Goal: Task Accomplishment & Management: Manage account settings

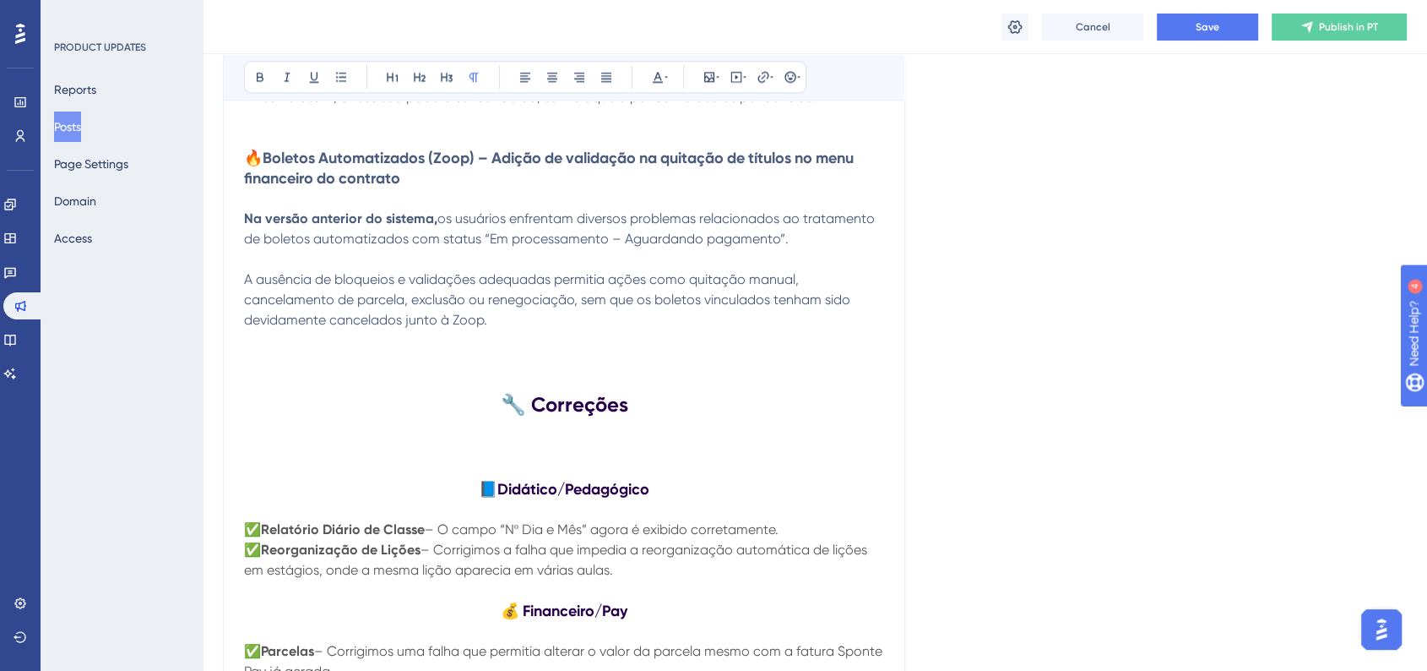
scroll to position [2252, 0]
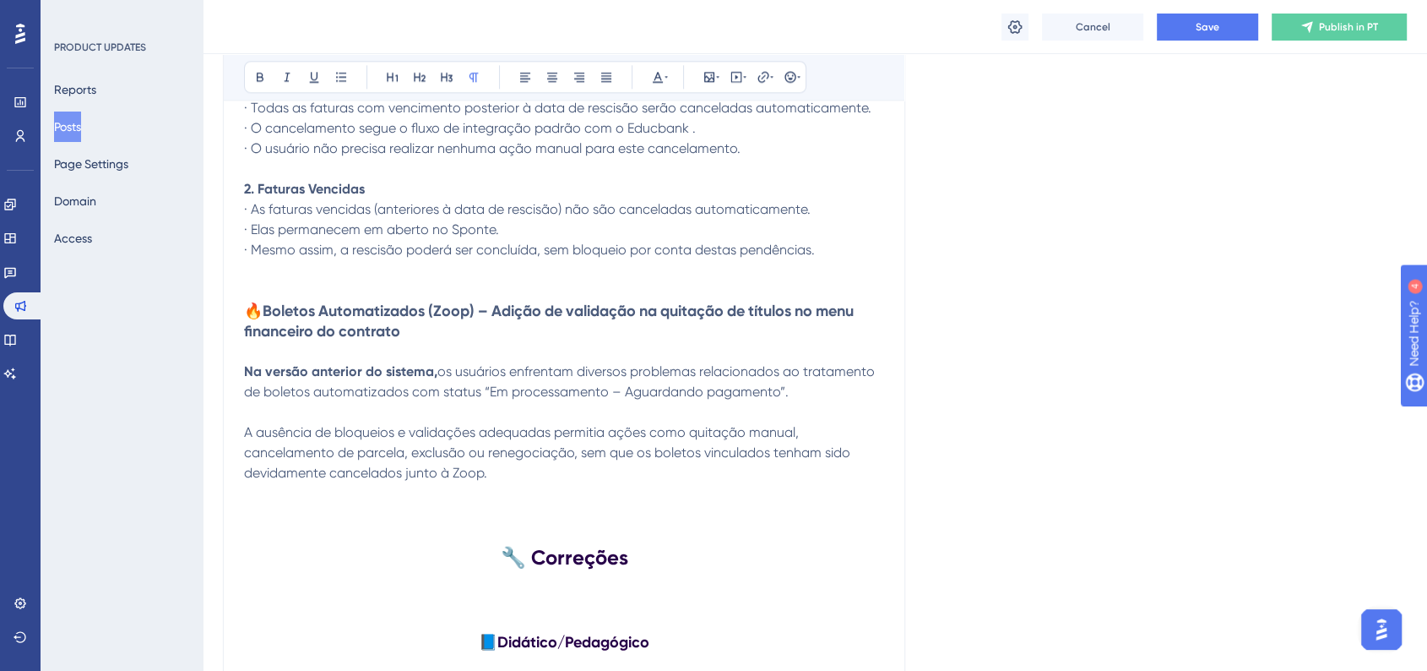
click at [522, 483] on p "A ausência de bloqueios e validações adequadas permitia ações como quitação man…" at bounding box center [564, 452] width 640 height 61
click at [252, 555] on p at bounding box center [564, 554] width 640 height 20
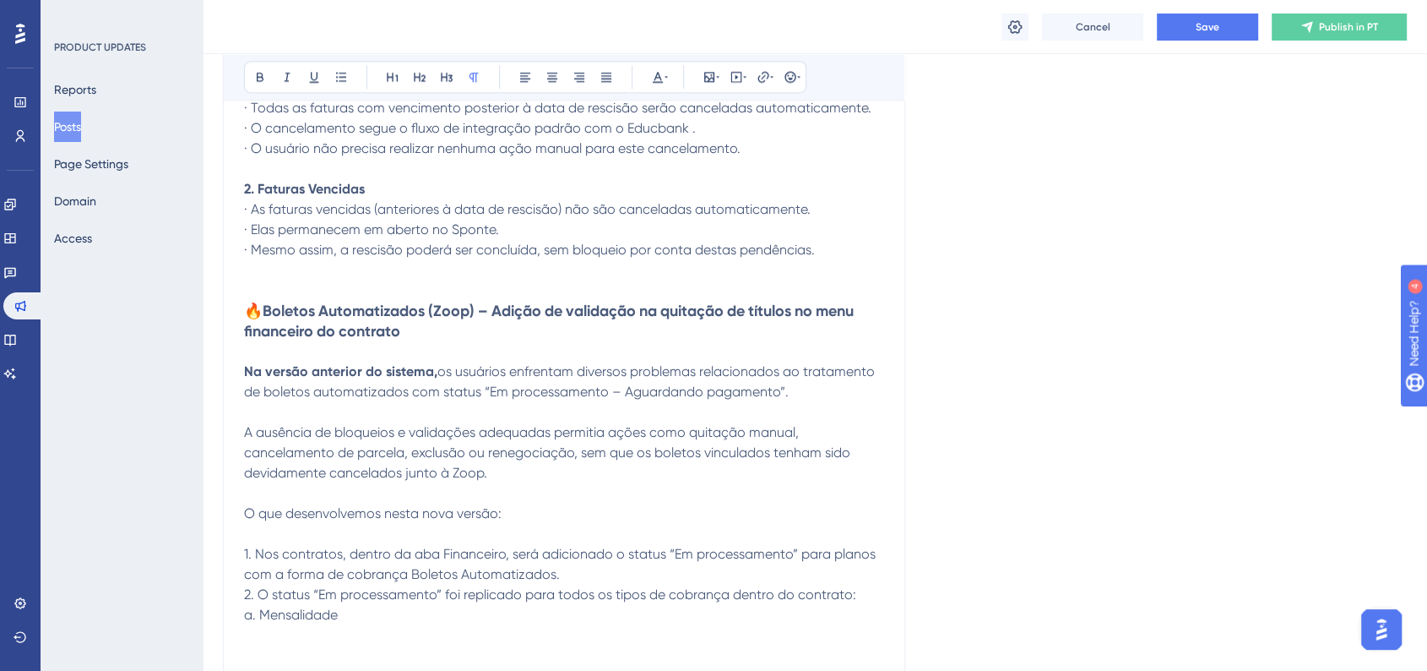
scroll to position [2345, 0]
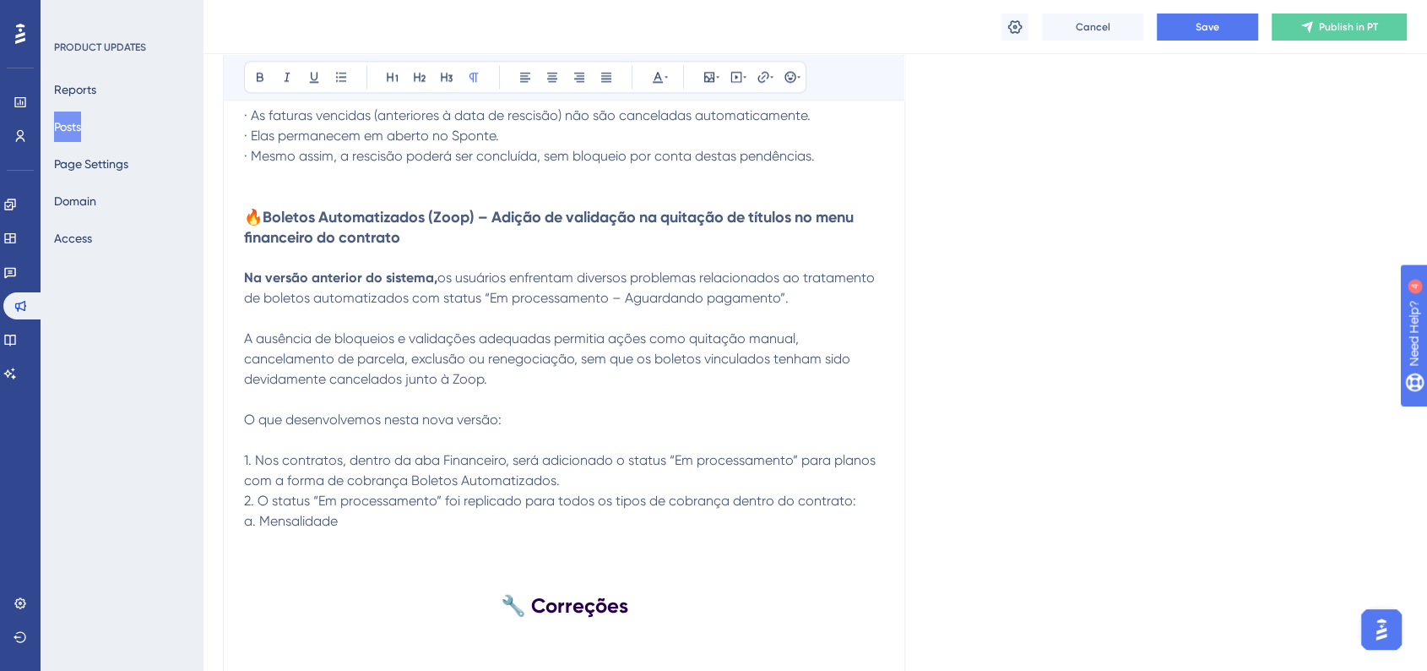
click at [563, 489] on p "1. Nos contratos, dentro da aba Financeiro, será adicionado o status “Em proces…" at bounding box center [564, 470] width 640 height 41
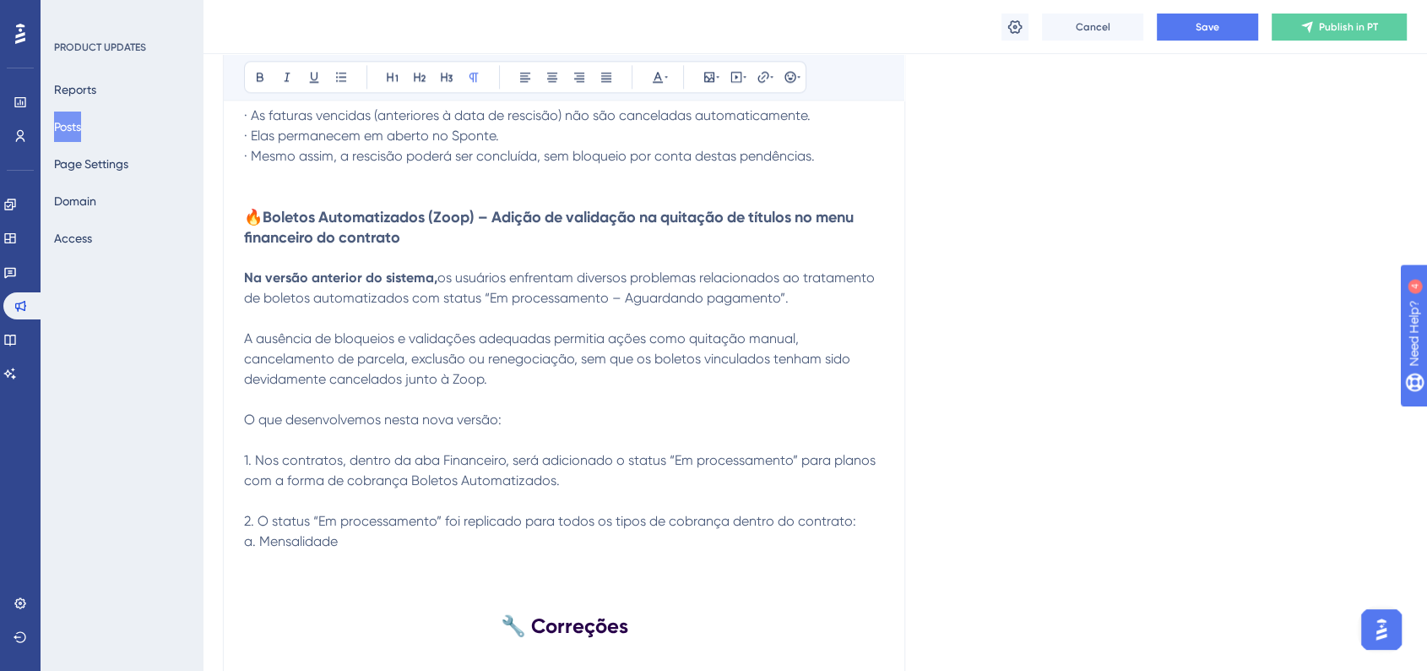
click at [354, 547] on p "a. Mensalidade" at bounding box center [564, 541] width 640 height 20
click at [251, 572] on p at bounding box center [564, 561] width 640 height 20
click at [361, 550] on p "a. Mensalidade" at bounding box center [564, 541] width 640 height 20
click at [244, 549] on span "a. Mensalidade" at bounding box center [291, 541] width 94 height 16
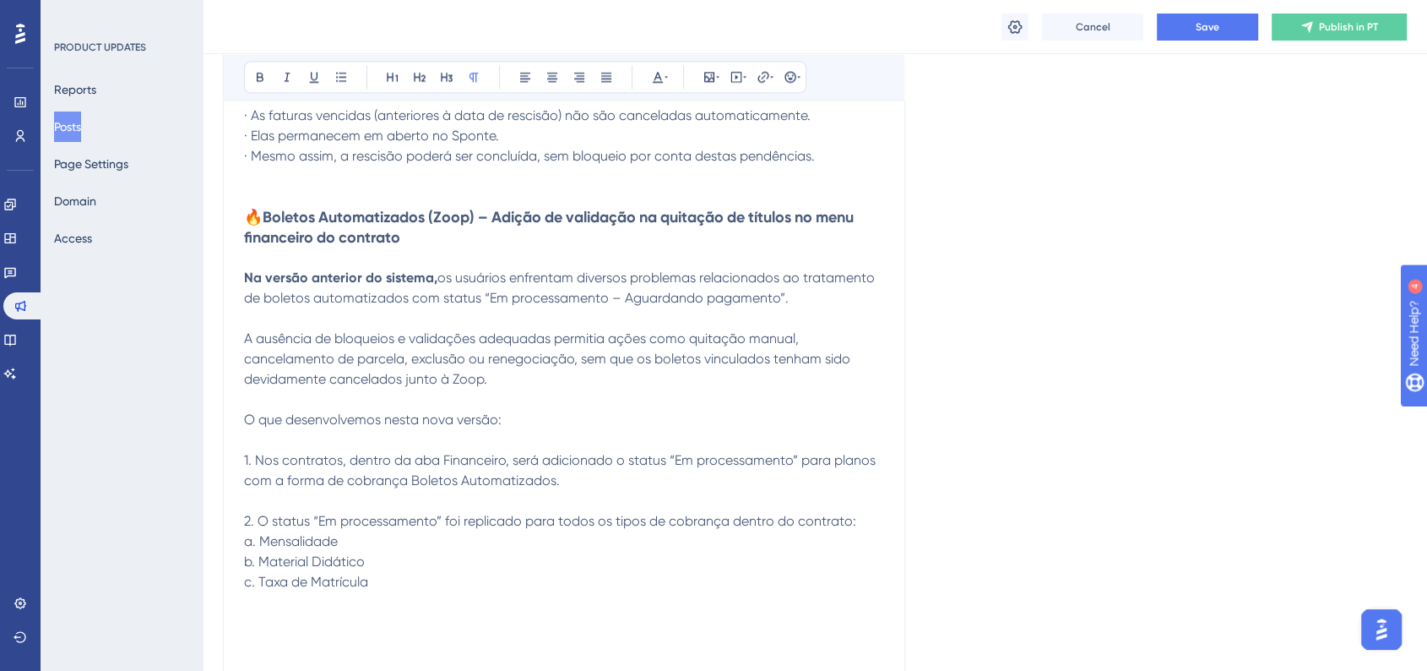
click at [247, 569] on span "b. Material Didático" at bounding box center [304, 561] width 121 height 16
click at [245, 589] on span "c. Taxa de Matrícula" at bounding box center [306, 581] width 124 height 16
click at [422, 592] on p "c. Taxa de Matrícula" at bounding box center [564, 582] width 640 height 20
click at [388, 601] on p at bounding box center [564, 602] width 640 height 20
click at [389, 592] on p "c. Taxa de Matrícula" at bounding box center [564, 582] width 640 height 20
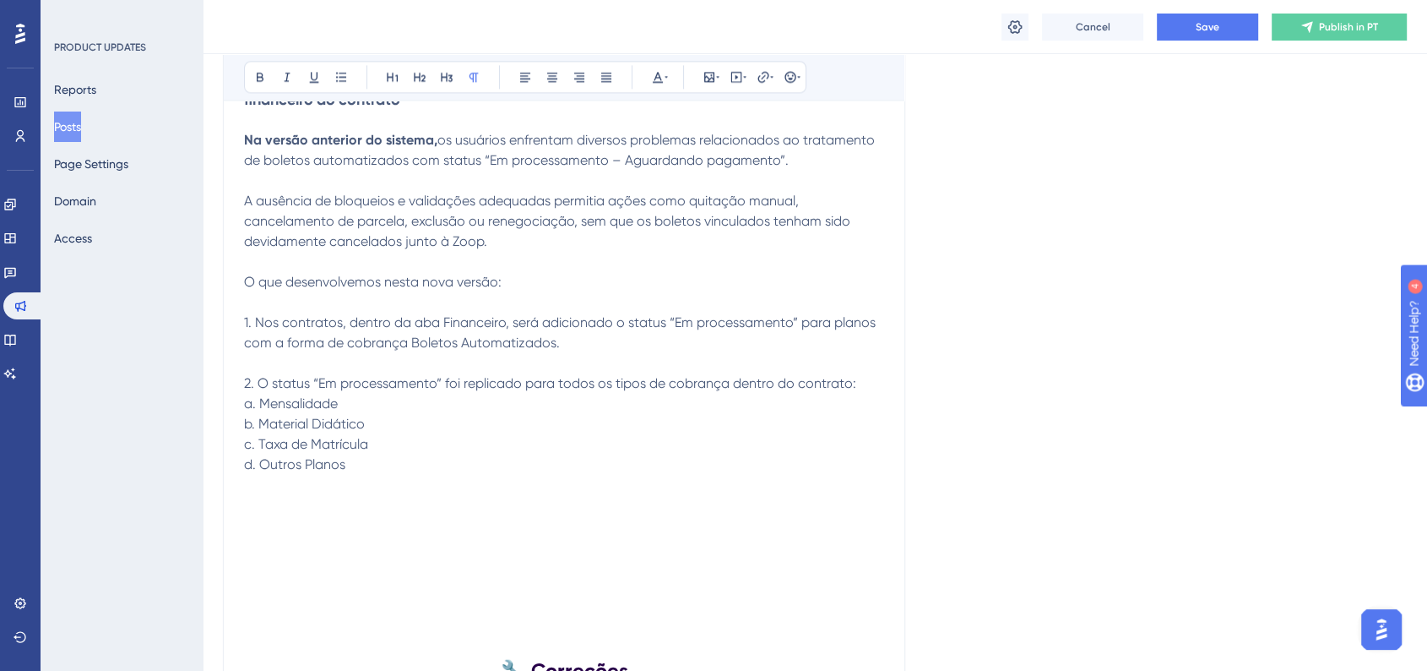
scroll to position [2534, 0]
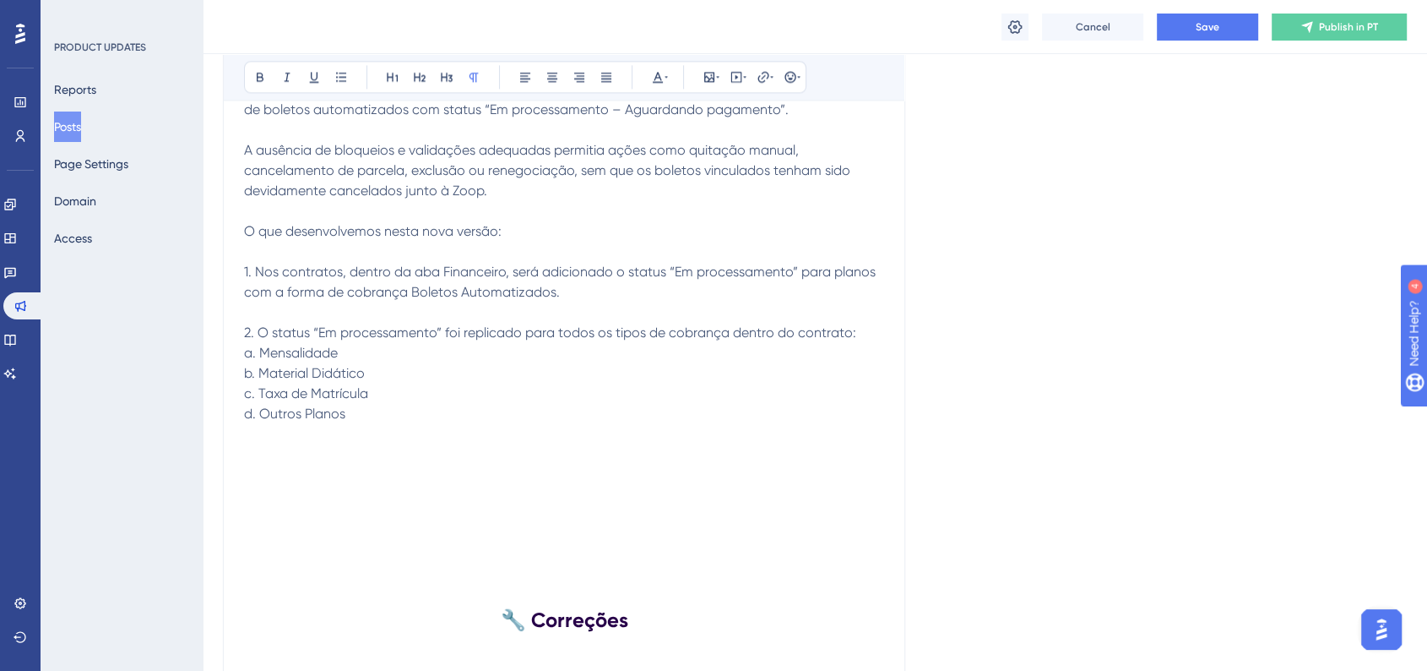
click at [245, 461] on p at bounding box center [564, 454] width 640 height 20
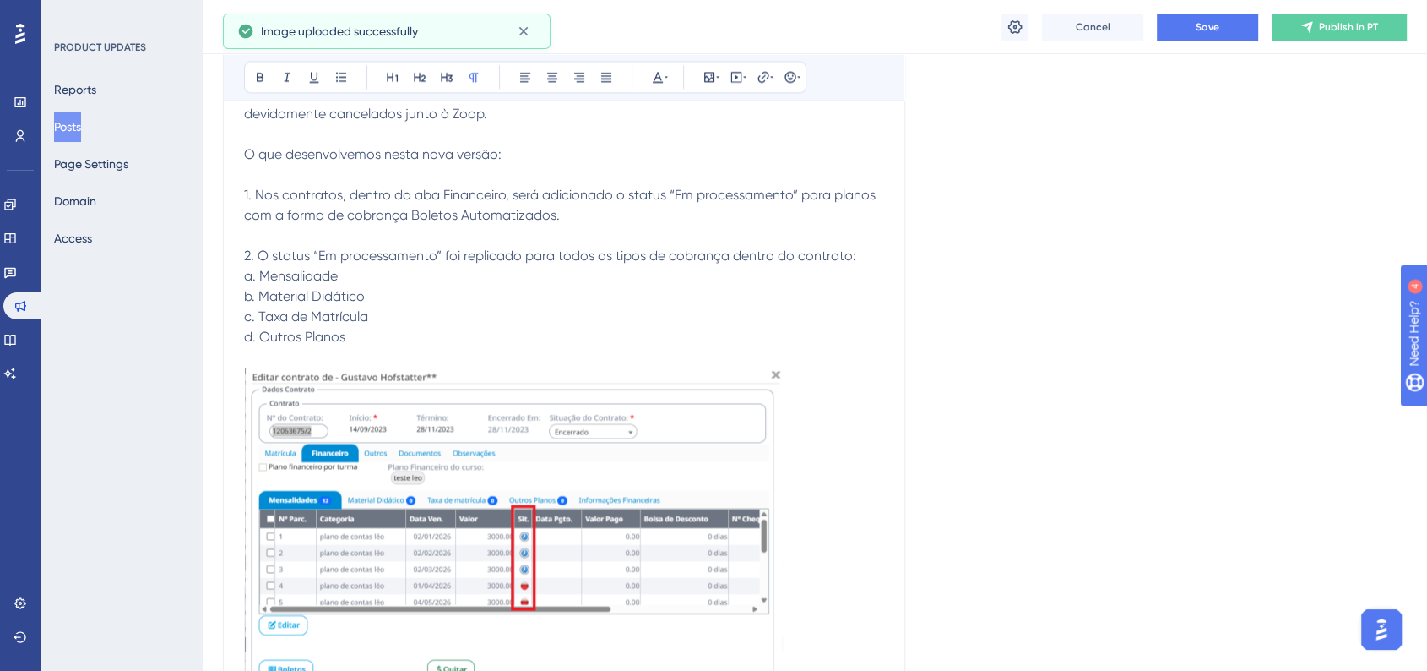
scroll to position [2721, 0]
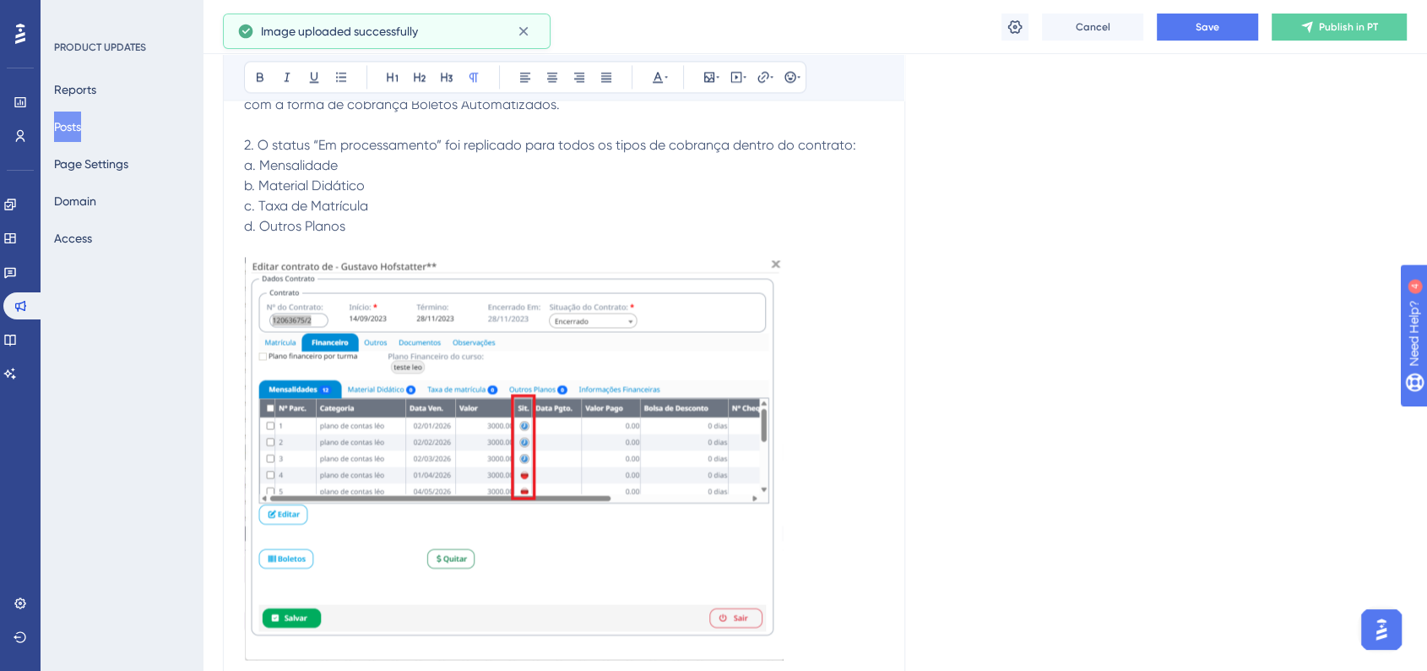
click at [487, 443] on img at bounding box center [514, 458] width 540 height 403
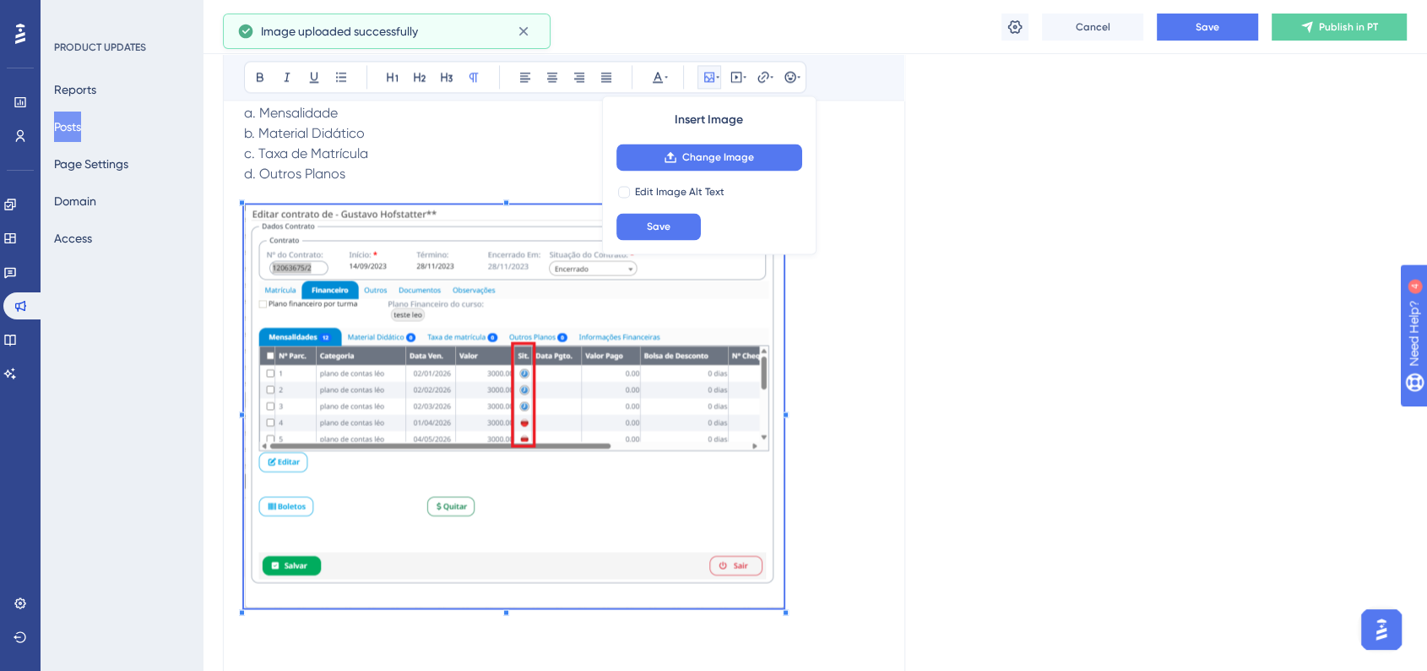
scroll to position [2815, 0]
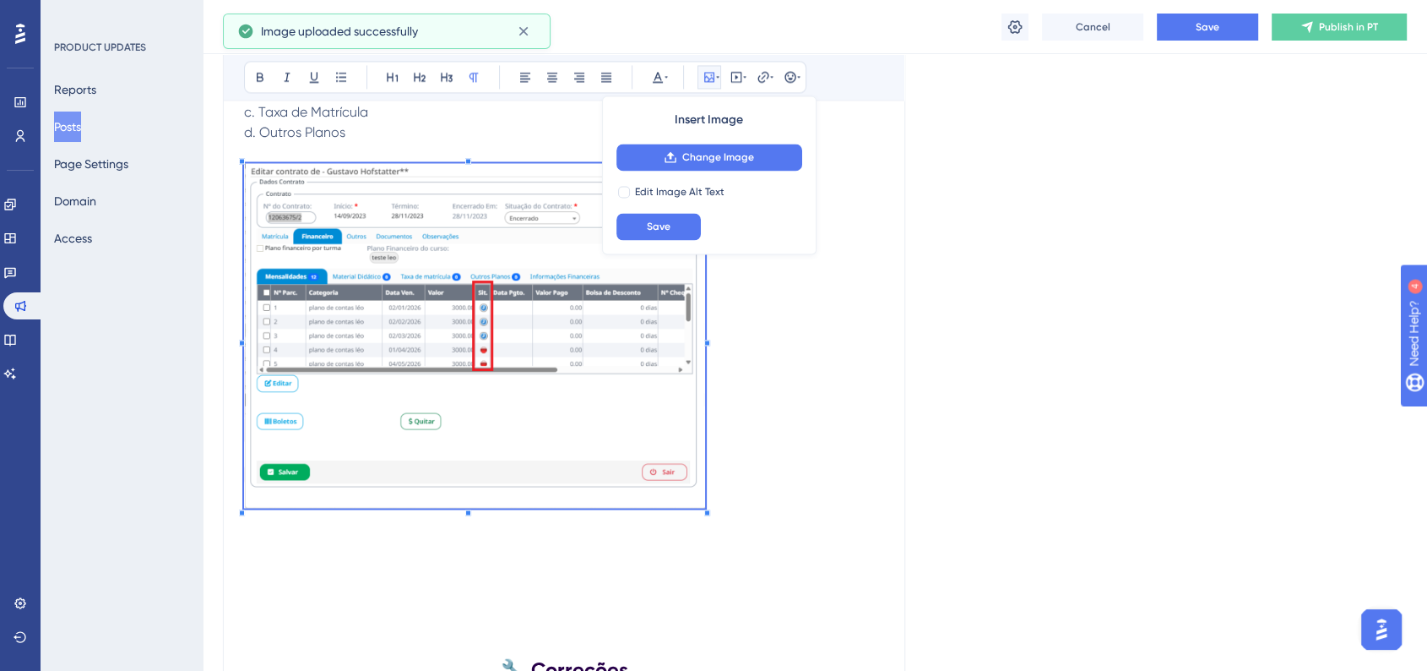
click at [704, 488] on p at bounding box center [564, 338] width 640 height 350
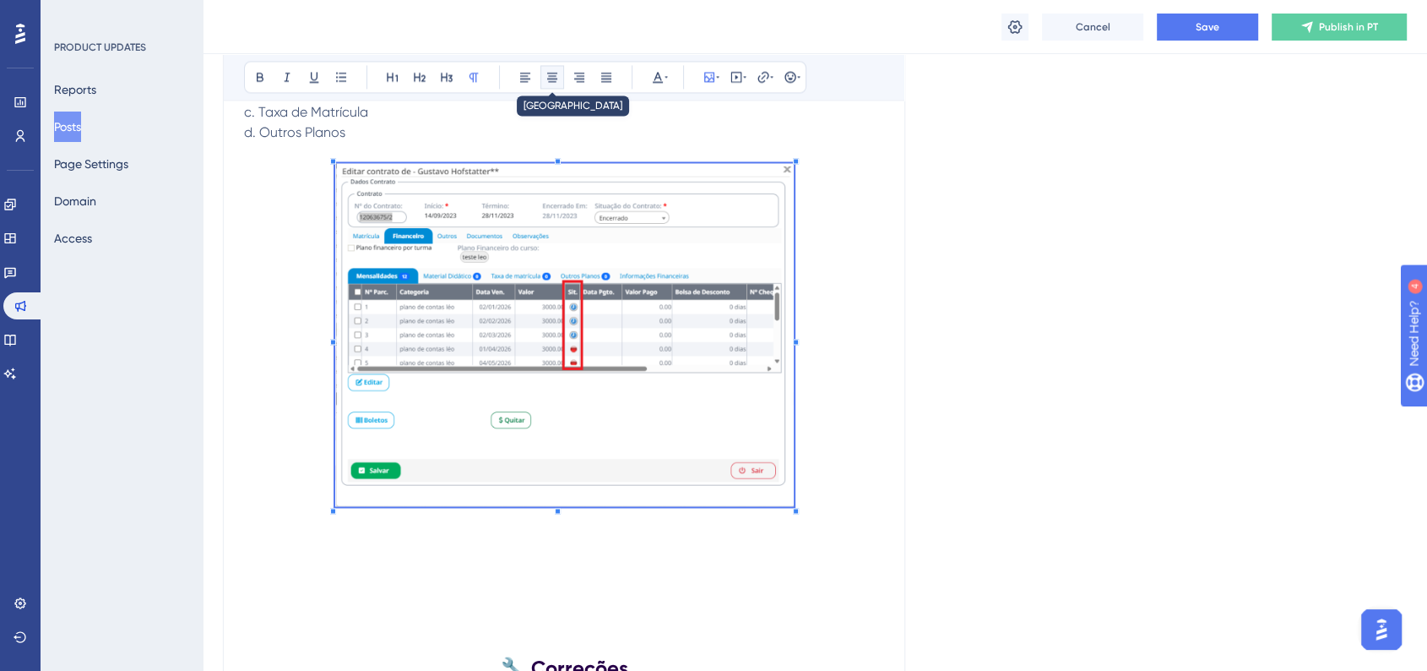
click at [548, 74] on icon at bounding box center [553, 77] width 14 height 14
click at [818, 462] on p at bounding box center [564, 337] width 640 height 348
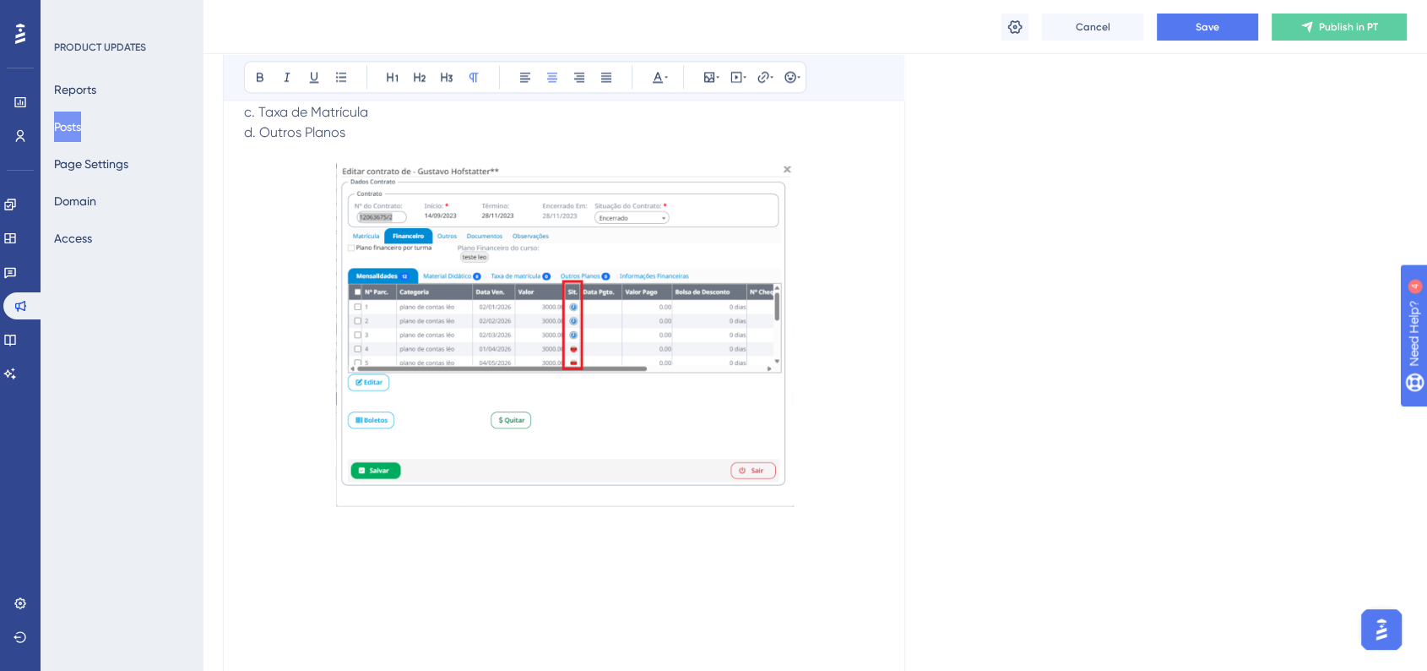
drag, startPoint x: 243, startPoint y: 557, endPoint x: 257, endPoint y: 556, distance: 13.5
click at [264, 551] on p at bounding box center [564, 542] width 640 height 20
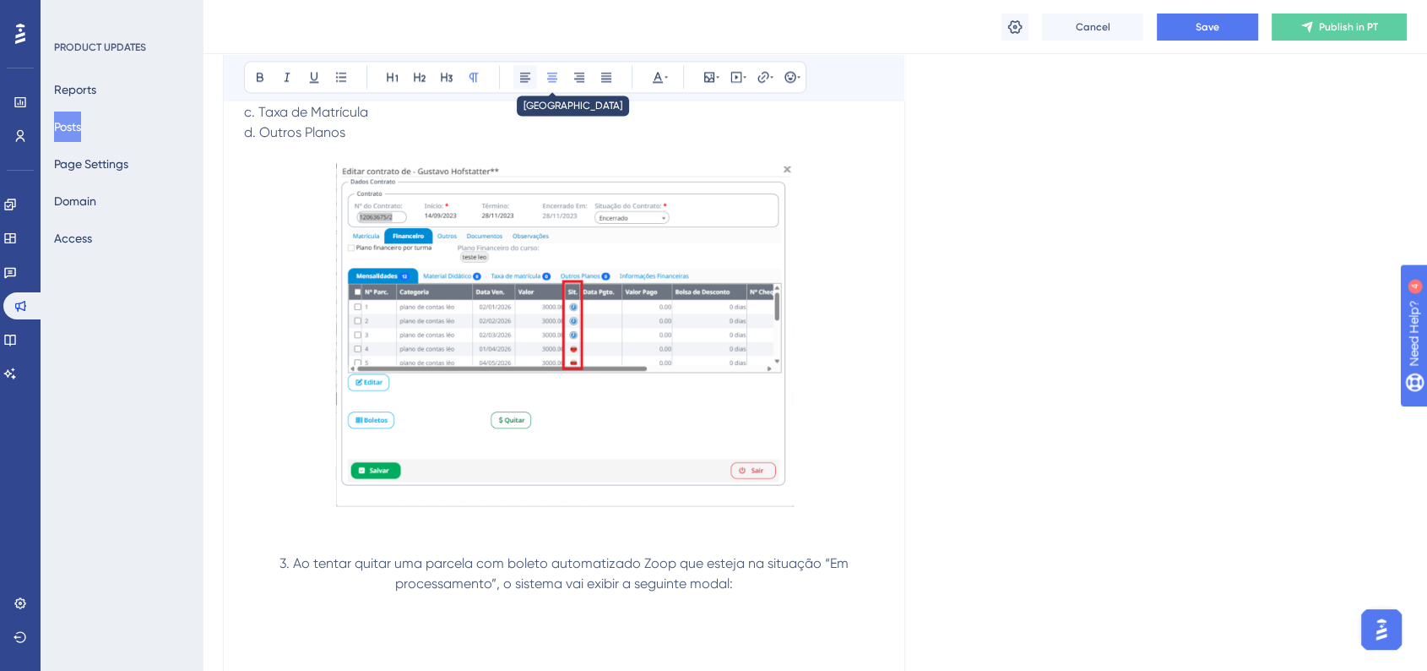
click at [527, 79] on icon at bounding box center [526, 77] width 14 height 14
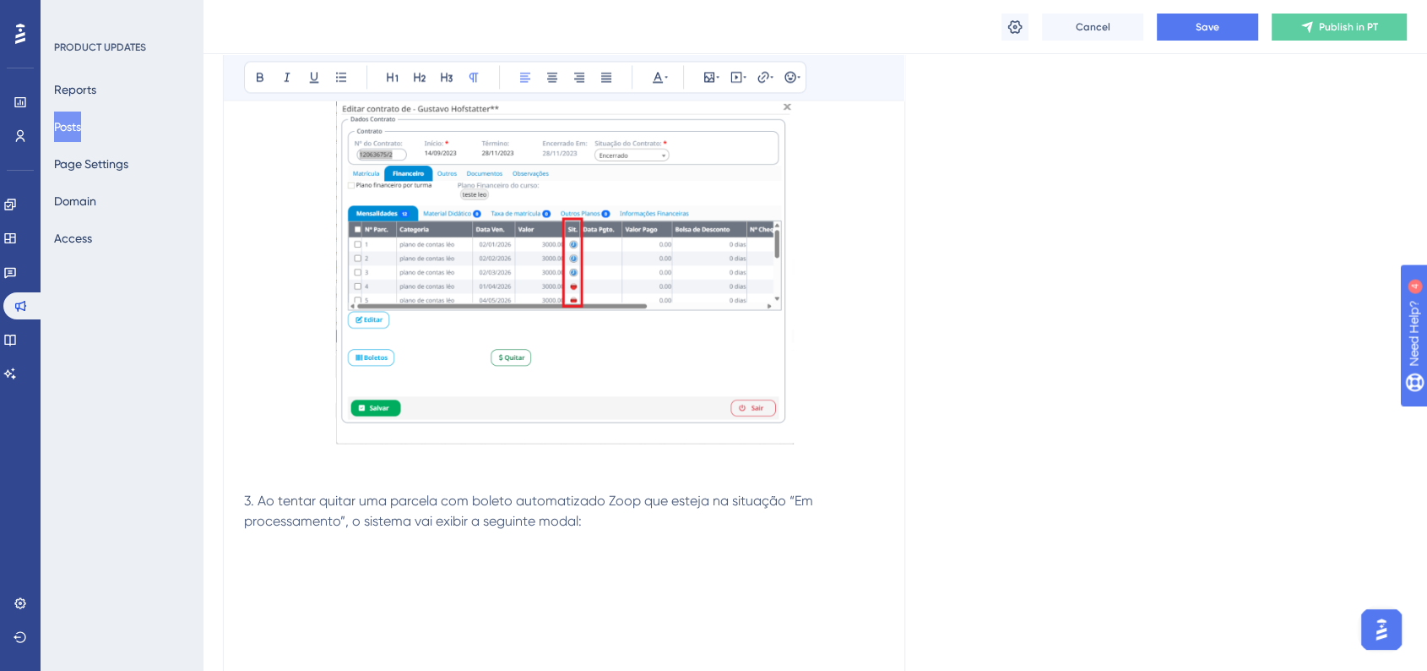
scroll to position [3002, 0]
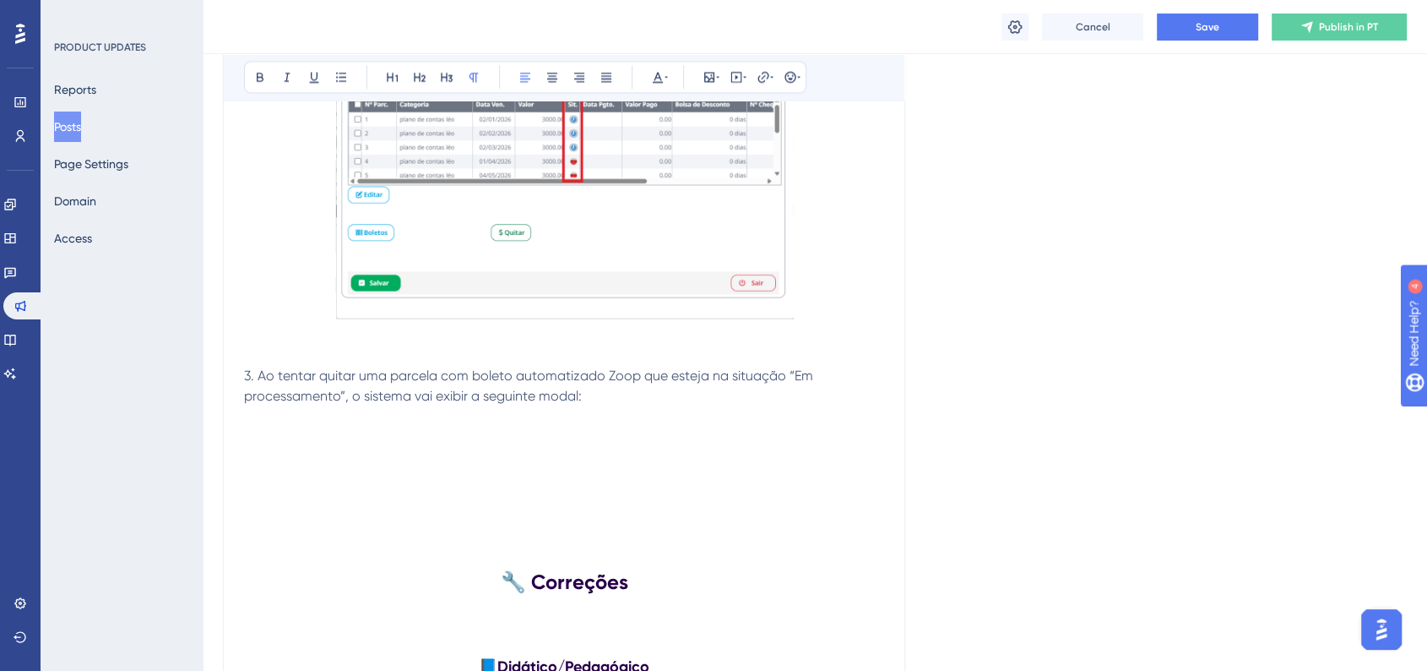
click at [617, 400] on p "3. Ao tentar quitar uma parcela com boleto automatizado Zoop que esteja na situ…" at bounding box center [564, 385] width 640 height 41
click at [286, 437] on p at bounding box center [564, 436] width 640 height 20
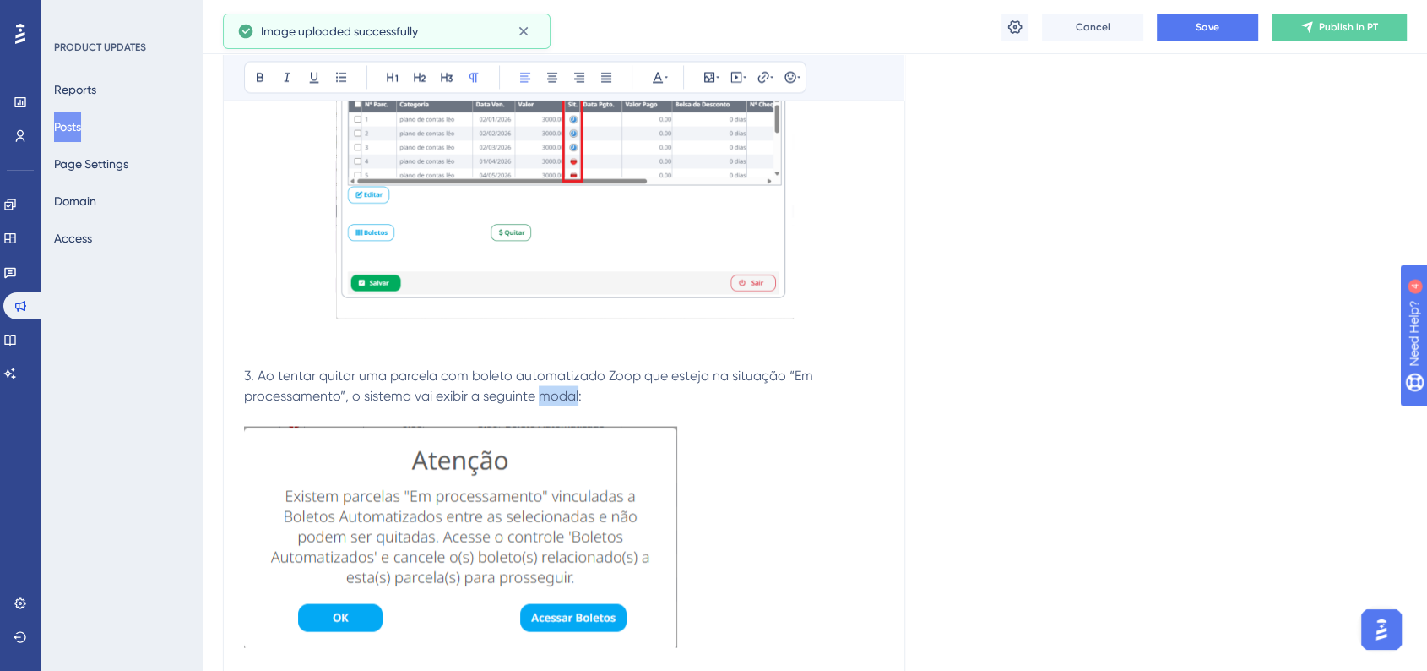
drag, startPoint x: 540, startPoint y: 404, endPoint x: 578, endPoint y: 405, distance: 38.0
click at [578, 403] on span "3. Ao tentar quitar uma parcela com boleto automatizado Zoop que esteja na situ…" at bounding box center [530, 385] width 573 height 36
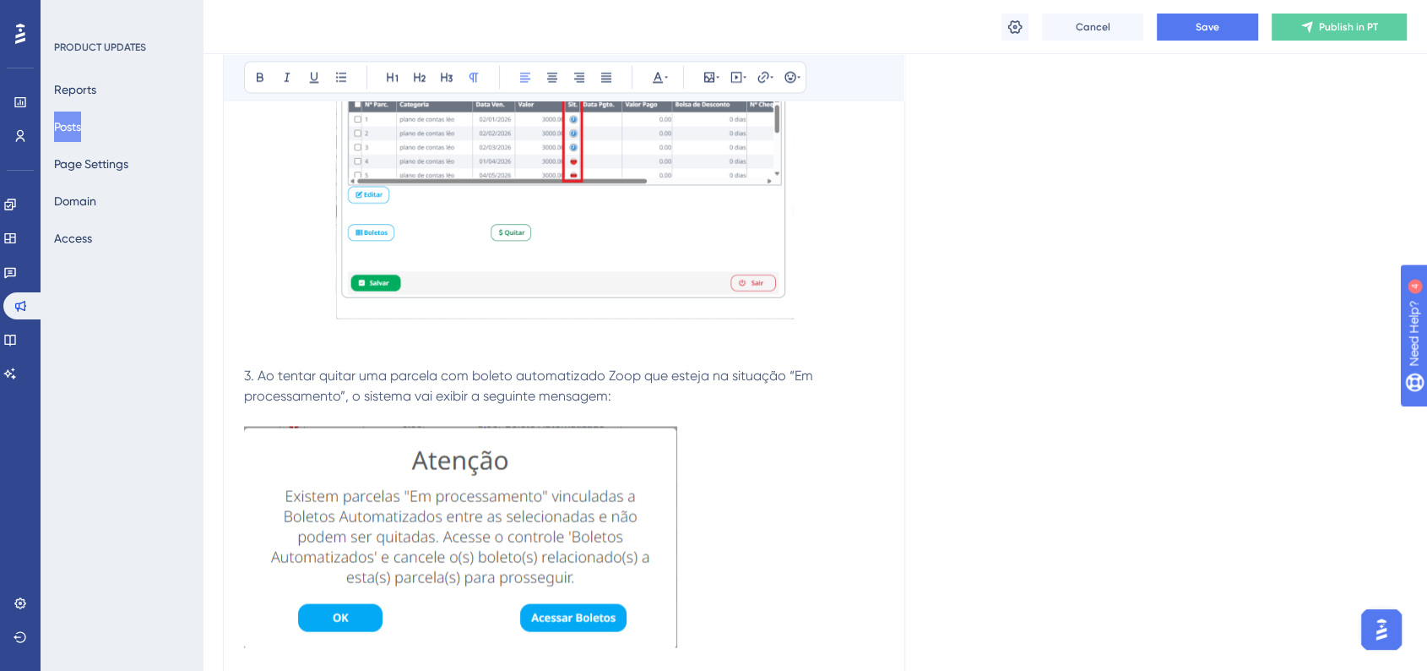
click at [464, 529] on img at bounding box center [460, 536] width 433 height 221
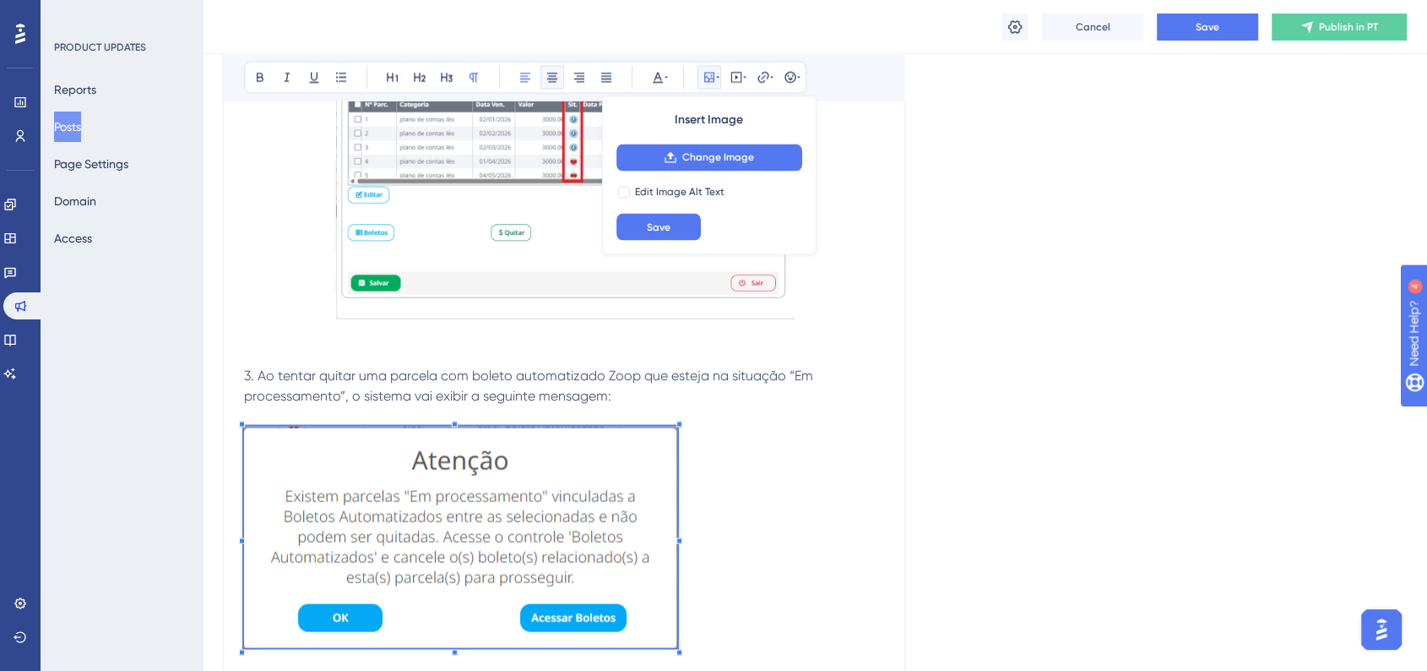
click at [554, 77] on icon at bounding box center [553, 77] width 14 height 14
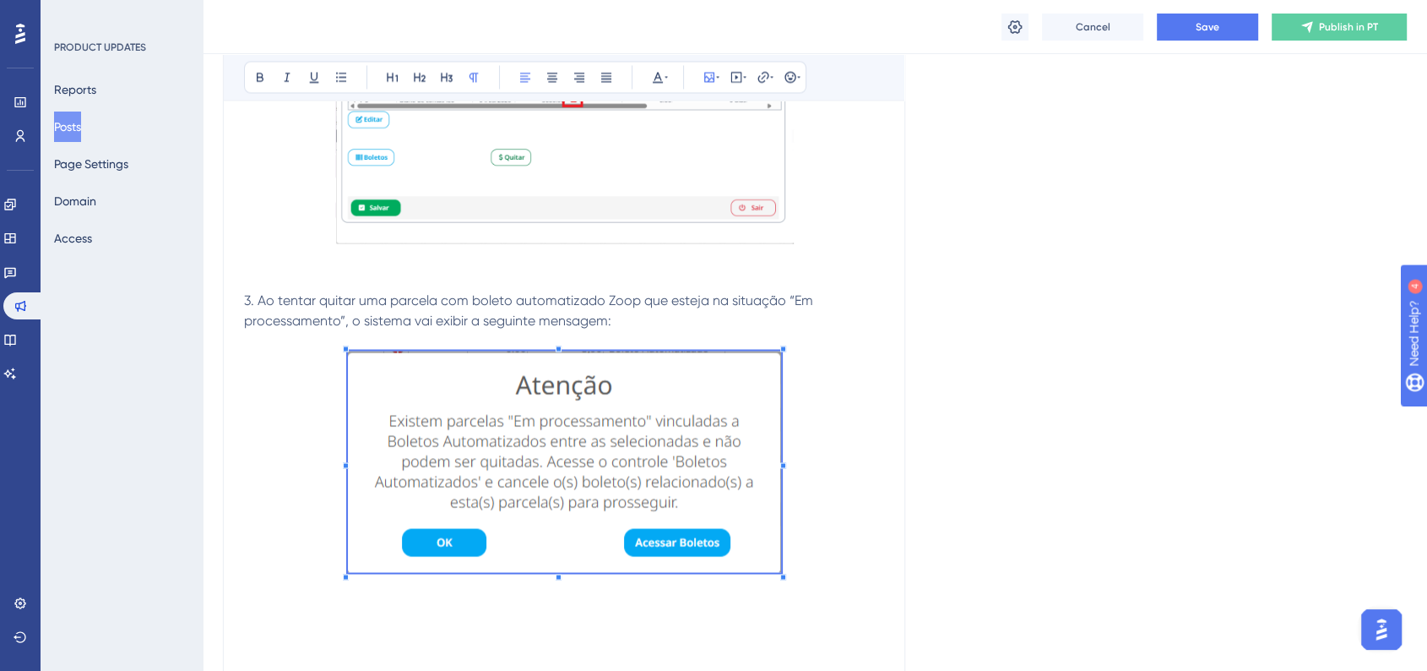
scroll to position [3190, 0]
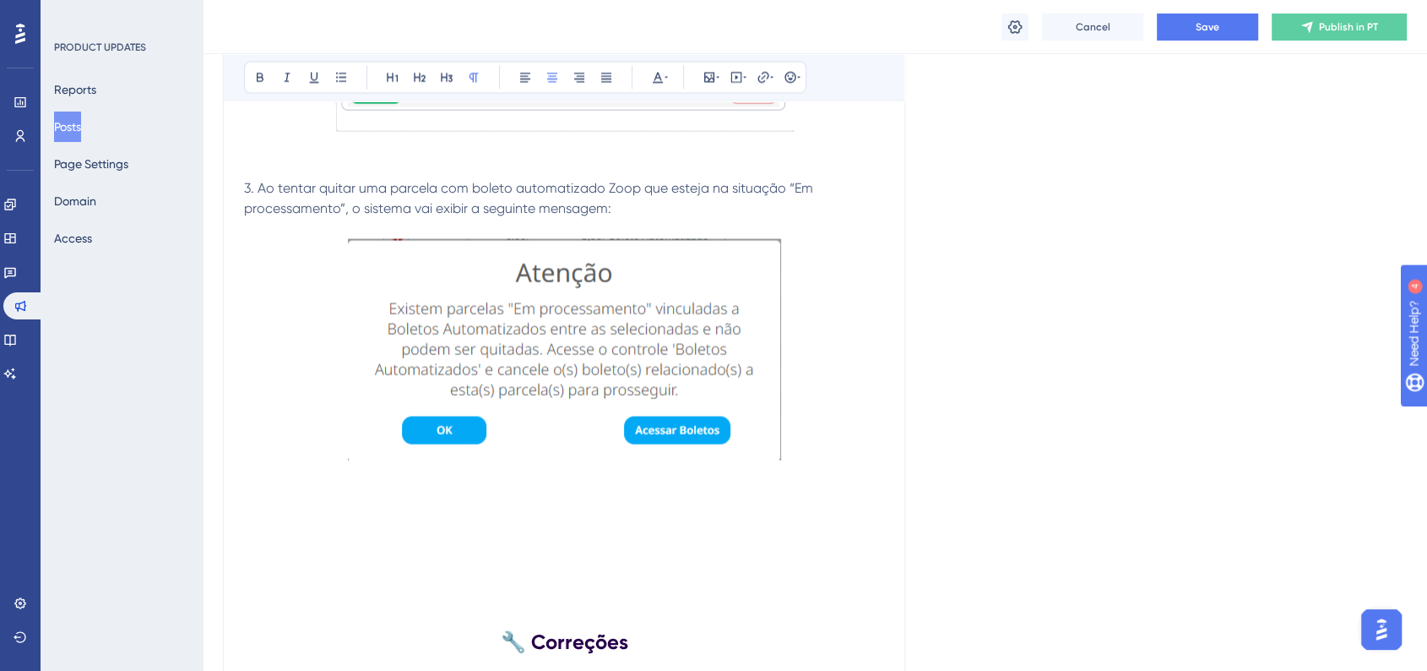
click at [829, 473] on p at bounding box center [564, 475] width 640 height 20
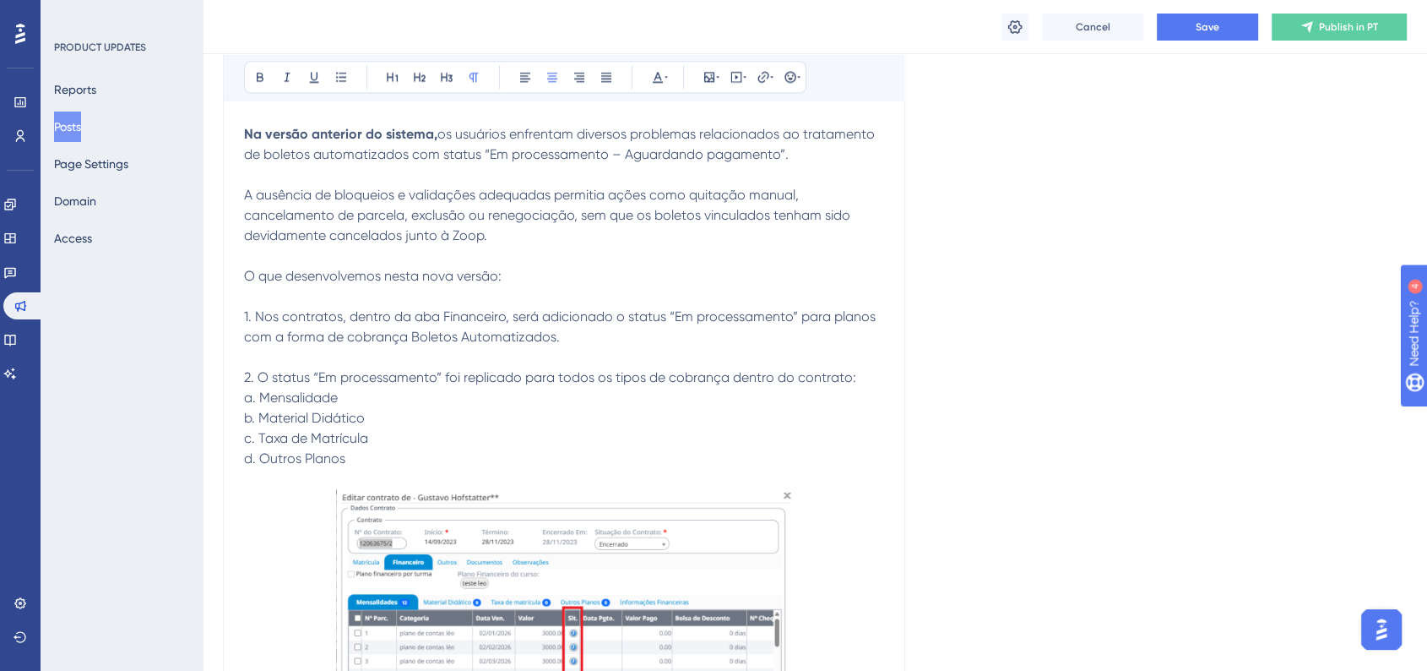
scroll to position [2345, 0]
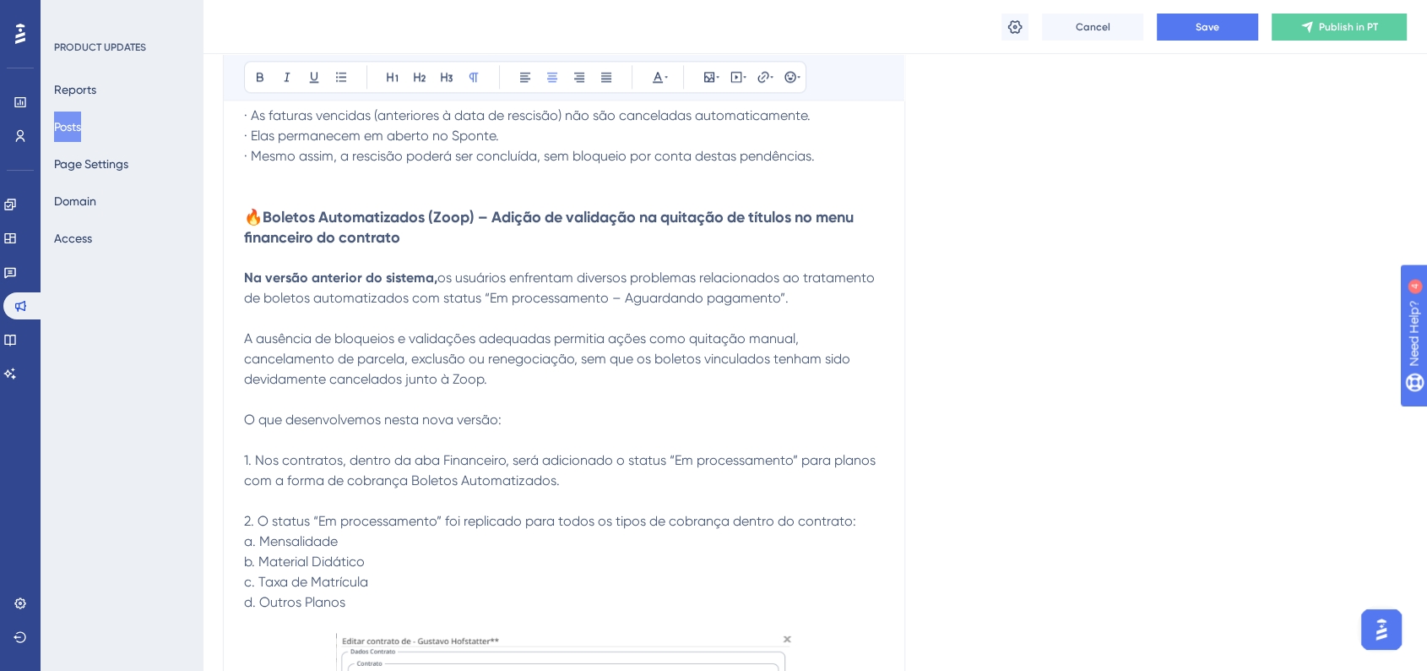
click at [345, 441] on p at bounding box center [564, 440] width 640 height 20
click at [356, 427] on span "O que desenvolvemos nesta nova versão:" at bounding box center [373, 419] width 258 height 16
click at [254, 70] on icon at bounding box center [260, 77] width 14 height 14
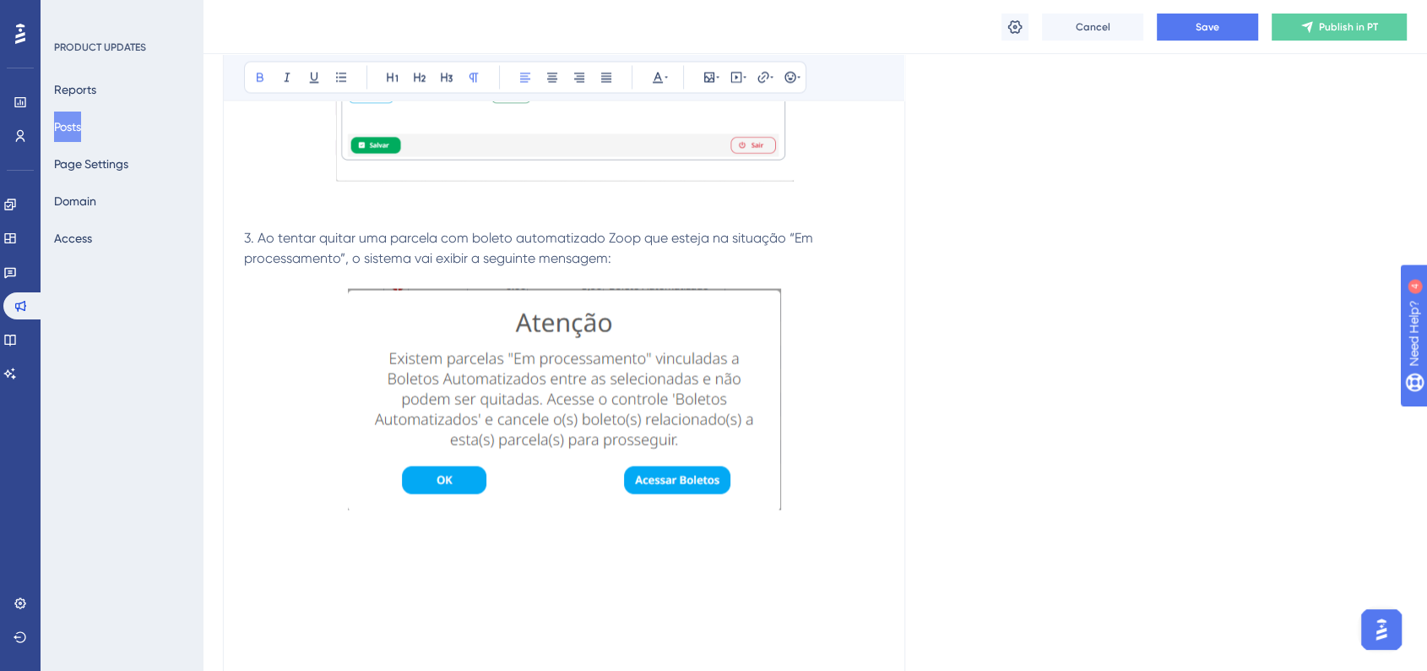
scroll to position [3284, 0]
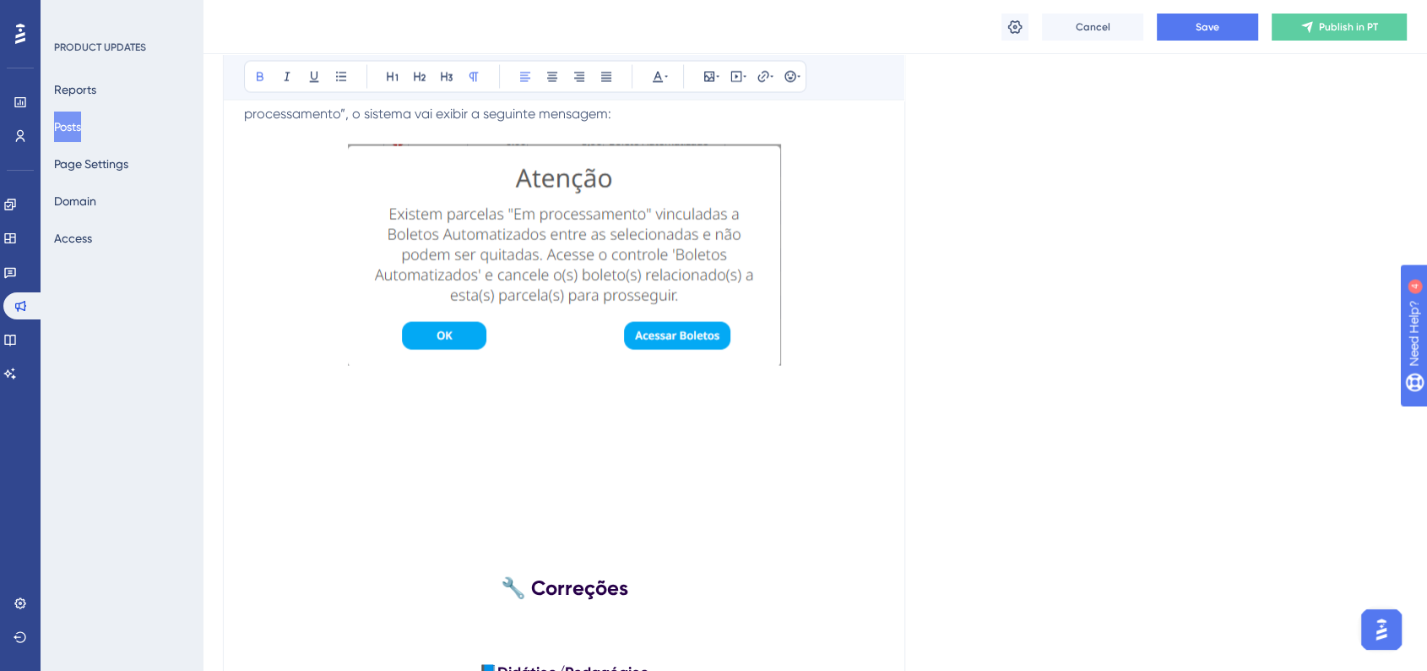
click at [417, 432] on p at bounding box center [564, 422] width 640 height 20
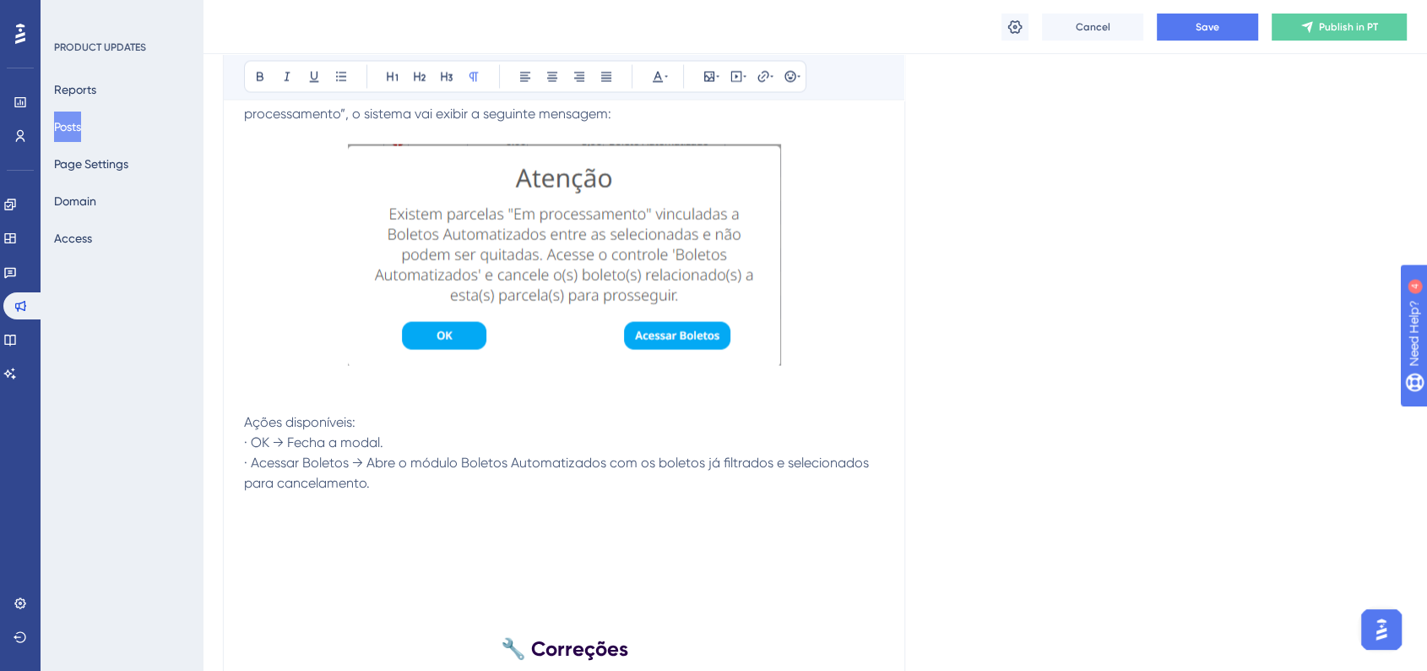
click at [307, 430] on span "Ações disponíveis:" at bounding box center [299, 422] width 111 height 16
click at [252, 80] on button at bounding box center [260, 77] width 24 height 24
click at [405, 461] on p "· Acessar Boletos → Abre o módulo Boletos Automatizados com os boletos já filtr…" at bounding box center [564, 473] width 640 height 41
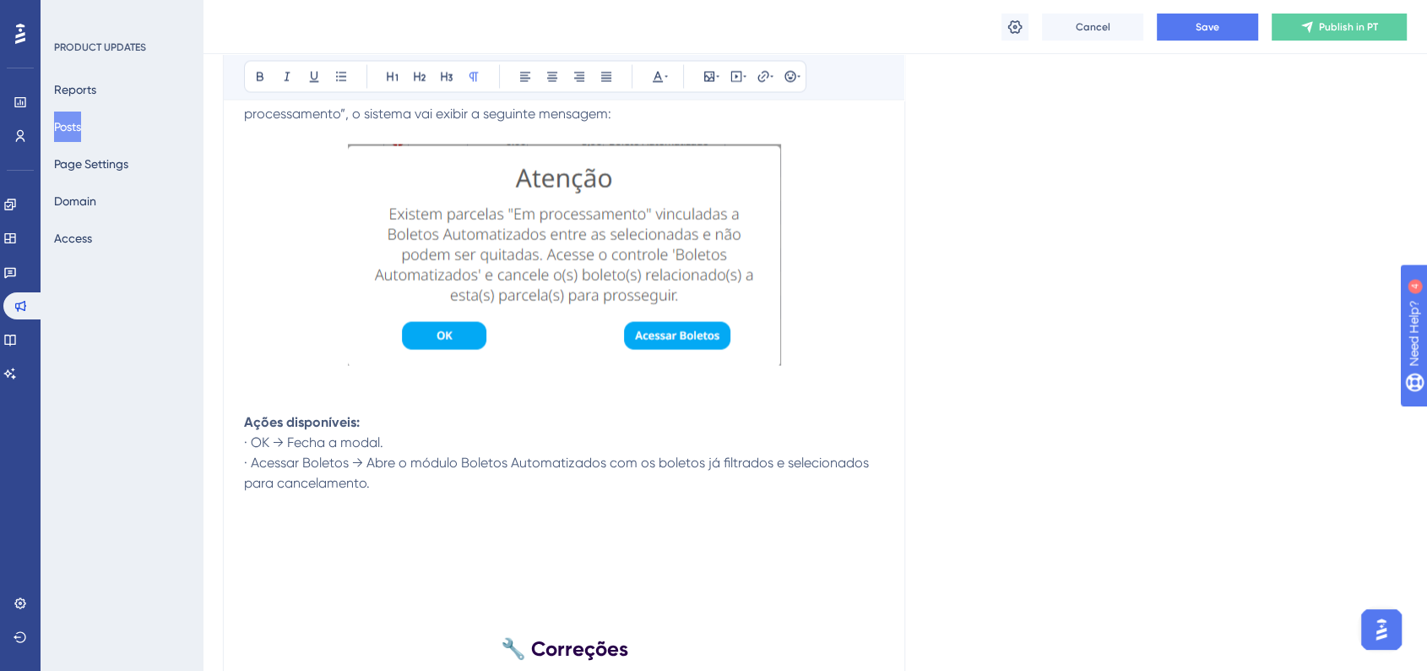
click at [244, 450] on span "· OK → Fecha a modal." at bounding box center [313, 442] width 139 height 16
click at [244, 469] on span "· Acessar Boletos → Abre o módulo Boletos Automatizados com os boletos já filtr…" at bounding box center [558, 472] width 628 height 36
drag, startPoint x: 248, startPoint y: 452, endPoint x: 277, endPoint y: 451, distance: 28.7
click at [277, 450] on span "· OK → Fecha a modal." at bounding box center [313, 442] width 139 height 16
click at [266, 73] on icon at bounding box center [260, 77] width 14 height 14
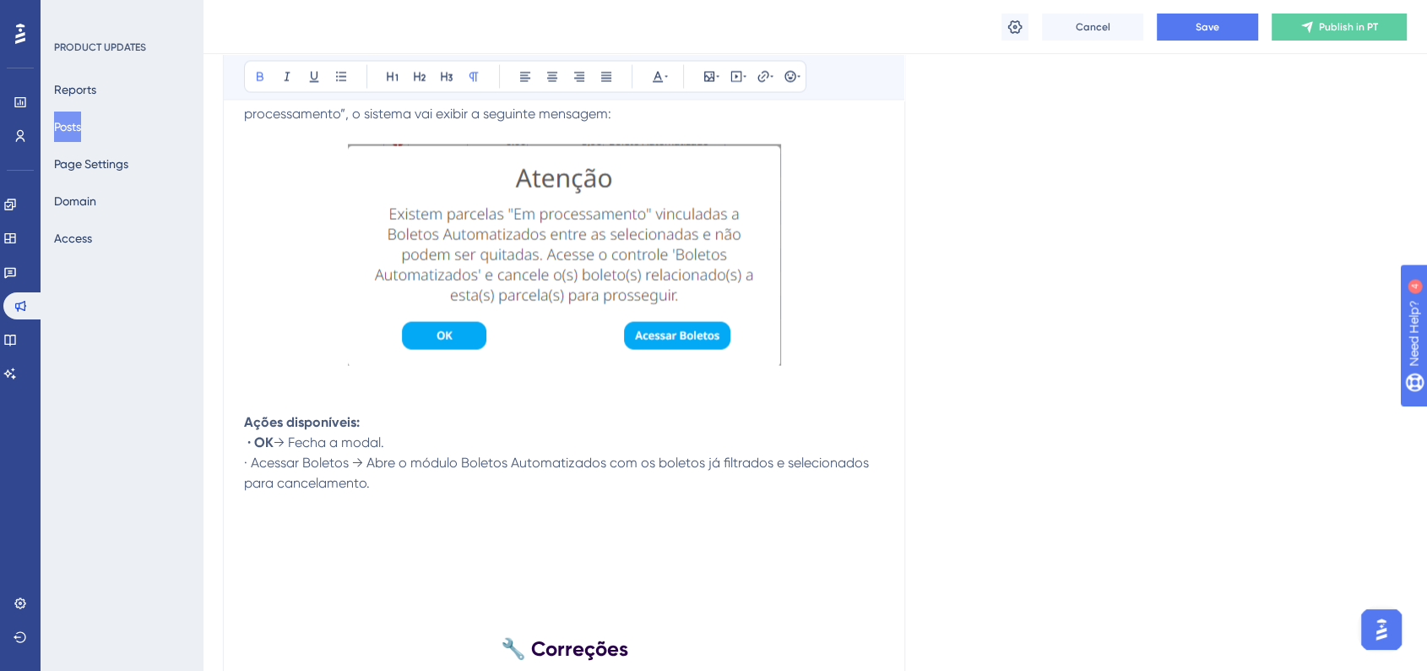
click at [329, 363] on p at bounding box center [564, 257] width 640 height 227
drag, startPoint x: 253, startPoint y: 470, endPoint x: 354, endPoint y: 472, distance: 101.4
click at [354, 472] on span "· Acessar Boletos → Abre o módulo Boletos Automatizados com os boletos já filtr…" at bounding box center [558, 472] width 628 height 36
click at [255, 77] on icon at bounding box center [260, 77] width 14 height 14
click at [581, 411] on p at bounding box center [564, 402] width 640 height 20
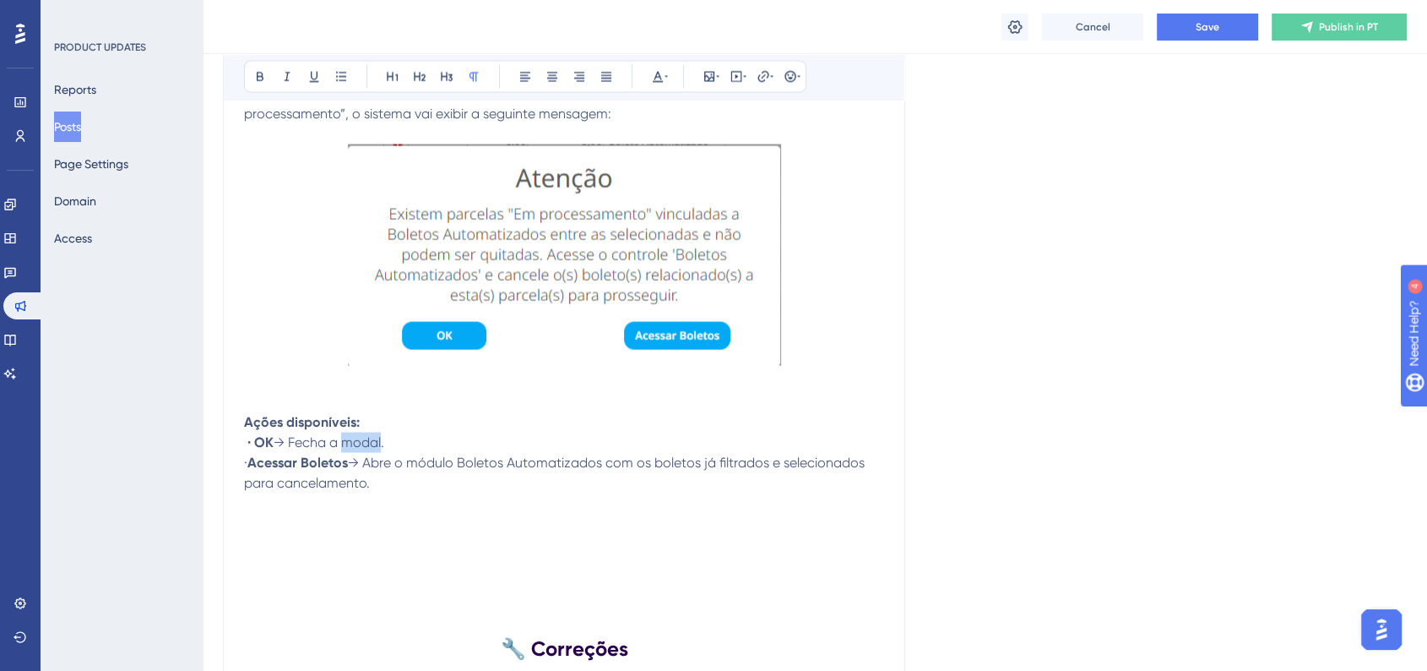
drag, startPoint x: 350, startPoint y: 452, endPoint x: 386, endPoint y: 451, distance: 35.5
click at [384, 450] on span "→ Fecha a modal." at bounding box center [329, 442] width 111 height 16
click at [285, 513] on p at bounding box center [564, 503] width 640 height 20
click at [323, 524] on p at bounding box center [564, 523] width 640 height 20
click at [301, 531] on span "Após o cancelamento, o status da parcela volta a “Pendente” e a quitação é libe…" at bounding box center [508, 523] width 529 height 16
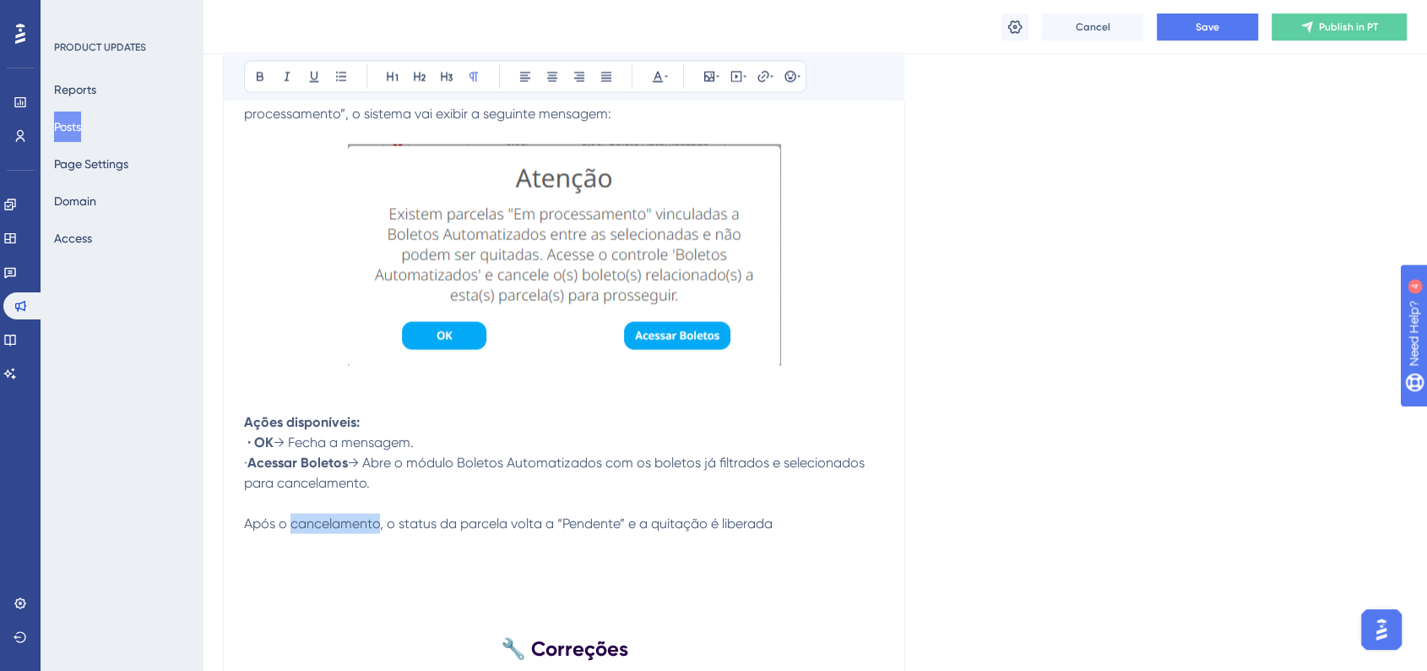
click at [301, 531] on span "Após o cancelamento, o status da parcela volta a “Pendente” e a quitação é libe…" at bounding box center [508, 523] width 529 height 16
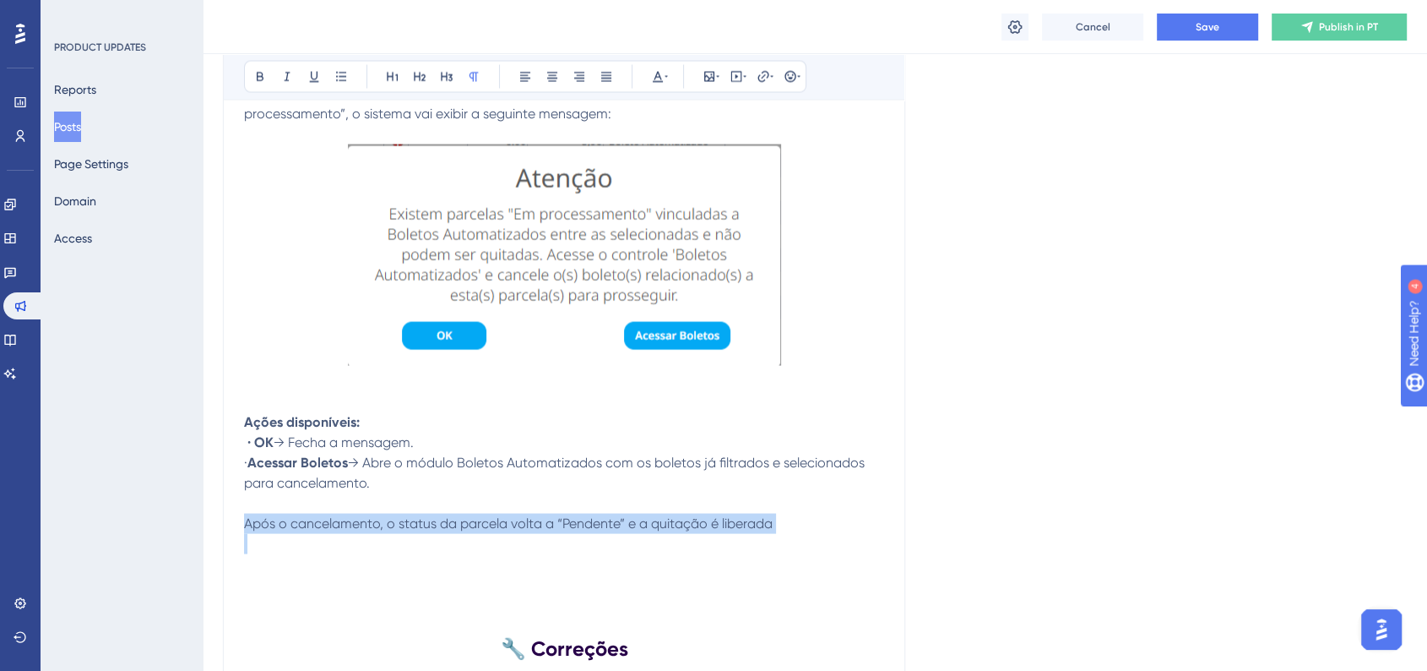
click at [301, 531] on span "Após o cancelamento, o status da parcela volta a “Pendente” e a quitação é libe…" at bounding box center [508, 523] width 529 height 16
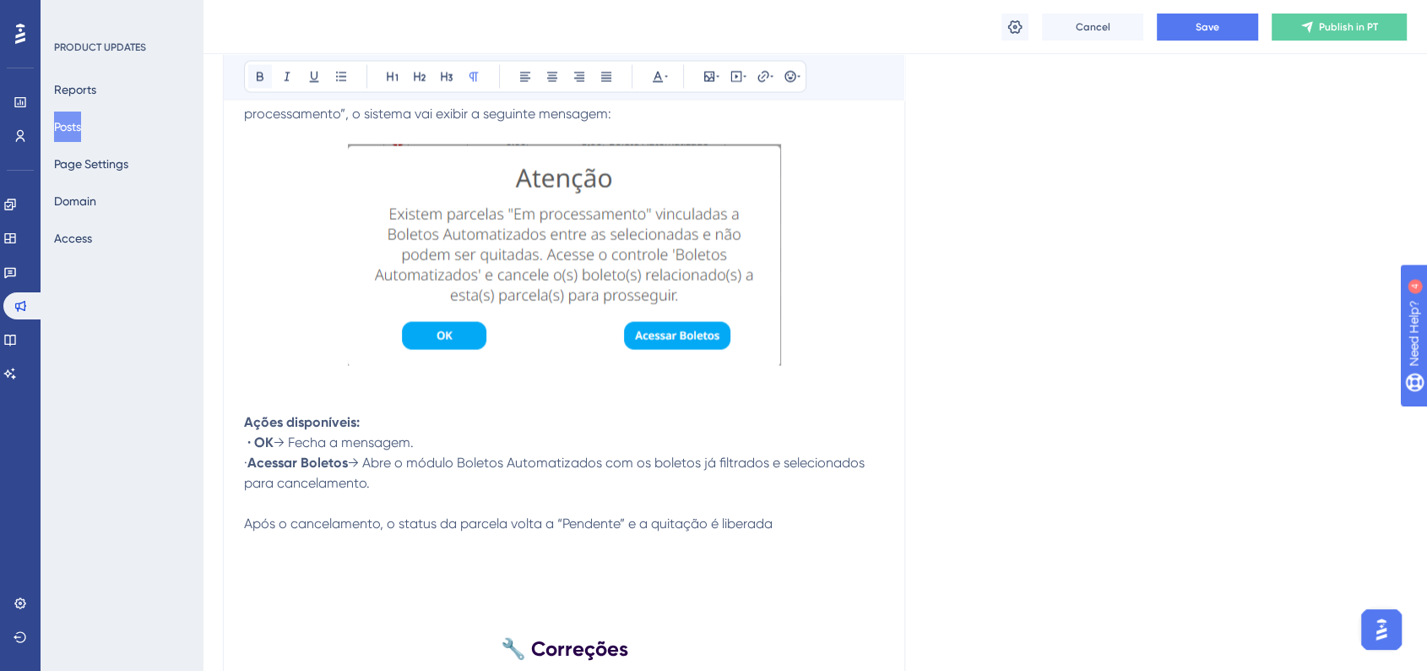
click at [253, 88] on button at bounding box center [260, 77] width 24 height 24
click at [658, 81] on icon at bounding box center [658, 77] width 10 height 11
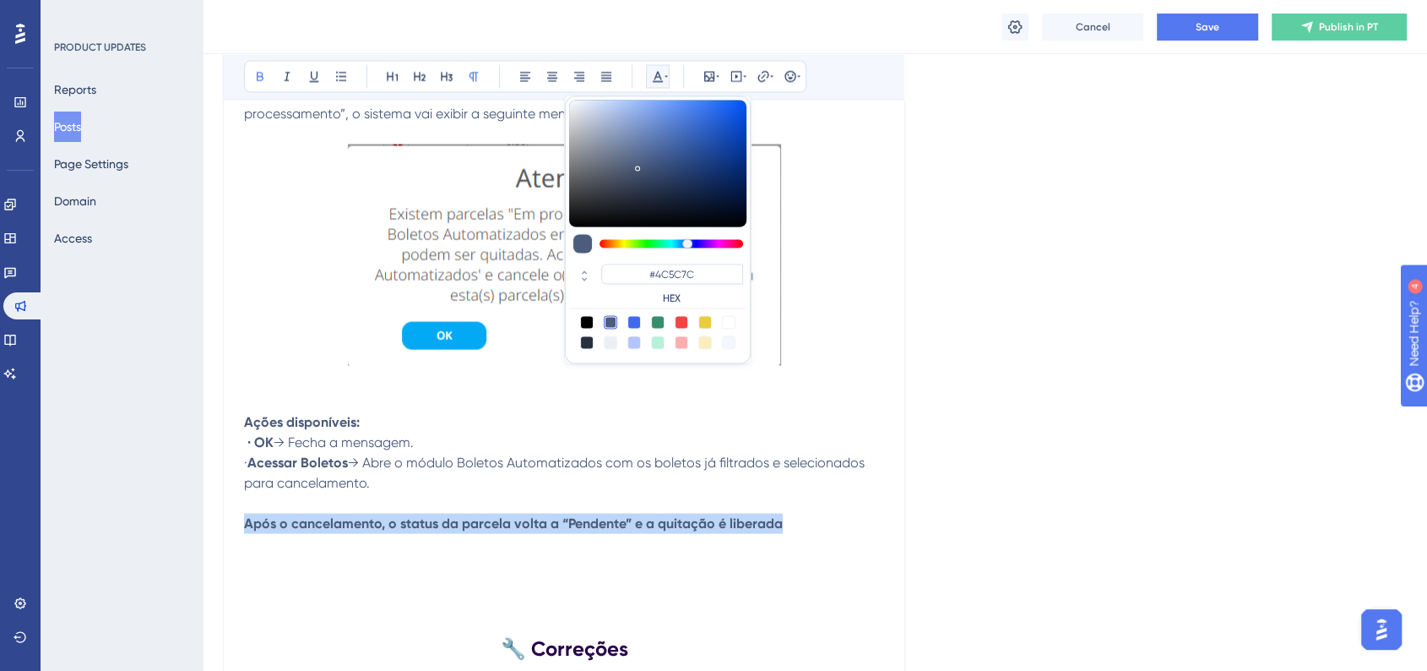
click at [680, 323] on div at bounding box center [682, 323] width 14 height 14
type input "#F84343"
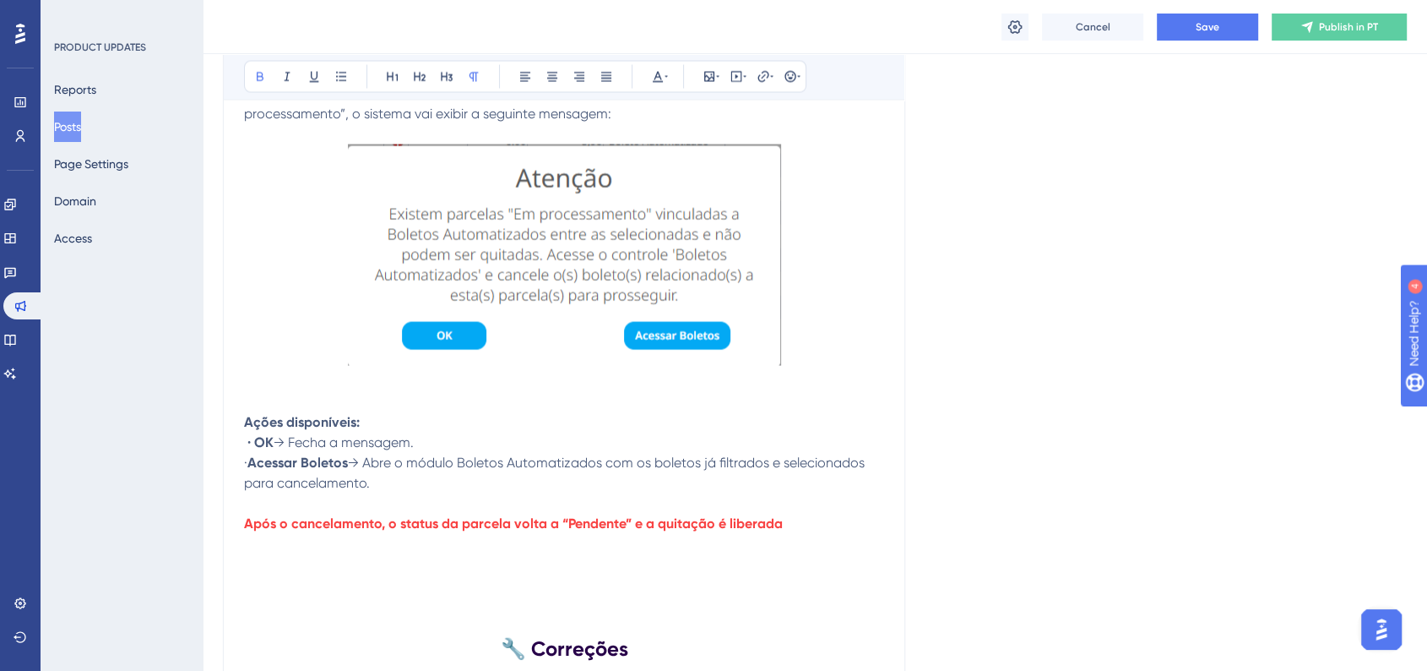
click at [851, 533] on p "Após o cancelamento, o status da parcela volta a “Pendente” e a quitação é libe…" at bounding box center [564, 523] width 640 height 20
click at [1196, 38] on button "Save" at bounding box center [1207, 27] width 101 height 27
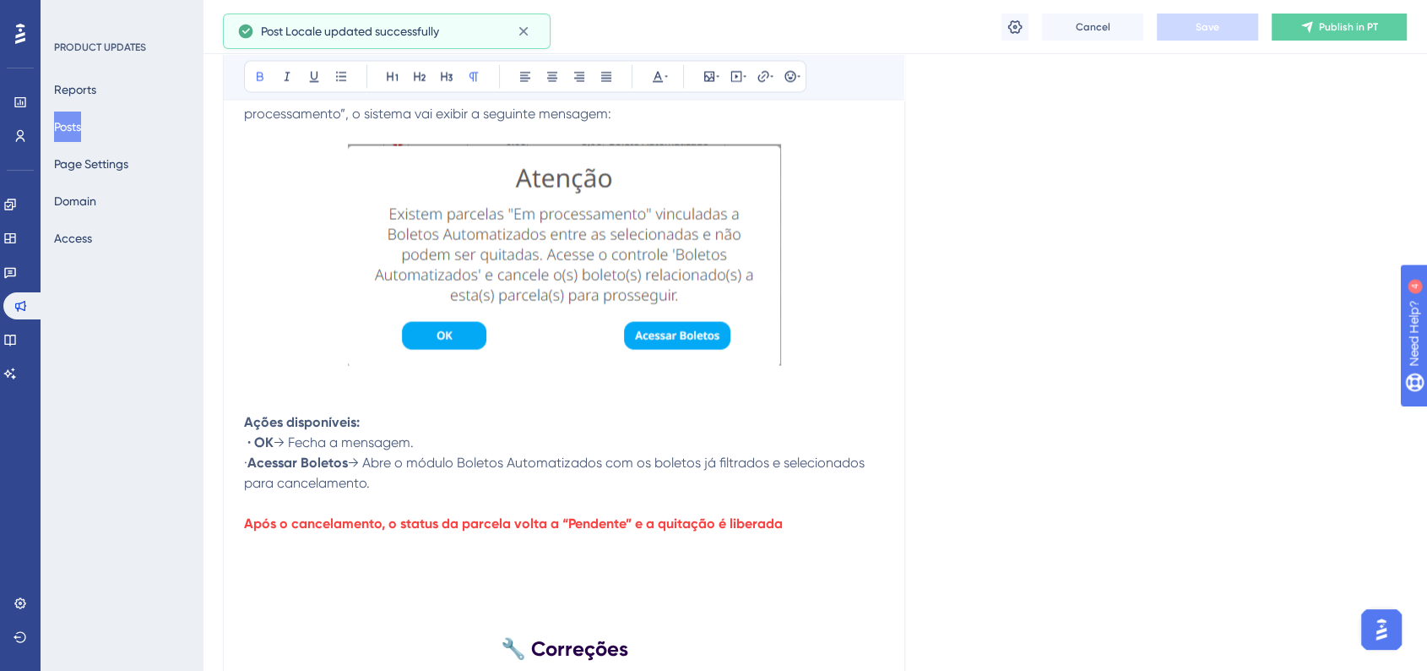
click at [803, 534] on p "Após o cancelamento, o status da parcela volta a “Pendente” e a quitação é libe…" at bounding box center [564, 523] width 640 height 20
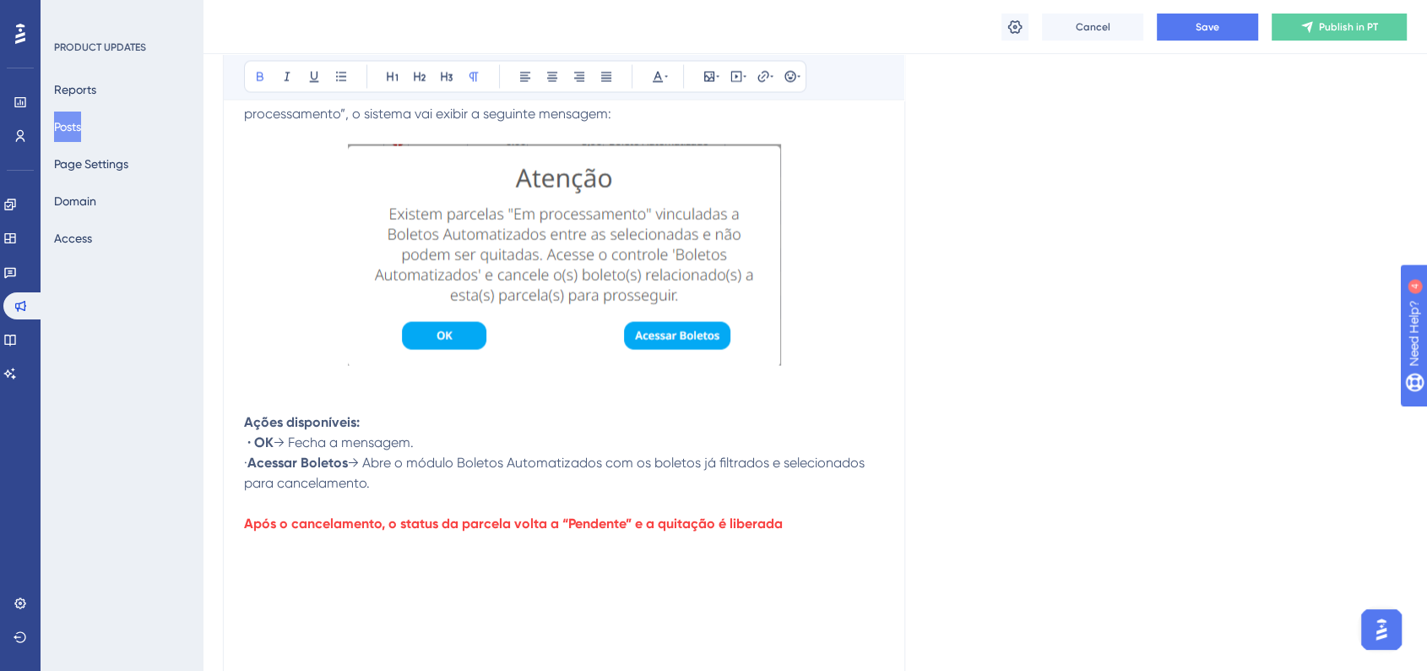
click at [787, 534] on p "Após o cancelamento, o status da parcela volta a “Pendente” e a quitação é libe…" at bounding box center [564, 523] width 640 height 20
click at [364, 595] on p at bounding box center [564, 584] width 640 height 20
click at [1190, 39] on button "Save" at bounding box center [1207, 27] width 101 height 27
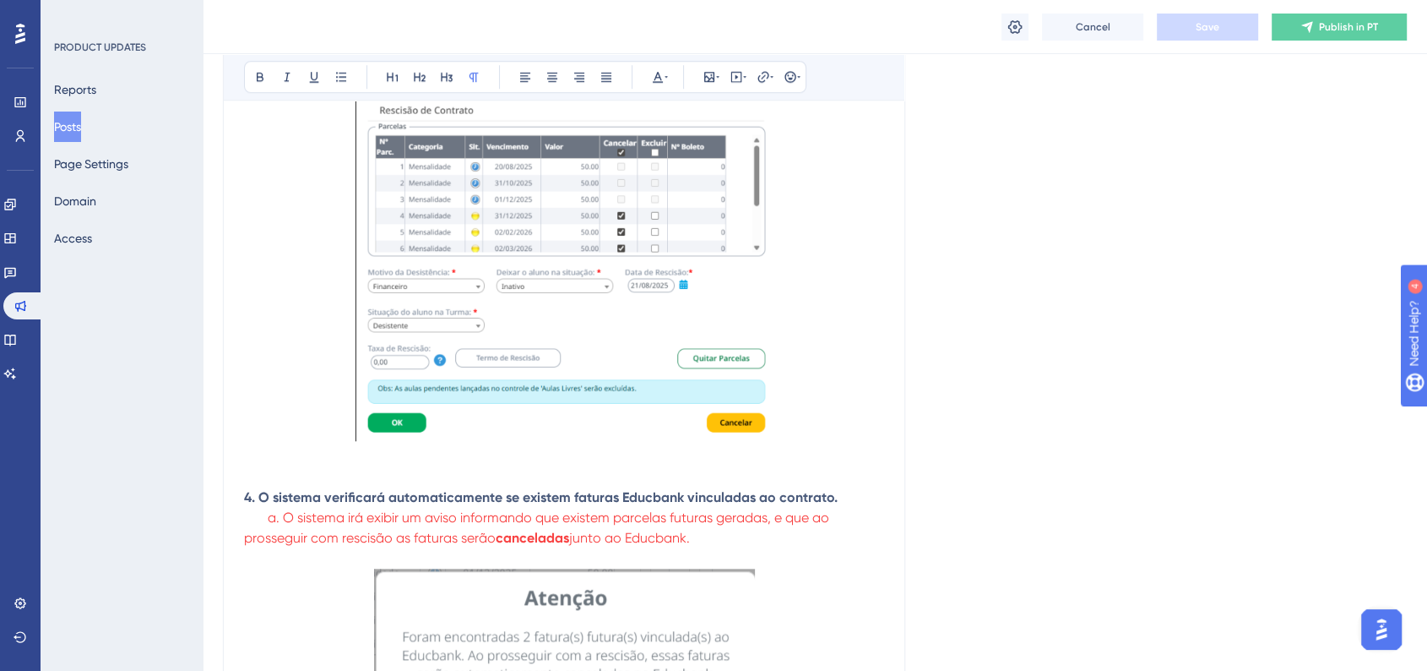
scroll to position [1126, 0]
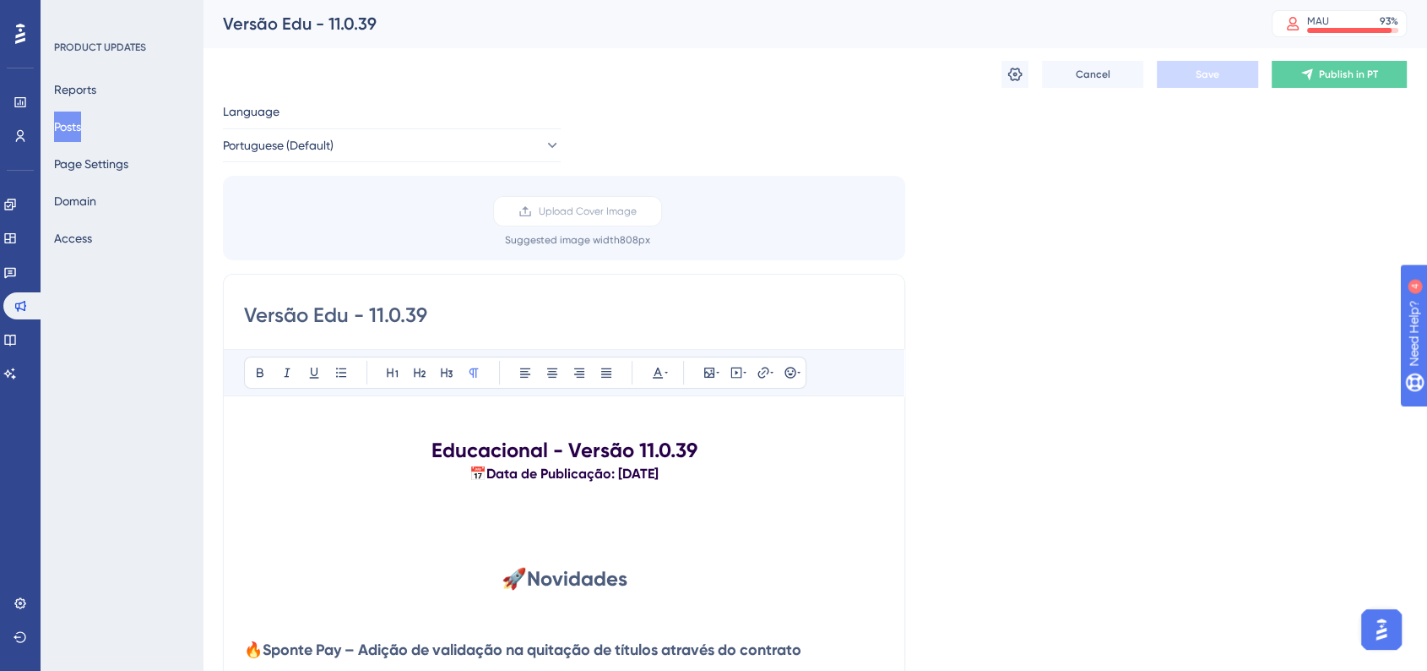
scroll to position [94, 0]
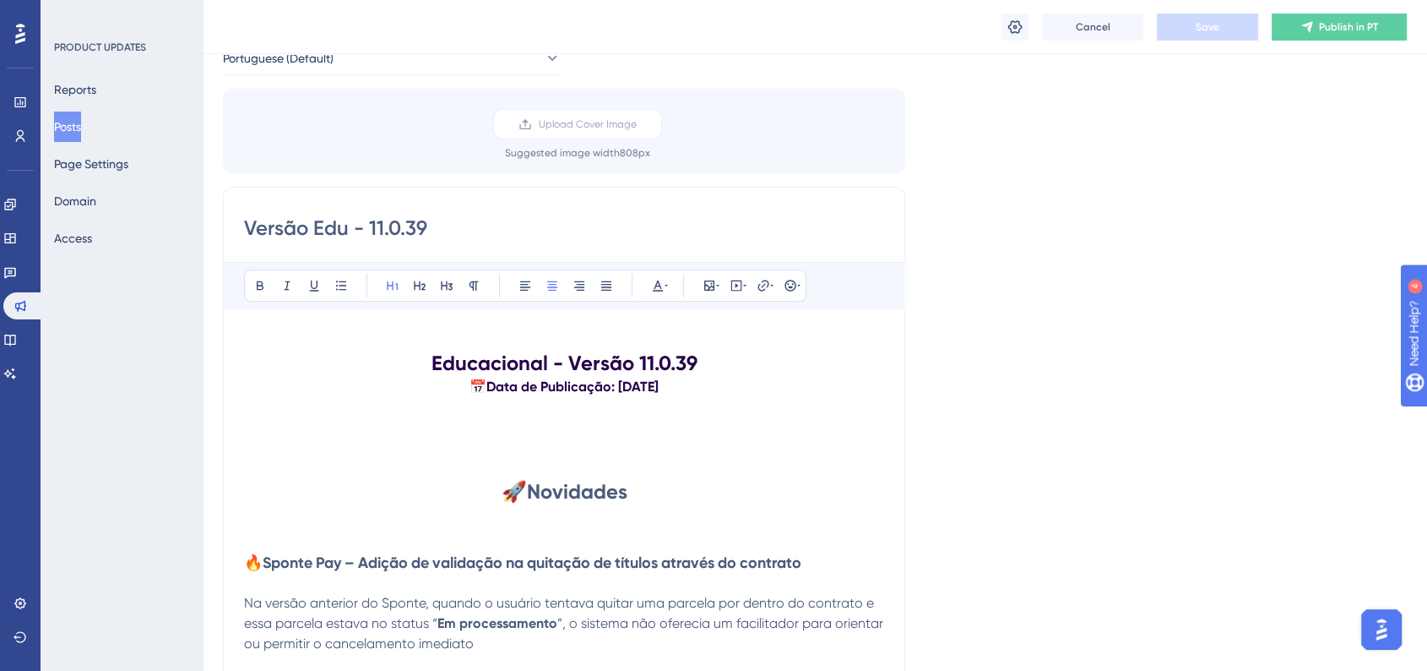
drag, startPoint x: 632, startPoint y: 502, endPoint x: 508, endPoint y: 502, distance: 124.1
click at [508, 502] on h1 "🚀 Novidades" at bounding box center [564, 491] width 640 height 27
click at [675, 291] on div "Bold Italic Underline Bullet Point Heading 1 Heading 2 Heading 3 Normal Align L…" at bounding box center [525, 285] width 562 height 32
click at [662, 285] on icon at bounding box center [658, 286] width 14 height 14
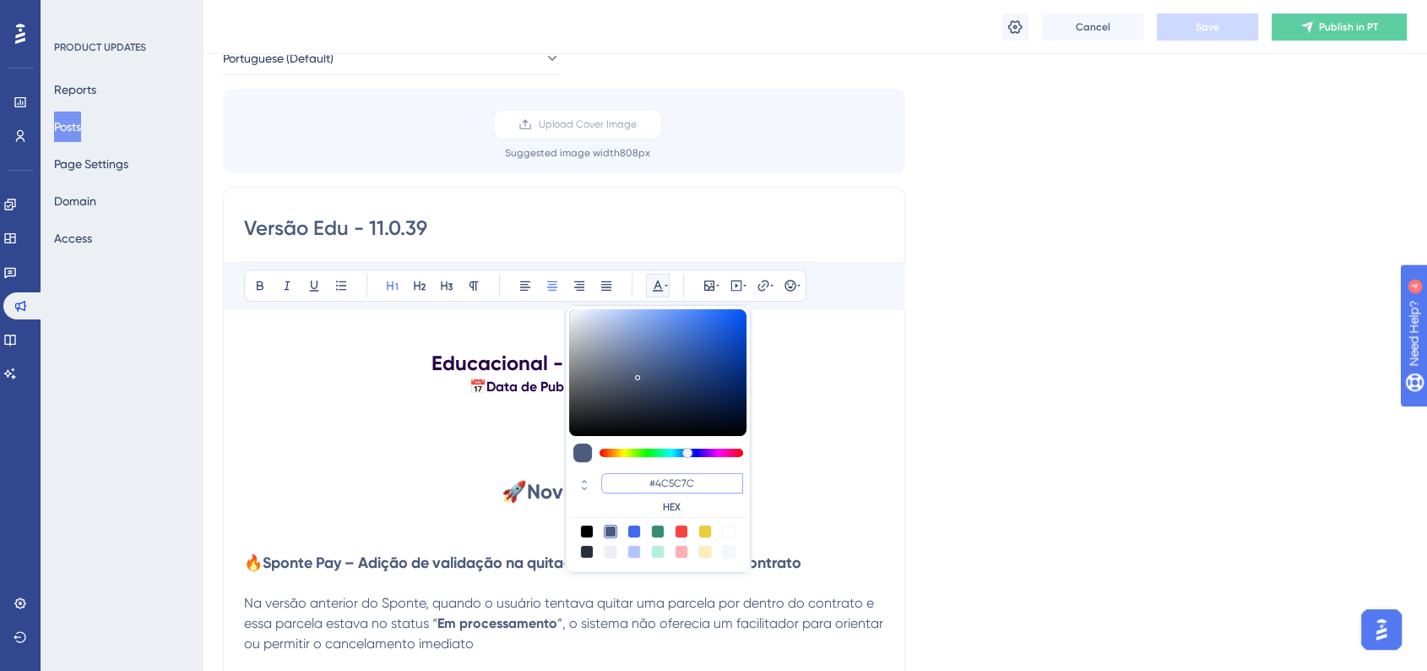
click at [675, 475] on input "#4C5C7C" at bounding box center [672, 483] width 142 height 20
paste input "270049"
type input "#270049"
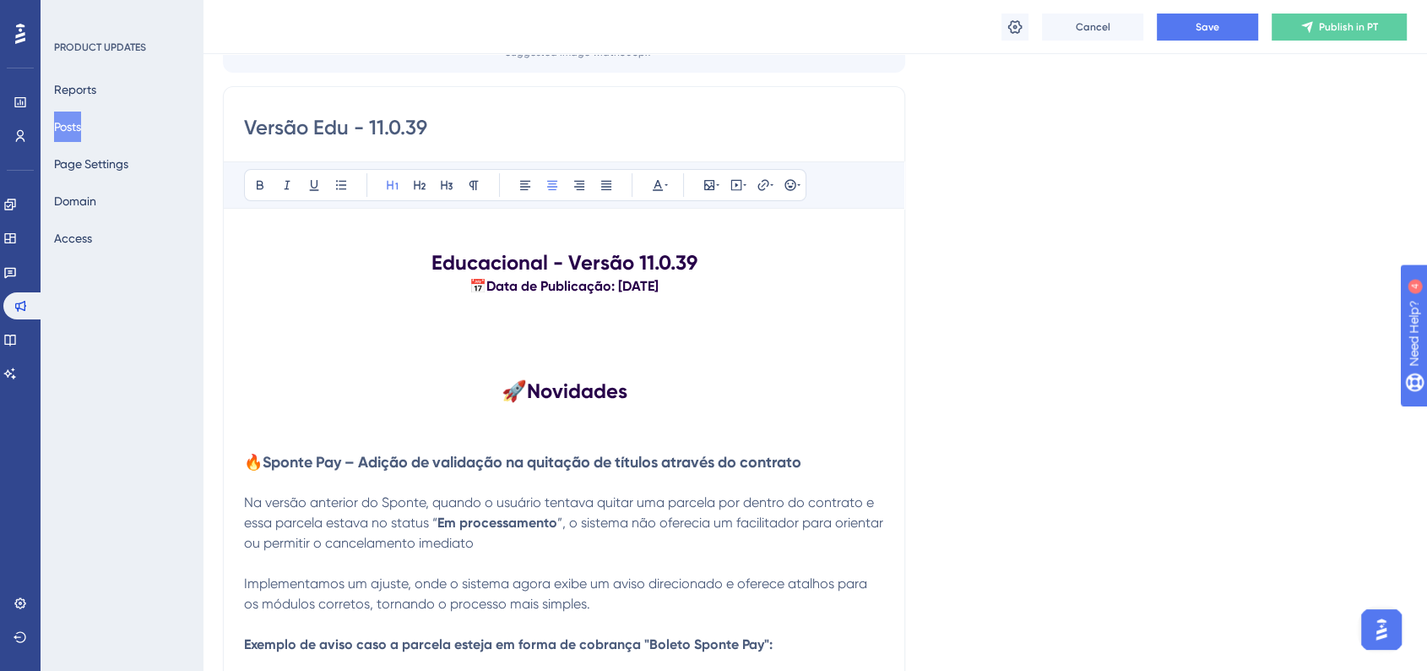
scroll to position [281, 0]
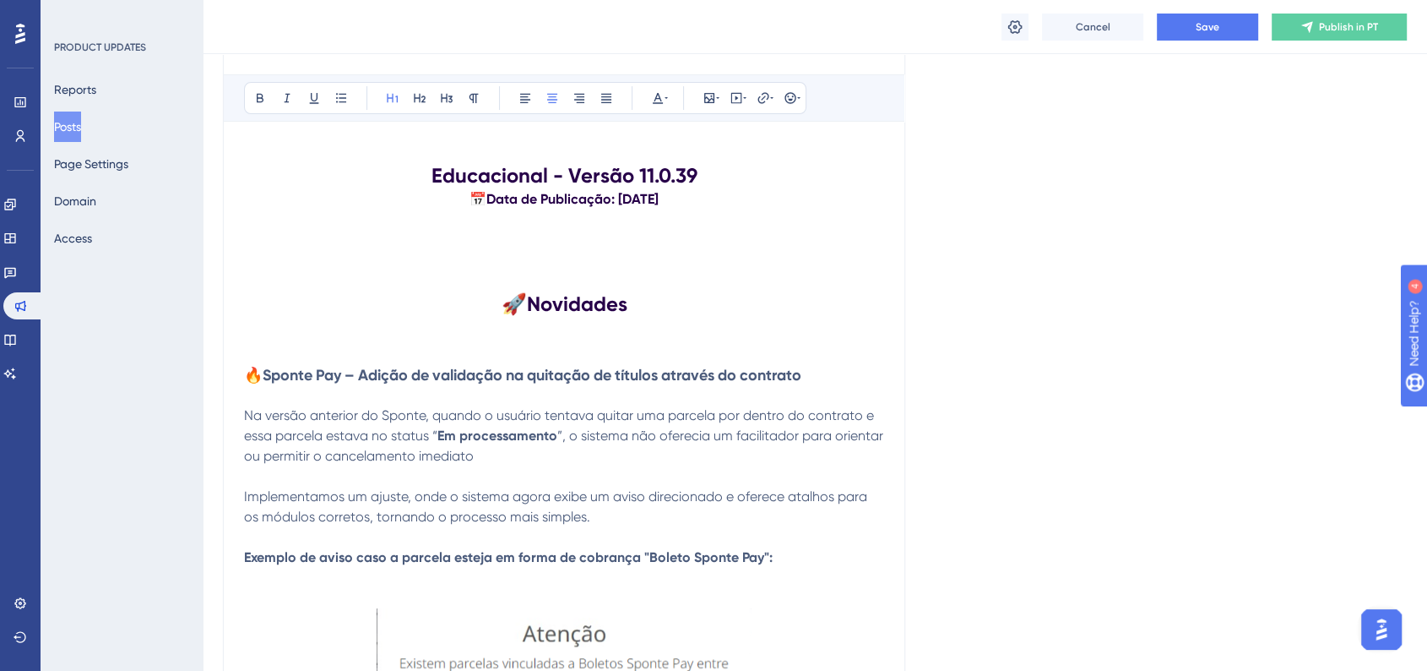
click at [365, 373] on strong "🔥Sponte Pay – Adição de validação na quitação de títulos através do contrato" at bounding box center [522, 375] width 557 height 19
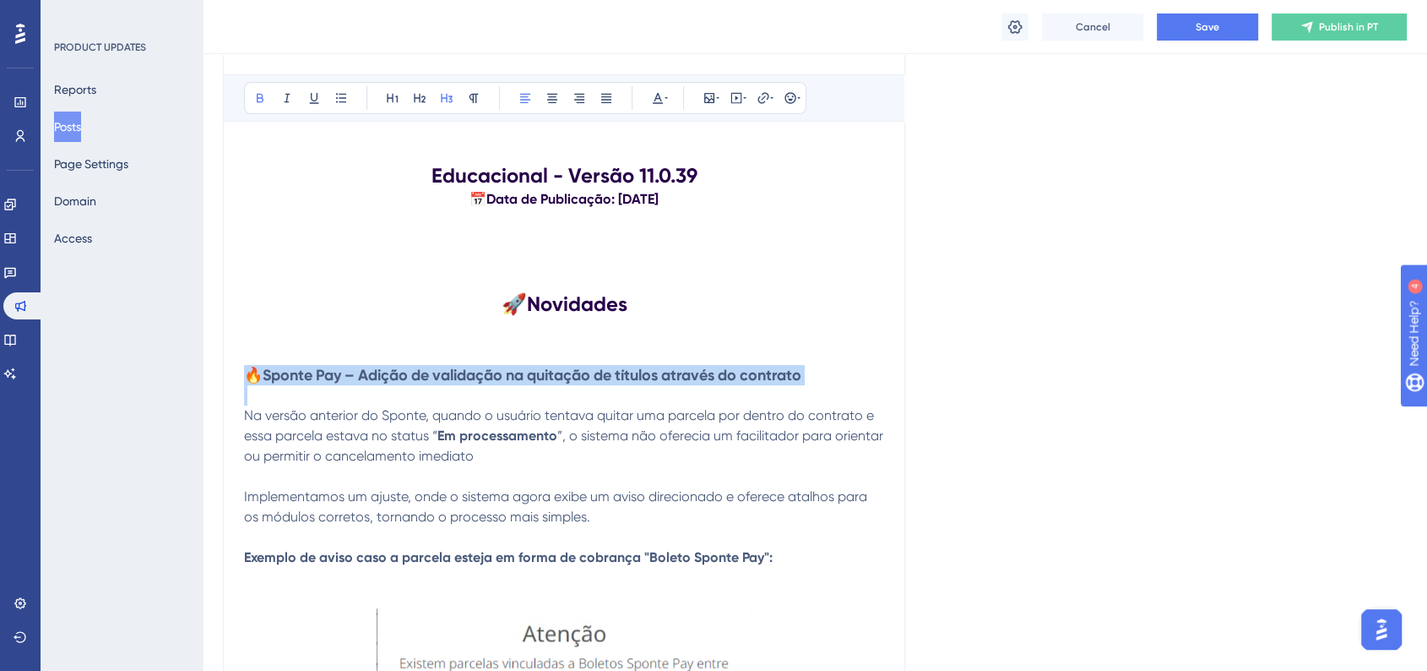
click at [365, 373] on strong "🔥Sponte Pay – Adição de validação na quitação de títulos através do contrato" at bounding box center [522, 375] width 557 height 19
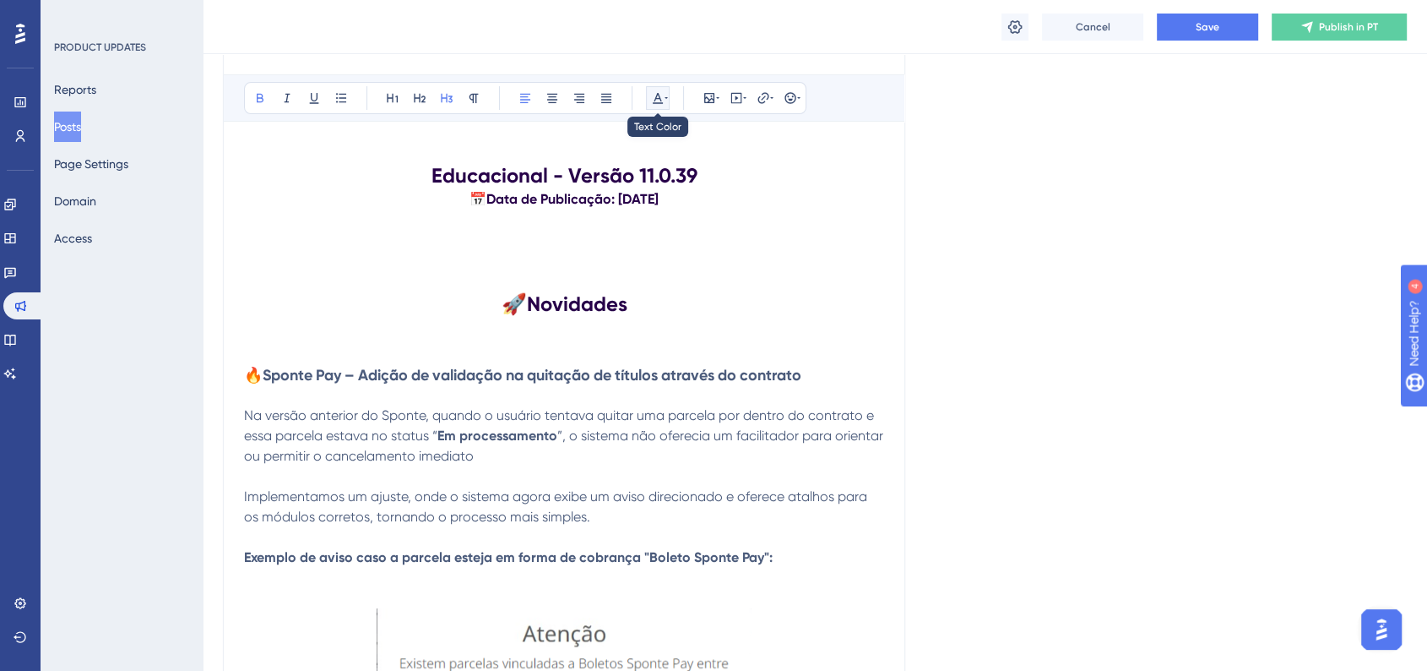
click at [661, 101] on icon at bounding box center [658, 98] width 14 height 14
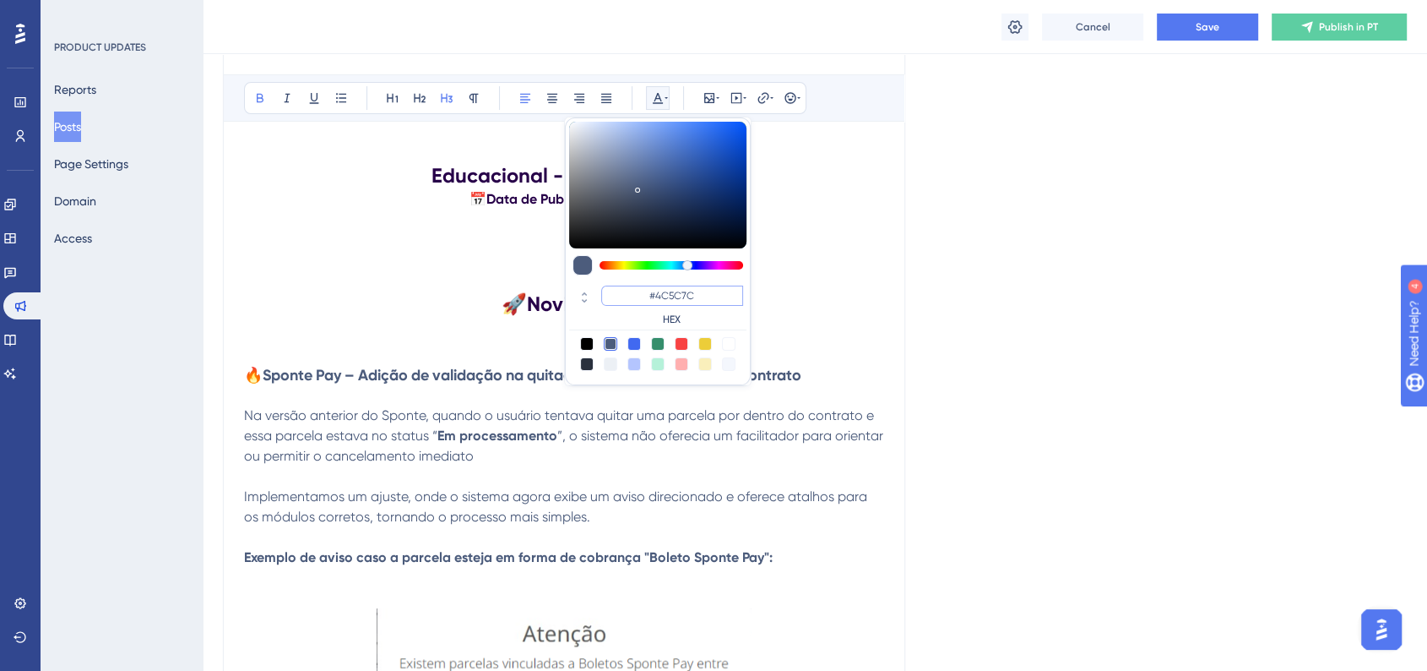
click at [679, 302] on input "#4C5C7C" at bounding box center [672, 295] width 142 height 20
paste input "6200A8"
type input "#6200A8"
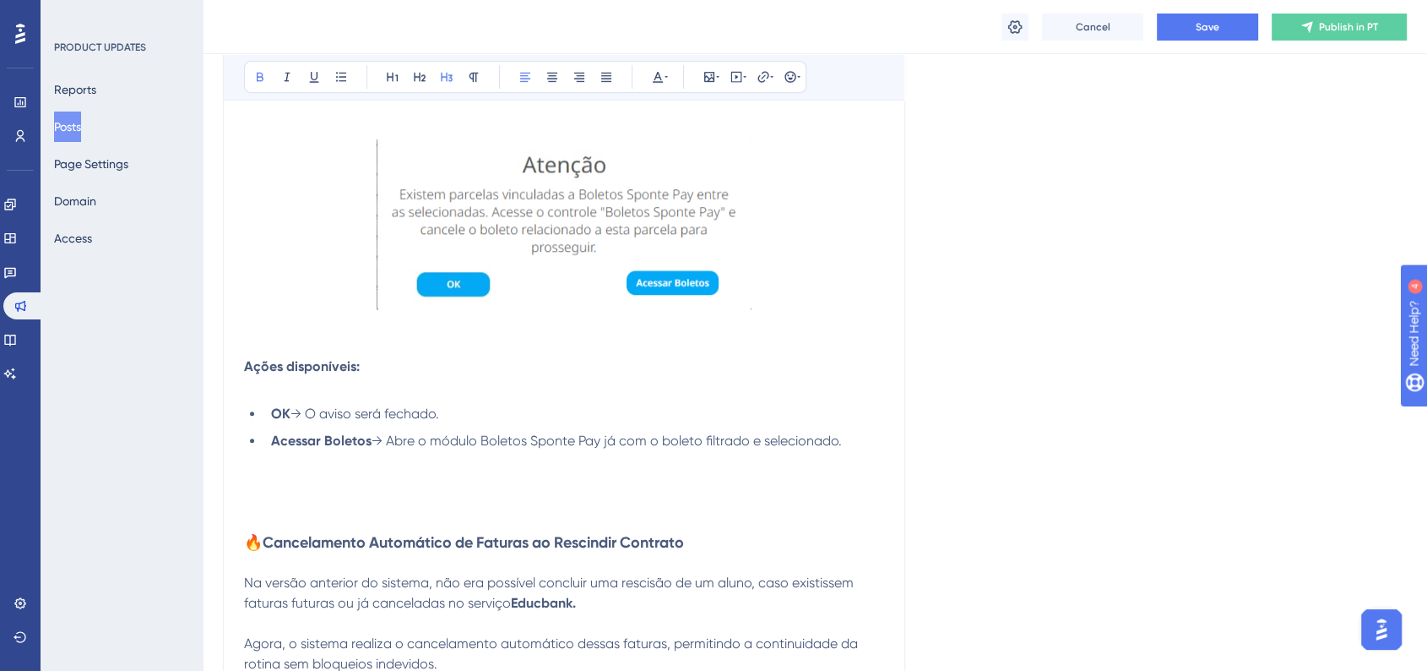
scroll to position [845, 0]
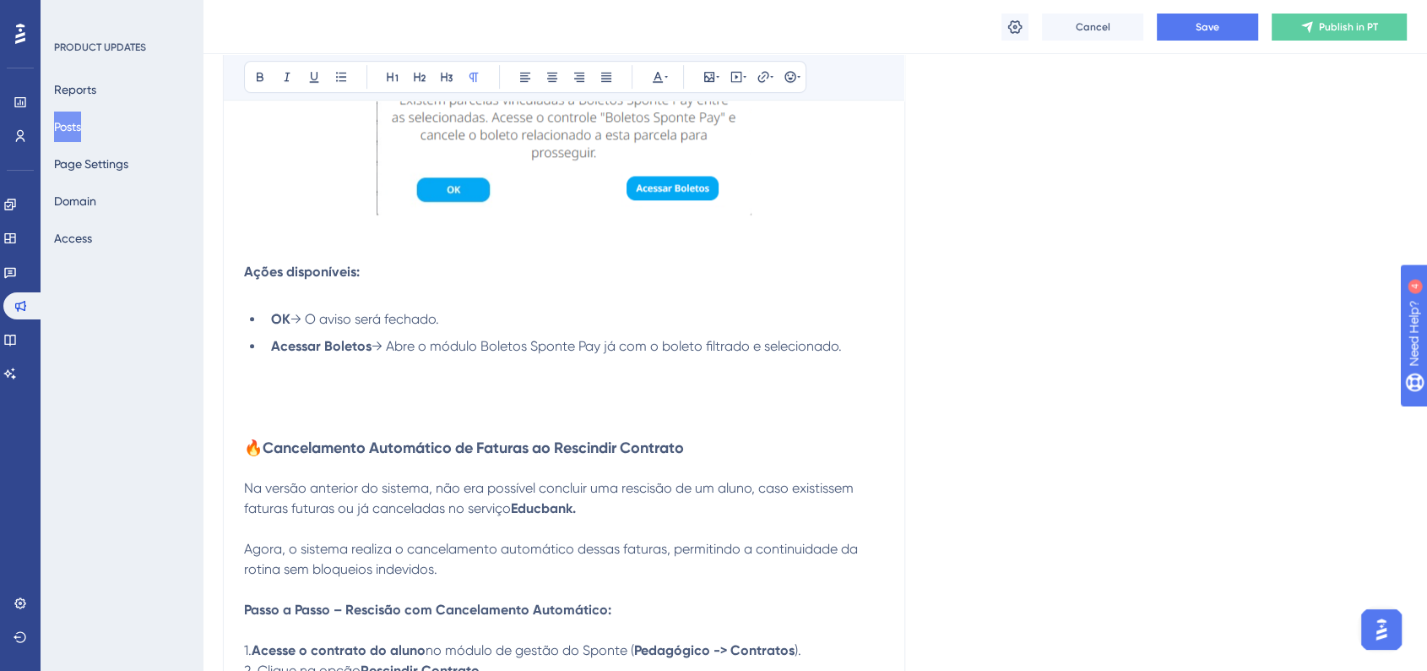
click at [330, 465] on p at bounding box center [564, 468] width 640 height 20
click at [338, 450] on strong "🔥Cancelamento Automático de Faturas ao Rescindir Contrato" at bounding box center [464, 447] width 440 height 19
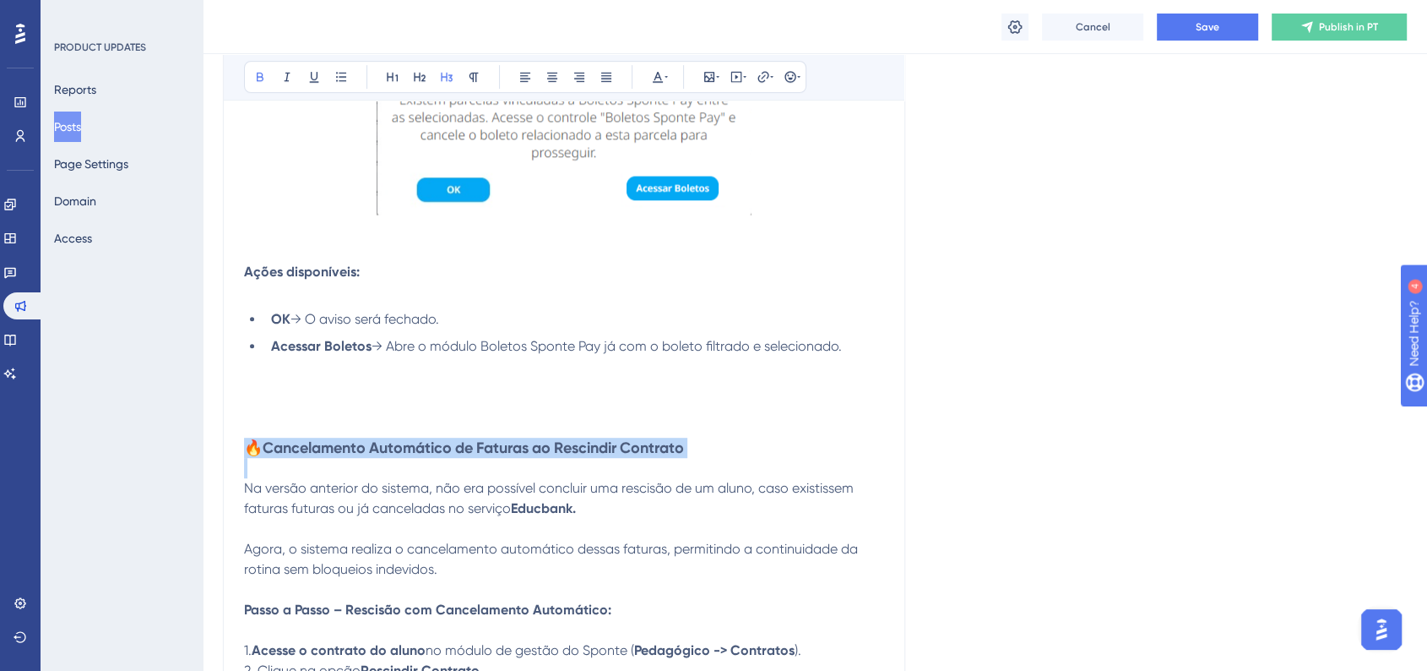
click at [338, 450] on strong "🔥Cancelamento Automático de Faturas ao Rescindir Contrato" at bounding box center [464, 447] width 440 height 19
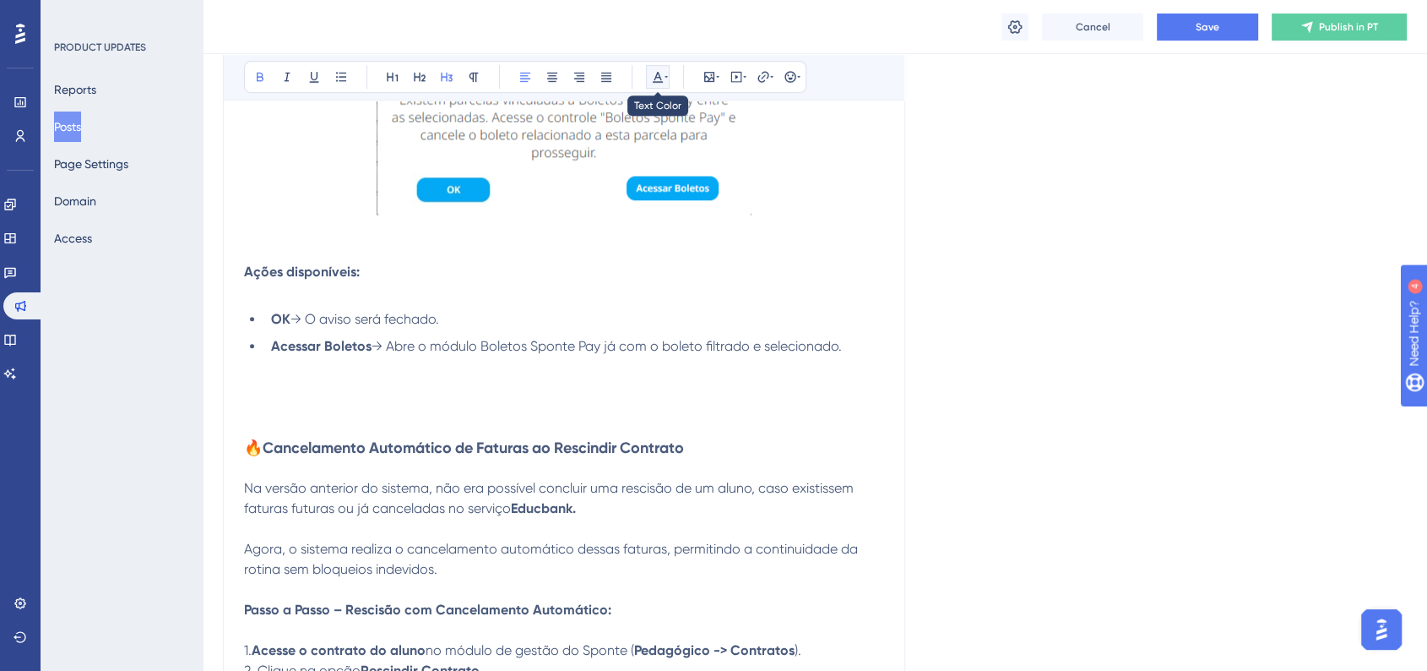
click at [649, 67] on button at bounding box center [658, 77] width 24 height 24
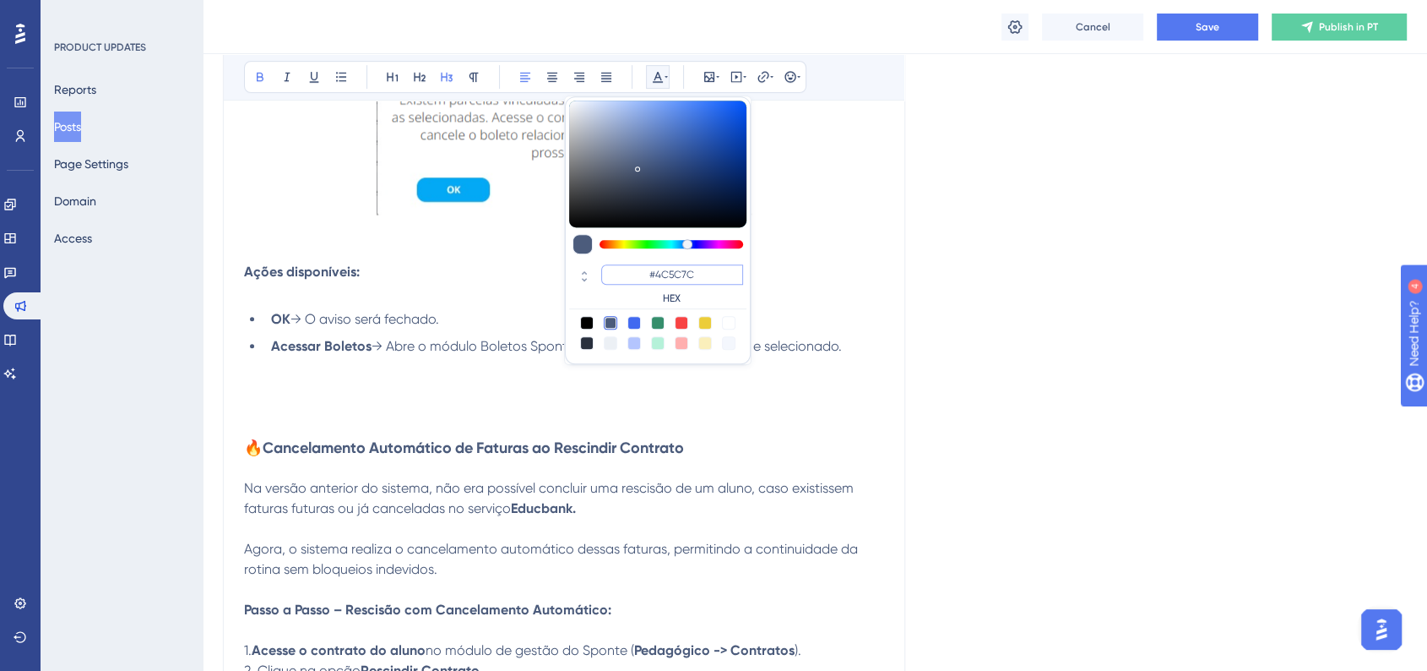
click at [670, 265] on input "#4C5C7C" at bounding box center [672, 274] width 142 height 20
paste input "6200A8"
type input "#6200A8"
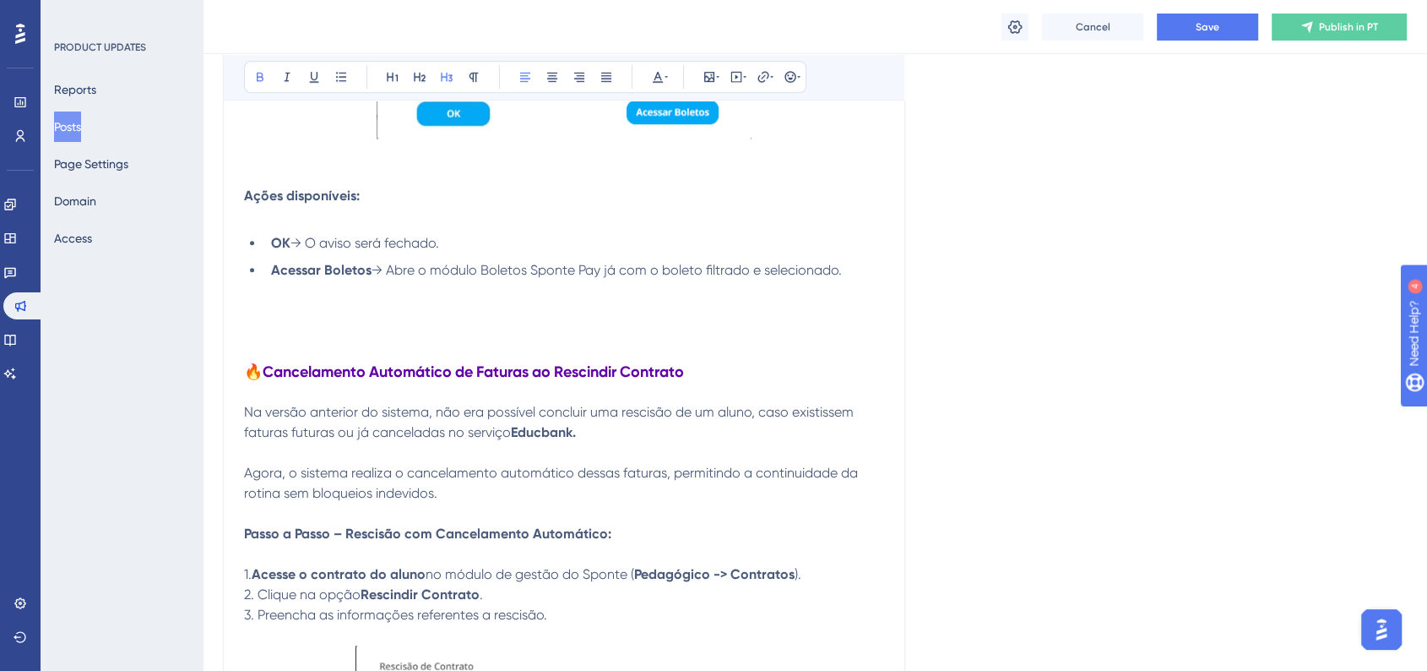
scroll to position [1032, 0]
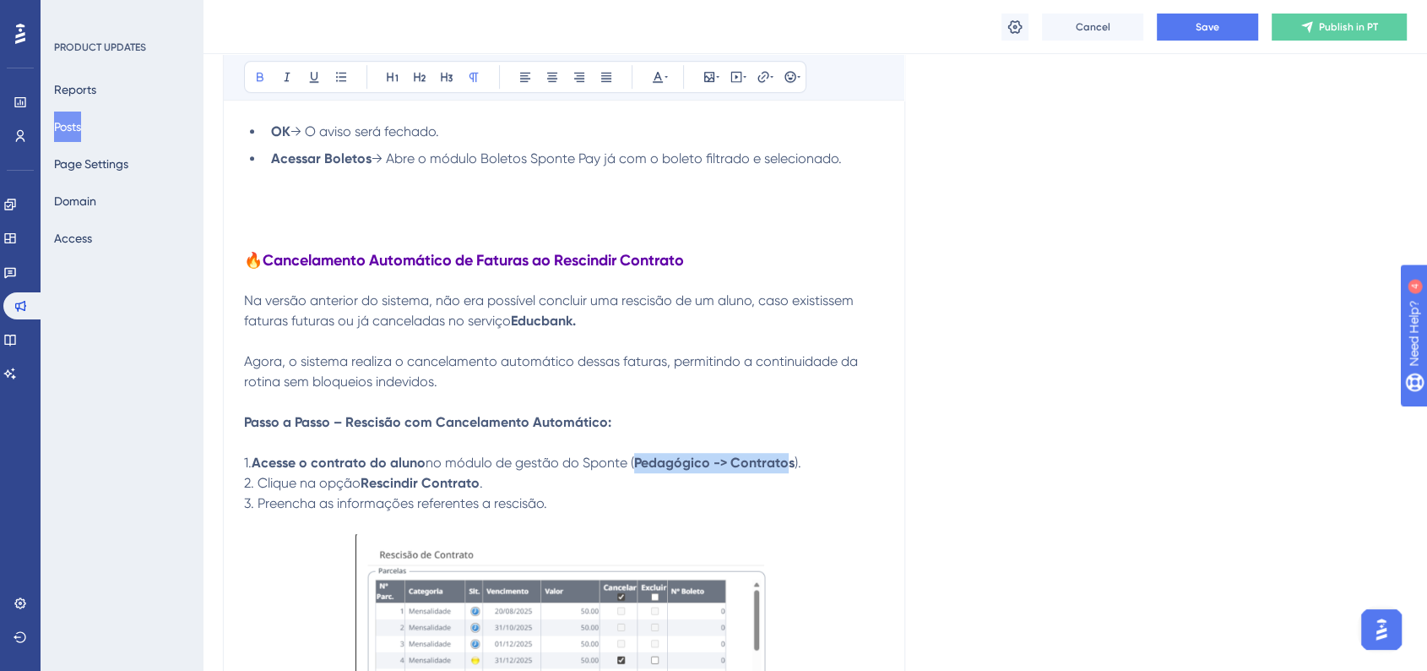
drag, startPoint x: 640, startPoint y: 472, endPoint x: 791, endPoint y: 461, distance: 151.6
click at [791, 461] on strong "Pedagógico -> Contratos" at bounding box center [714, 462] width 160 height 16
drag, startPoint x: 796, startPoint y: 466, endPoint x: 639, endPoint y: 467, distance: 156.2
click at [639, 467] on p "1. Acesse o contrato do aluno no módulo de gestão do Sponte ( Pedagógico -> Con…" at bounding box center [564, 463] width 640 height 20
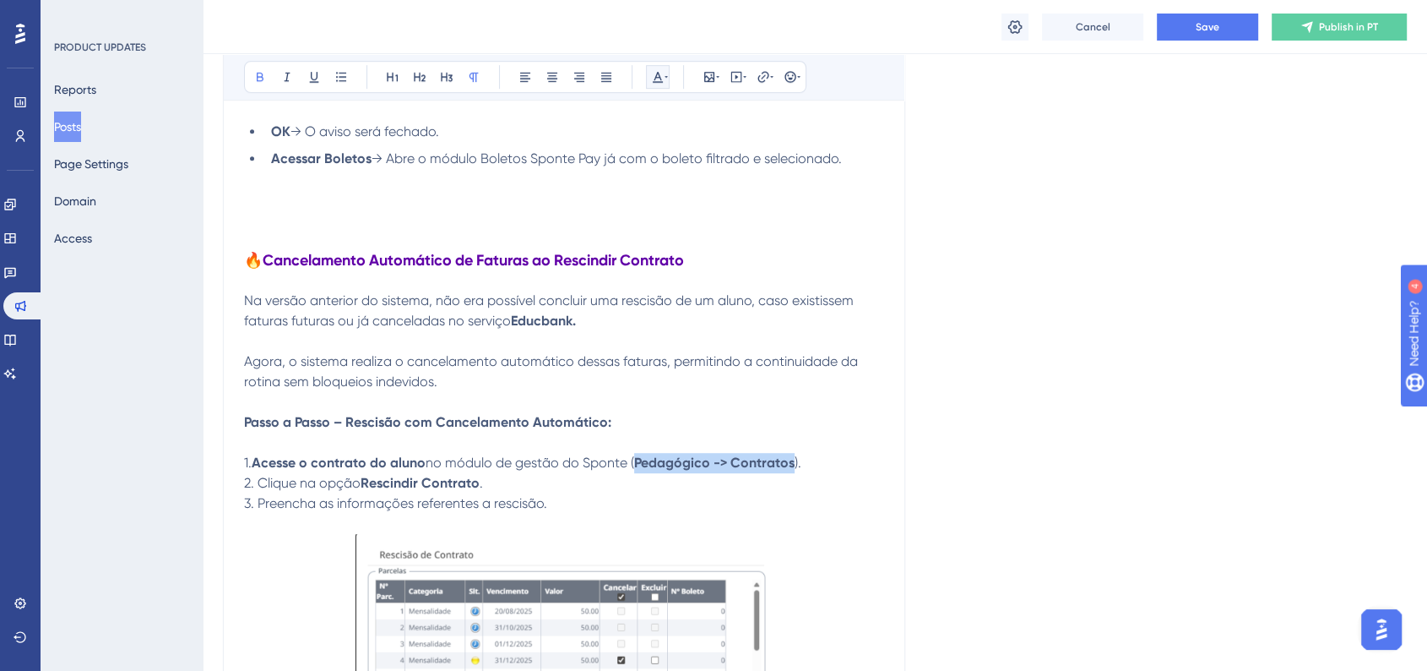
click at [662, 77] on icon at bounding box center [658, 77] width 14 height 14
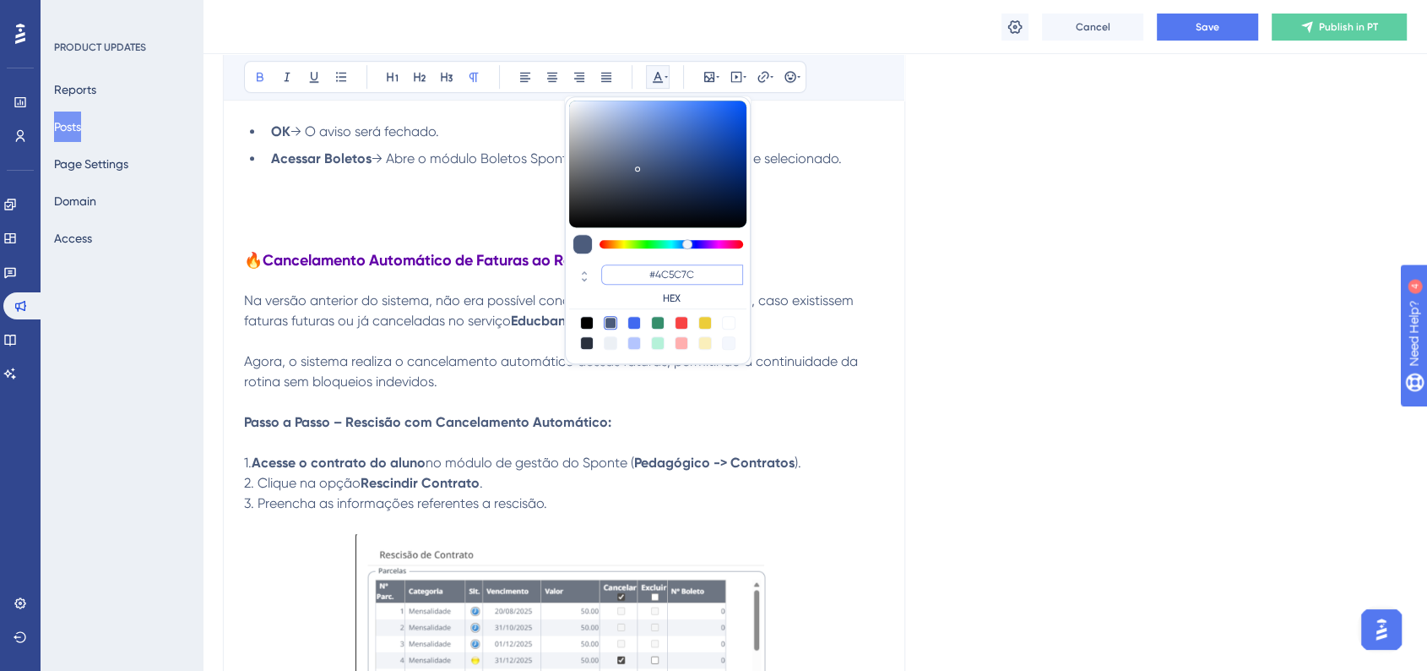
click at [687, 270] on input "#4C5C7C" at bounding box center [672, 274] width 142 height 20
paste input "6200A8"
type input "#6200A8"
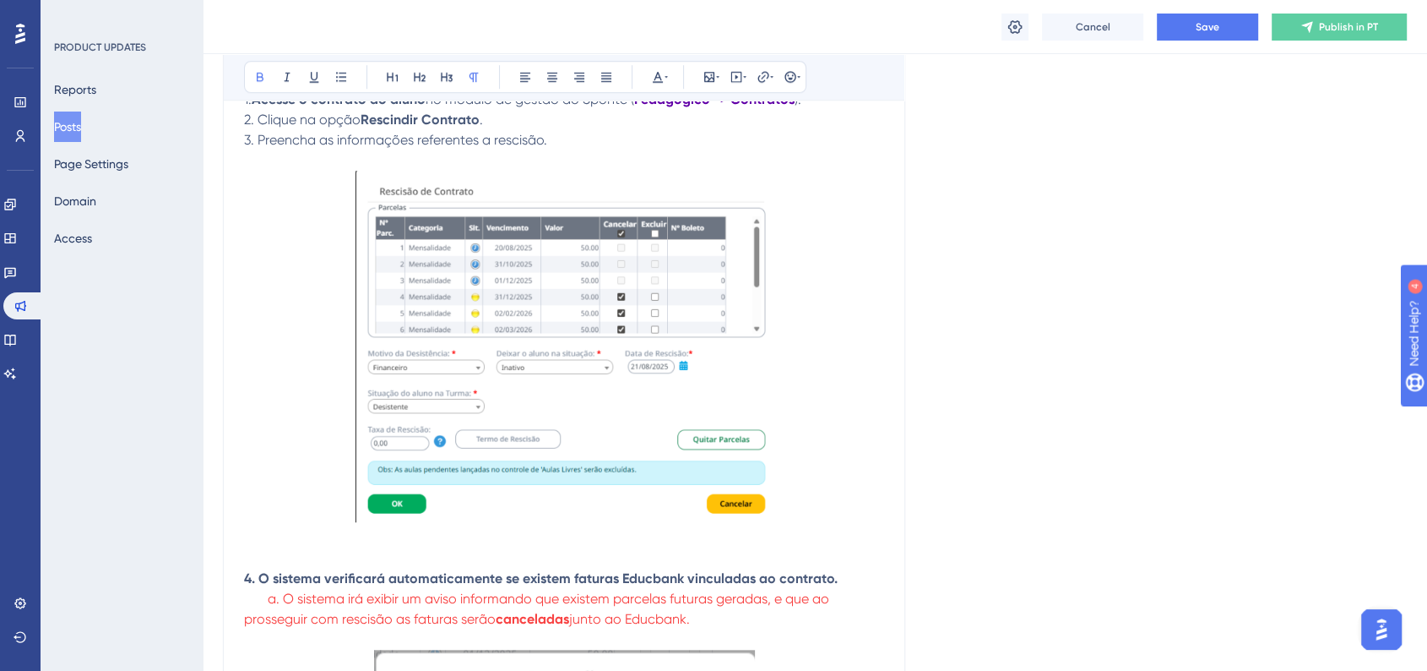
scroll to position [1501, 0]
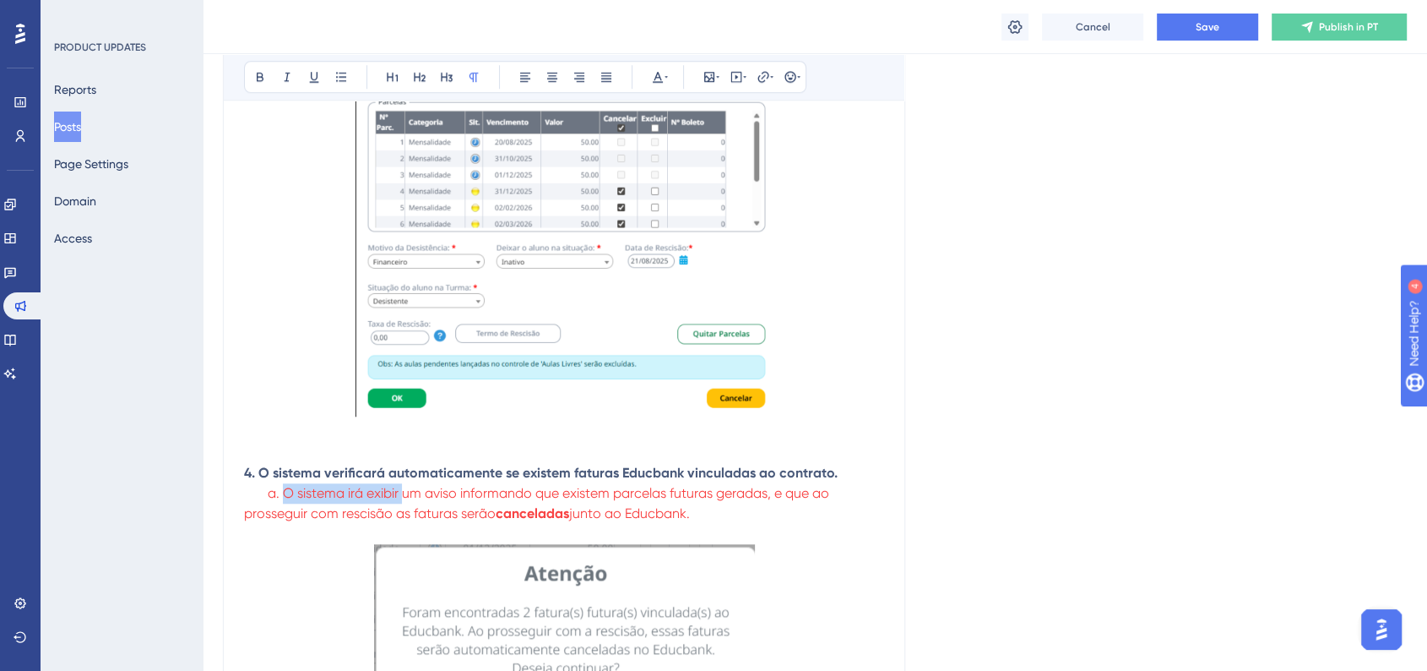
drag, startPoint x: 400, startPoint y: 498, endPoint x: 285, endPoint y: 495, distance: 114.9
click at [285, 495] on span "a. O sistema irá exibir um aviso informando que existem parcelas futuras gerada…" at bounding box center [538, 503] width 589 height 36
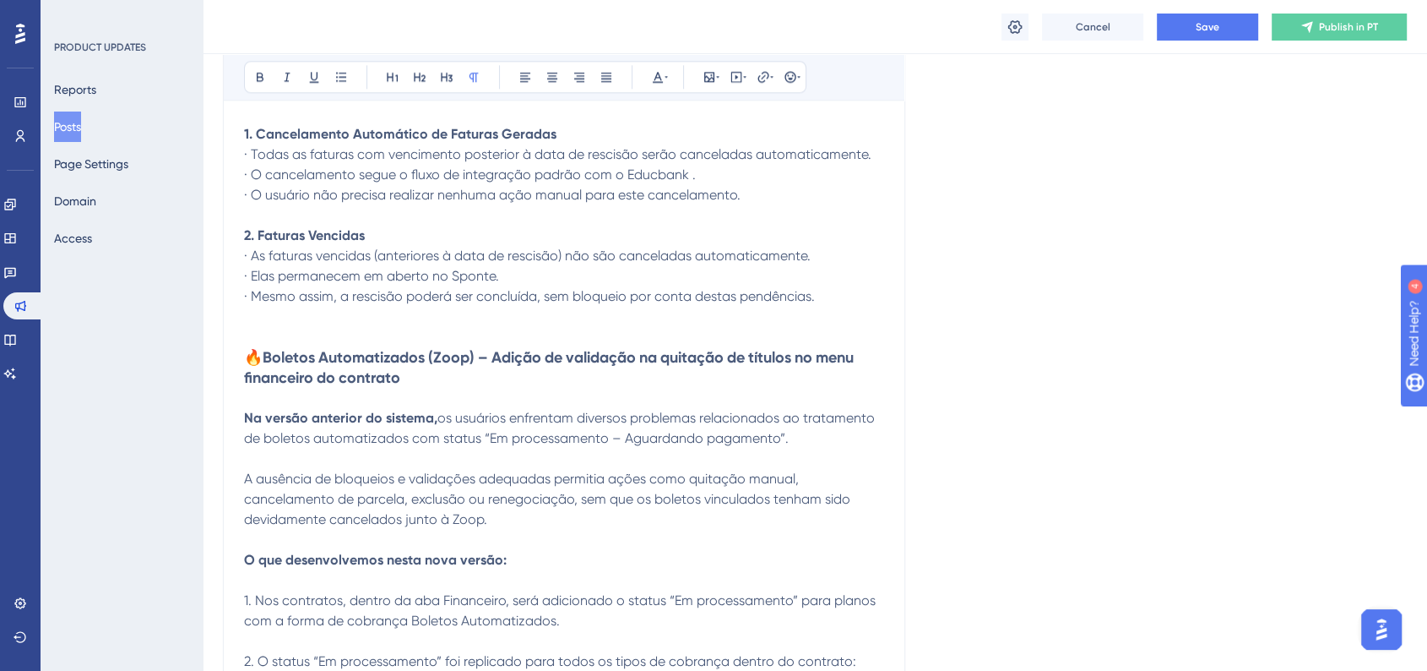
scroll to position [2252, 0]
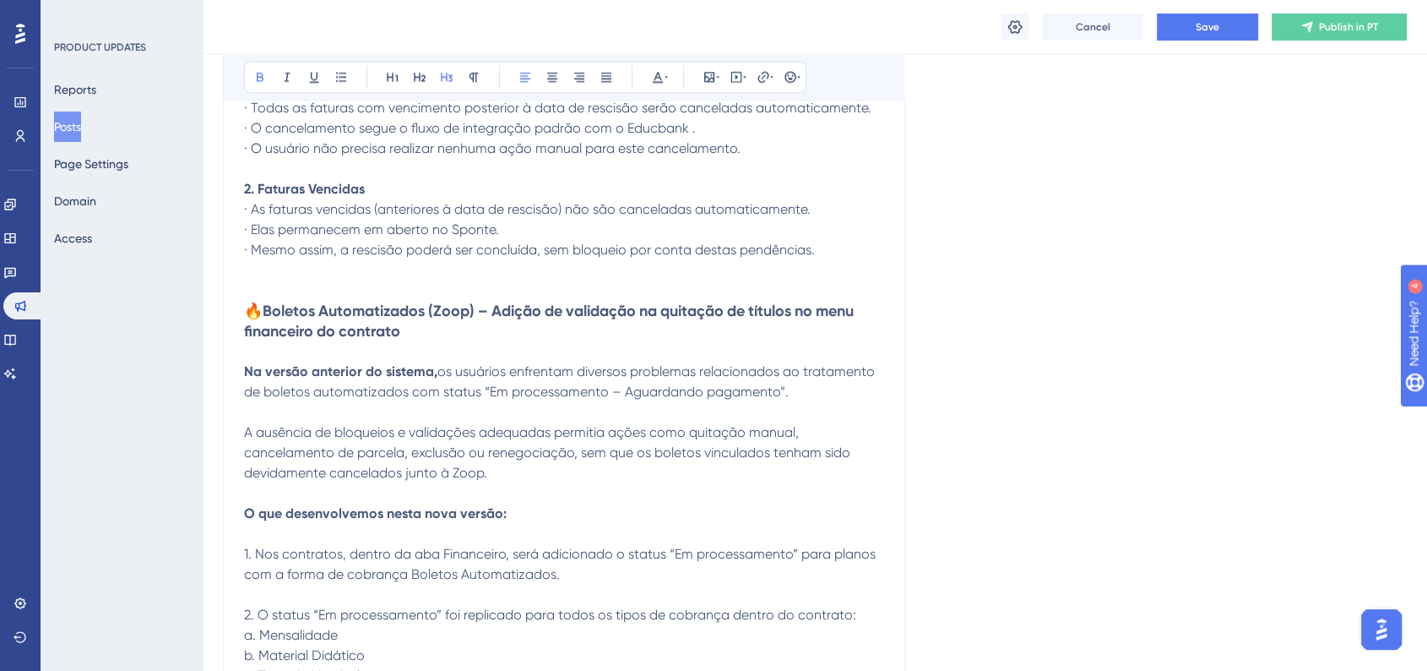
click at [291, 328] on h3 "🔥Boletos Automatizados (Zoop) – Adição de validação na quitação de títulos no m…" at bounding box center [564, 321] width 640 height 41
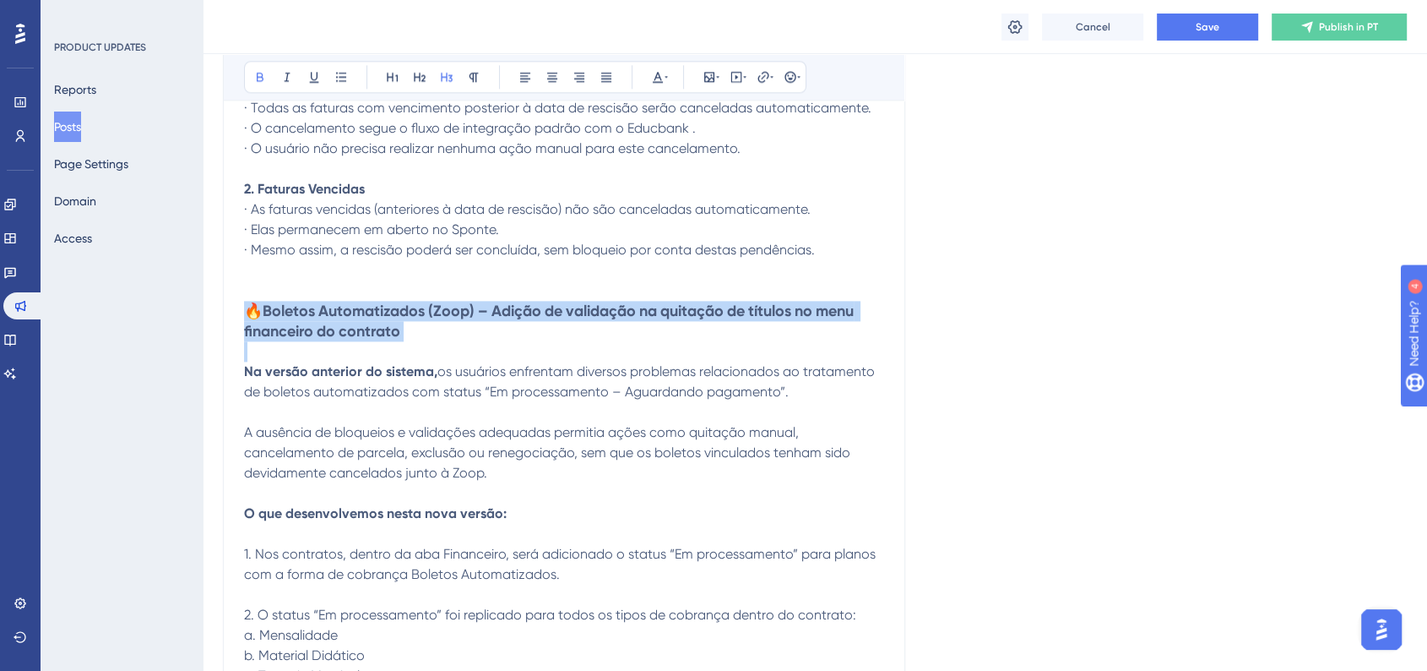
click at [291, 328] on h3 "🔥Boletos Automatizados (Zoop) – Adição de validação na quitação de títulos no m…" at bounding box center [564, 321] width 640 height 41
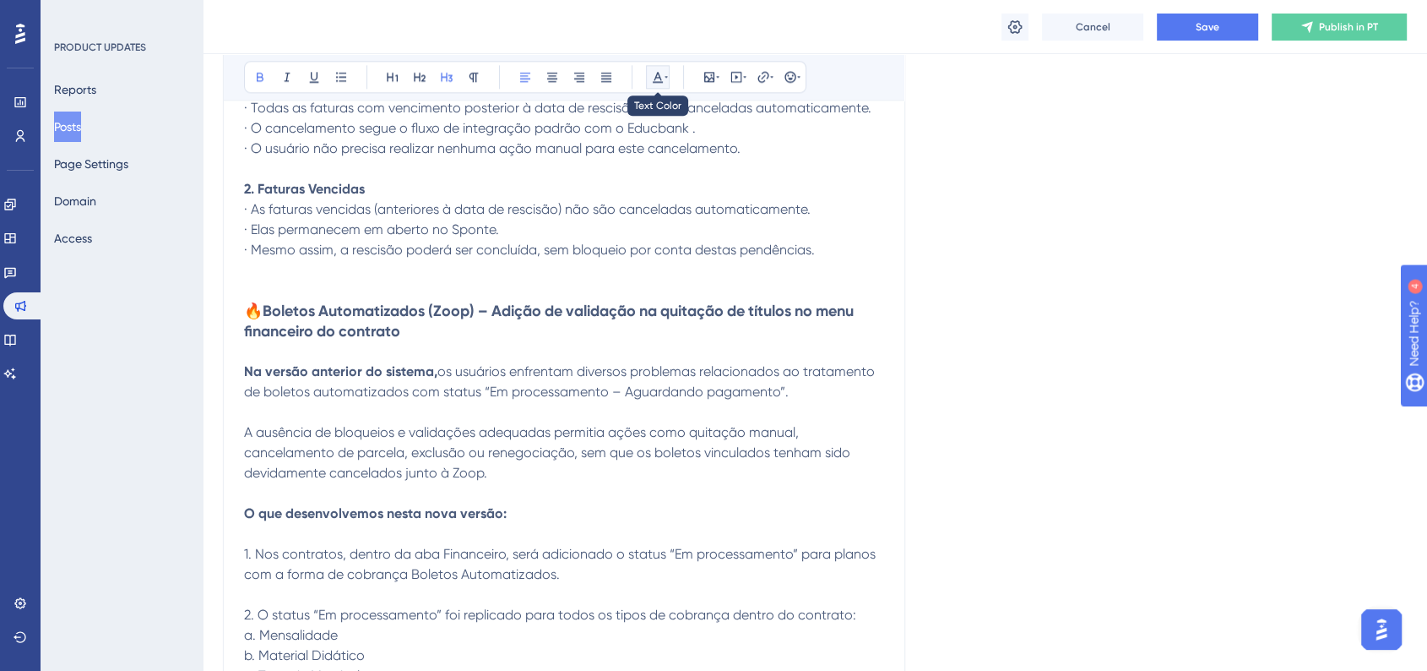
click at [651, 80] on icon at bounding box center [658, 77] width 14 height 14
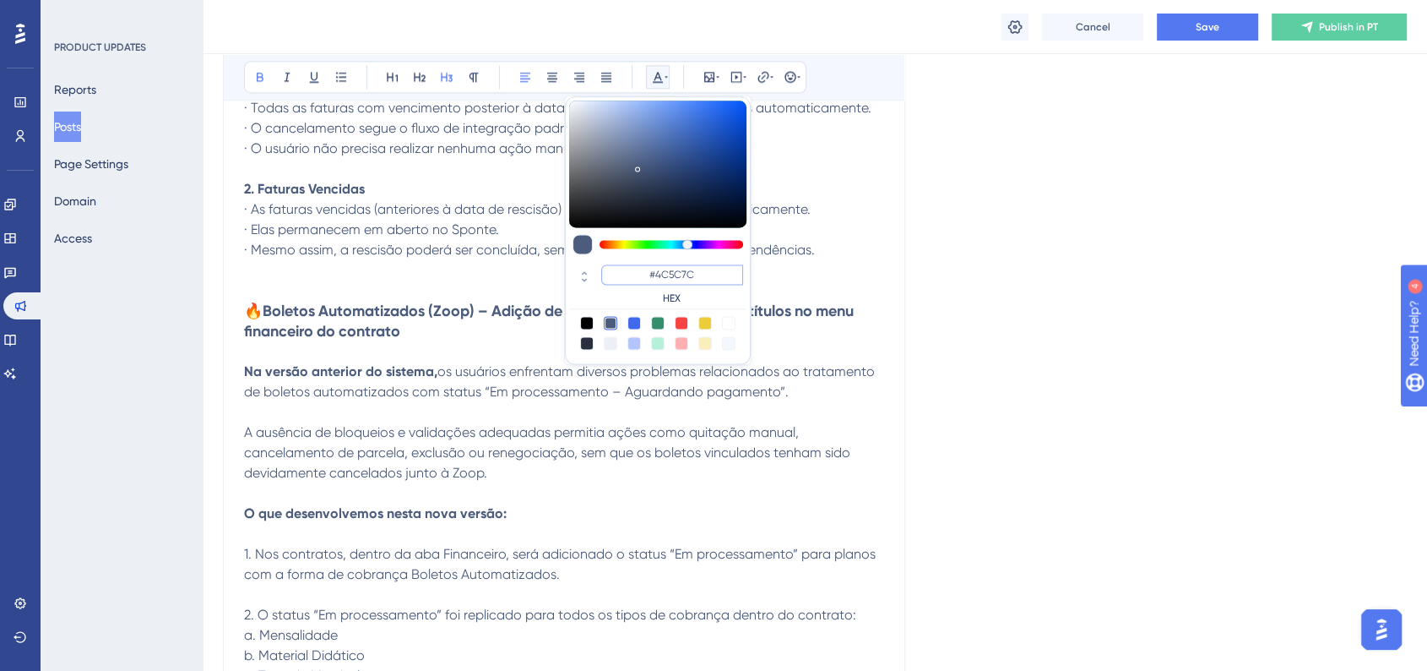
click at [664, 282] on input "#4C5C7C" at bounding box center [672, 274] width 142 height 20
click at [663, 281] on input "#4C5C7C" at bounding box center [672, 274] width 142 height 20
paste input "6200A8"
type input "#6200A8"
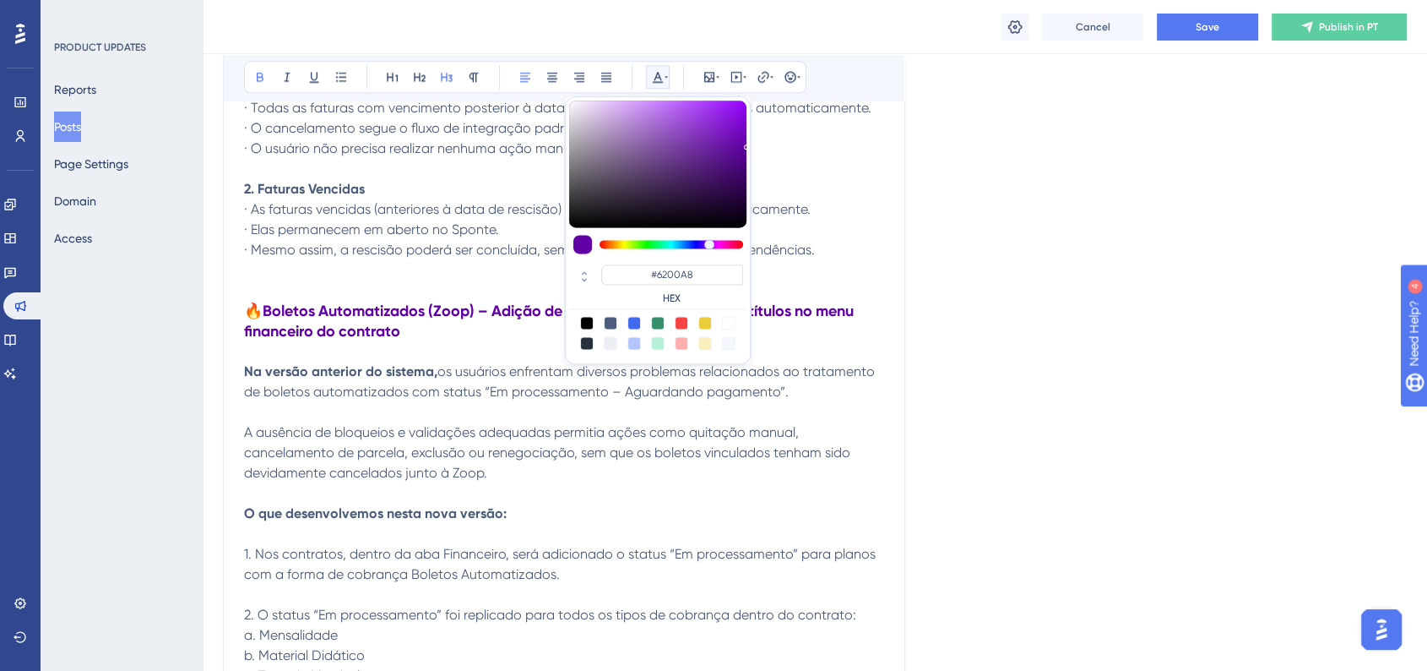
click at [992, 284] on div "Language Portuguese (Default) Upload Cover Image Suggested image width 808 px V…" at bounding box center [815, 310] width 1184 height 4906
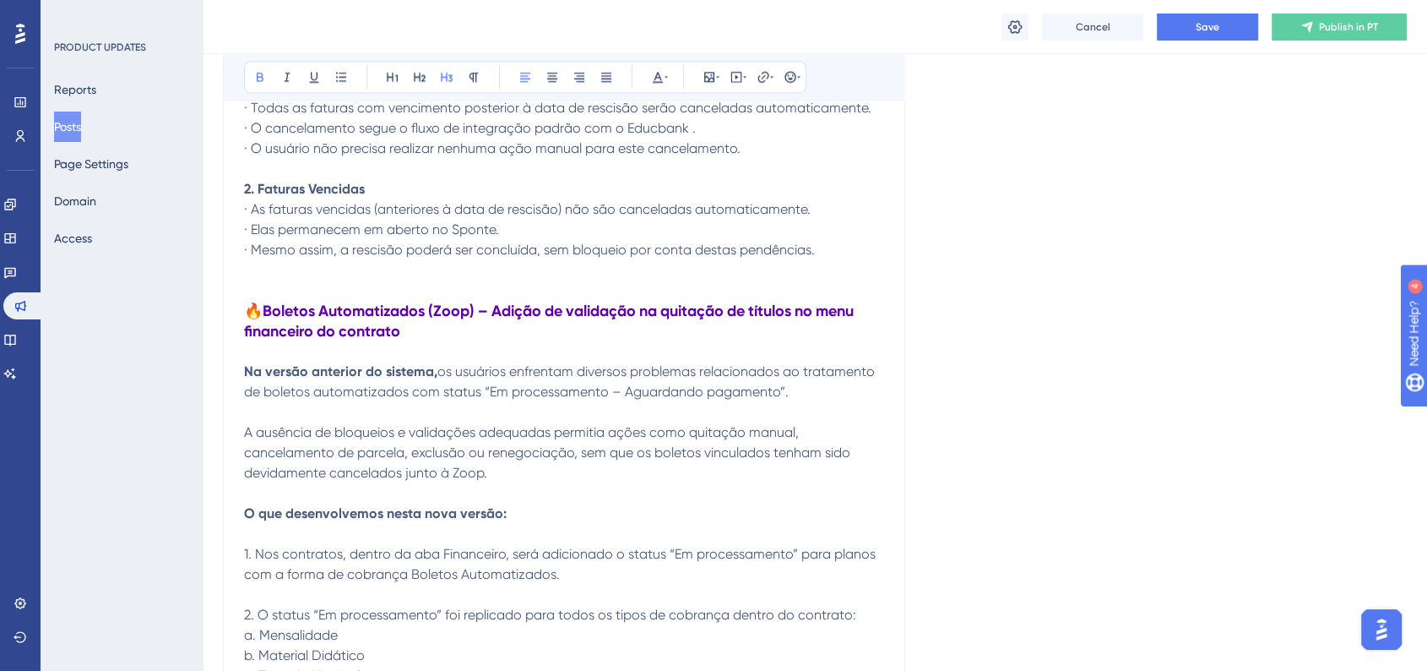
scroll to position [2439, 0]
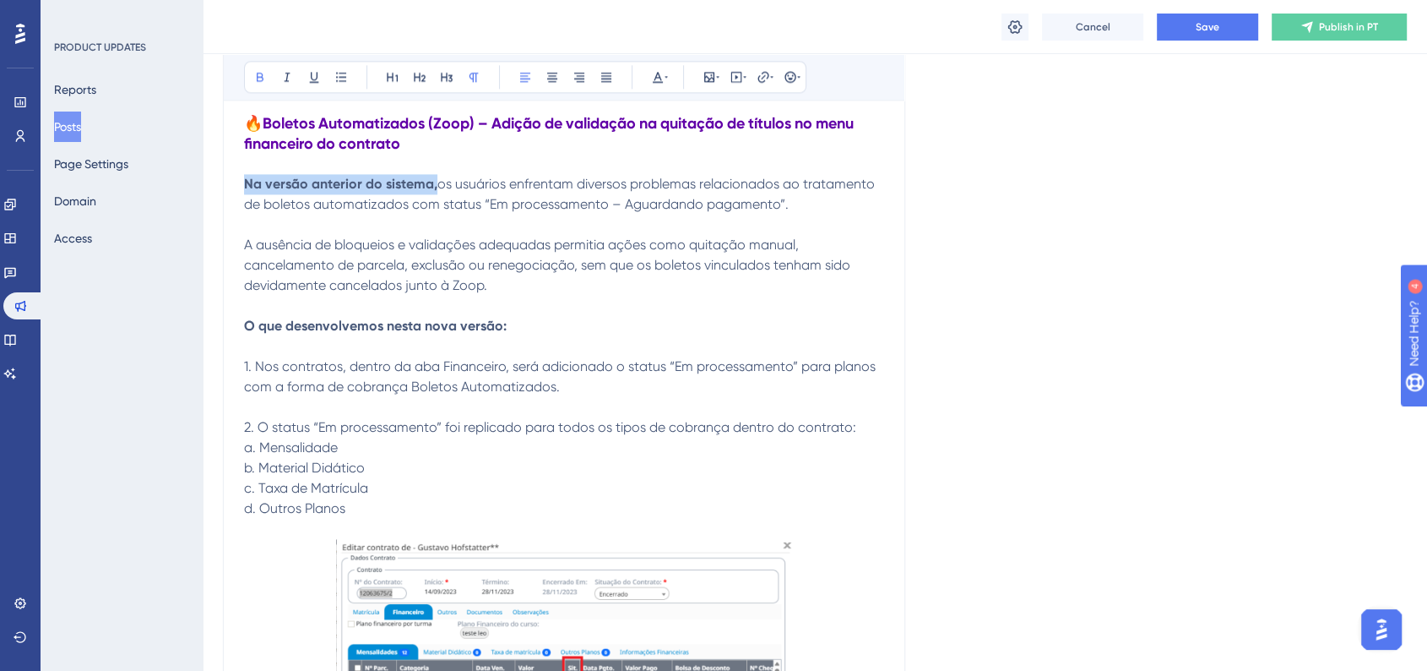
drag, startPoint x: 433, startPoint y: 194, endPoint x: 240, endPoint y: 196, distance: 193.4
click at [240, 196] on div "Versão Edu - 11.0.39 Bold Italic Underline Bullet Point Heading 1 Heading 2 Hea…" at bounding box center [564, 160] width 682 height 4639
click at [261, 70] on icon at bounding box center [260, 77] width 14 height 14
click at [1122, 338] on div "Language Portuguese (Default) Upload Cover Image Suggested image width 808 px V…" at bounding box center [815, 122] width 1184 height 4906
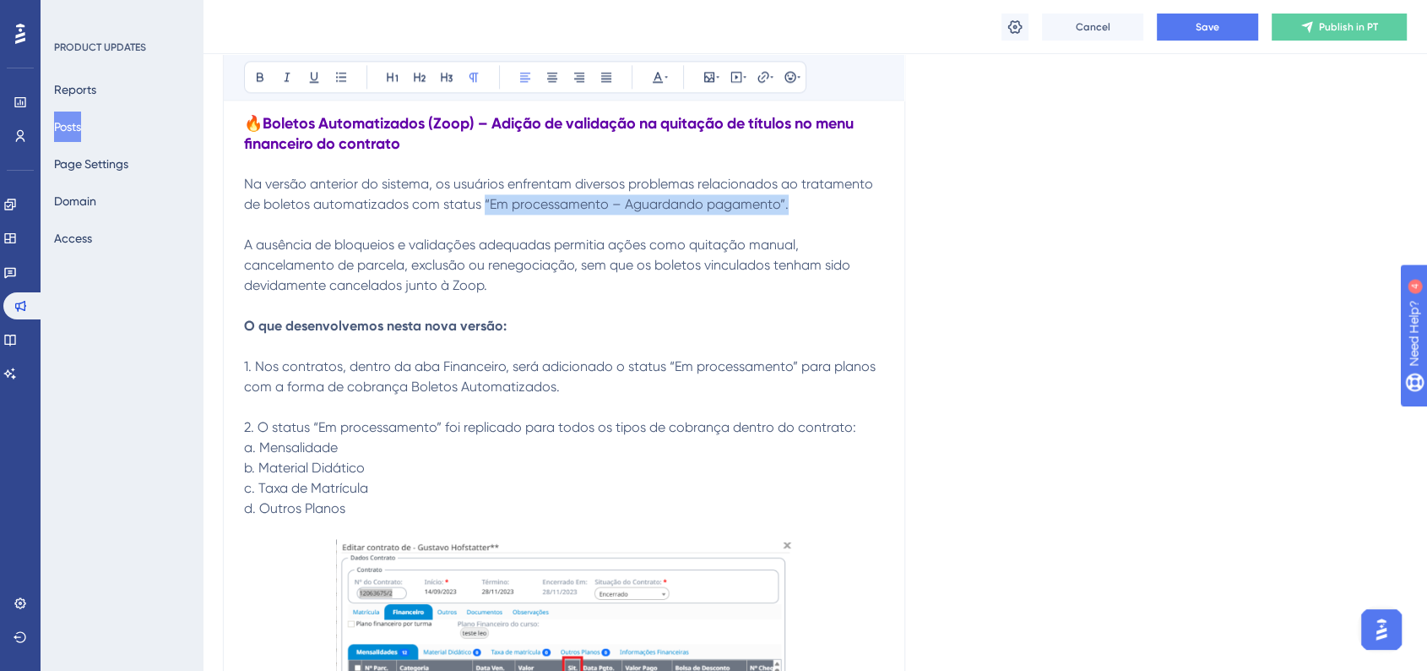
drag, startPoint x: 483, startPoint y: 209, endPoint x: 820, endPoint y: 212, distance: 337.0
click at [820, 212] on p "Na versão anterior do sistema, os usuários enfrentam diversos problemas relacio…" at bounding box center [564, 194] width 640 height 41
click at [266, 72] on icon at bounding box center [260, 77] width 14 height 14
click at [1120, 282] on div "Language Portuguese (Default) Upload Cover Image Suggested image width 808 px V…" at bounding box center [815, 122] width 1184 height 4906
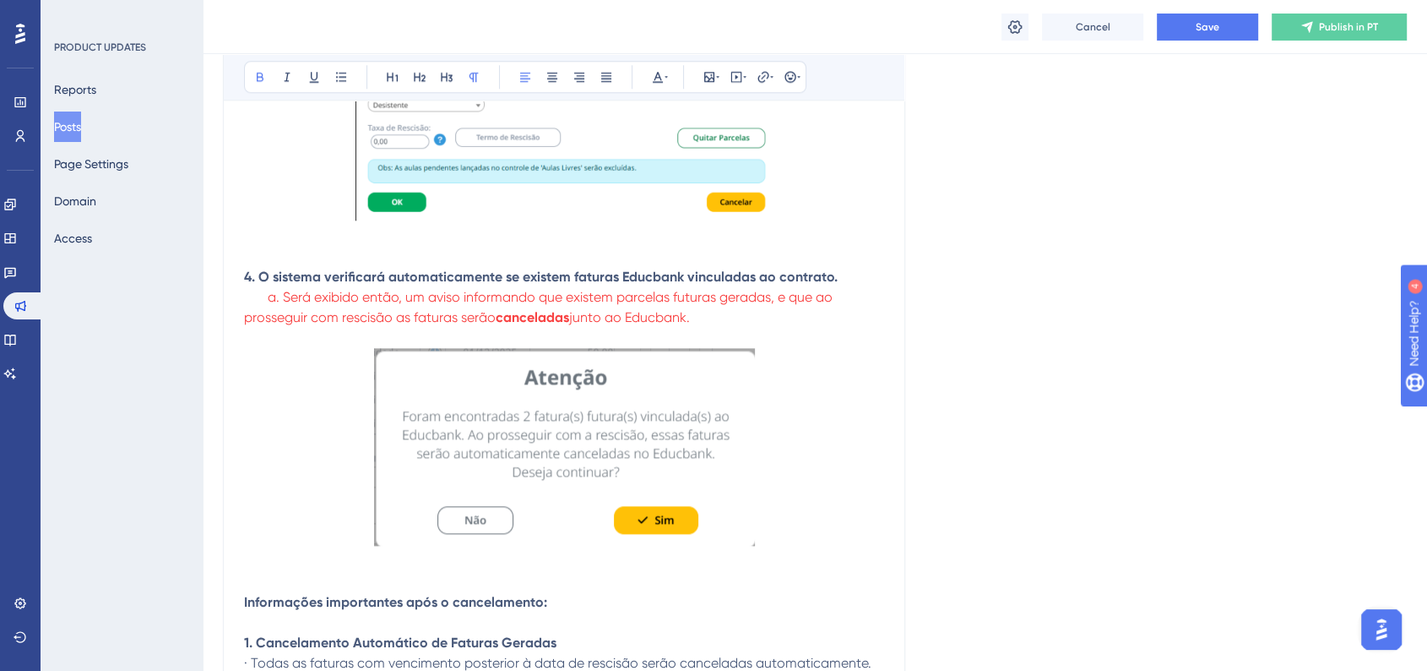
scroll to position [1689, 0]
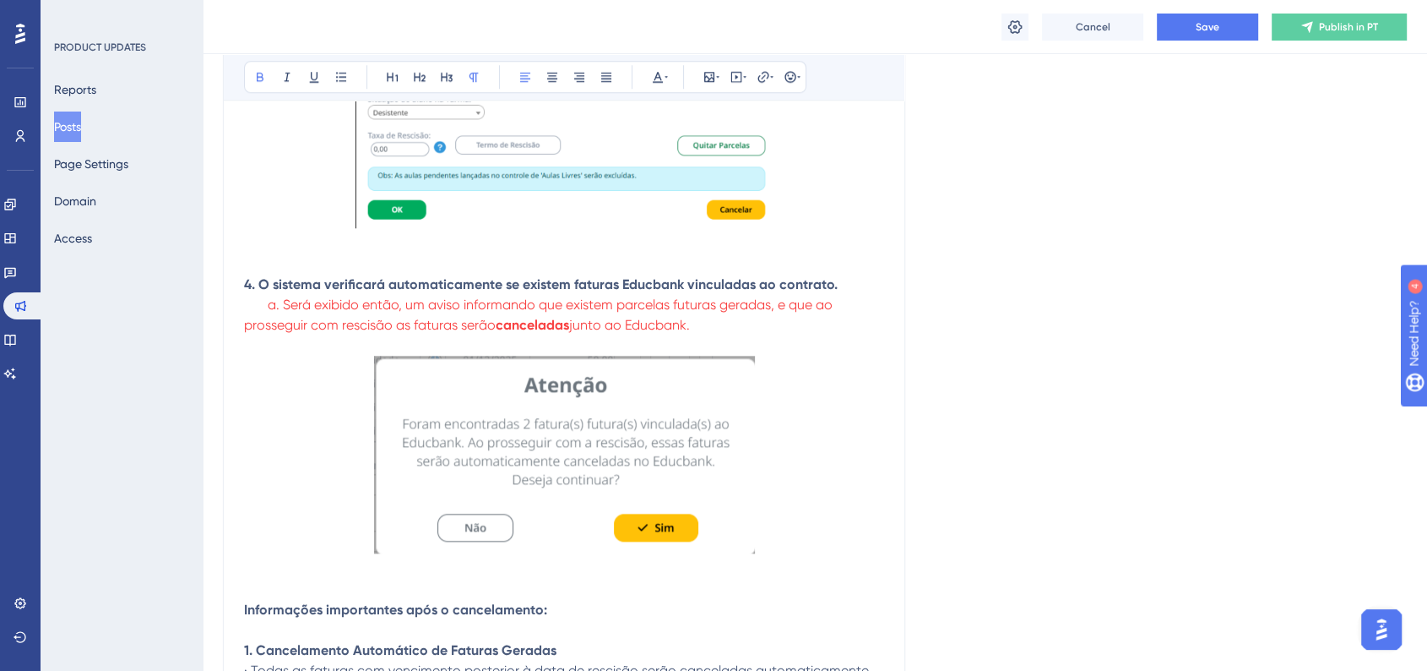
click at [1189, 42] on div "Cancel Save Publish in PT" at bounding box center [815, 27] width 1225 height 54
click at [1194, 30] on button "Save" at bounding box center [1207, 27] width 101 height 27
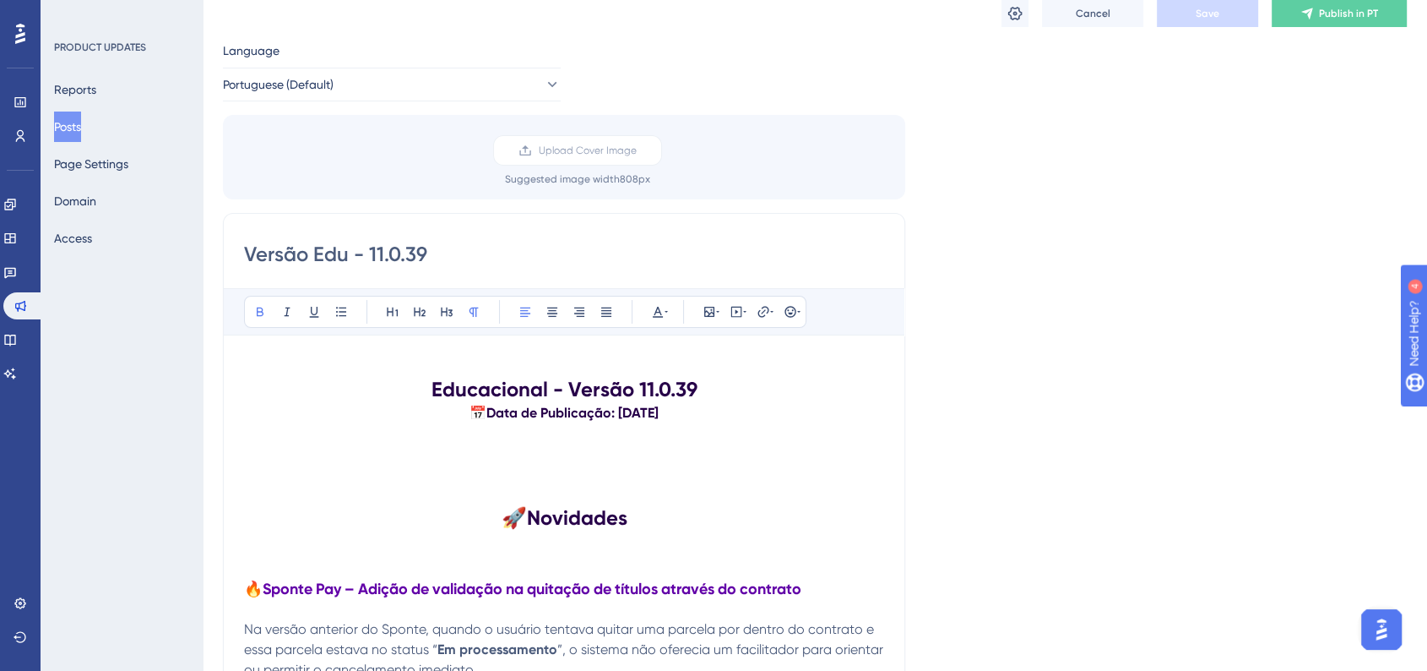
scroll to position [94, 0]
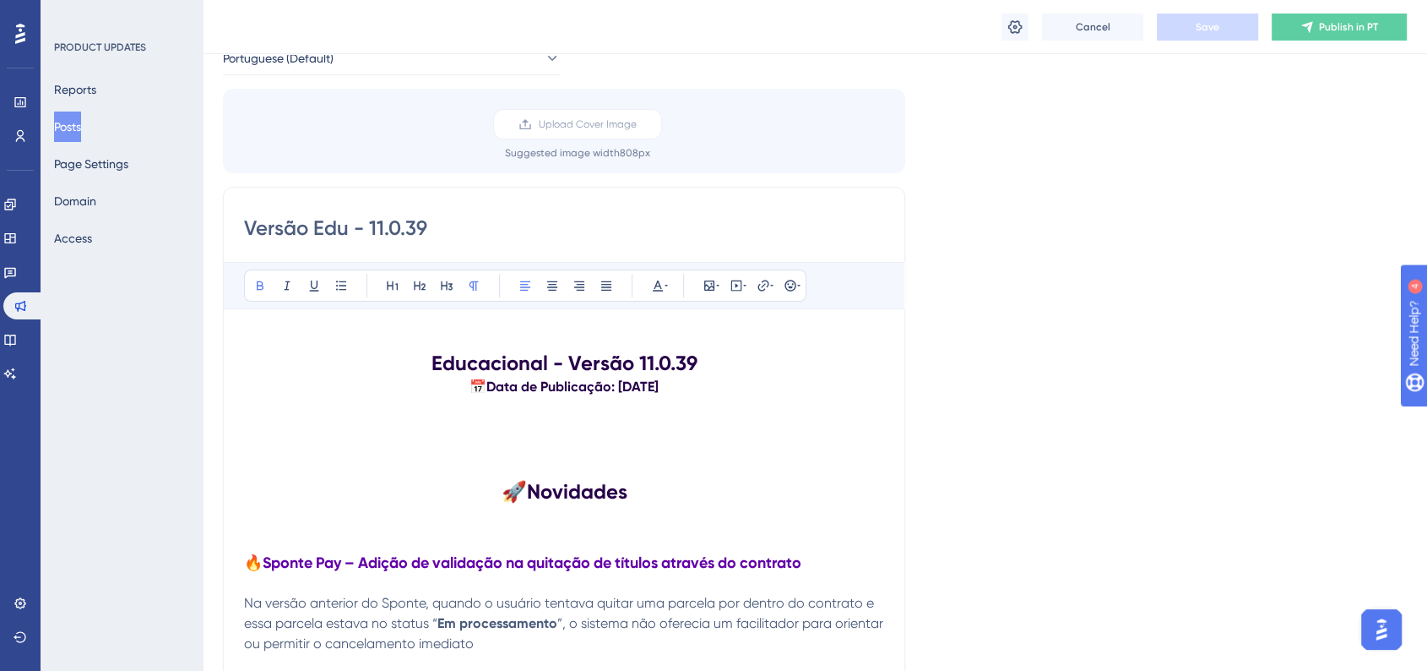
click at [264, 515] on h1 at bounding box center [564, 518] width 640 height 27
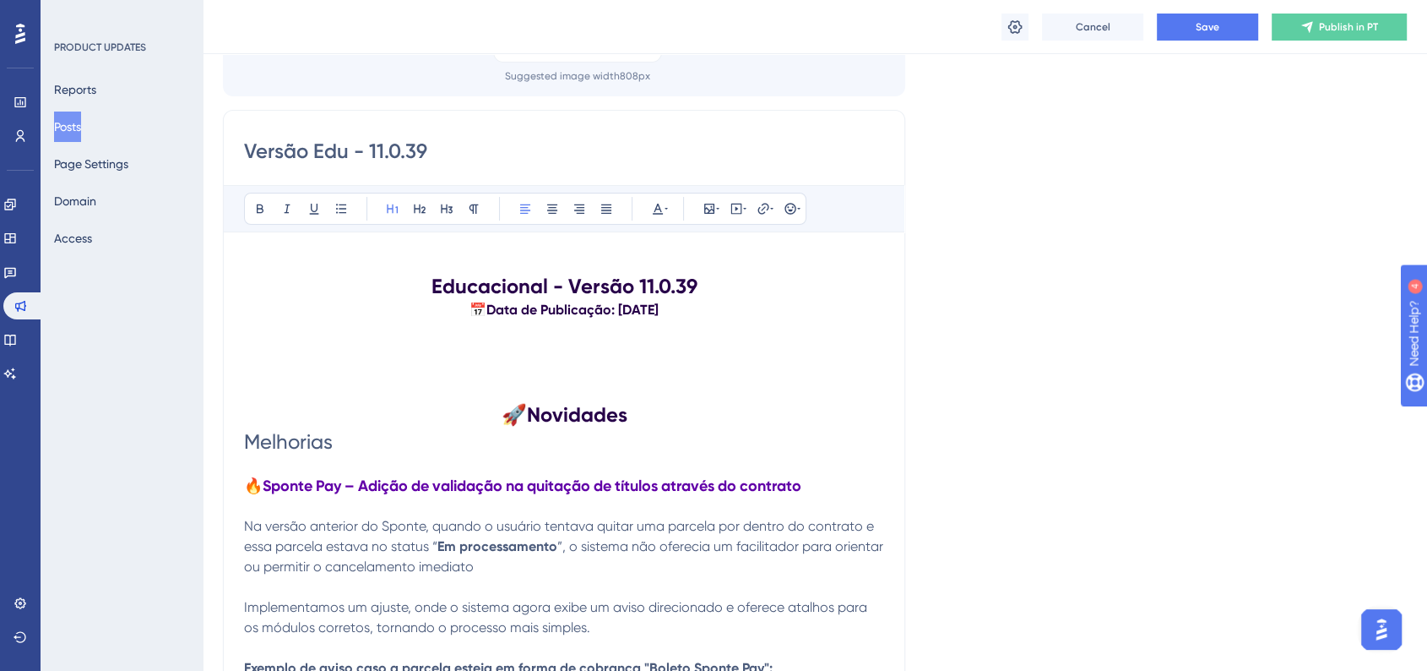
scroll to position [281, 0]
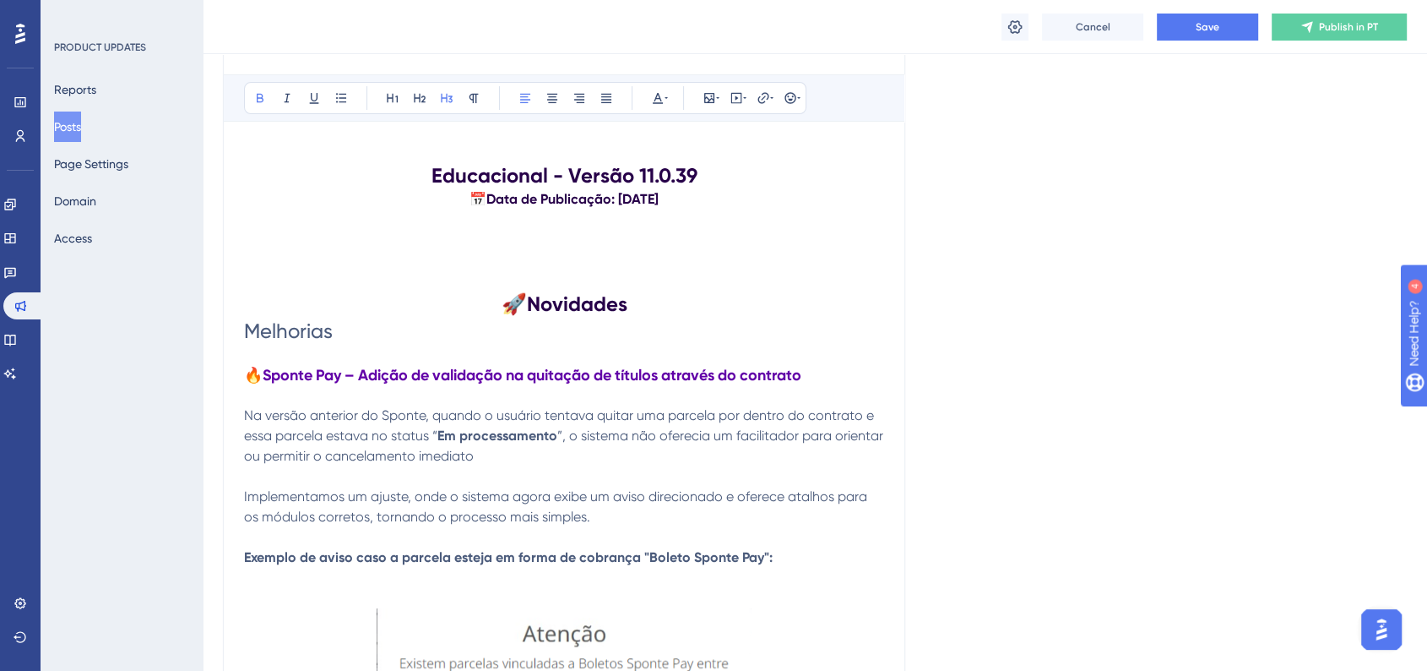
click at [345, 378] on strong "🔥Sponte Pay – Adição de validação na quitação de títulos através do contrato" at bounding box center [522, 375] width 557 height 19
click at [307, 324] on span "Melhorias" at bounding box center [288, 331] width 89 height 24
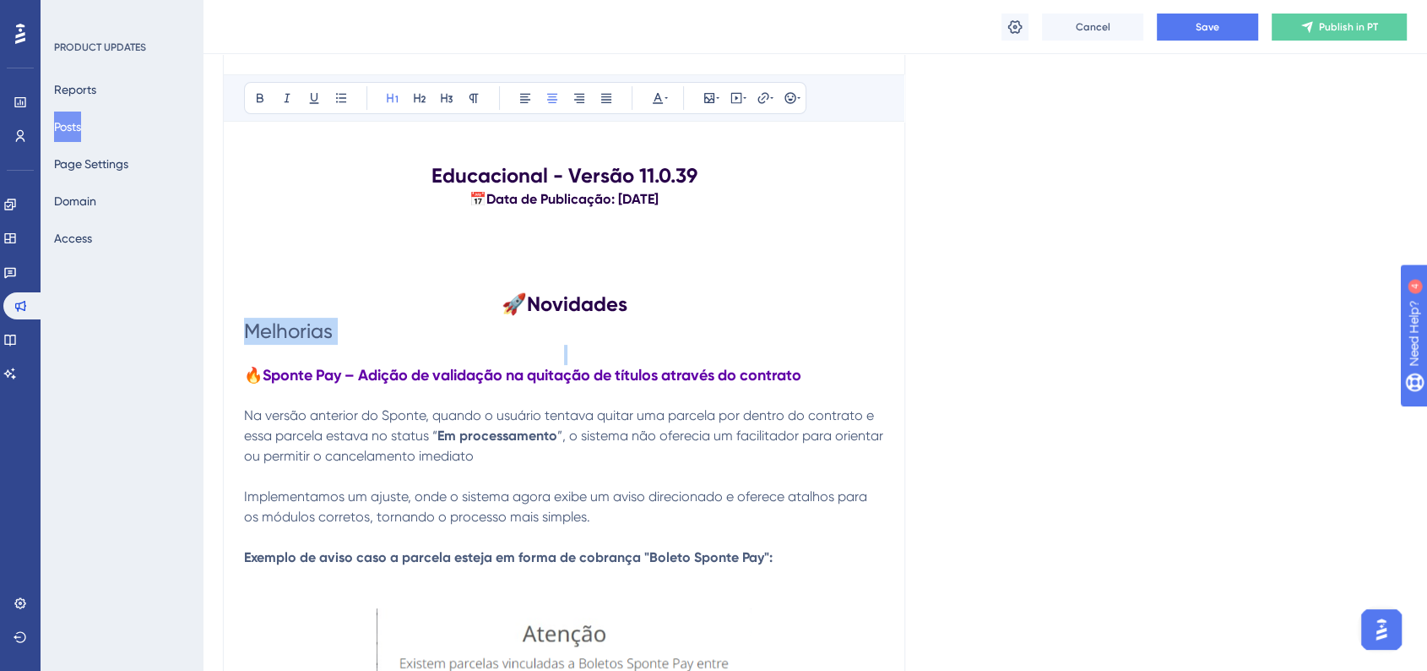
click at [307, 324] on span "Melhorias" at bounding box center [288, 331] width 89 height 24
click at [445, 102] on icon at bounding box center [447, 98] width 14 height 14
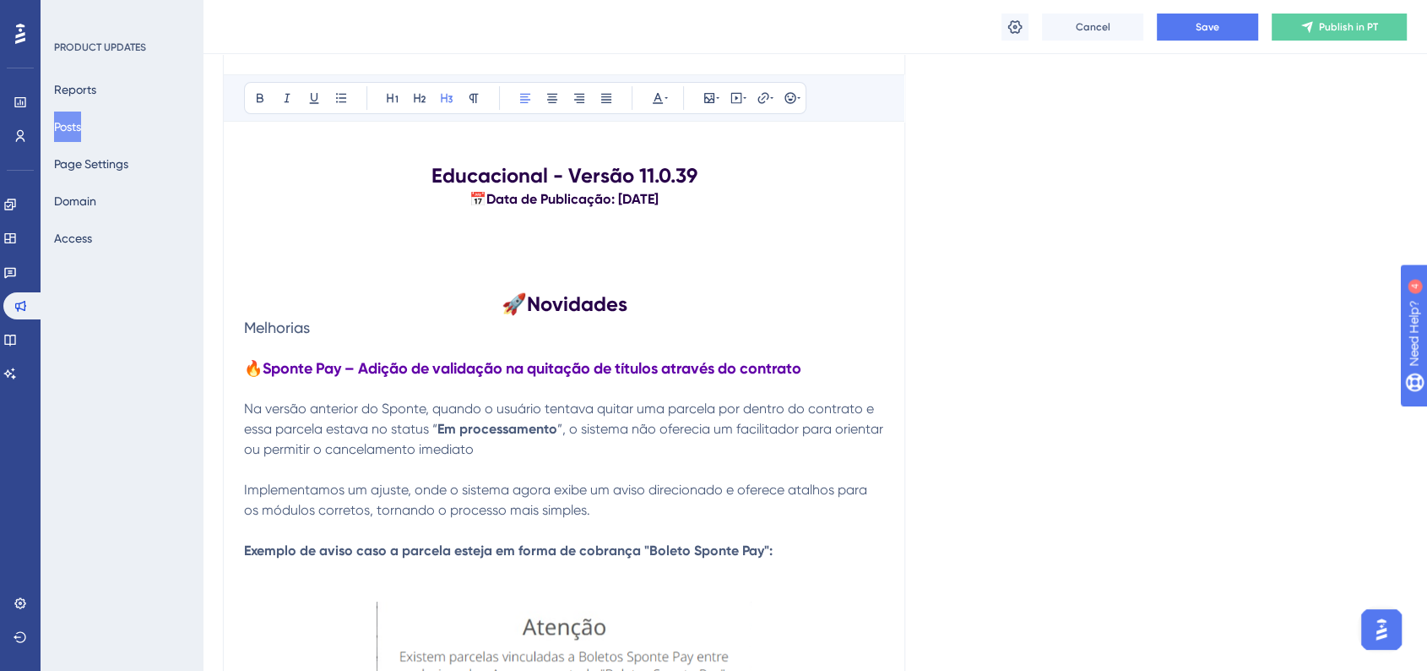
click at [250, 330] on span "Melhorias" at bounding box center [277, 327] width 66 height 18
click at [318, 329] on h3 "Melhorias" at bounding box center [564, 328] width 640 height 20
click at [245, 323] on span "Melhorias nas notas fiscais" at bounding box center [335, 327] width 182 height 18
click at [791, 103] on icon at bounding box center [791, 98] width 14 height 14
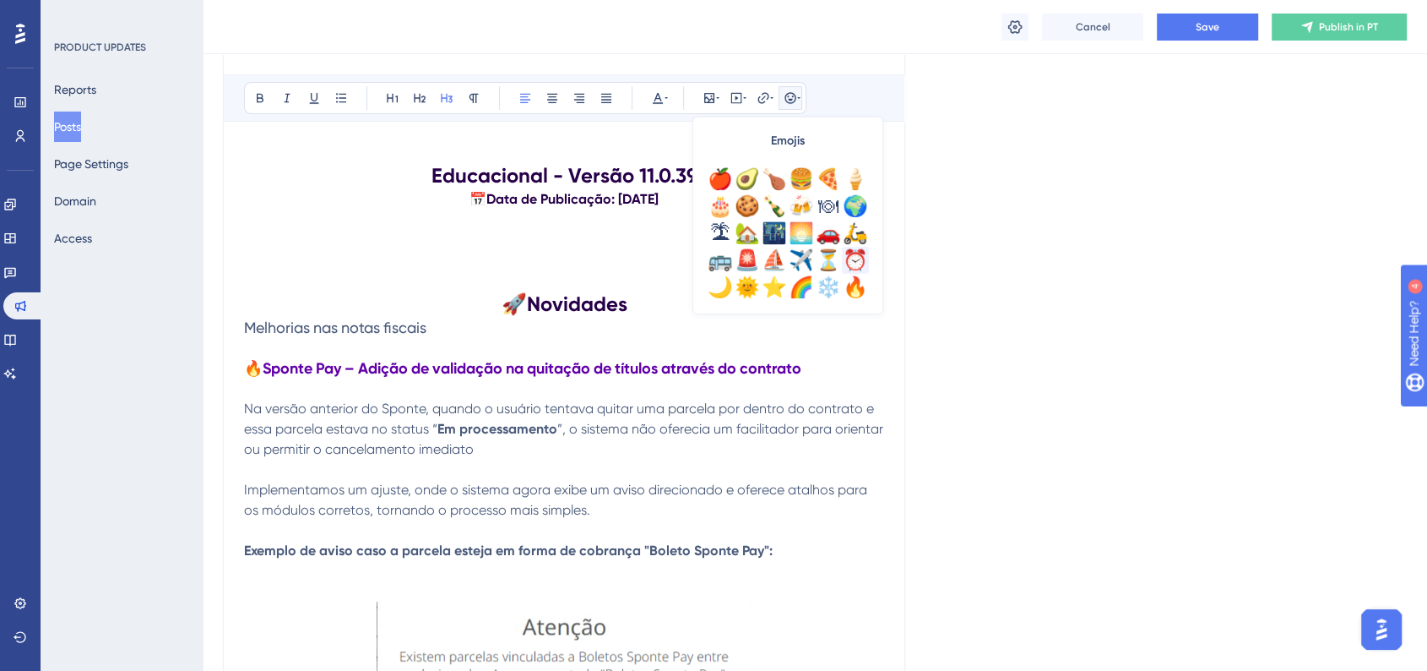
scroll to position [375, 0]
click at [854, 279] on div "🔥" at bounding box center [855, 289] width 27 height 27
click at [468, 326] on h3 "🔥 Melhorias nas notas fiscais" at bounding box center [564, 328] width 640 height 20
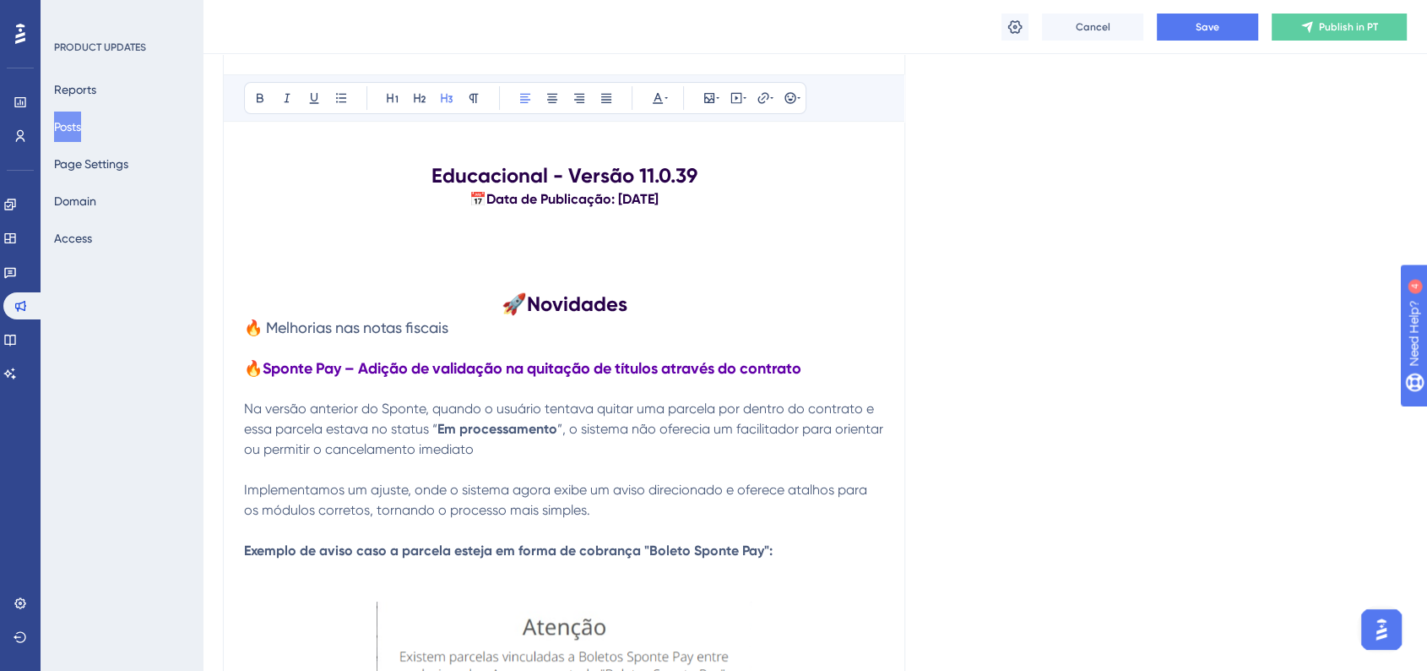
click at [268, 322] on span "🔥 Melhorias nas notas fiscais" at bounding box center [346, 327] width 204 height 18
click at [475, 339] on p at bounding box center [564, 348] width 640 height 20
click at [466, 334] on h3 "🔥Melhorias nas notas fiscais" at bounding box center [564, 328] width 640 height 20
click at [495, 334] on h3 "🔥Melhorias nas notas fiscais -" at bounding box center [564, 328] width 640 height 20
click at [250, 332] on span "🔥Melhorias nas notas fiscais - Layout, Logs, Mensagens..." at bounding box center [443, 327] width 399 height 18
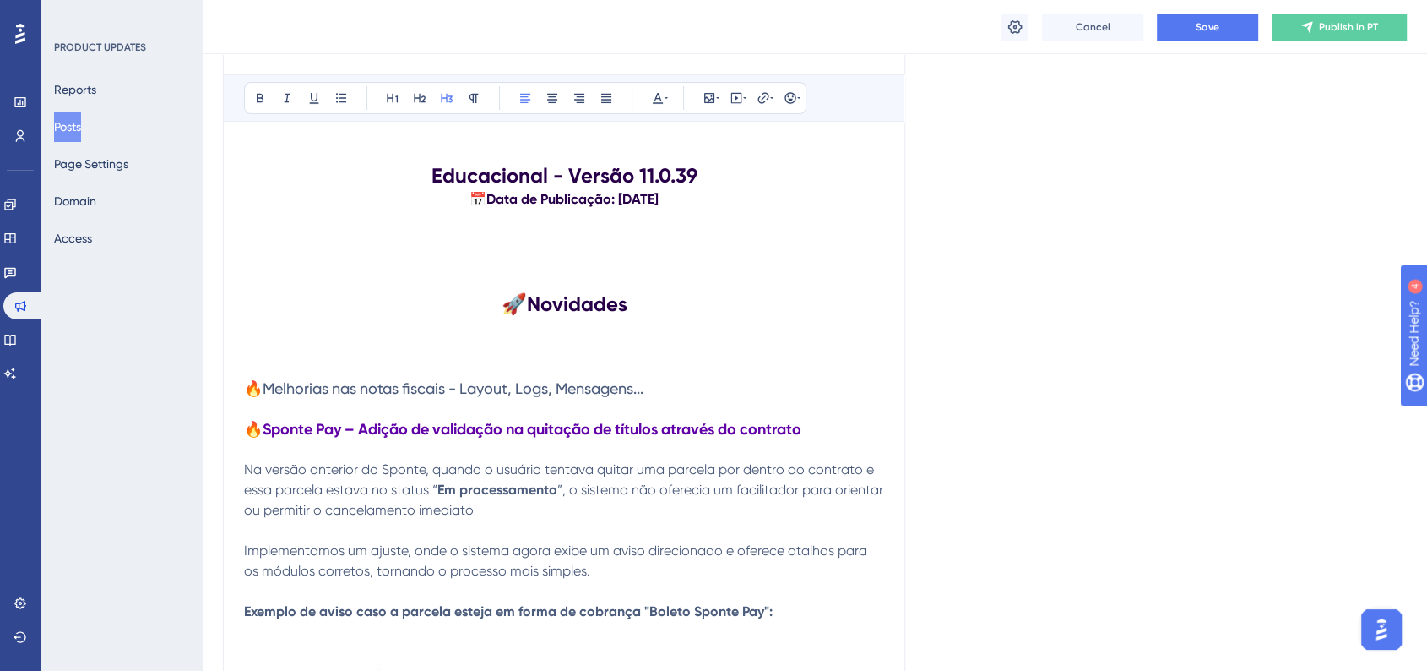
click at [682, 394] on h3 "🔥Melhorias nas notas fiscais - Layout, Logs, Mensagens..." at bounding box center [564, 388] width 640 height 20
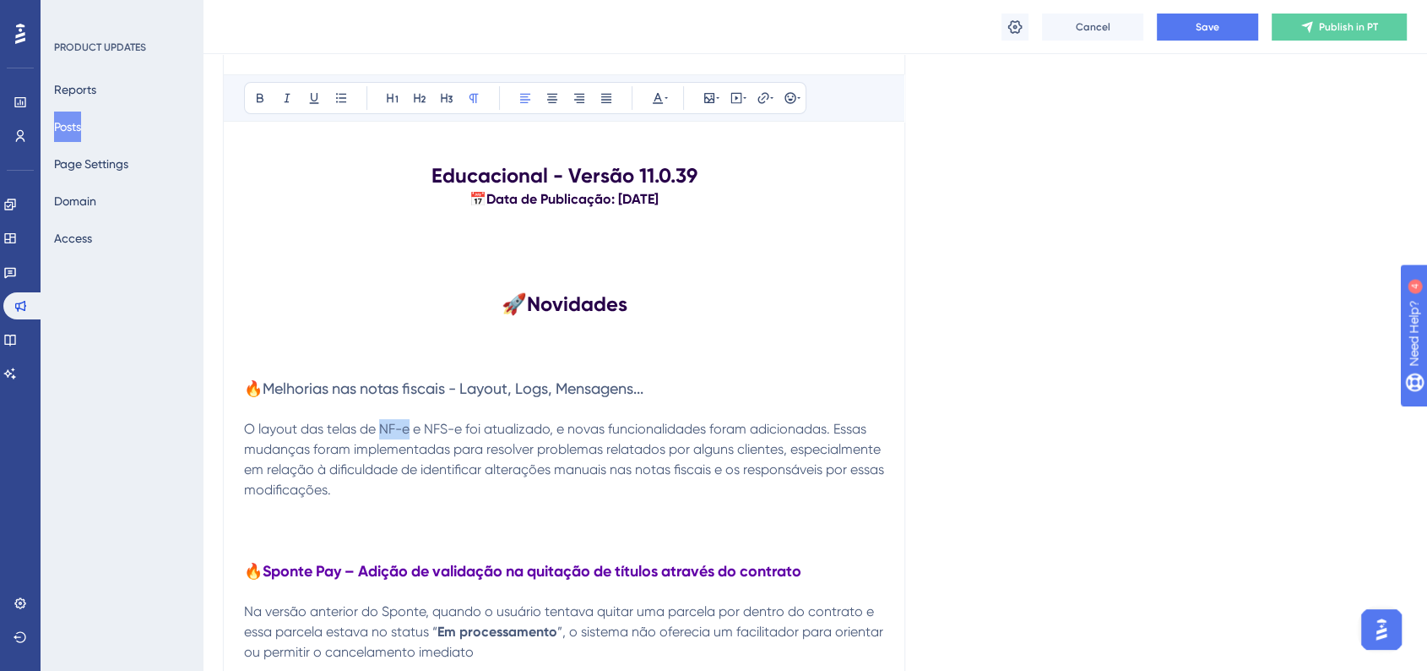
drag, startPoint x: 385, startPoint y: 428, endPoint x: 409, endPoint y: 429, distance: 23.7
click at [409, 429] on span "O layout das telas de NF-e e NFS-e foi atualizado, e novas funcionalidades fora…" at bounding box center [566, 459] width 644 height 77
click at [265, 103] on icon at bounding box center [260, 98] width 14 height 14
click at [507, 437] on p "O layout das telas de NF-e e NFS-e foi atualizado, e novas funcionalidades fora…" at bounding box center [564, 459] width 640 height 81
drag, startPoint x: 432, startPoint y: 427, endPoint x: 442, endPoint y: 430, distance: 10.4
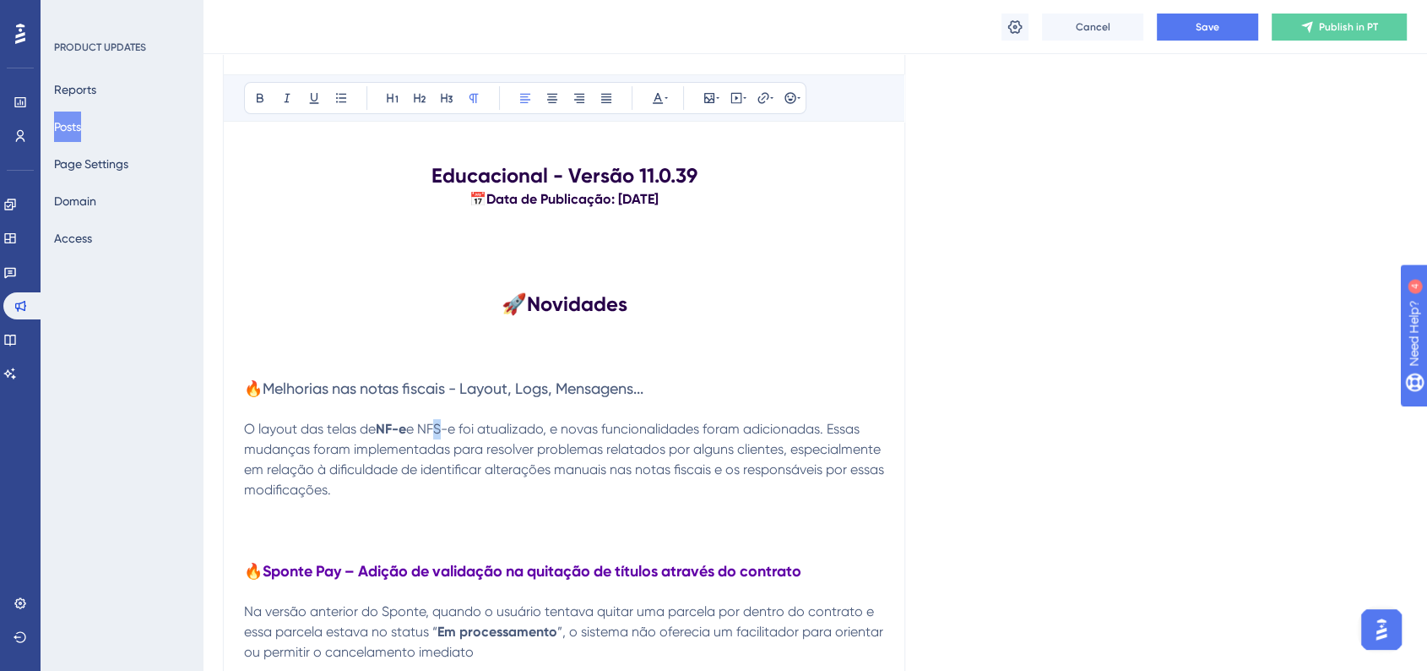
click at [442, 430] on span "e NFS-e foi atualizado, e novas funcionalidades foram adicionadas. Essas mudanç…" at bounding box center [566, 459] width 644 height 77
click at [423, 432] on span "e NFS-e foi atualizado, e novas funcionalidades foram adicionadas. Essas mudanç…" at bounding box center [566, 459] width 644 height 77
drag, startPoint x: 427, startPoint y: 429, endPoint x: 460, endPoint y: 430, distance: 33.8
click at [460, 430] on span "e NFS-e foi atualizado, e novas funcionalidades foram adicionadas. Essas mudanç…" at bounding box center [566, 459] width 644 height 77
click at [264, 99] on icon at bounding box center [260, 98] width 14 height 14
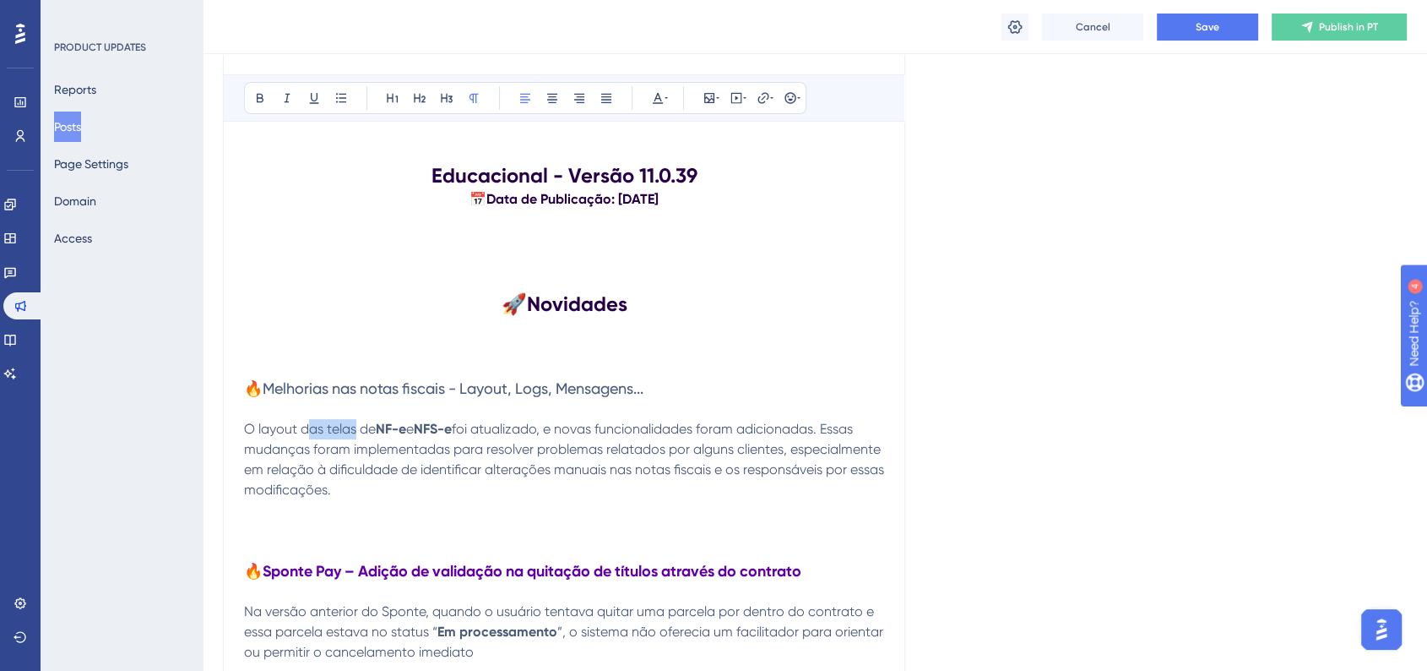
drag, startPoint x: 307, startPoint y: 432, endPoint x: 354, endPoint y: 428, distance: 46.6
click at [354, 428] on span "O layout das telas de" at bounding box center [310, 429] width 132 height 16
click at [247, 450] on span "foi atualizado, e novas funcionalidades foram adicionadas. Essas mudanças foram…" at bounding box center [566, 459] width 644 height 77
click at [246, 451] on span "foi atualizado, e novas funcionalidades foram adicionadas. Essas mudanças foram…" at bounding box center [566, 459] width 644 height 77
click at [245, 448] on span "Essas mudanças foram implementadas para resolver problemas relatados por alguns…" at bounding box center [540, 469] width 593 height 57
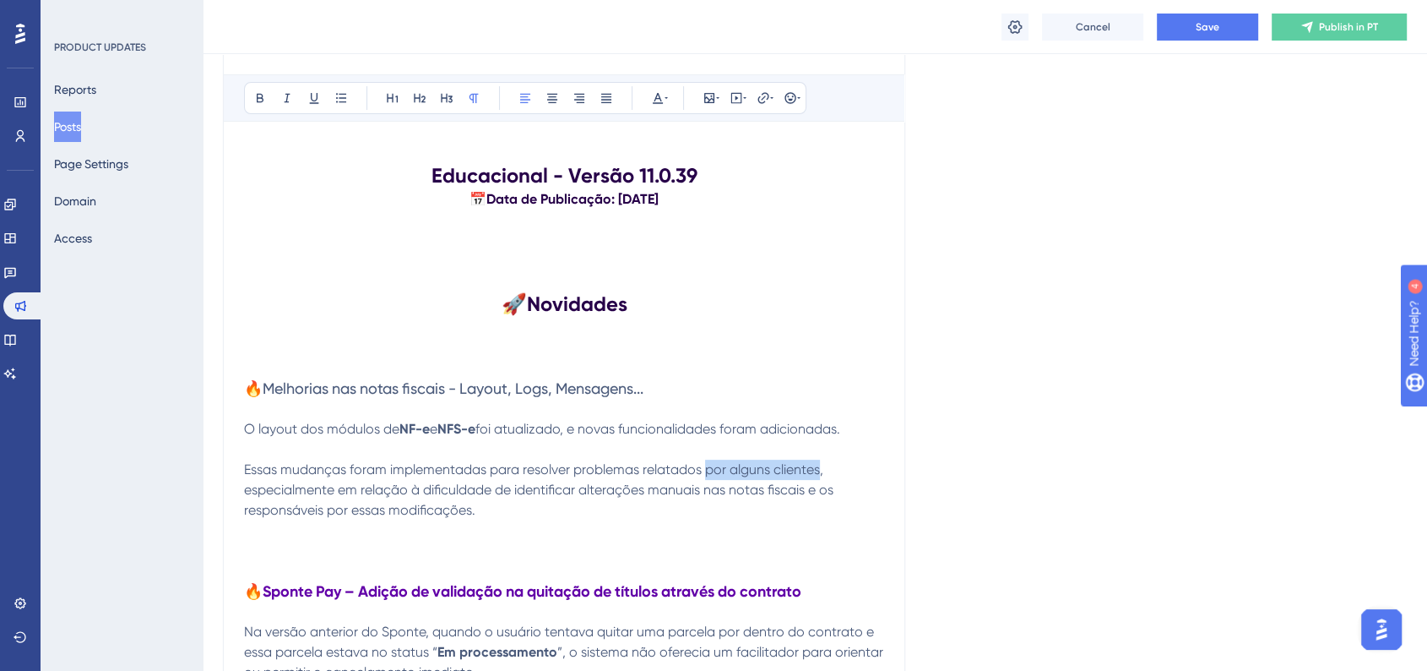
drag, startPoint x: 709, startPoint y: 473, endPoint x: 818, endPoint y: 472, distance: 109.8
click at [819, 471] on span "Essas mudanças foram implementadas para resolver problemas relatados por alguns…" at bounding box center [540, 489] width 593 height 57
click at [249, 490] on span "Essas mudanças foram implementadas para resolver problemas relatados, especialm…" at bounding box center [566, 489] width 644 height 57
click at [334, 515] on p "Essas mudanças foram implementadas para resolver problemas relatados, especialm…" at bounding box center [564, 489] width 640 height 61
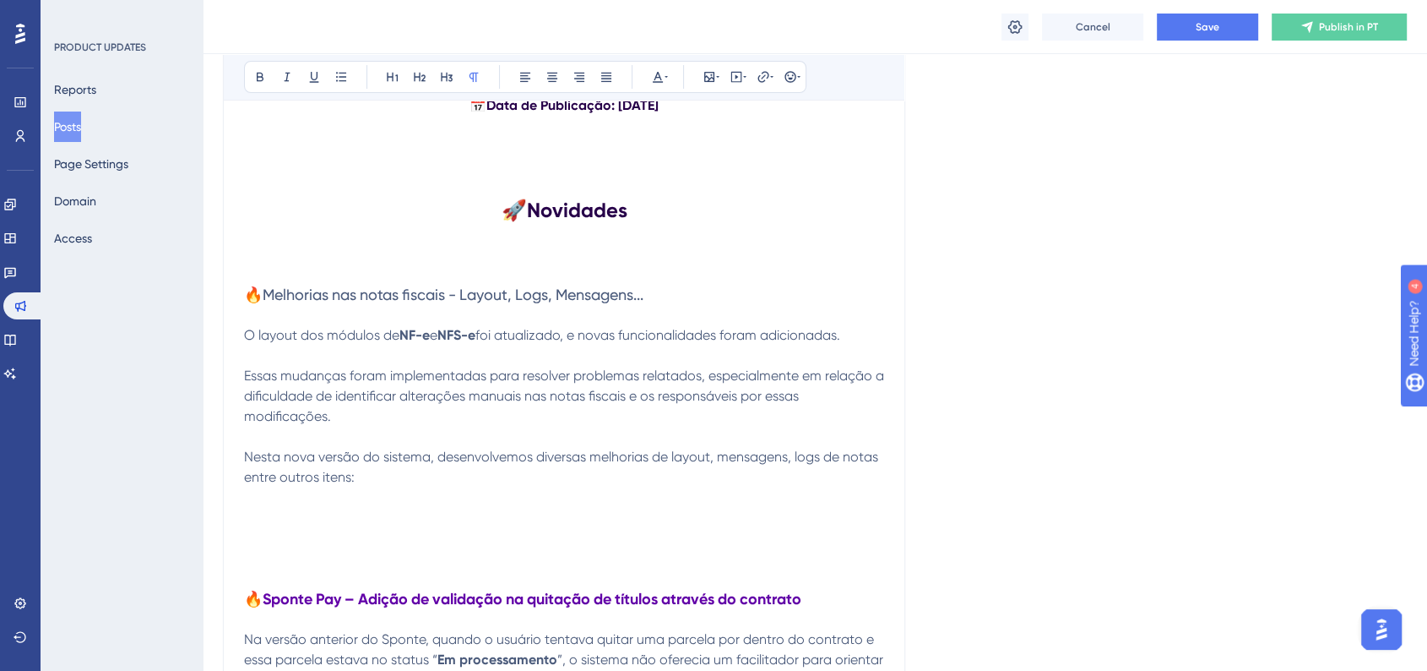
click at [255, 508] on p at bounding box center [564, 518] width 640 height 20
click at [263, 511] on p at bounding box center [564, 518] width 640 height 20
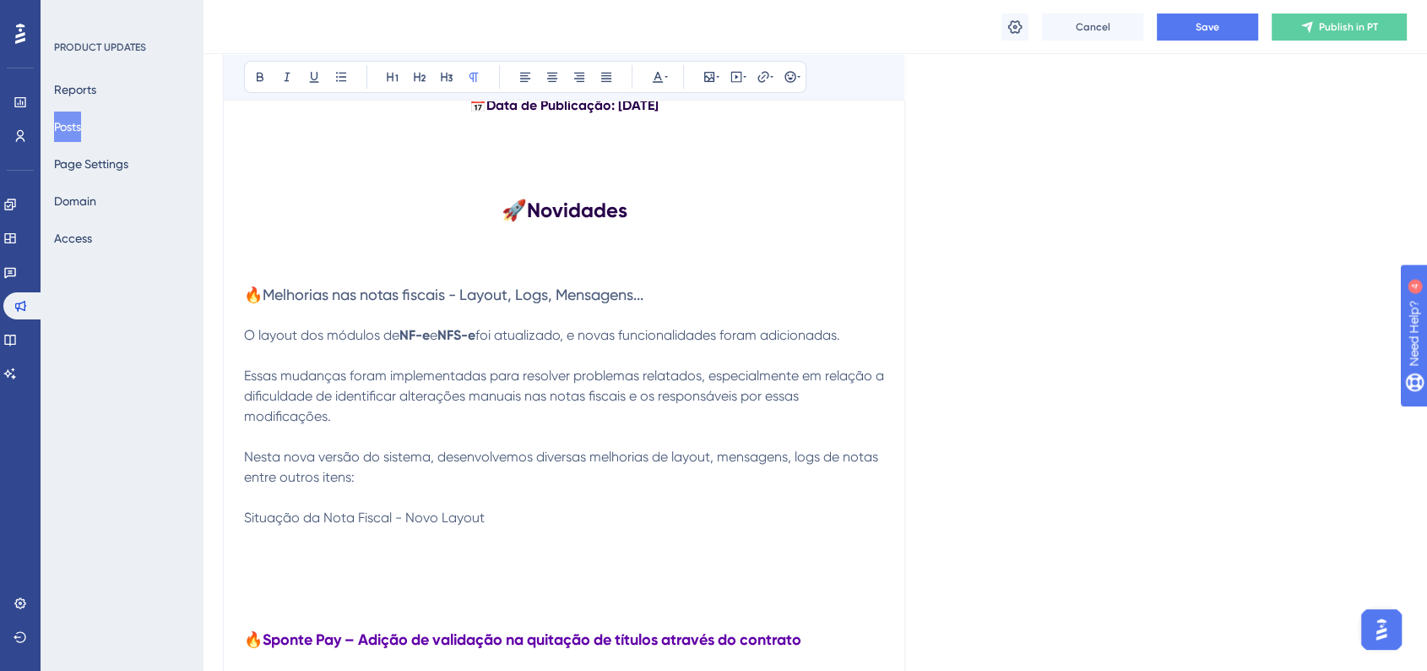
click at [258, 549] on p at bounding box center [564, 558] width 640 height 20
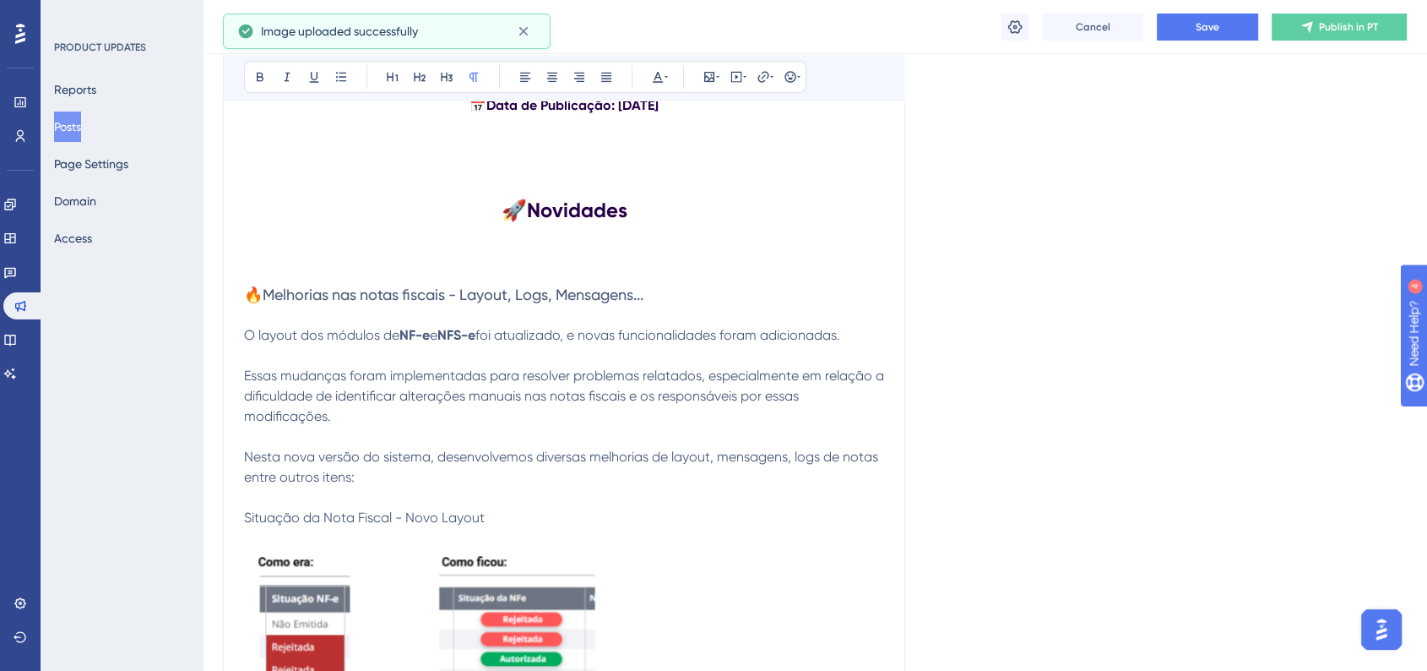
click at [289, 512] on span "Situação da Nota Fiscal - Novo Layout" at bounding box center [364, 517] width 241 height 16
click at [257, 73] on icon at bounding box center [260, 77] width 7 height 9
click at [783, 501] on p at bounding box center [564, 497] width 640 height 20
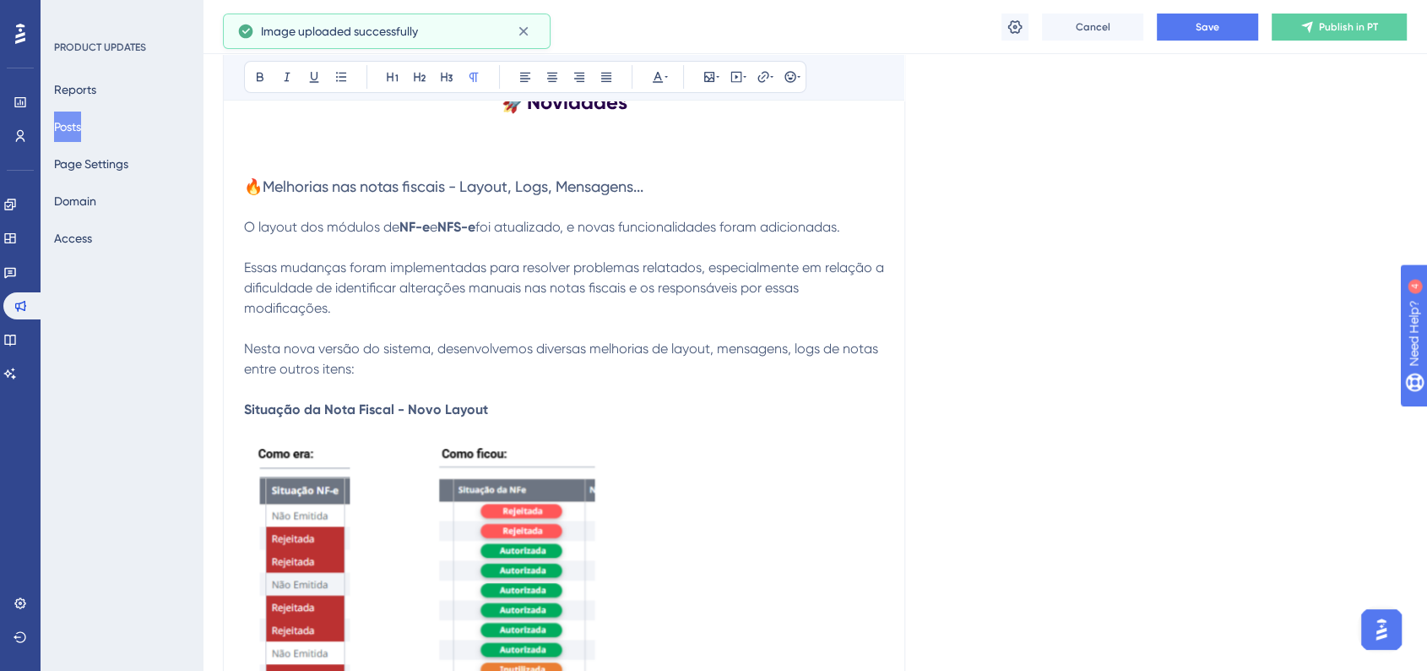
scroll to position [562, 0]
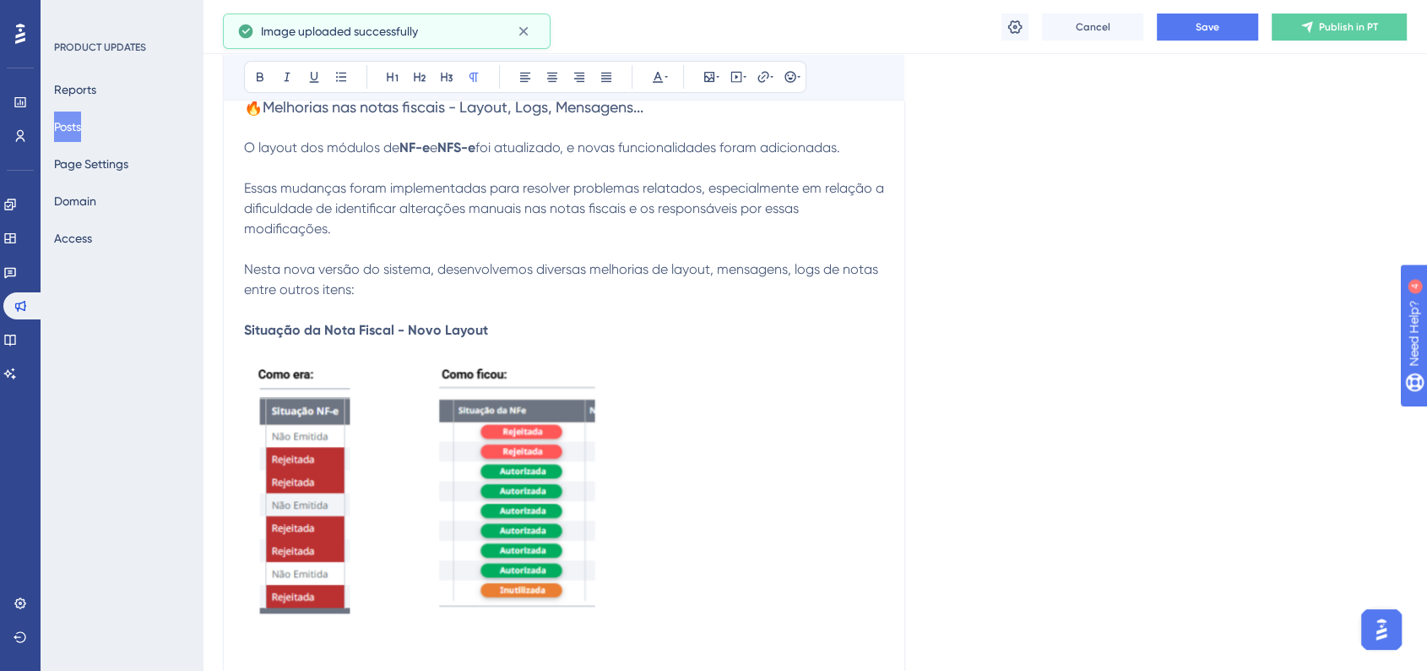
click at [667, 566] on p at bounding box center [564, 495] width 640 height 269
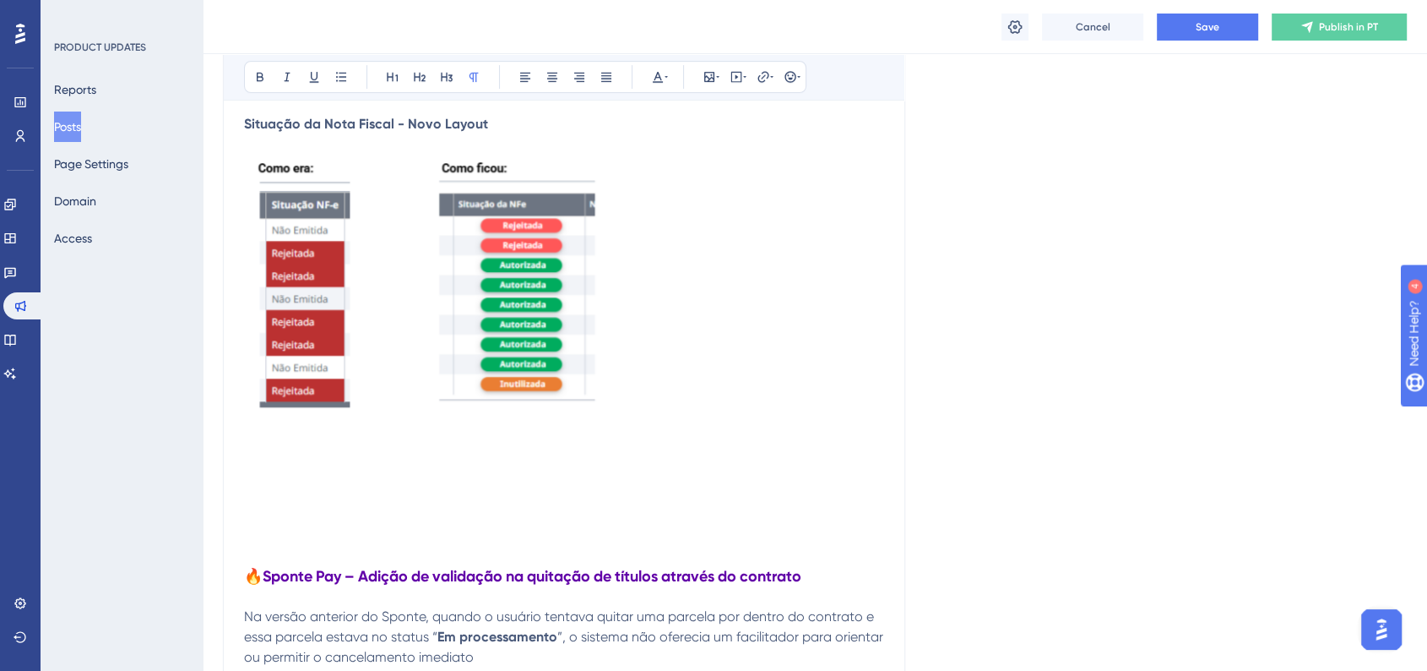
scroll to position [775, 0]
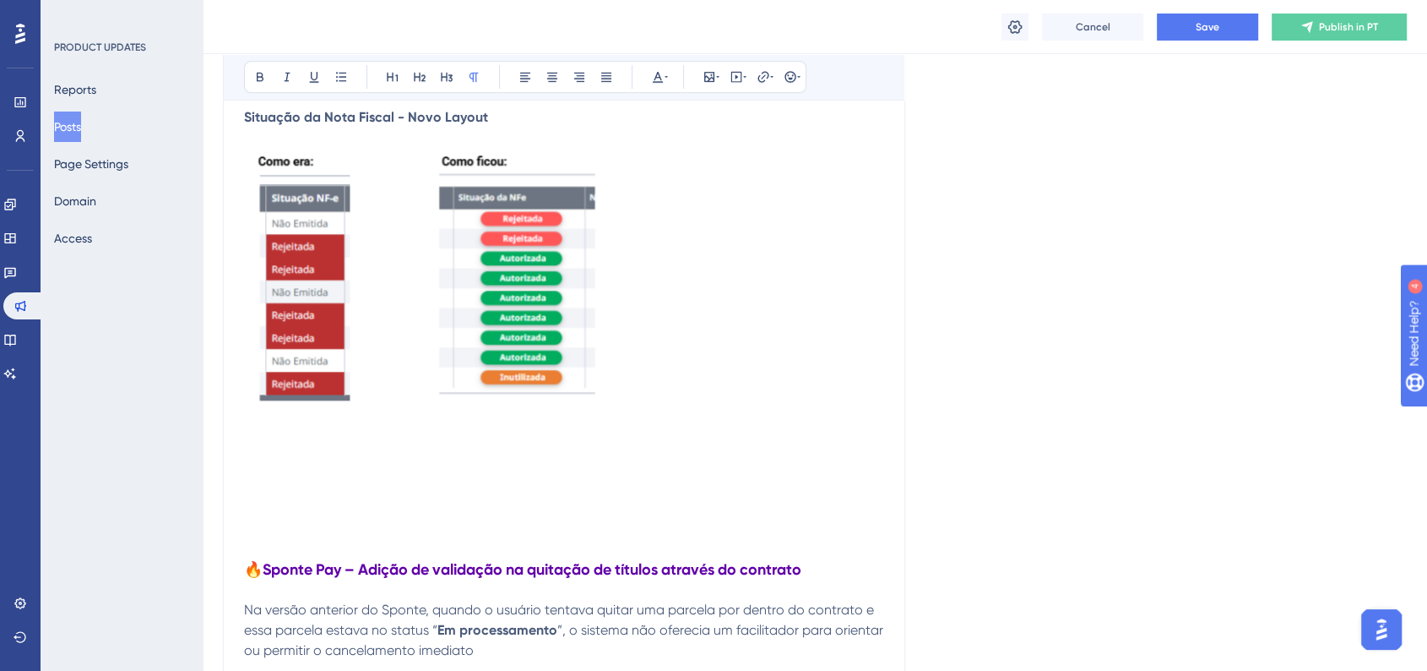
click at [252, 452] on p at bounding box center [564, 447] width 640 height 20
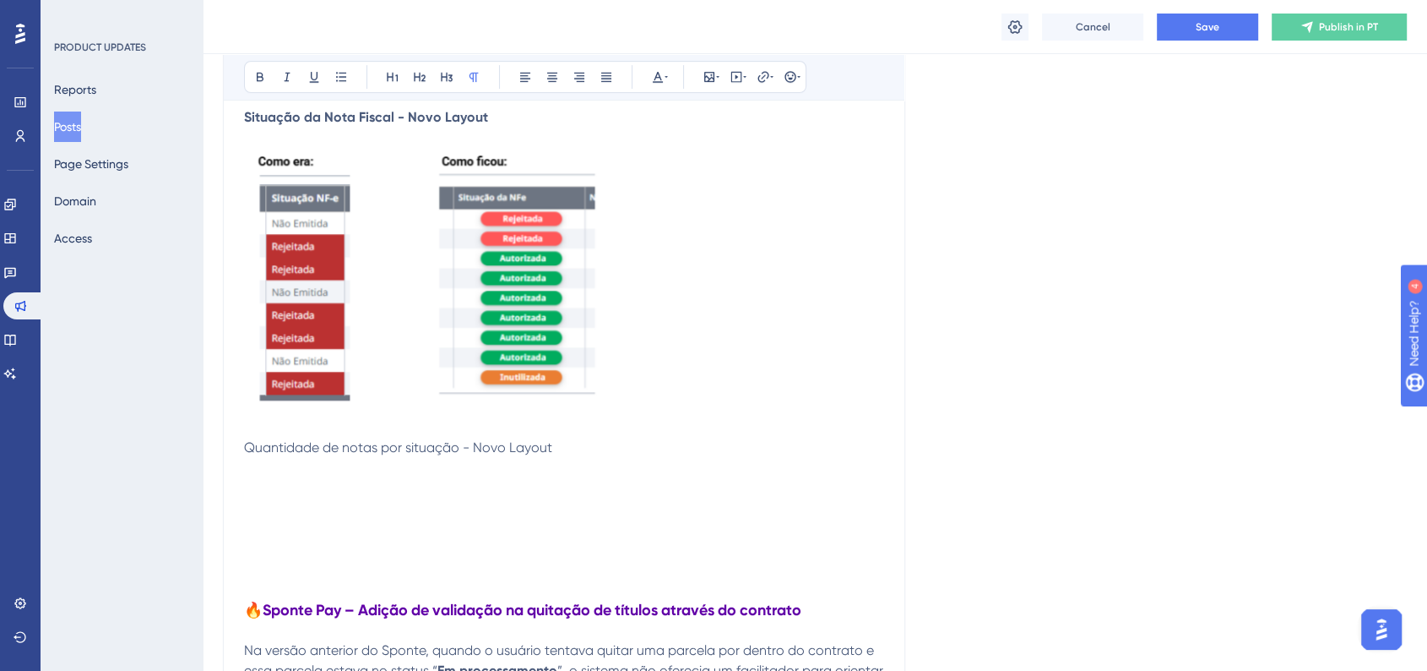
click at [253, 475] on p at bounding box center [564, 468] width 640 height 20
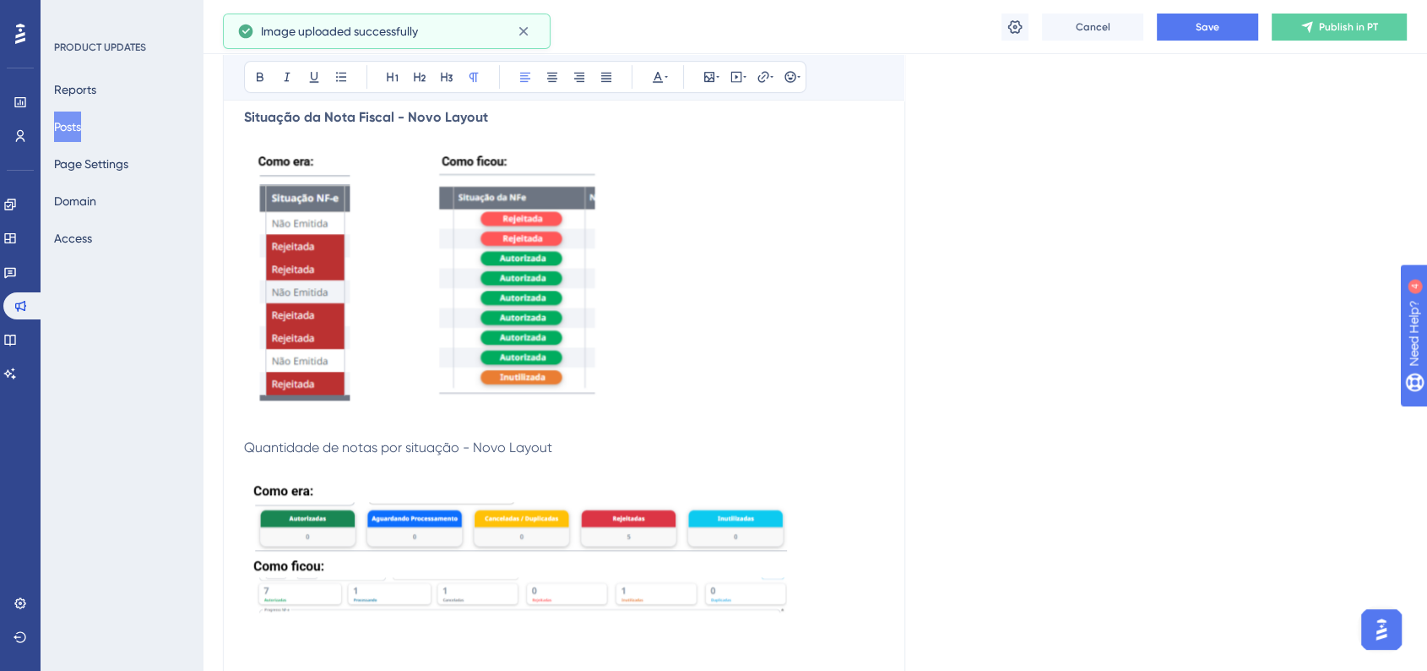
click at [288, 443] on span "Quantidade de notas por situação - Novo Layout" at bounding box center [398, 447] width 308 height 16
click at [264, 77] on icon at bounding box center [260, 77] width 14 height 14
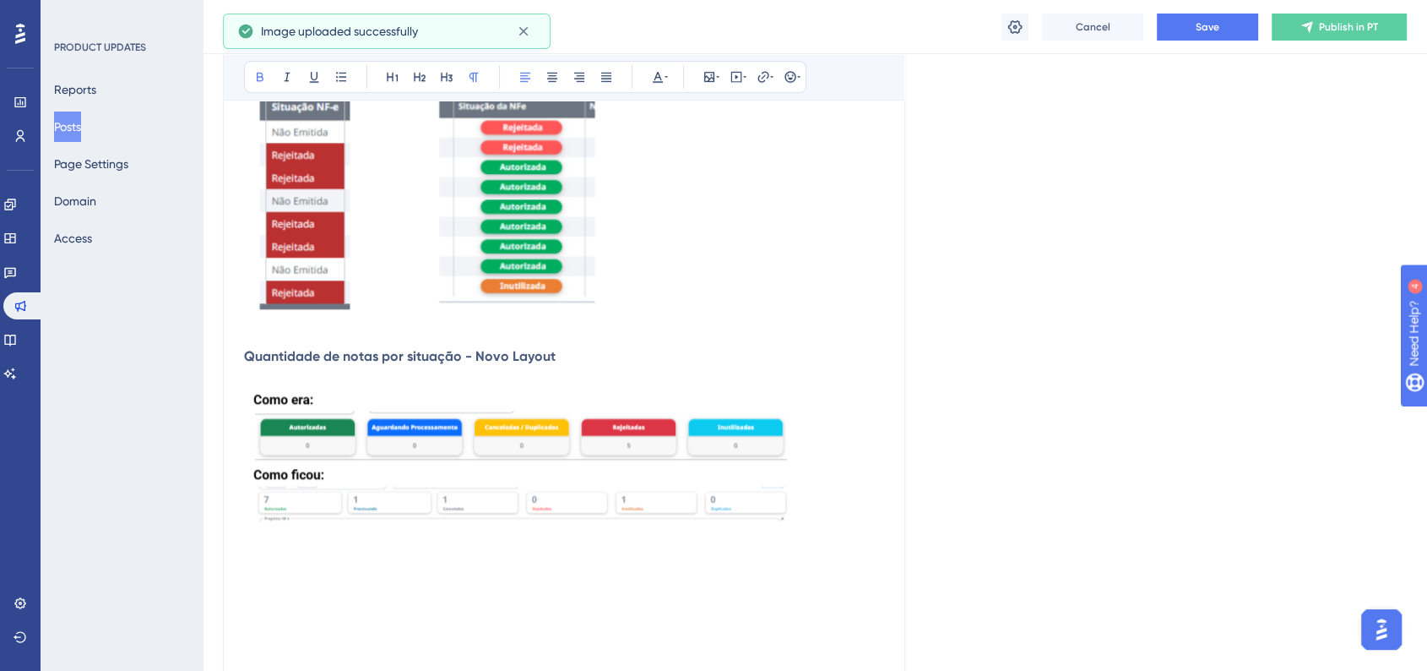
scroll to position [963, 0]
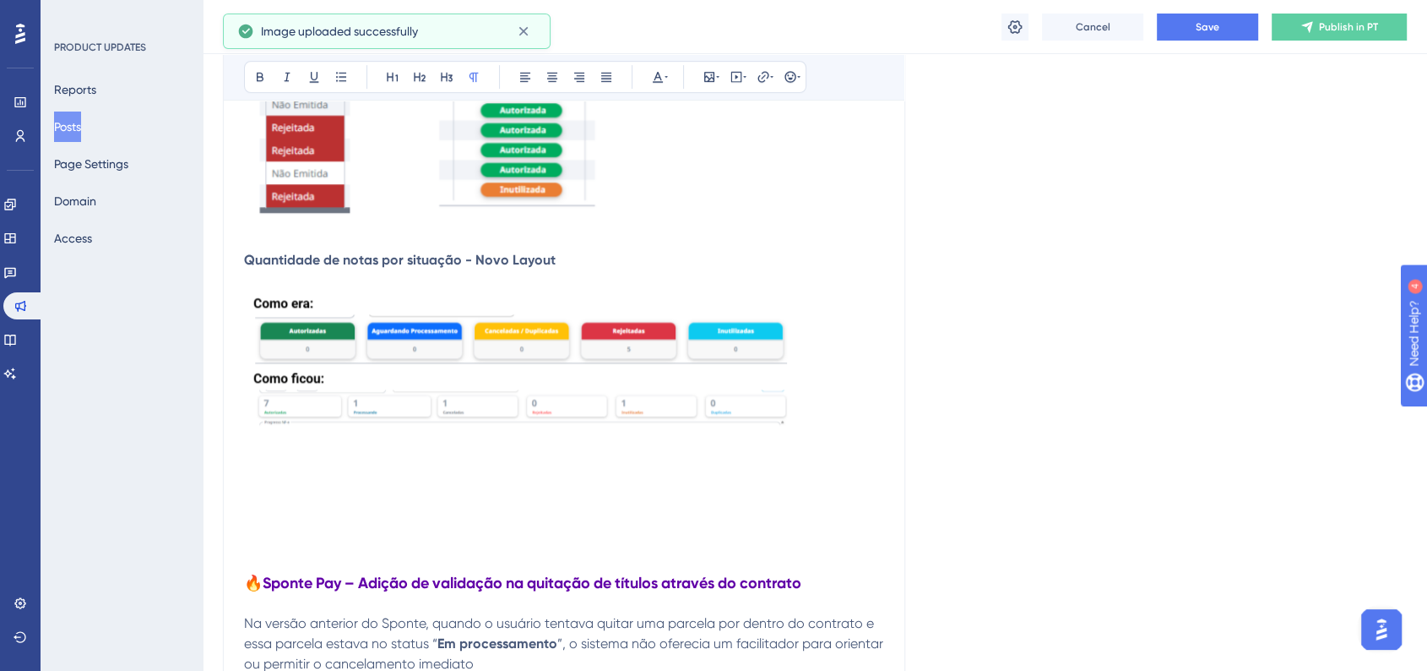
click at [811, 399] on p at bounding box center [564, 371] width 640 height 160
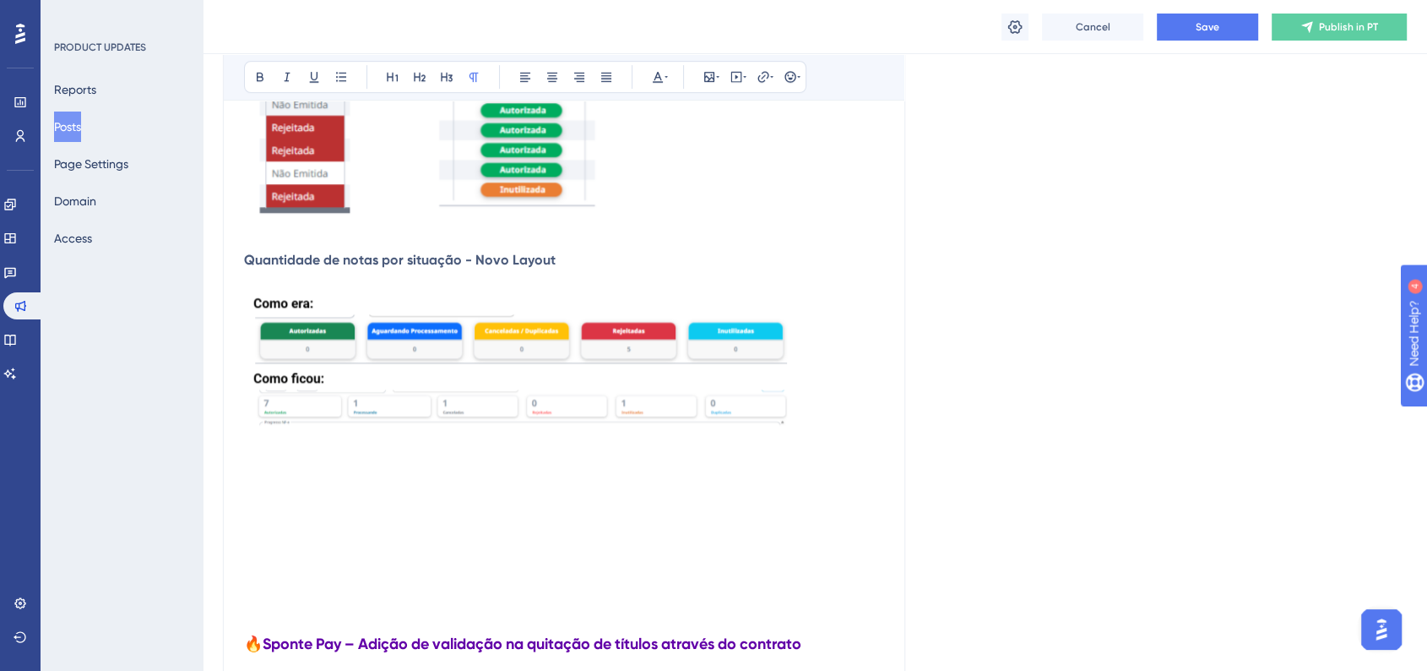
click at [258, 477] on p at bounding box center [564, 481] width 640 height 20
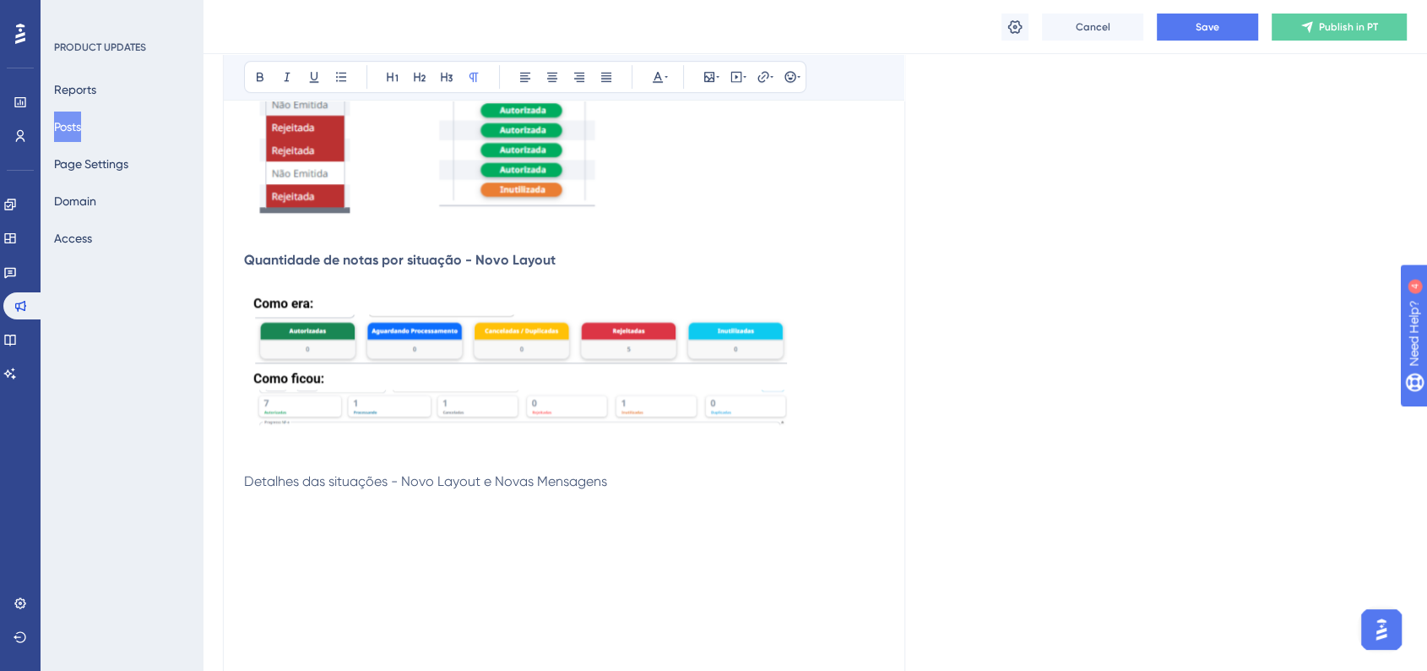
click at [267, 521] on p at bounding box center [564, 522] width 640 height 20
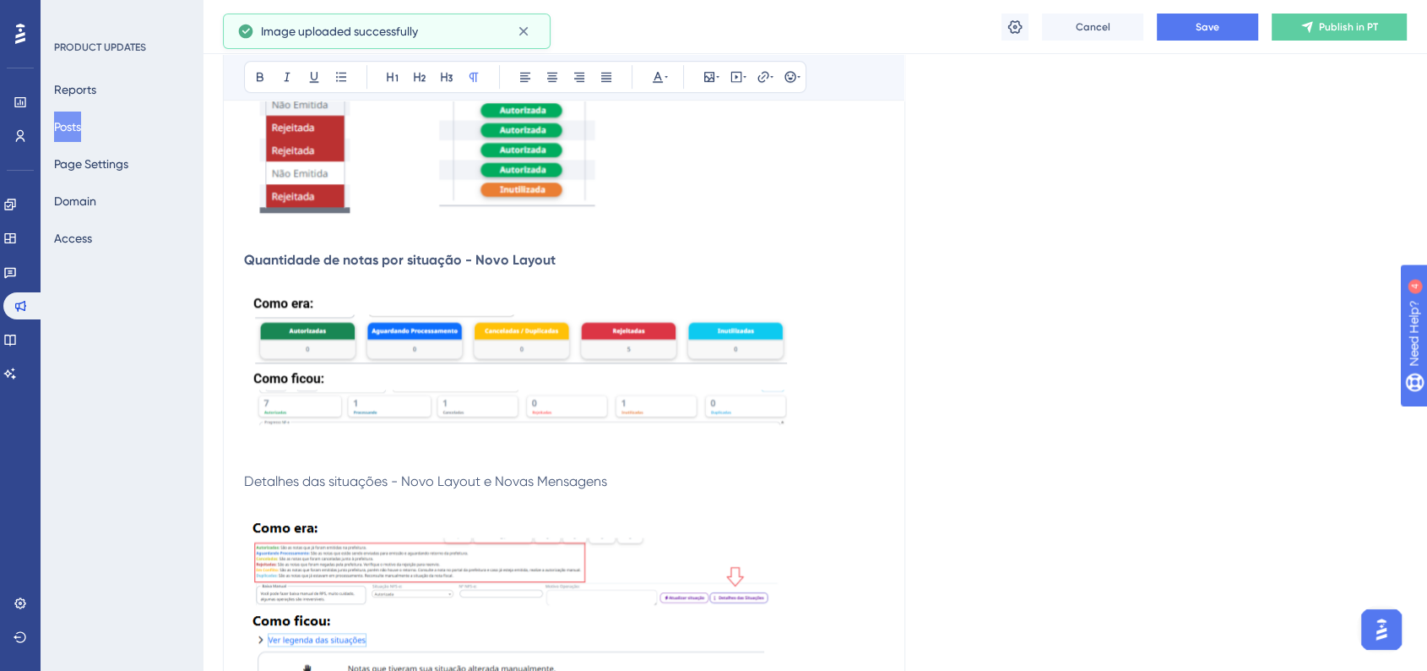
click at [397, 486] on span "Detalhes das situações - Novo Layout e Novas Mensagens" at bounding box center [425, 481] width 363 height 16
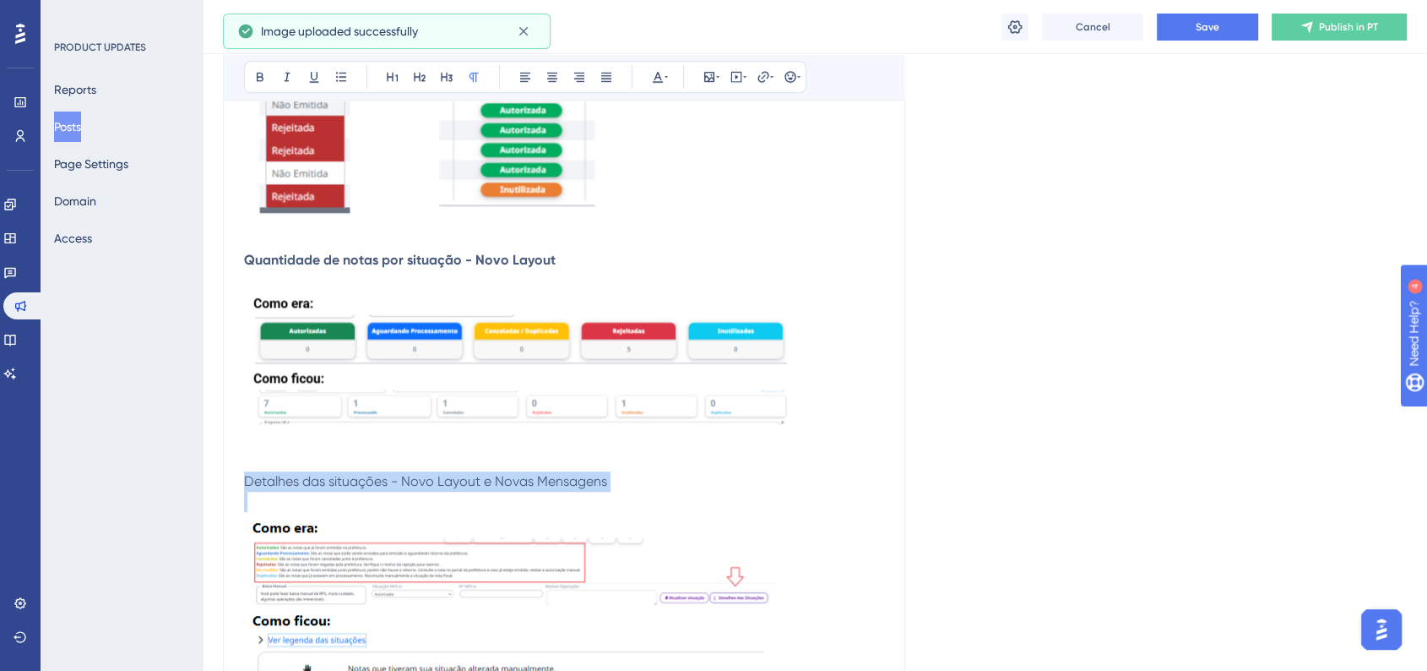
click at [397, 486] on span "Detalhes das situações - Novo Layout e Novas Mensagens" at bounding box center [425, 481] width 363 height 16
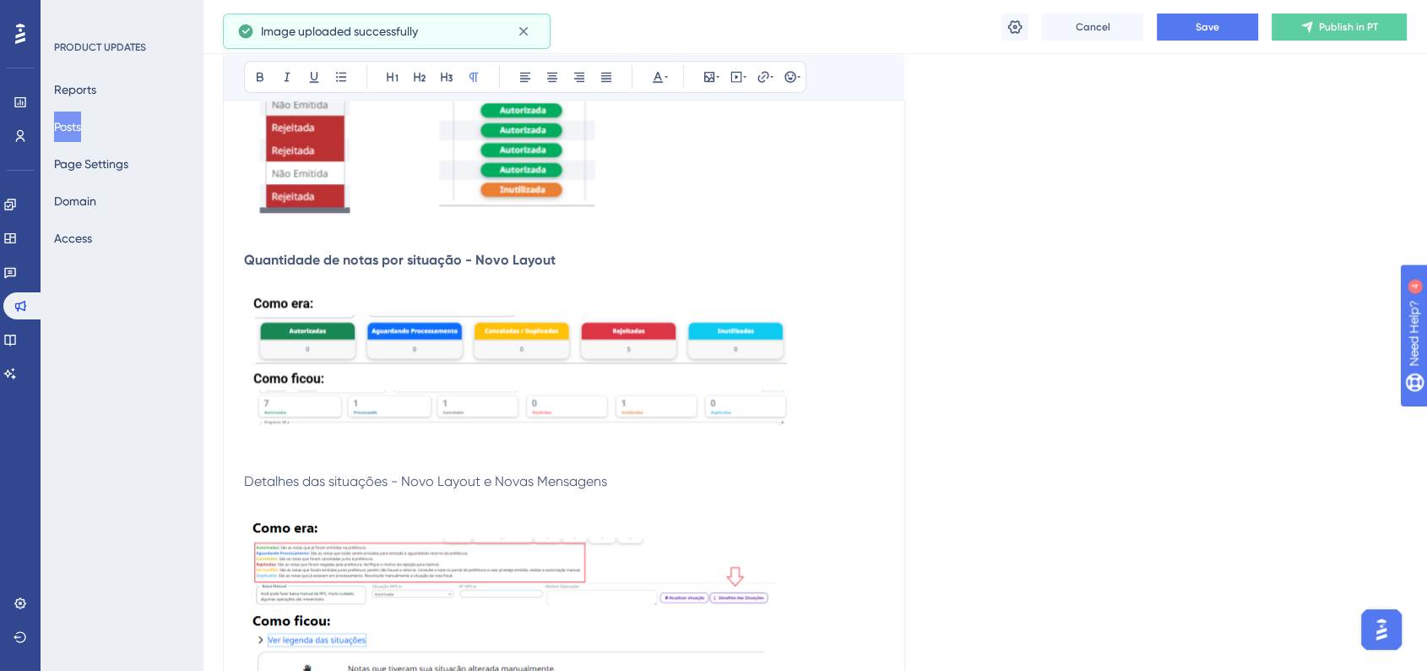
click at [397, 486] on span "Detalhes das situações - Novo Layout e Novas Mensagens" at bounding box center [425, 481] width 363 height 16
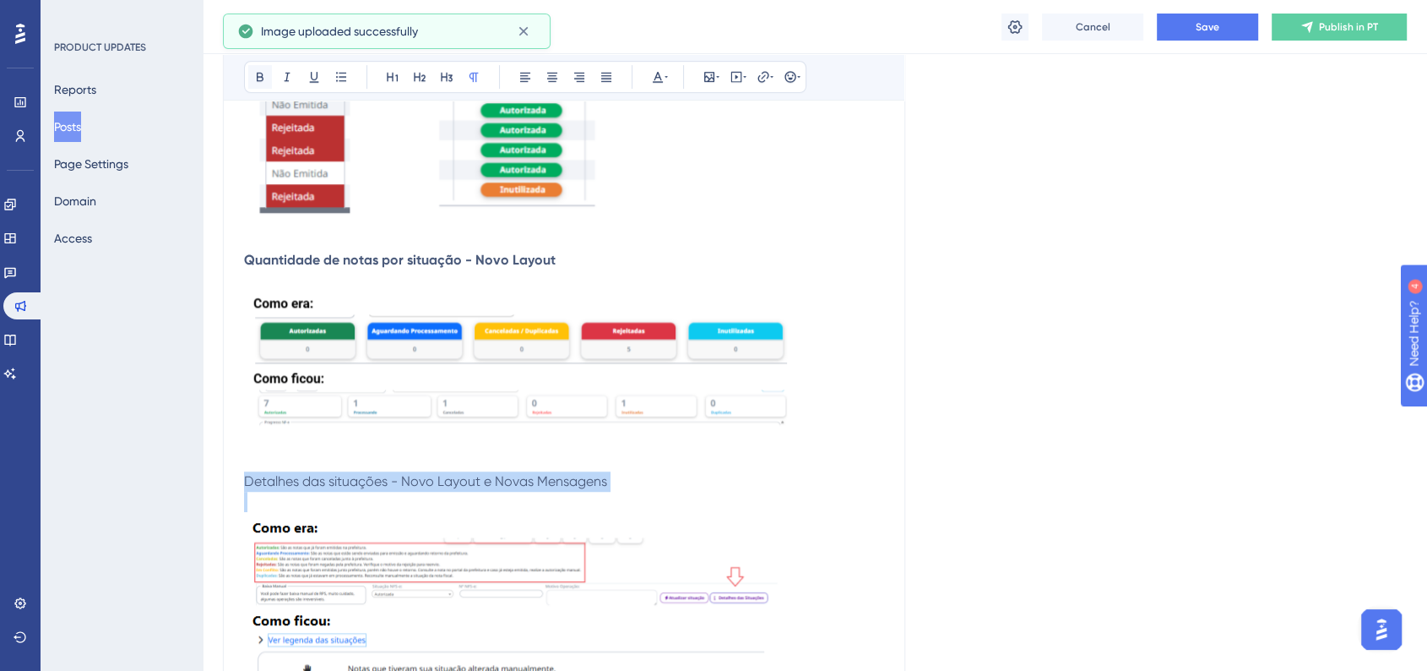
click at [263, 72] on icon at bounding box center [260, 77] width 14 height 14
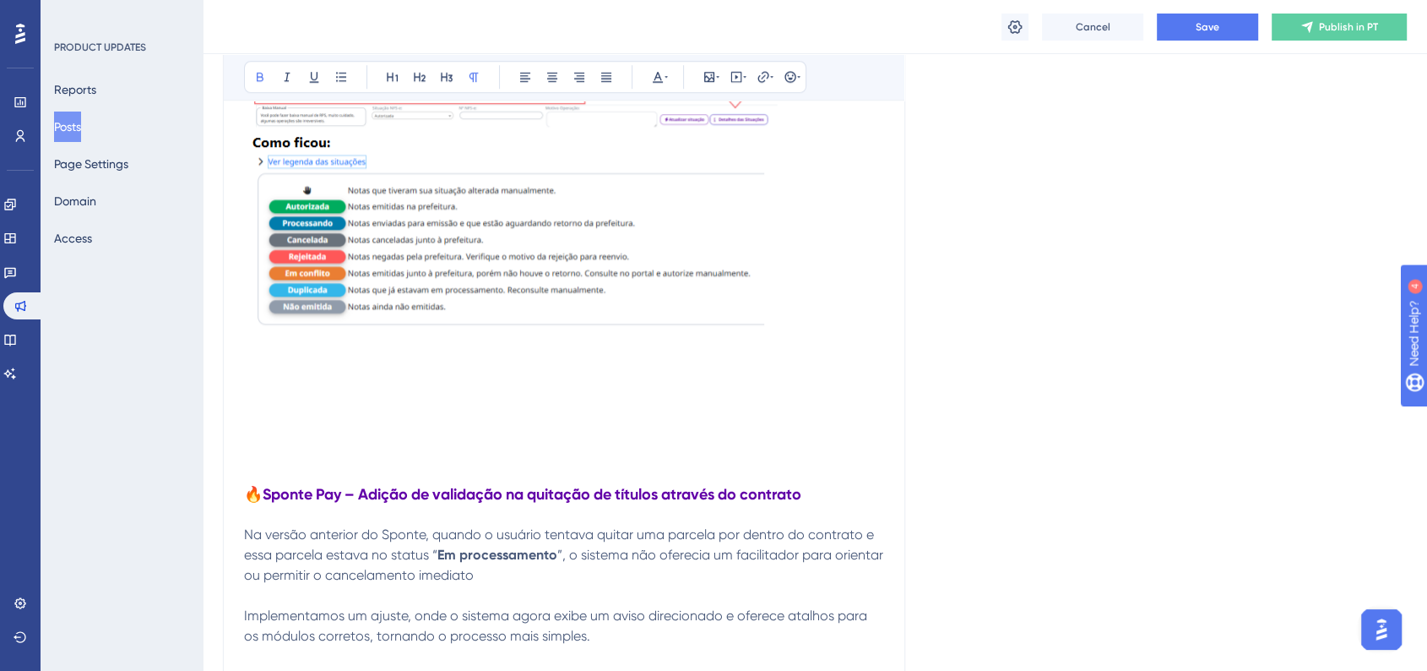
scroll to position [1432, 0]
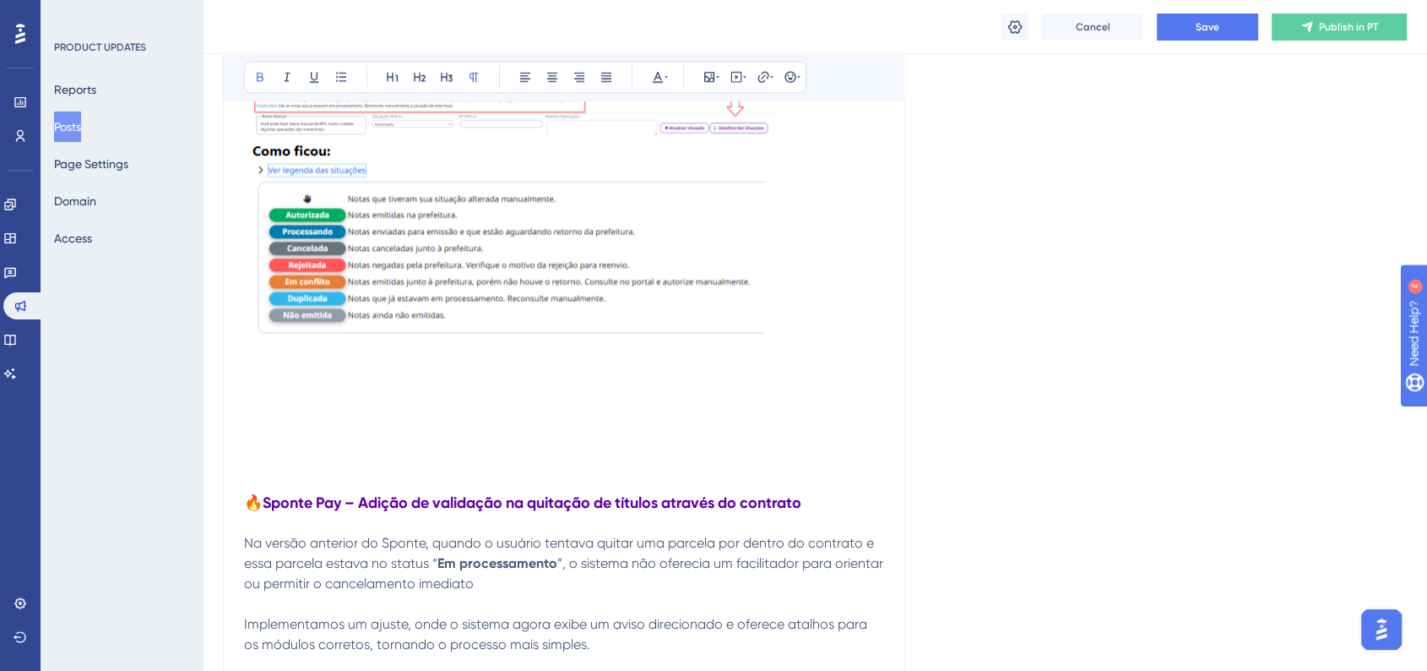
click at [262, 372] on p at bounding box center [564, 381] width 640 height 20
click at [295, 377] on span "Seção de baixa manual: Realocamos para a parte inferior da tela, dando um desta…" at bounding box center [532, 380] width 577 height 16
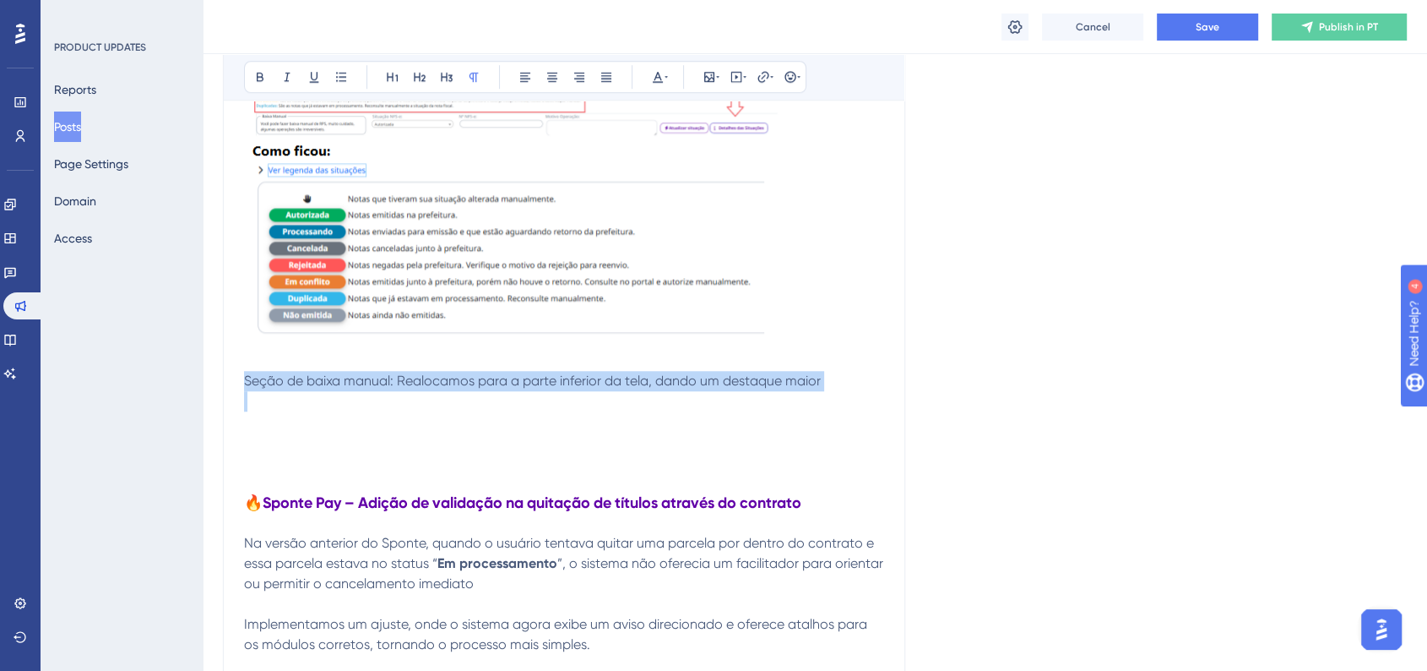
click at [295, 377] on span "Seção de baixa manual: Realocamos para a parte inferior da tela, dando um desta…" at bounding box center [532, 380] width 577 height 16
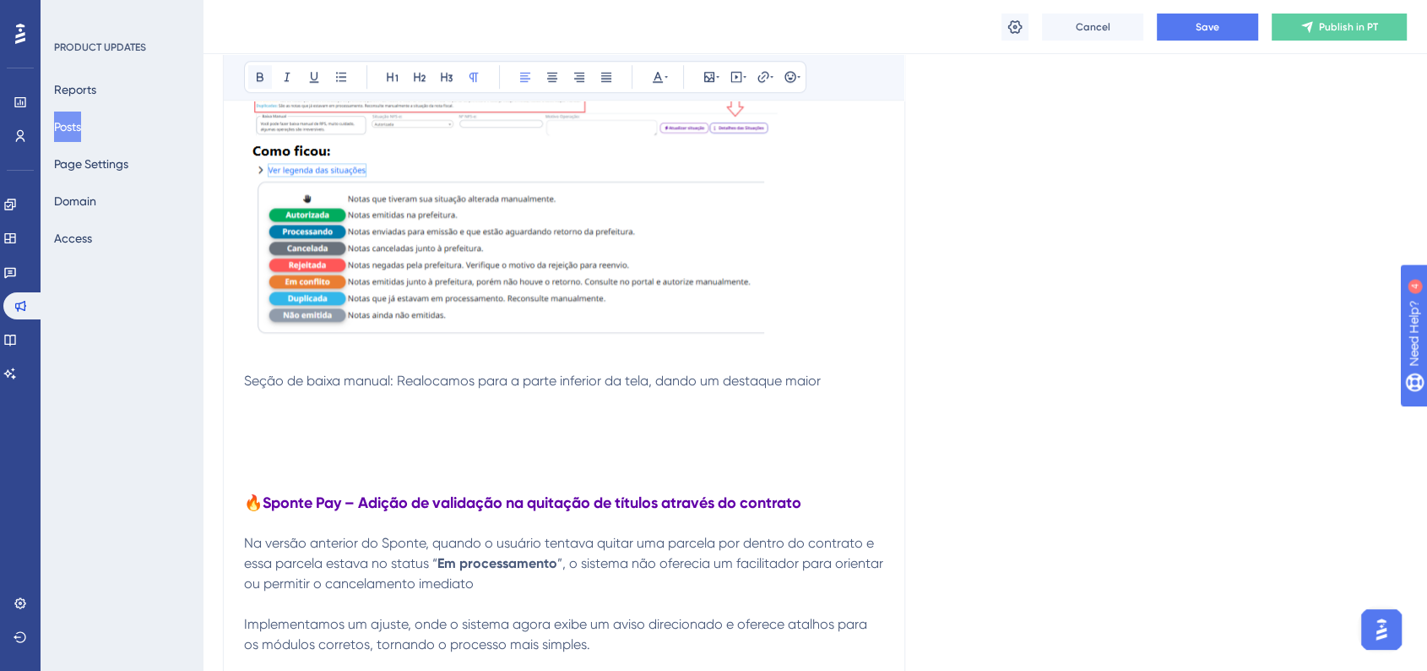
click at [267, 80] on button at bounding box center [260, 77] width 24 height 24
click at [286, 405] on p at bounding box center [564, 401] width 640 height 20
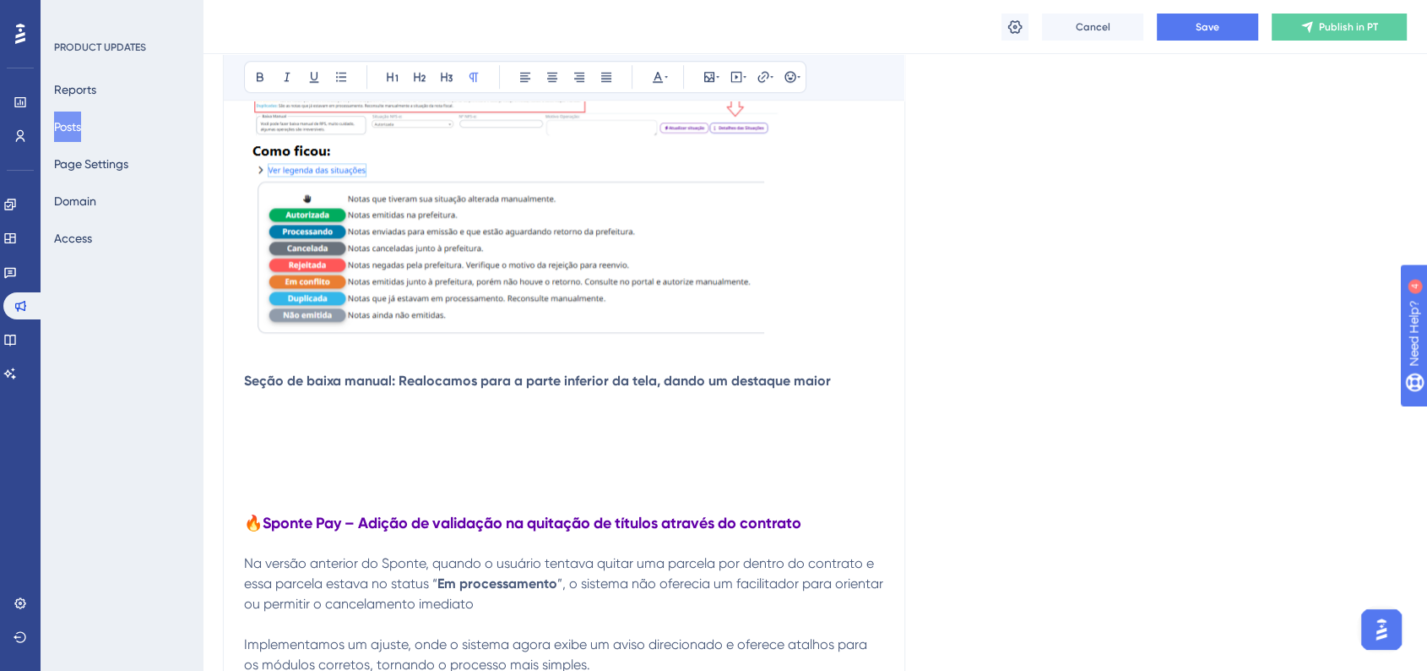
click at [251, 421] on p at bounding box center [564, 421] width 640 height 20
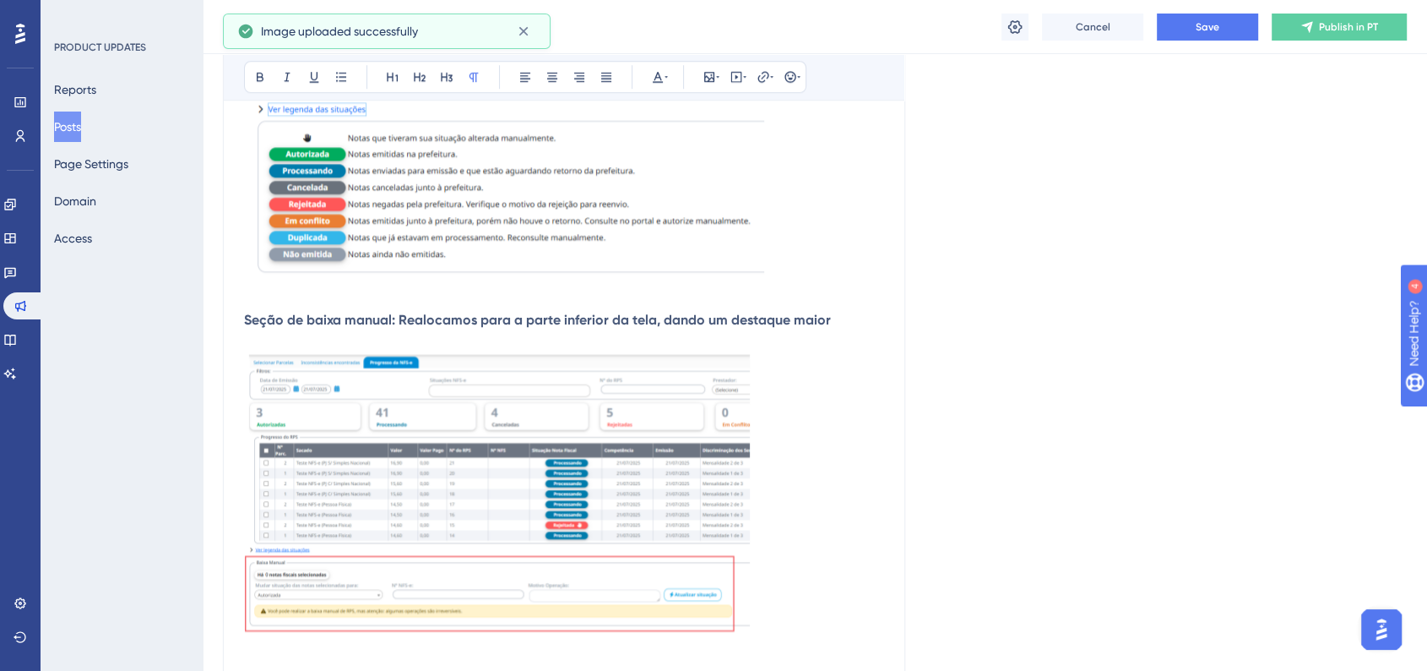
scroll to position [1534, 0]
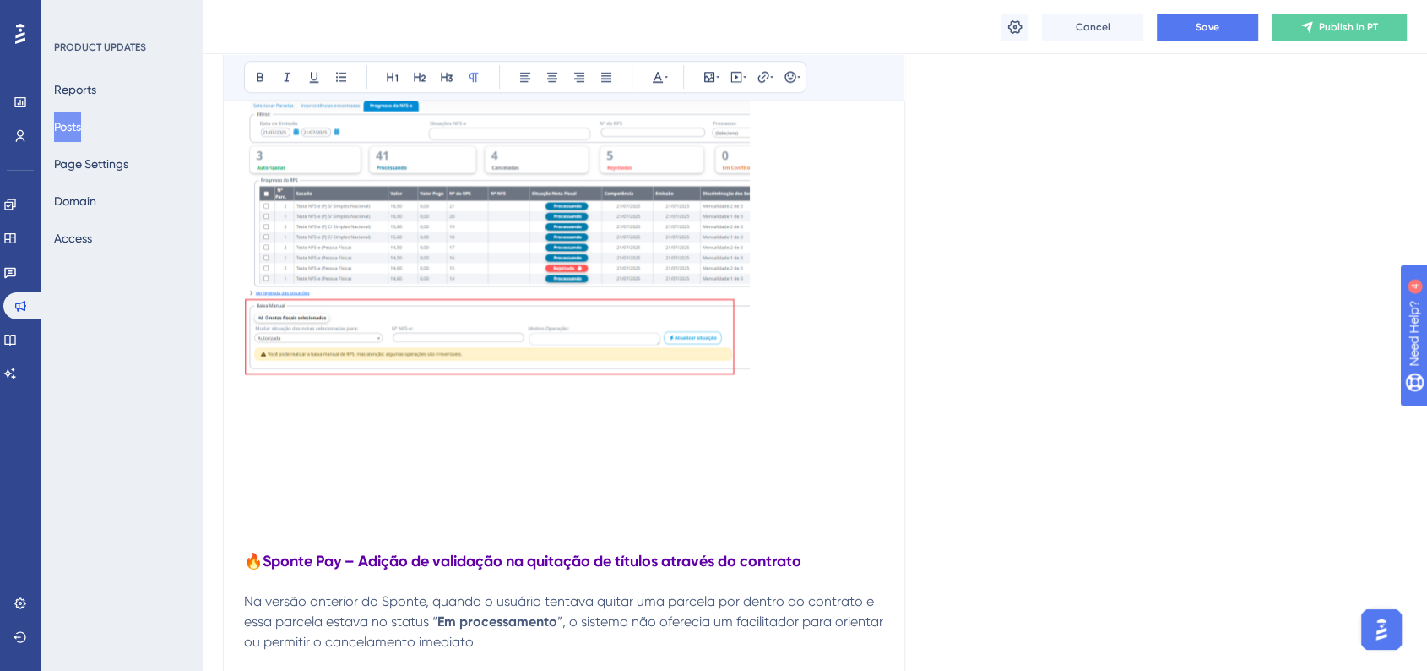
scroll to position [1970, 0]
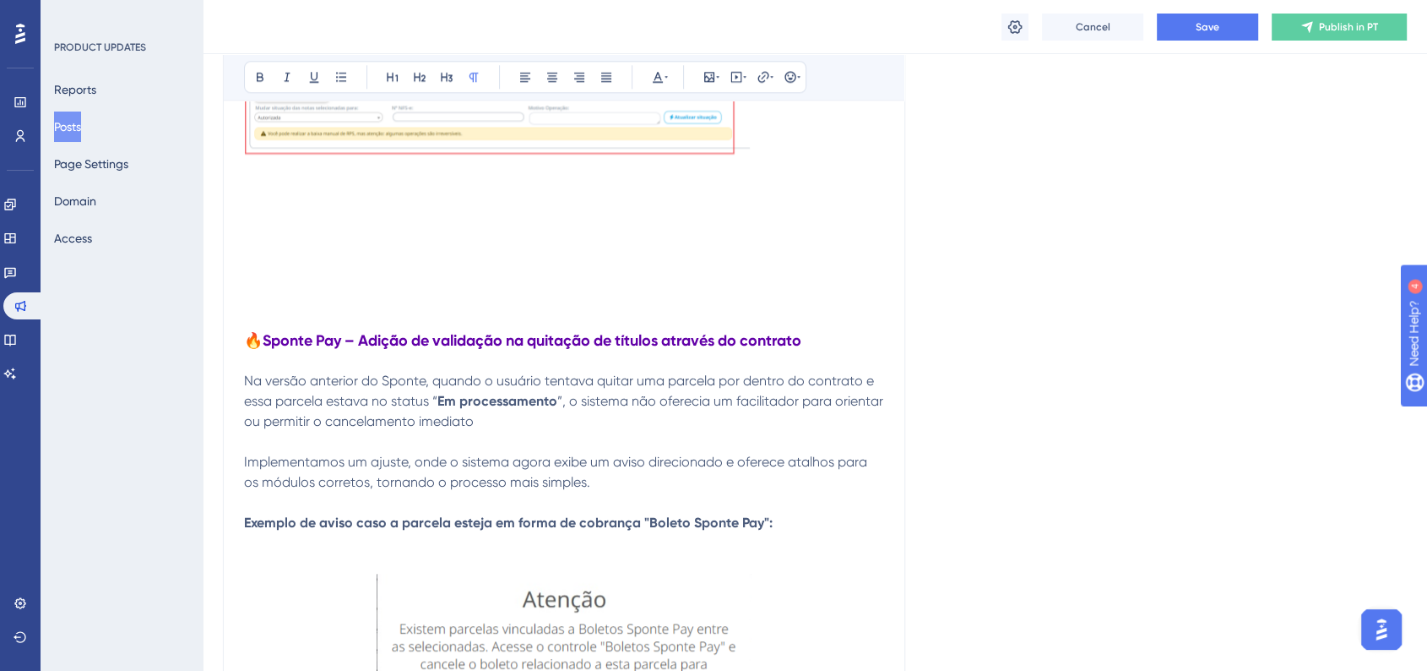
click at [261, 186] on p at bounding box center [564, 178] width 640 height 20
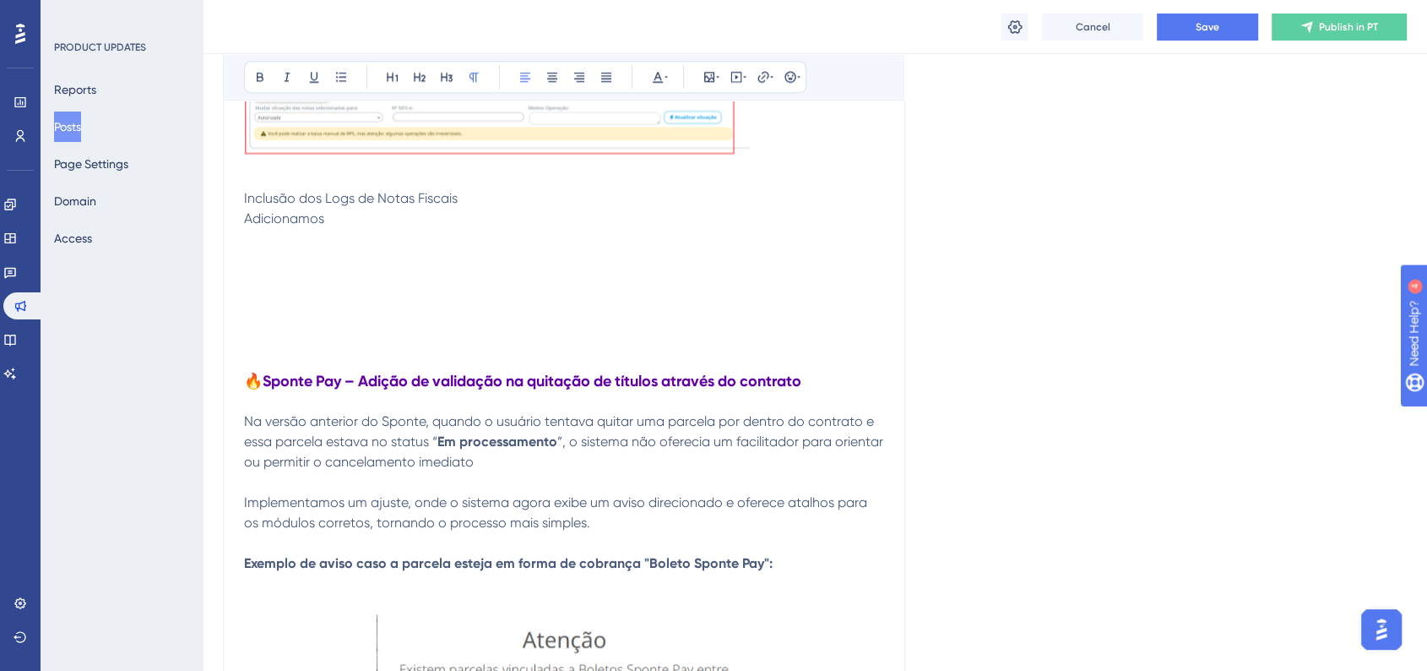
click at [269, 198] on span "Inclusão dos Logs de Notas Fiscais" at bounding box center [351, 198] width 214 height 16
click at [259, 77] on icon at bounding box center [260, 77] width 14 height 14
click at [367, 226] on p "Adicionamos" at bounding box center [564, 219] width 640 height 20
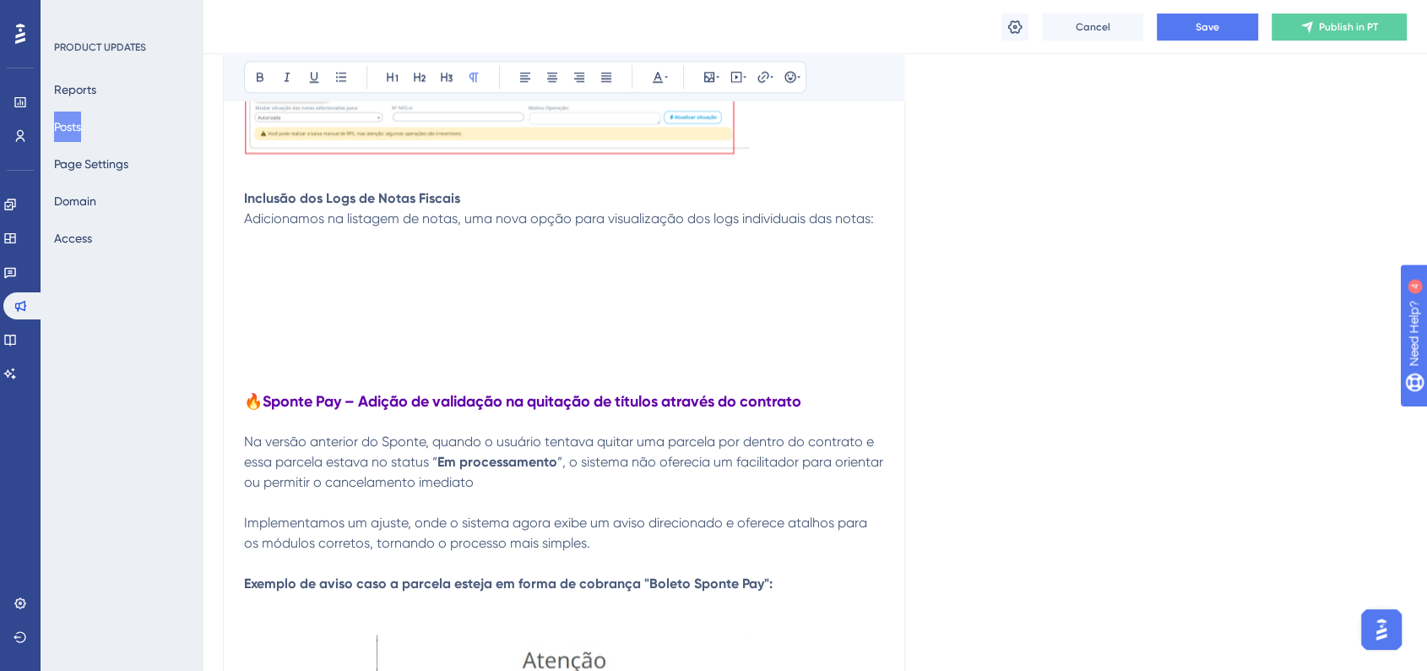
click at [256, 255] on p at bounding box center [564, 259] width 640 height 20
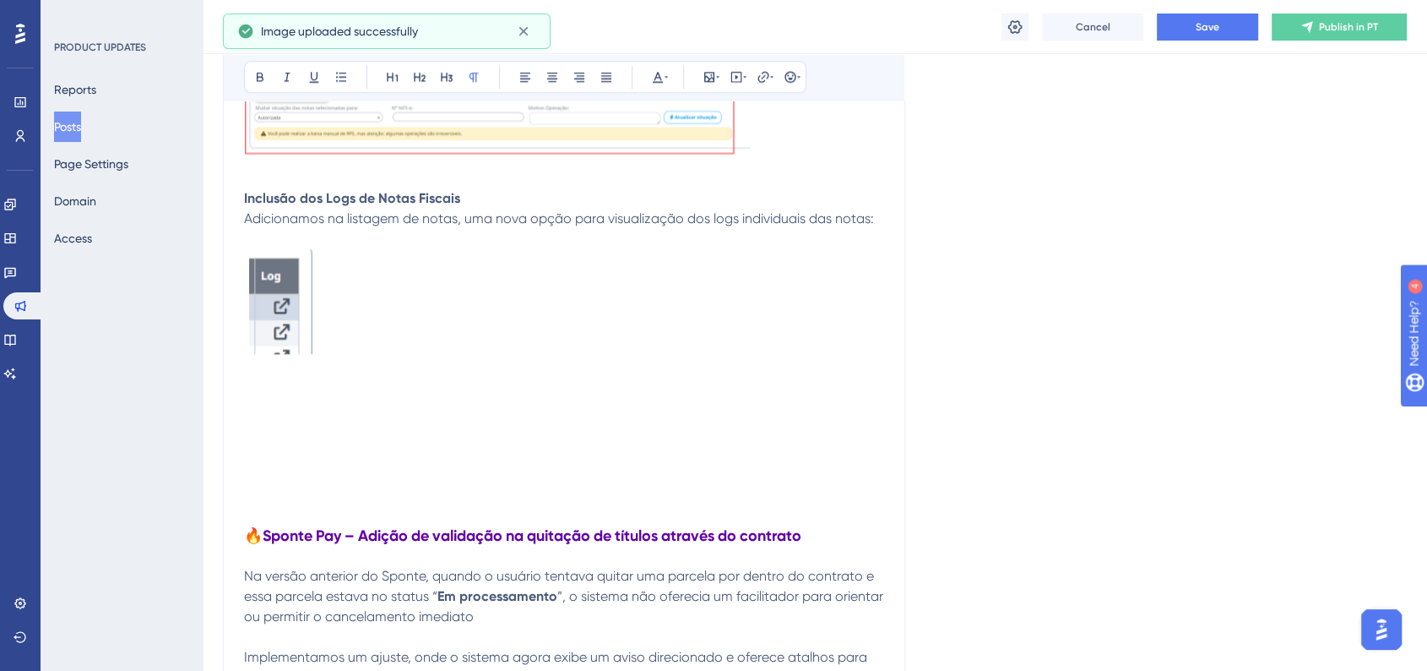
click at [302, 311] on img at bounding box center [278, 303] width 69 height 108
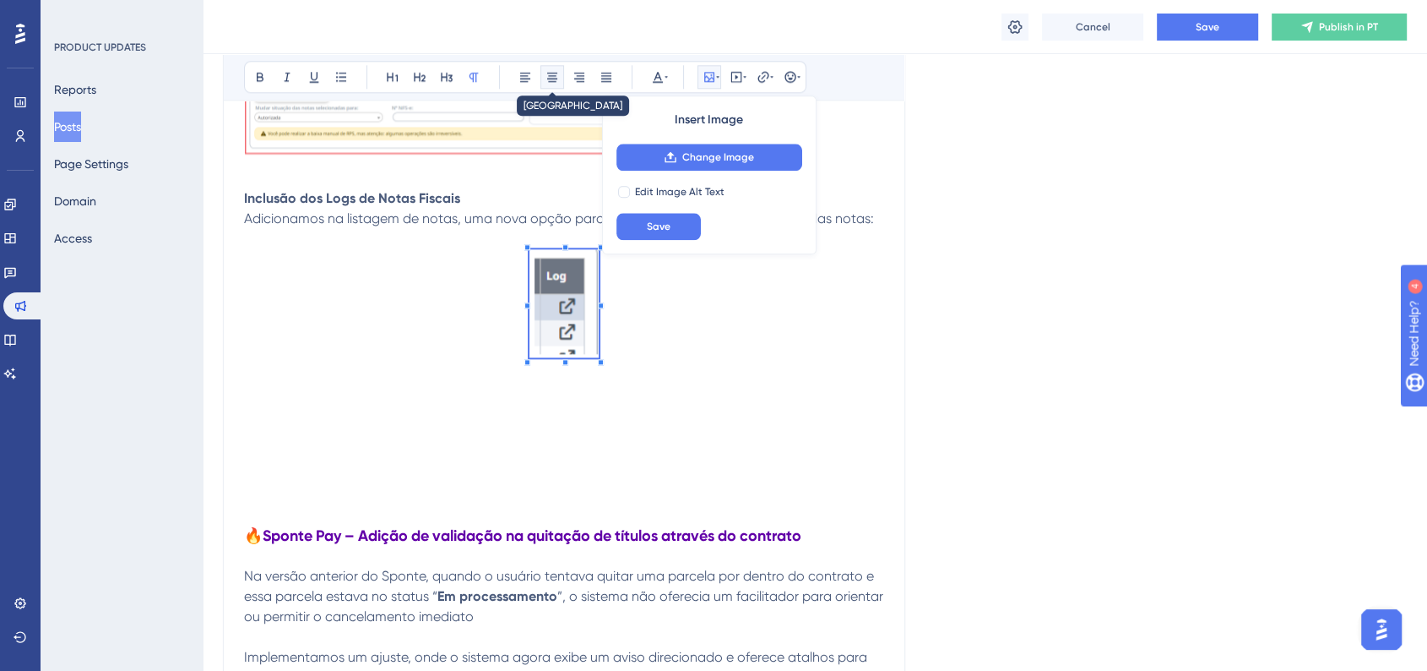
click at [553, 83] on icon at bounding box center [553, 77] width 14 height 14
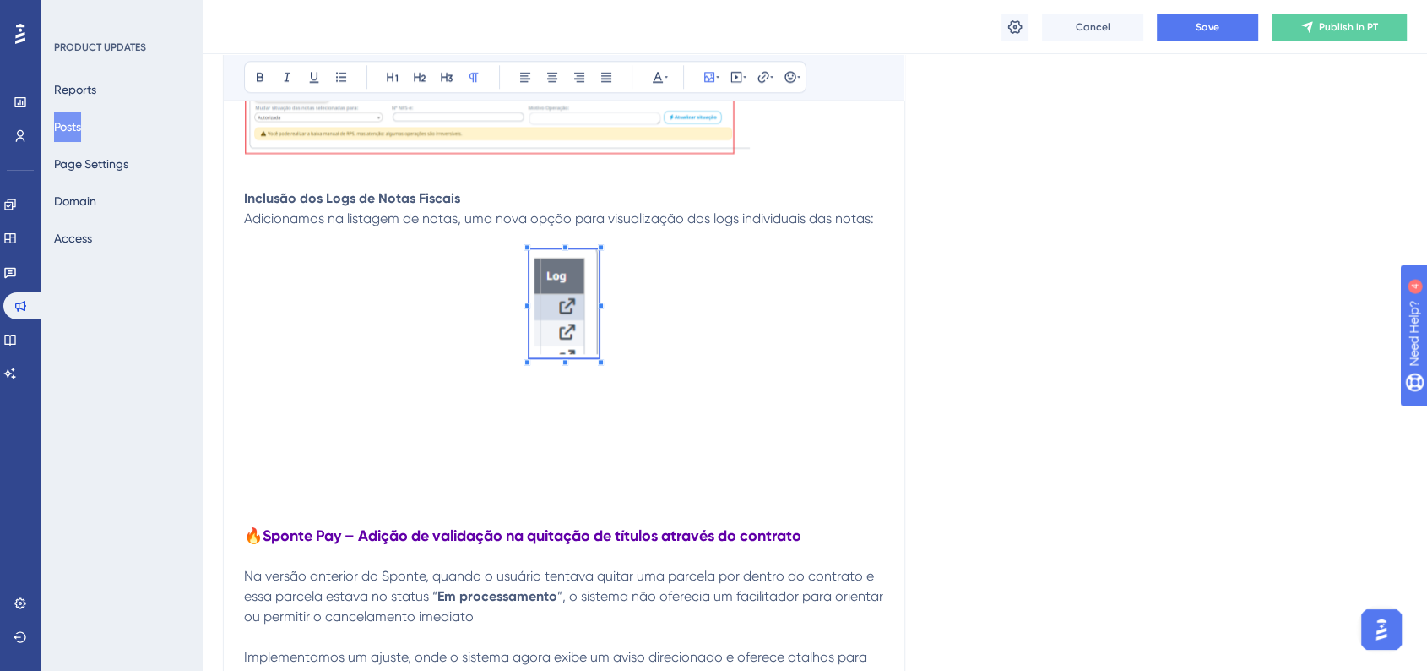
click at [669, 333] on p at bounding box center [564, 306] width 640 height 114
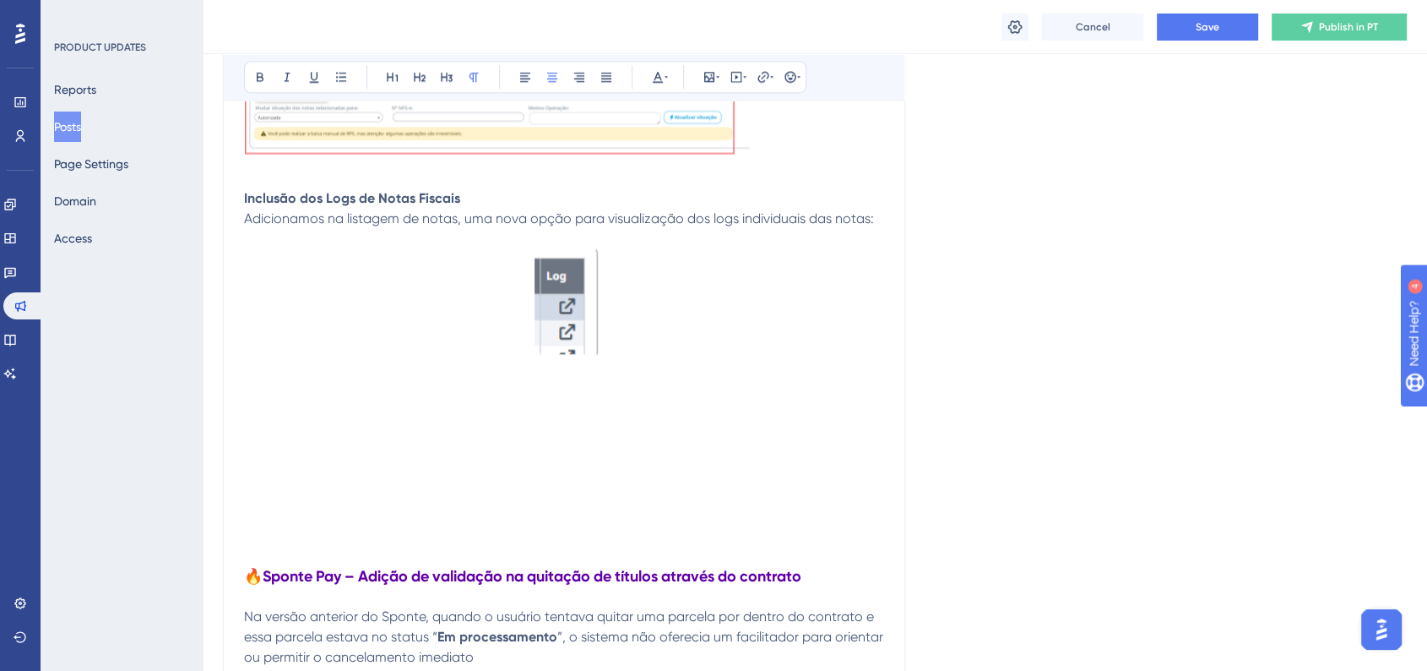
click at [247, 388] on p at bounding box center [564, 393] width 640 height 20
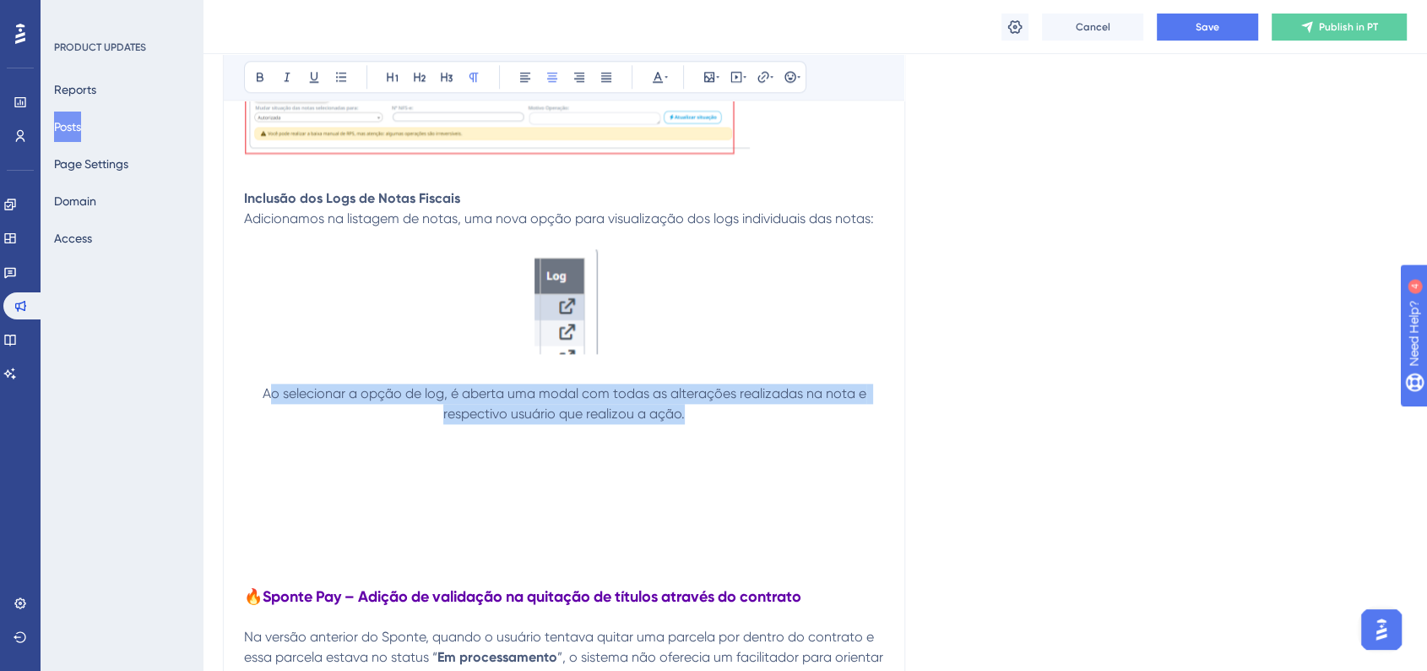
drag, startPoint x: 266, startPoint y: 394, endPoint x: 839, endPoint y: 406, distance: 573.6
click at [839, 406] on p "Ao selecionar a opção de log, é aberta uma modal com todas as alterações realiz…" at bounding box center [564, 403] width 640 height 41
click at [525, 79] on icon at bounding box center [526, 77] width 14 height 14
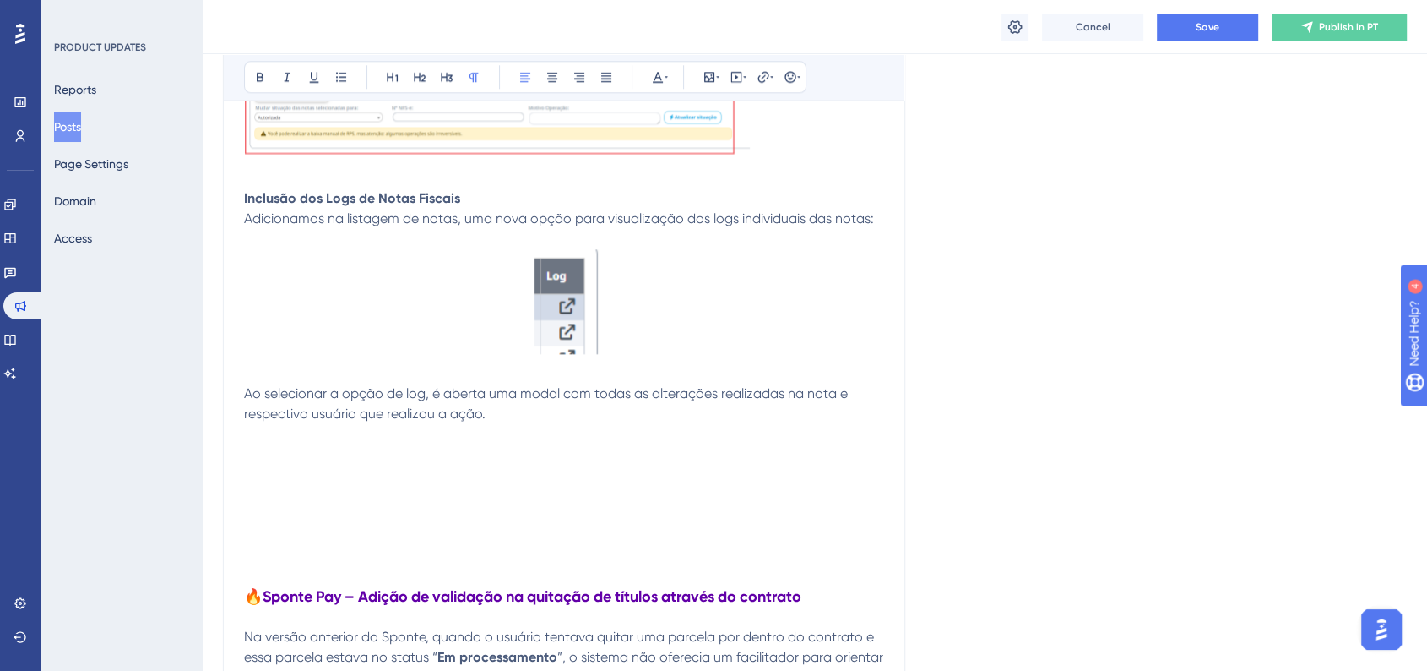
click at [357, 383] on p at bounding box center [564, 373] width 640 height 20
drag, startPoint x: 264, startPoint y: 394, endPoint x: 336, endPoint y: 395, distance: 72.7
click at [336, 395] on span "Ao selecionar a opção de log, é aberta uma modal com todas as alterações realiz…" at bounding box center [547, 403] width 607 height 36
drag, startPoint x: 505, startPoint y: 392, endPoint x: 539, endPoint y: 394, distance: 33.8
click at [539, 394] on span "Ao clicar na opção de log, é aberta uma modal com todas as alterações realizada…" at bounding box center [536, 403] width 585 height 36
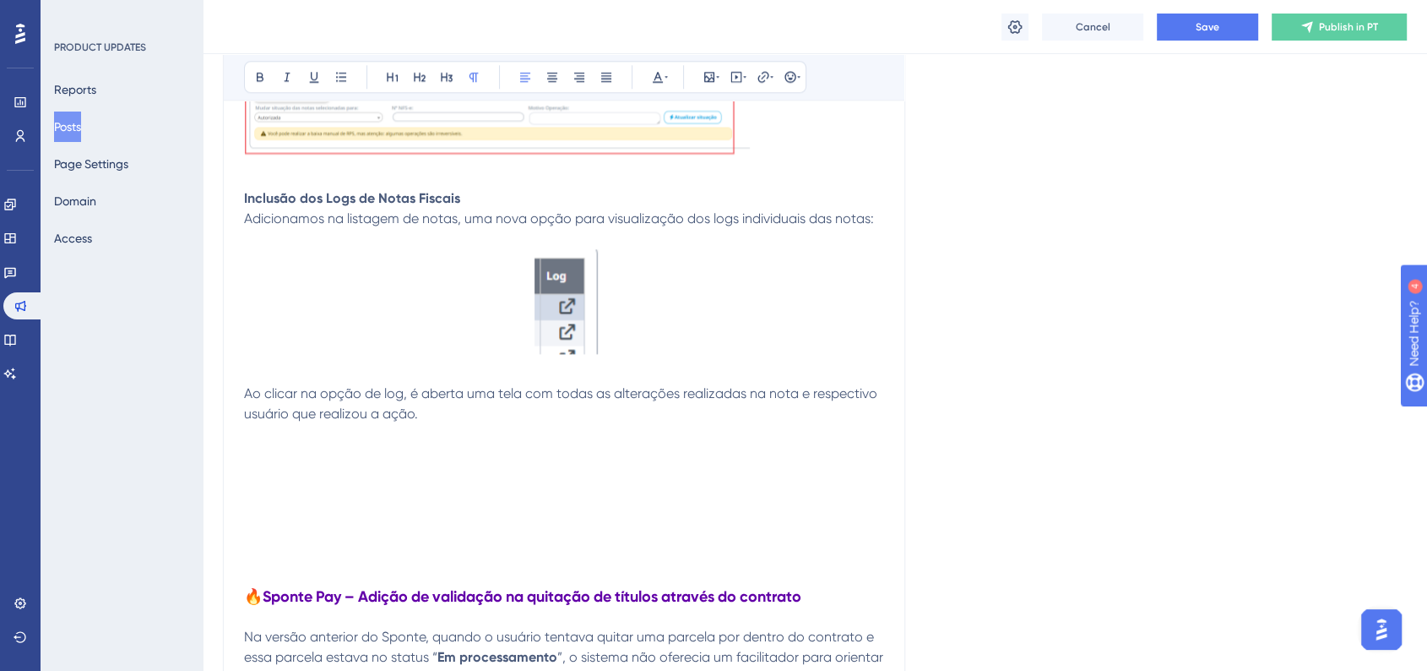
click at [421, 411] on p "Ao clicar na opção de log, é aberta uma tela com todas as alterações realizadas…" at bounding box center [564, 403] width 640 height 41
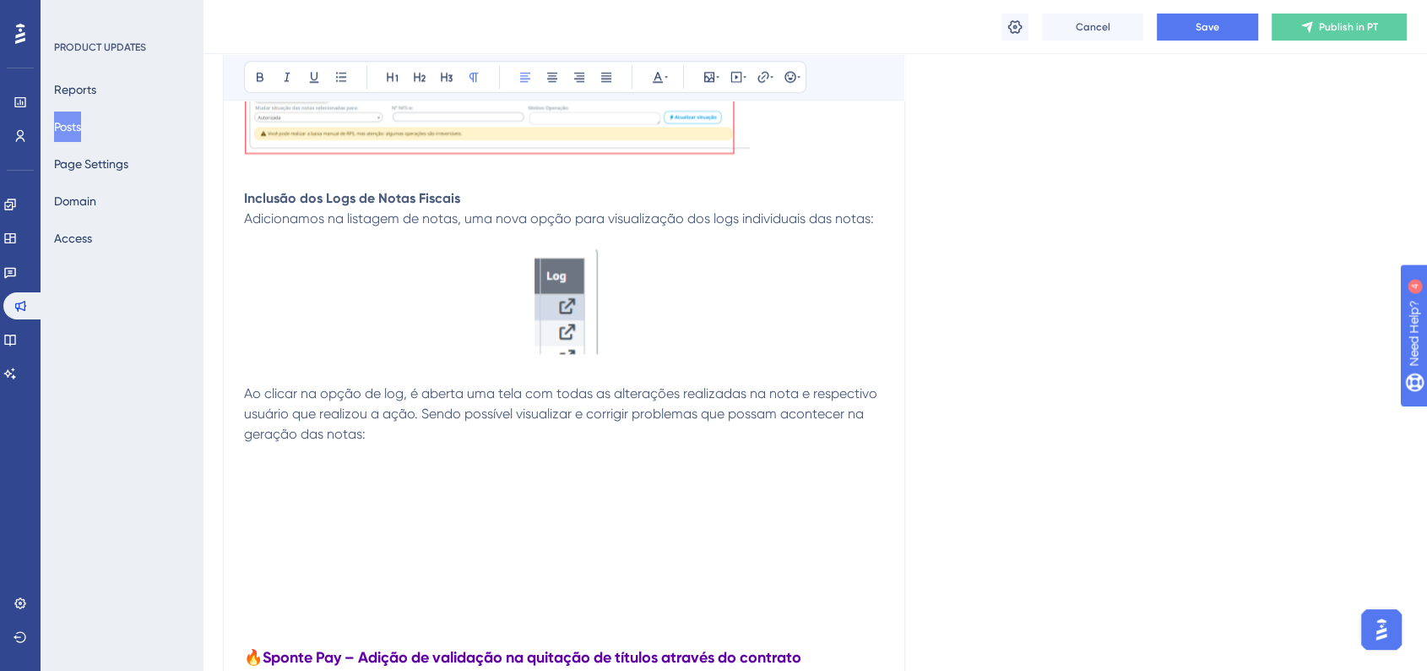
click at [269, 481] on p at bounding box center [564, 475] width 640 height 20
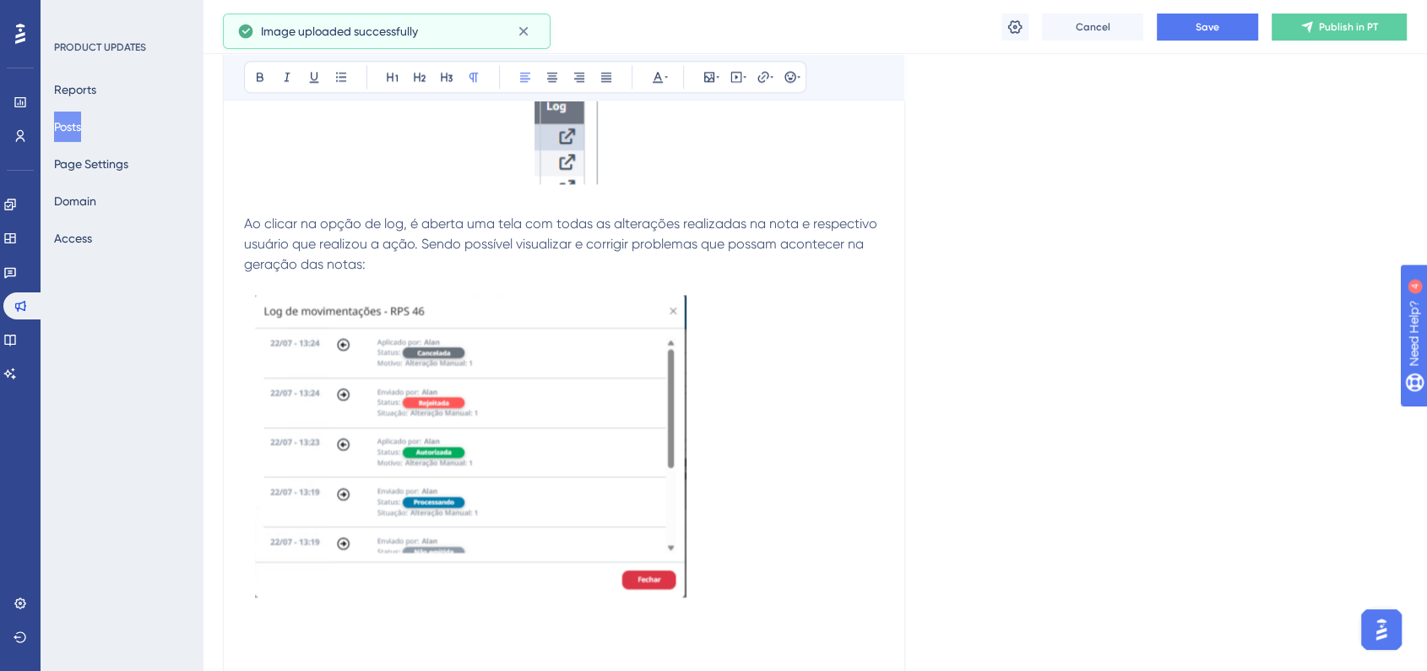
scroll to position [2252, 0]
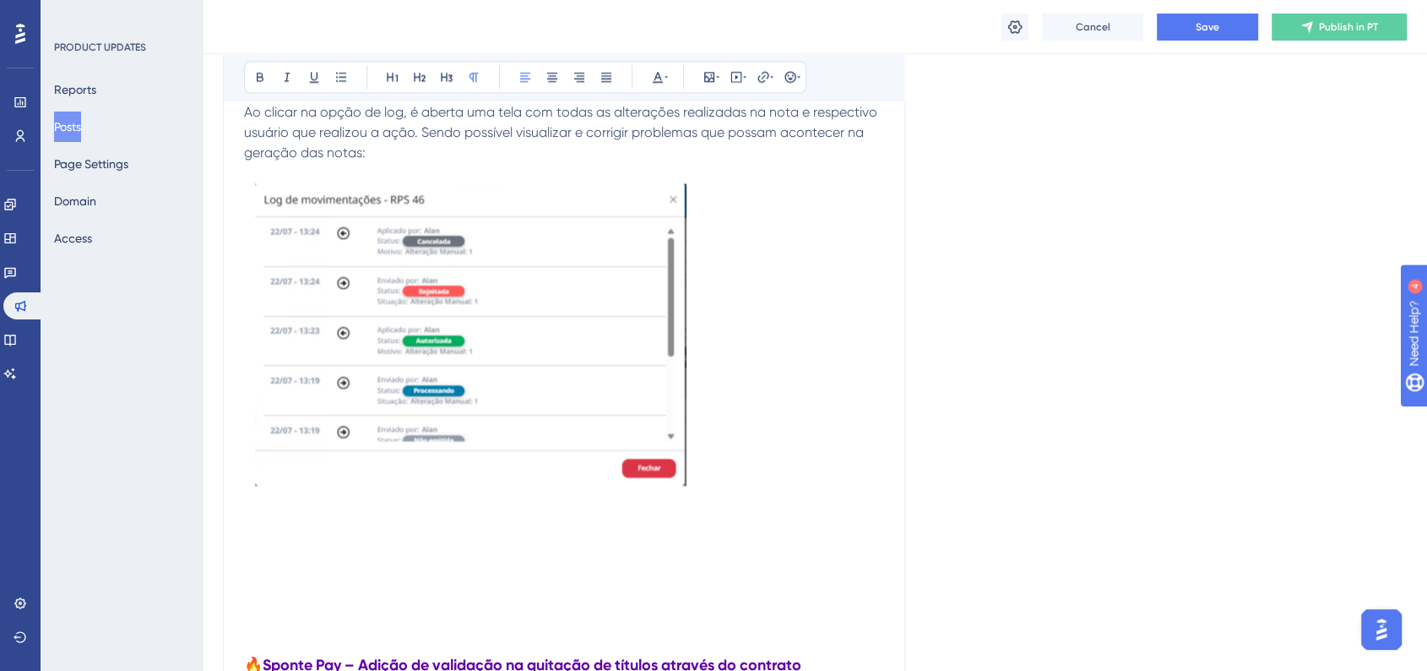
click at [332, 543] on p at bounding box center [564, 543] width 640 height 20
click at [279, 570] on p at bounding box center [564, 563] width 640 height 20
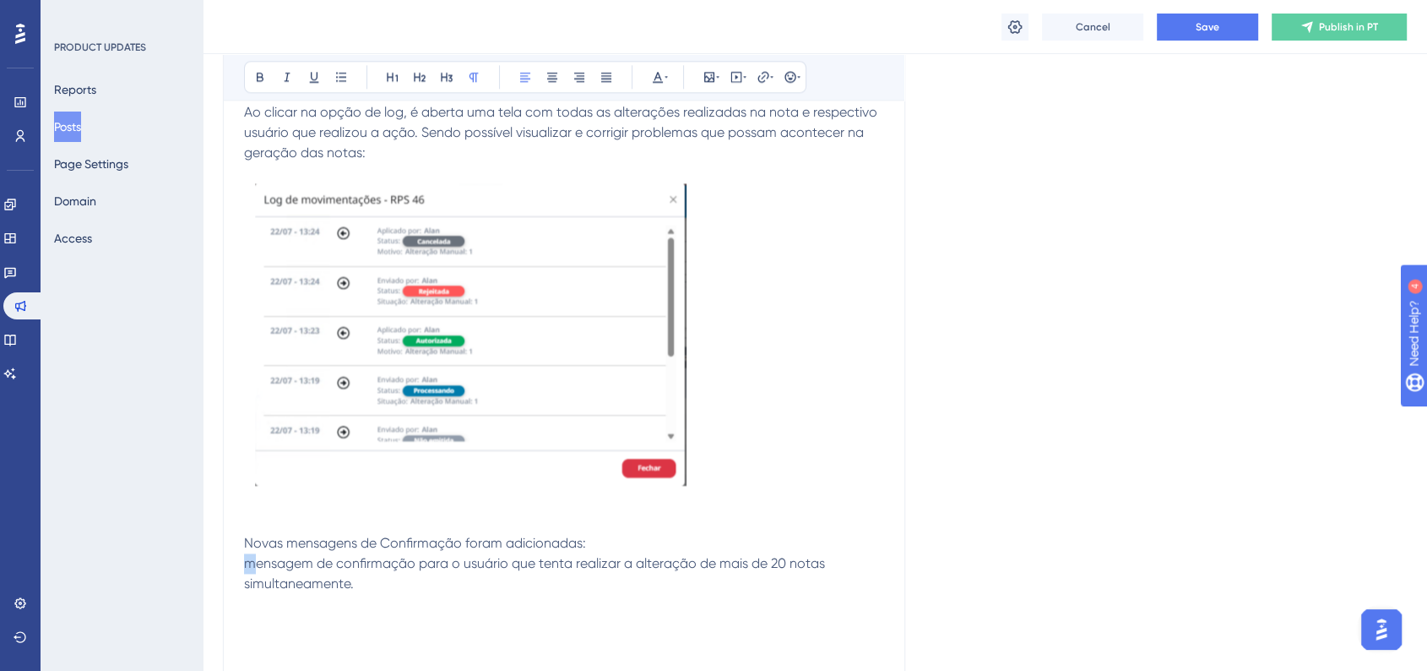
click at [250, 567] on span "mensagem de confirmação para o usuário que tenta realizar a alteração de mais d…" at bounding box center [536, 573] width 584 height 36
click at [362, 585] on p "Mensagem de confirmação para o usuário que tenta realizar a alteração de mais d…" at bounding box center [564, 573] width 640 height 41
click at [408, 535] on span "Novas mensagens de Confirmação foram adicionadas:" at bounding box center [415, 543] width 342 height 16
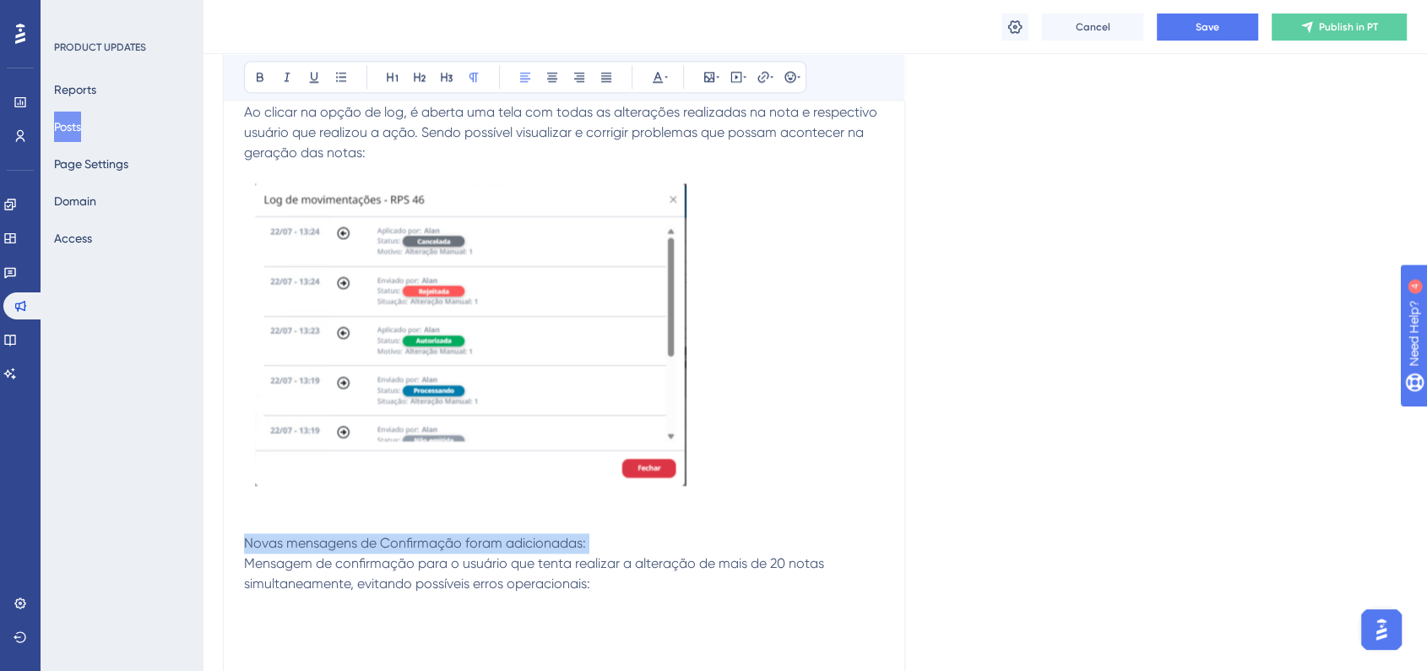
click at [408, 535] on span "Novas mensagens de Confirmação foram adicionadas:" at bounding box center [415, 543] width 342 height 16
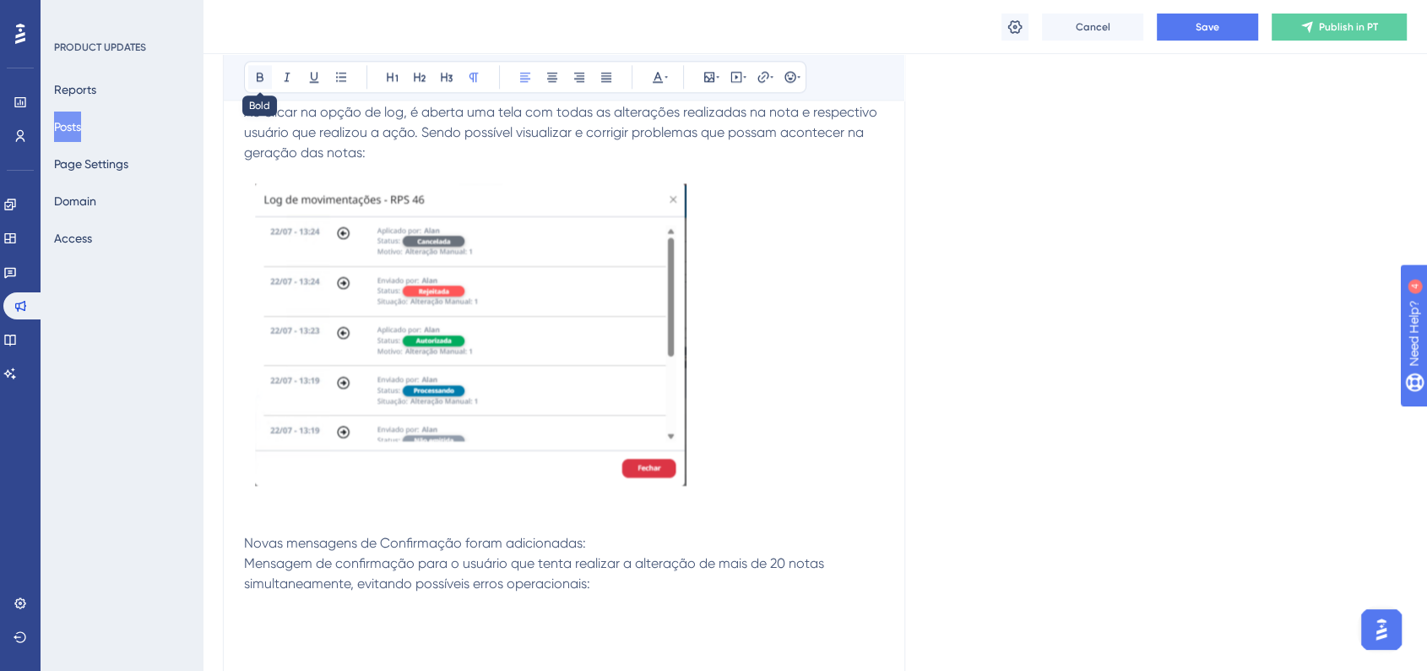
click at [258, 84] on button at bounding box center [260, 77] width 24 height 24
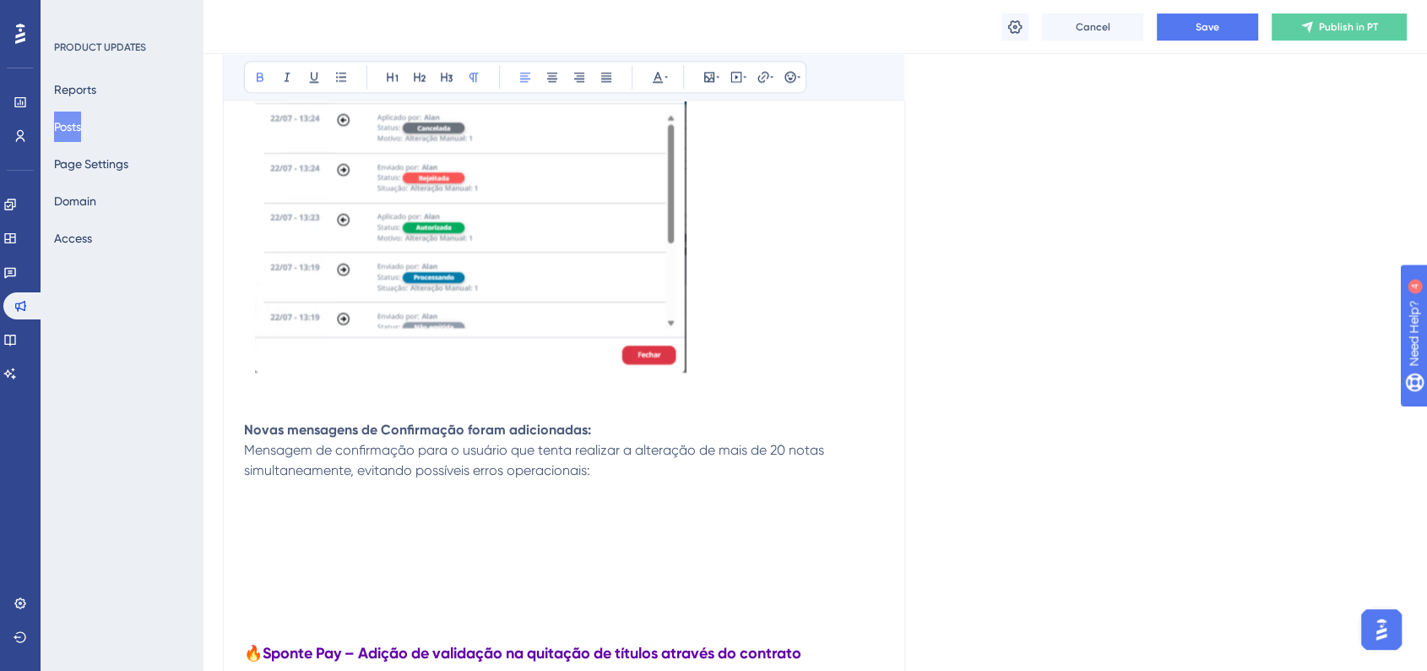
scroll to position [2534, 0]
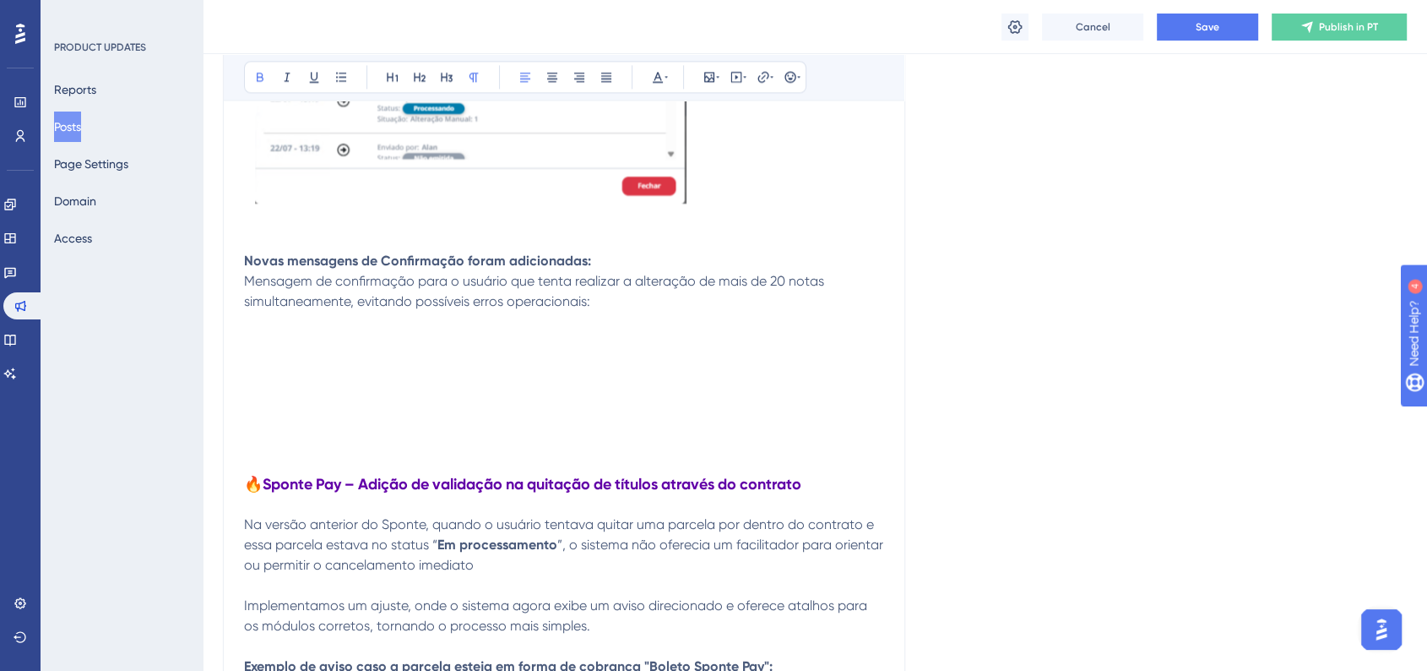
click at [272, 320] on p at bounding box center [564, 322] width 640 height 20
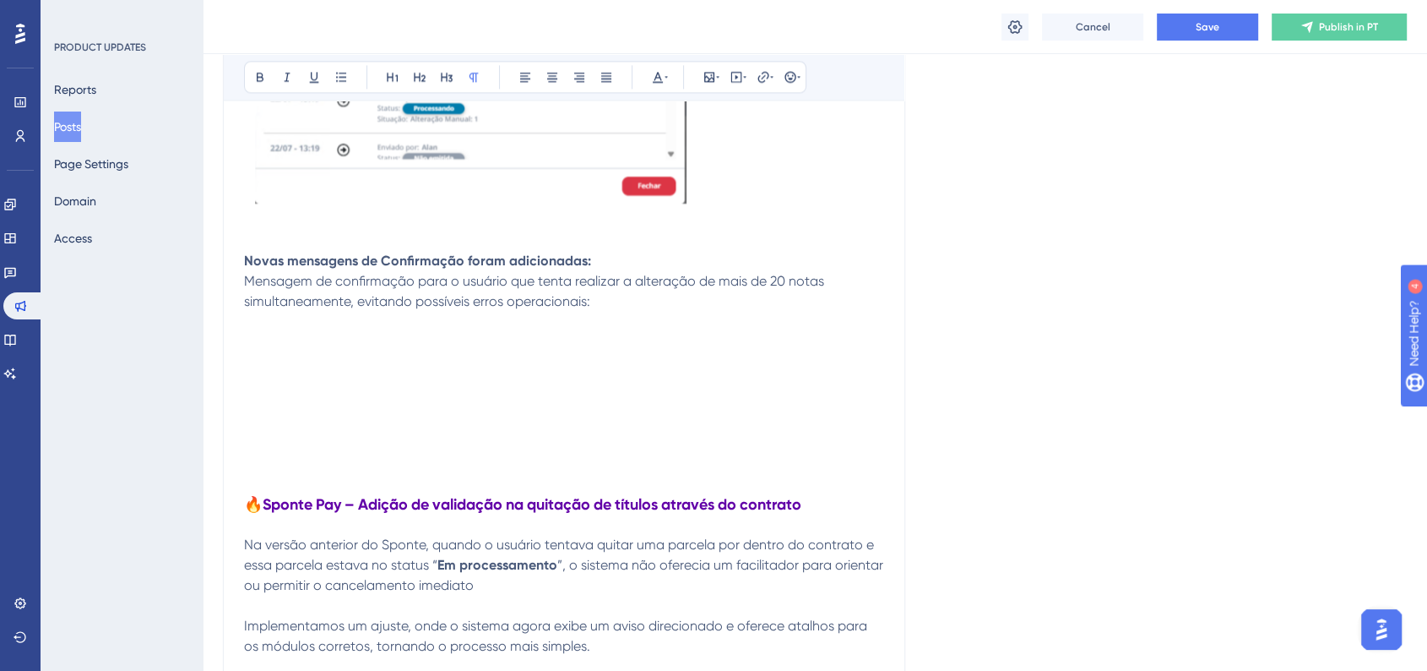
click at [247, 337] on p at bounding box center [564, 342] width 640 height 20
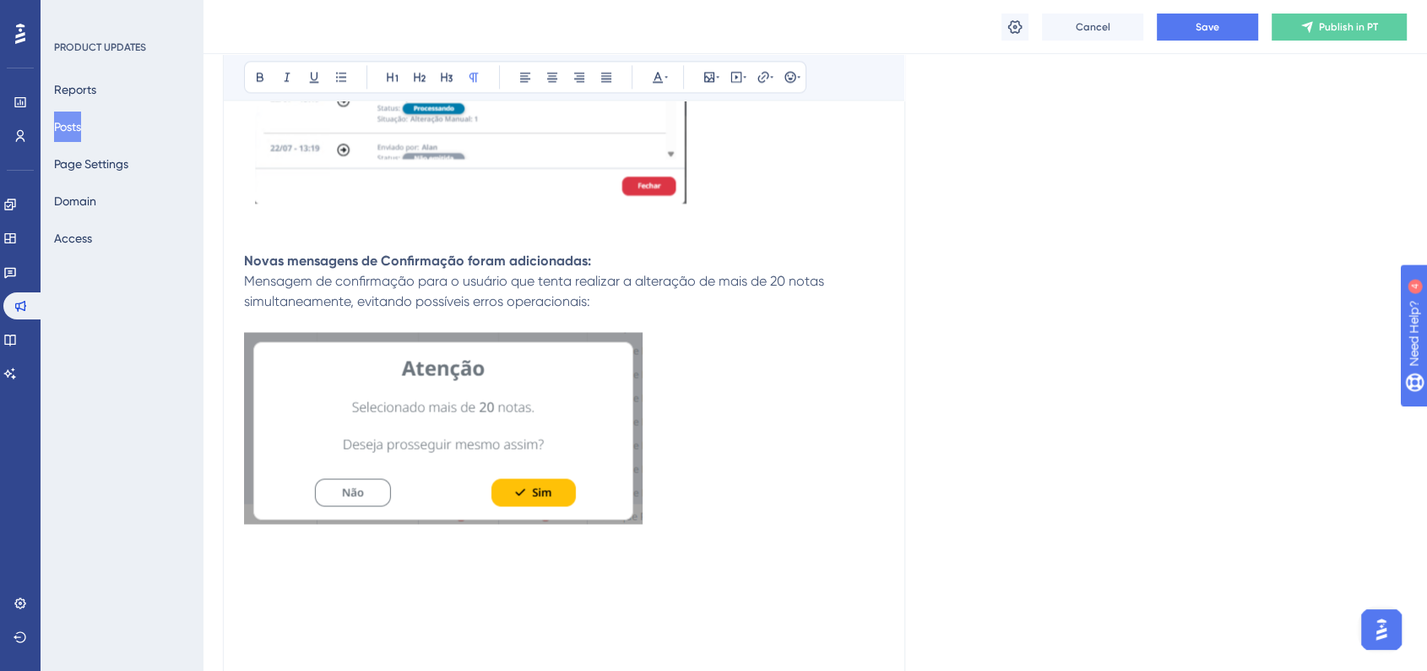
click at [267, 566] on p at bounding box center [564, 560] width 640 height 20
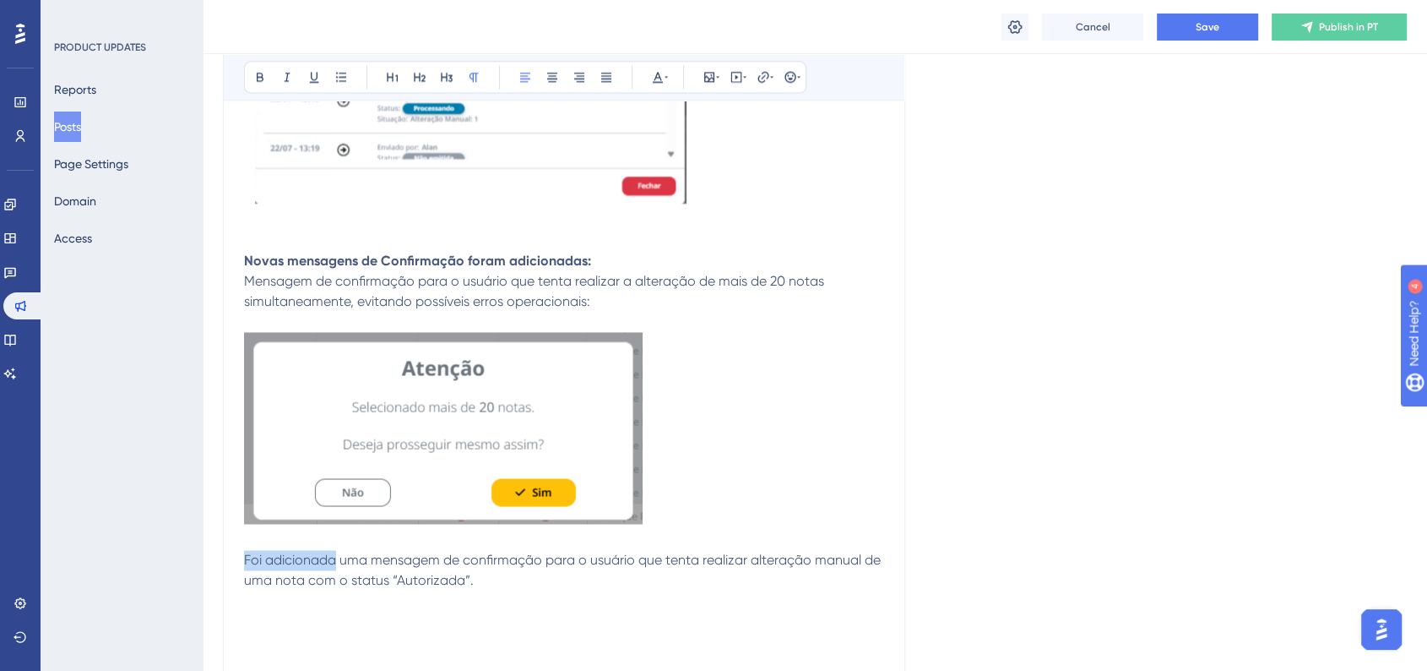
drag, startPoint x: 334, startPoint y: 560, endPoint x: 217, endPoint y: 567, distance: 116.7
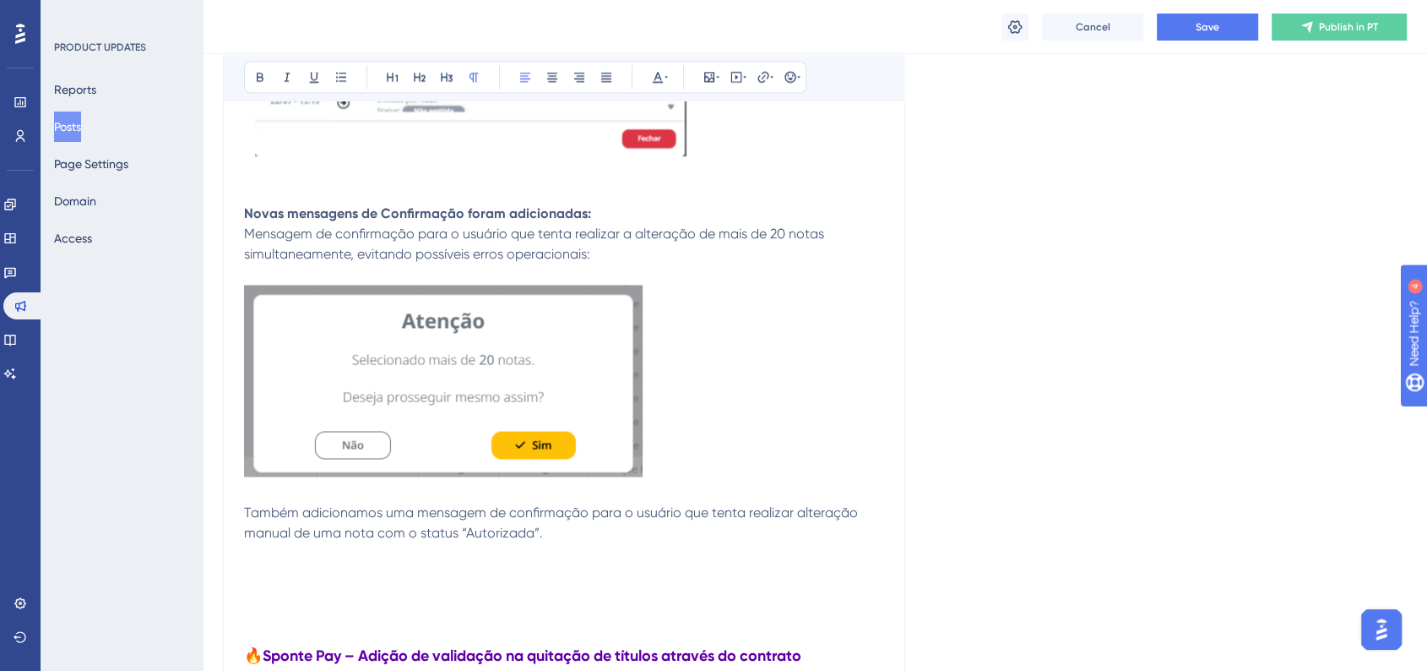
scroll to position [2627, 0]
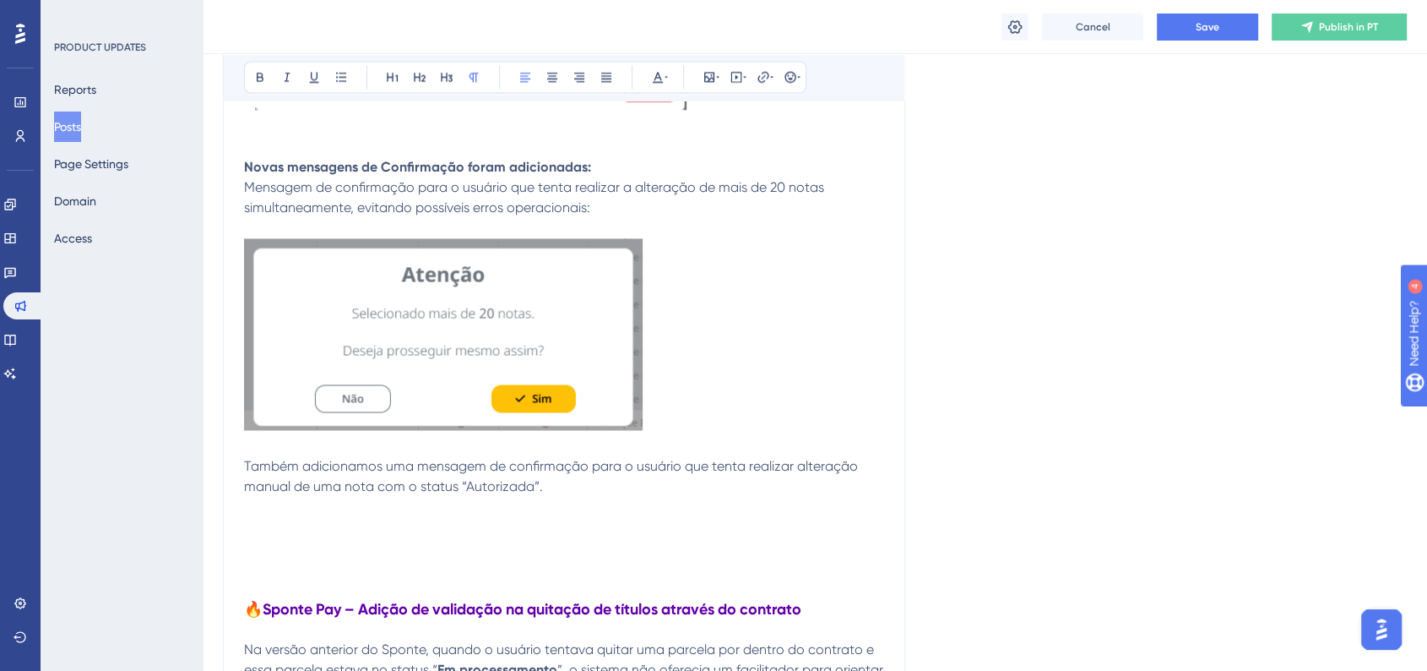
click at [741, 471] on span "Também adicionamos uma mensagem de confirmação para o usuário que tenta realiza…" at bounding box center [552, 476] width 617 height 36
click at [555, 493] on p "Também adicionamos uma mensagem de confirmação para o usuário que tentar realiz…" at bounding box center [564, 476] width 640 height 41
drag, startPoint x: 535, startPoint y: 488, endPoint x: 465, endPoint y: 488, distance: 70.1
click at [465, 488] on span "Também adicionamos uma mensagem de confirmação para o usuário que tentar realiz…" at bounding box center [555, 476] width 622 height 36
click at [551, 485] on p "Também adicionamos uma mensagem de confirmação para o usuário que tentar realiz…" at bounding box center [564, 476] width 640 height 41
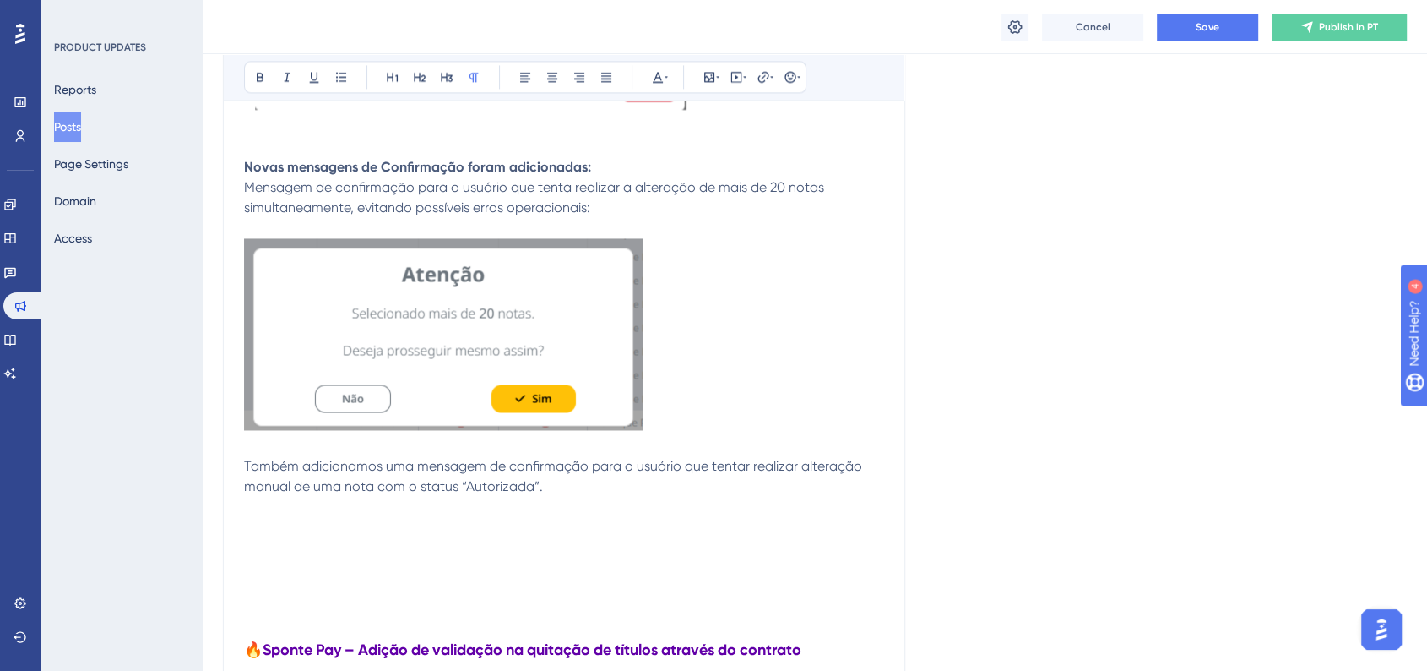
click at [258, 529] on p at bounding box center [564, 527] width 640 height 20
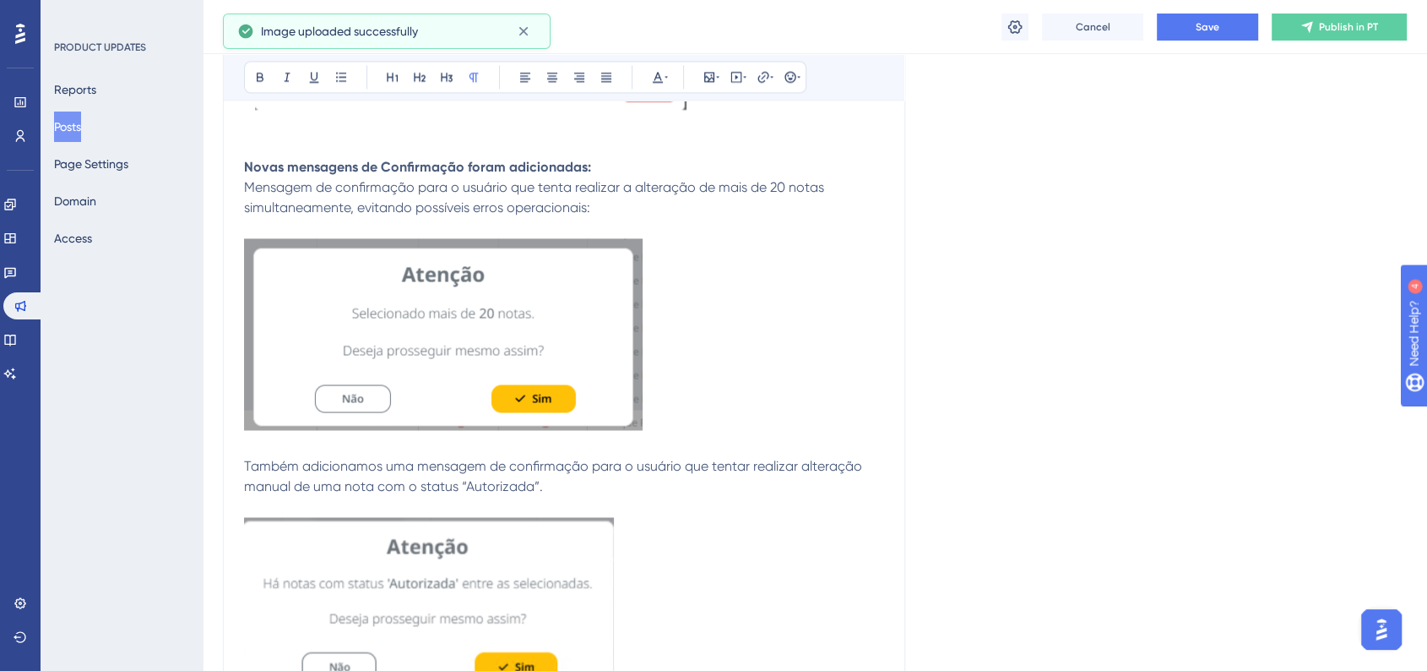
click at [530, 373] on img at bounding box center [443, 334] width 399 height 192
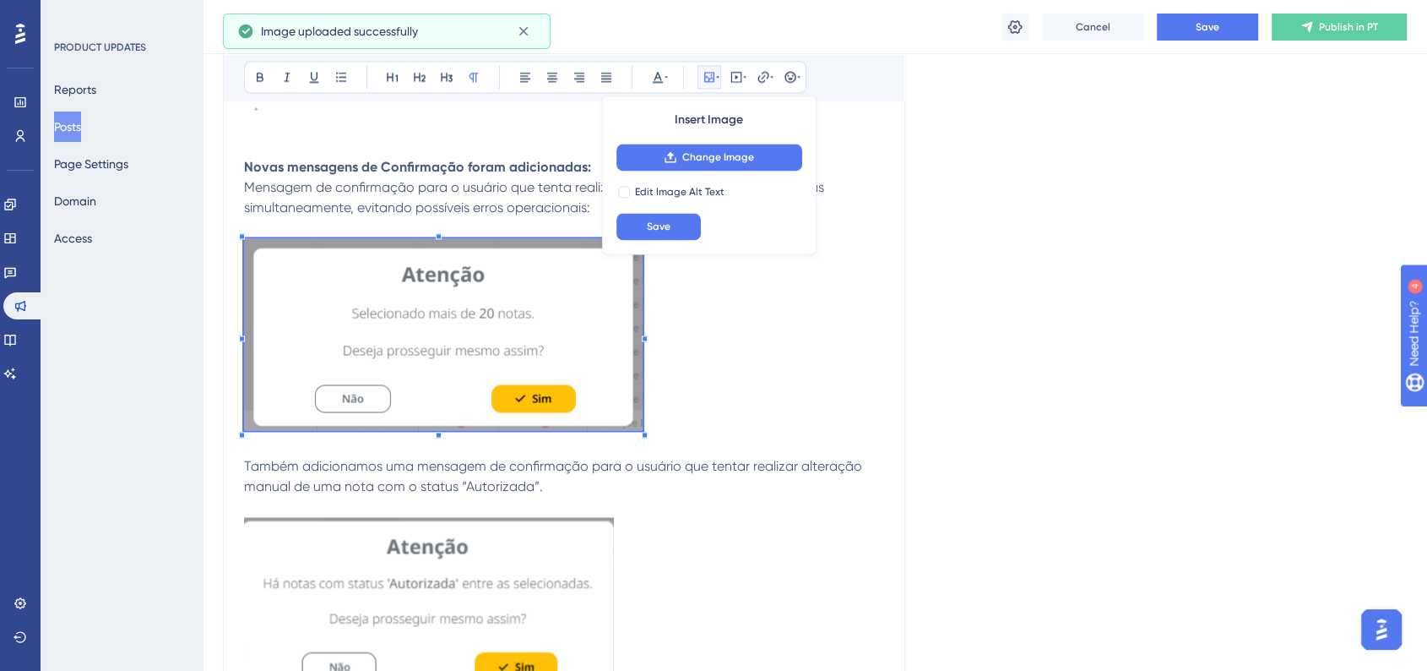
click at [556, 95] on div "Bold Italic Underline Bullet Point Heading 1 Heading 2 Heading 3 Normal Align L…" at bounding box center [564, 76] width 681 height 47
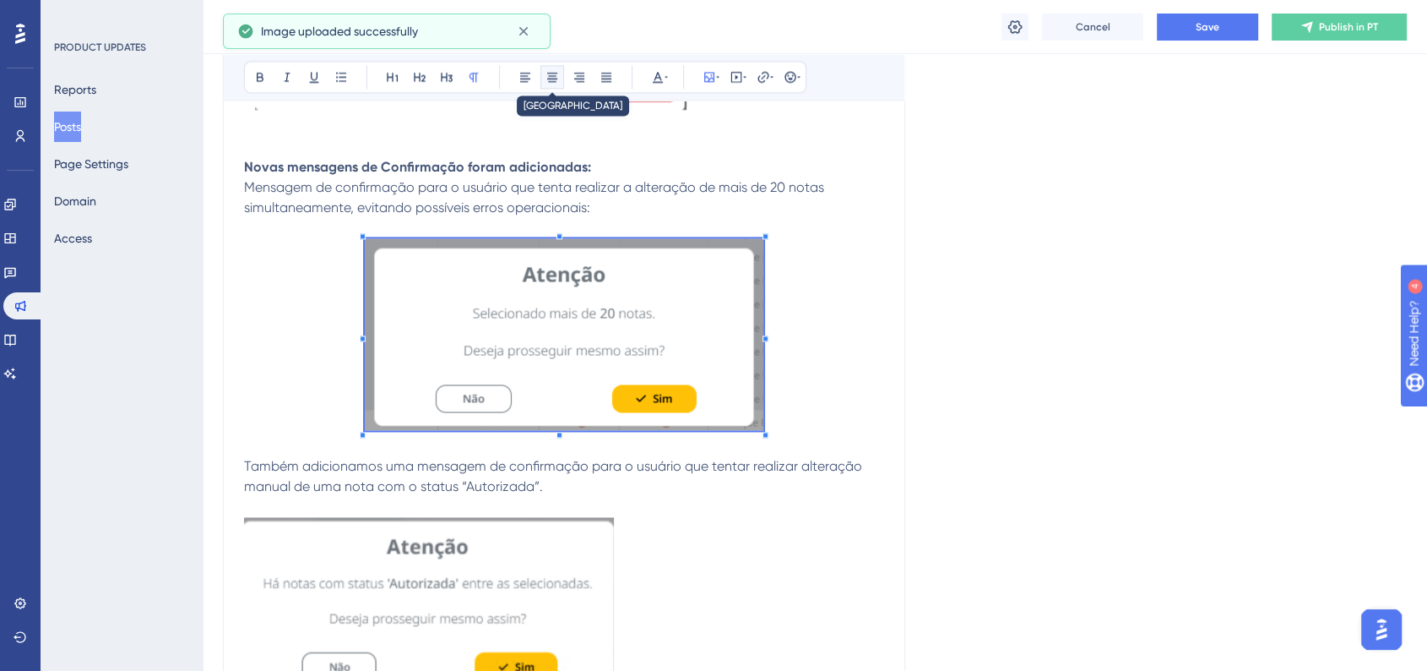
click at [556, 79] on icon at bounding box center [553, 77] width 14 height 14
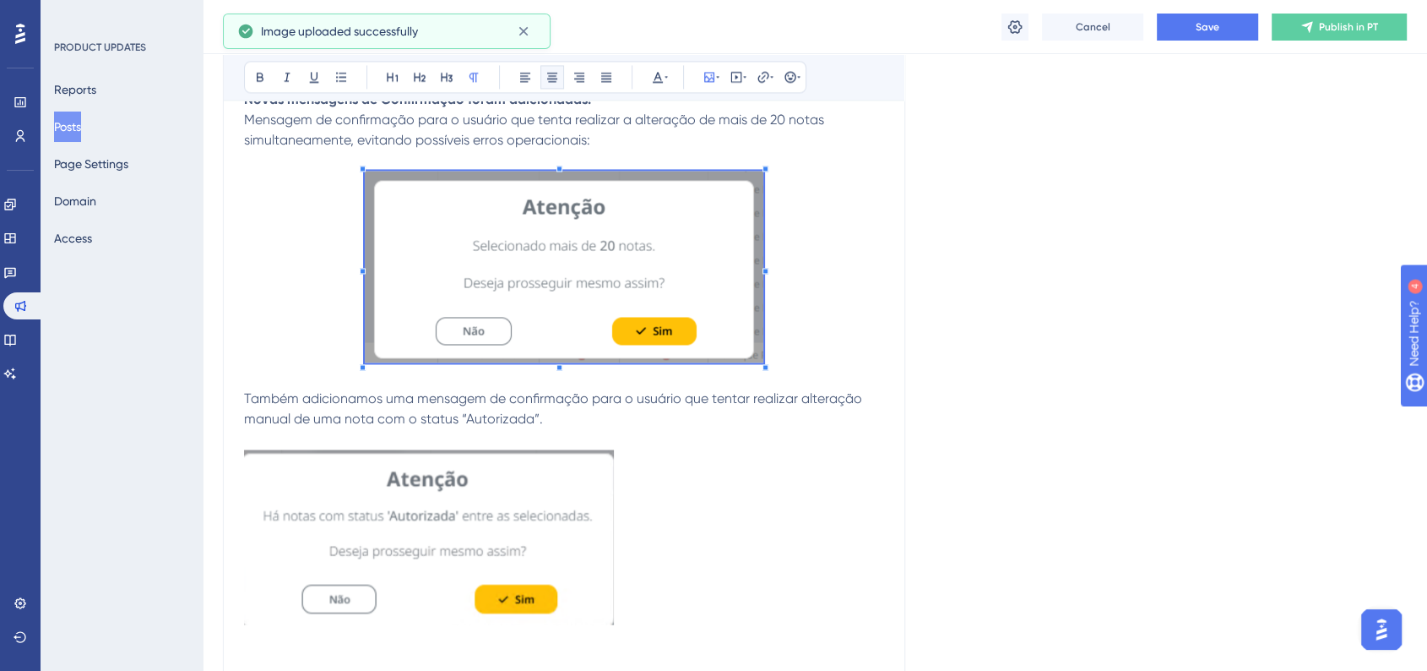
scroll to position [2815, 0]
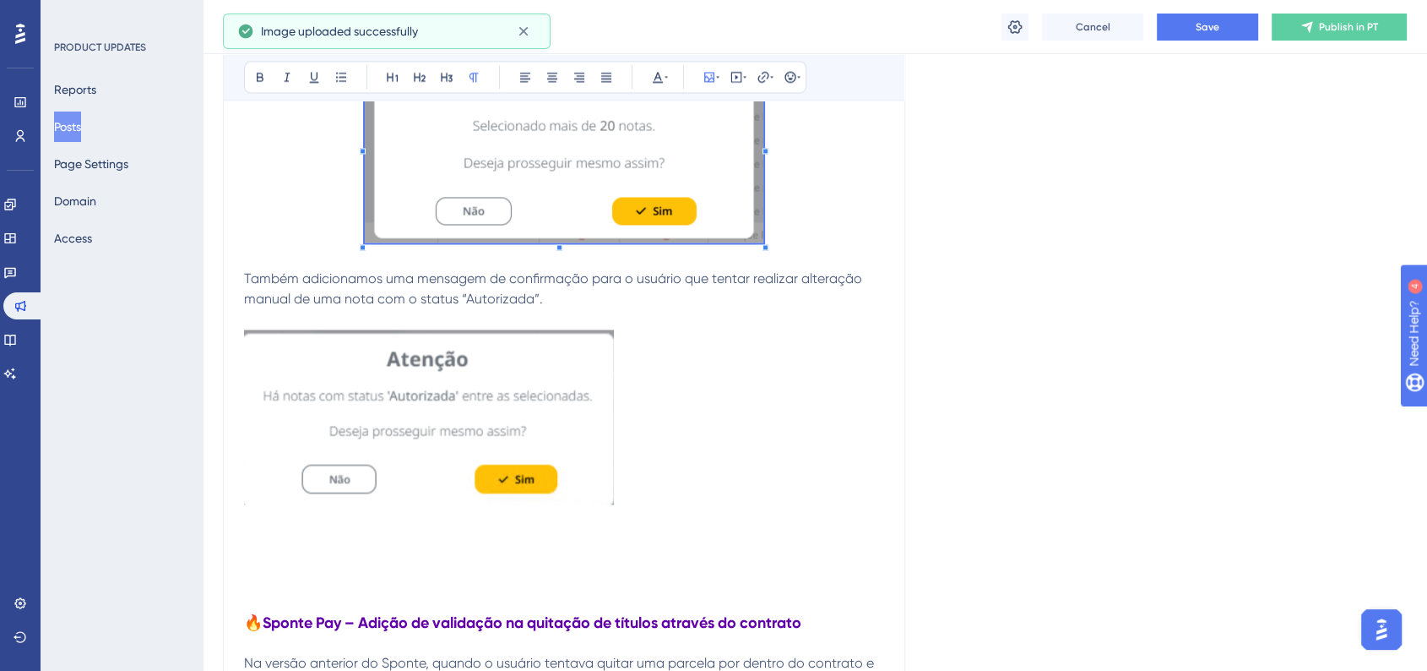
click at [523, 503] on img at bounding box center [429, 416] width 370 height 175
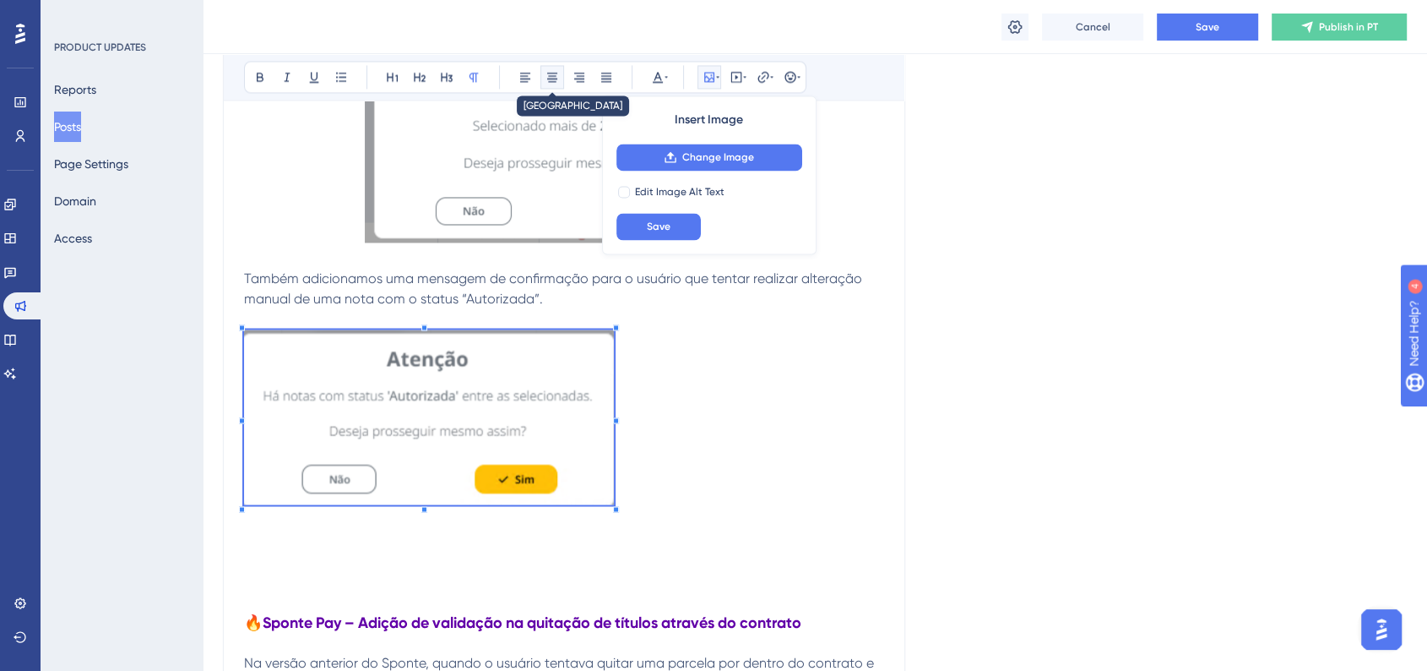
click at [547, 85] on button at bounding box center [553, 77] width 24 height 24
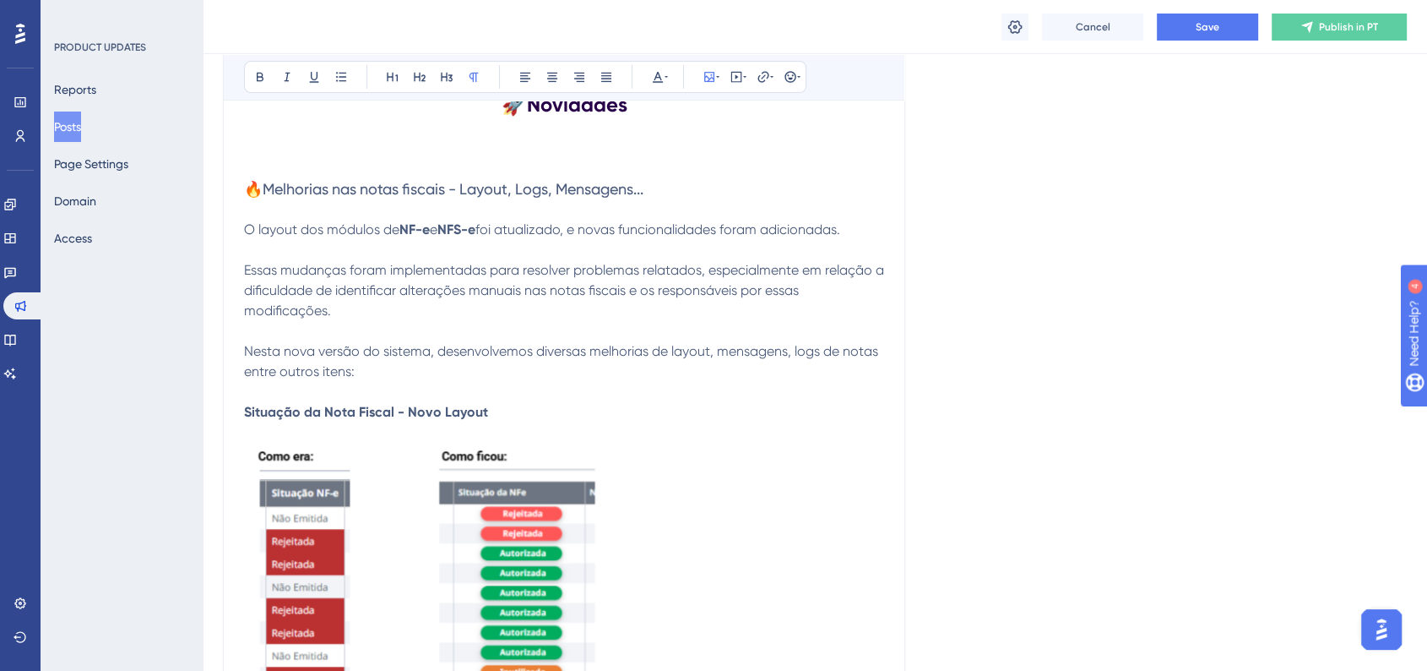
scroll to position [187, 0]
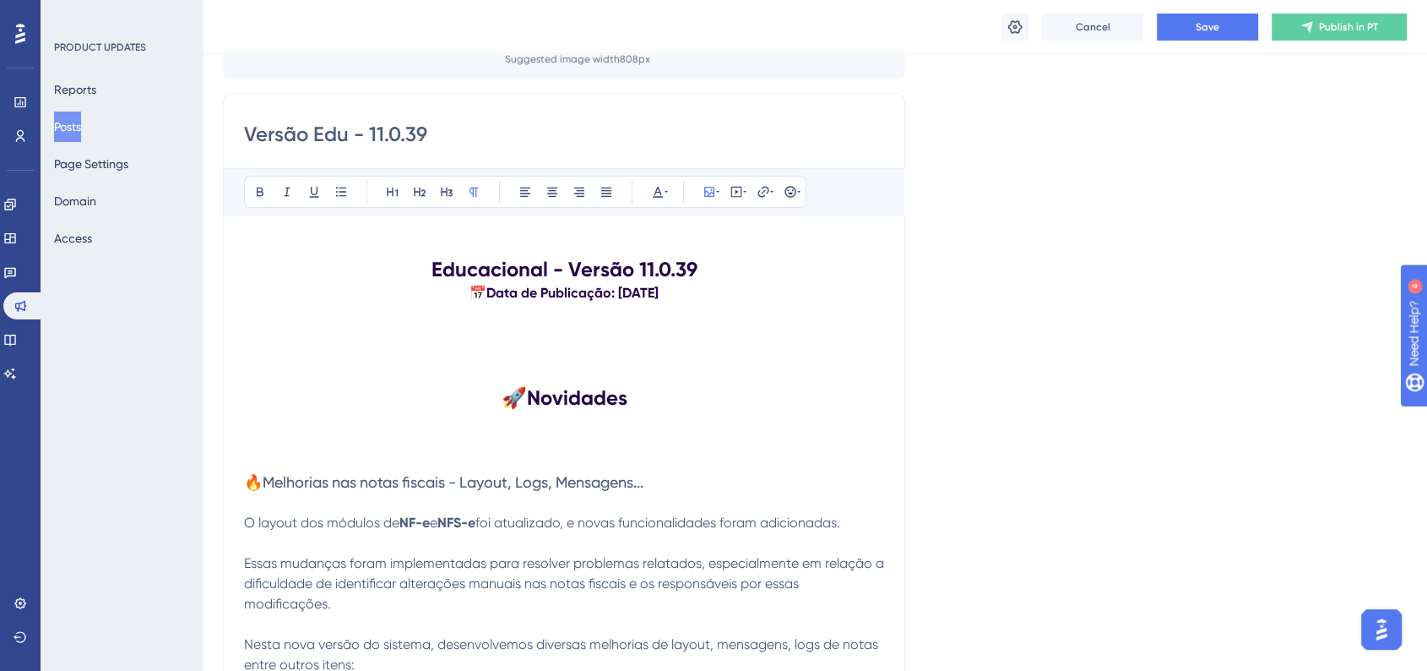
click at [419, 481] on span "🔥Melhorias nas notas fiscais - Layout, Logs, Mensagens..." at bounding box center [443, 482] width 399 height 18
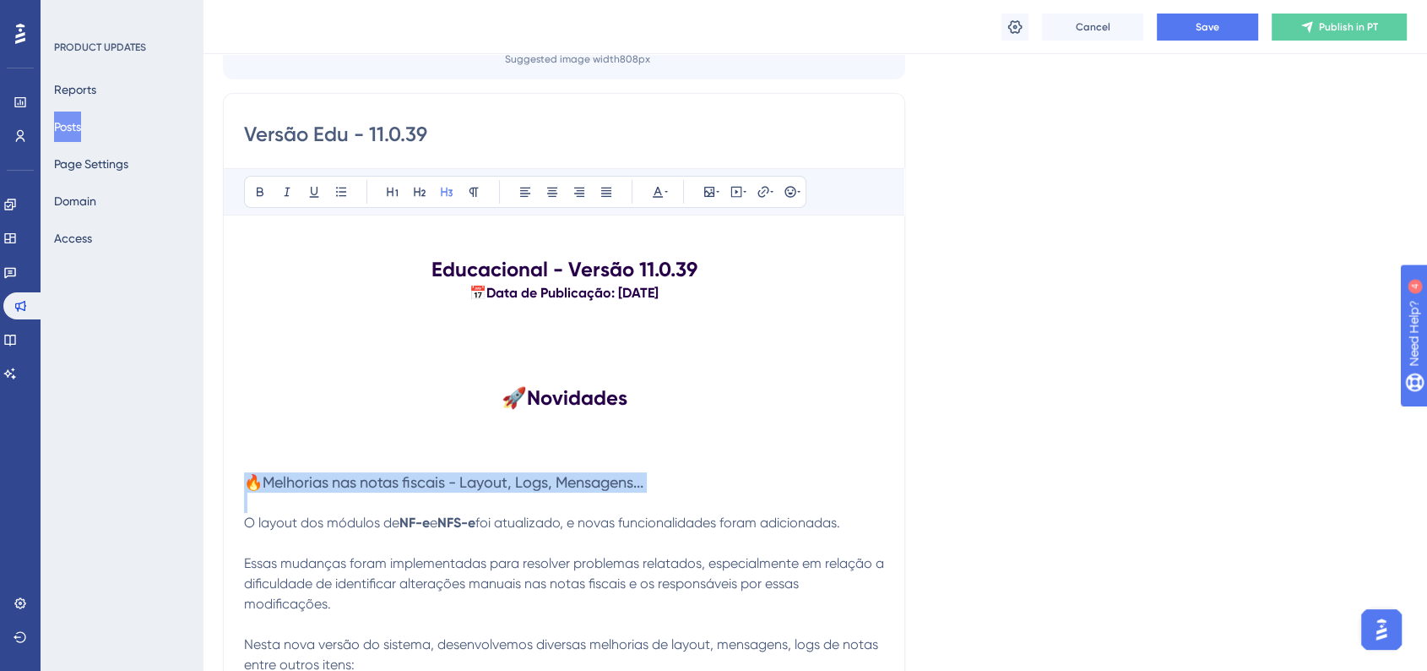
click at [419, 481] on span "🔥Melhorias nas notas fiscais - Layout, Logs, Mensagens..." at bounding box center [443, 482] width 399 height 18
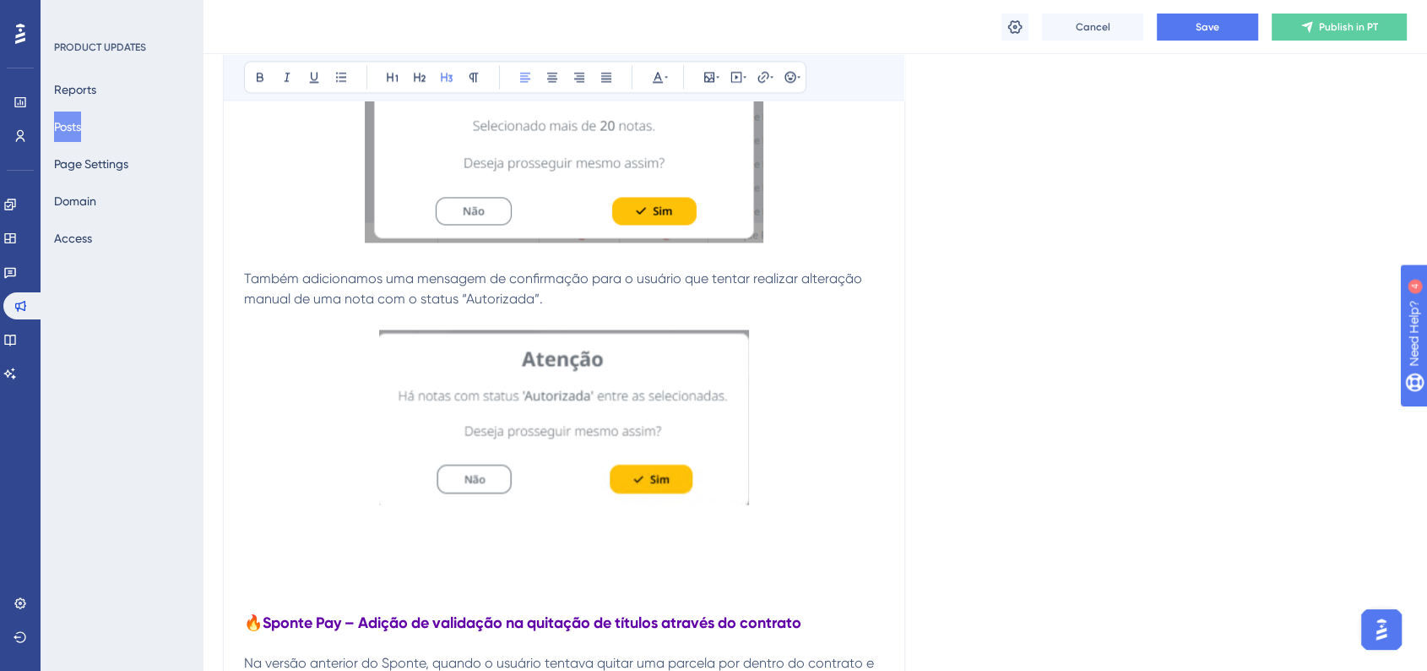
scroll to position [3002, 0]
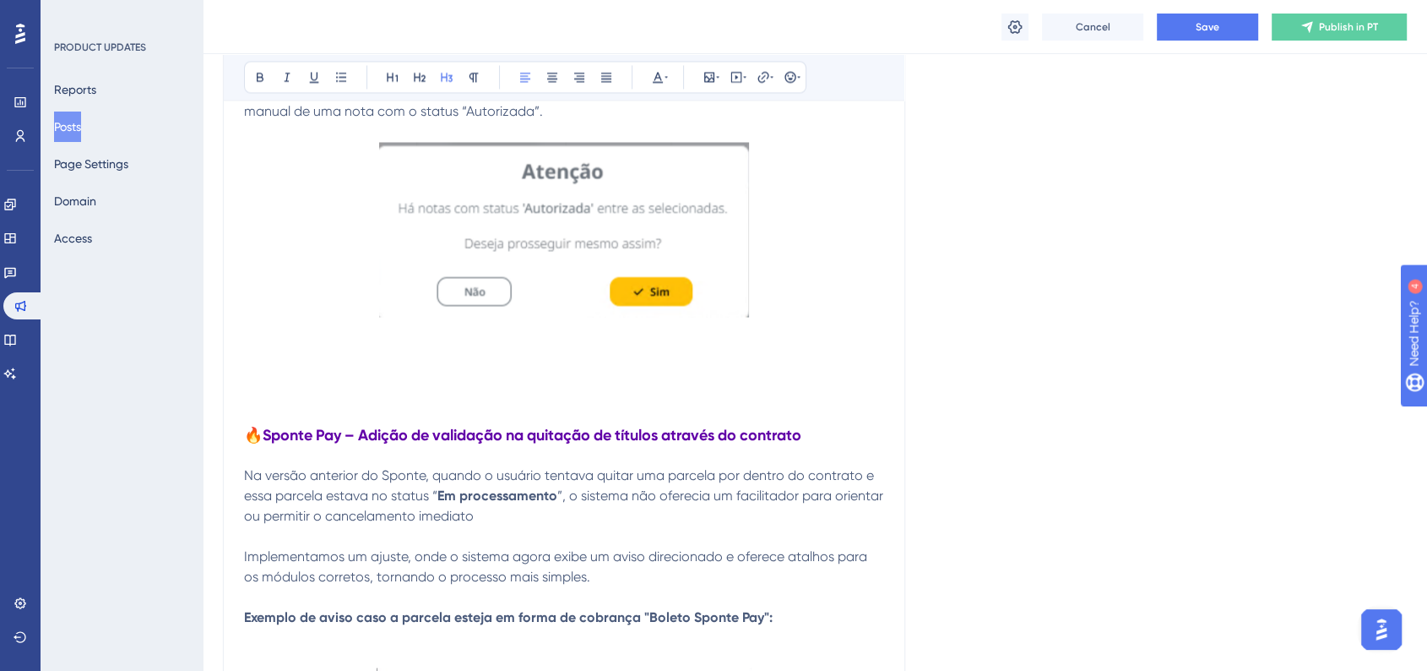
click at [246, 369] on p at bounding box center [564, 373] width 640 height 20
drag, startPoint x: 467, startPoint y: 374, endPoint x: 702, endPoint y: 374, distance: 234.8
click at [702, 374] on h3 "🔥Melhorias nas notas fiscais - Layout, Logs, Mensagens..." at bounding box center [564, 373] width 640 height 20
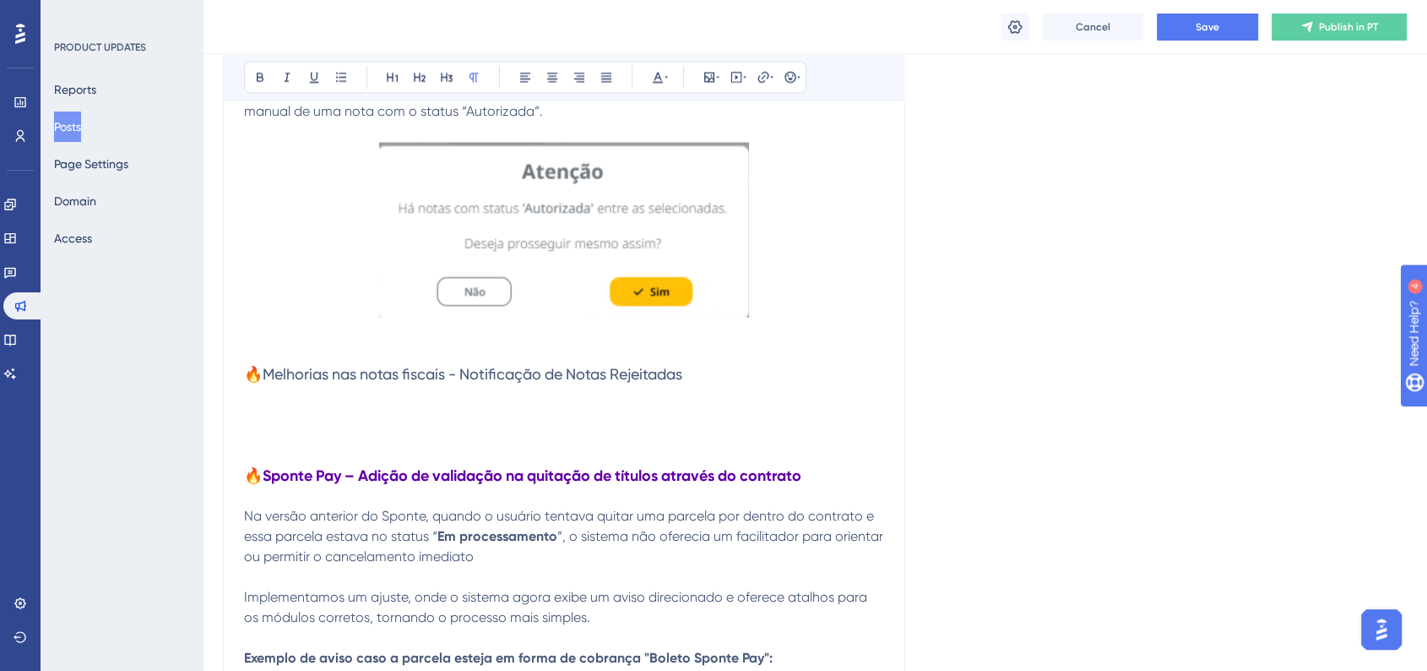
click at [257, 401] on p at bounding box center [564, 393] width 640 height 20
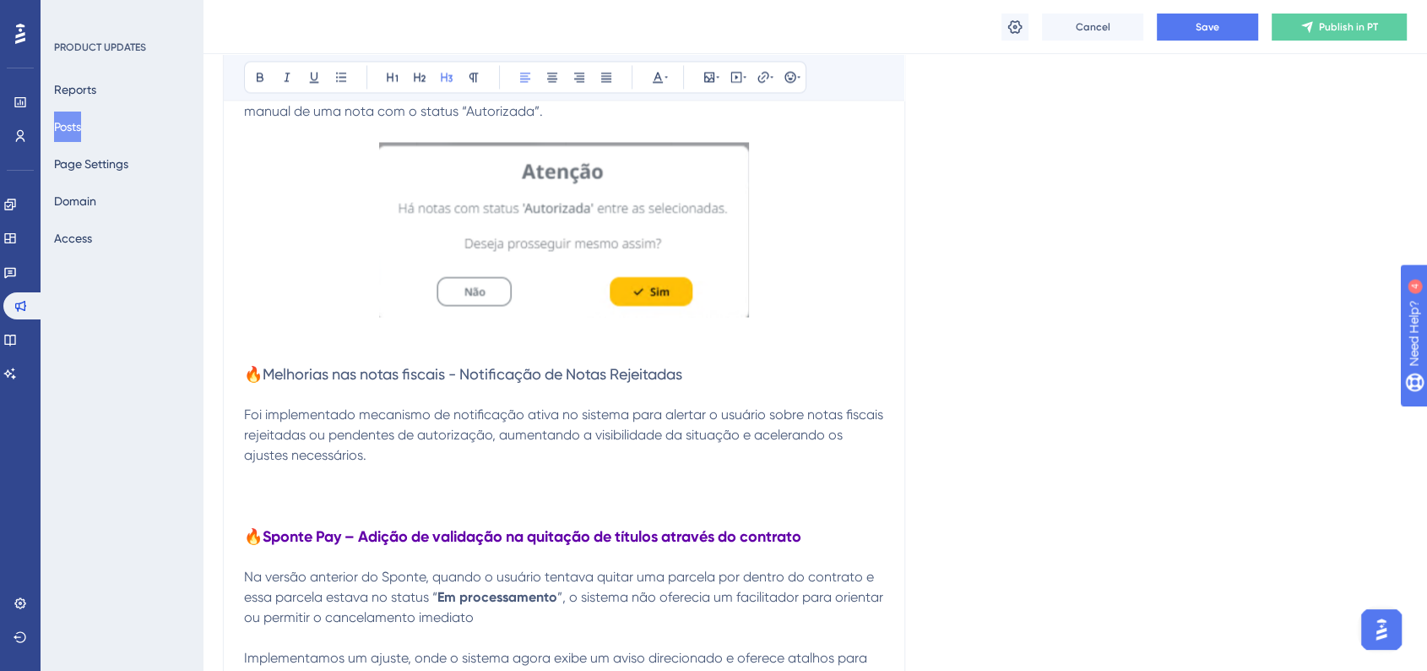
click at [297, 372] on span "🔥Melhorias nas notas fiscais - Notificação de Notas Rejeitadas" at bounding box center [463, 373] width 438 height 18
click at [260, 83] on icon at bounding box center [260, 77] width 14 height 14
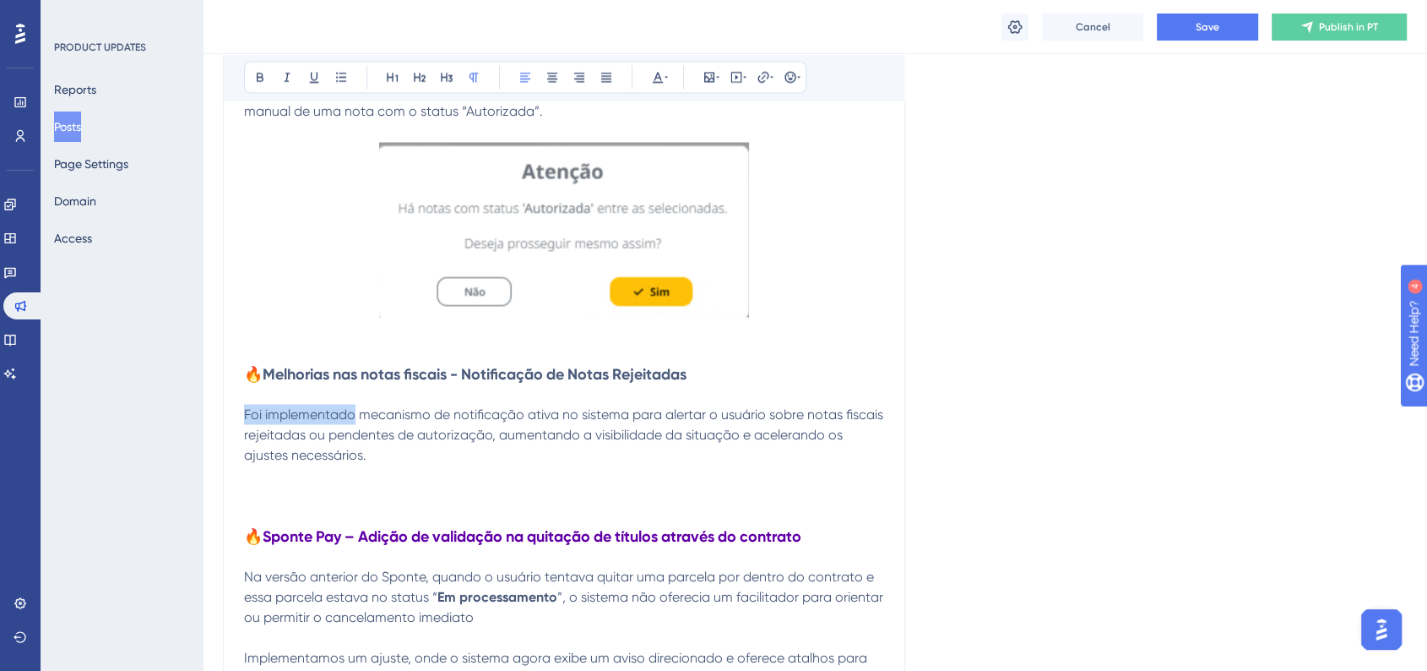
drag, startPoint x: 351, startPoint y: 415, endPoint x: 203, endPoint y: 421, distance: 148.8
click at [480, 452] on p "Implementamos um mecanismo de notificação ativa no sistema para alertar o usuár…" at bounding box center [564, 434] width 640 height 61
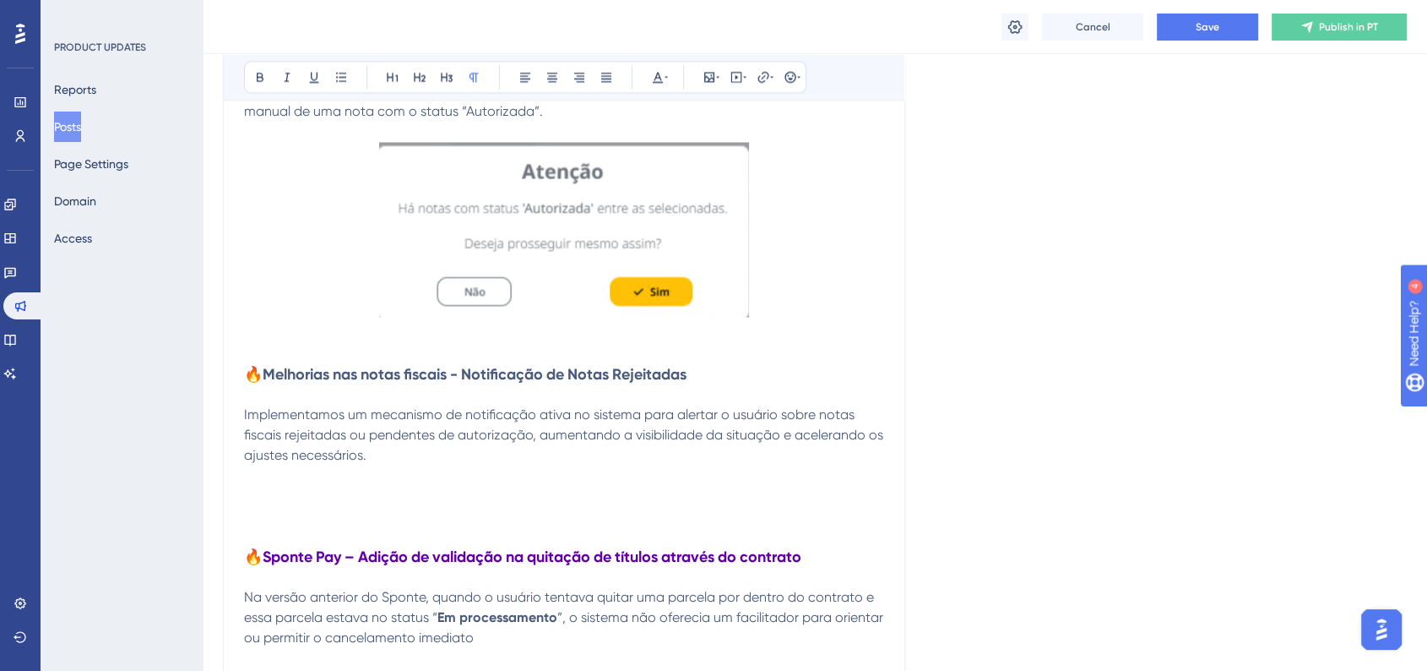
click at [257, 475] on p at bounding box center [564, 475] width 640 height 20
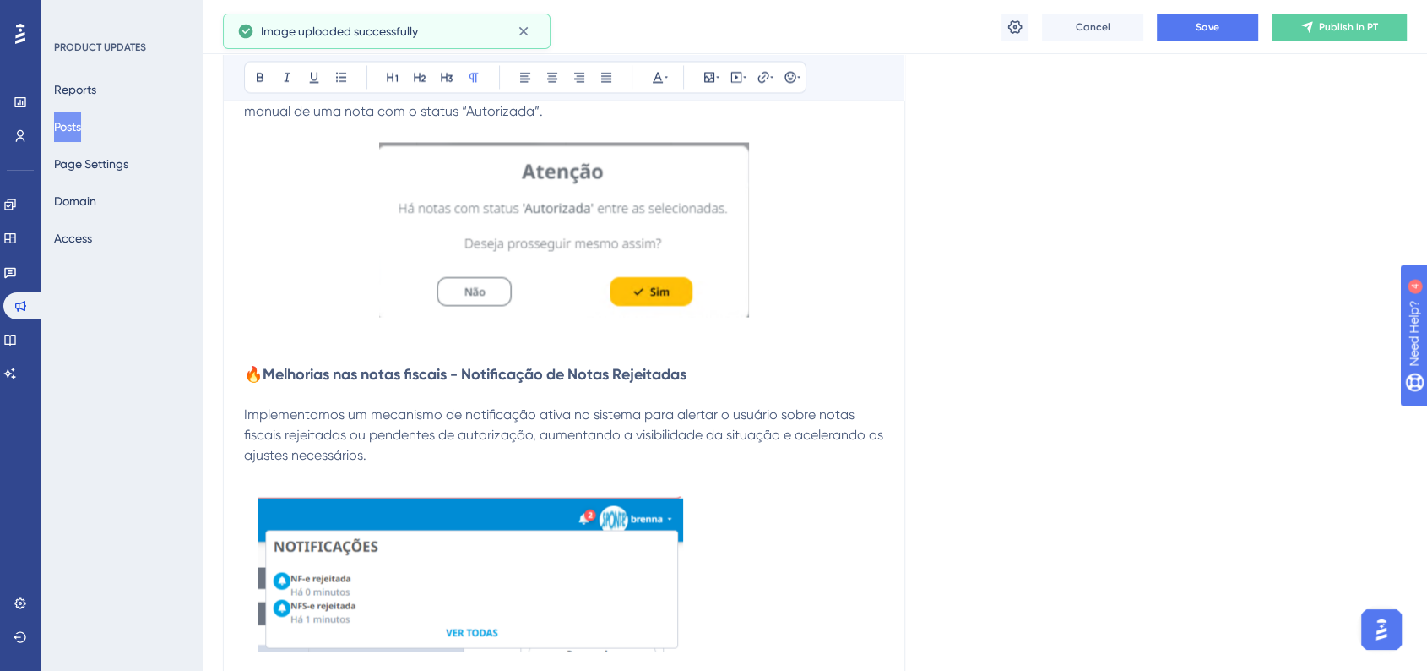
click at [257, 475] on p at bounding box center [564, 475] width 640 height 20
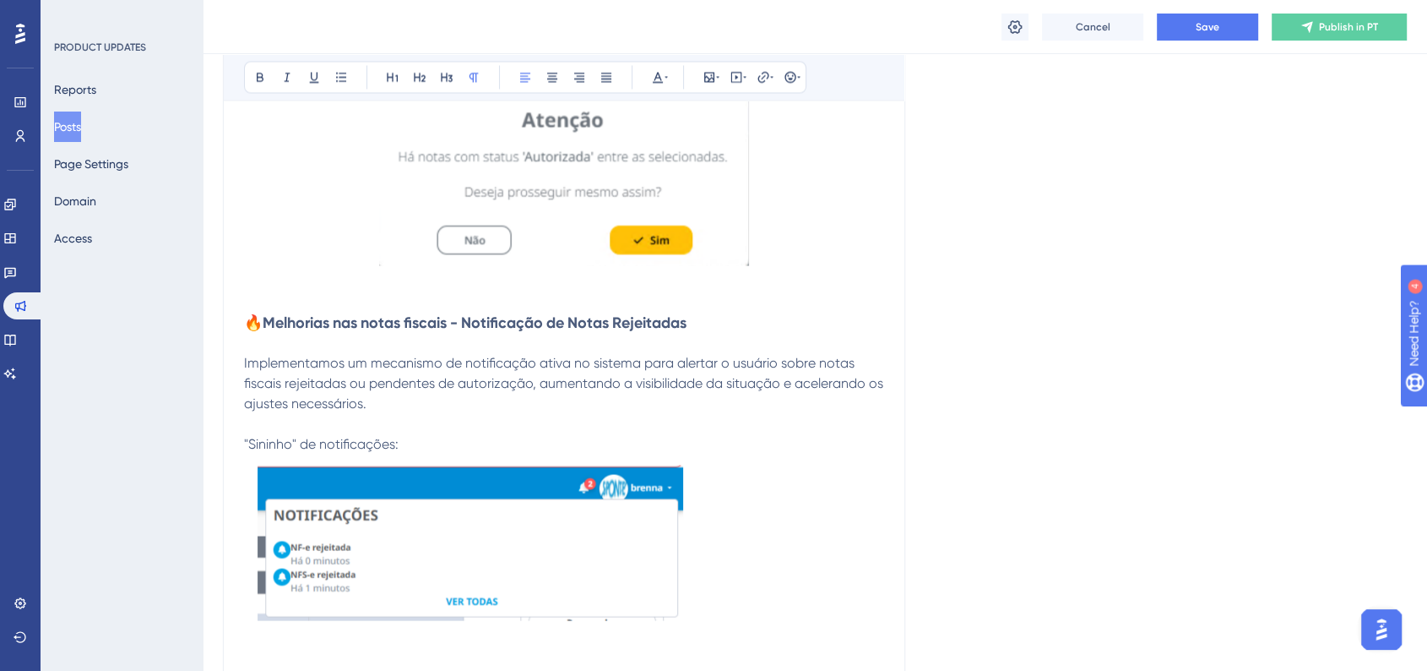
scroll to position [3190, 0]
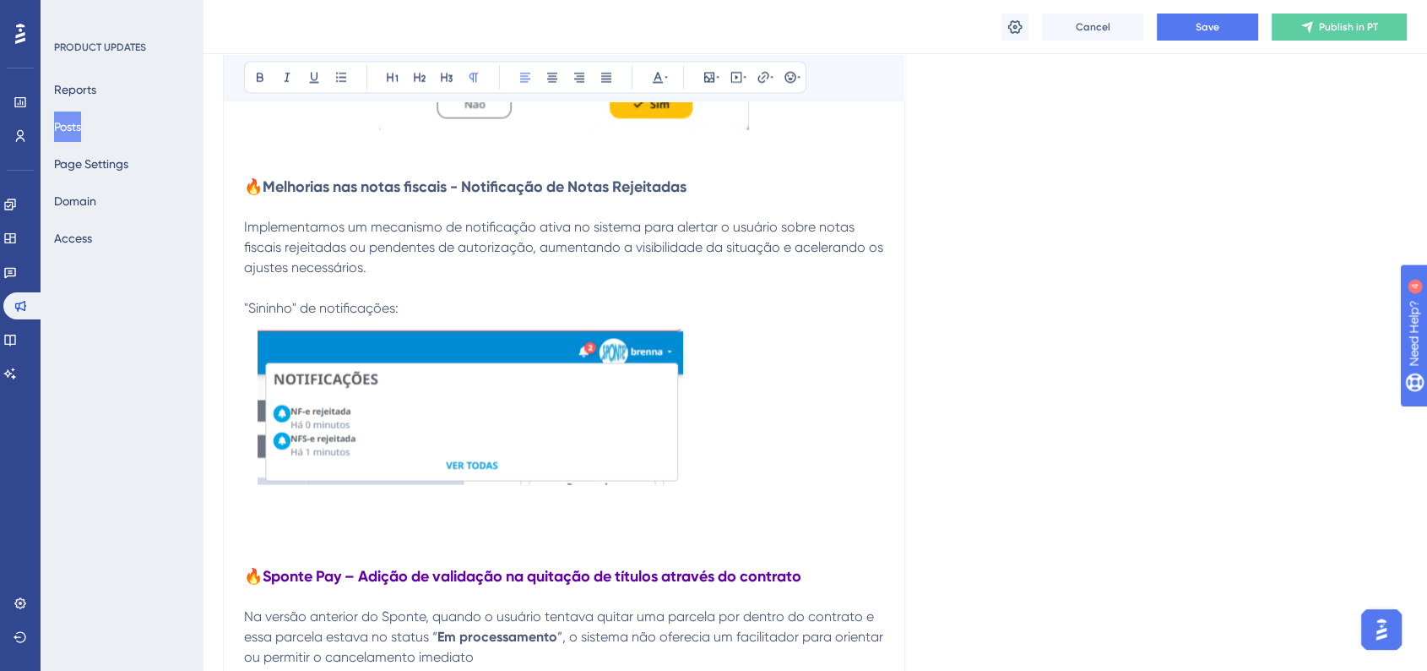
click at [746, 448] on p at bounding box center [564, 411] width 640 height 187
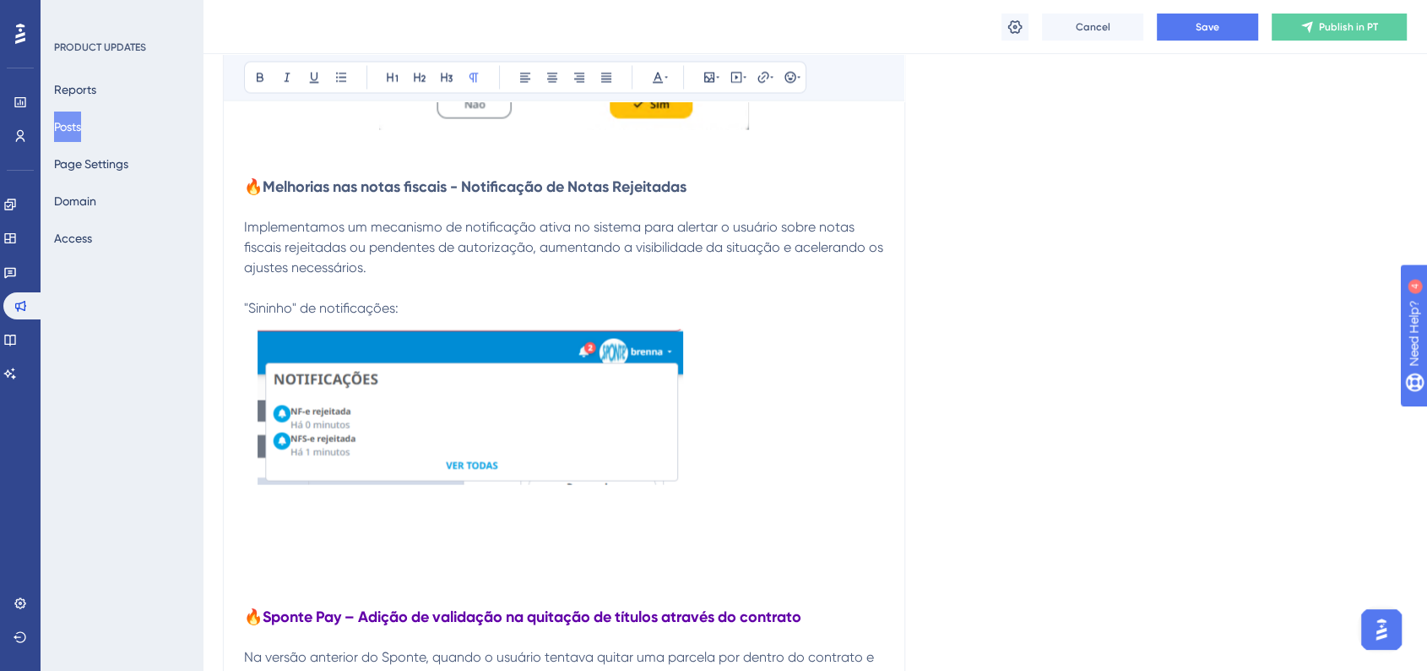
click at [265, 526] on p at bounding box center [564, 534] width 640 height 20
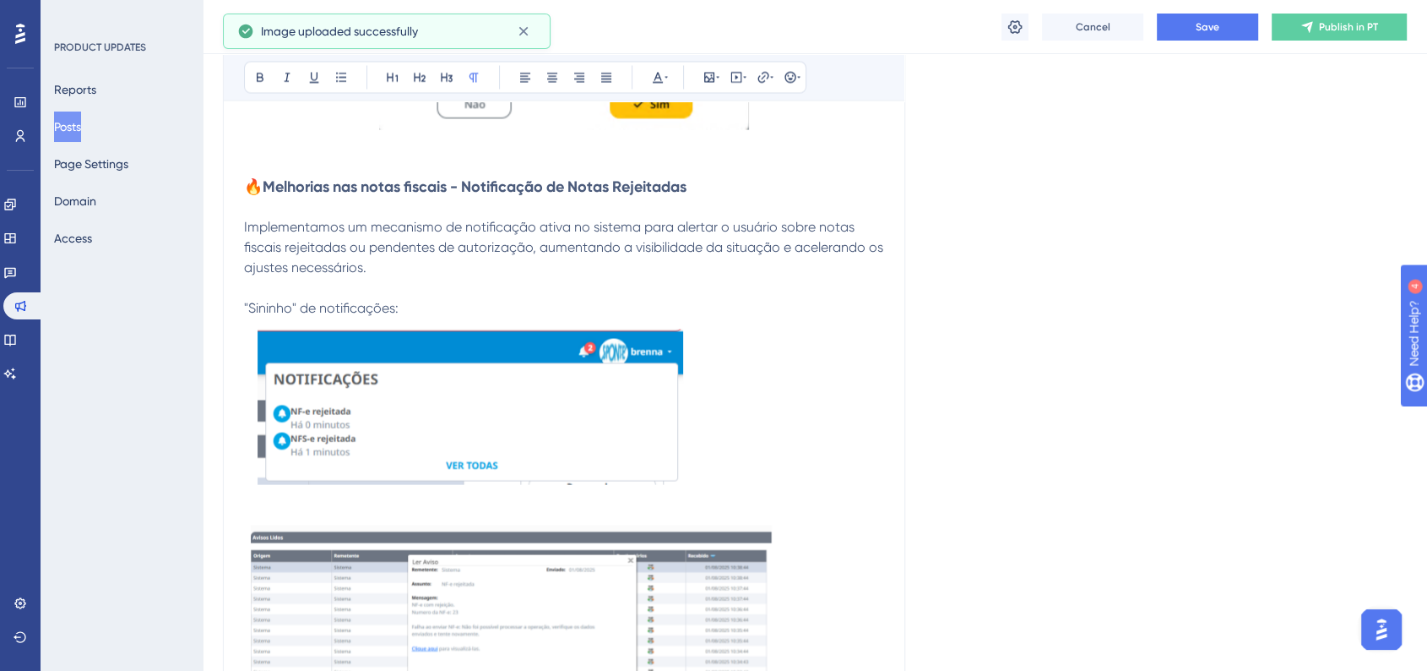
click at [256, 504] on p at bounding box center [564, 514] width 640 height 20
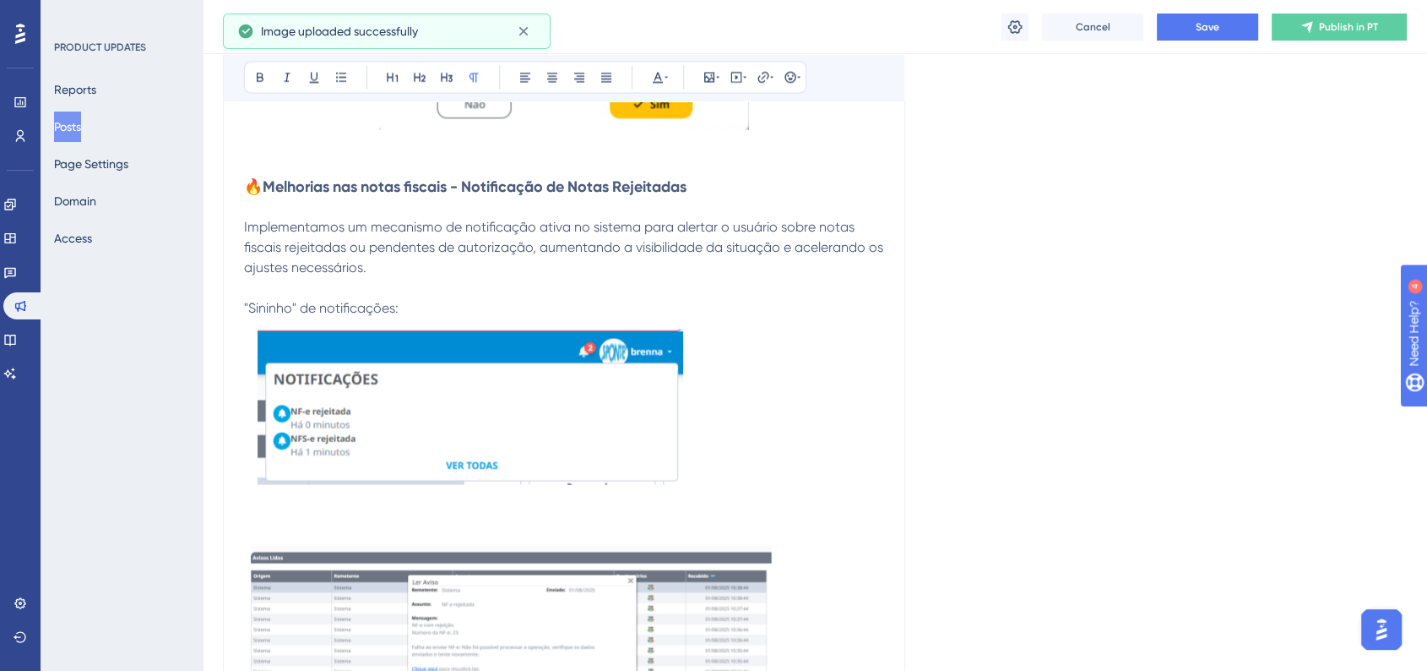
click at [315, 309] on span ""Sininho" de notificações:" at bounding box center [321, 307] width 155 height 16
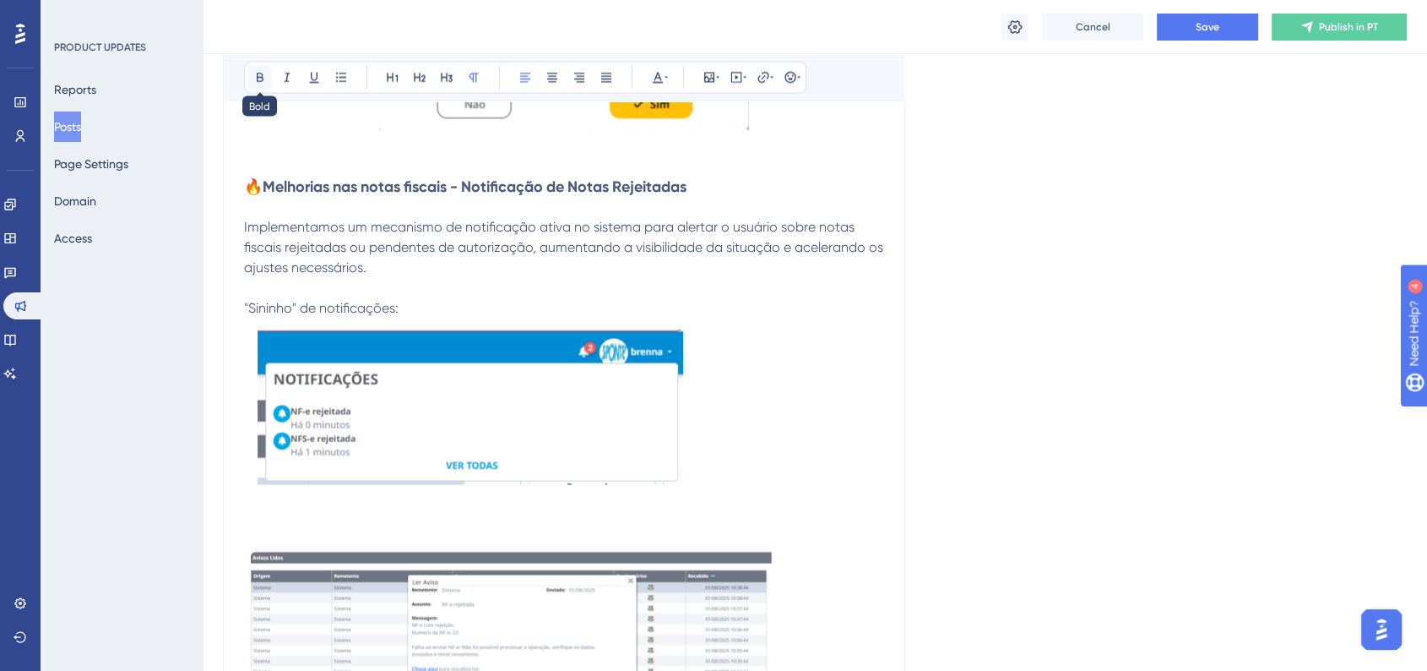
click at [257, 82] on icon at bounding box center [260, 77] width 14 height 14
click at [405, 279] on p at bounding box center [564, 287] width 640 height 20
click at [291, 315] on strong ""Sininho" de notificações:" at bounding box center [324, 307] width 160 height 16
click at [291, 312] on strong ""Sininho" de notificações:" at bounding box center [324, 307] width 160 height 16
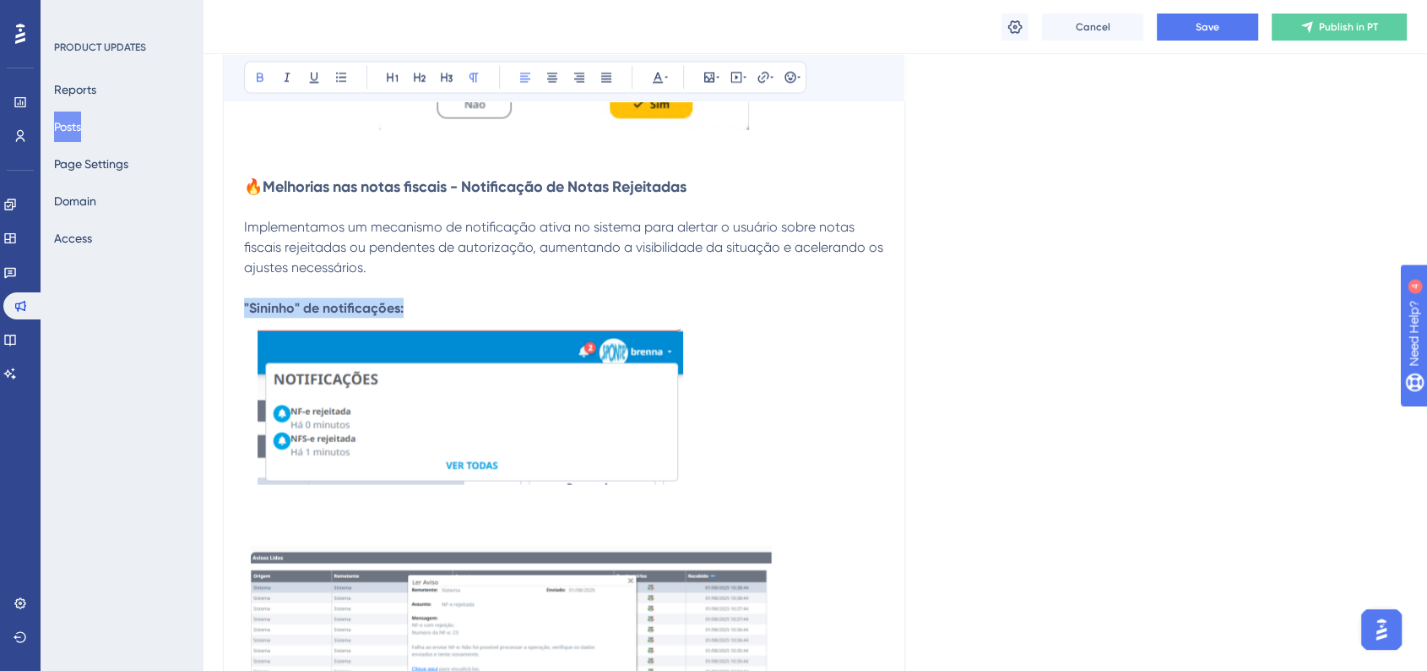
click at [291, 312] on strong ""Sininho" de notificações:" at bounding box center [324, 307] width 160 height 16
click at [656, 79] on icon at bounding box center [658, 77] width 14 height 14
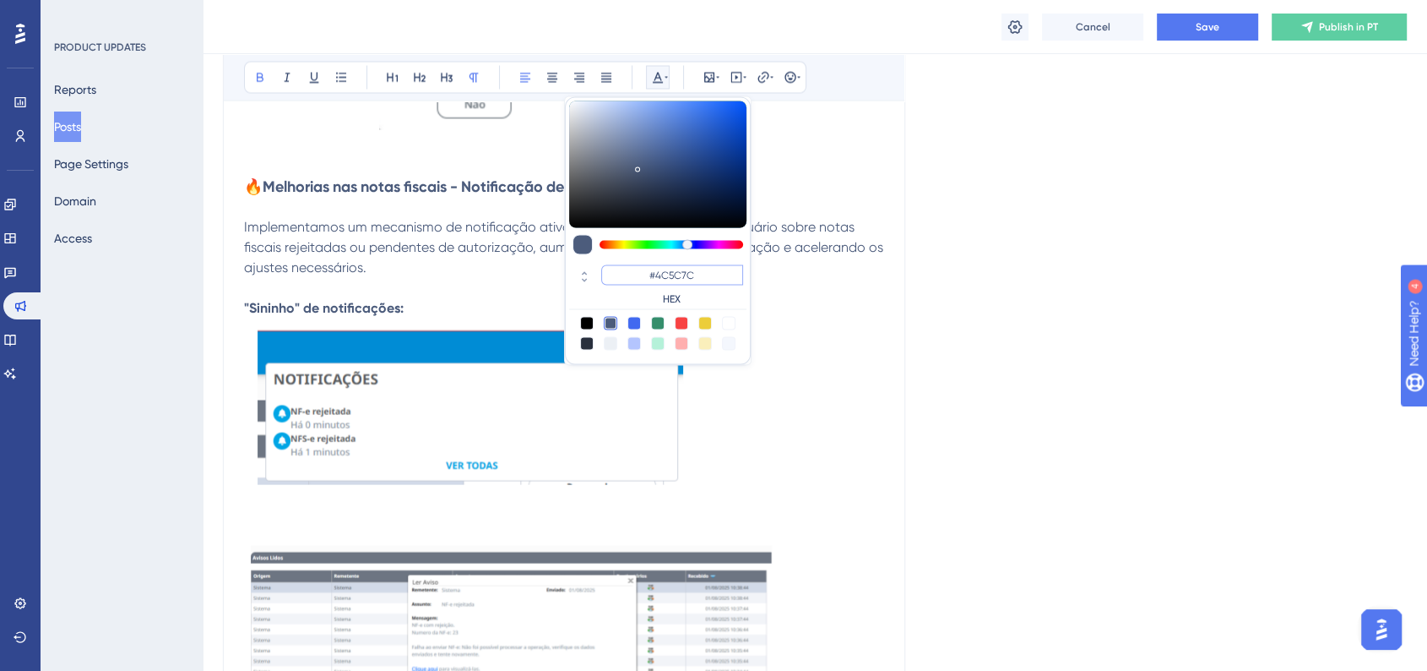
click at [667, 266] on input "#4C5C7C" at bounding box center [672, 274] width 142 height 20
paste input "6200A8"
type input "#6200A8"
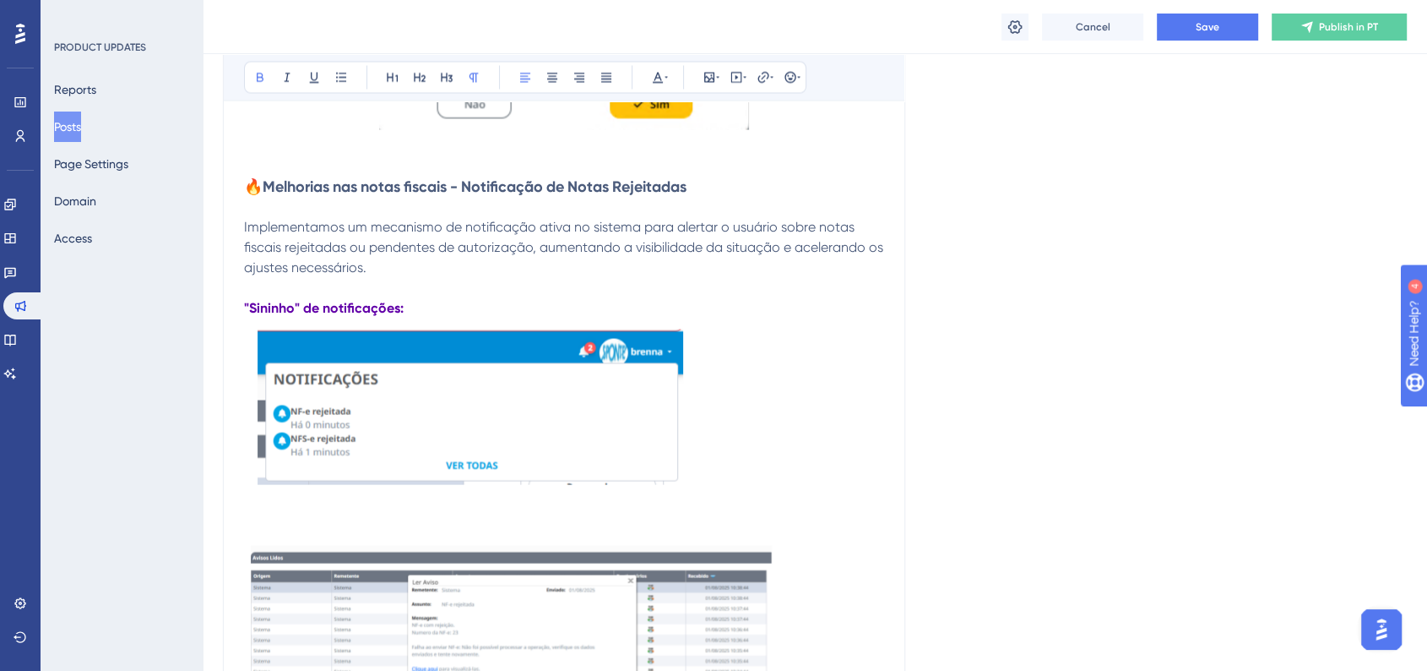
click at [407, 187] on strong "🔥Melhorias nas notas fiscais - Notificação de Notas Rejeitadas" at bounding box center [465, 186] width 443 height 19
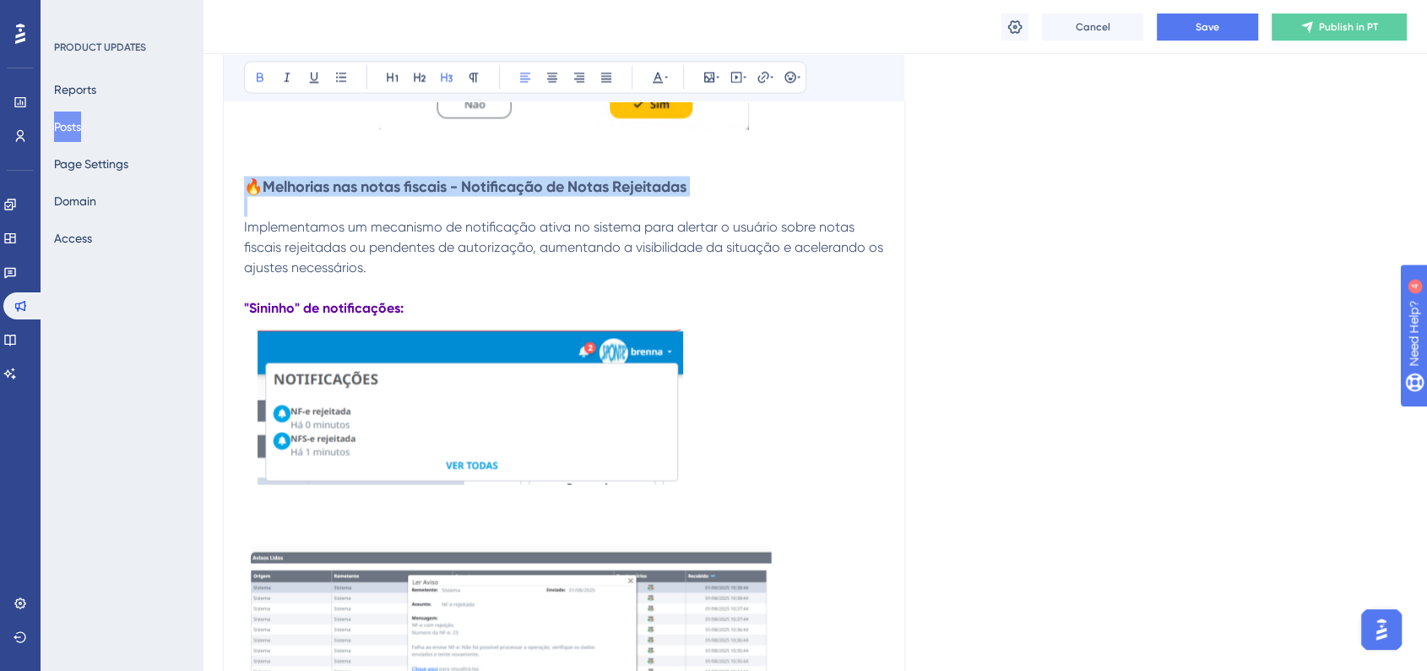
click at [407, 187] on strong "🔥Melhorias nas notas fiscais - Notificação de Notas Rejeitadas" at bounding box center [465, 186] width 443 height 19
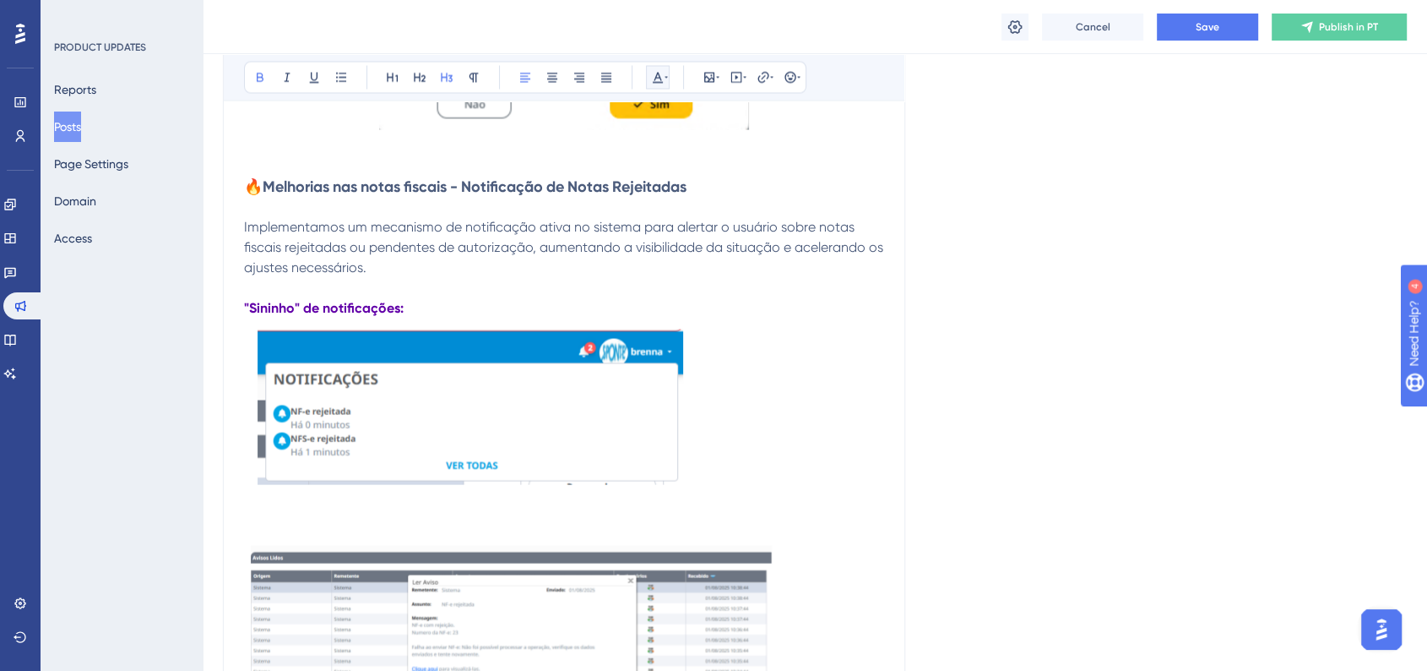
click at [649, 78] on button at bounding box center [658, 77] width 24 height 24
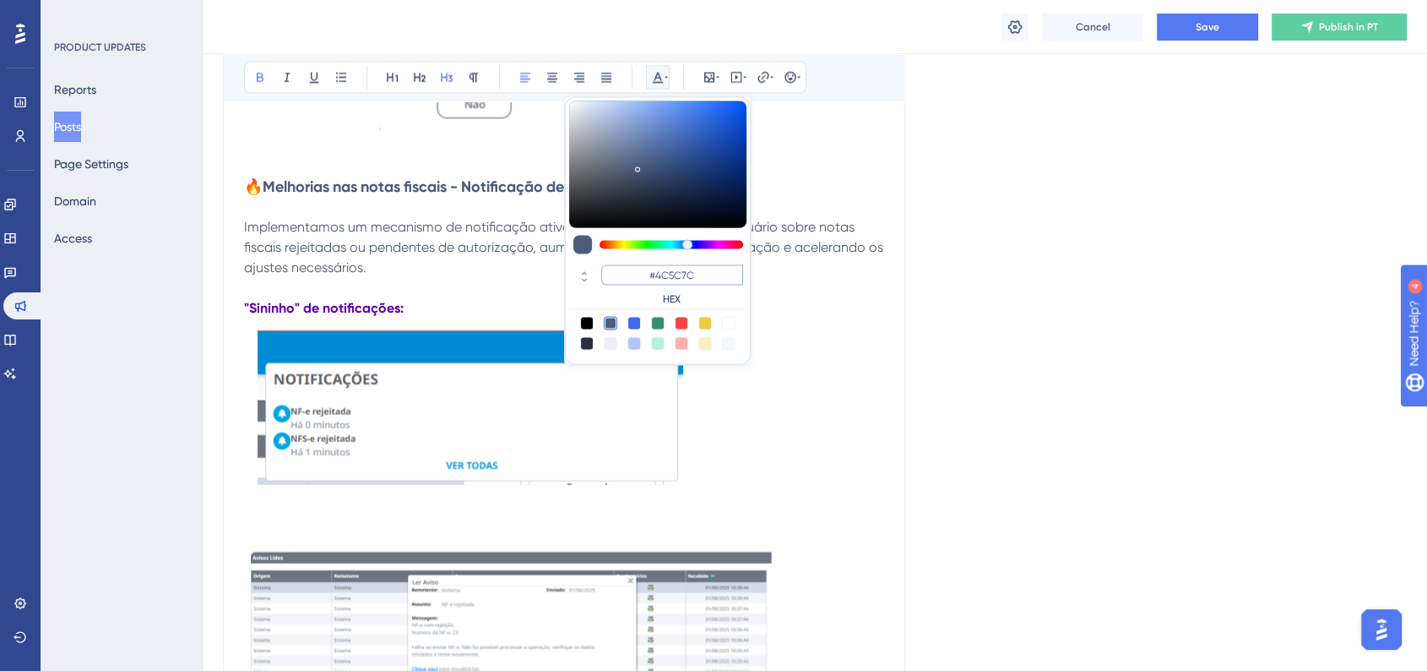
click at [663, 274] on input "#4C5C7C" at bounding box center [672, 274] width 142 height 20
paste input "6200A8"
type input "#6200A8"
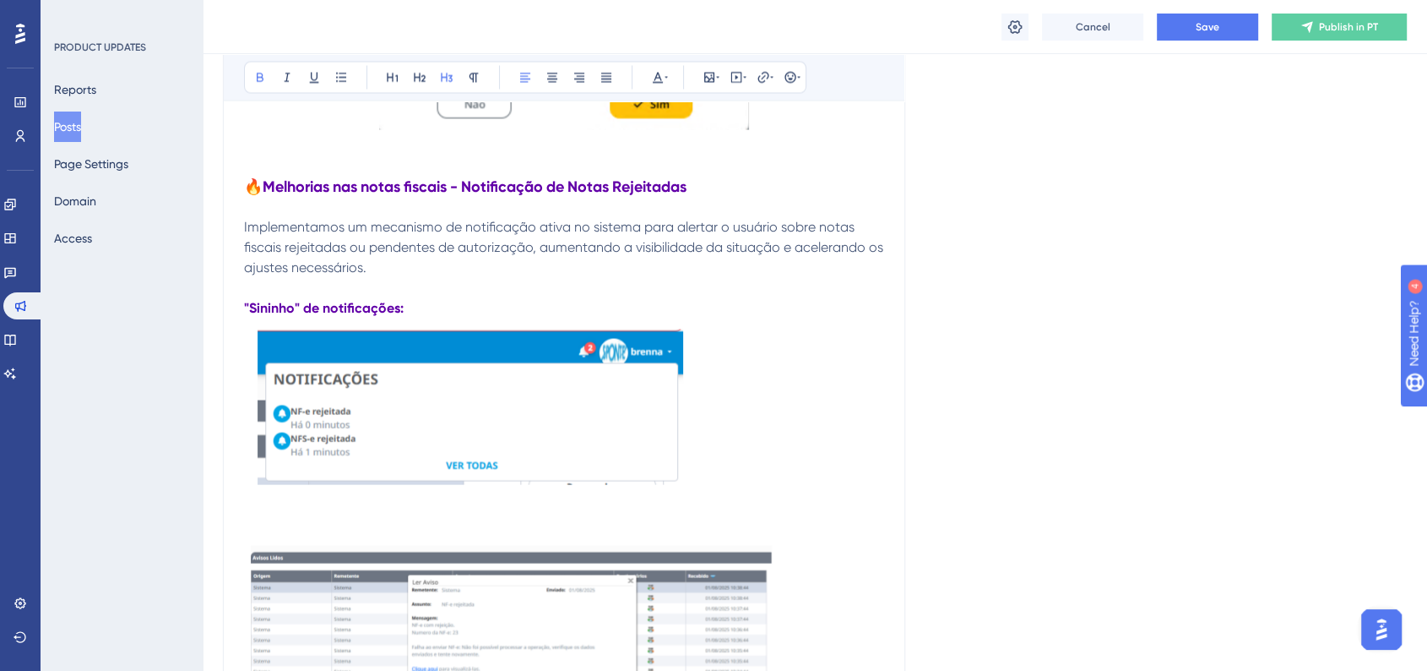
click at [307, 302] on strong ""Sininho" de notificações:" at bounding box center [324, 307] width 160 height 16
click at [262, 84] on button at bounding box center [260, 77] width 24 height 24
click at [802, 310] on p ""Sininho" de notificações:" at bounding box center [564, 307] width 640 height 20
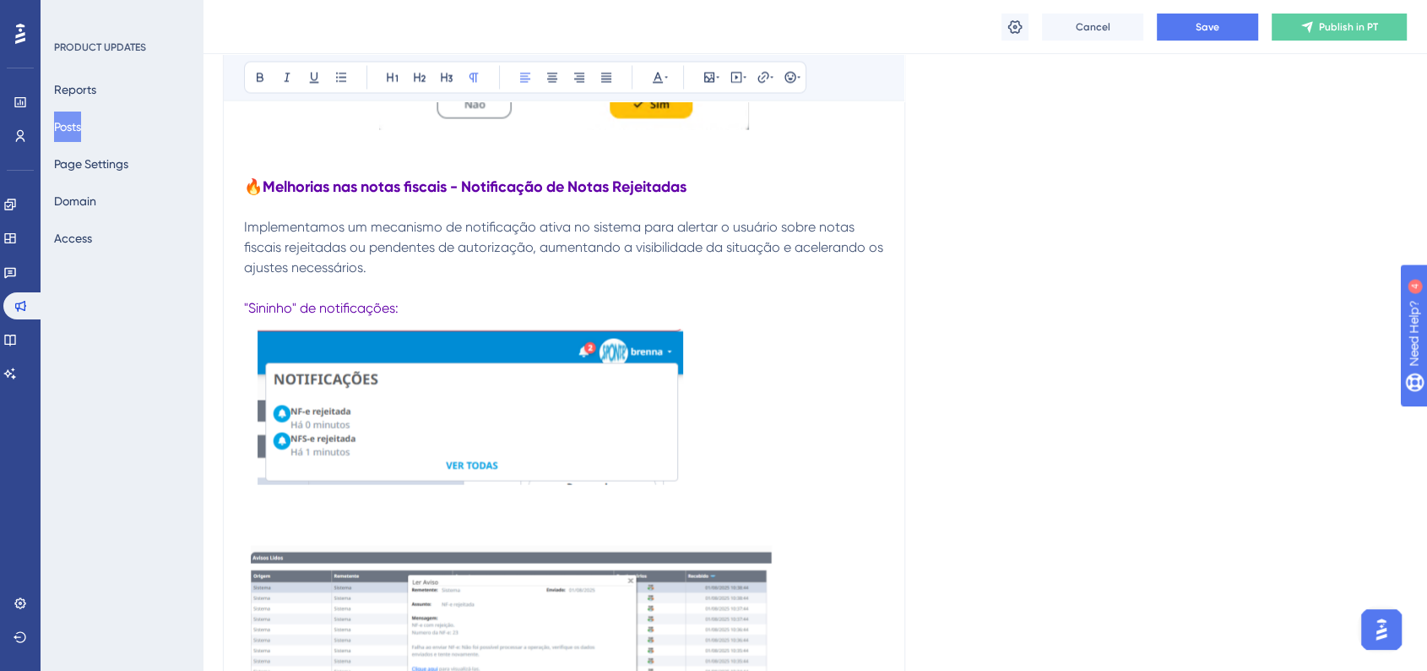
click at [264, 529] on p at bounding box center [564, 534] width 640 height 20
click at [291, 535] on p at bounding box center [564, 534] width 640 height 20
click at [295, 533] on span "Ferramentas -> Avisos" at bounding box center [312, 534] width 136 height 16
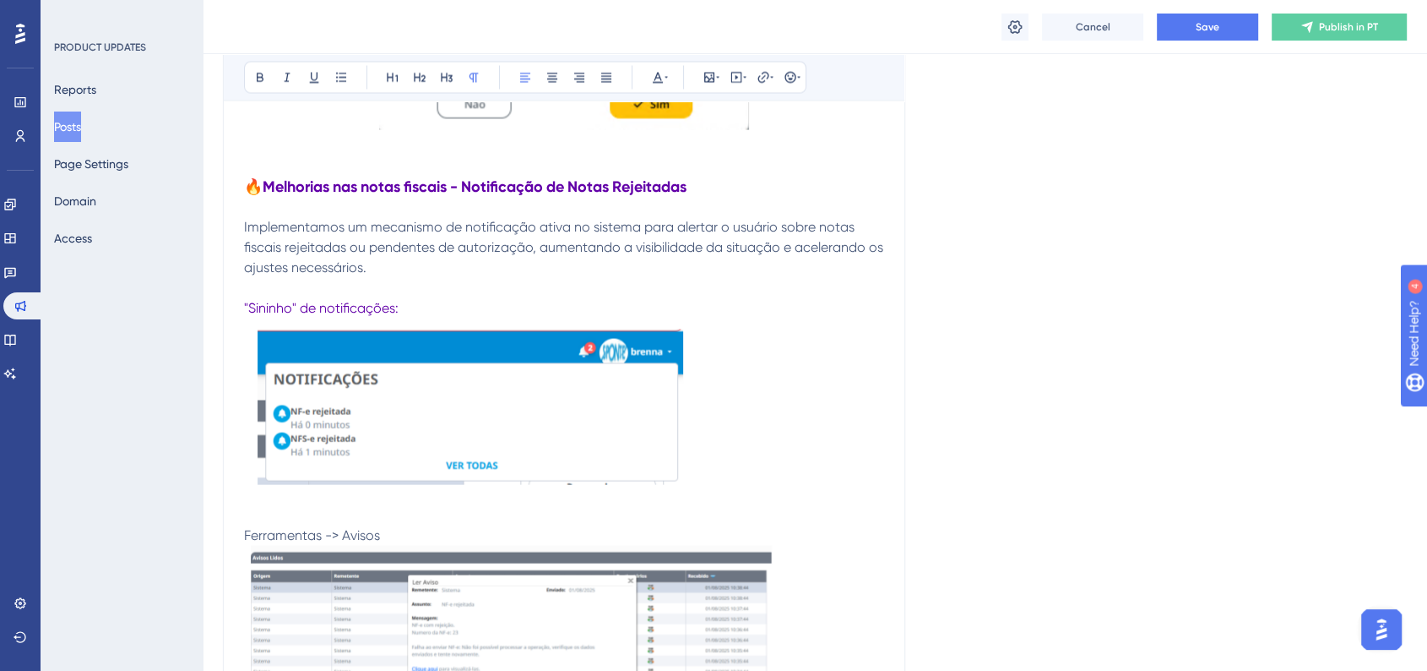
click at [342, 529] on span "Ferramentas -> Avisos" at bounding box center [312, 534] width 136 height 16
click at [670, 79] on div "Bold Italic Underline Bullet Point Heading 1 Heading 2 Heading 3 Normal Align L…" at bounding box center [525, 77] width 562 height 32
click at [662, 88] on button at bounding box center [658, 77] width 24 height 24
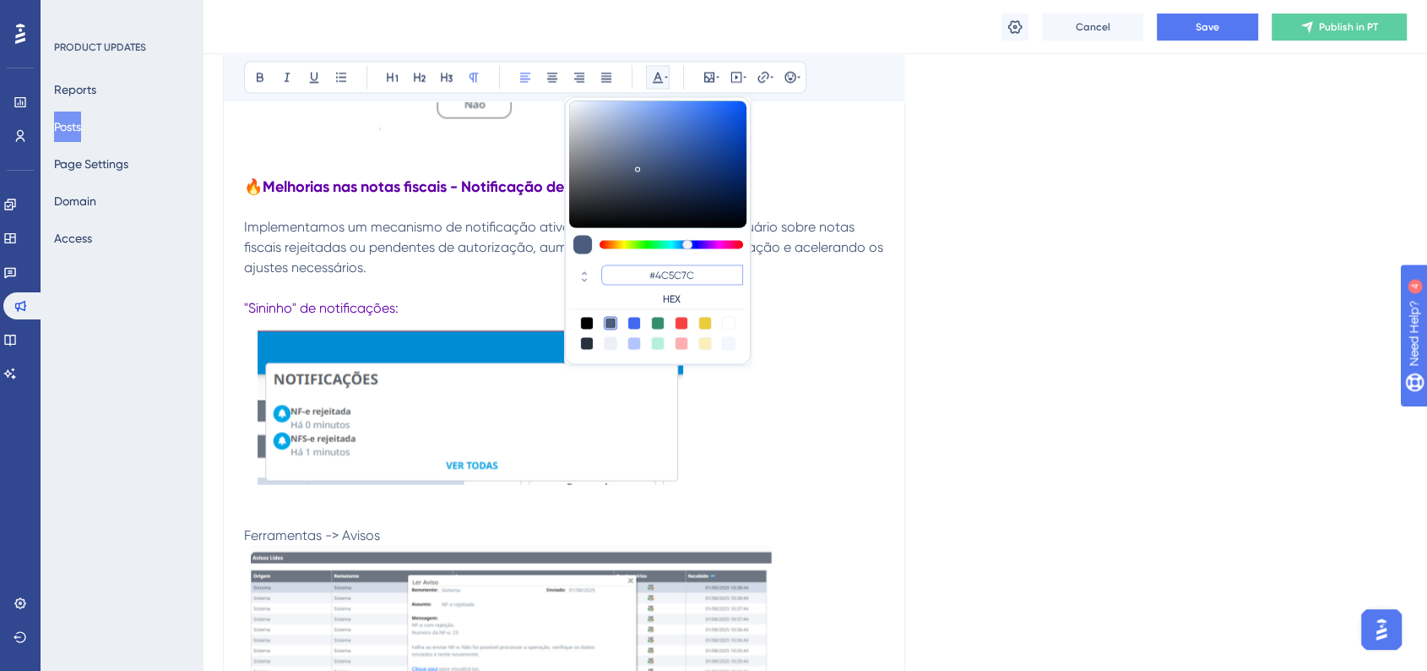
click at [678, 278] on input "#4C5C7C" at bounding box center [672, 274] width 142 height 20
paste input "6200A8"
type input "#6200A8"
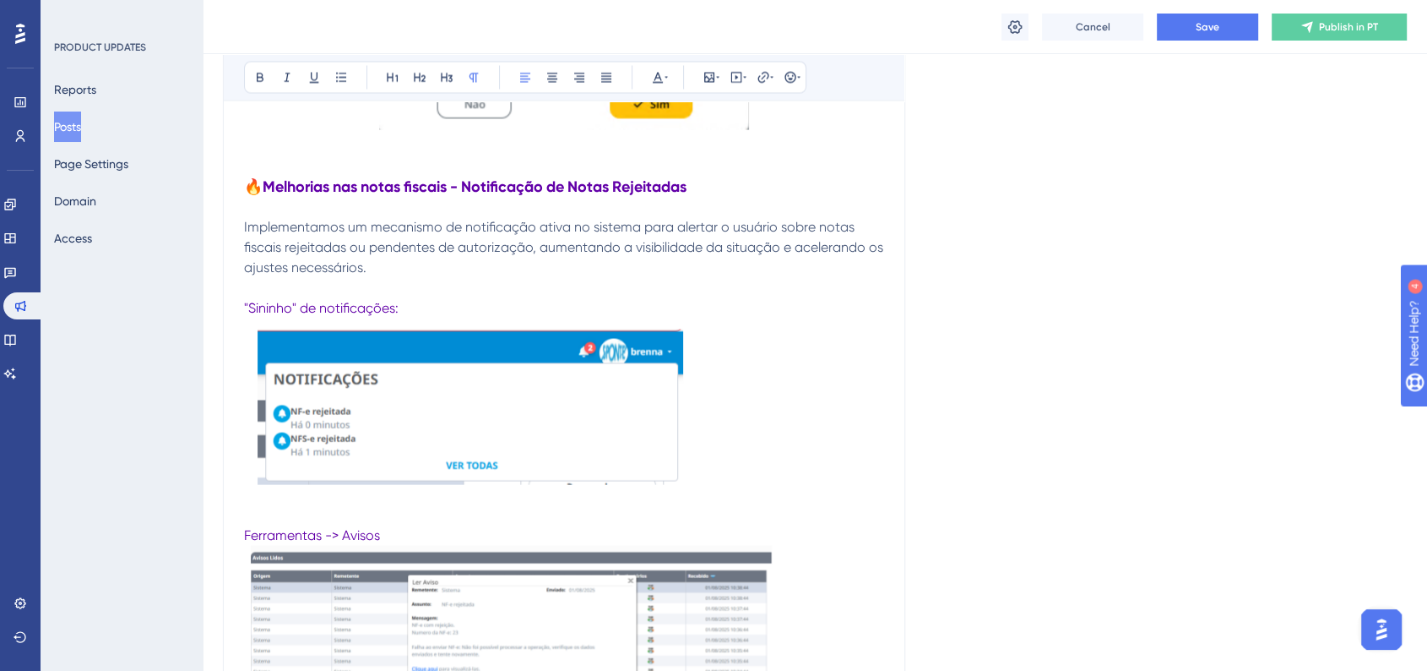
click at [437, 530] on p "Ferramentas -> Avisos" at bounding box center [564, 534] width 640 height 20
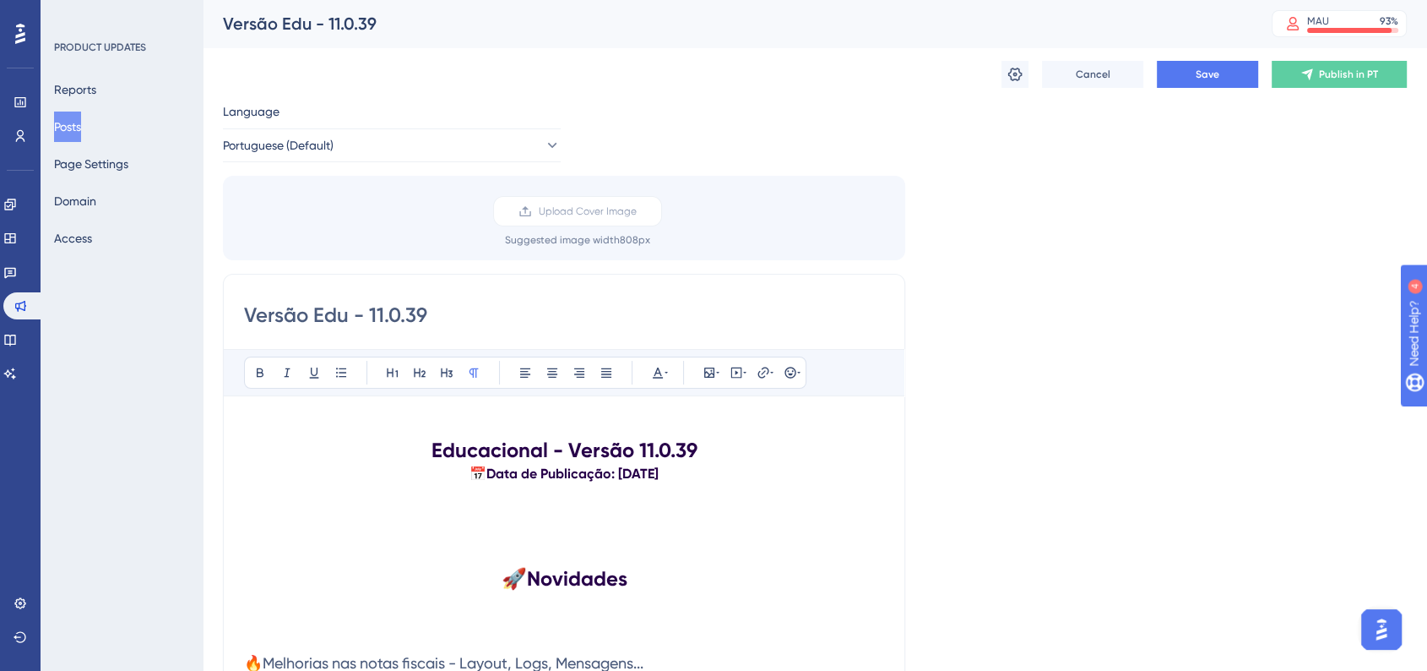
scroll to position [281, 0]
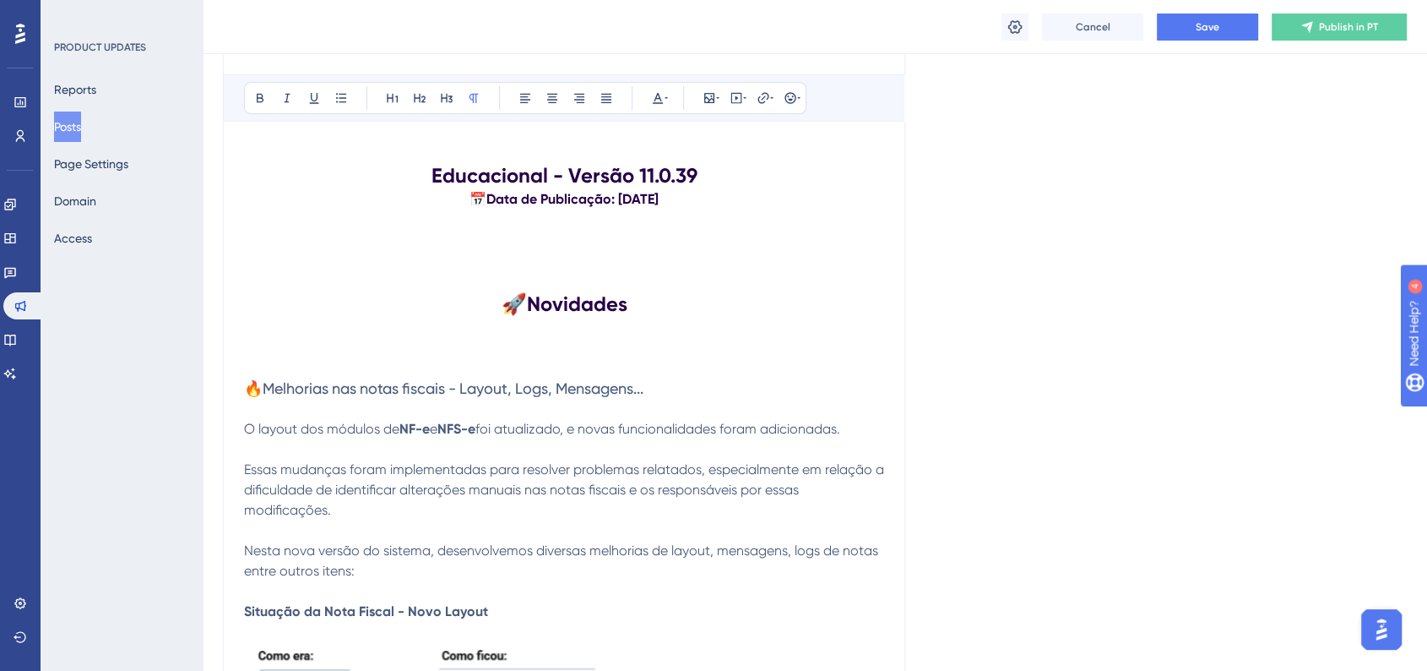
click at [318, 393] on span "🔥Melhorias nas notas fiscais - Layout, Logs, Mensagens..." at bounding box center [443, 388] width 399 height 18
click at [264, 97] on icon at bounding box center [260, 98] width 14 height 14
click at [649, 106] on button at bounding box center [658, 98] width 24 height 24
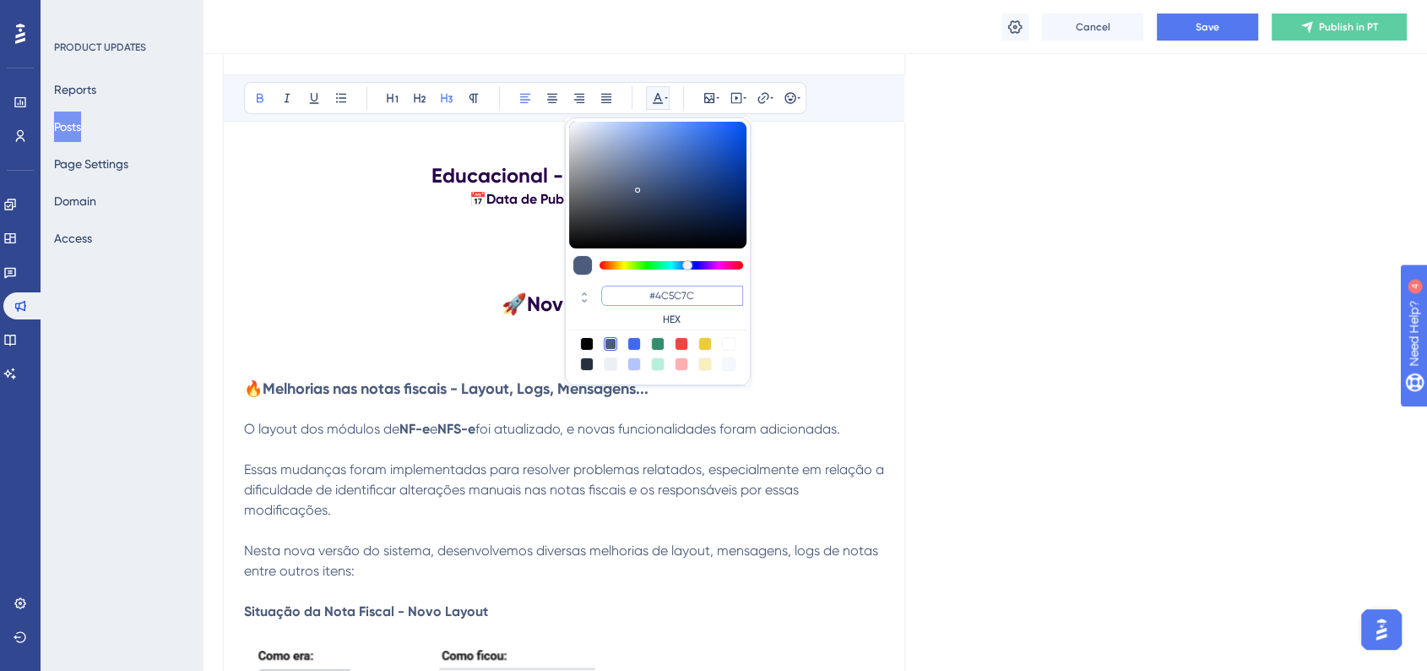
click at [676, 296] on input "#4C5C7C" at bounding box center [672, 295] width 142 height 20
paste input "6200A8"
type input "#6200A8"
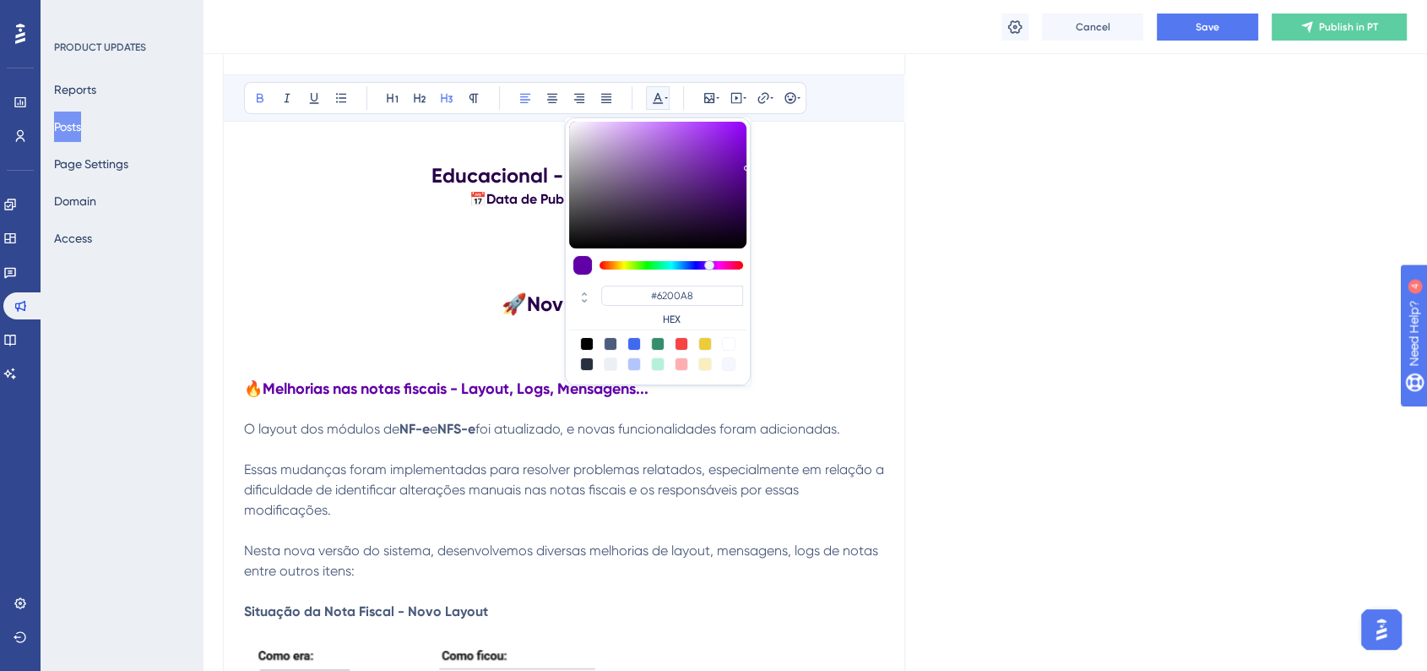
click at [867, 327] on p at bounding box center [564, 328] width 640 height 20
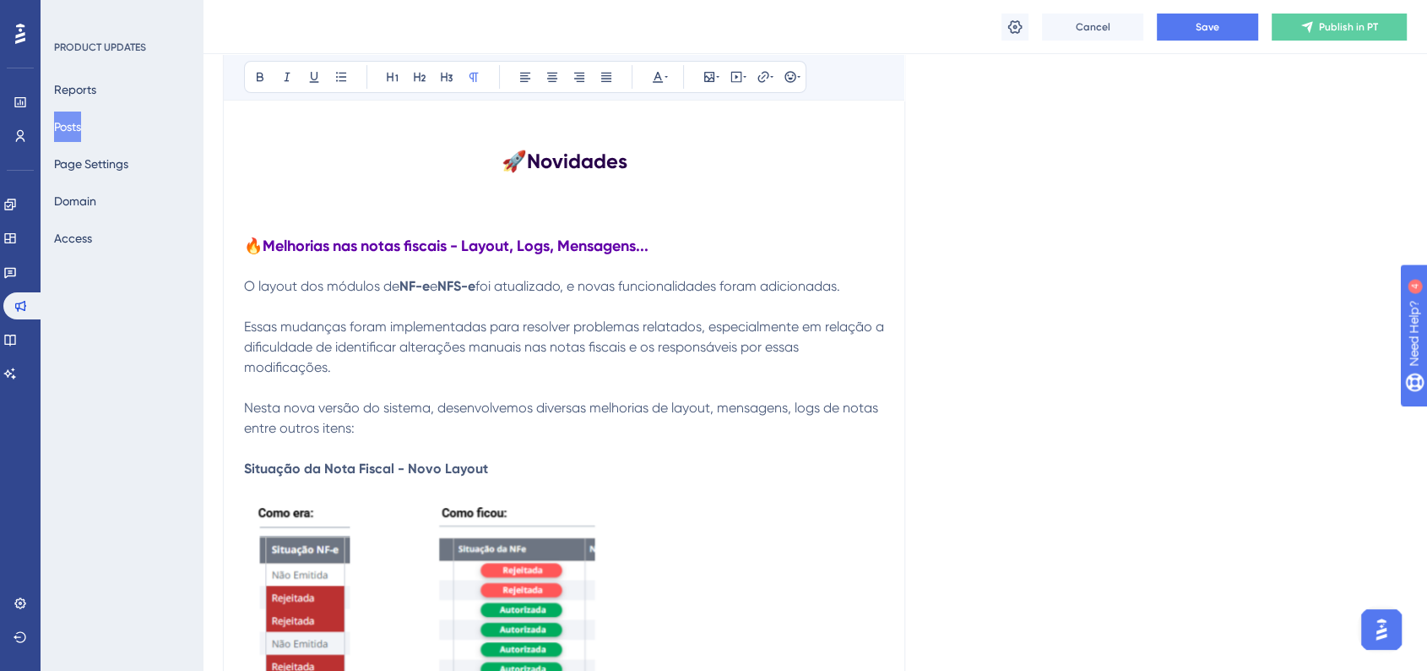
scroll to position [469, 0]
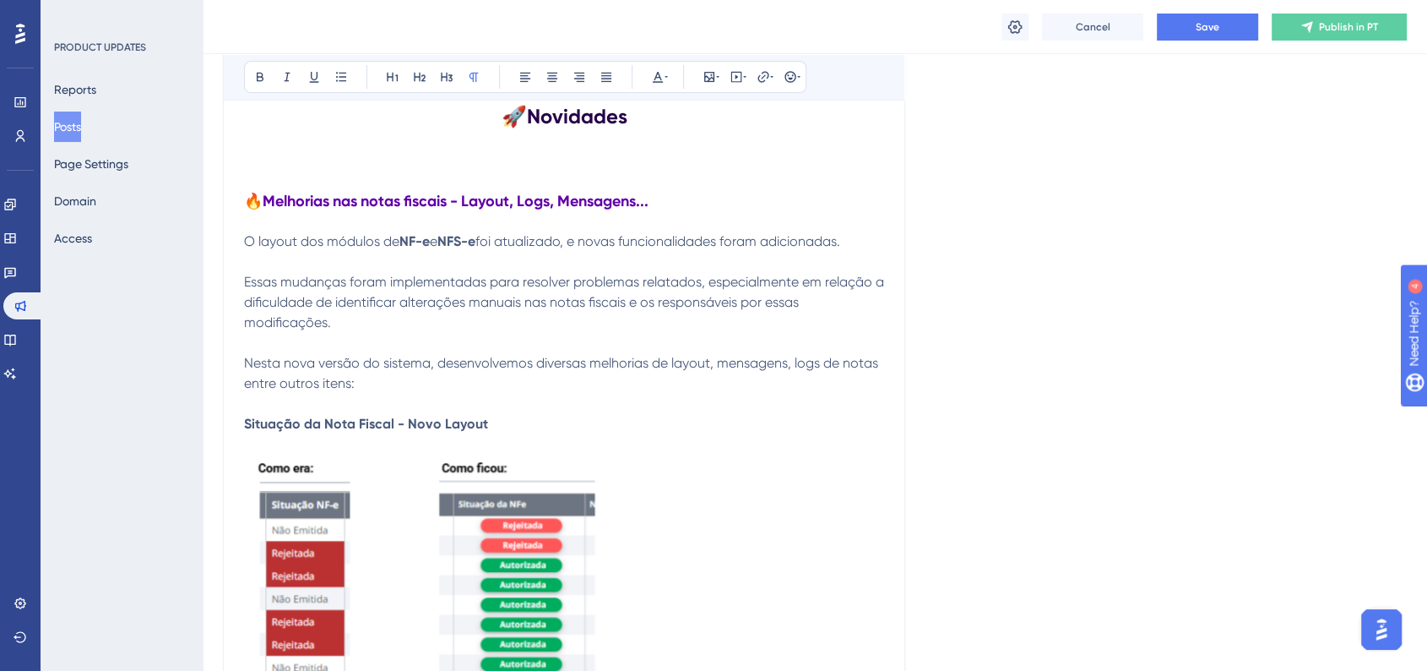
click at [317, 387] on span "Nesta nova versão do sistema, desenvolvemos diversas melhorias de layout, mensa…" at bounding box center [563, 373] width 638 height 36
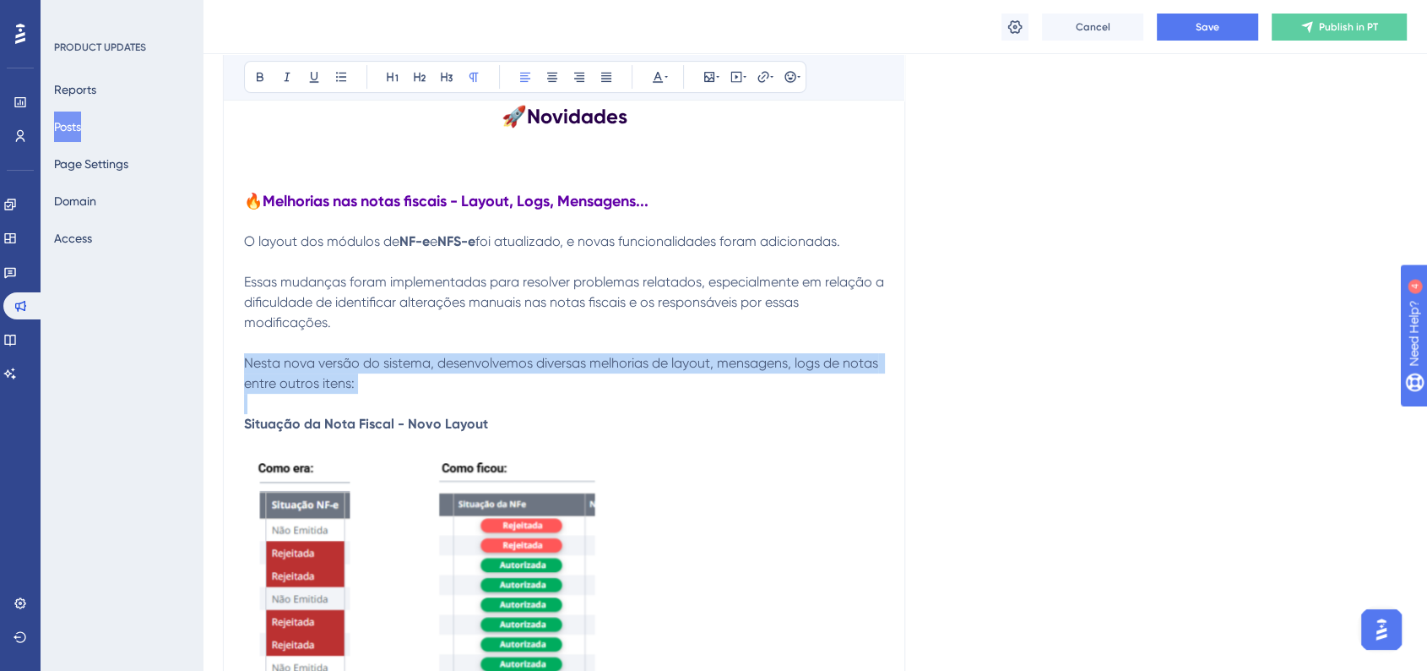
click at [317, 387] on span "Nesta nova versão do sistema, desenvolvemos diversas melhorias de layout, mensa…" at bounding box center [563, 373] width 638 height 36
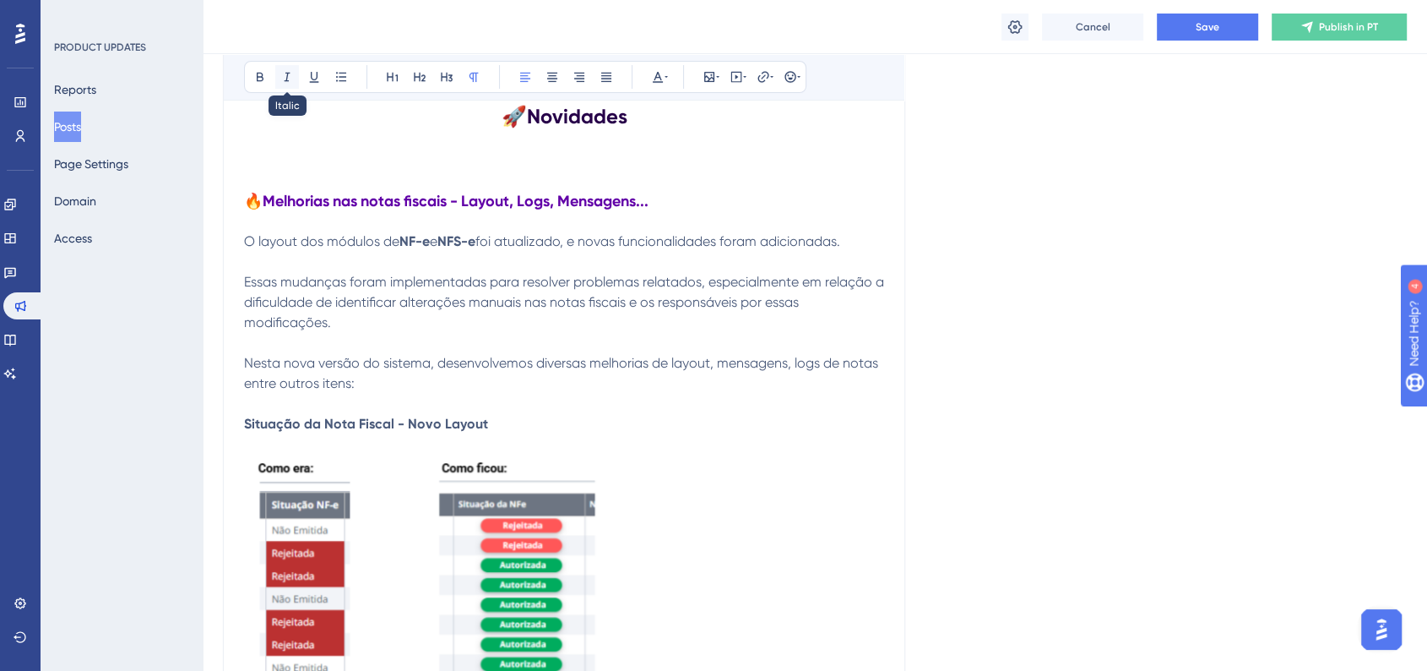
click at [290, 80] on icon at bounding box center [287, 77] width 14 height 14
click at [503, 348] on p at bounding box center [564, 343] width 640 height 20
click at [351, 387] on em "Nesta nova versão do sistema, desenvolvemos diversas melhorias de layout, mensa…" at bounding box center [563, 373] width 638 height 36
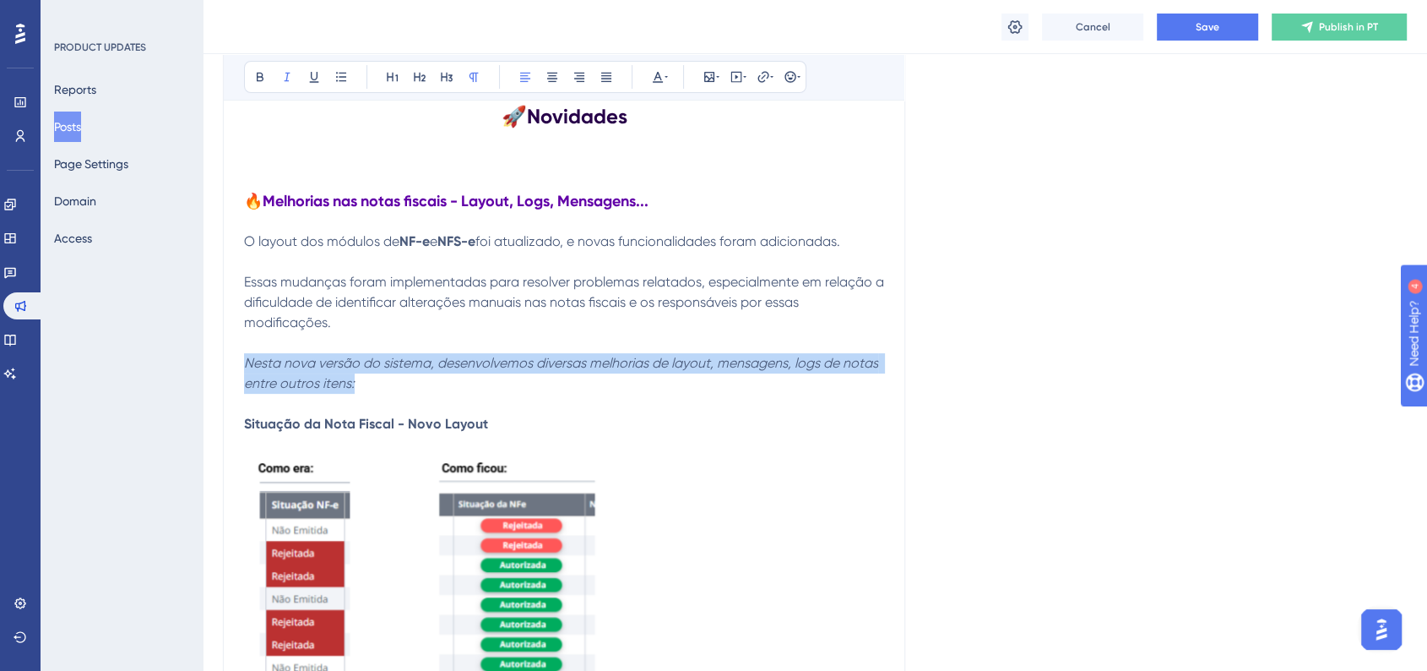
drag, startPoint x: 356, startPoint y: 387, endPoint x: 408, endPoint y: 292, distance: 107.7
click at [247, 362] on p "Nesta nova versão do sistema, desenvolvemos diversas melhorias de layout, mensa…" at bounding box center [564, 373] width 640 height 41
click at [655, 81] on icon at bounding box center [658, 77] width 10 height 11
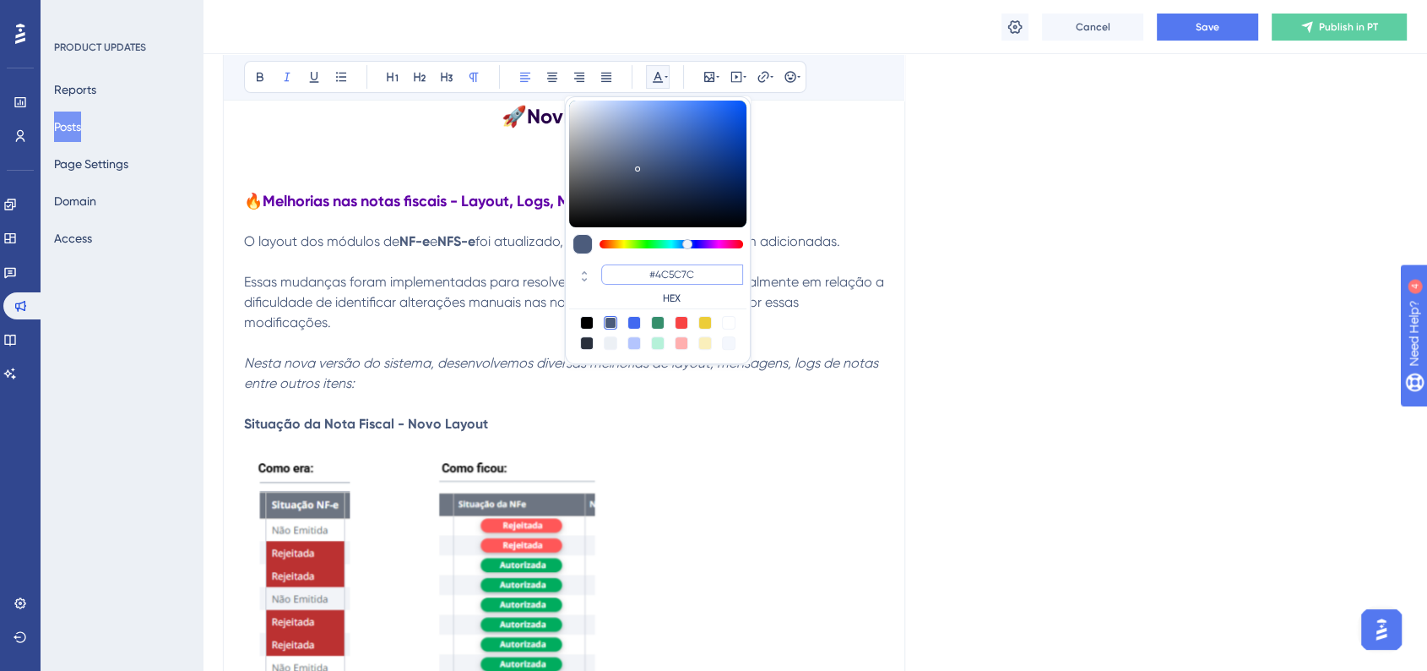
click at [702, 279] on input "#4C5C7C" at bounding box center [672, 274] width 142 height 20
paste input "6200A8"
type input "#6200A8"
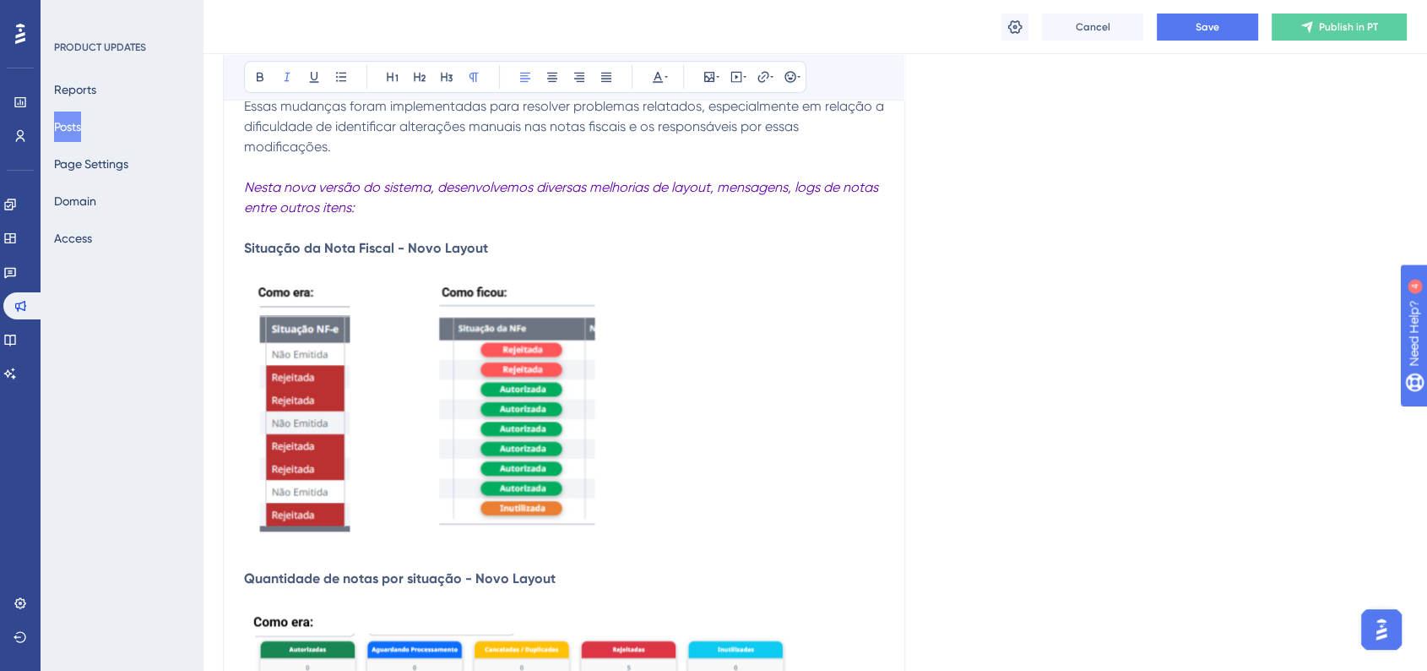
scroll to position [656, 0]
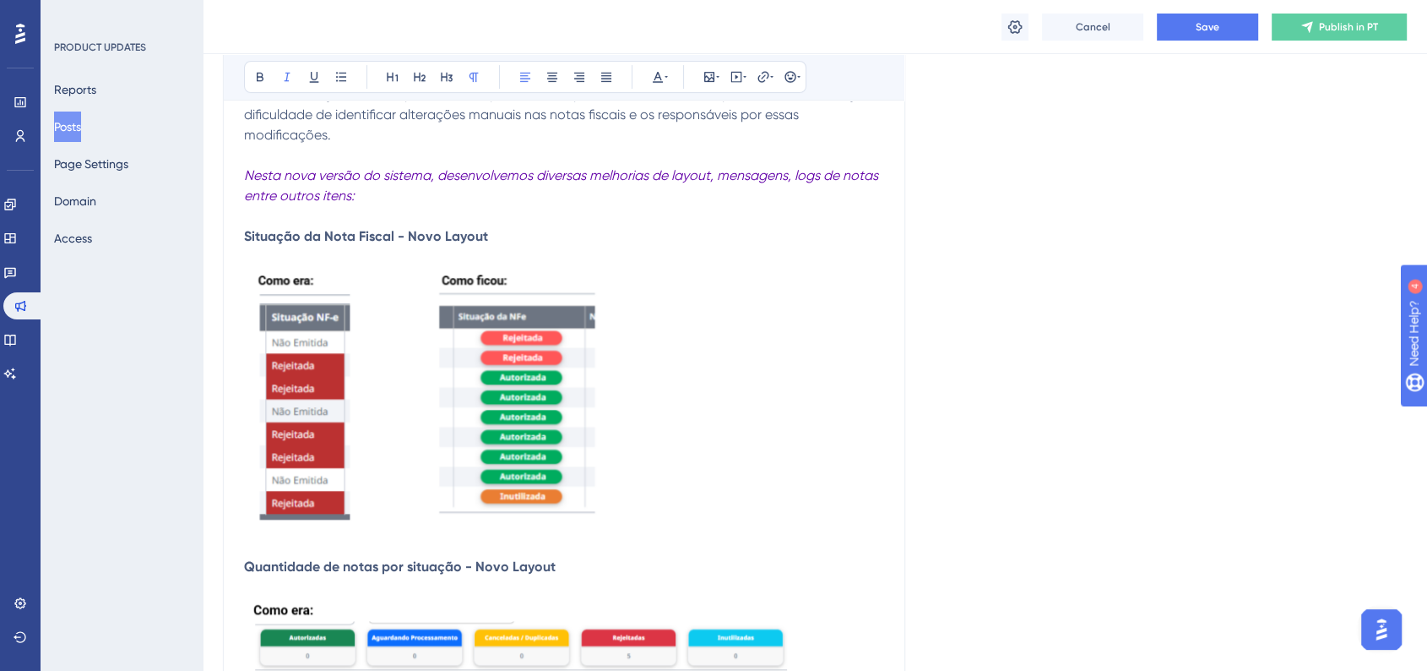
click at [496, 236] on p "Situação da Nota Fiscal - Novo Layout" at bounding box center [564, 236] width 640 height 20
click at [573, 559] on p "Quantidade de notas por situação - Novo Layout" at bounding box center [564, 567] width 640 height 20
click at [524, 239] on p "Situação da Nota Fiscal - Novo Layout:" at bounding box center [564, 236] width 640 height 20
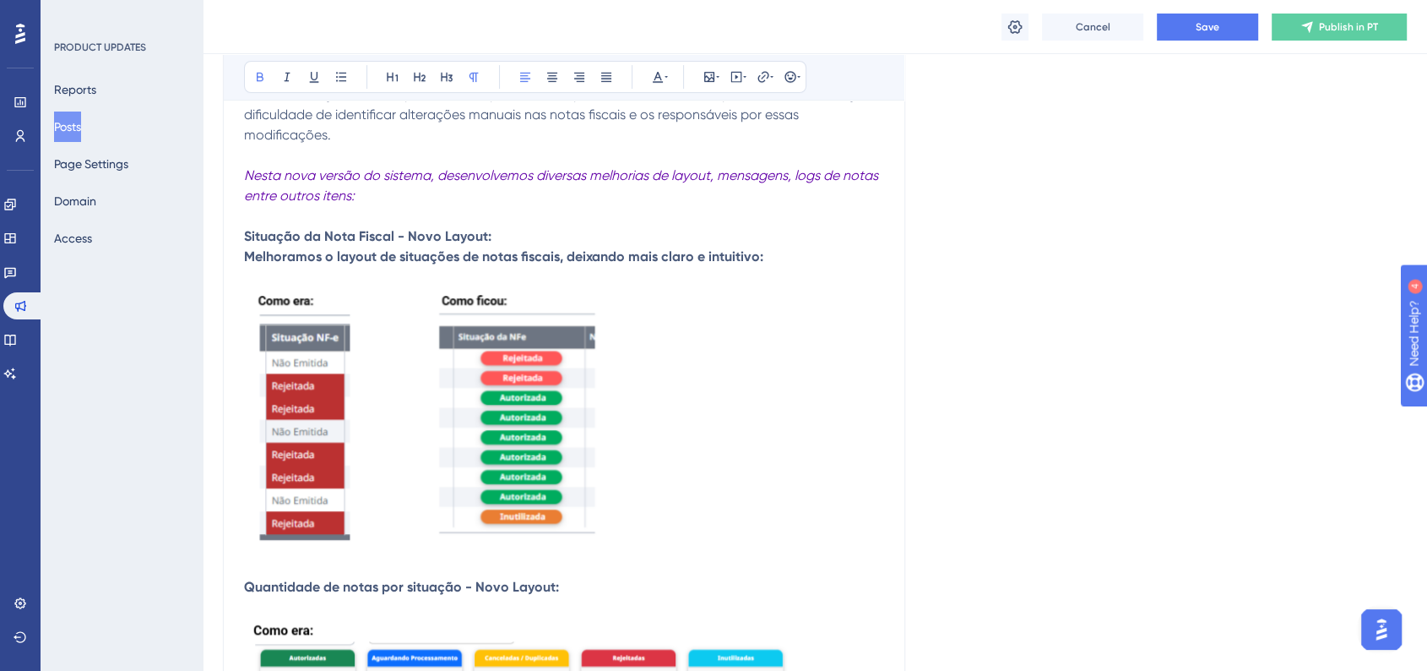
click at [524, 238] on p "Situação da Nota Fiscal - Novo Layout:" at bounding box center [564, 236] width 640 height 20
click at [777, 253] on p "Melhoramos o layout de situações de notas fiscais, deixando mais claro e intuit…" at bounding box center [564, 257] width 640 height 20
click at [717, 252] on strong "Melhoramos o layout de situações de notas fiscais, deixando mais claro e intuit…" at bounding box center [502, 256] width 516 height 16
click at [717, 253] on strong "Melhoramos o layout de situações de notas fiscais, deixando mais claro e intuit…" at bounding box center [502, 256] width 516 height 16
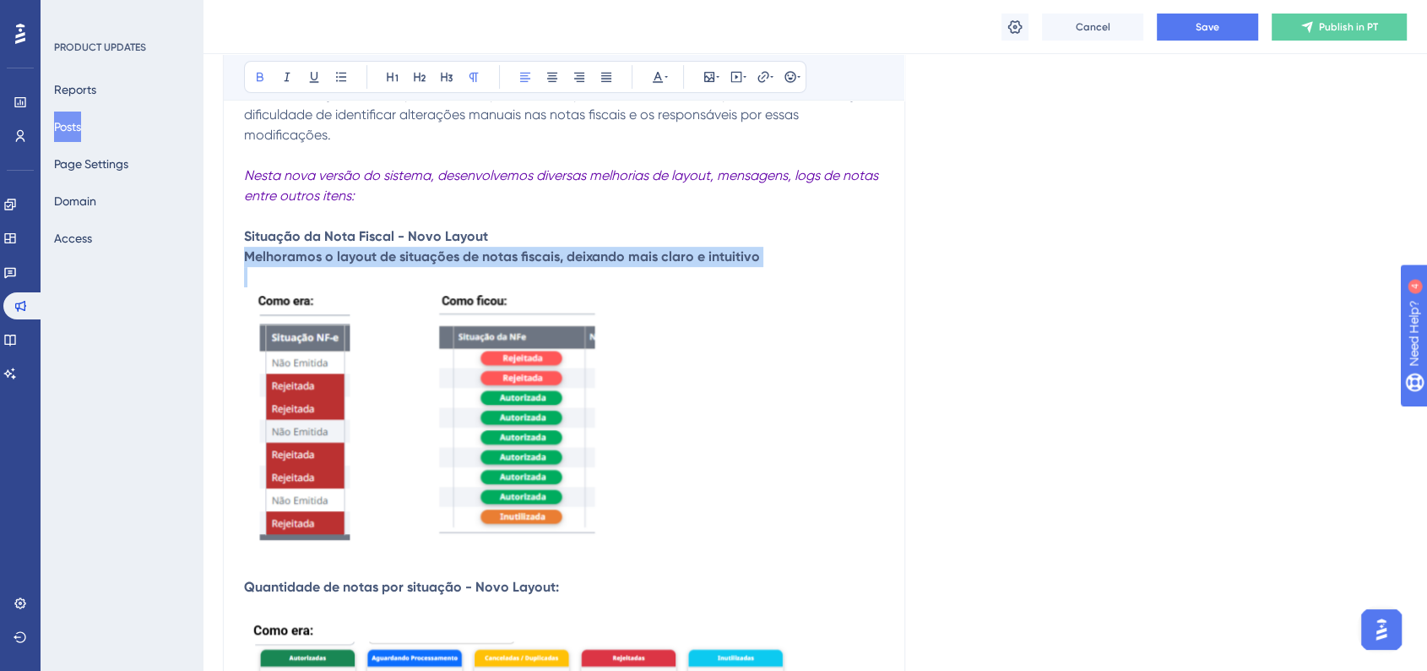
click at [717, 253] on strong "Melhoramos o layout de situações de notas fiscais, deixando mais claro e intuit…" at bounding box center [502, 256] width 516 height 16
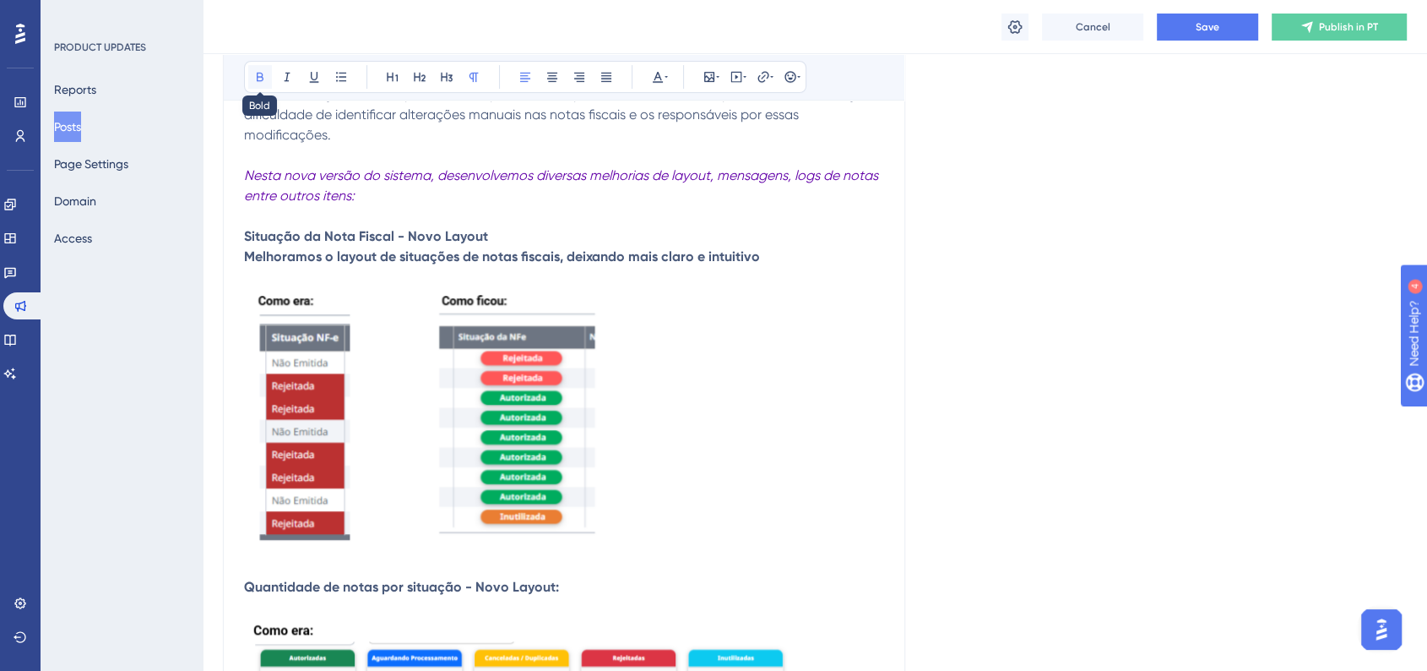
click at [259, 78] on icon at bounding box center [260, 77] width 14 height 14
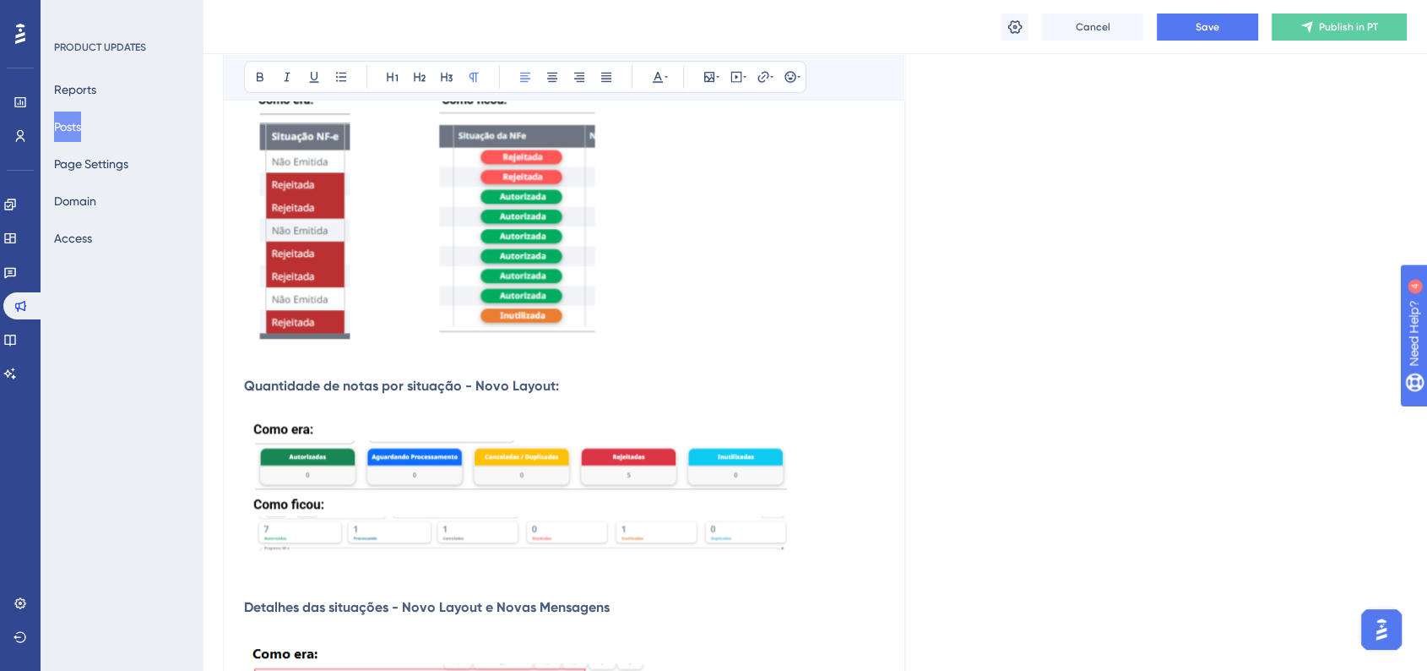
scroll to position [750, 0]
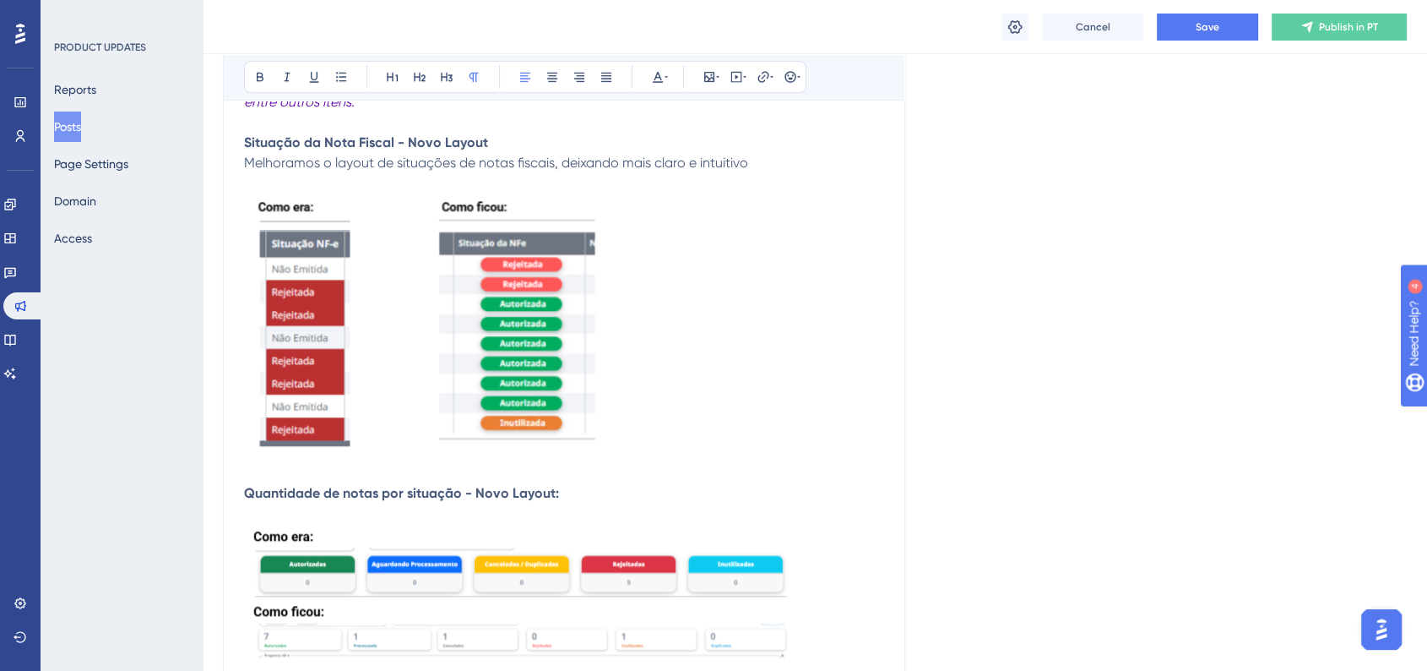
click at [405, 169] on span "Melhoramos o layout de situações de notas fiscais, deixando mais claro e intuit…" at bounding box center [496, 163] width 504 height 16
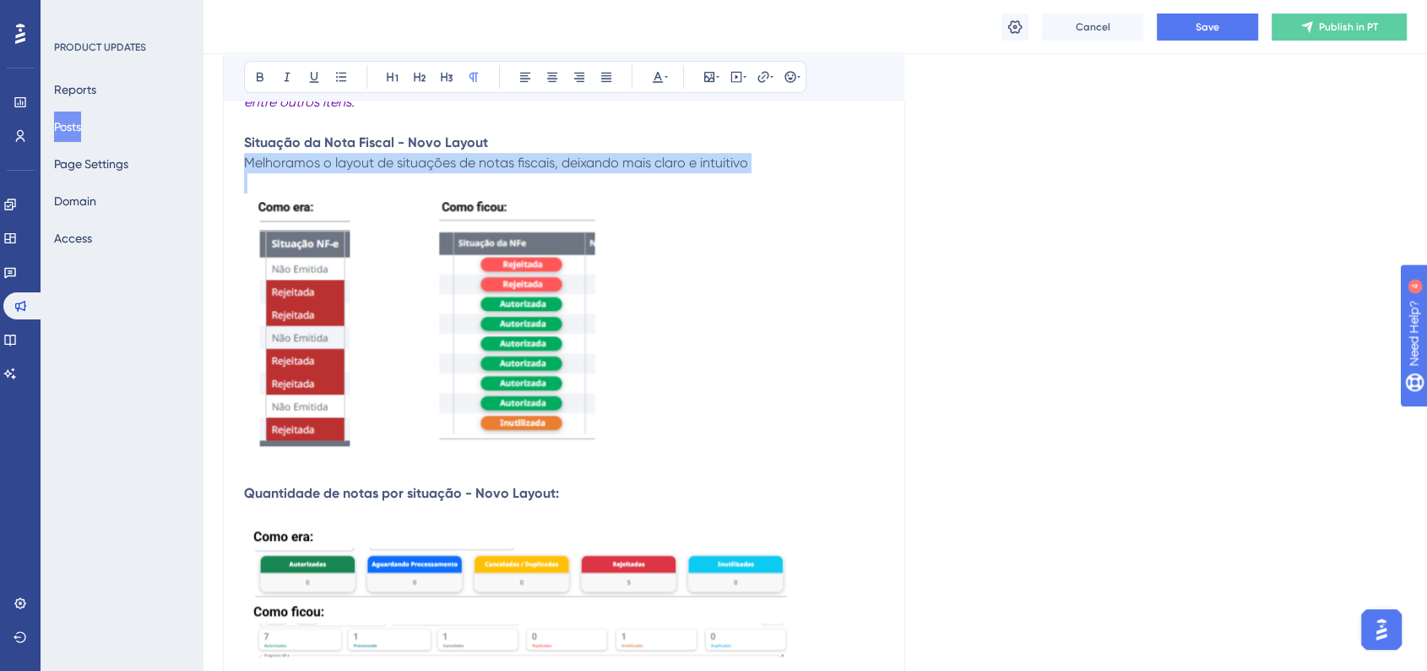
click at [405, 169] on span "Melhoramos o layout de situações de notas fiscais, deixando mais claro e intuit…" at bounding box center [496, 163] width 504 height 16
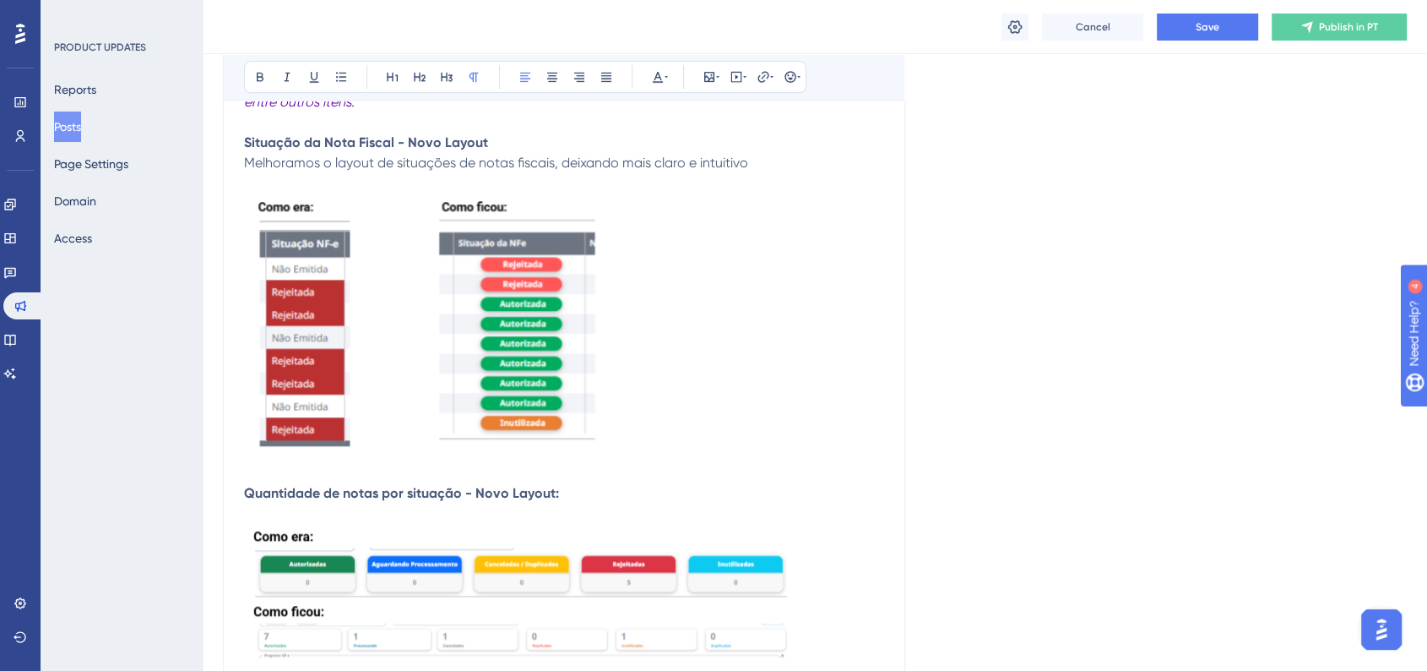
click at [572, 491] on p "Quantidade de notas por situação - Novo Layout:" at bounding box center [564, 493] width 640 height 20
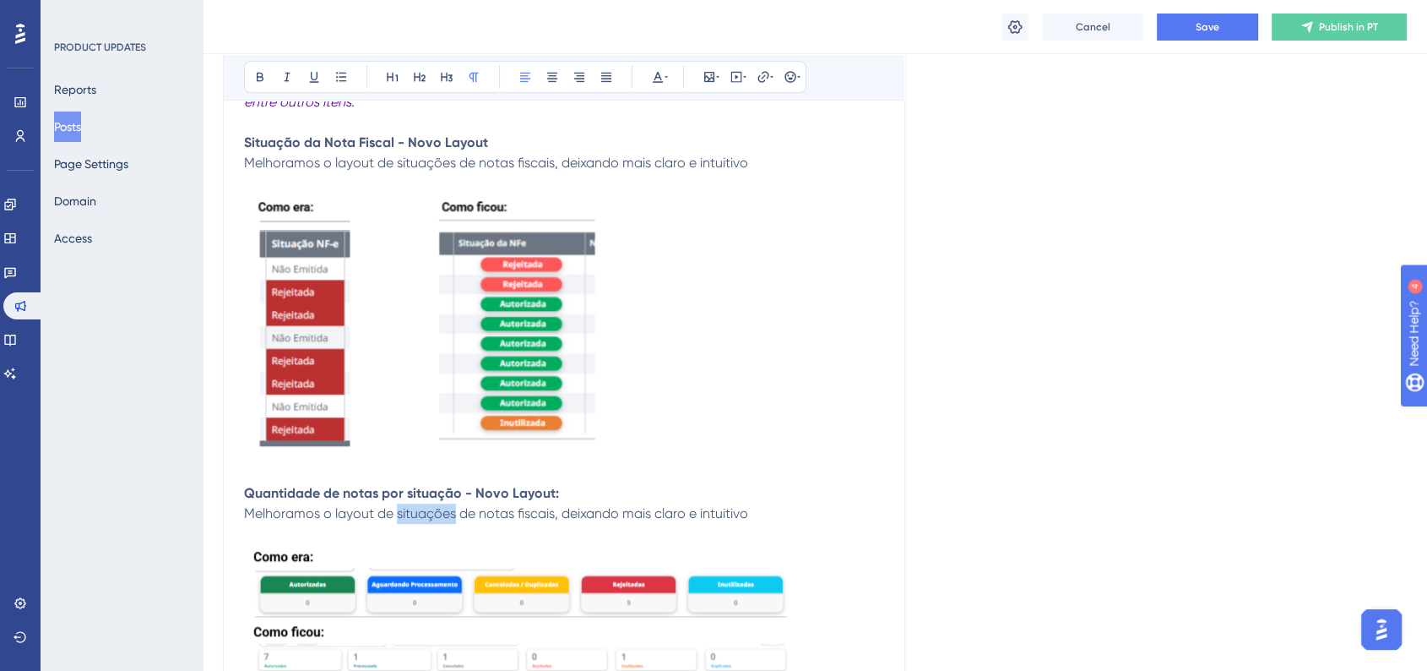
drag, startPoint x: 396, startPoint y: 516, endPoint x: 453, endPoint y: 516, distance: 56.6
click at [453, 516] on span "Melhoramos o layout de situações de notas fiscais, deixando mais claro e intuit…" at bounding box center [496, 513] width 504 height 16
click at [856, 455] on p at bounding box center [564, 327] width 640 height 269
click at [764, 164] on p "Melhoramos o layout de situações de notas fiscais, deixando mais claro e intuit…" at bounding box center [564, 163] width 640 height 20
click at [856, 509] on p "Melhoramos o layout de quantidades de notas fiscais por situação, deixando mais…" at bounding box center [564, 513] width 640 height 20
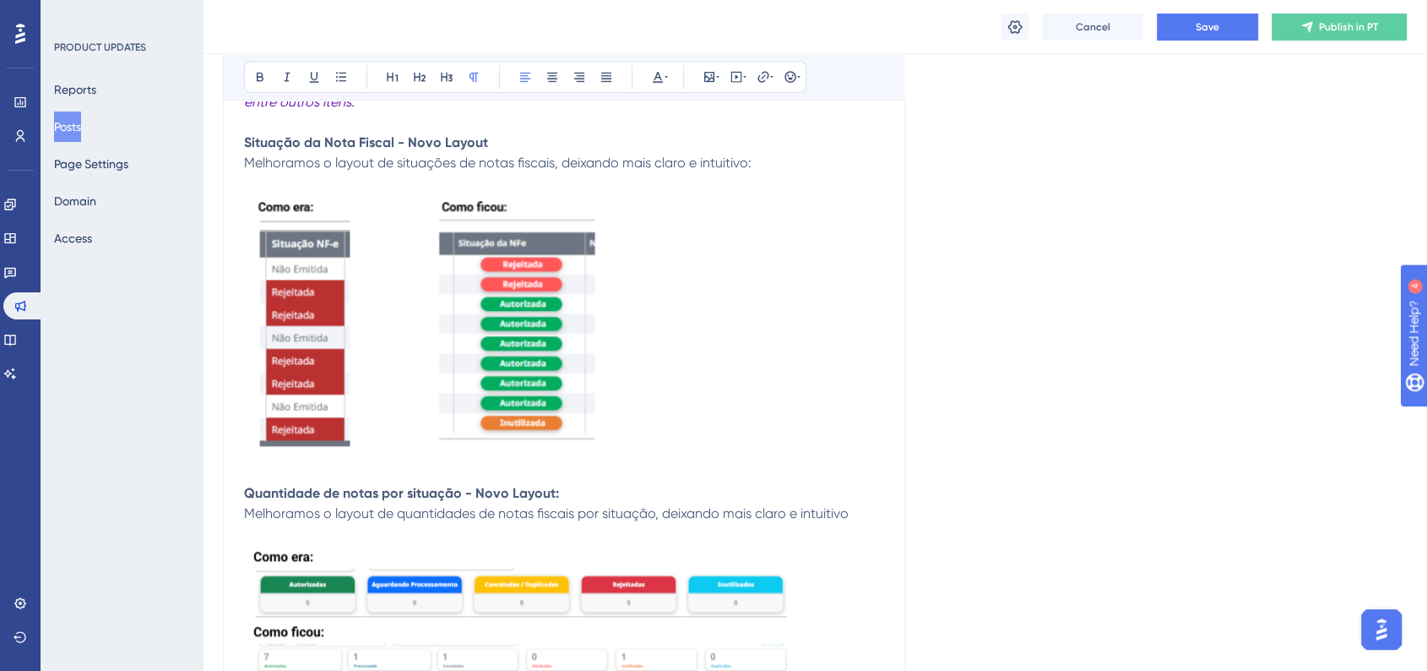
click at [851, 512] on p "Melhoramos o layout de quantidades de notas fiscais por situação, deixando mais…" at bounding box center [564, 513] width 640 height 20
click at [854, 517] on p "Melhoramos o layout de quantidades de notas fiscais por situação, deixando mais…" at bounding box center [564, 513] width 640 height 20
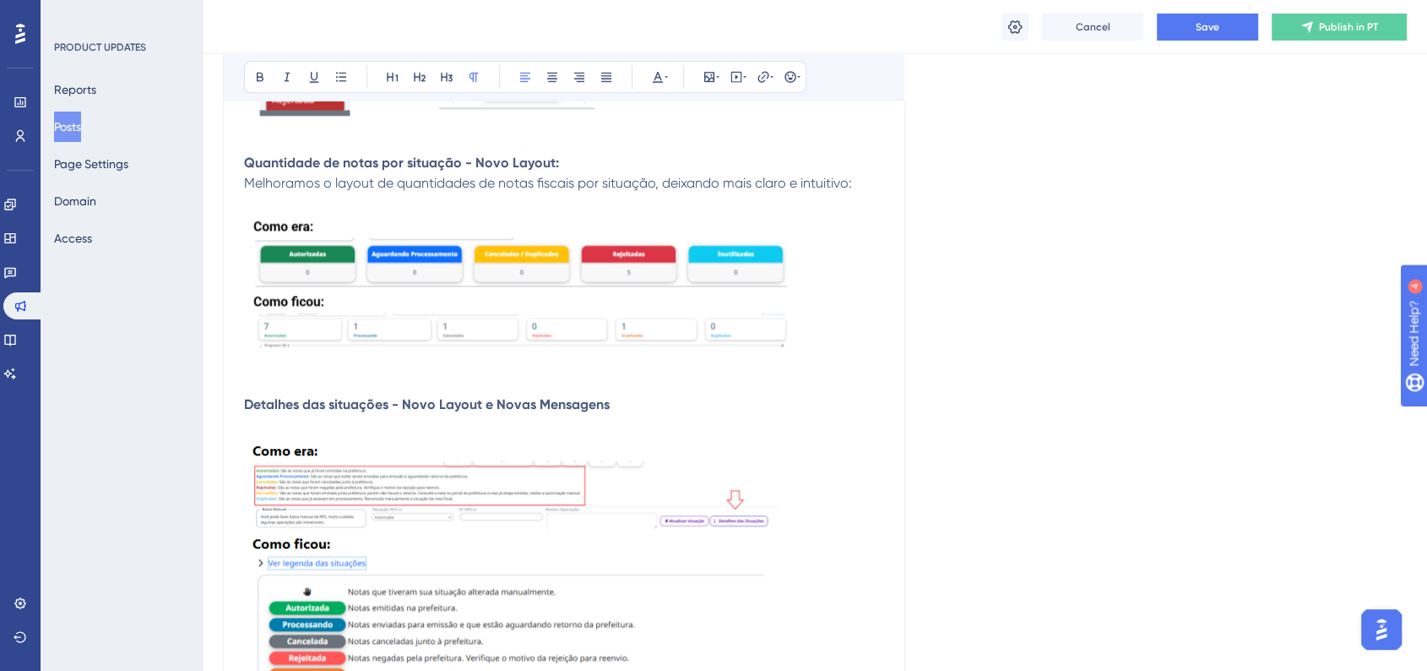
scroll to position [1126, 0]
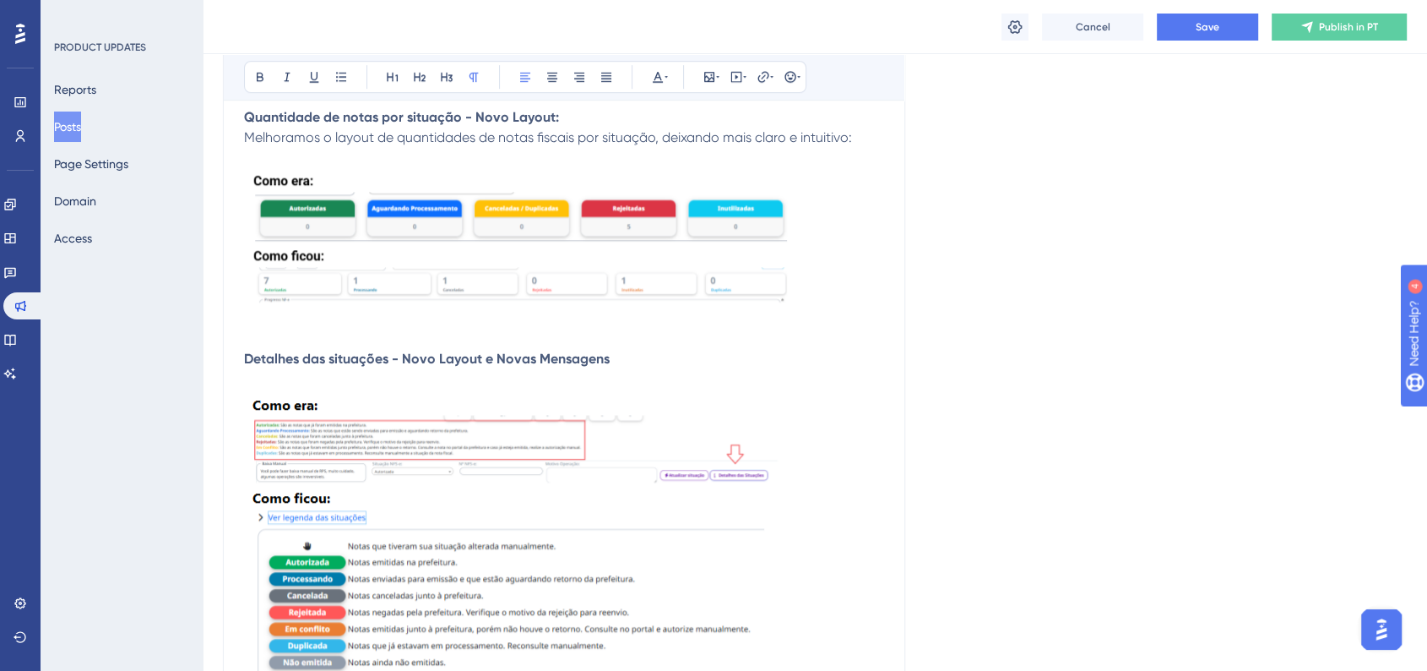
click at [388, 141] on span "Melhoramos o layout de quantidades de notas fiscais por situação, deixando mais…" at bounding box center [548, 137] width 608 height 16
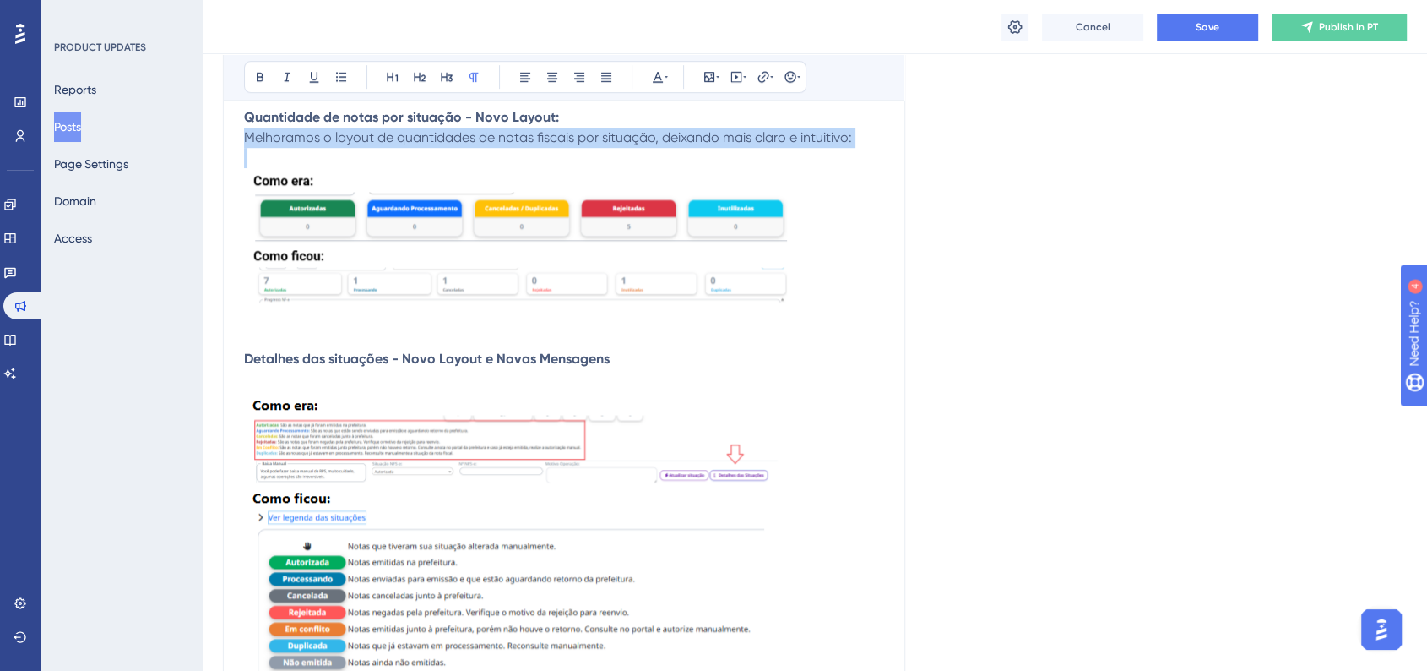
click at [388, 141] on span "Melhoramos o layout de quantidades de notas fiscais por situação, deixando mais…" at bounding box center [548, 137] width 608 height 16
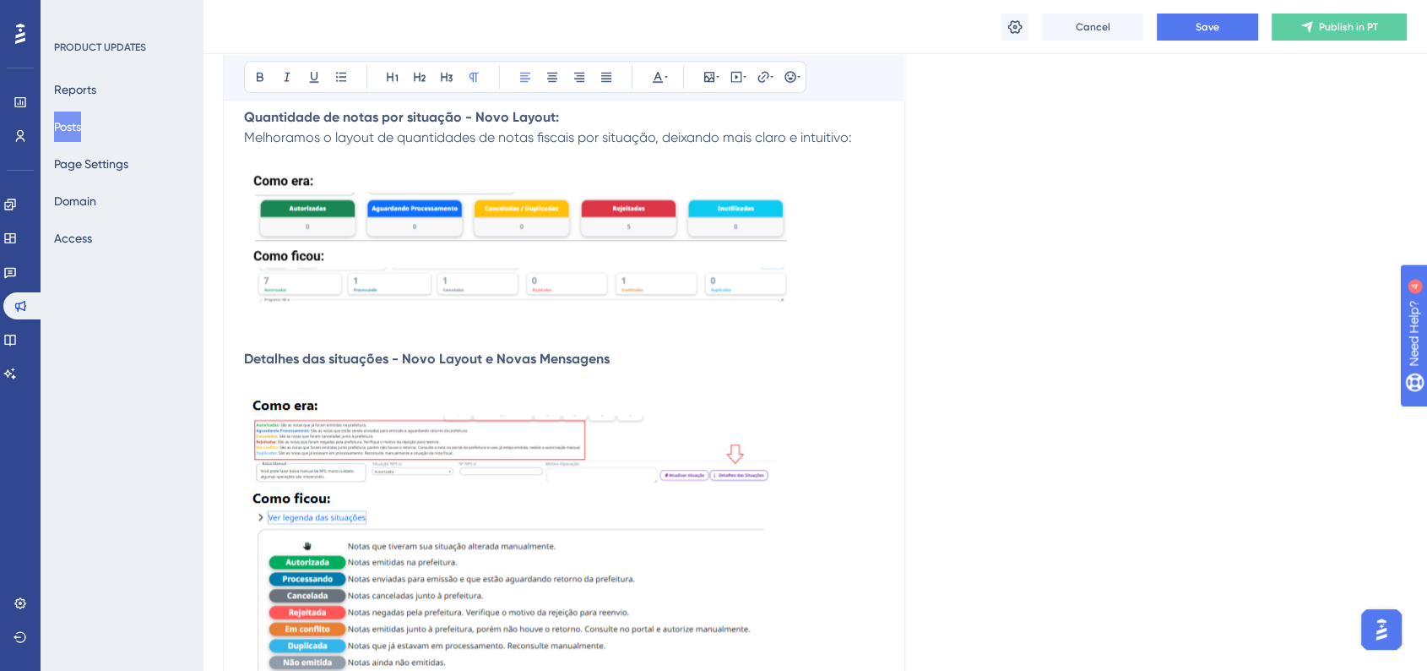
click at [689, 365] on p "Detalhes das situações - Novo Layout e Novas Mensagens" at bounding box center [564, 359] width 640 height 20
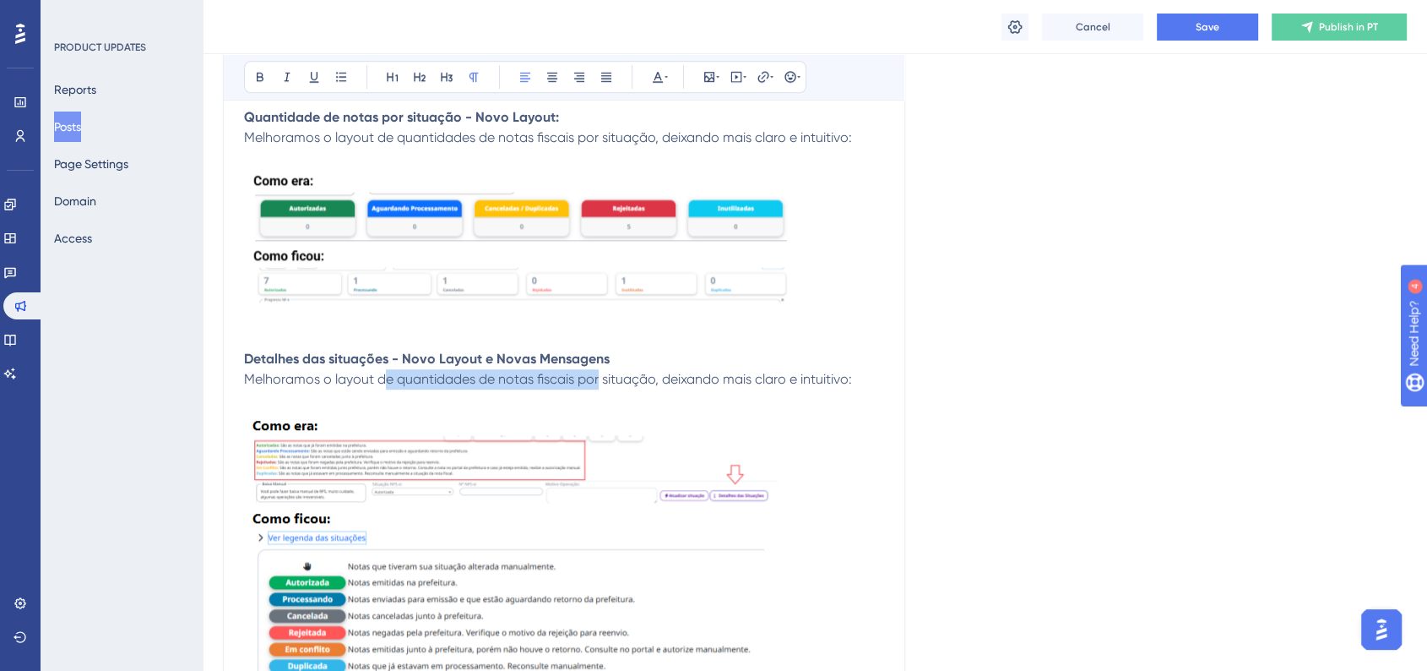
drag, startPoint x: 388, startPoint y: 384, endPoint x: 600, endPoint y: 384, distance: 212.8
click at [600, 384] on span "Melhoramos o layout de quantidades de notas fiscais por situação, deixando mais…" at bounding box center [548, 379] width 608 height 16
click at [733, 383] on span "Melhoramos o layout dos detalhes das situação, deixando mais claro e intuitivo:" at bounding box center [490, 379] width 492 height 16
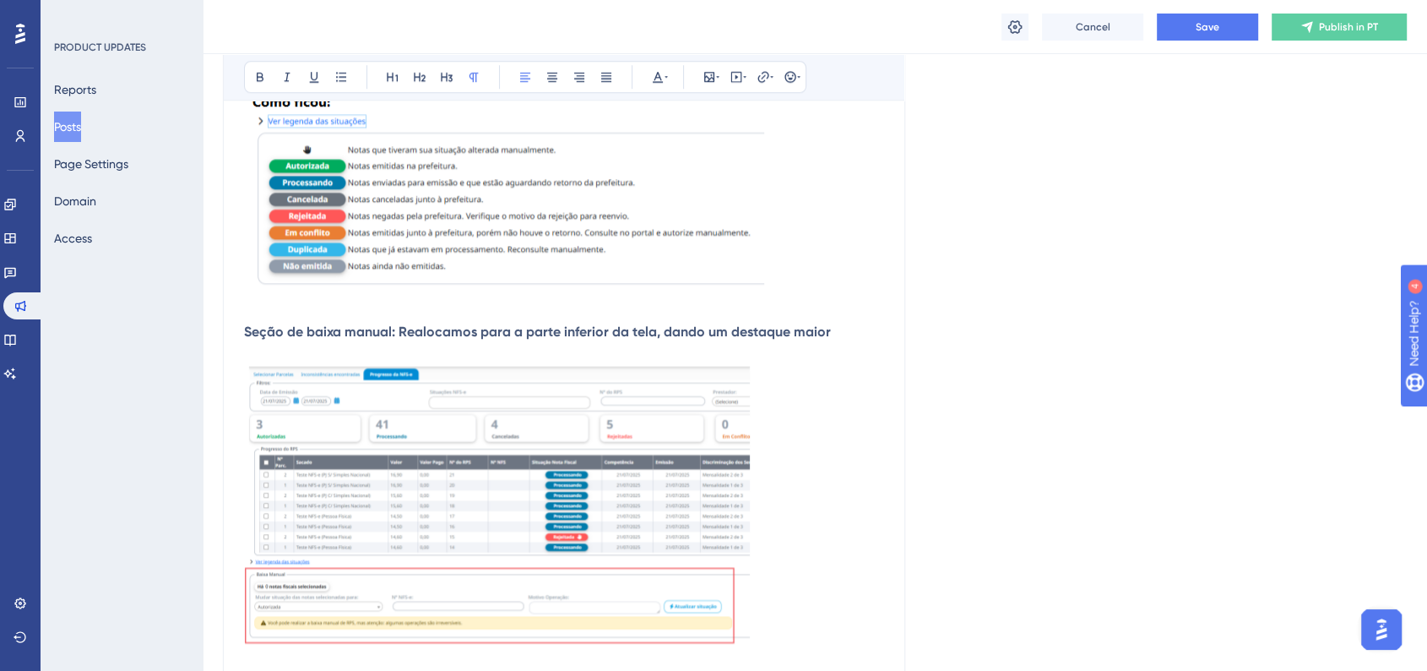
scroll to position [1595, 0]
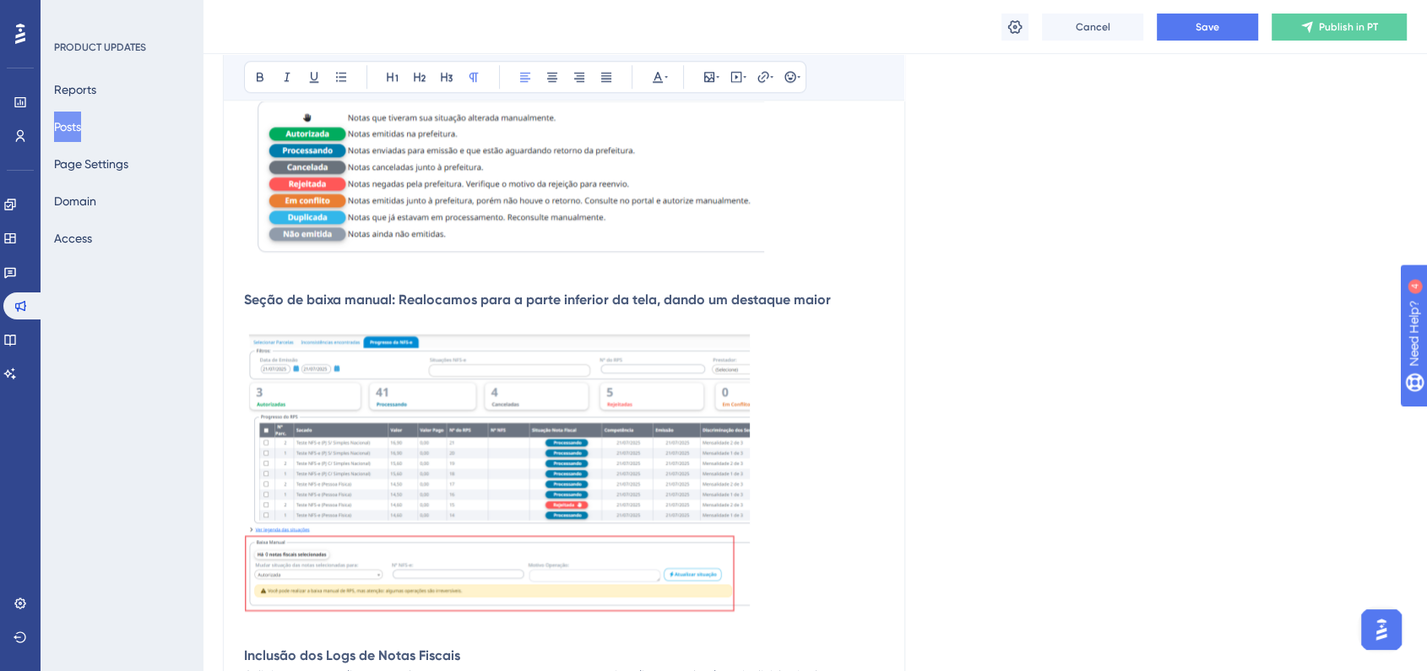
click at [832, 306] on p "Seção de baixa manual: Realocamos para a parte inferior da tela, dando um desta…" at bounding box center [564, 300] width 640 height 20
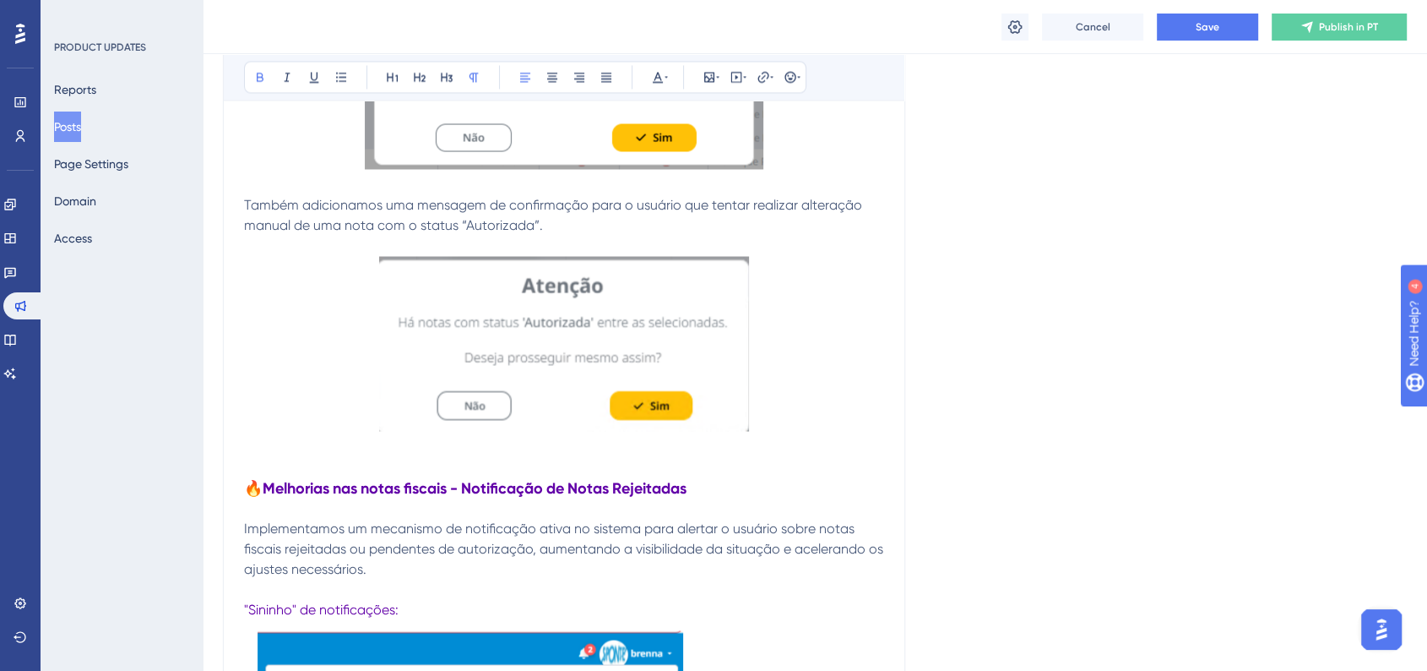
scroll to position [3002, 0]
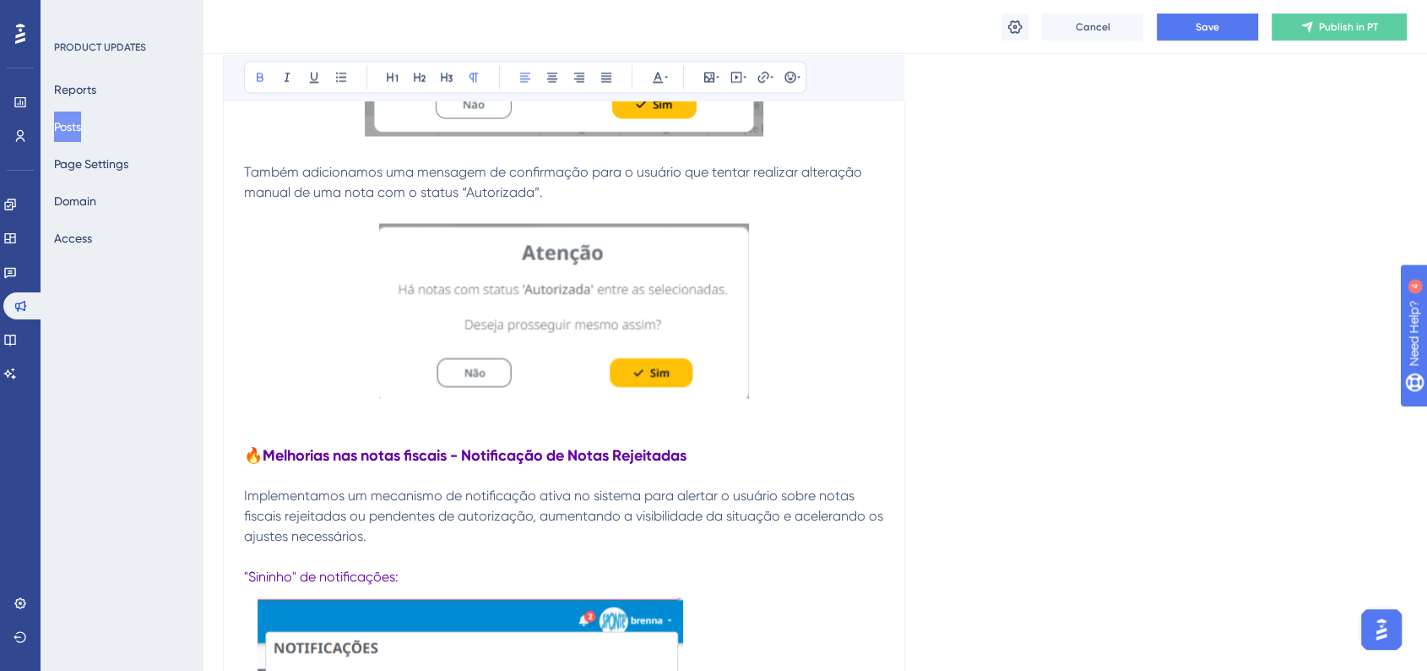
click at [824, 400] on p at bounding box center [564, 313] width 640 height 181
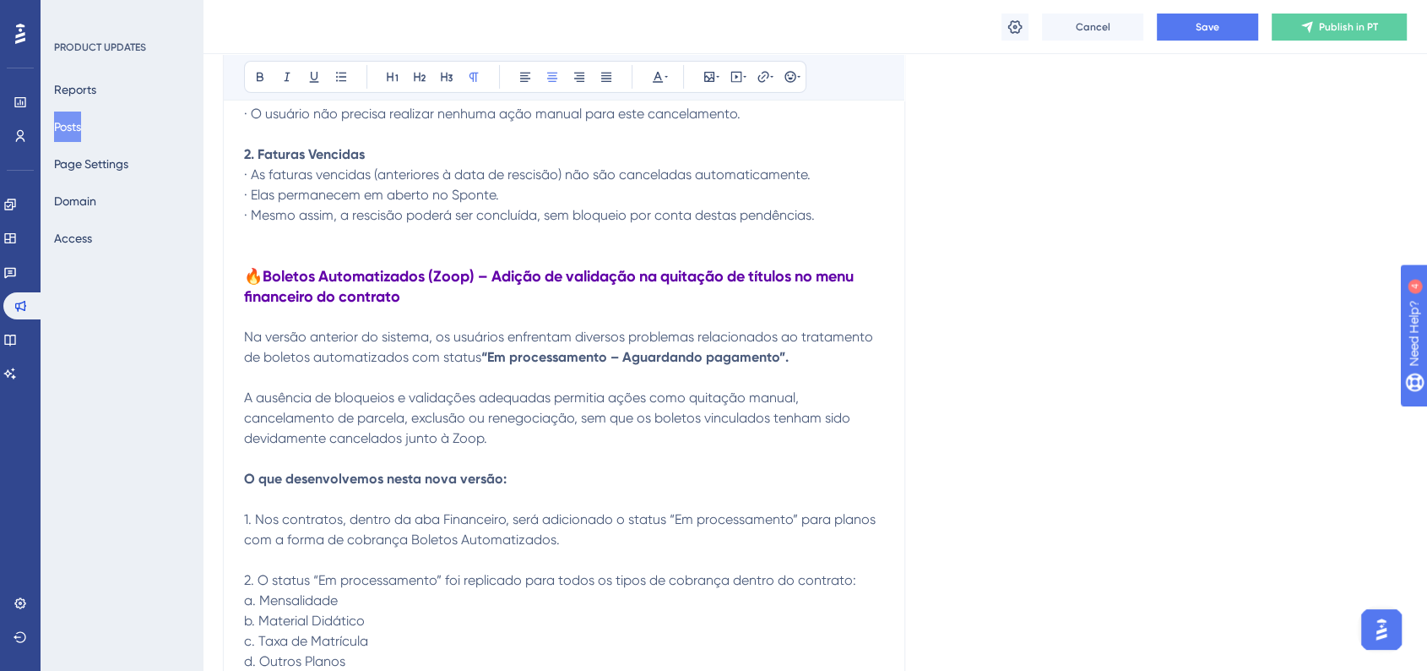
scroll to position [6006, 0]
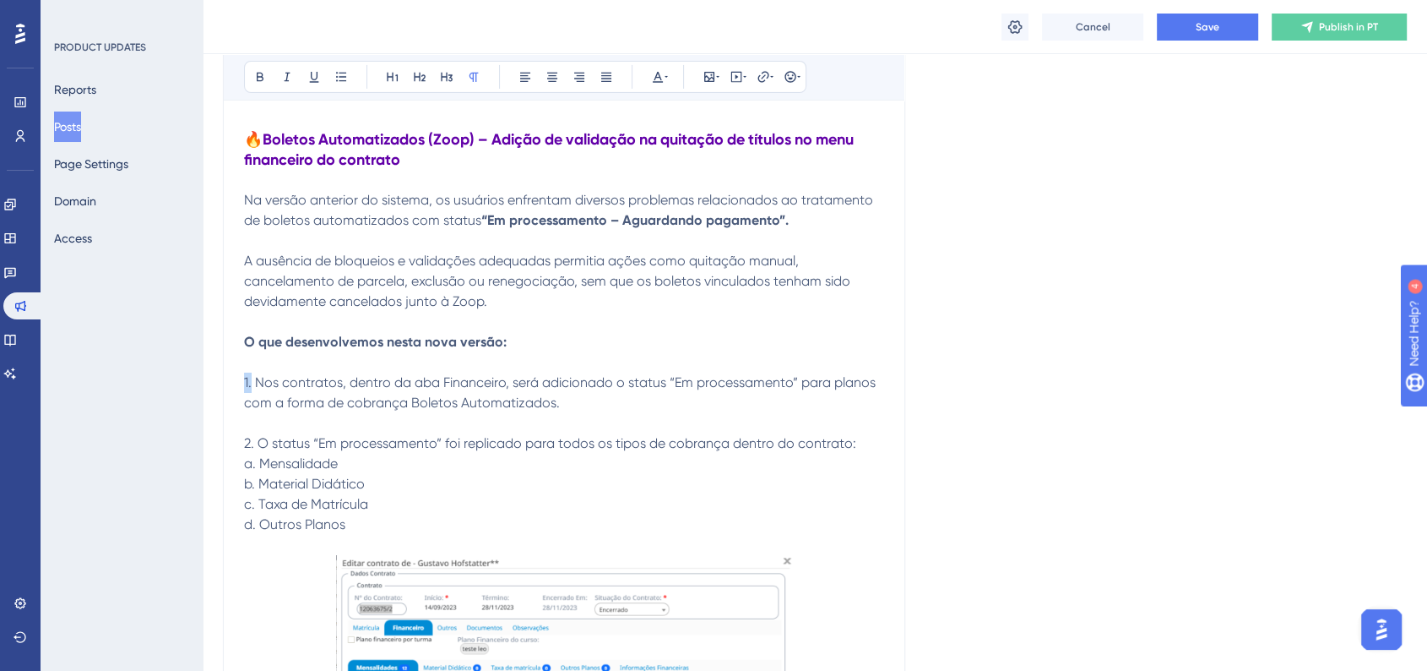
click at [253, 395] on span "1. Nos contratos, dentro da aba Financeiro, será adicionado o status “Em proces…" at bounding box center [561, 392] width 635 height 36
click at [260, 80] on icon at bounding box center [260, 77] width 7 height 9
click at [277, 410] on span "Nos contratos, dentro da aba Financeiro, será adicionado o status “Em processam…" at bounding box center [560, 392] width 633 height 36
click at [253, 451] on span "2. O status “Em processamento” foi replicado para todos os tipos de cobrança de…" at bounding box center [550, 443] width 612 height 16
click at [259, 81] on icon at bounding box center [260, 77] width 14 height 14
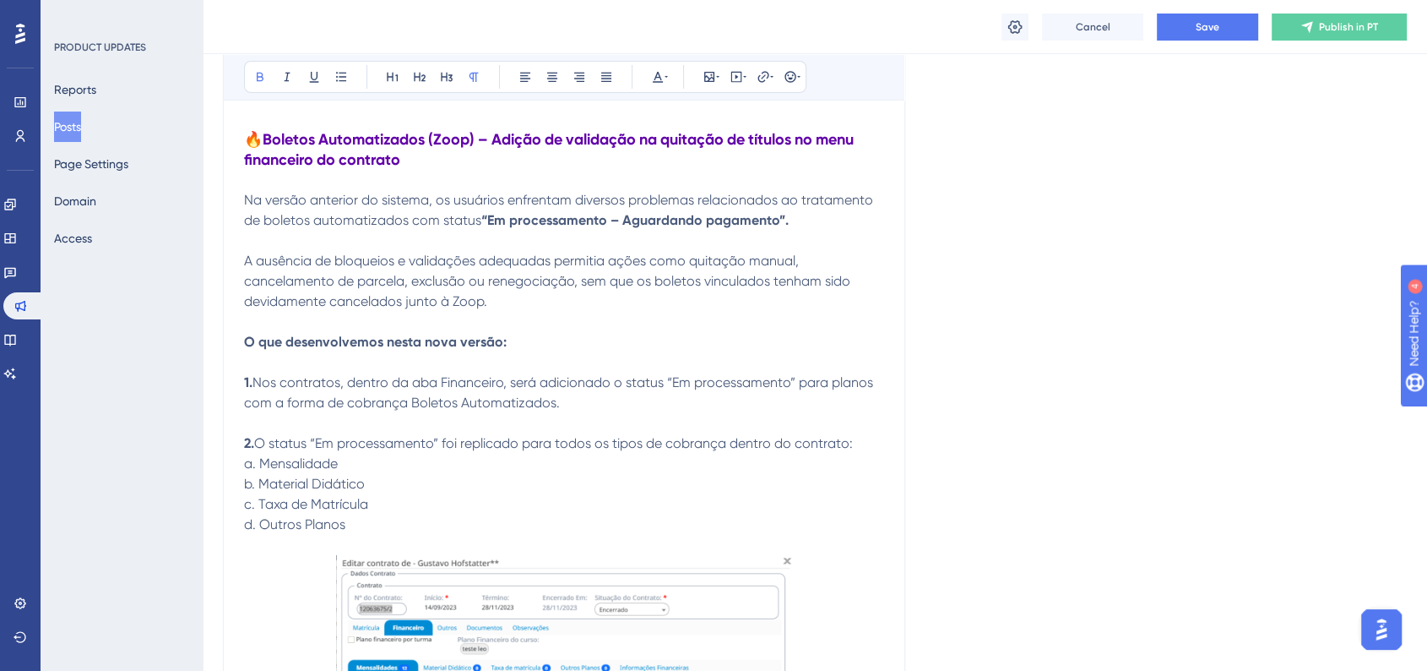
click at [551, 474] on p "a. Mensalidade" at bounding box center [564, 464] width 640 height 20
click at [676, 394] on span "Nos contratos, dentro da aba Financeiro, será adicionado o status “Em processam…" at bounding box center [560, 392] width 633 height 36
drag, startPoint x: 669, startPoint y: 393, endPoint x: 796, endPoint y: 391, distance: 127.5
click at [796, 391] on span "Nos contratos, dentro da aba Financeiro, será adicionado o status “Em processam…" at bounding box center [560, 392] width 633 height 36
click at [267, 84] on button at bounding box center [260, 77] width 24 height 24
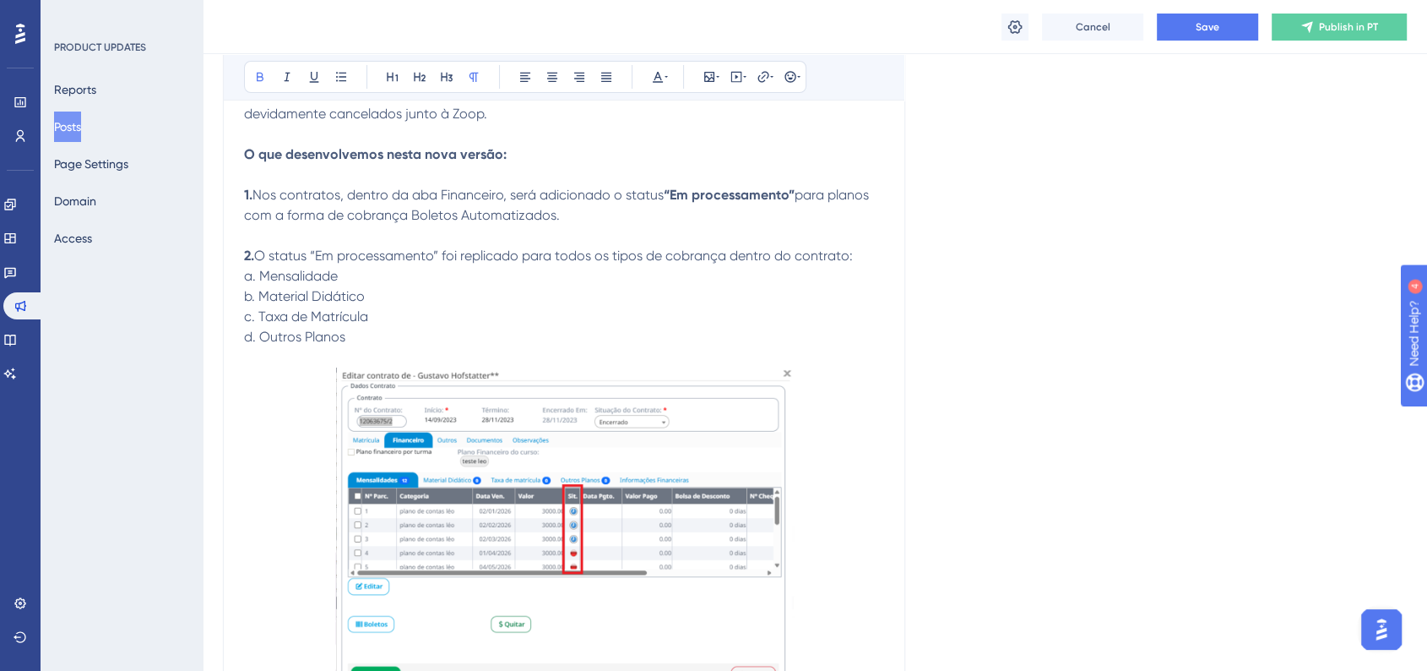
scroll to position [5912, 0]
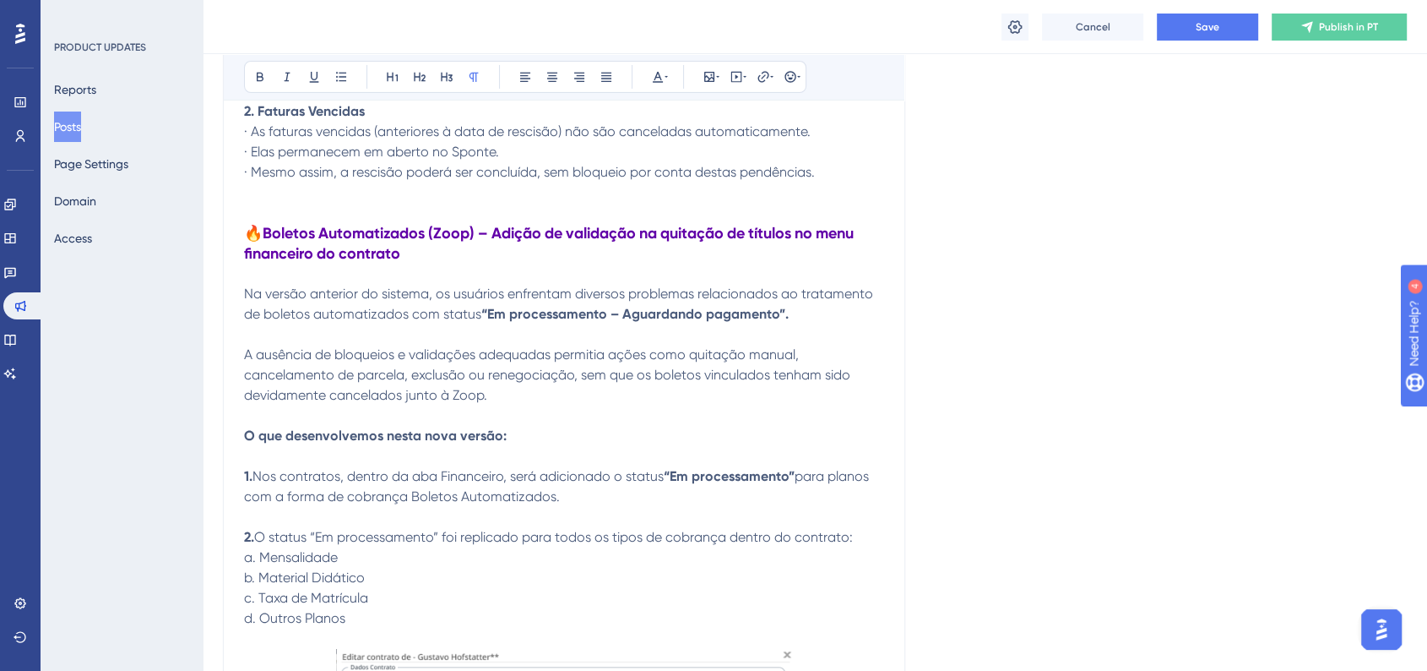
drag, startPoint x: 412, startPoint y: 507, endPoint x: 568, endPoint y: 508, distance: 156.2
click at [568, 507] on p "1. Nos contratos, dentro da aba Financeiro, será adicionado o status “Em proces…" at bounding box center [564, 486] width 640 height 41
click at [261, 80] on icon at bounding box center [260, 77] width 7 height 9
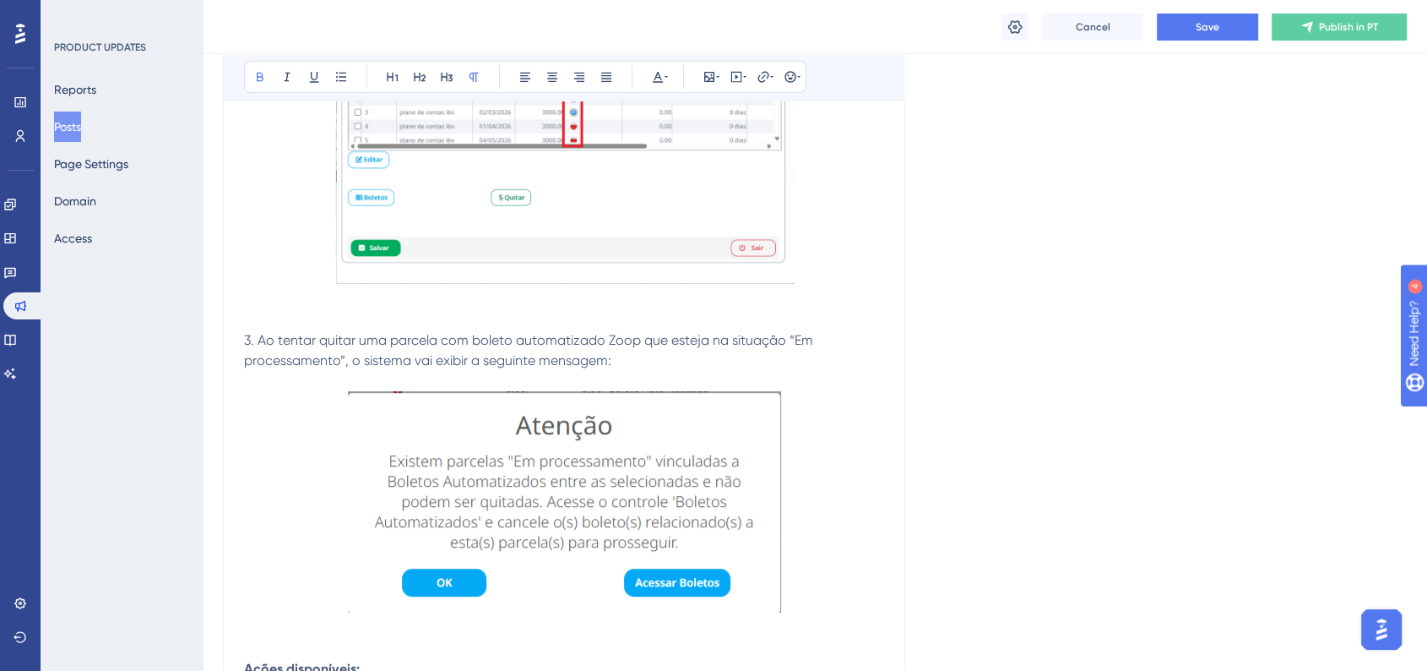
scroll to position [6474, 0]
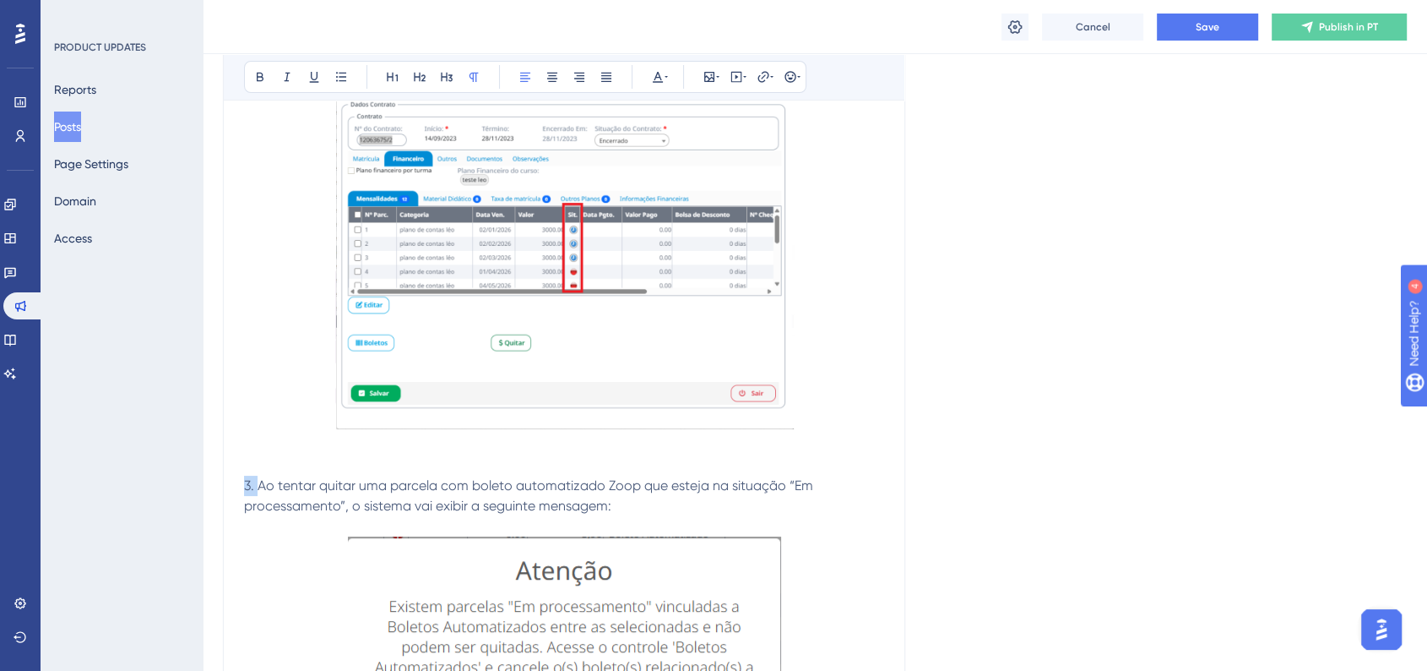
drag, startPoint x: 247, startPoint y: 495, endPoint x: 256, endPoint y: 497, distance: 9.4
click at [256, 497] on span "3. Ao tentar quitar uma parcela com boleto automatizado Zoop que esteja na situ…" at bounding box center [530, 495] width 573 height 36
click at [253, 81] on icon at bounding box center [260, 77] width 14 height 14
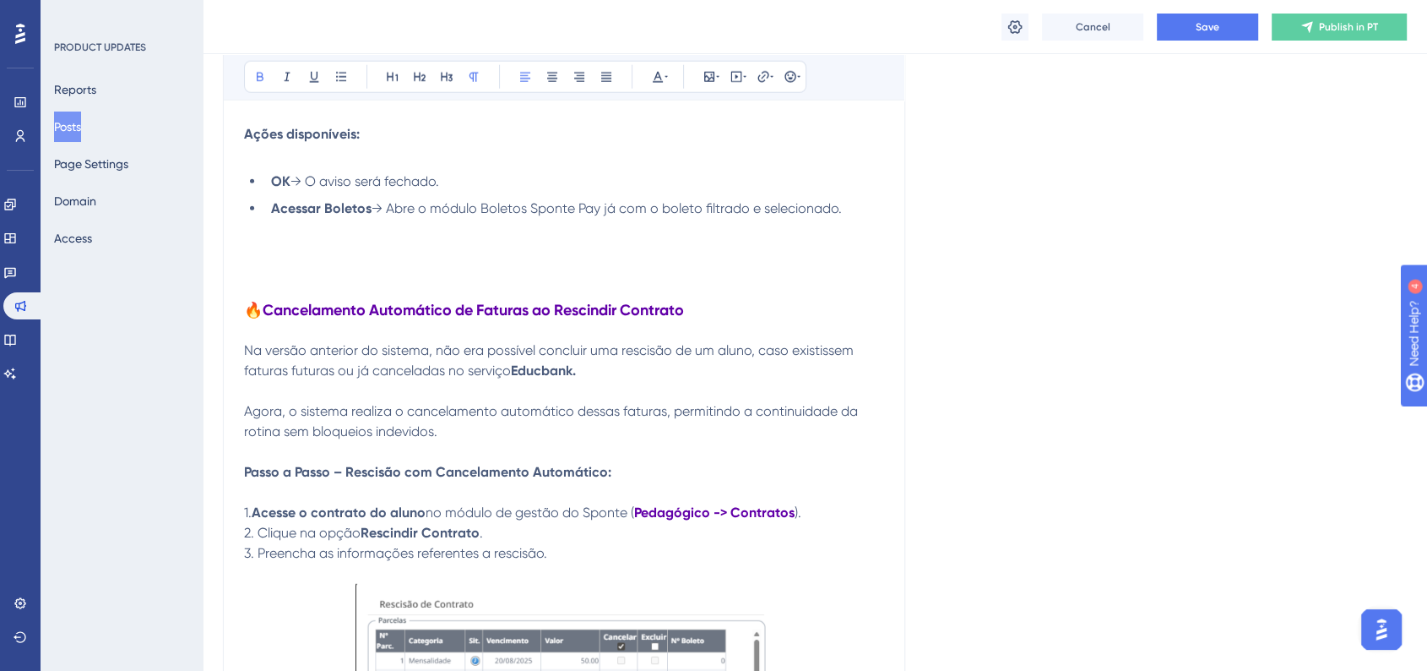
scroll to position [4598, 0]
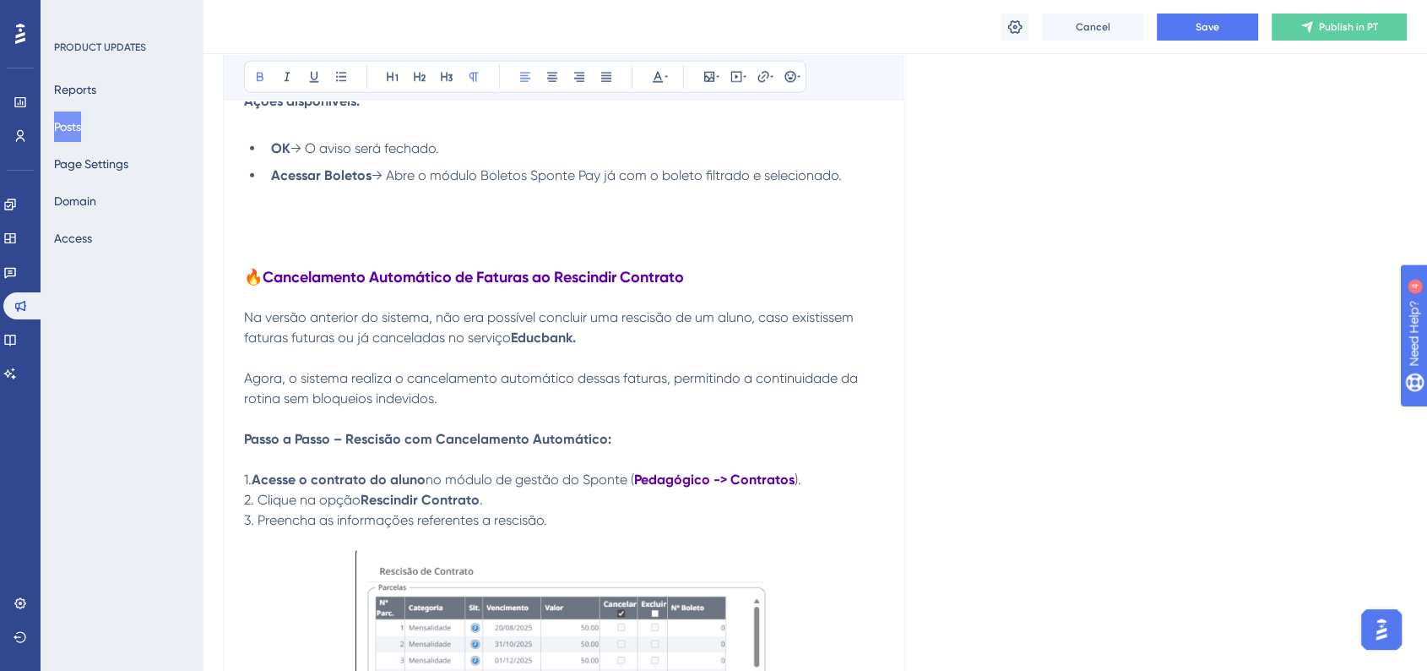
click at [252, 481] on span "1." at bounding box center [248, 479] width 8 height 16
click at [267, 83] on button at bounding box center [260, 77] width 24 height 24
click at [264, 421] on p at bounding box center [564, 419] width 640 height 20
drag, startPoint x: 244, startPoint y: 509, endPoint x: 254, endPoint y: 508, distance: 10.2
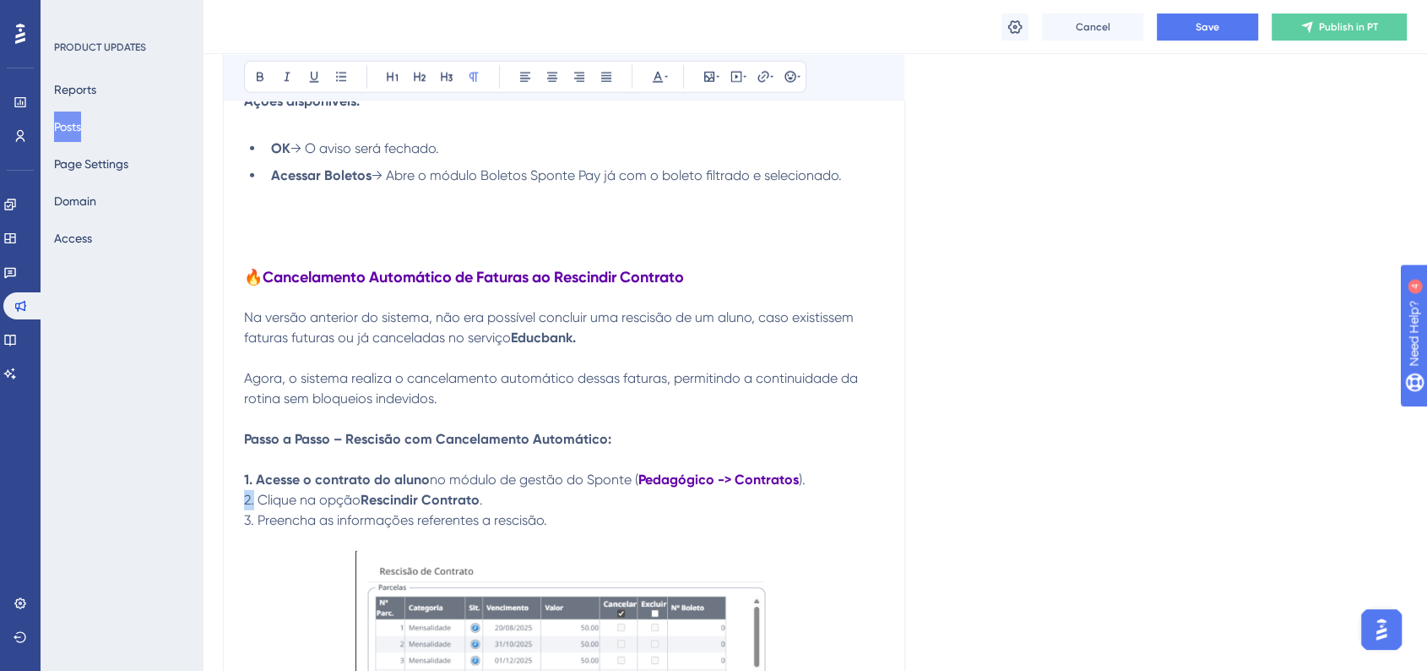
click at [254, 508] on span "2. Clique na opção" at bounding box center [302, 500] width 117 height 16
click at [262, 78] on icon at bounding box center [260, 77] width 14 height 14
click at [277, 390] on p "Agora, o sistema realiza o cancelamento automático dessas faturas, permitindo a…" at bounding box center [564, 388] width 640 height 41
click at [255, 524] on span "3. Preencha as informações referentes a rescisão." at bounding box center [395, 520] width 303 height 16
click at [264, 83] on button at bounding box center [260, 77] width 24 height 24
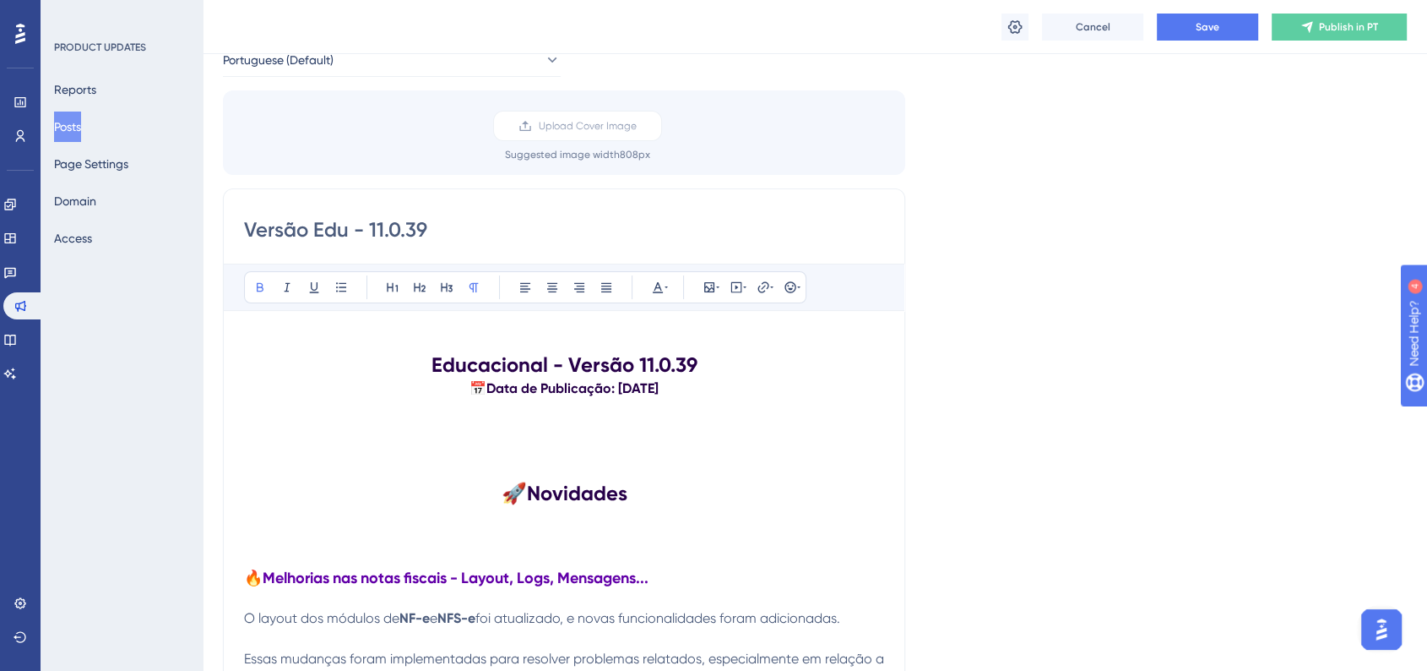
scroll to position [0, 0]
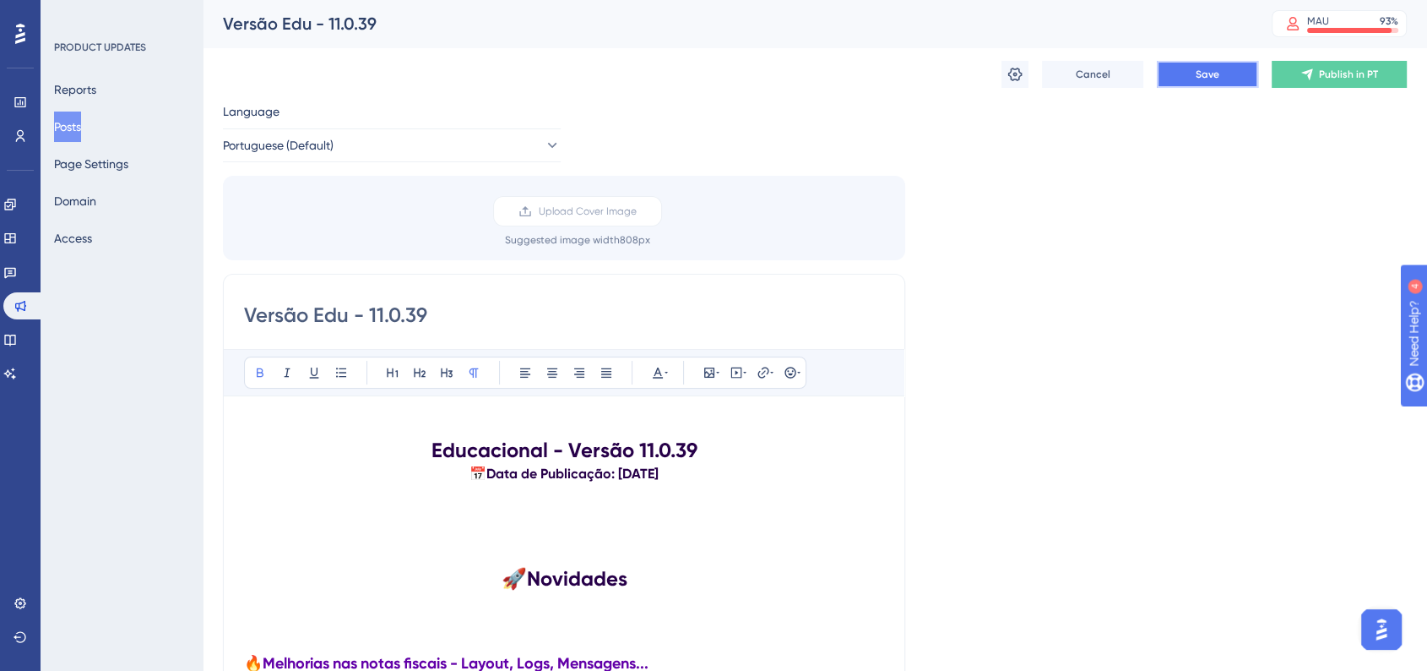
click at [1210, 83] on button "Save" at bounding box center [1207, 74] width 101 height 27
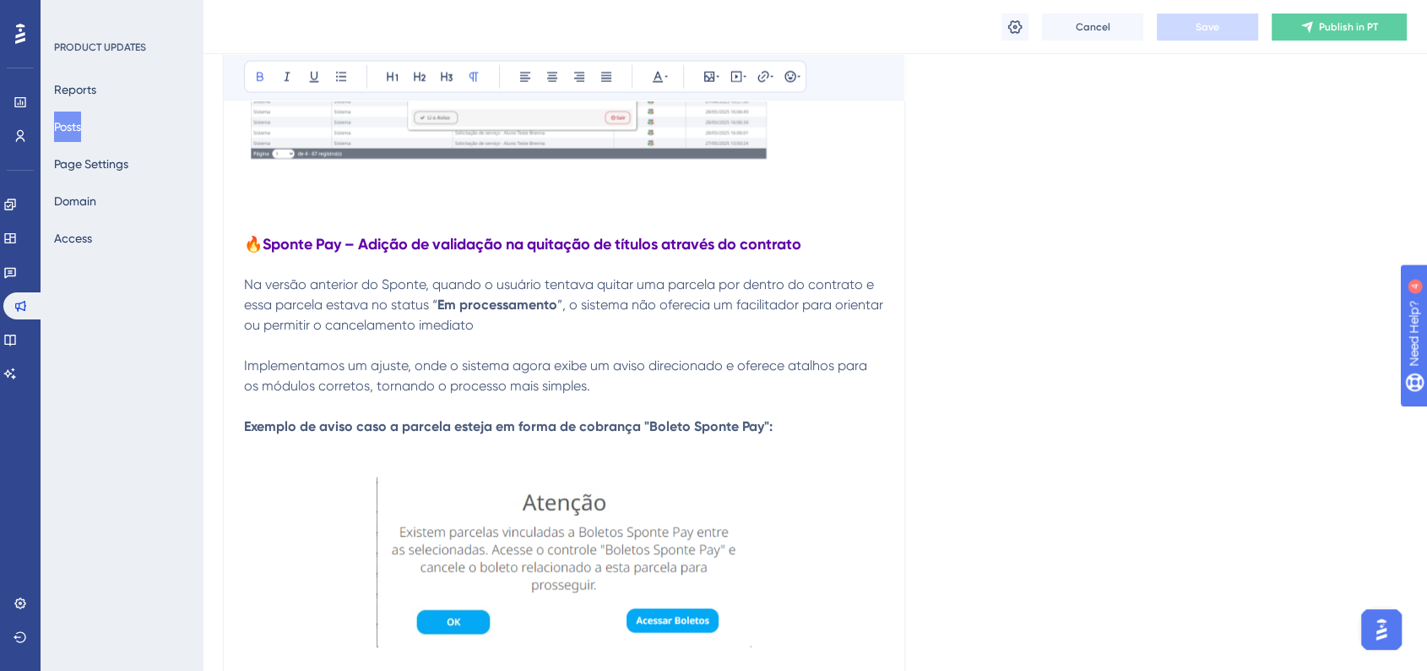
scroll to position [3847, 0]
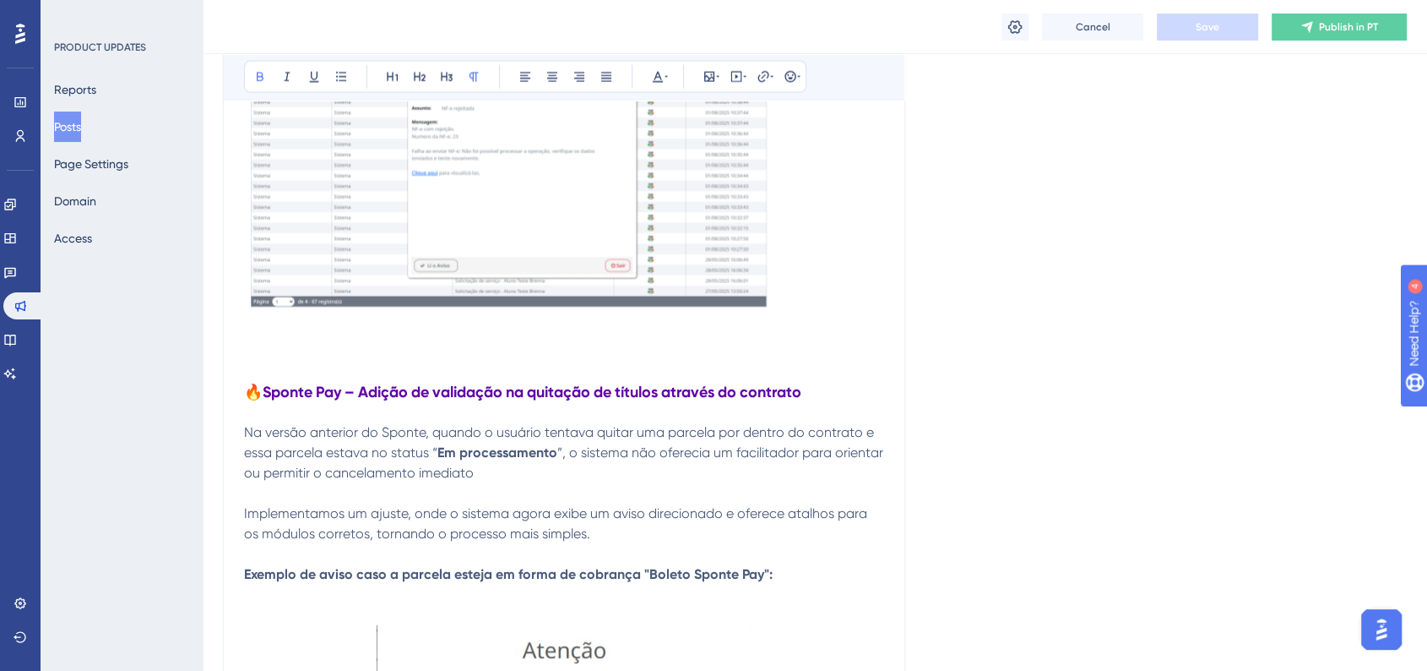
click at [250, 386] on strong "🔥Sponte Pay – Adição de validação na quitação de títulos através do contrato" at bounding box center [522, 392] width 557 height 19
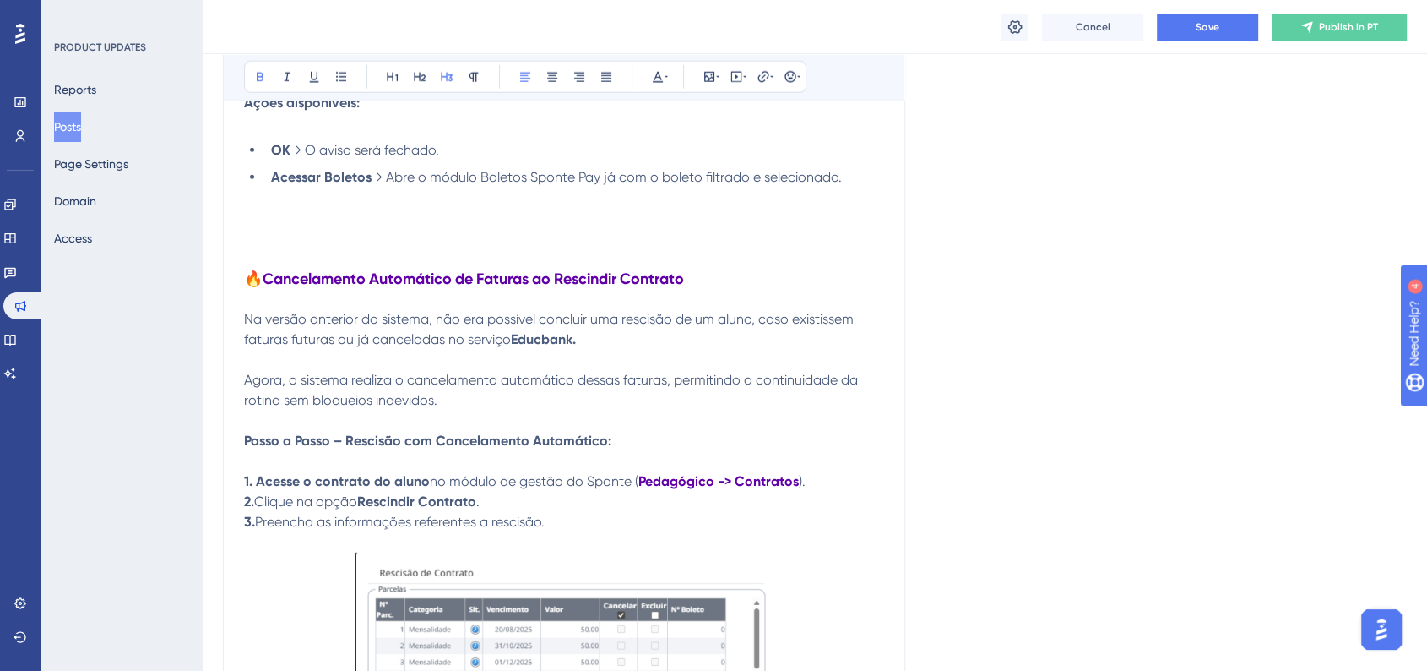
scroll to position [4692, 0]
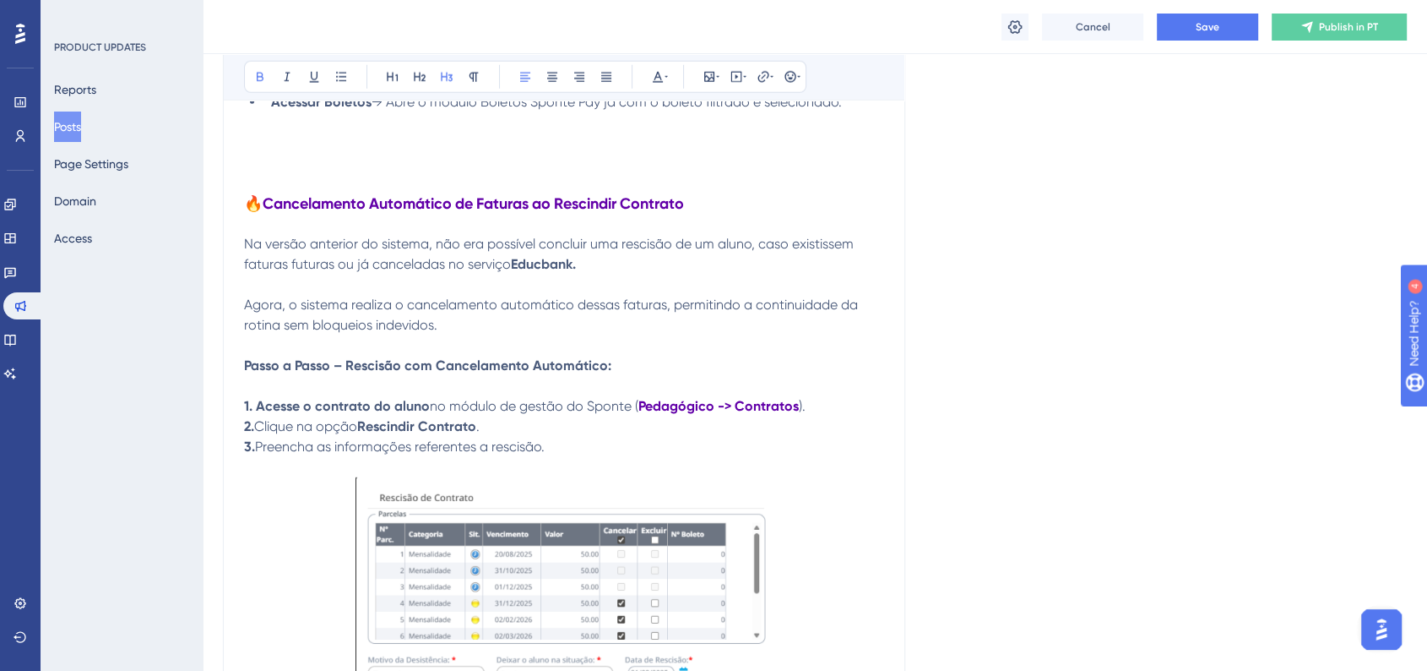
click at [247, 208] on strong "🔥Cancelamento Automático de Faturas ao Rescindir Contrato" at bounding box center [464, 203] width 440 height 19
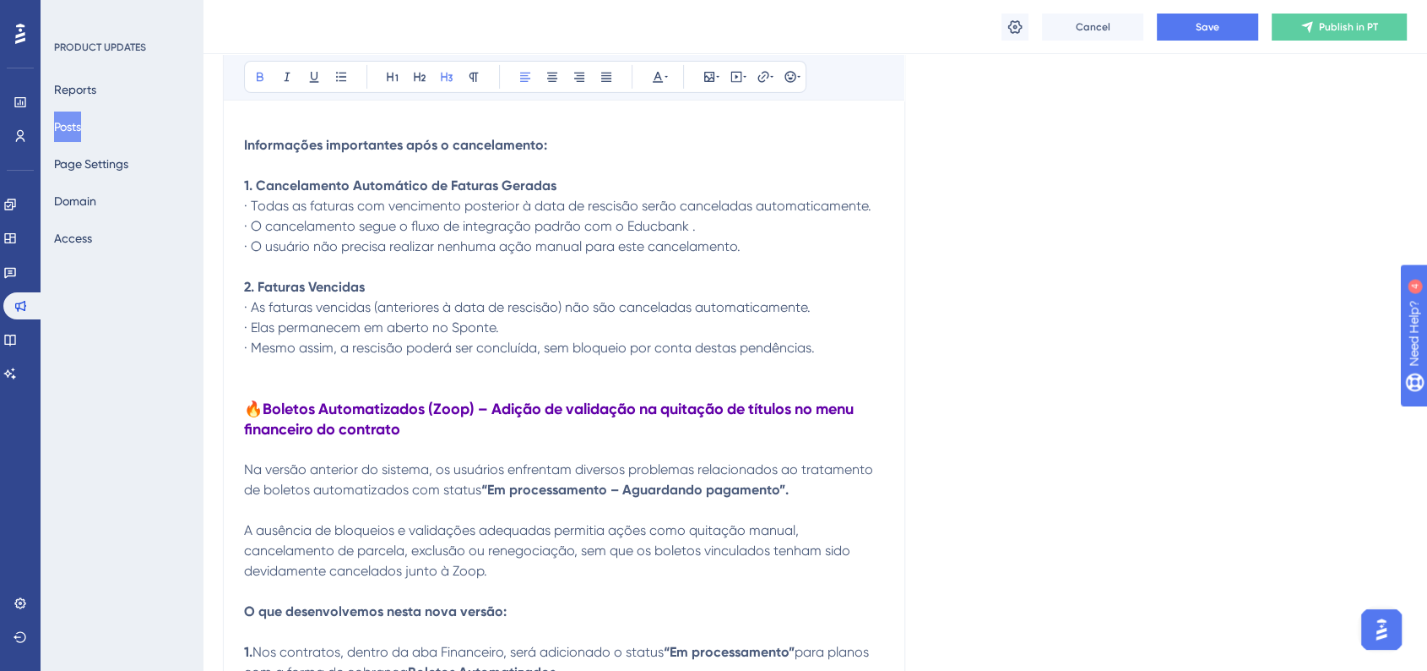
scroll to position [5817, 0]
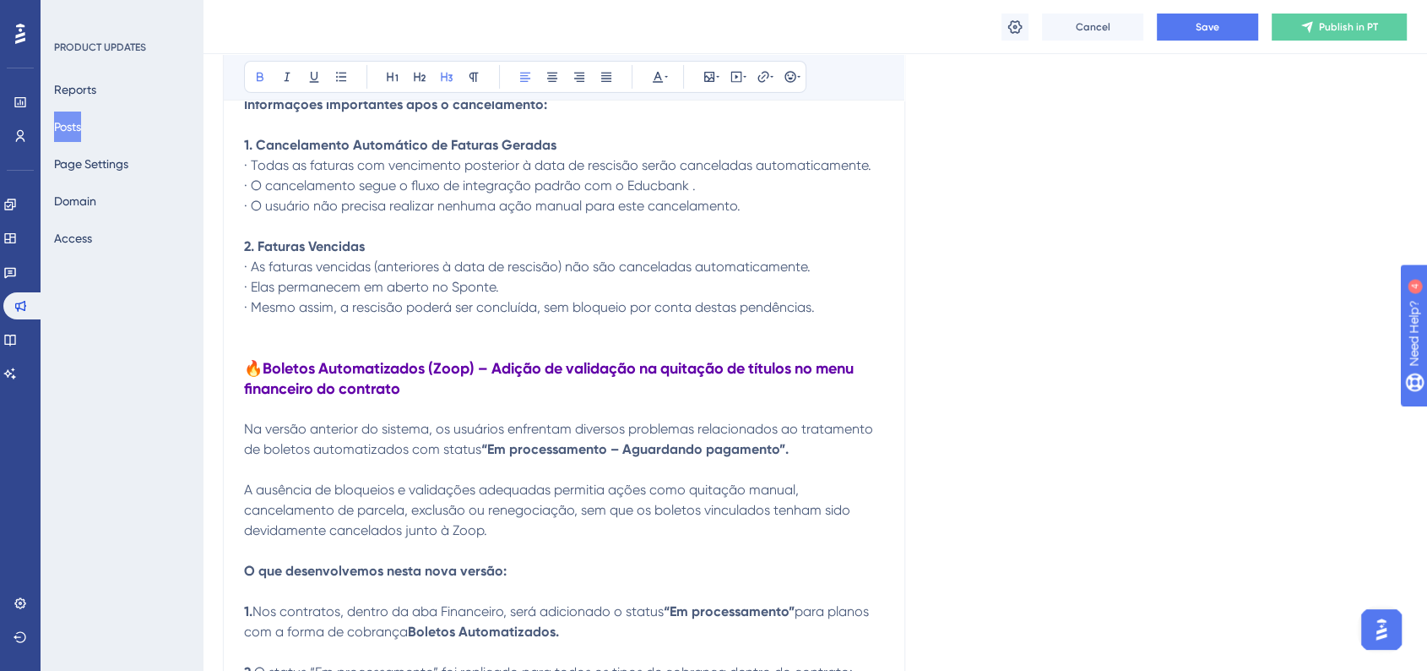
click at [246, 376] on strong "🔥Boletos Automatizados (Zoop) – Adição de validação na quitação de títulos no m…" at bounding box center [550, 378] width 613 height 39
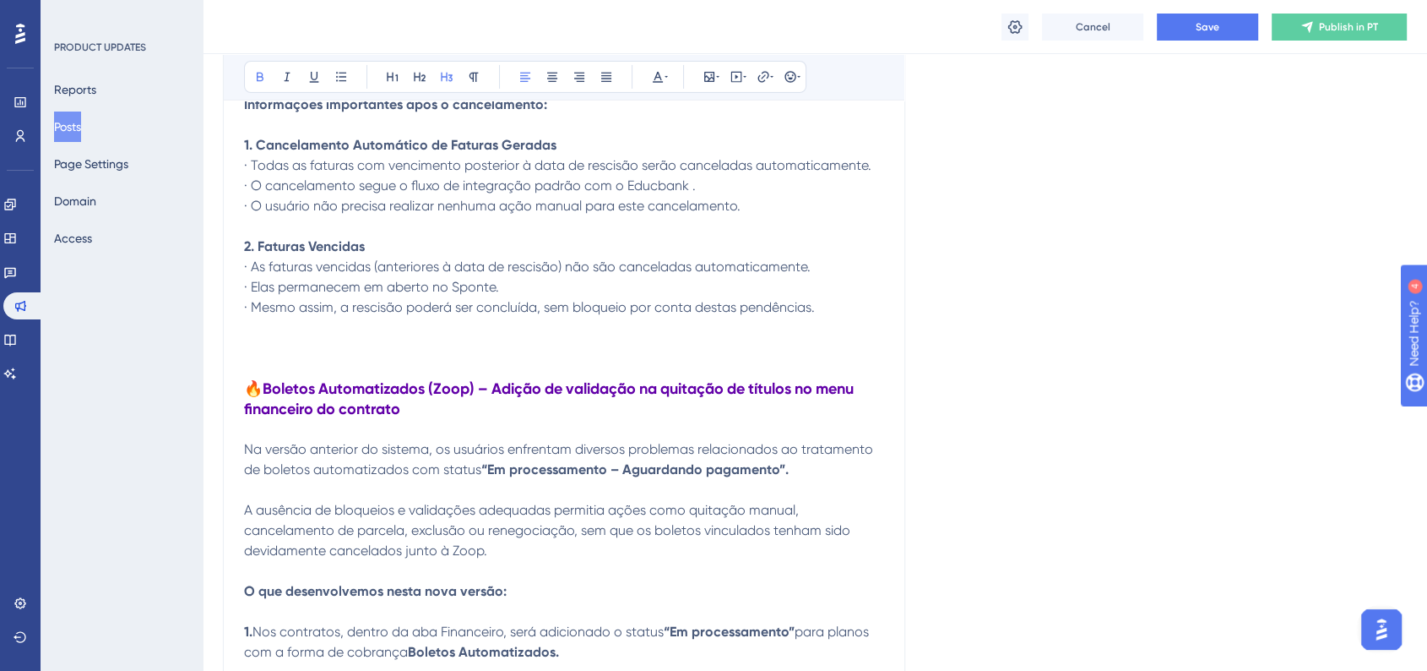
scroll to position [6287, 0]
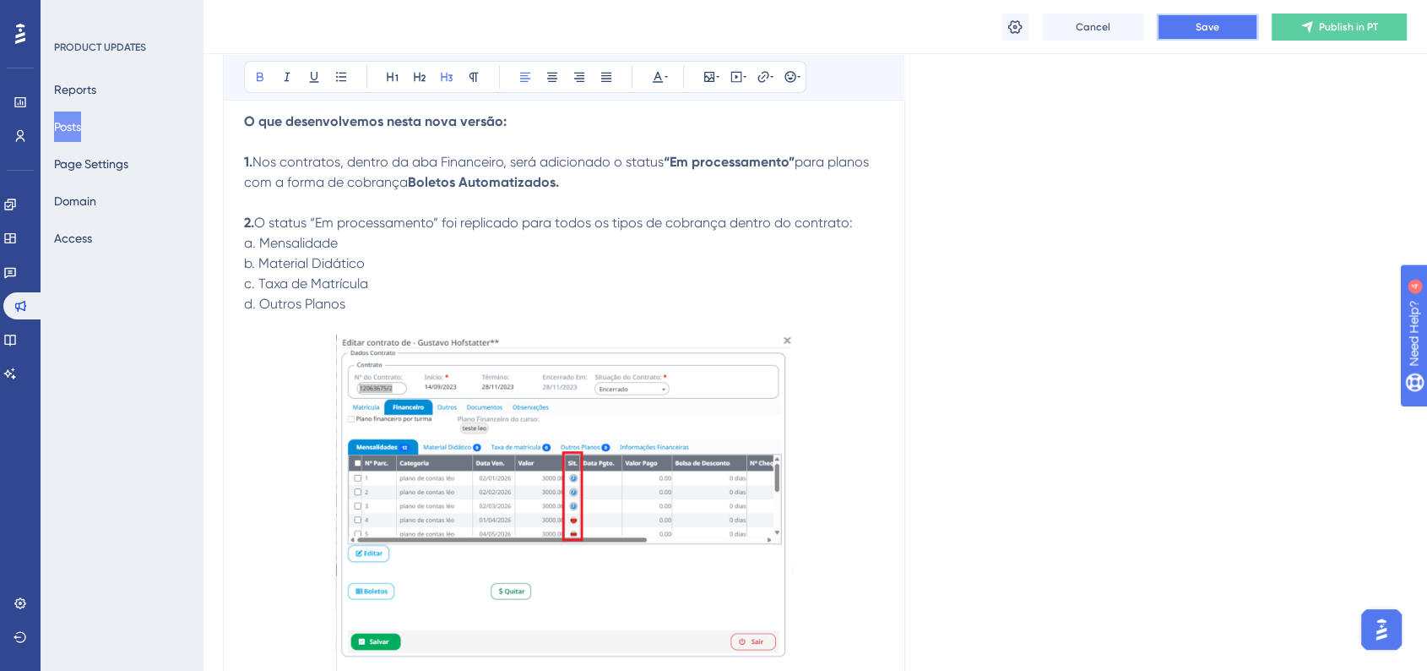
click at [1174, 35] on button "Save" at bounding box center [1207, 27] width 101 height 27
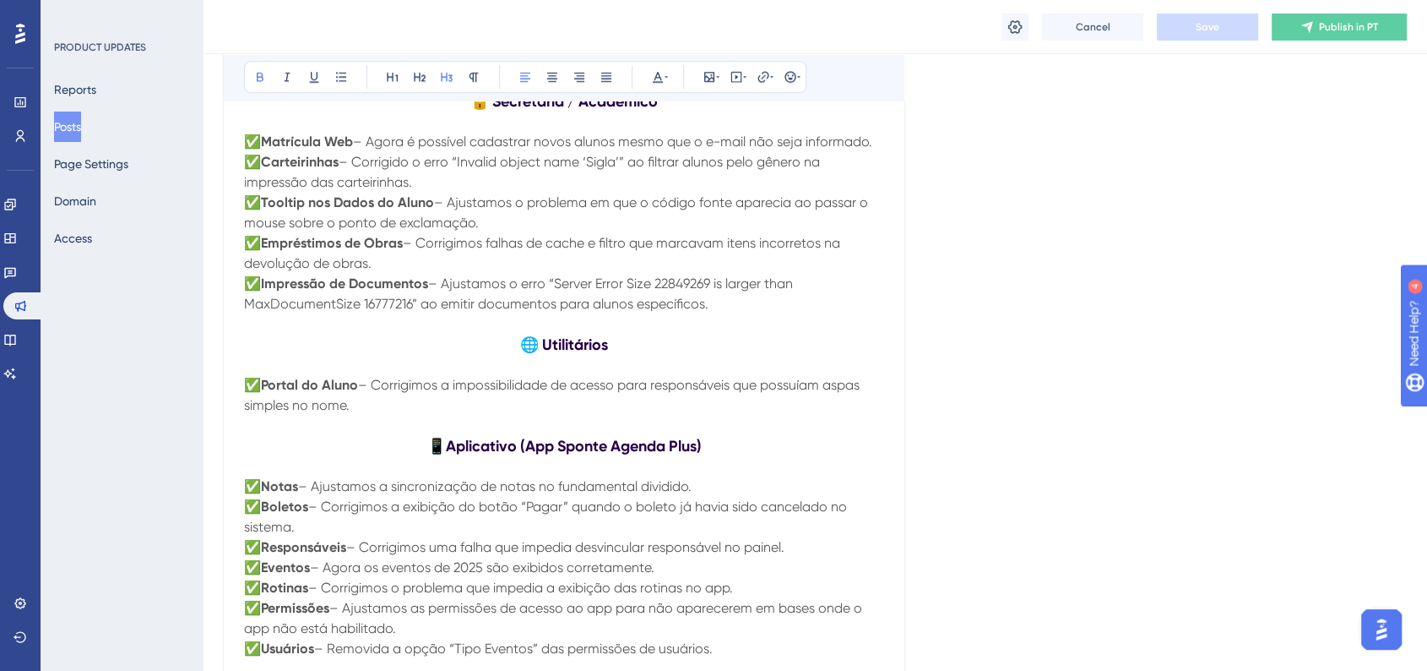
scroll to position [7695, 0]
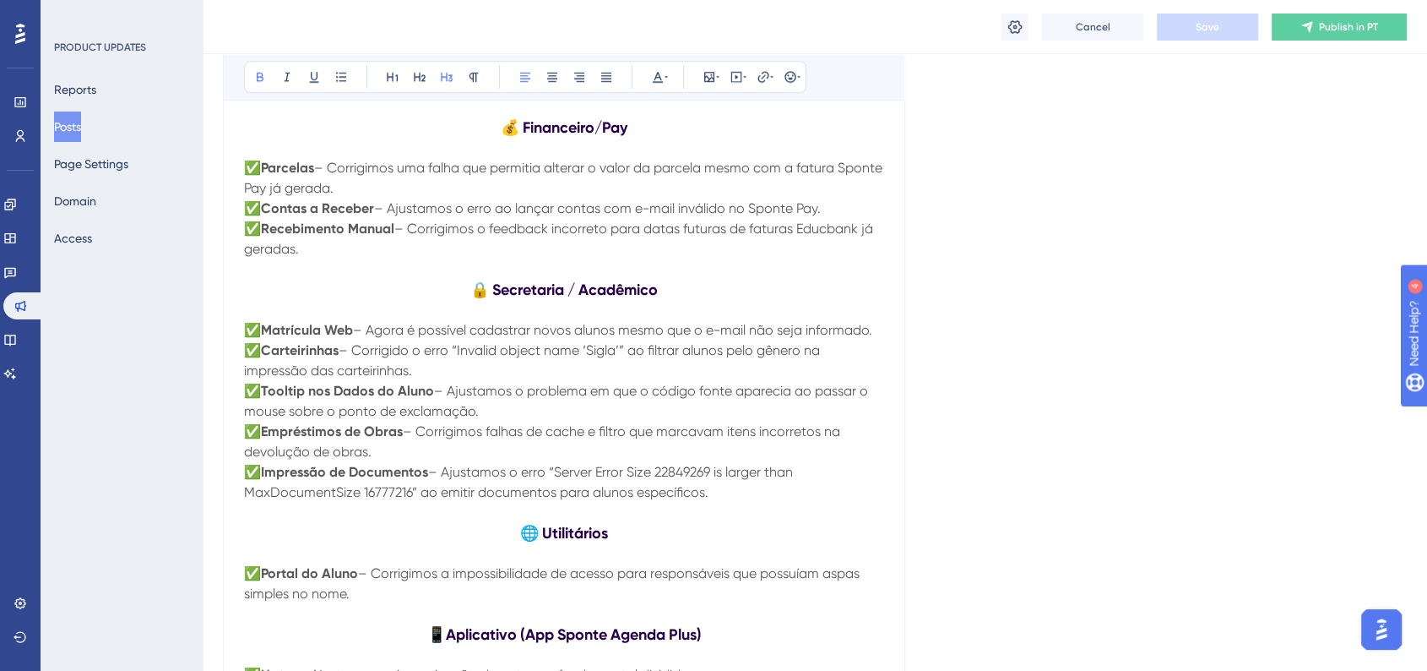
click at [738, 523] on p at bounding box center [564, 513] width 640 height 20
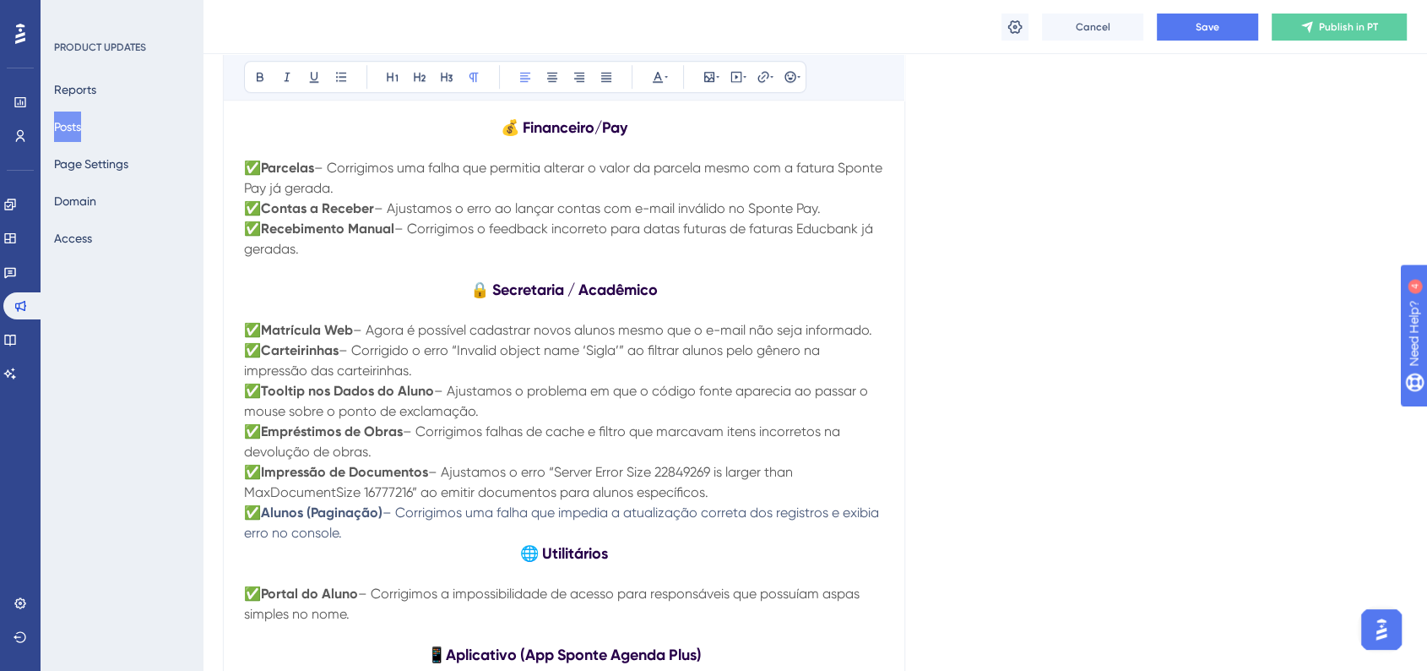
drag, startPoint x: 385, startPoint y: 556, endPoint x: 243, endPoint y: 536, distance: 143.2
click at [244, 536] on p "✅ Alunos (Paginação) – Corrigimos uma falha que impedia a atualização correta d…" at bounding box center [564, 523] width 640 height 41
click at [651, 76] on icon at bounding box center [658, 77] width 14 height 14
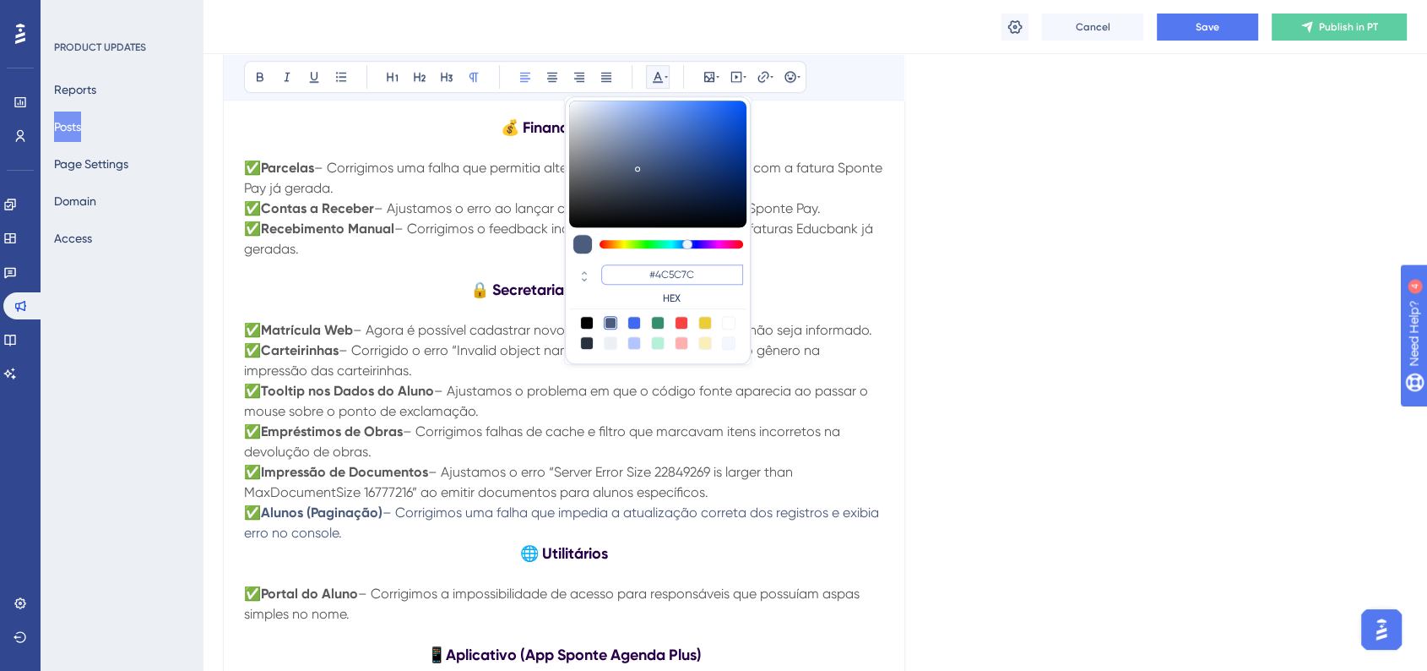
click at [669, 273] on input "#4C5C7C" at bounding box center [672, 274] width 142 height 20
paste input "5A5A5A"
type input "#5A5A5A"
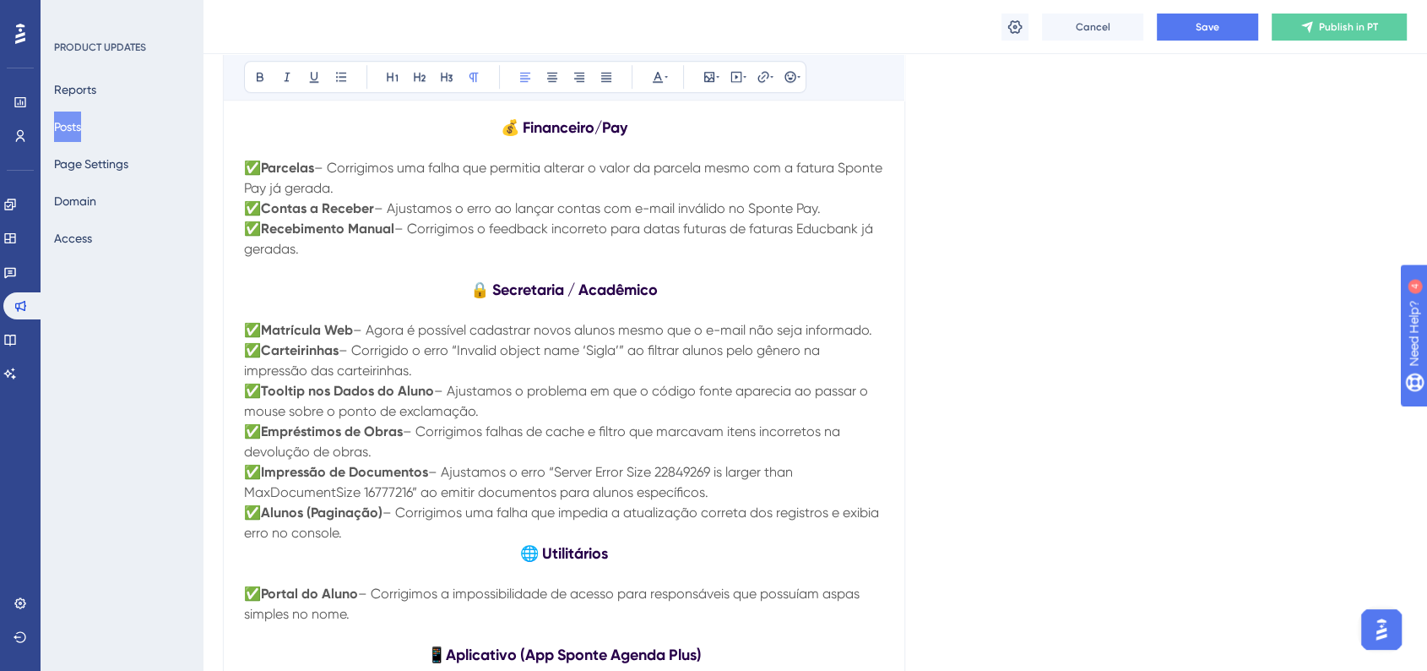
drag, startPoint x: 388, startPoint y: 560, endPoint x: 236, endPoint y: 541, distance: 154.1
click at [649, 73] on button at bounding box center [658, 77] width 24 height 24
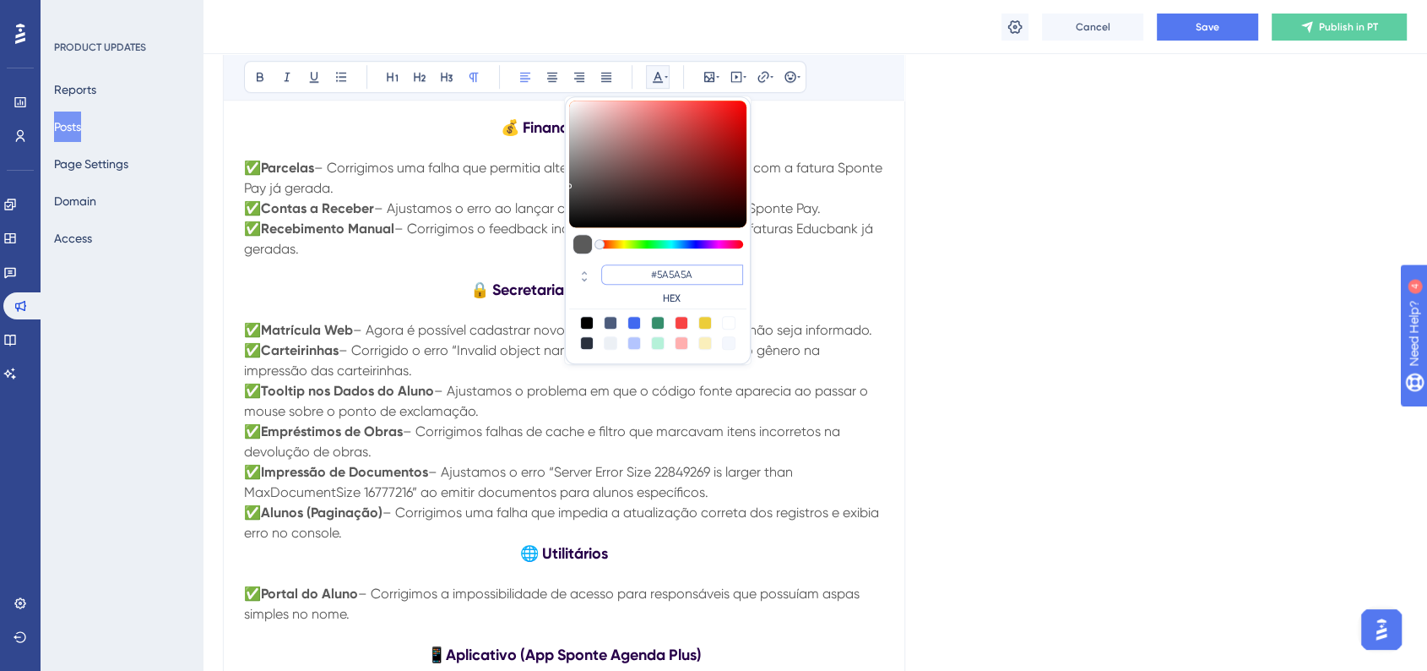
click at [703, 272] on input "#5A5A5A" at bounding box center [672, 274] width 142 height 20
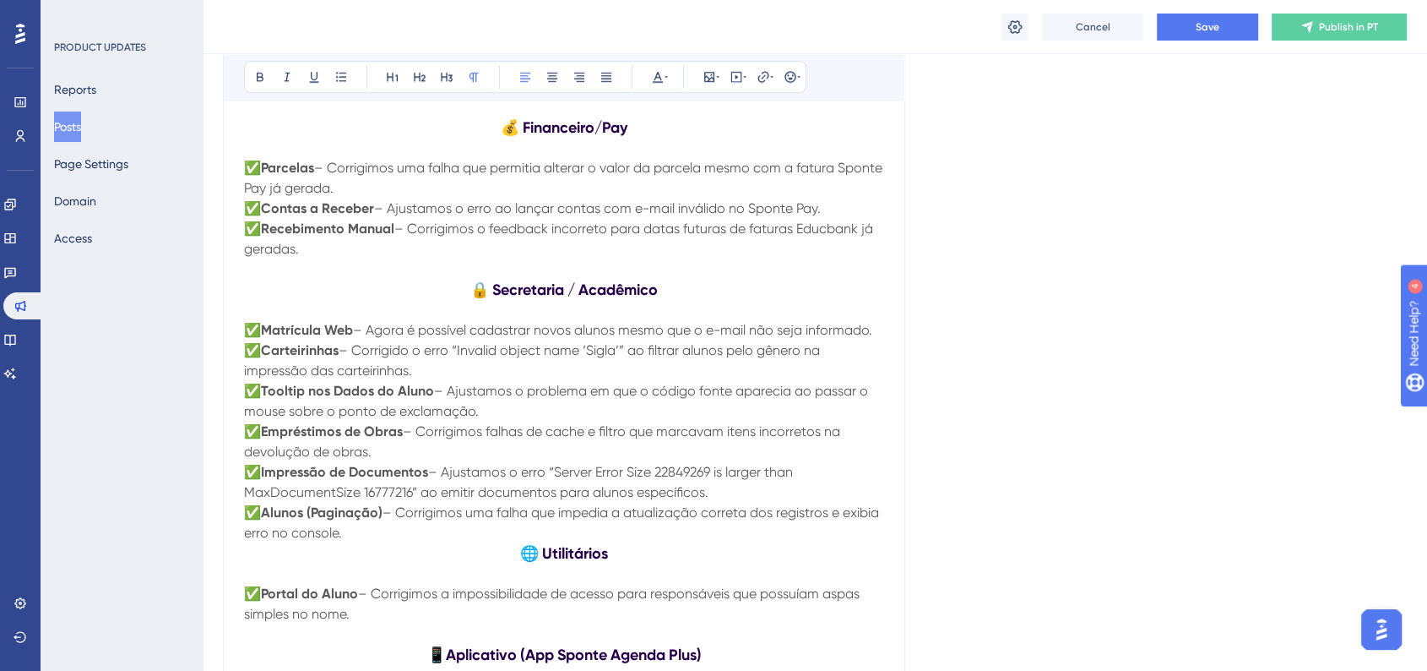
click at [1229, 19] on button "Save" at bounding box center [1207, 27] width 101 height 27
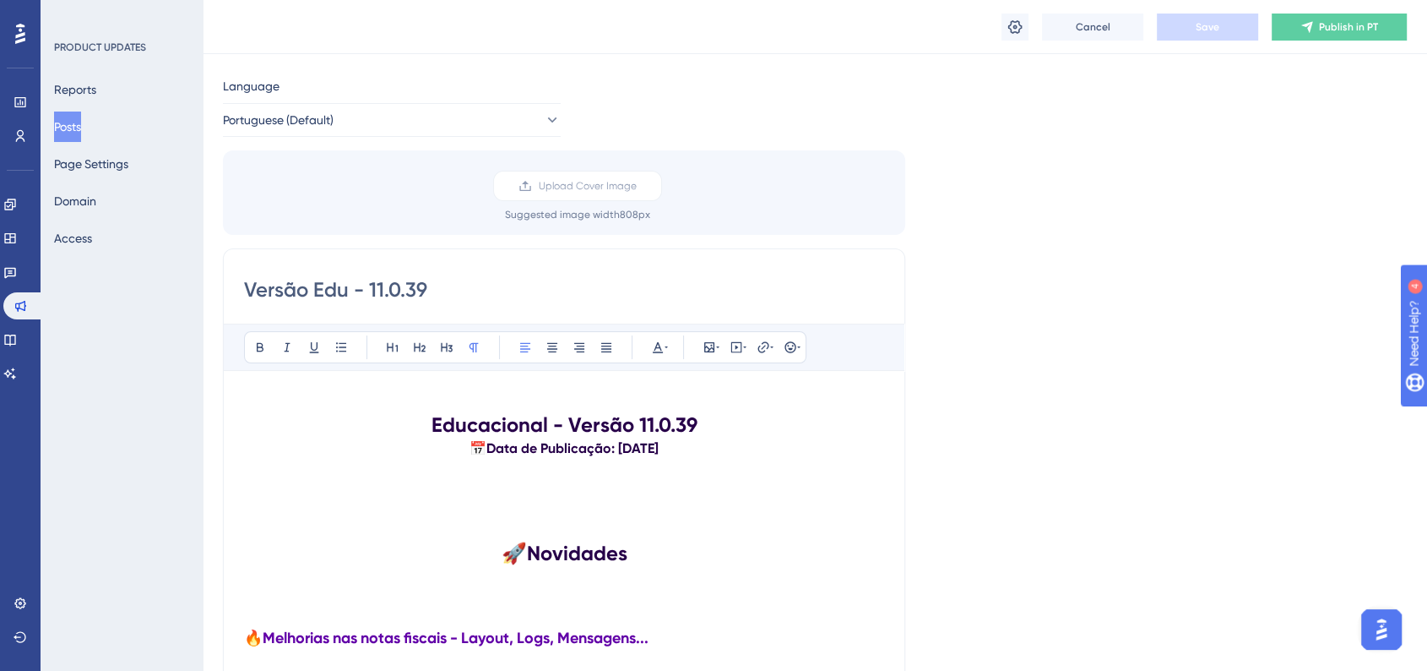
scroll to position [0, 0]
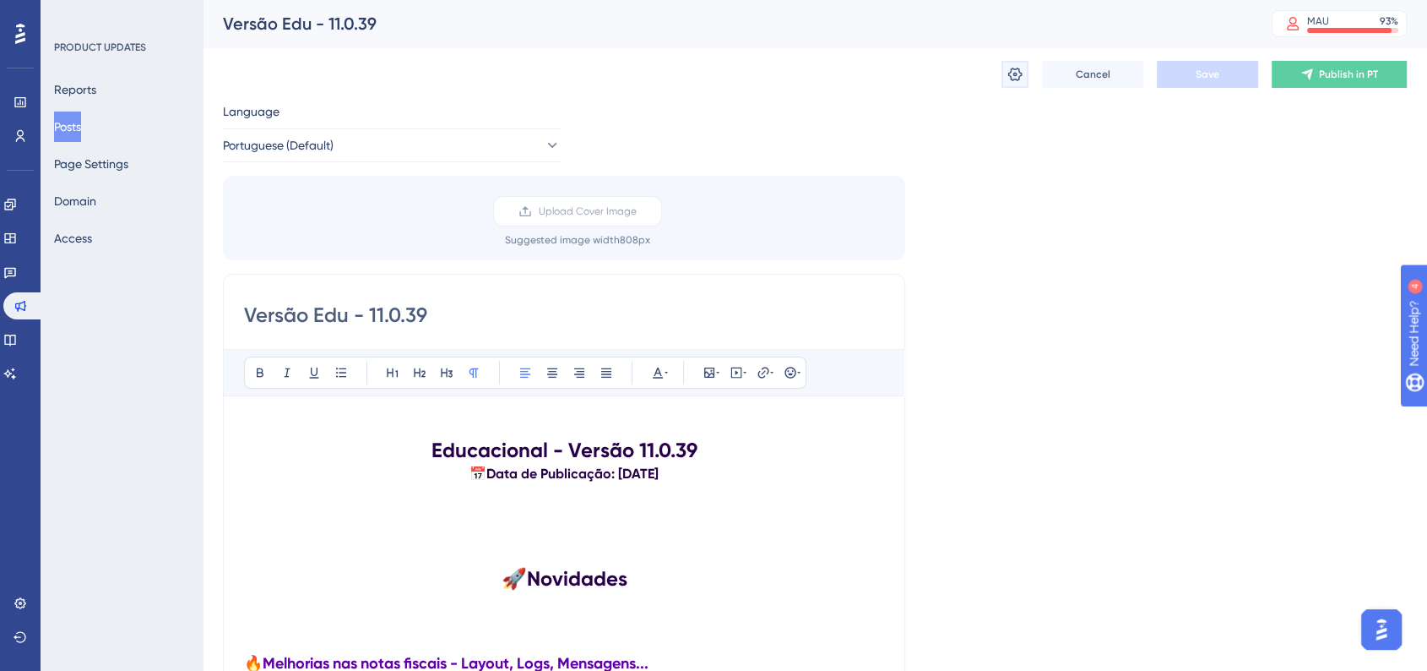
click at [1016, 79] on icon at bounding box center [1015, 75] width 14 height 14
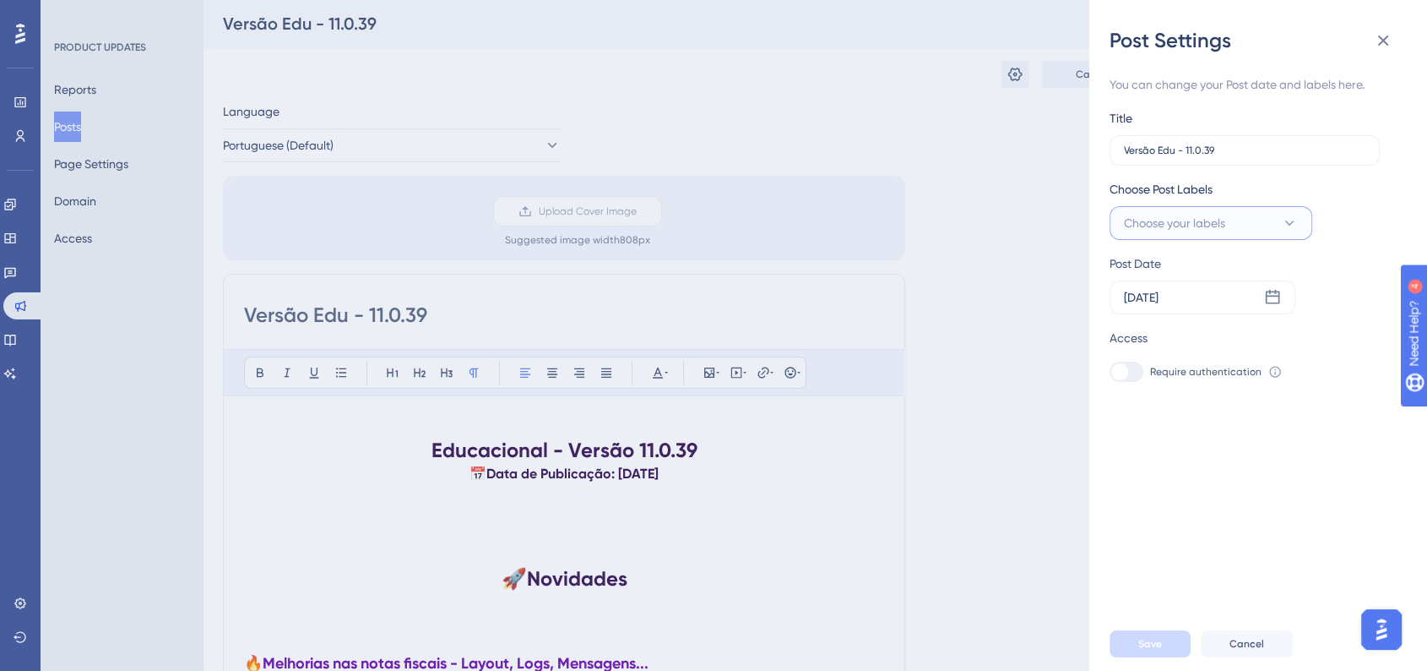
click at [1187, 224] on span "Choose your labels" at bounding box center [1174, 223] width 101 height 20
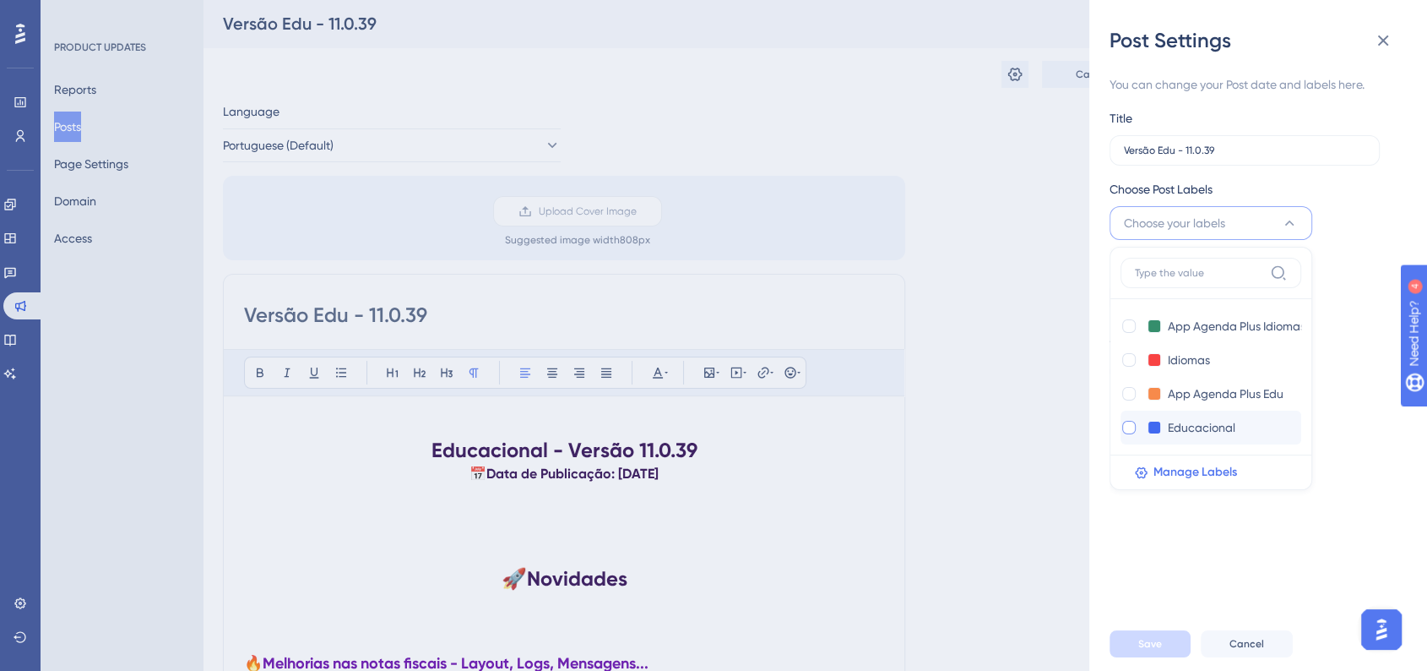
click at [1129, 426] on div at bounding box center [1129, 428] width 14 height 14
checkbox input "true"
click at [1128, 655] on button "Save" at bounding box center [1150, 643] width 81 height 27
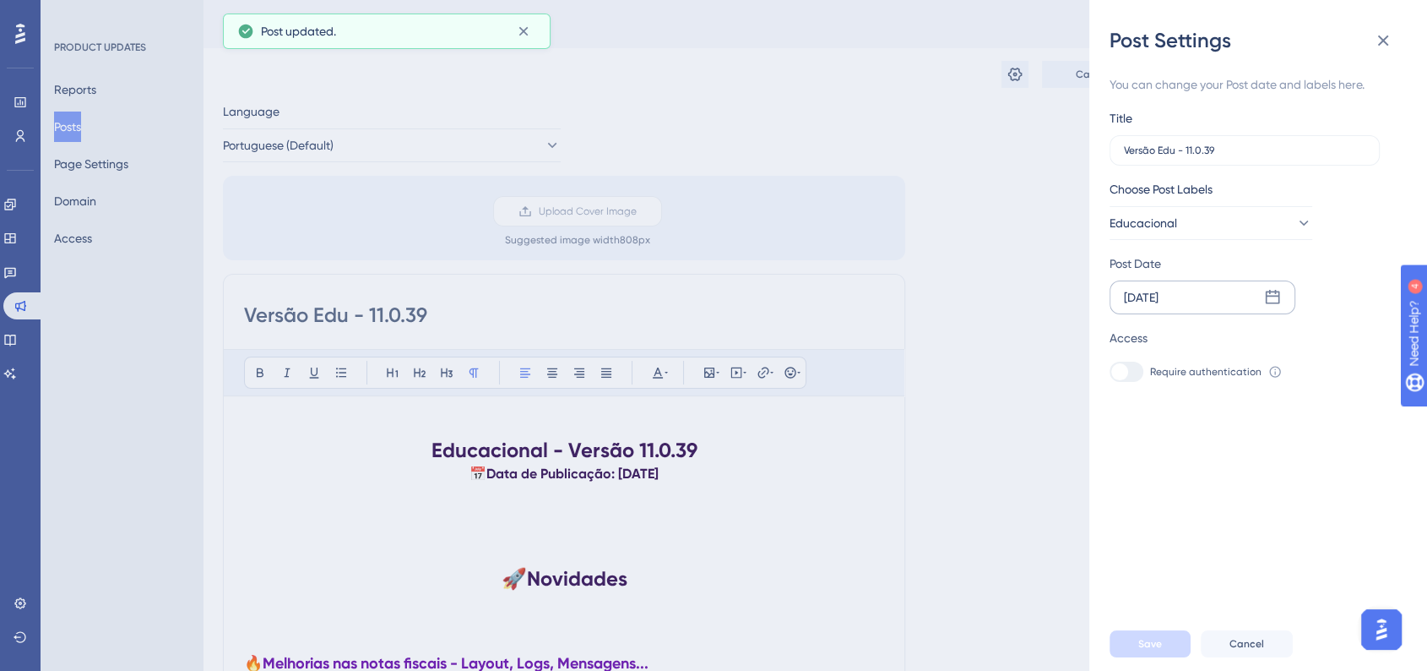
click at [1280, 309] on div "[DATE]" at bounding box center [1203, 297] width 186 height 34
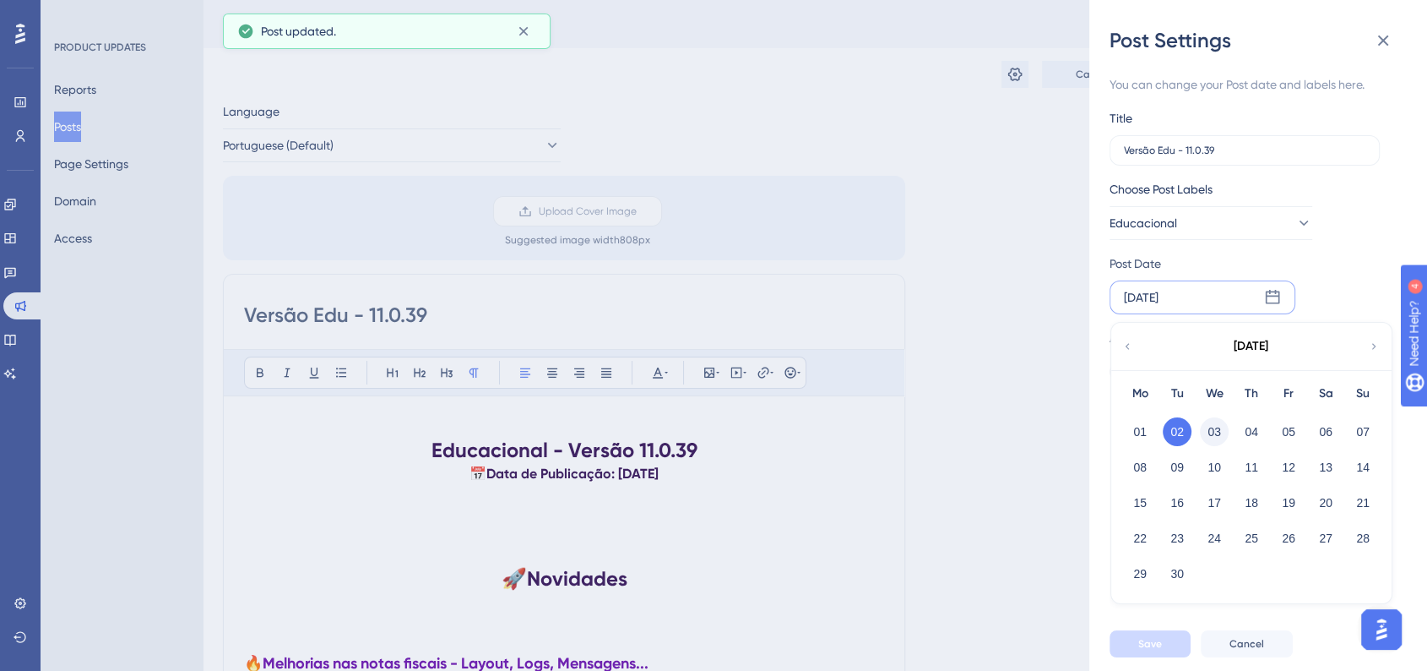
click at [1211, 443] on button "03" at bounding box center [1214, 431] width 29 height 29
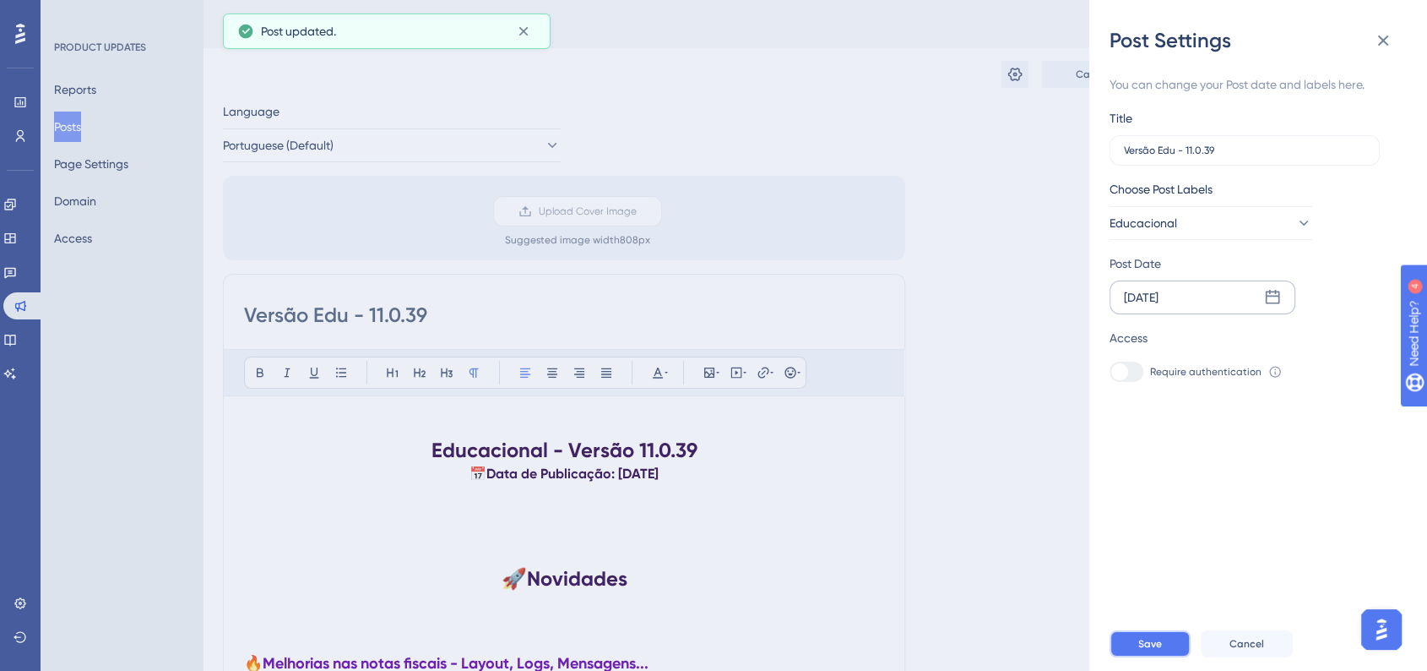
click at [1164, 649] on button "Save" at bounding box center [1150, 643] width 81 height 27
click at [1029, 537] on div "Post Settings You can change your Post date and labels here. Title Versão Edu -…" at bounding box center [713, 335] width 1427 height 671
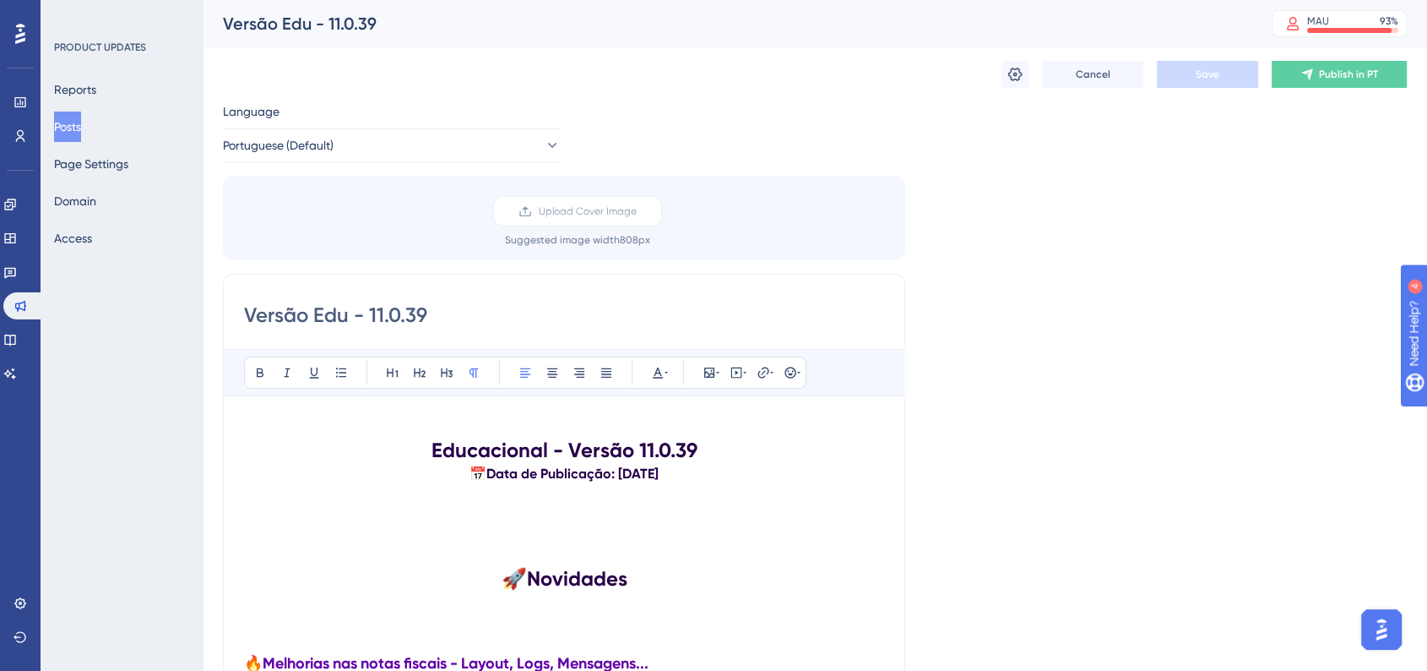
click at [270, 417] on p at bounding box center [564, 426] width 640 height 20
click at [1186, 84] on button "Save" at bounding box center [1207, 74] width 101 height 27
drag, startPoint x: 8, startPoint y: 215, endPoint x: 53, endPoint y: 218, distance: 44.8
click at [8, 215] on link at bounding box center [10, 204] width 14 height 27
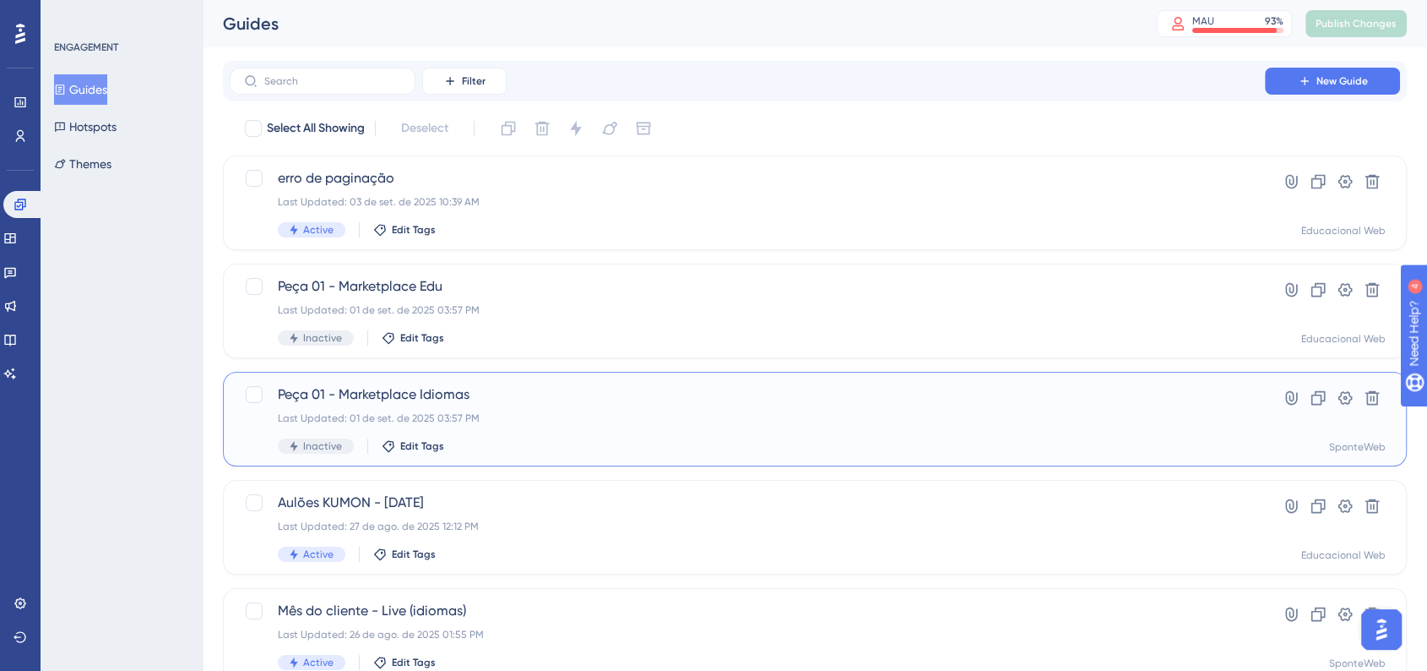
click at [498, 403] on span "Peça 01 - Marketplace Idiomas" at bounding box center [747, 394] width 939 height 20
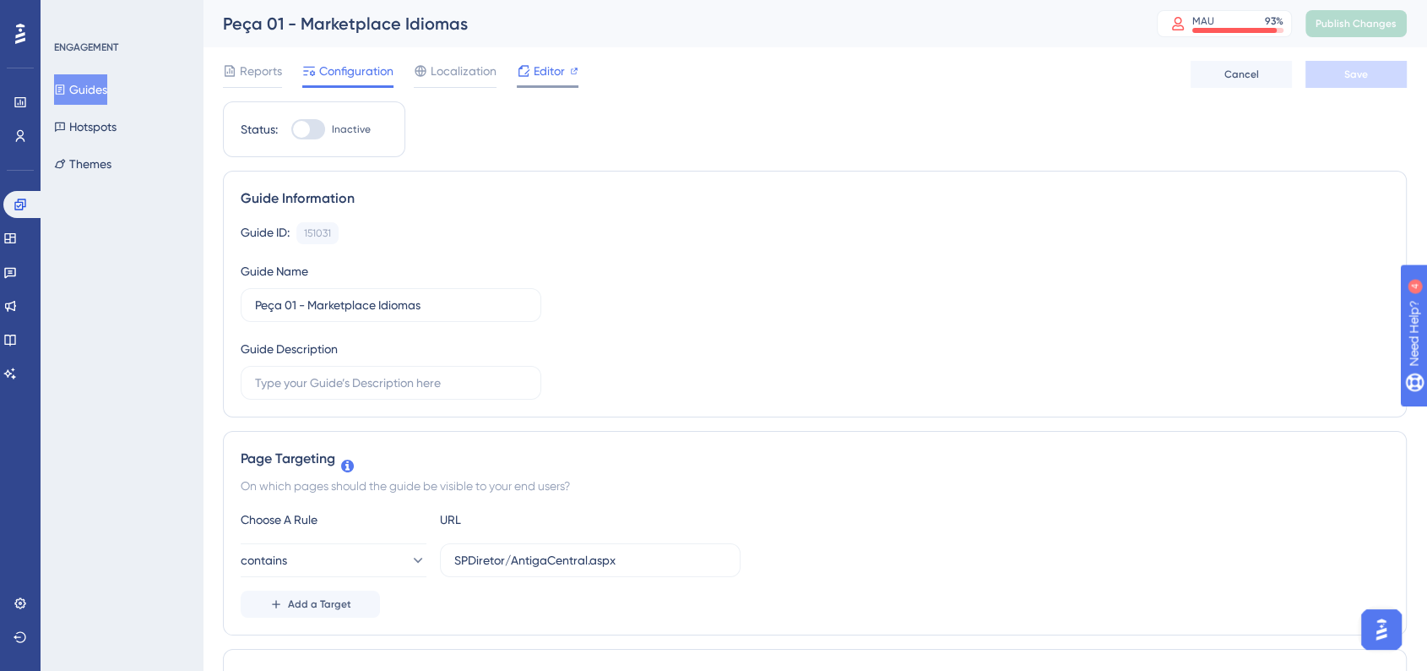
click at [575, 78] on div at bounding box center [574, 71] width 8 height 20
click at [18, 204] on icon at bounding box center [21, 205] width 14 height 14
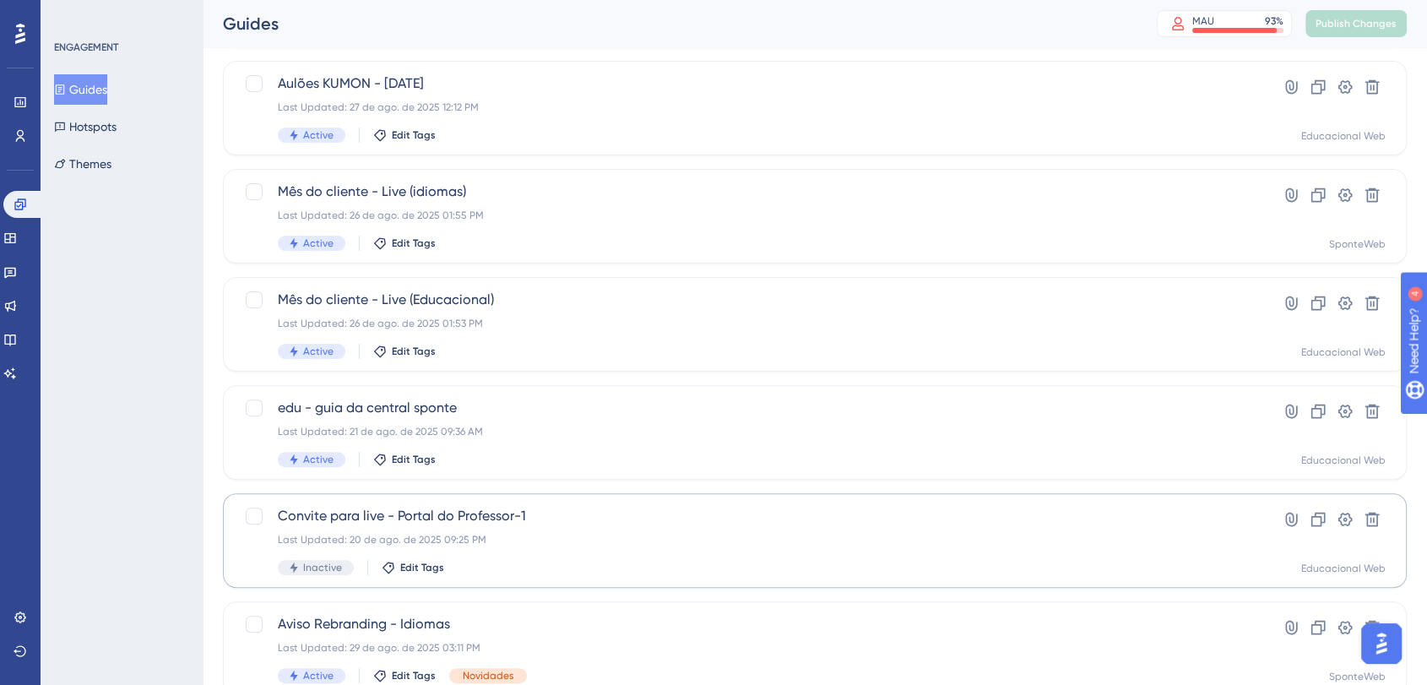
scroll to position [469, 0]
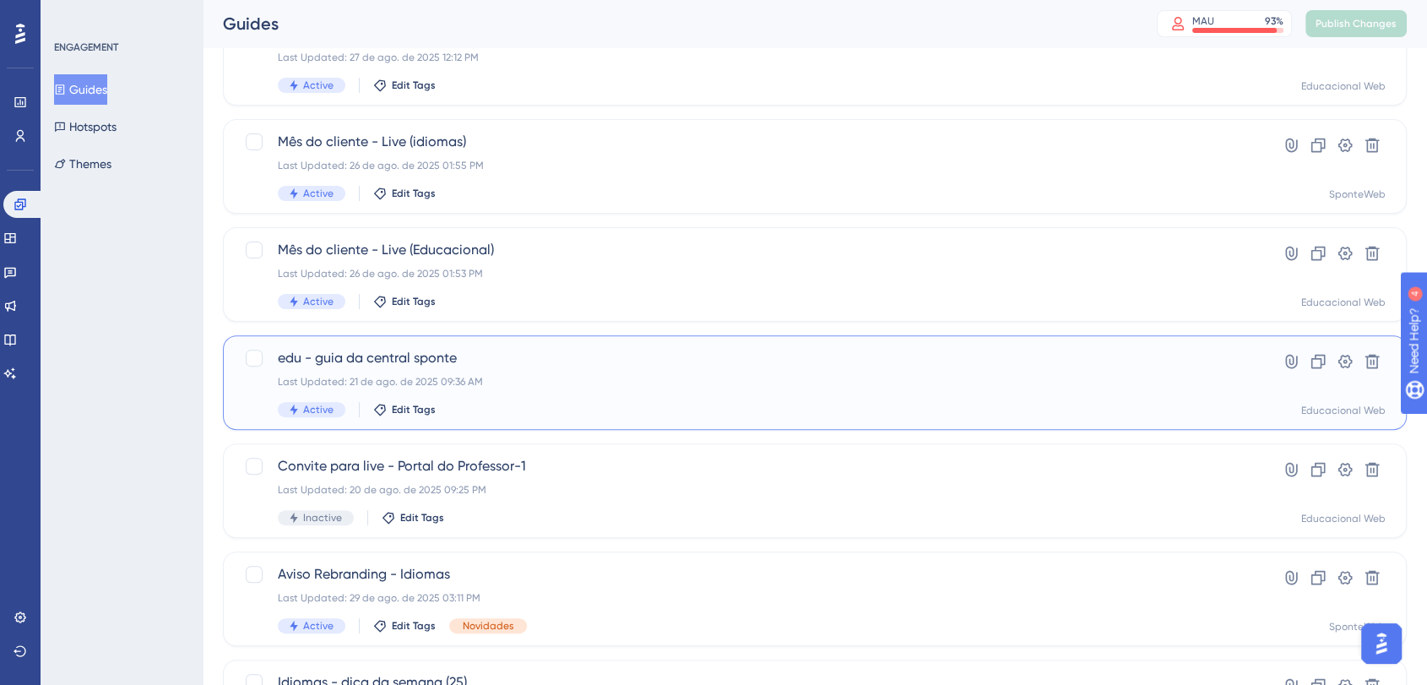
click at [394, 356] on span "edu - guia da central sponte" at bounding box center [747, 358] width 939 height 20
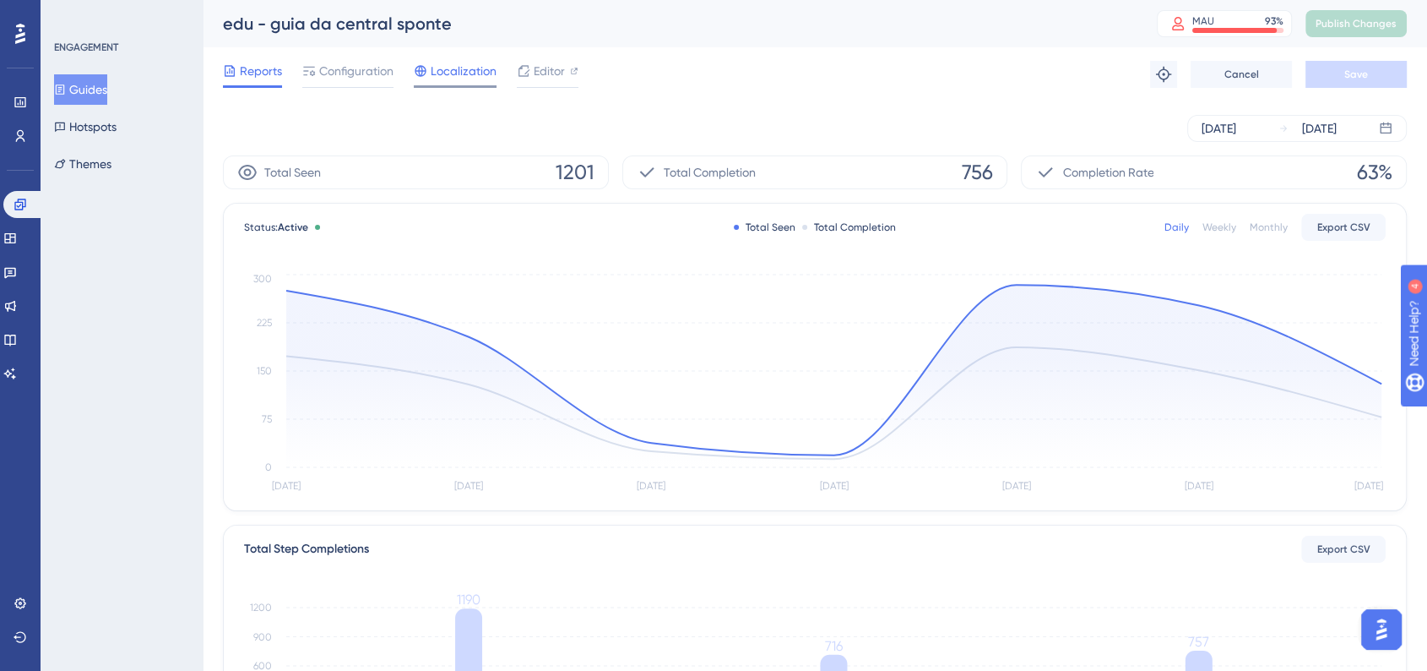
click at [437, 66] on span "Localization" at bounding box center [464, 71] width 66 height 20
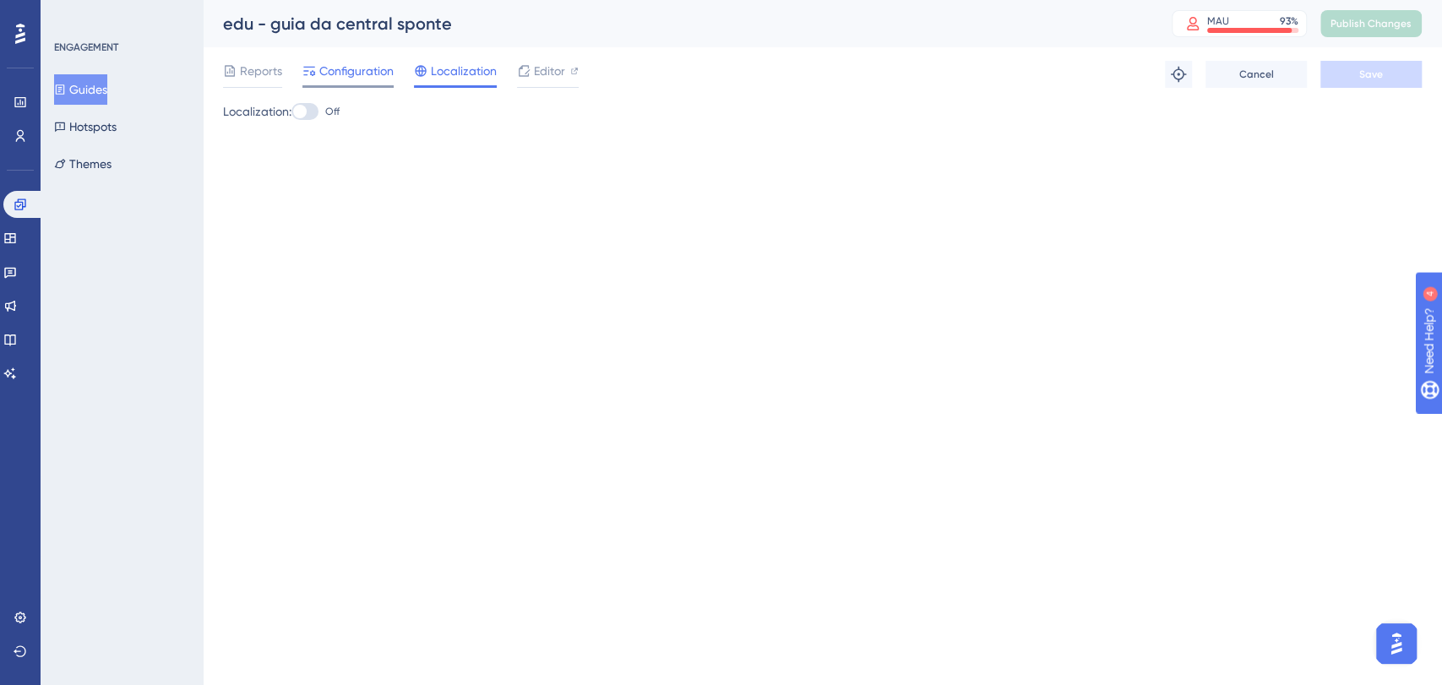
click at [346, 72] on span "Configuration" at bounding box center [356, 71] width 74 height 20
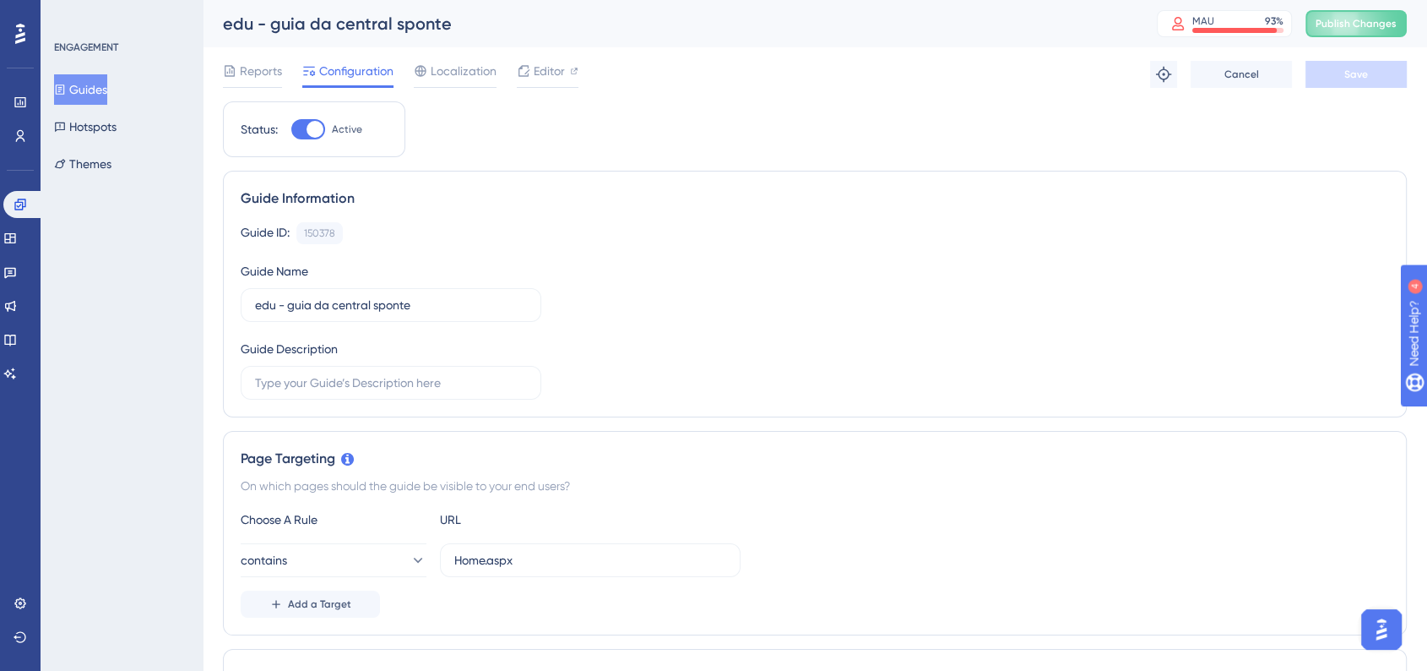
click at [20, 190] on div "Engagement Widgets Feedback Product Updates Knowledge Base AI Assistant" at bounding box center [20, 267] width 34 height 237
click at [24, 195] on link at bounding box center [23, 204] width 41 height 27
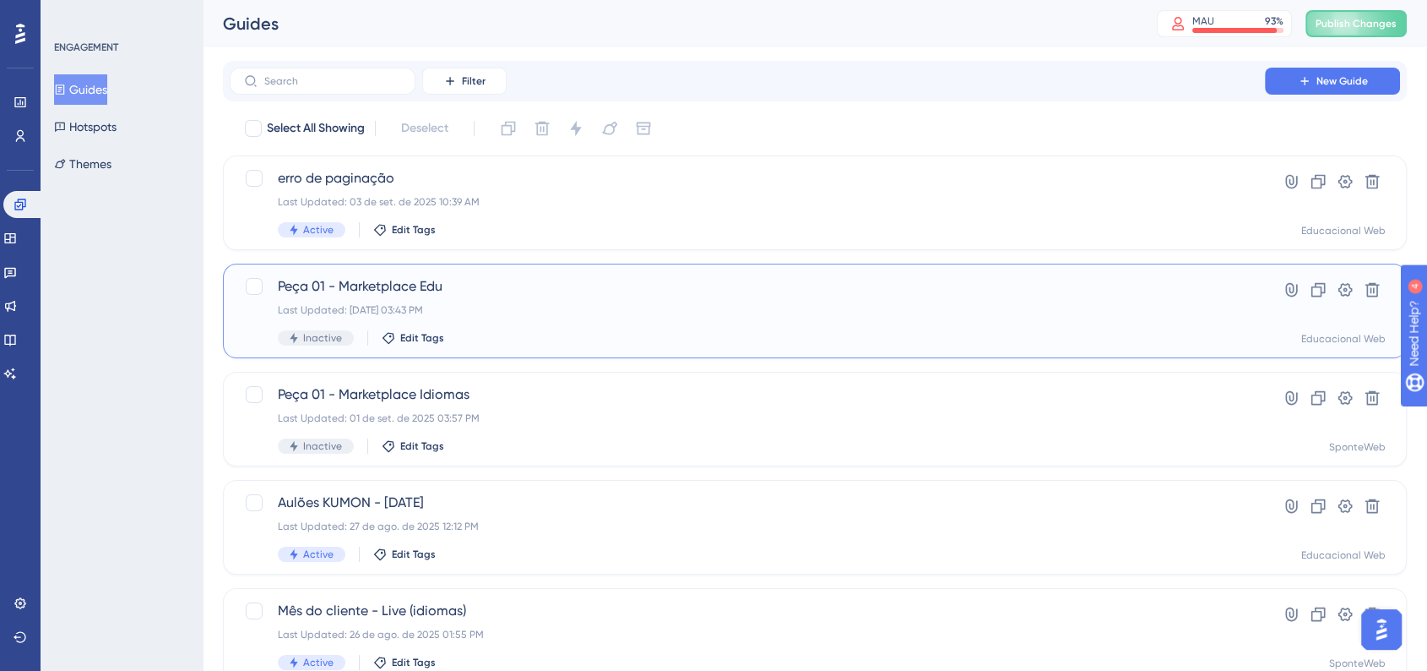
click at [667, 310] on div "Last Updated: [DATE] 03:43 PM" at bounding box center [747, 310] width 939 height 14
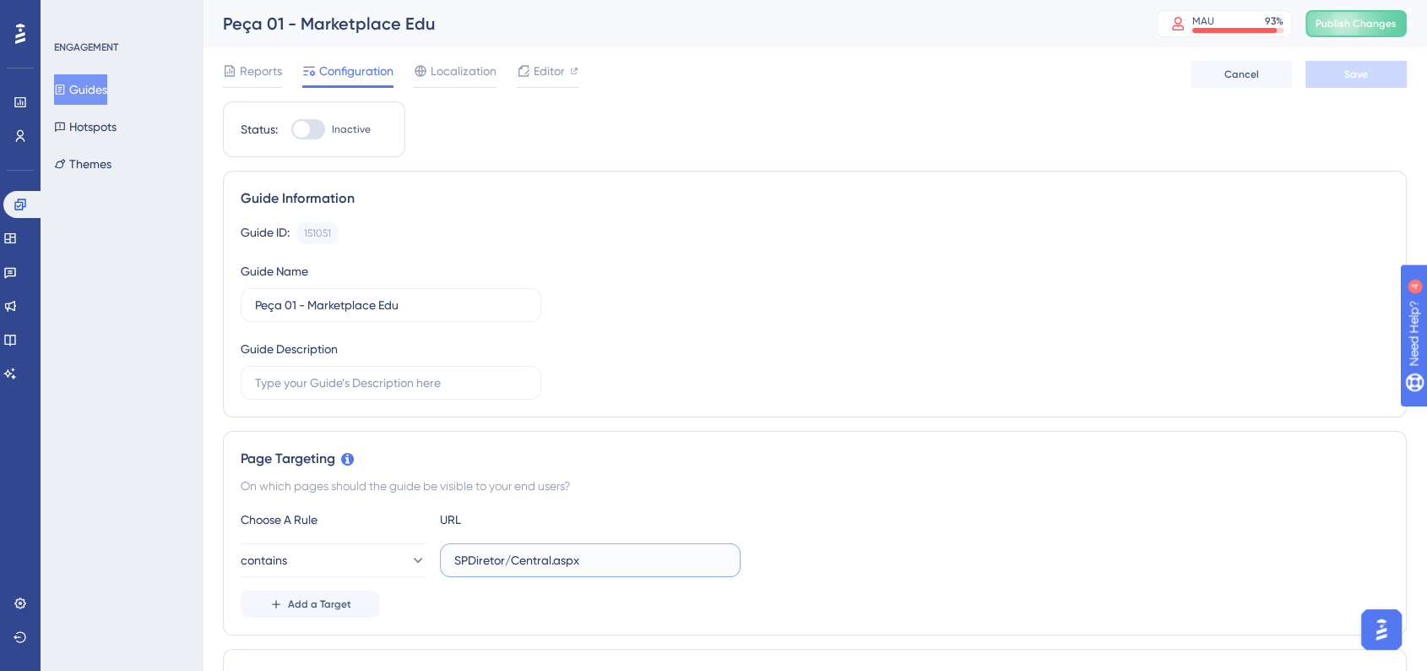
click at [632, 562] on input "SPDiretor/Central.aspx" at bounding box center [590, 560] width 272 height 19
click at [1015, 508] on div "Page Targeting On which pages should the guide be visible to your end users? Ch…" at bounding box center [815, 533] width 1184 height 204
click at [307, 123] on div at bounding box center [301, 129] width 17 height 17
click at [291, 129] on input "Inactive" at bounding box center [291, 129] width 1 height 1
checkbox input "true"
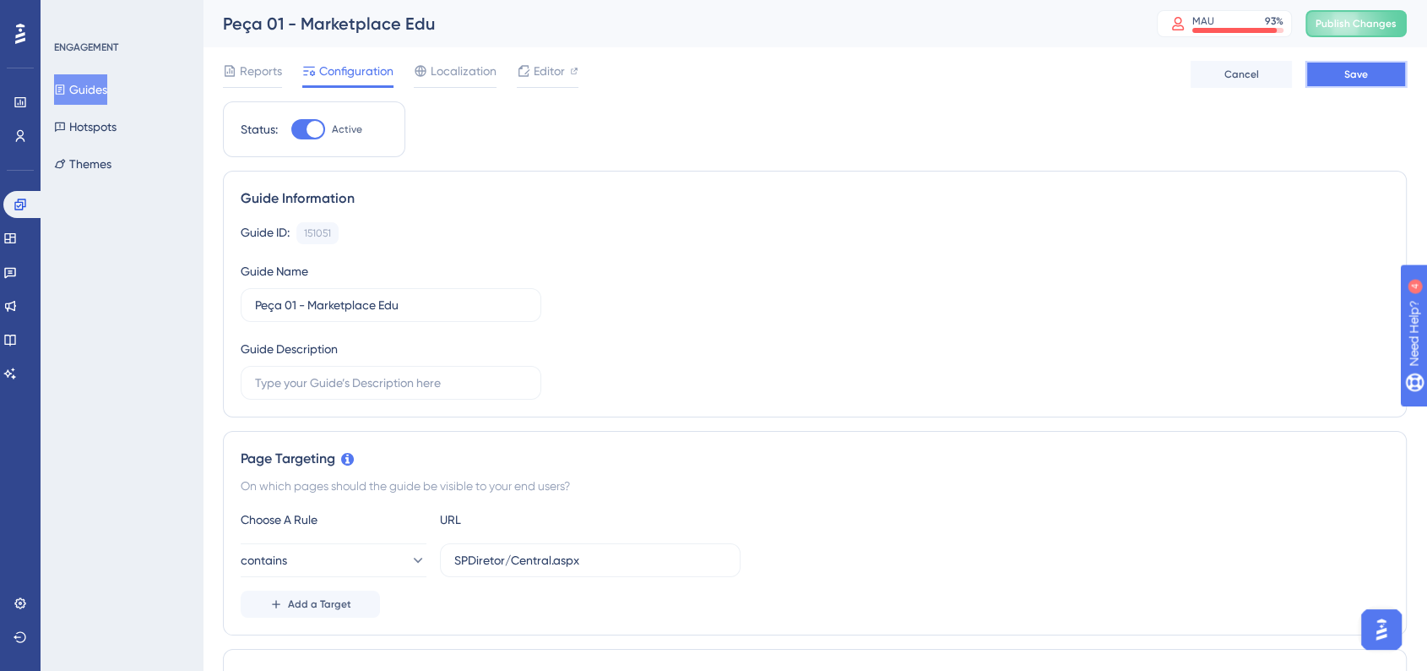
click at [1362, 82] on button "Save" at bounding box center [1356, 74] width 101 height 27
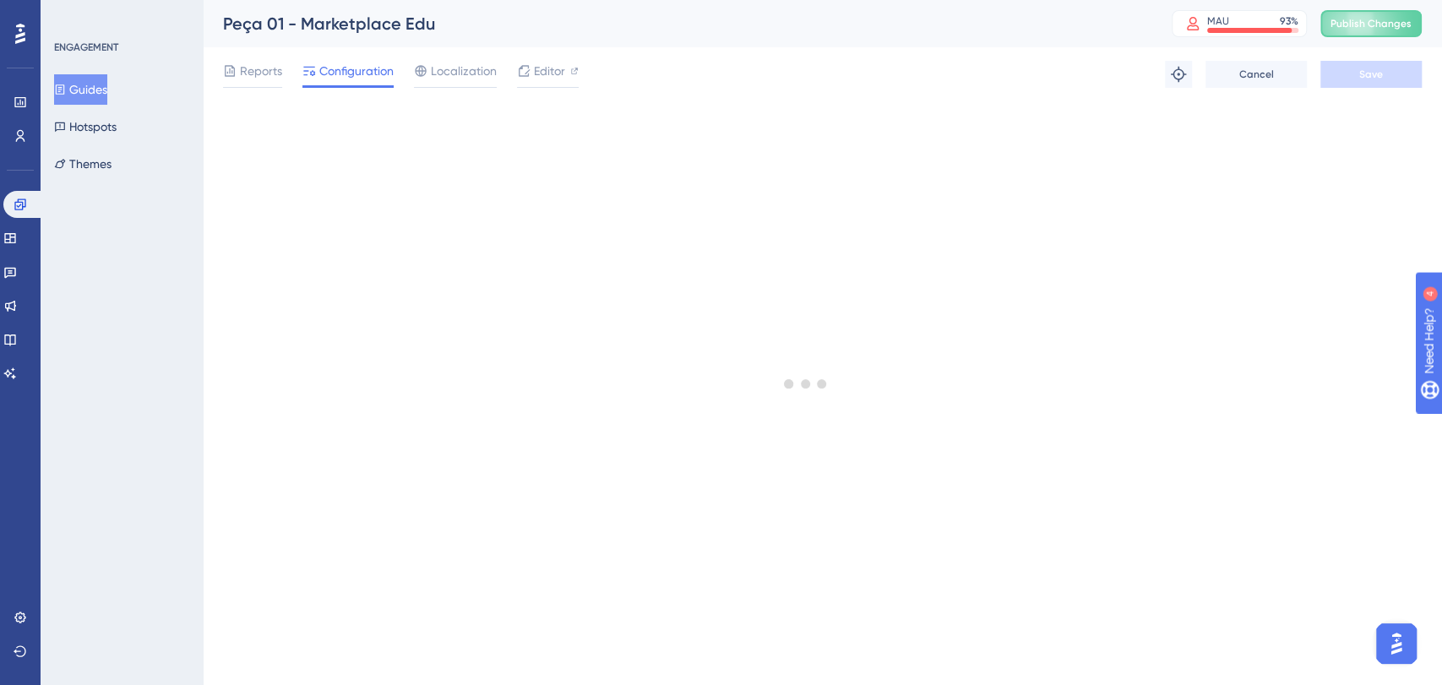
click at [93, 95] on button "Guides" at bounding box center [80, 89] width 53 height 30
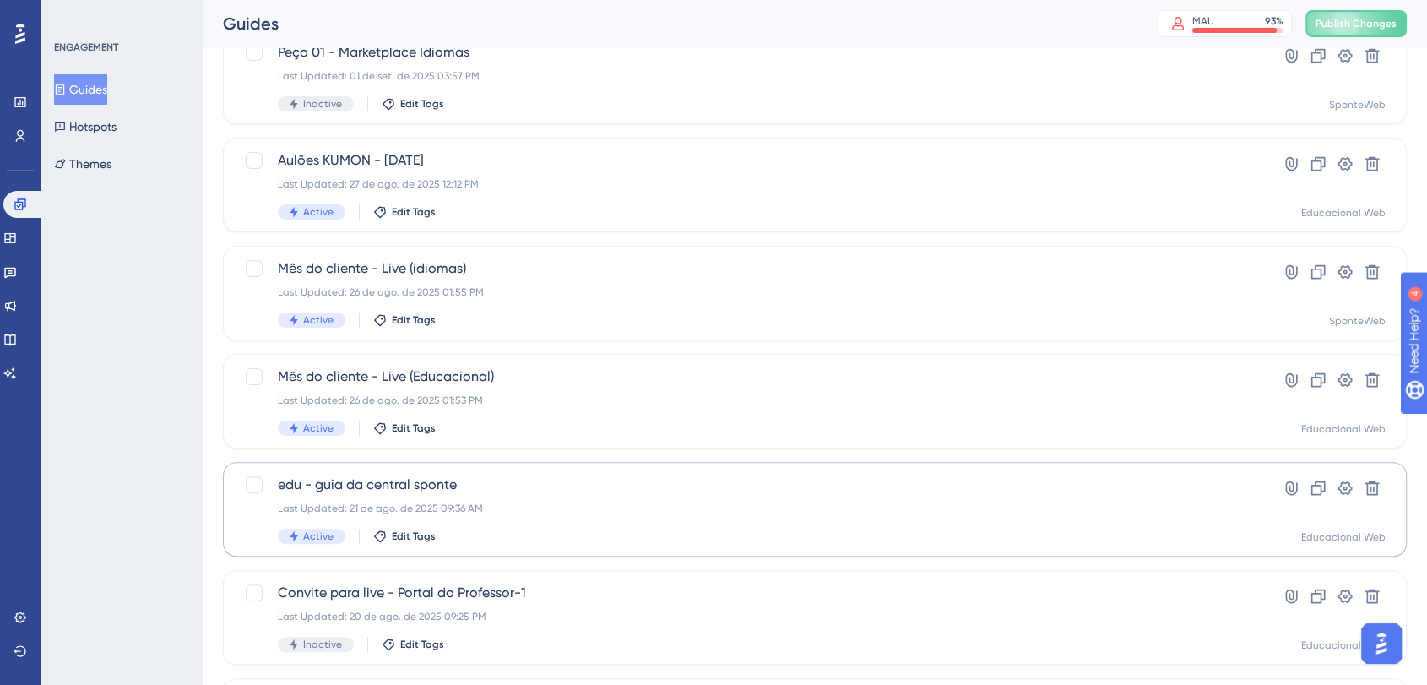
scroll to position [375, 0]
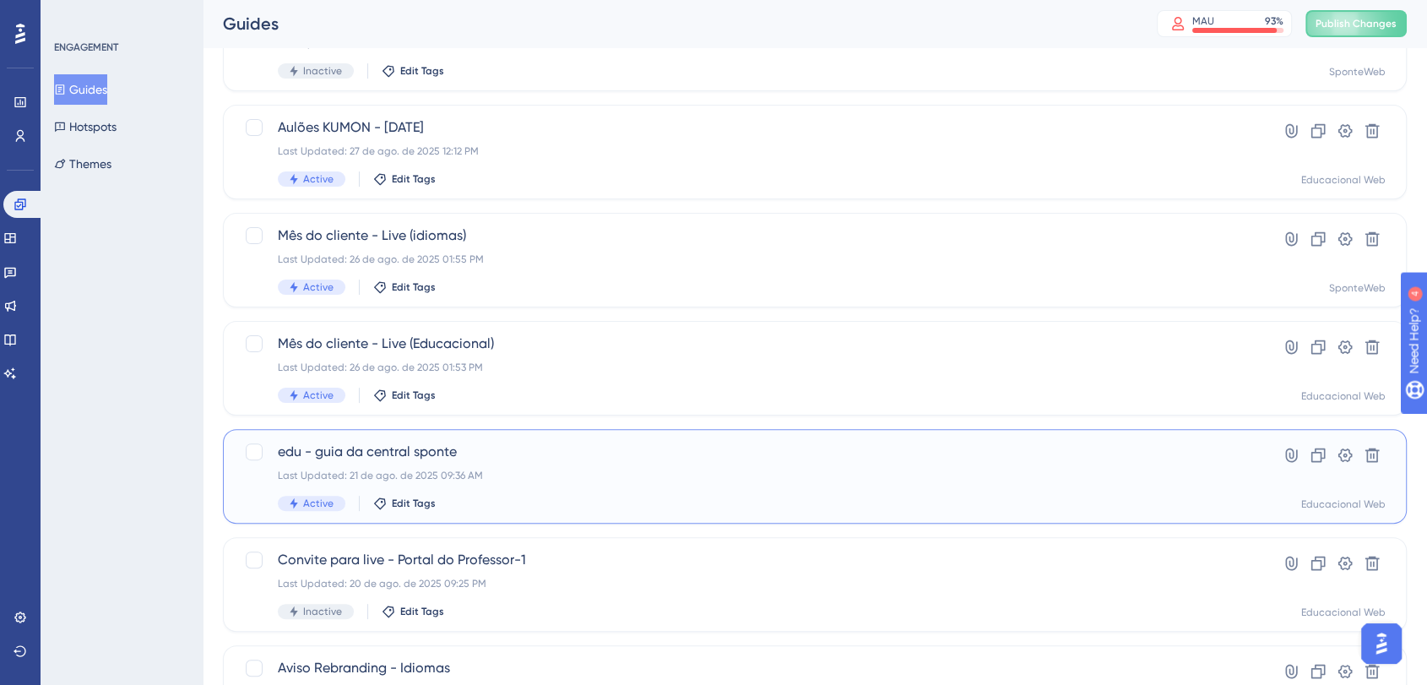
click at [525, 448] on span "edu - guia da central sponte" at bounding box center [747, 452] width 939 height 20
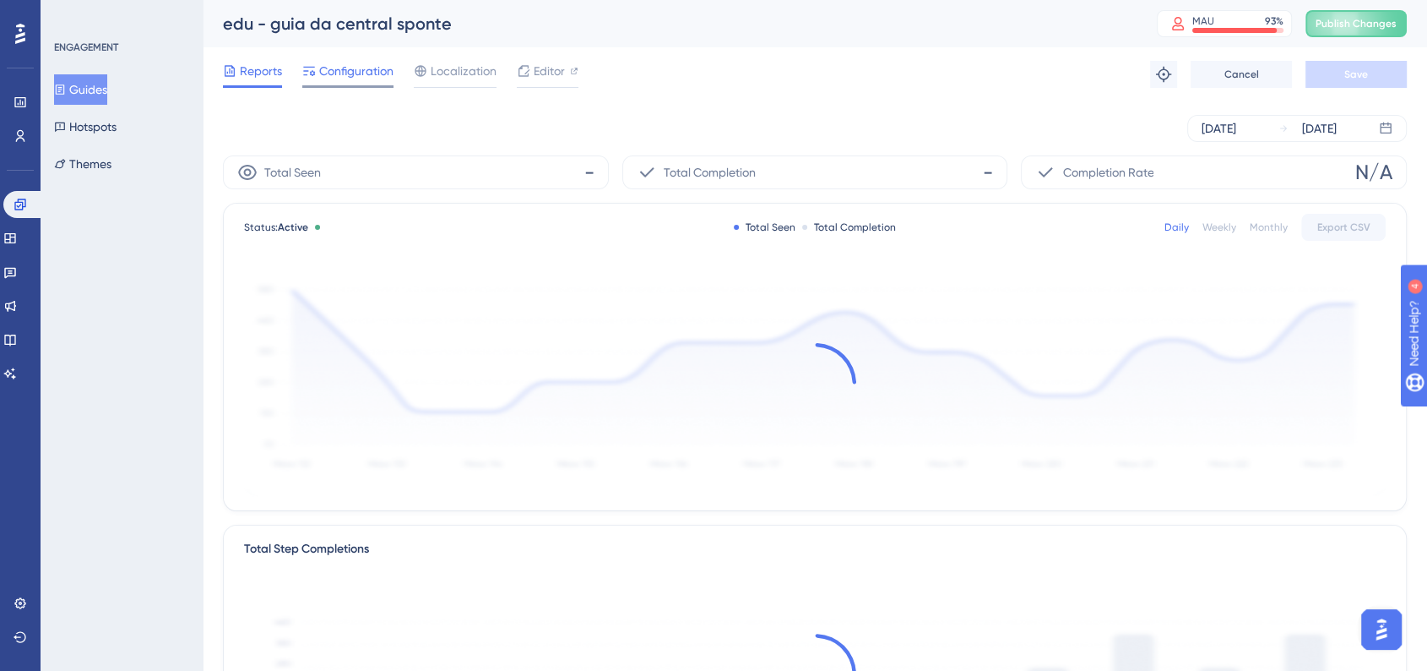
click at [348, 84] on div "Configuration" at bounding box center [347, 74] width 91 height 27
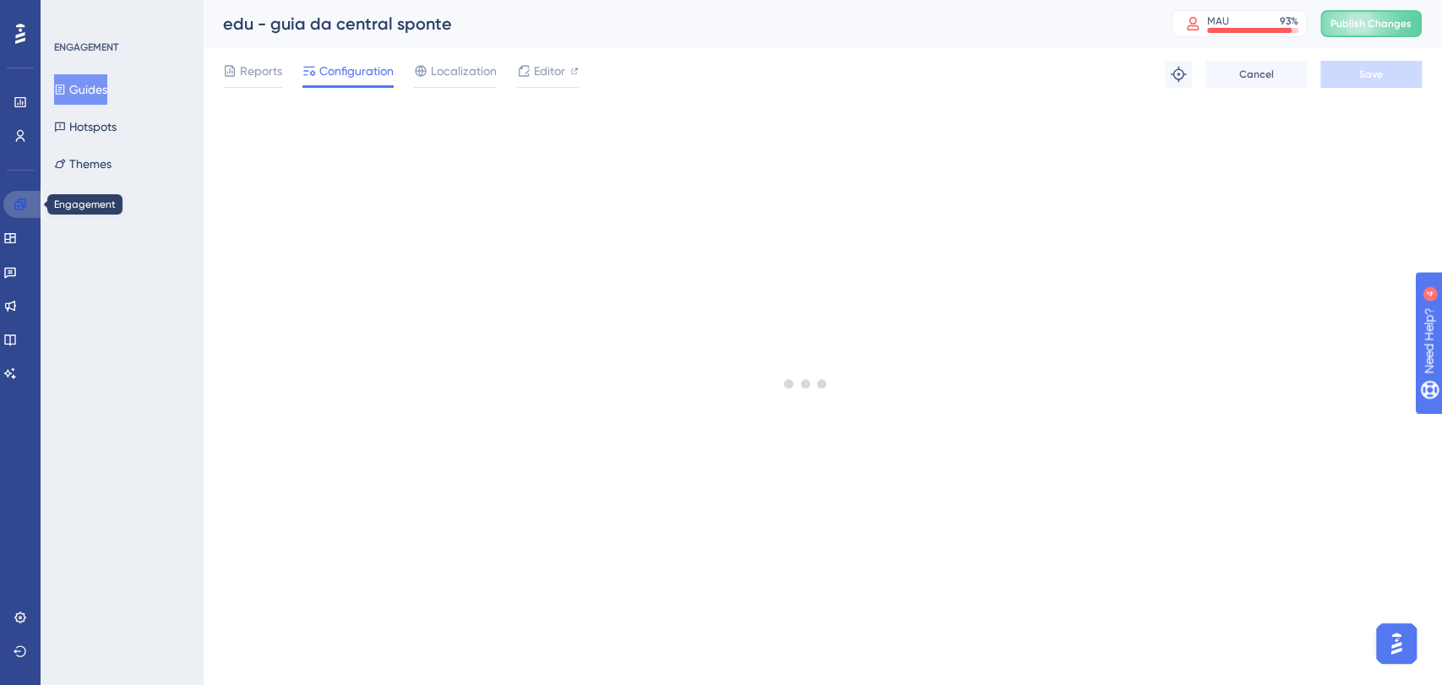
click at [14, 200] on icon at bounding box center [21, 205] width 14 height 14
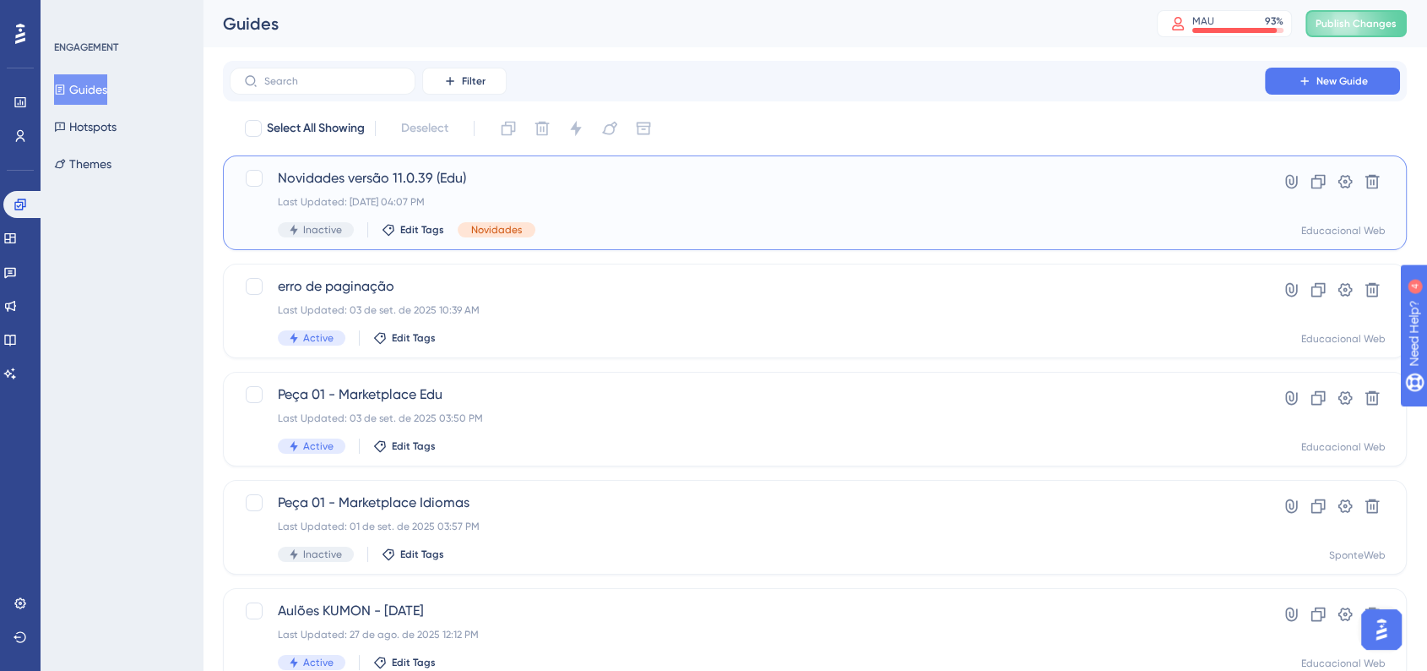
click at [635, 198] on div "Last Updated: [DATE] 04:07 PM" at bounding box center [747, 202] width 939 height 14
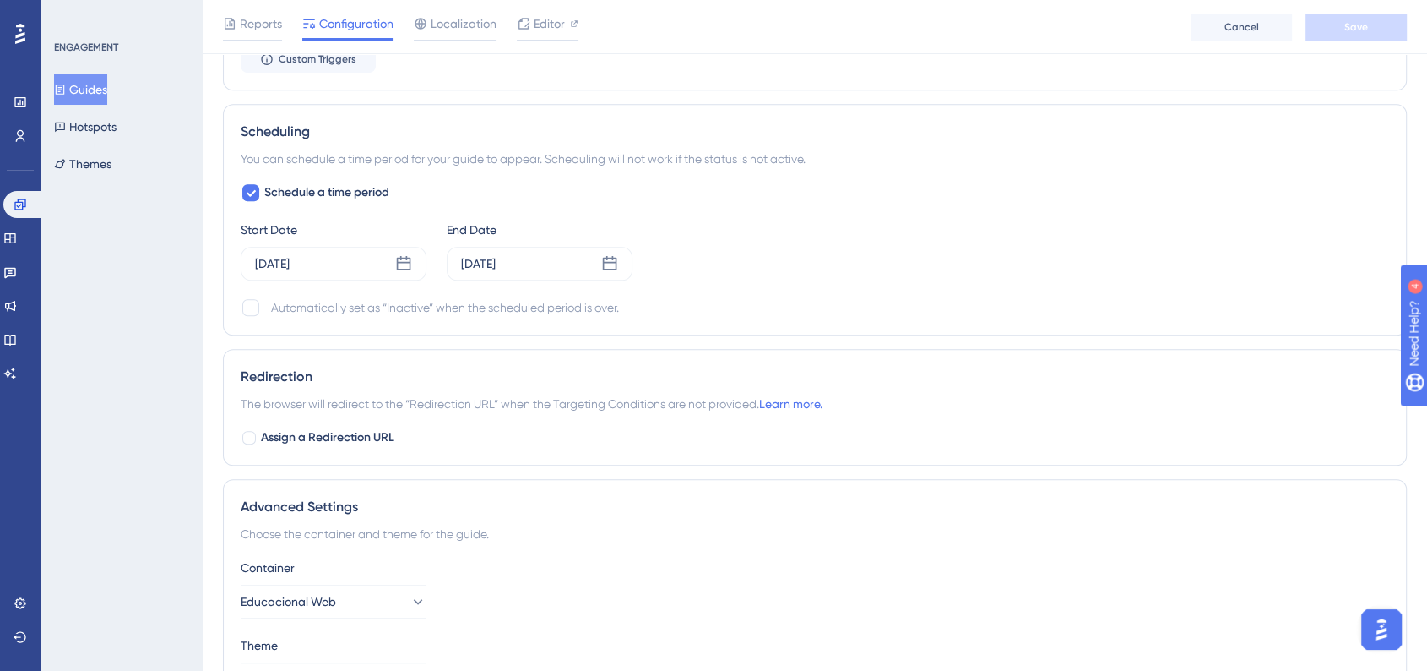
scroll to position [1220, 0]
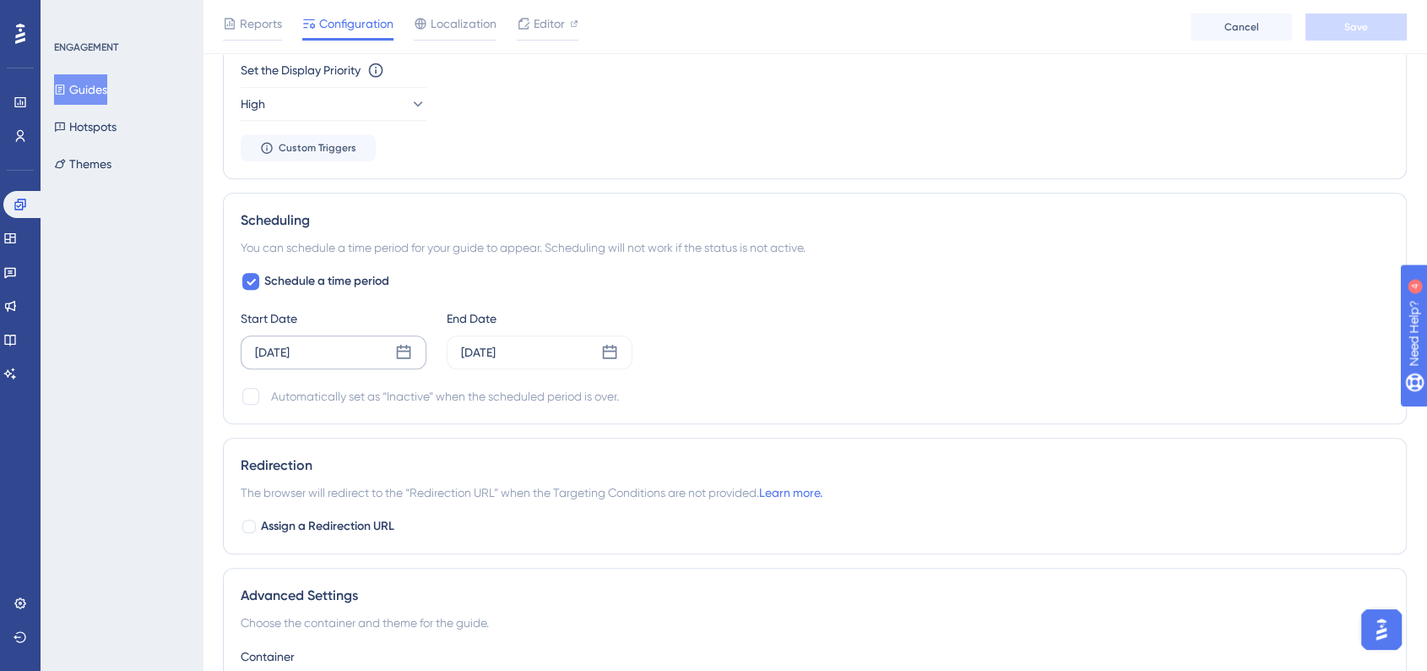
click at [405, 353] on icon at bounding box center [403, 352] width 17 height 17
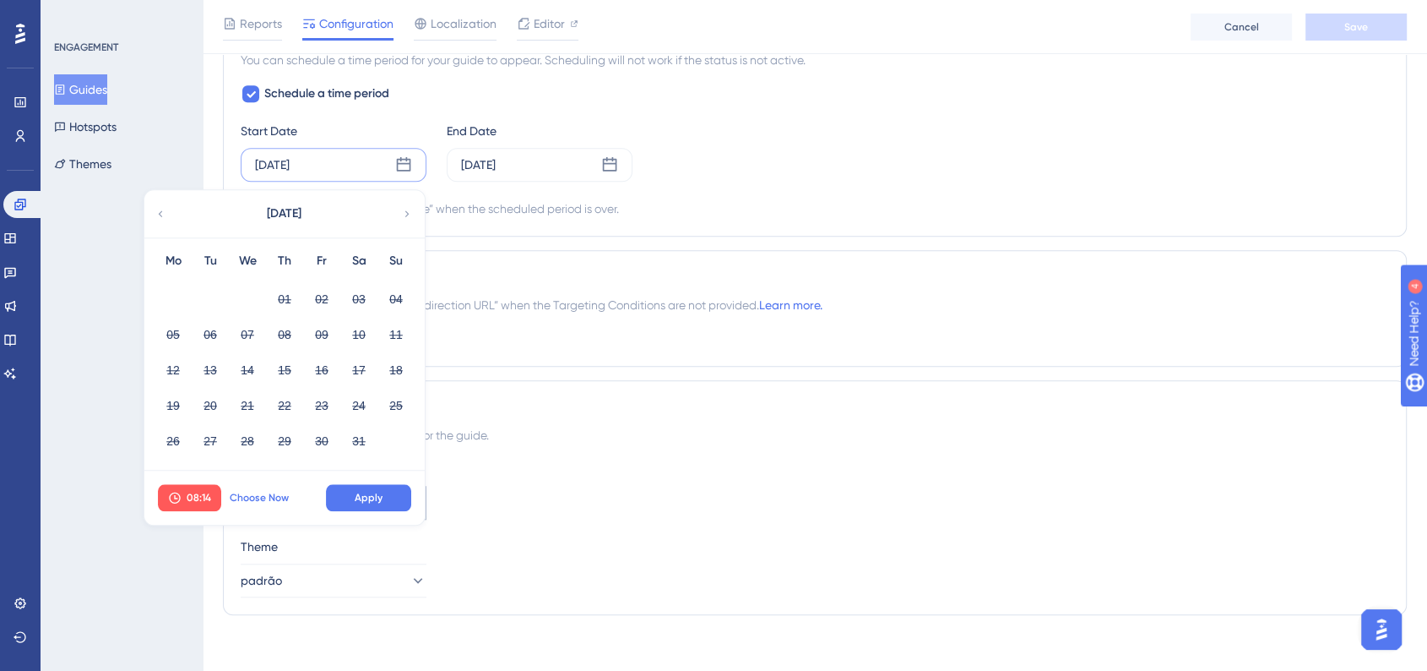
drag, startPoint x: 258, startPoint y: 500, endPoint x: 274, endPoint y: 497, distance: 16.4
click at [258, 500] on span "Choose Now" at bounding box center [259, 498] width 59 height 14
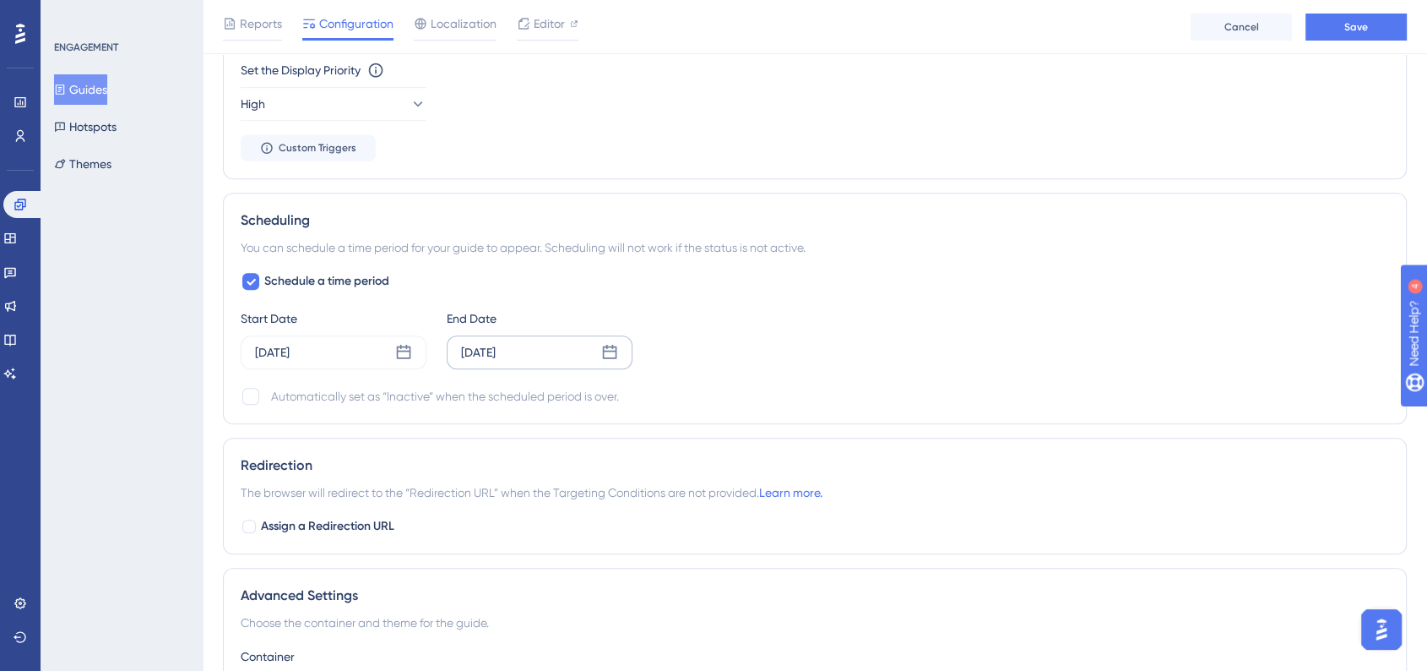
click at [611, 356] on icon at bounding box center [609, 352] width 17 height 17
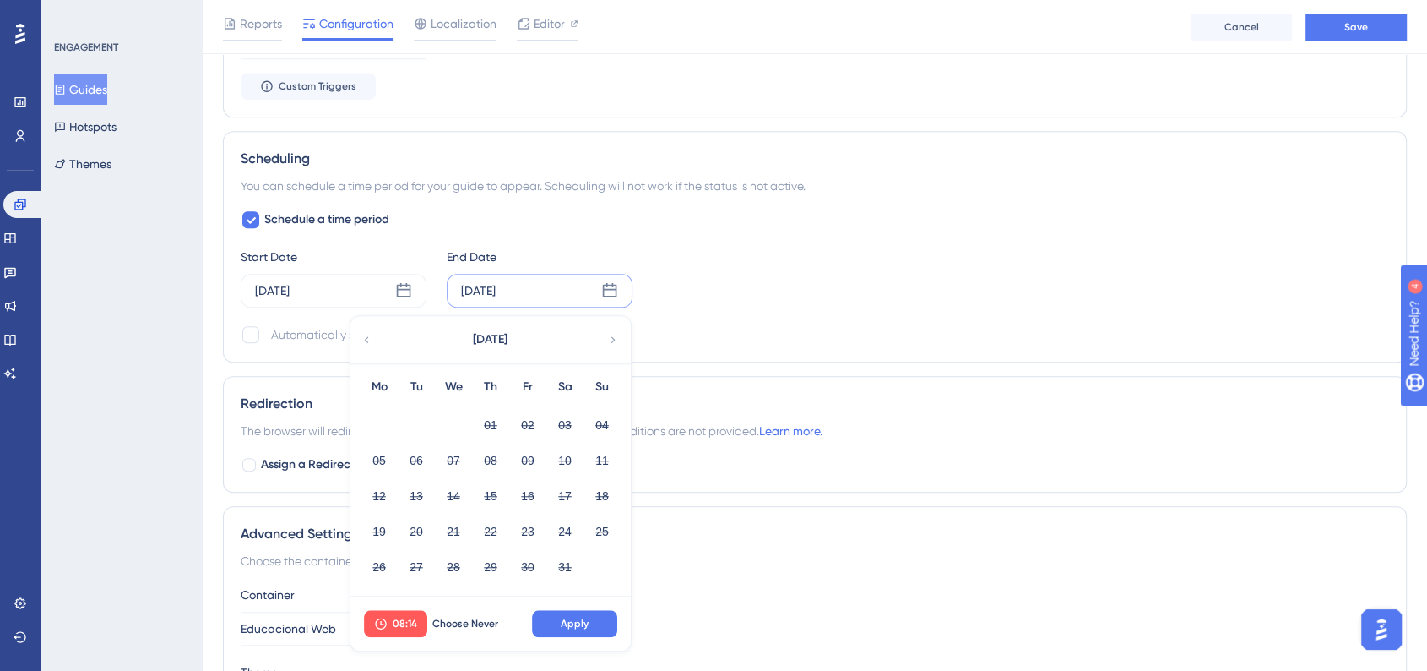
scroll to position [1313, 0]
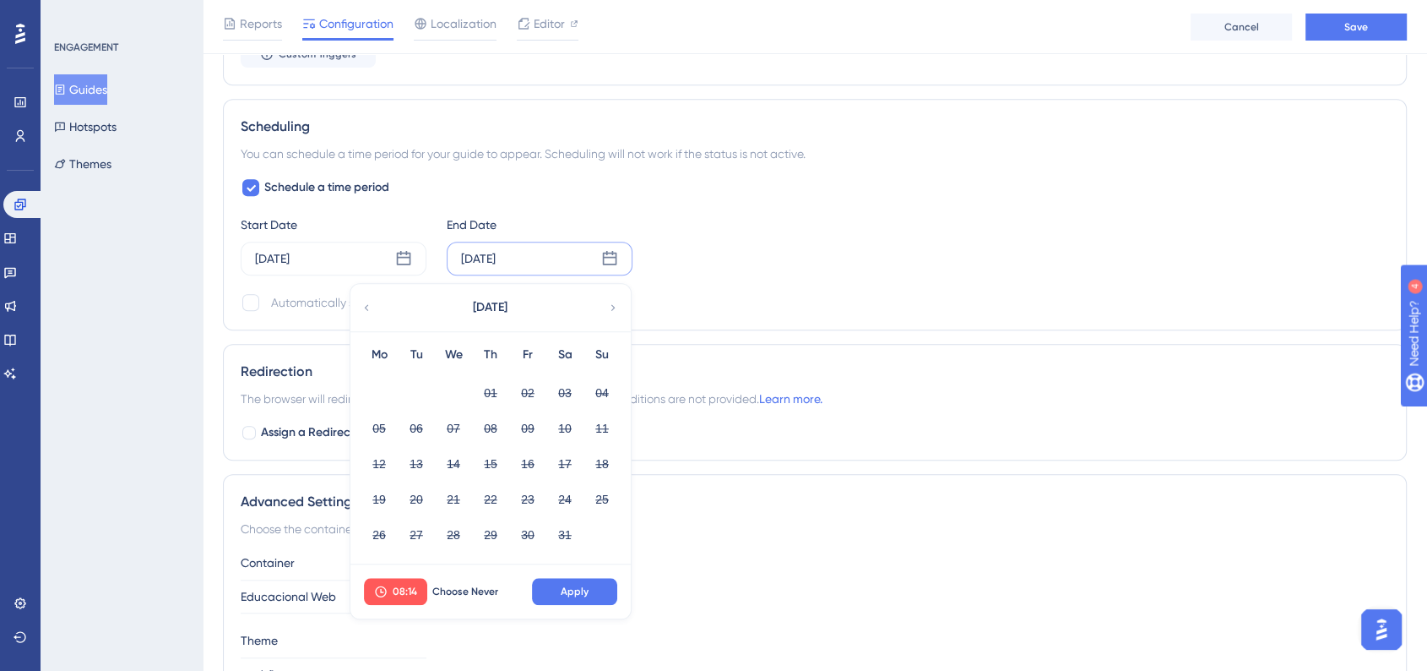
click at [619, 312] on div "[DATE]" at bounding box center [489, 307] width 279 height 47
click at [608, 304] on icon at bounding box center [613, 307] width 12 height 15
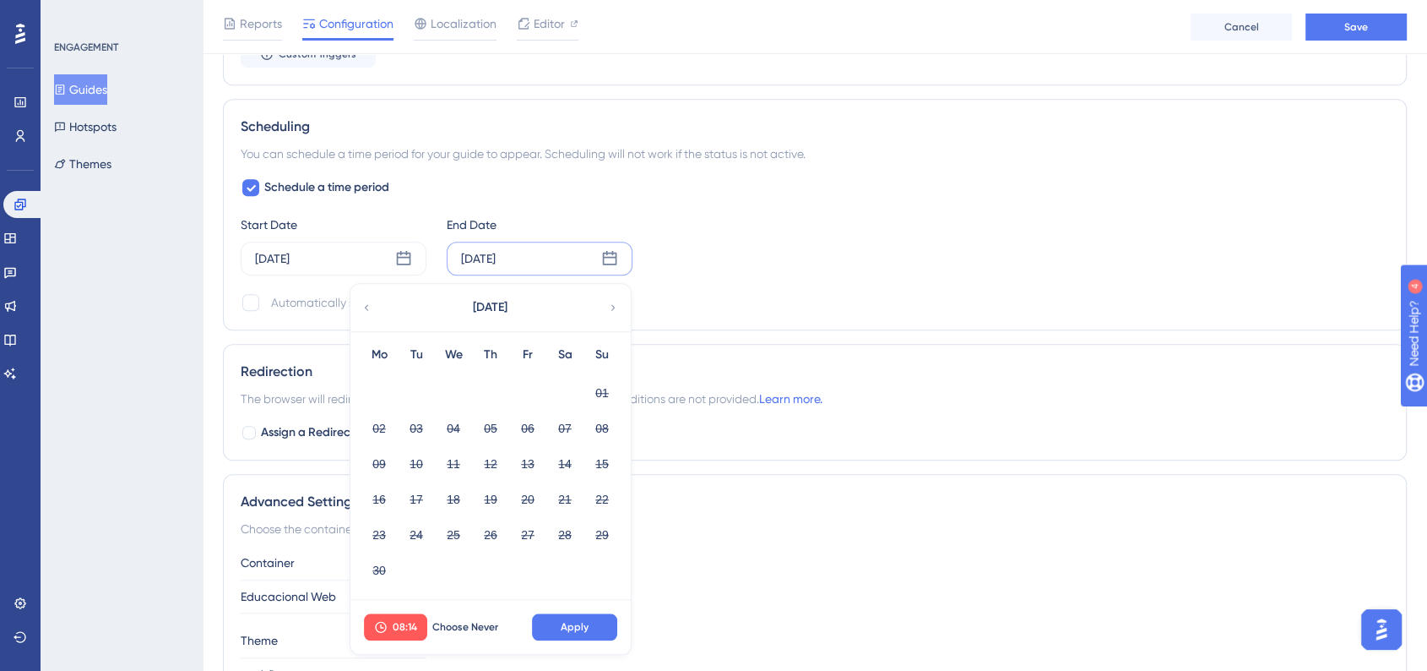
click at [601, 302] on div "[DATE]" at bounding box center [489, 307] width 279 height 47
click at [609, 302] on icon at bounding box center [613, 307] width 12 height 15
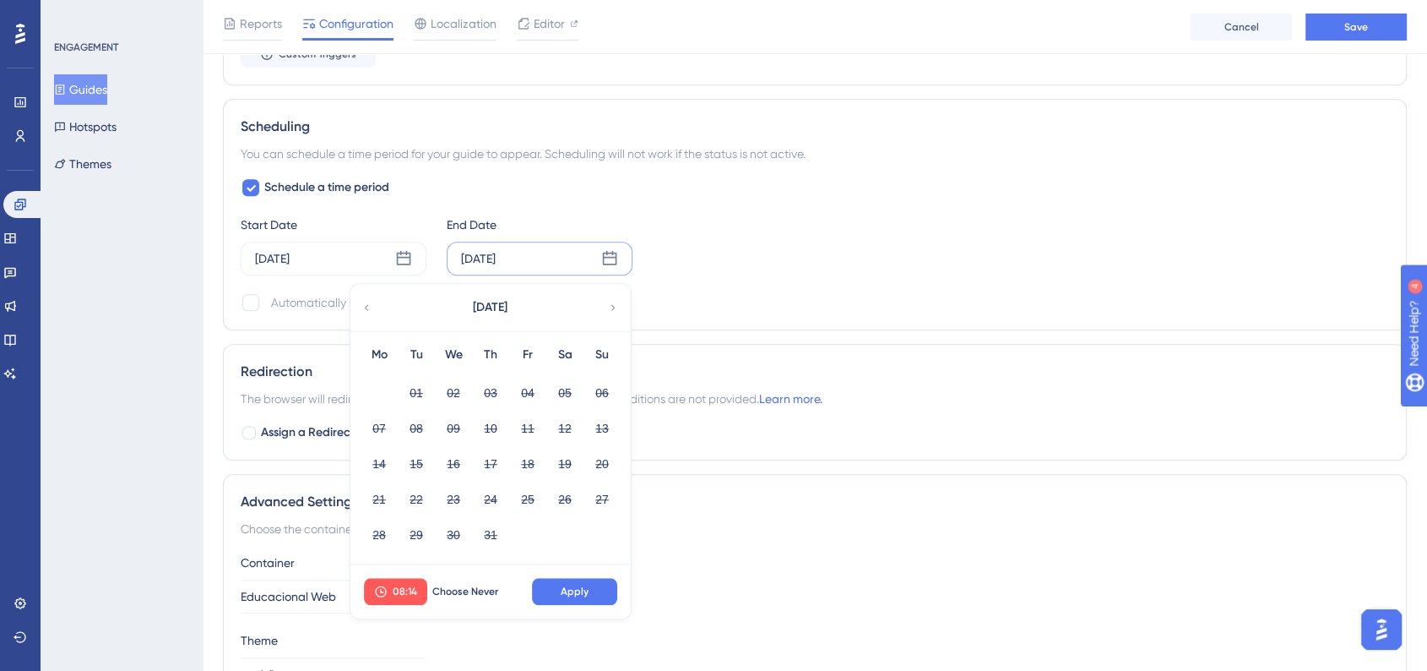
click at [610, 302] on icon at bounding box center [613, 307] width 12 height 15
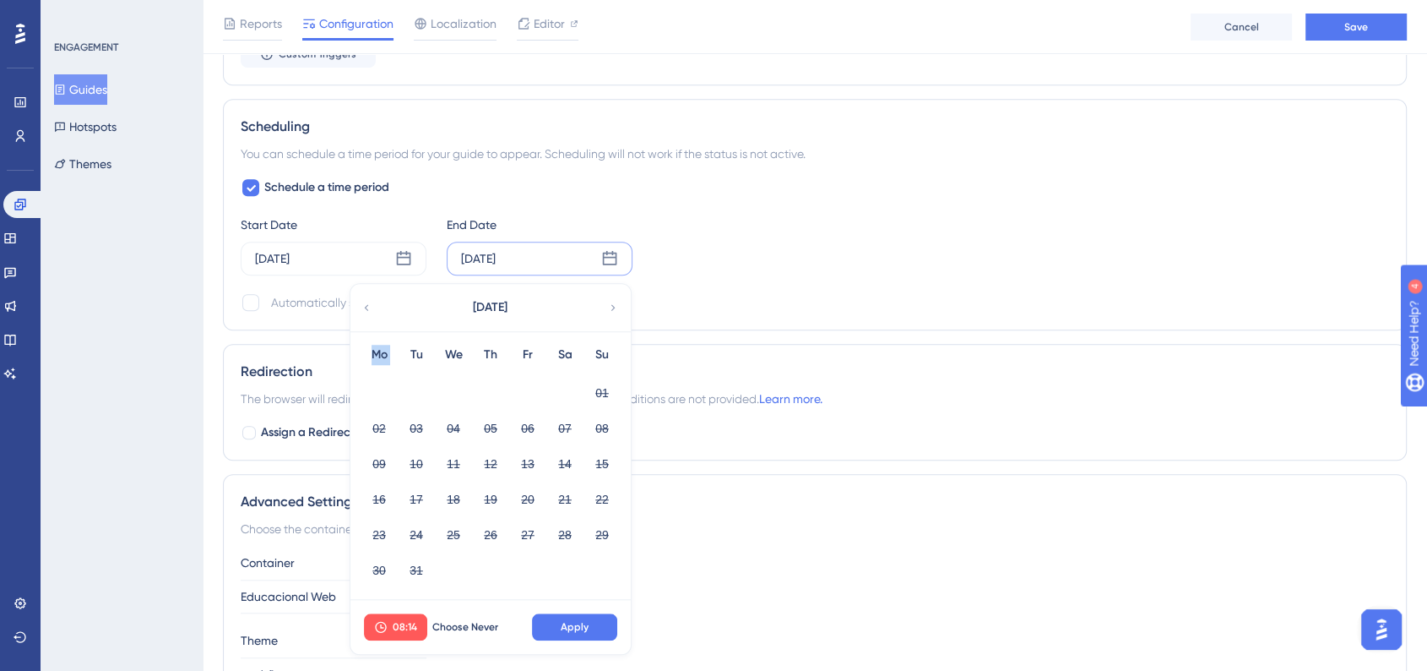
click at [610, 302] on icon at bounding box center [613, 307] width 12 height 15
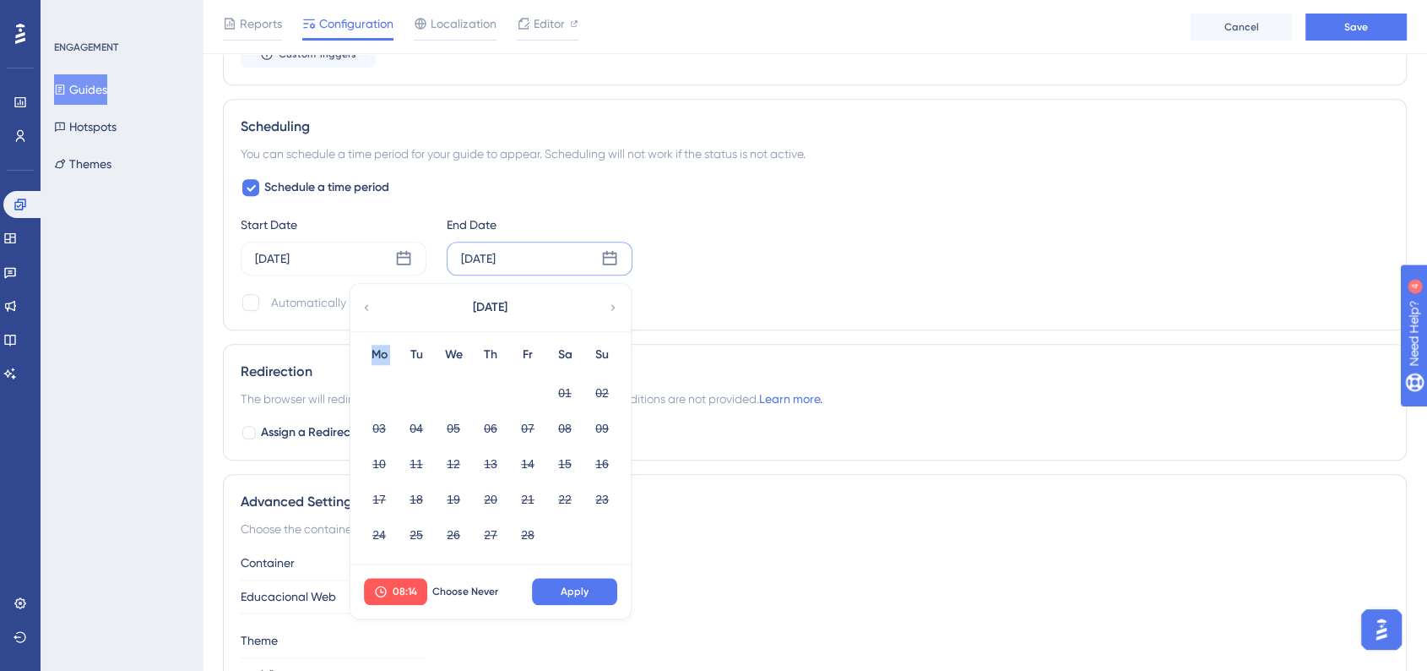
click at [610, 302] on icon at bounding box center [613, 307] width 12 height 15
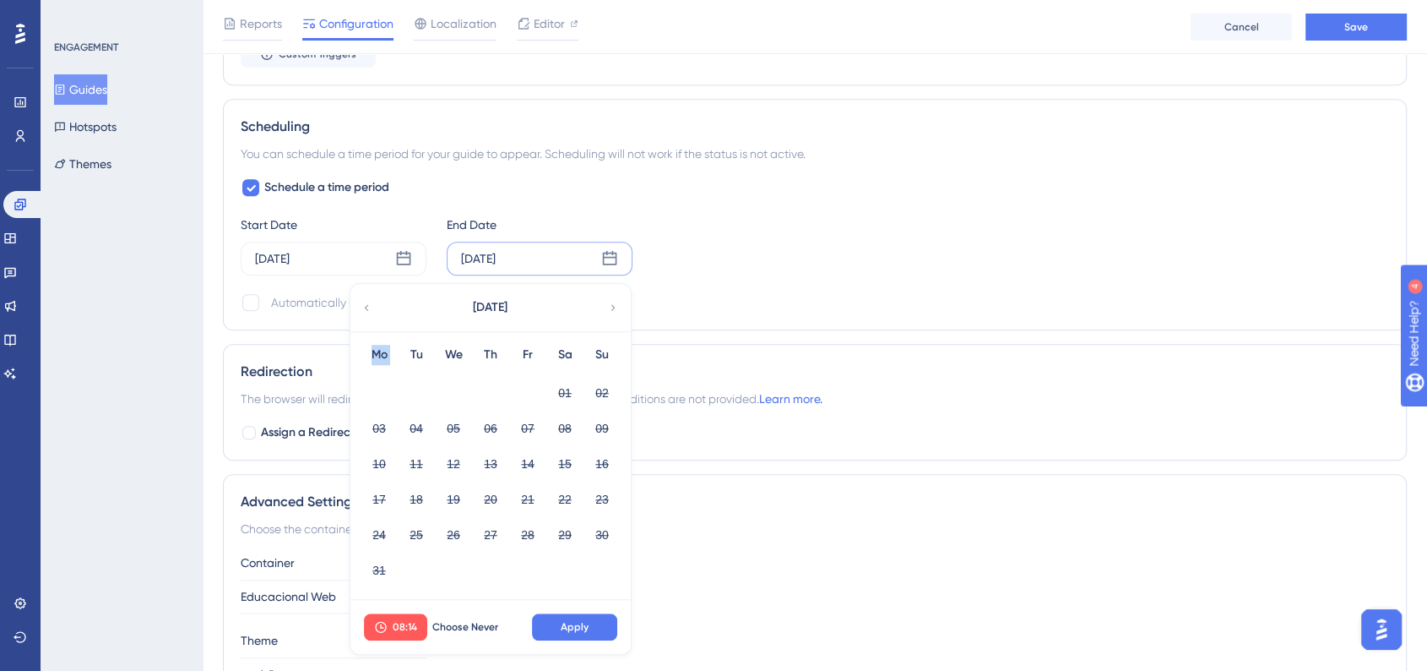
click at [610, 302] on icon at bounding box center [613, 307] width 12 height 15
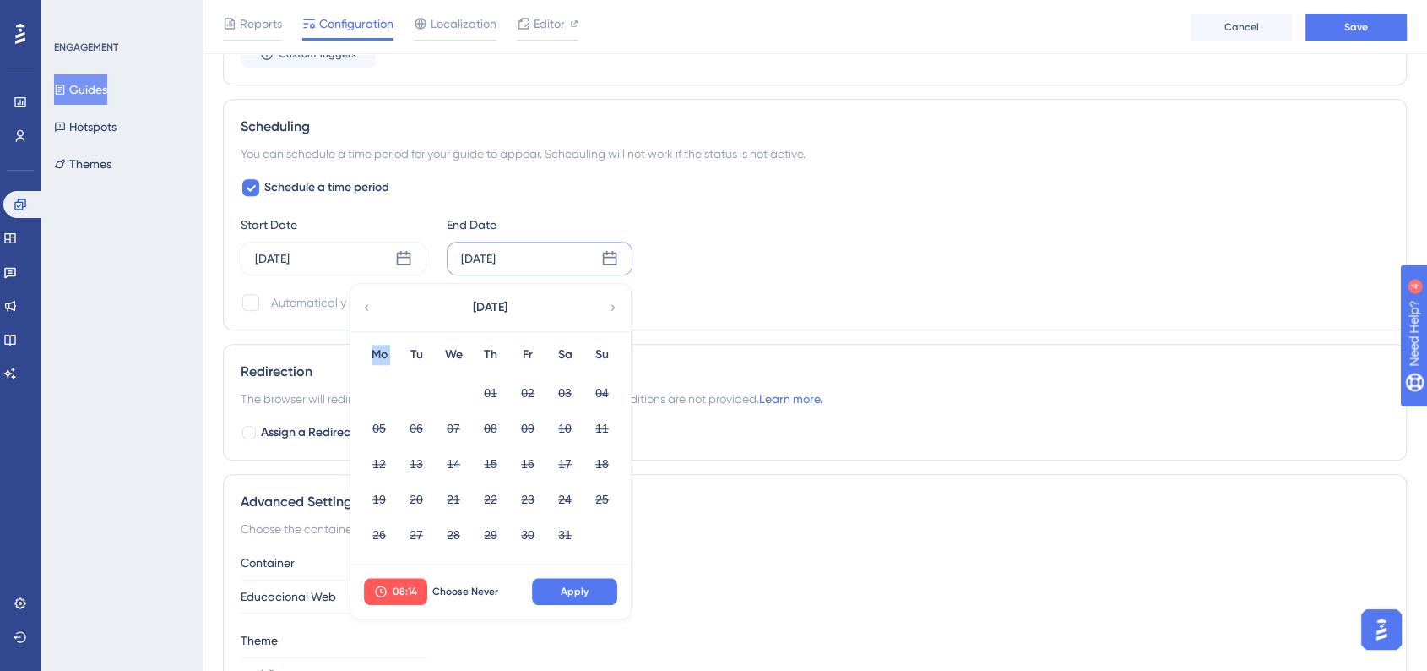
click at [610, 302] on icon at bounding box center [613, 307] width 12 height 15
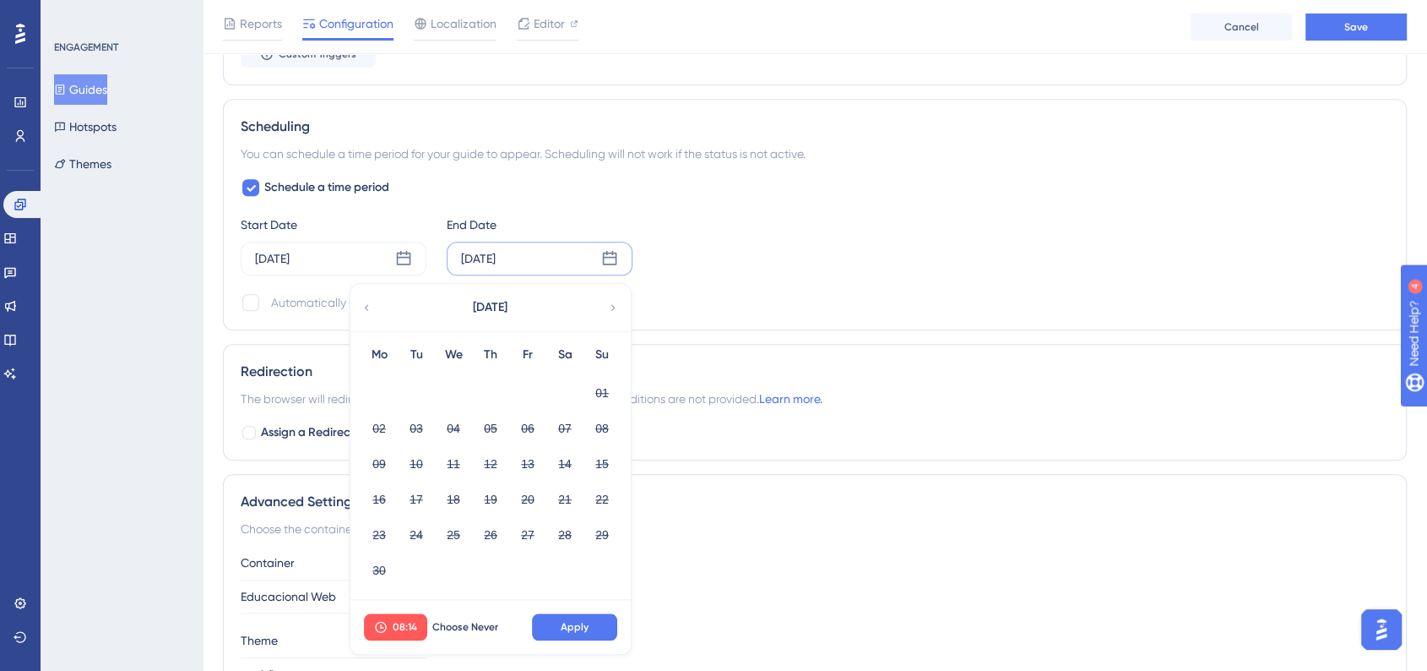
click at [610, 302] on icon at bounding box center [613, 307] width 12 height 15
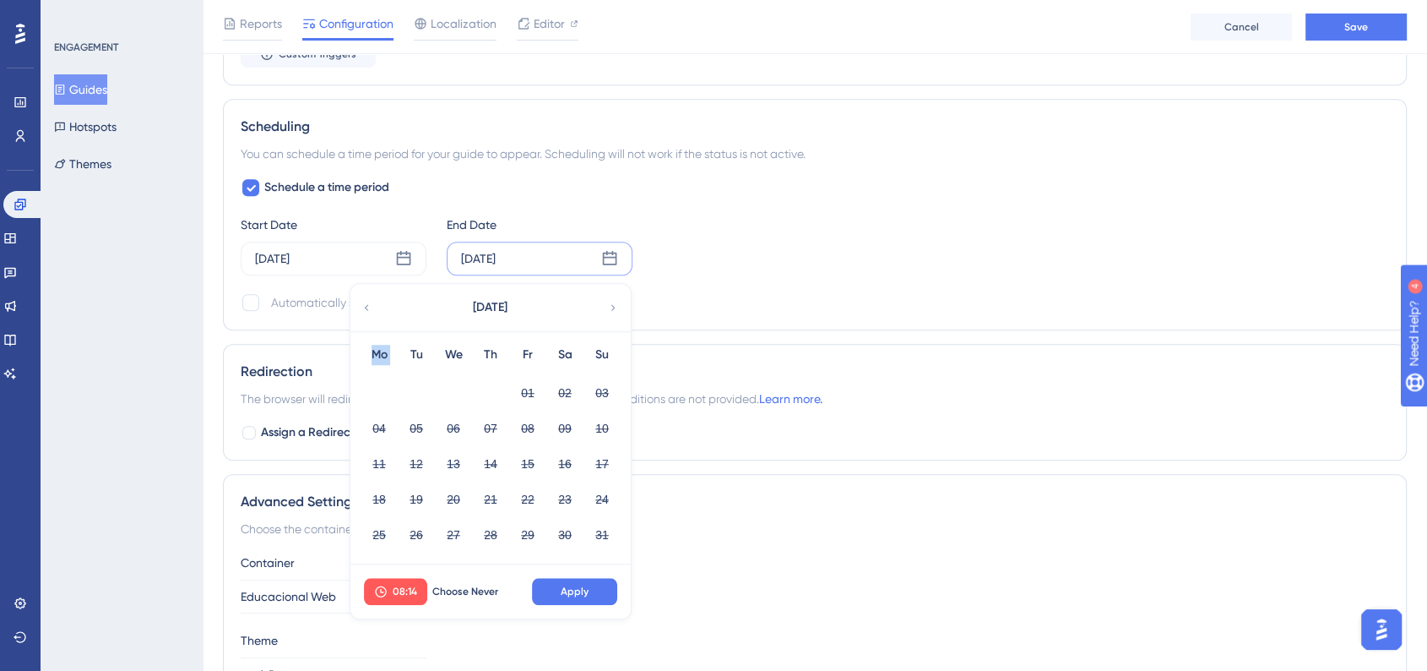
click at [610, 302] on icon at bounding box center [613, 307] width 12 height 15
click at [369, 309] on icon at bounding box center [367, 307] width 12 height 15
click at [410, 423] on button "09" at bounding box center [416, 428] width 29 height 29
click at [406, 598] on button "08:14" at bounding box center [395, 591] width 63 height 27
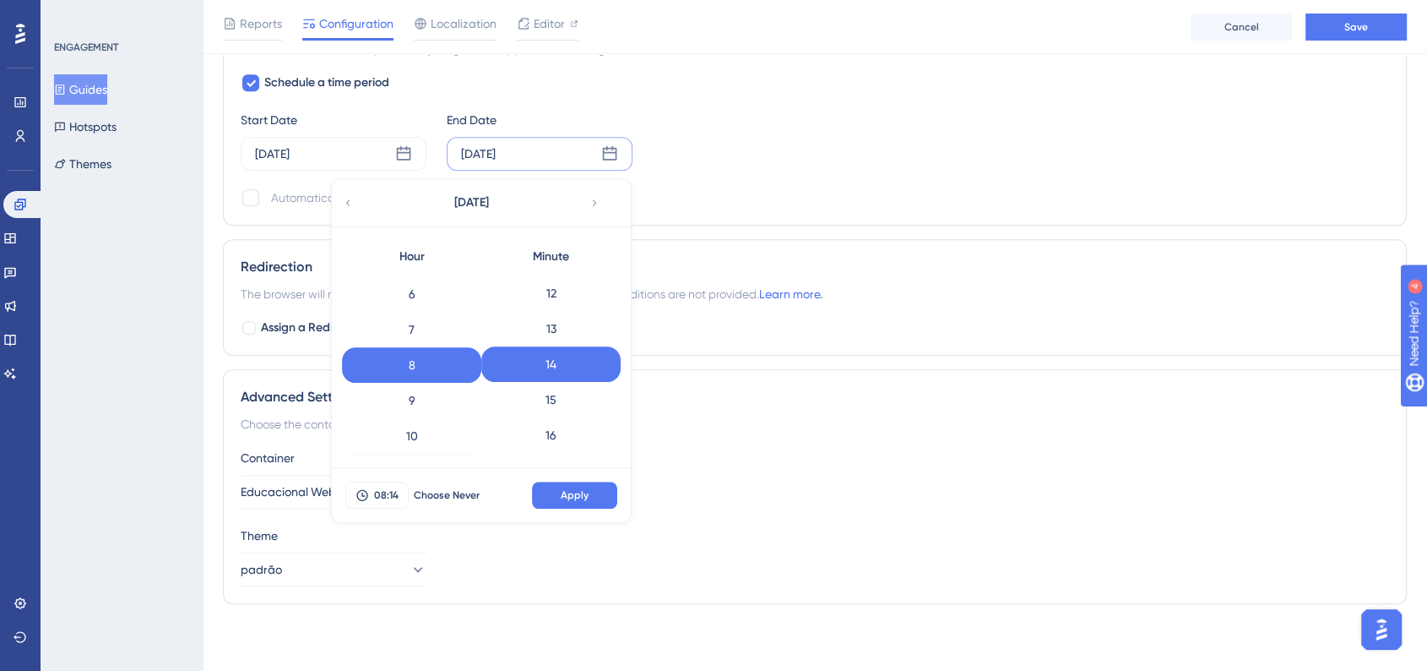
scroll to position [304, 0]
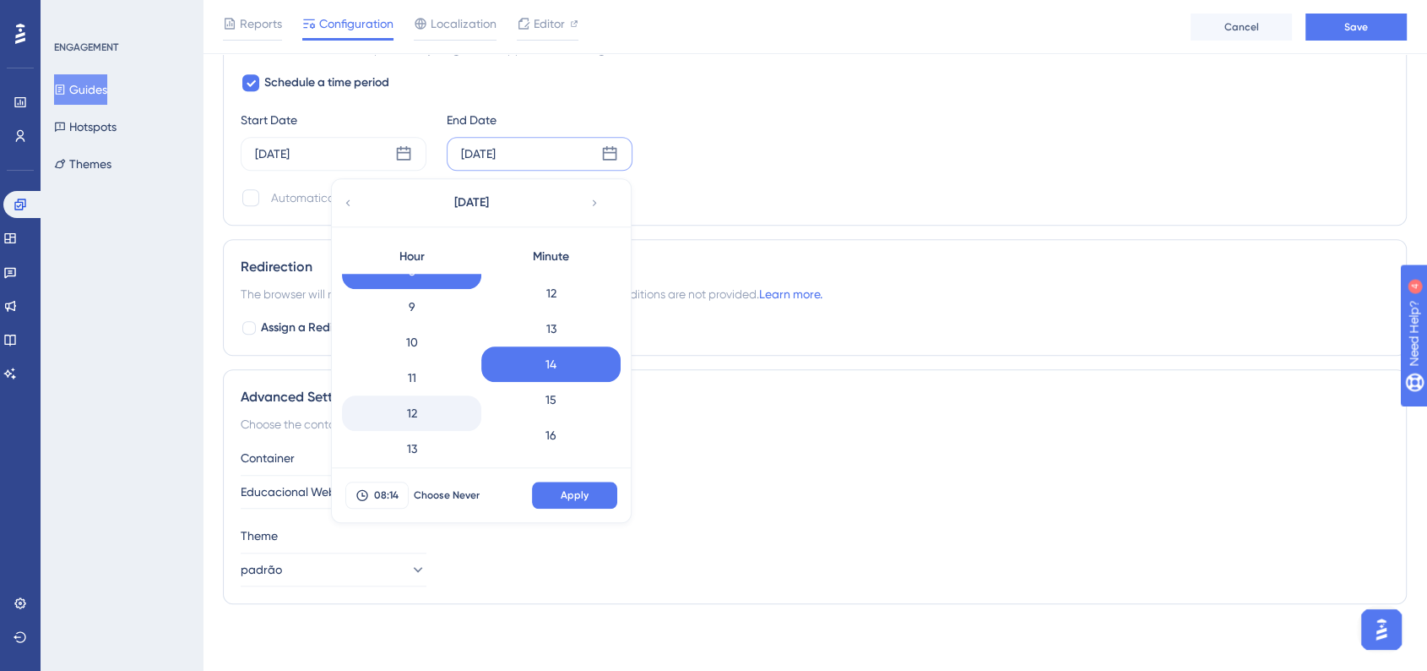
click at [422, 410] on div "12" at bounding box center [411, 412] width 139 height 35
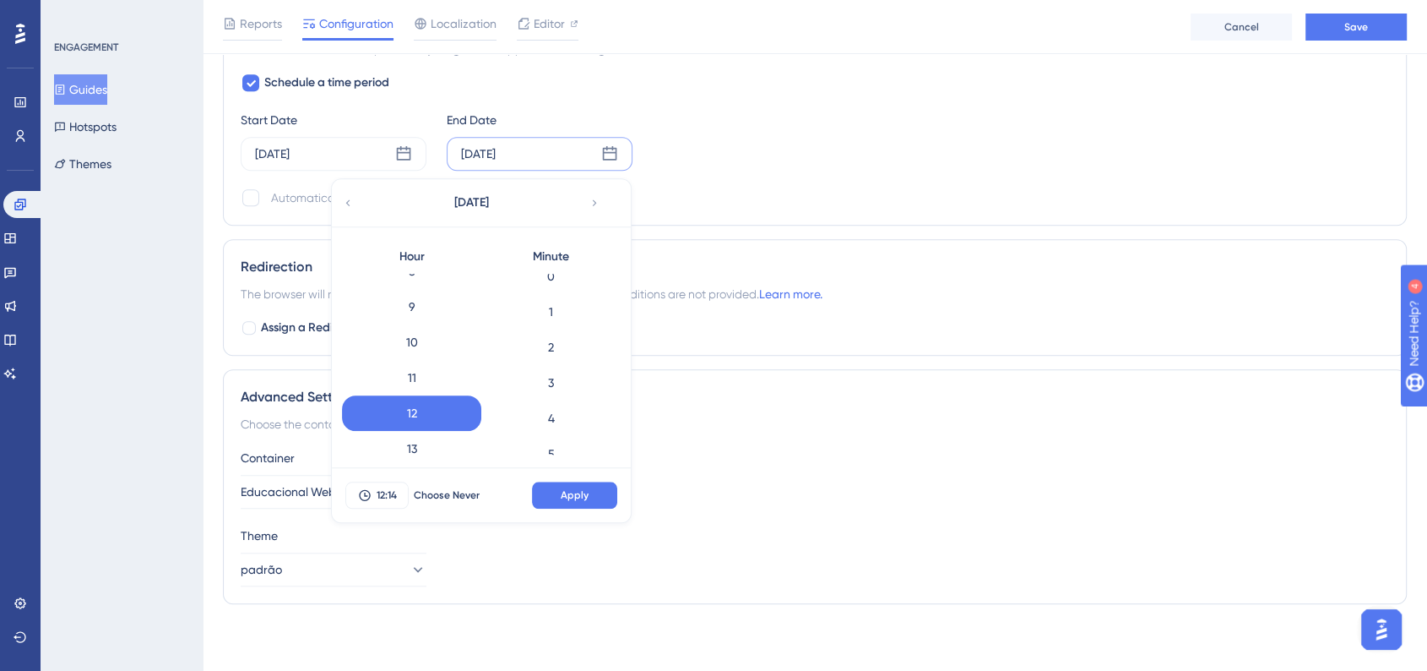
scroll to position [0, 0]
click at [543, 292] on div "0" at bounding box center [550, 291] width 139 height 35
click at [601, 498] on button "Apply" at bounding box center [574, 494] width 85 height 27
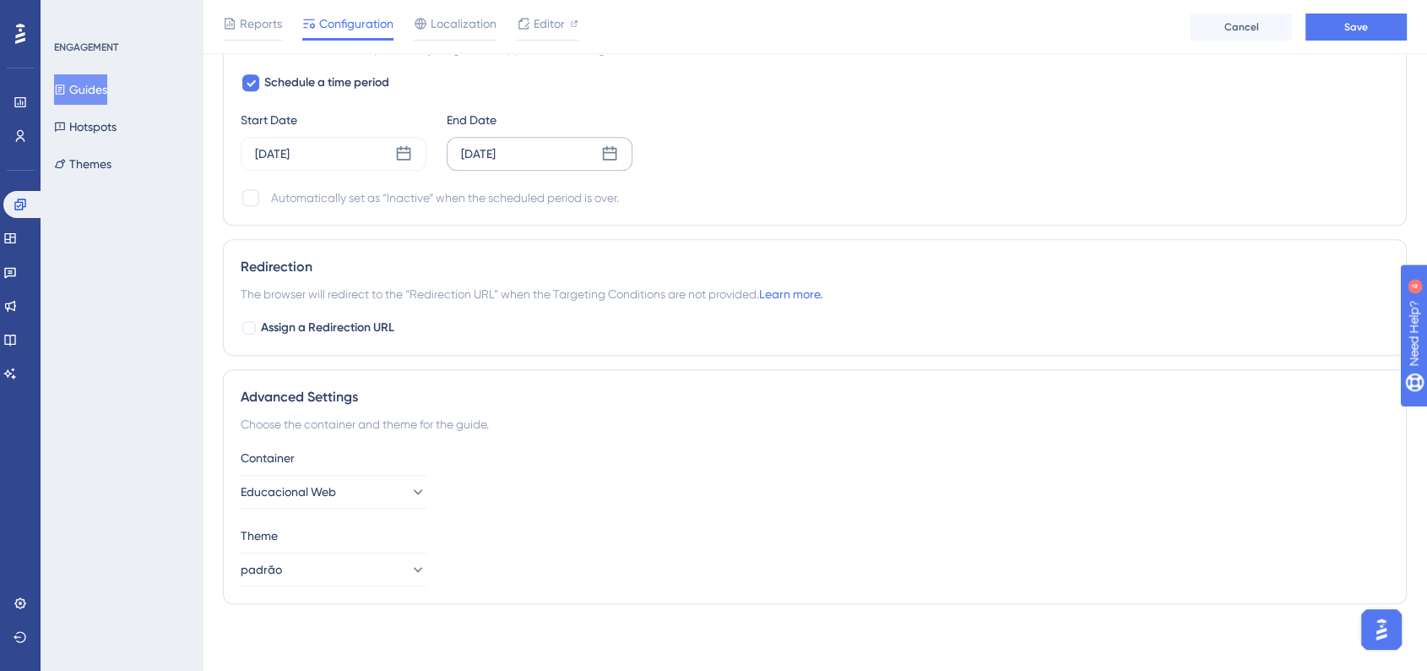
click at [812, 498] on div "Container Educacional Web" at bounding box center [815, 478] width 1149 height 61
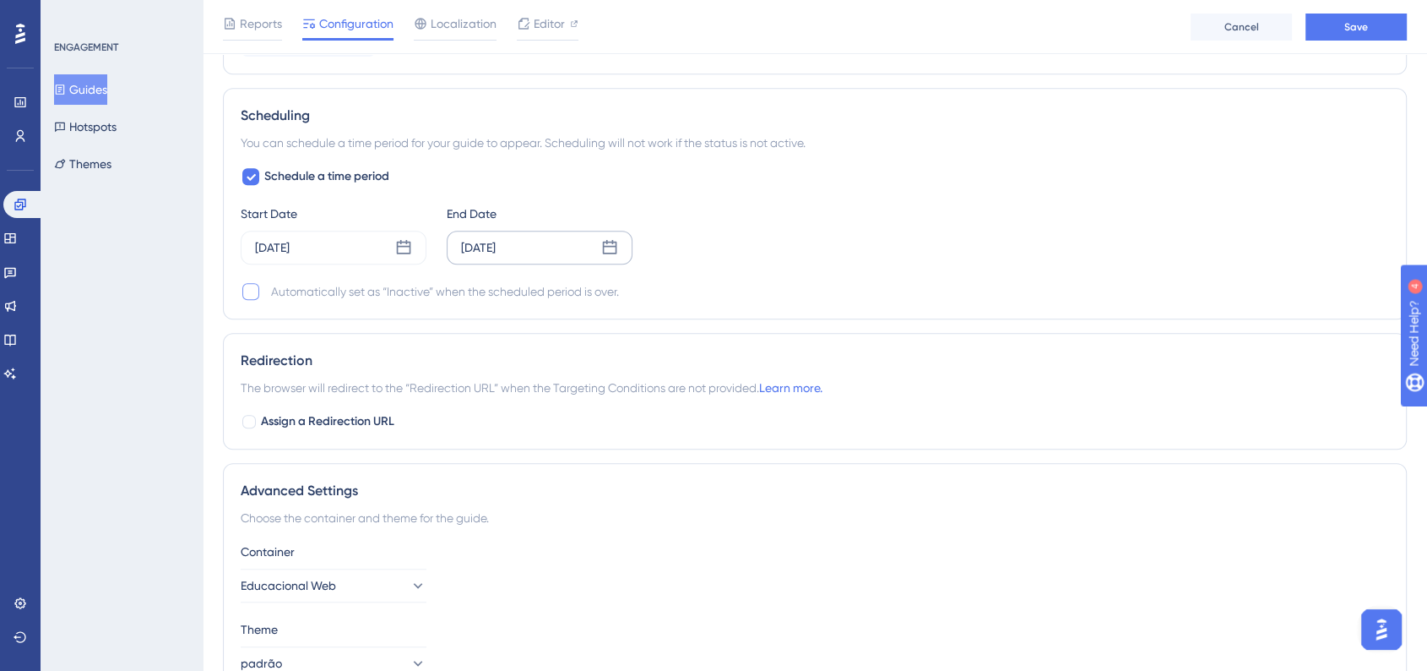
click at [246, 299] on div at bounding box center [251, 291] width 20 height 20
checkbox input "true"
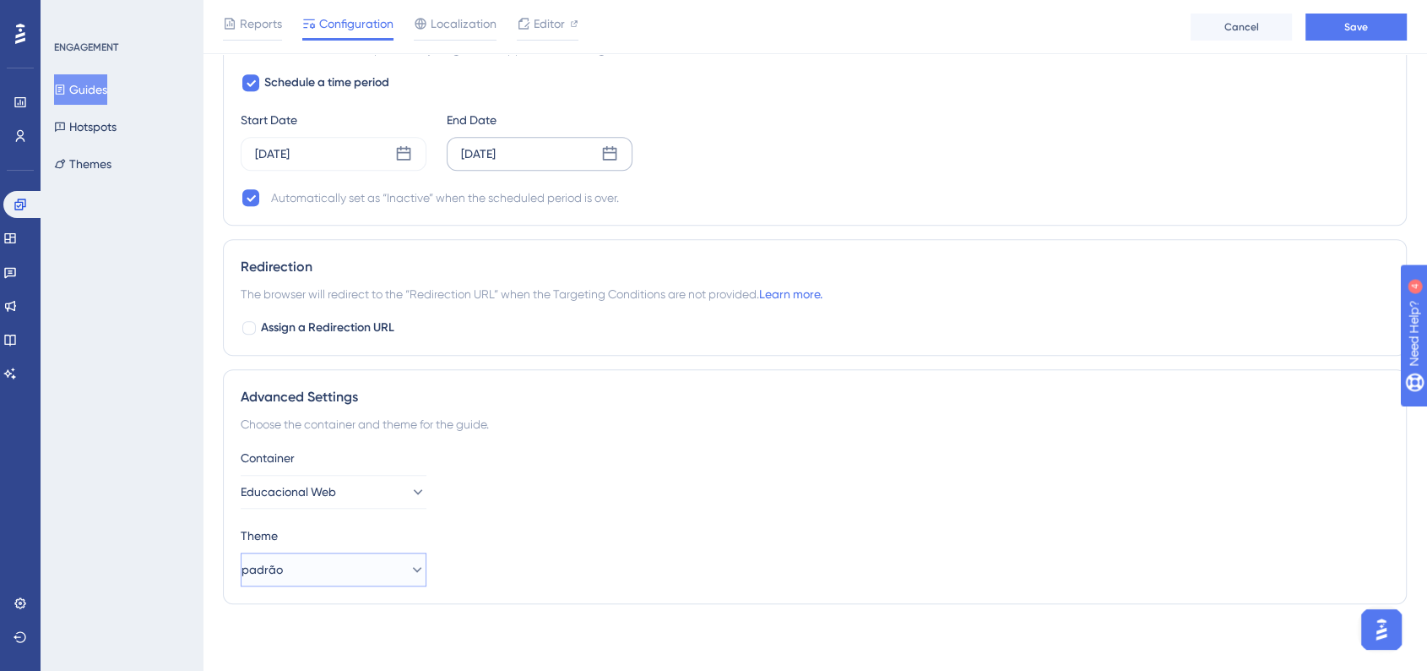
click at [393, 565] on button "padrão" at bounding box center [334, 569] width 186 height 34
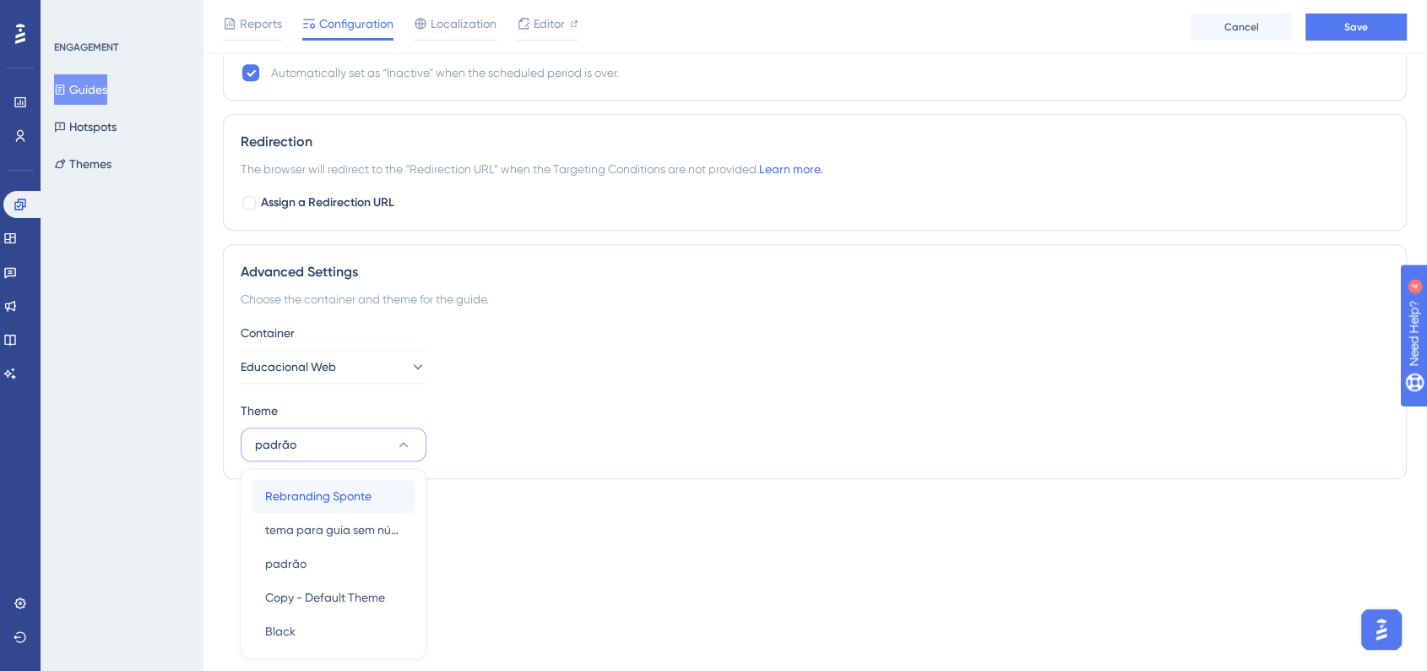
click at [362, 500] on span "Rebranding Sponte" at bounding box center [318, 496] width 106 height 20
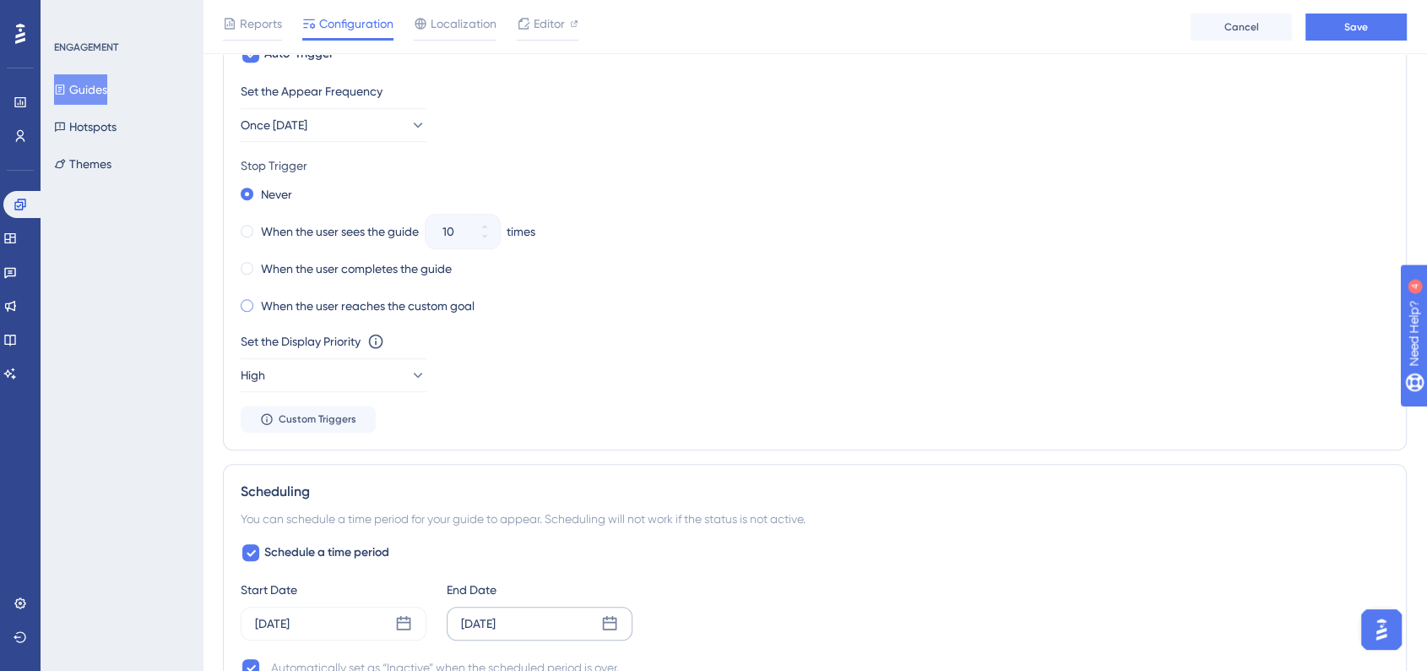
scroll to position [855, 0]
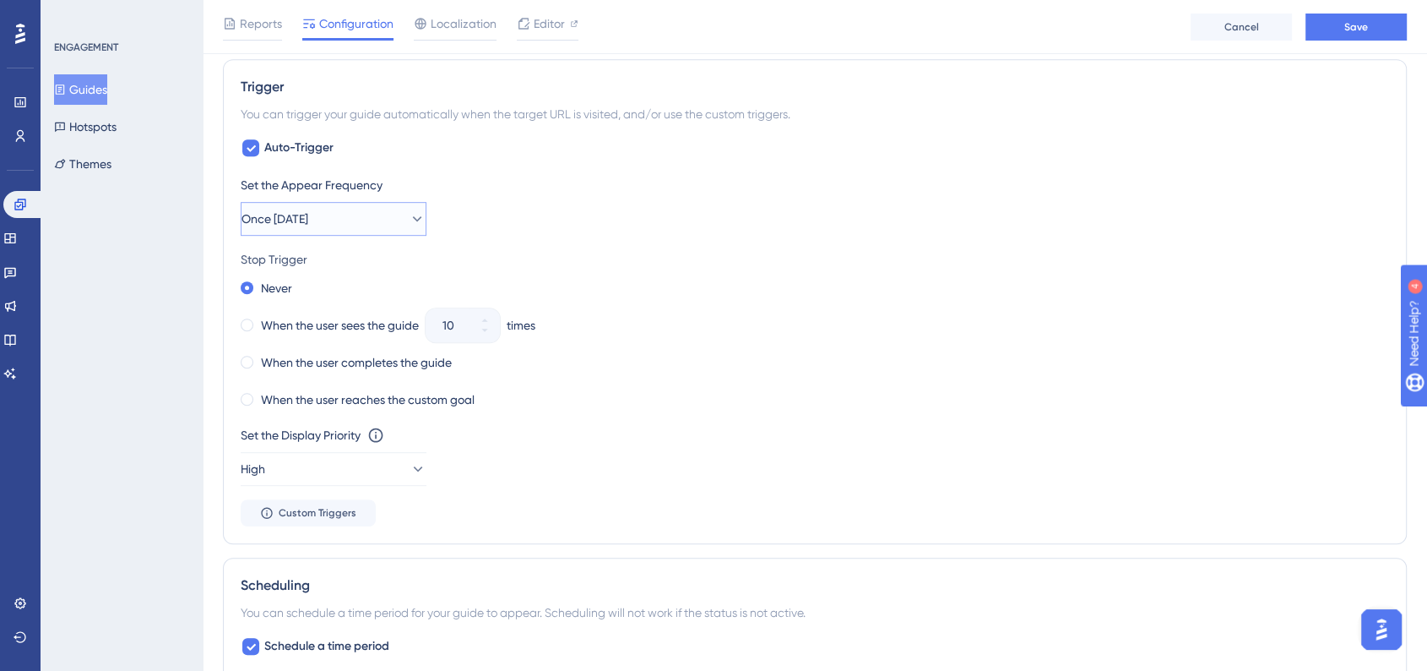
click at [360, 226] on button "Once [DATE]" at bounding box center [334, 219] width 186 height 34
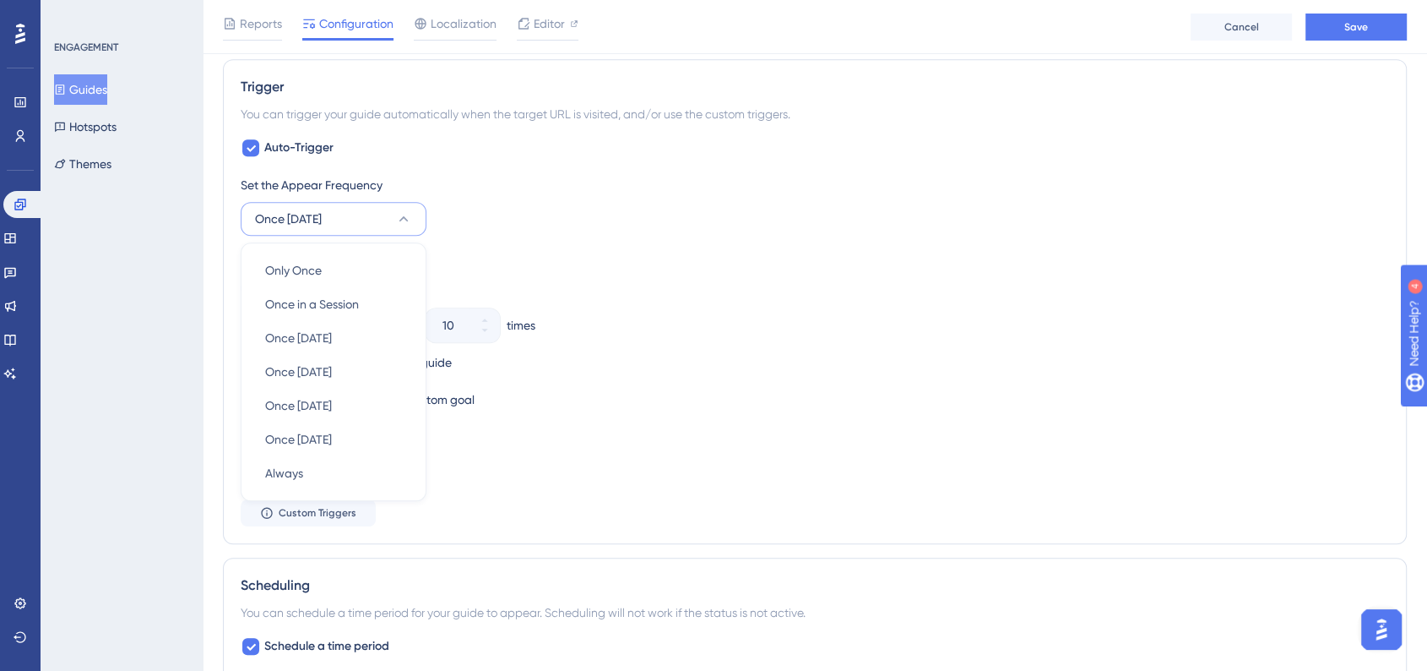
scroll to position [889, 0]
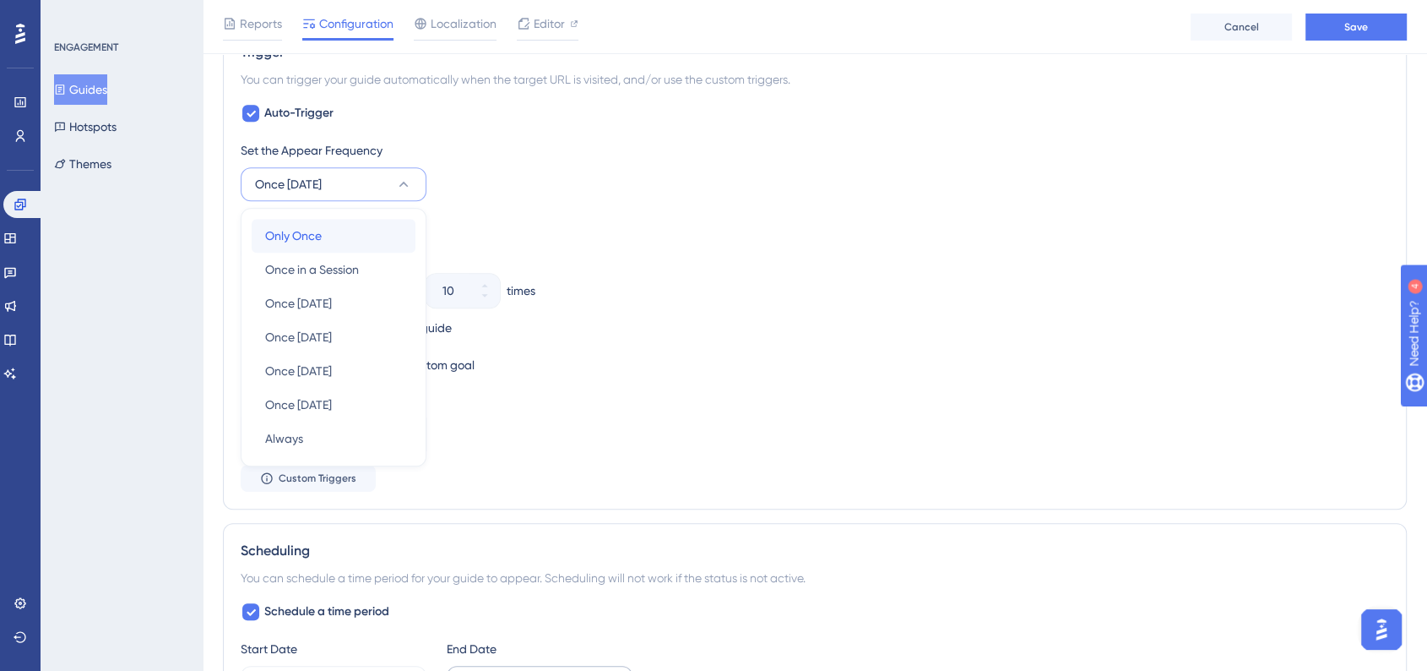
drag, startPoint x: 360, startPoint y: 237, endPoint x: 403, endPoint y: 246, distance: 43.9
click at [360, 237] on div "Only Once Only Once" at bounding box center [333, 236] width 137 height 34
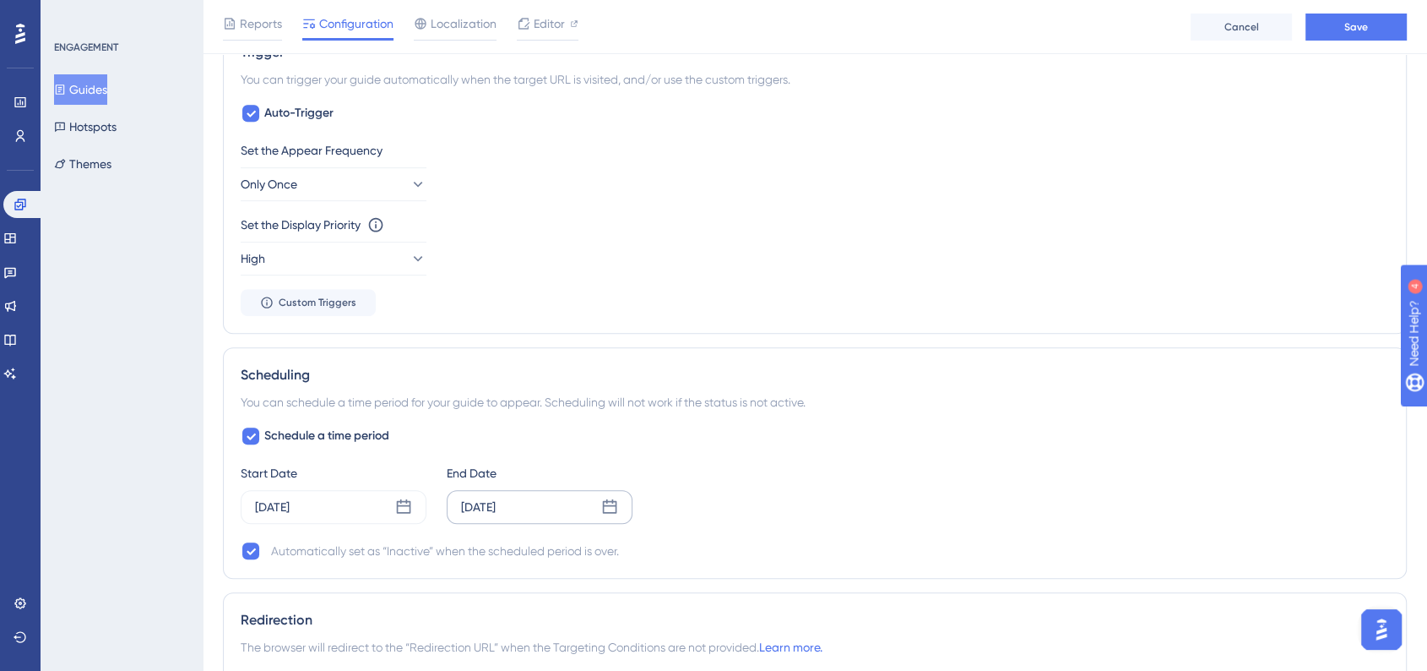
click at [809, 352] on div "Scheduling You can schedule a time period for your guide to appear. Scheduling …" at bounding box center [815, 462] width 1184 height 231
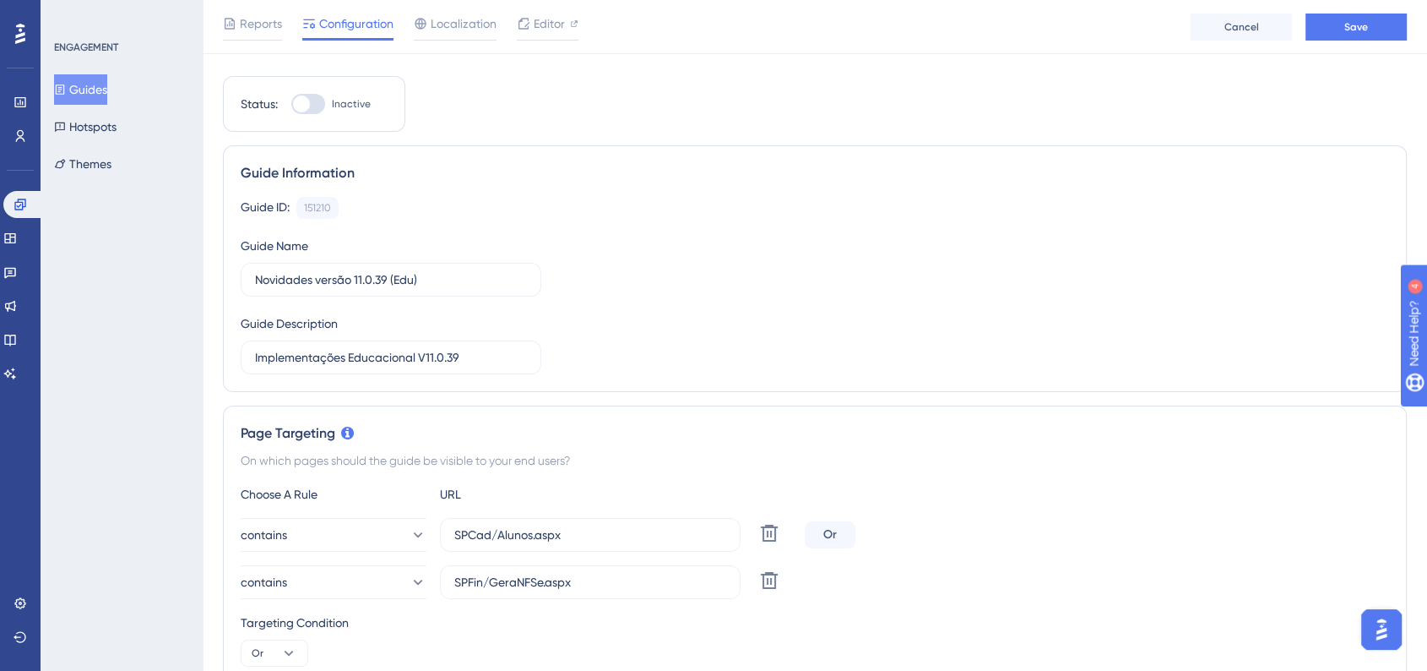
scroll to position [0, 0]
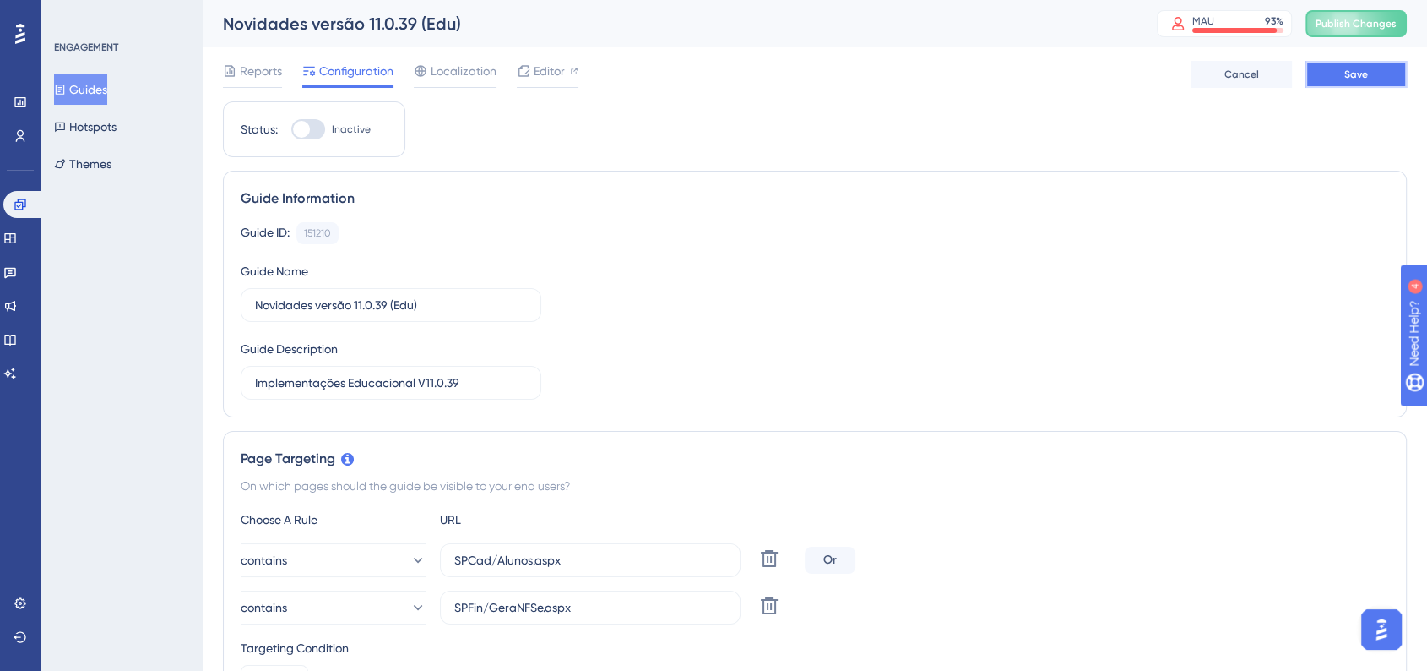
click at [1322, 83] on button "Save" at bounding box center [1356, 74] width 101 height 27
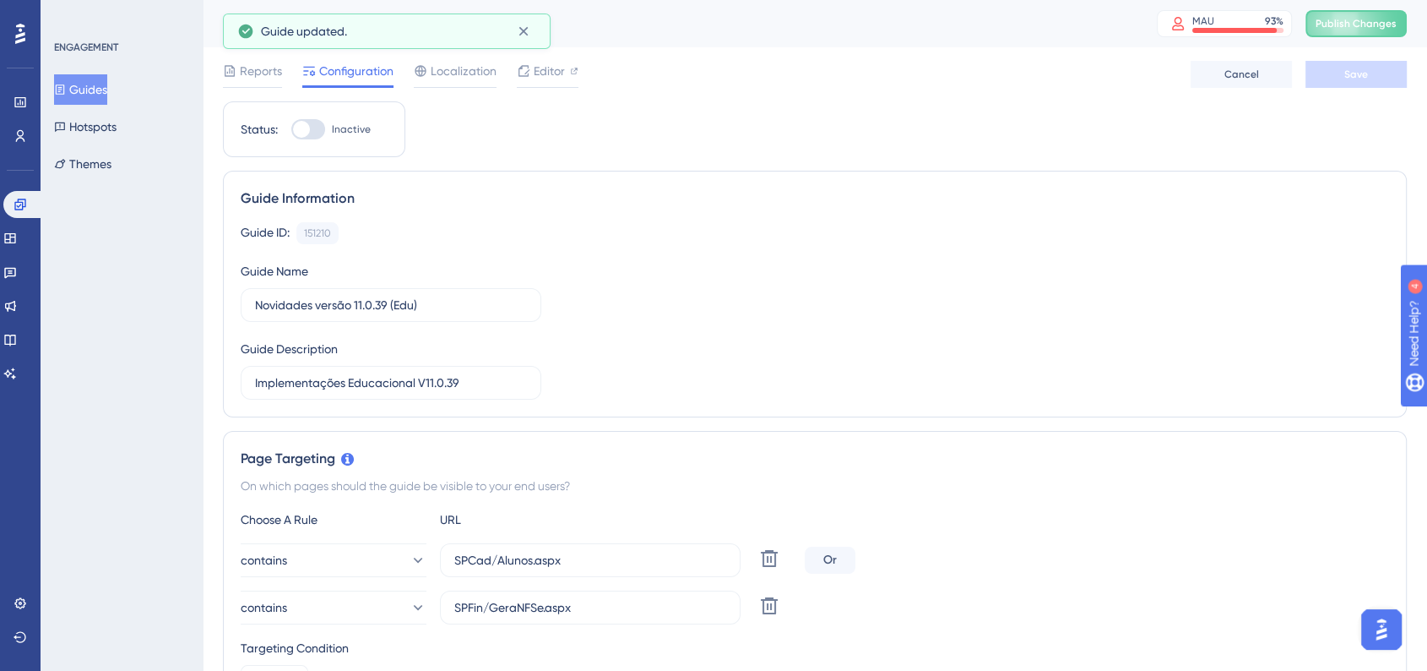
click at [305, 137] on div at bounding box center [308, 129] width 34 height 20
click at [291, 130] on input "Inactive" at bounding box center [291, 129] width 1 height 1
click at [307, 130] on div at bounding box center [315, 129] width 17 height 17
click at [291, 130] on input "Active" at bounding box center [291, 129] width 1 height 1
checkbox input "false"
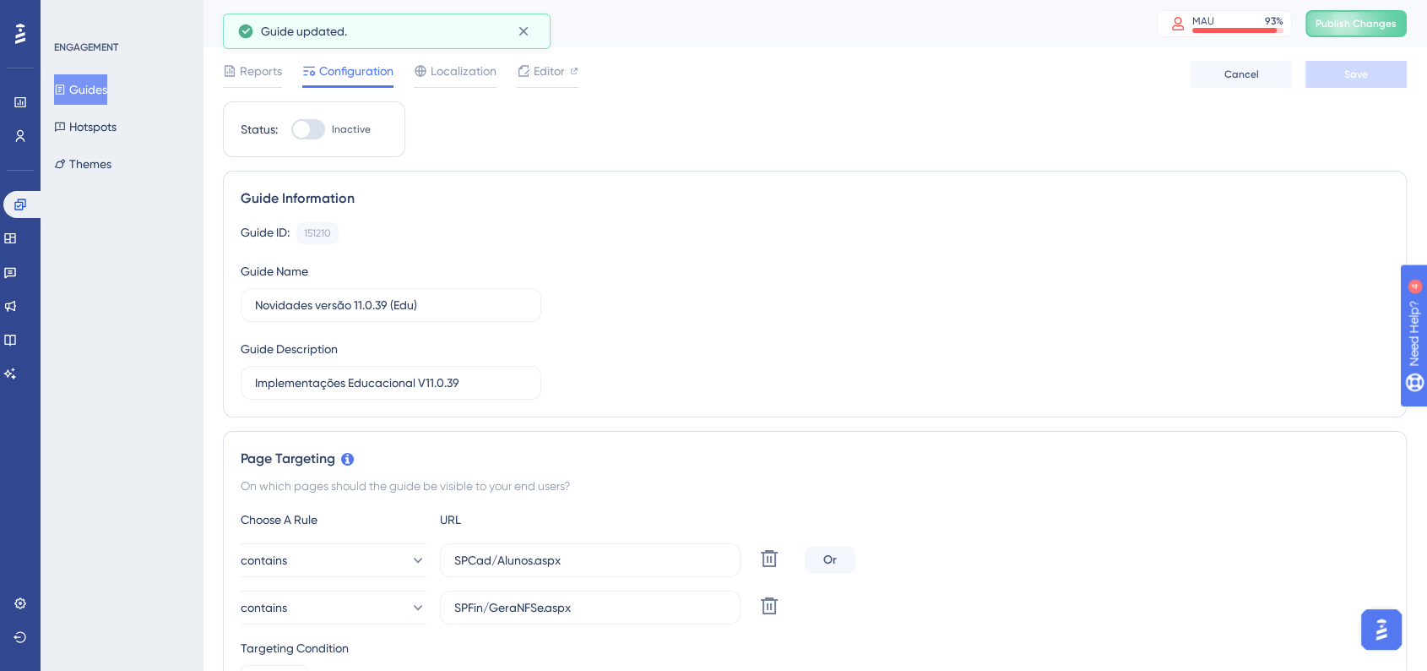
click at [1365, 91] on div "Reports Configuration Localization Editor Cancel Save" at bounding box center [815, 74] width 1184 height 54
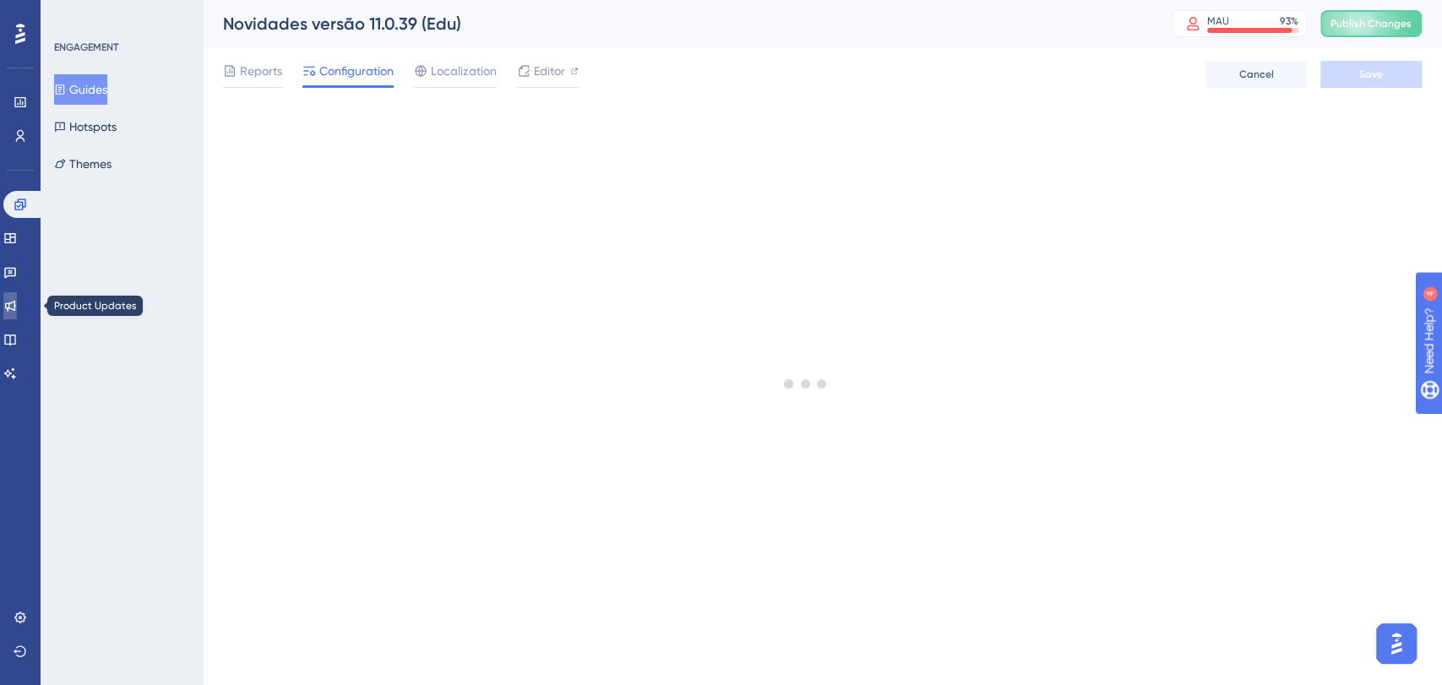
click at [17, 312] on link at bounding box center [10, 305] width 14 height 27
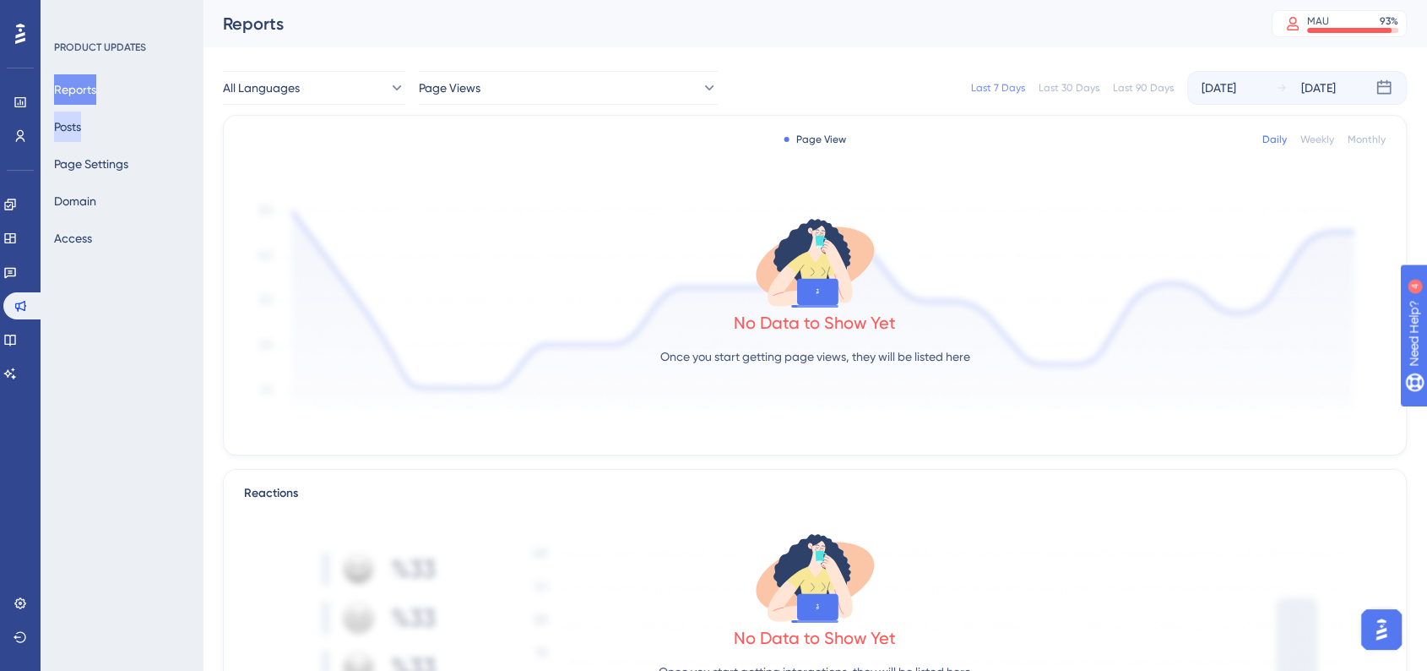
drag, startPoint x: 90, startPoint y: 127, endPoint x: 114, endPoint y: 137, distance: 26.5
click at [81, 127] on button "Posts" at bounding box center [67, 126] width 27 height 30
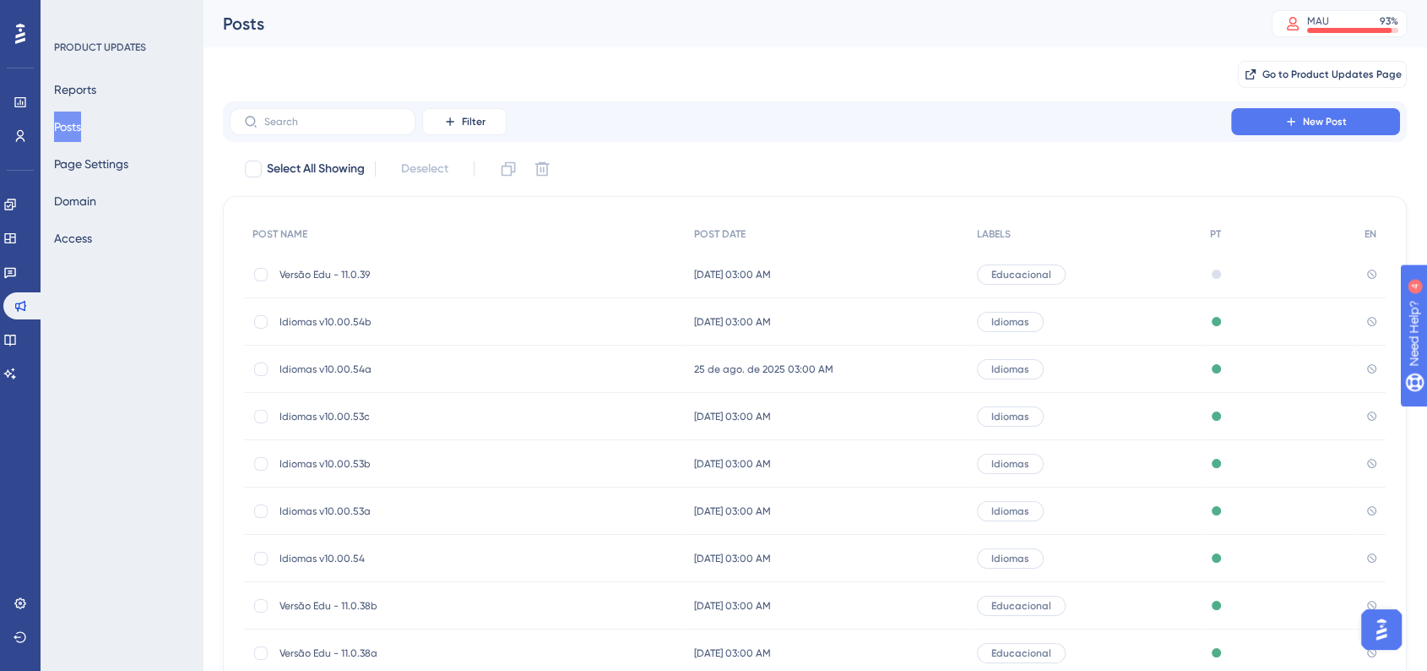
click at [1130, 282] on div "Educacional" at bounding box center [1085, 274] width 233 height 47
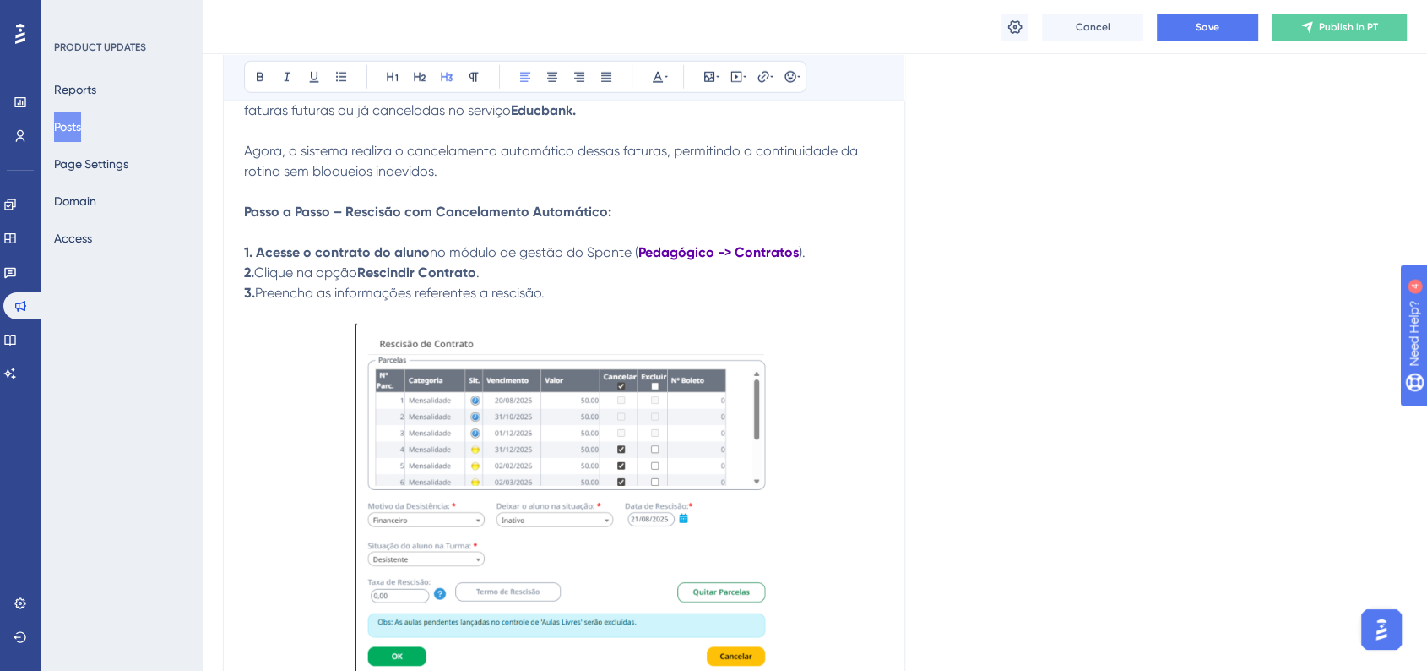
scroll to position [4504, 0]
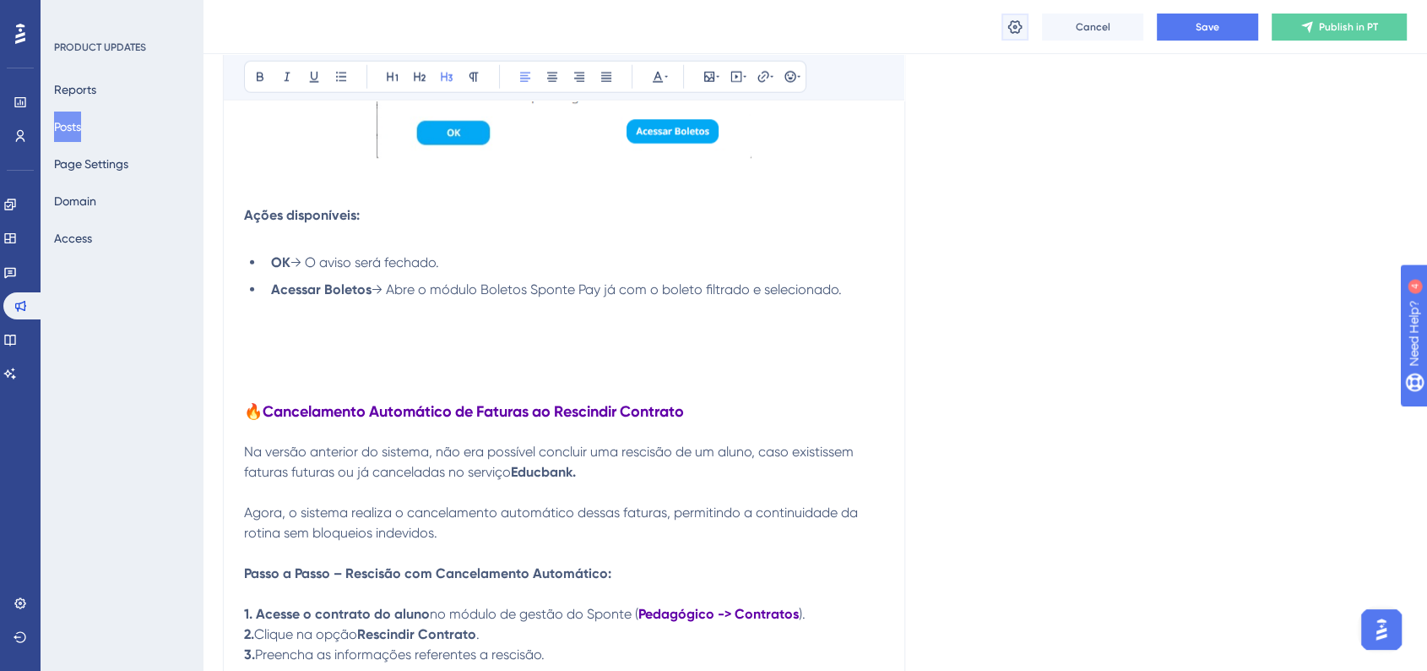
click at [1021, 20] on icon at bounding box center [1015, 27] width 17 height 17
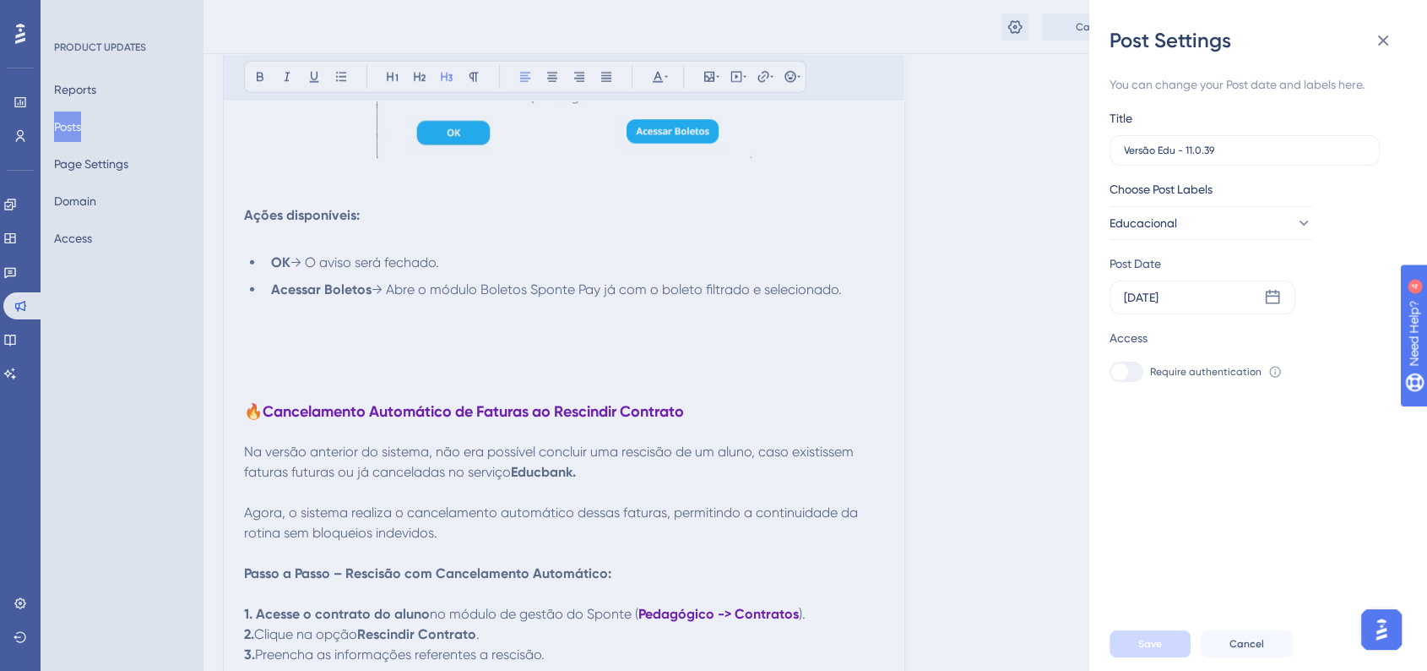
click at [1097, 433] on div "Post Settings You can change your Post date and labels here. Title Versão Edu -…" at bounding box center [1258, 335] width 338 height 671
click at [1081, 424] on div "Post Settings You can change your Post date and labels here. Title Versão Edu -…" at bounding box center [713, 335] width 1427 height 671
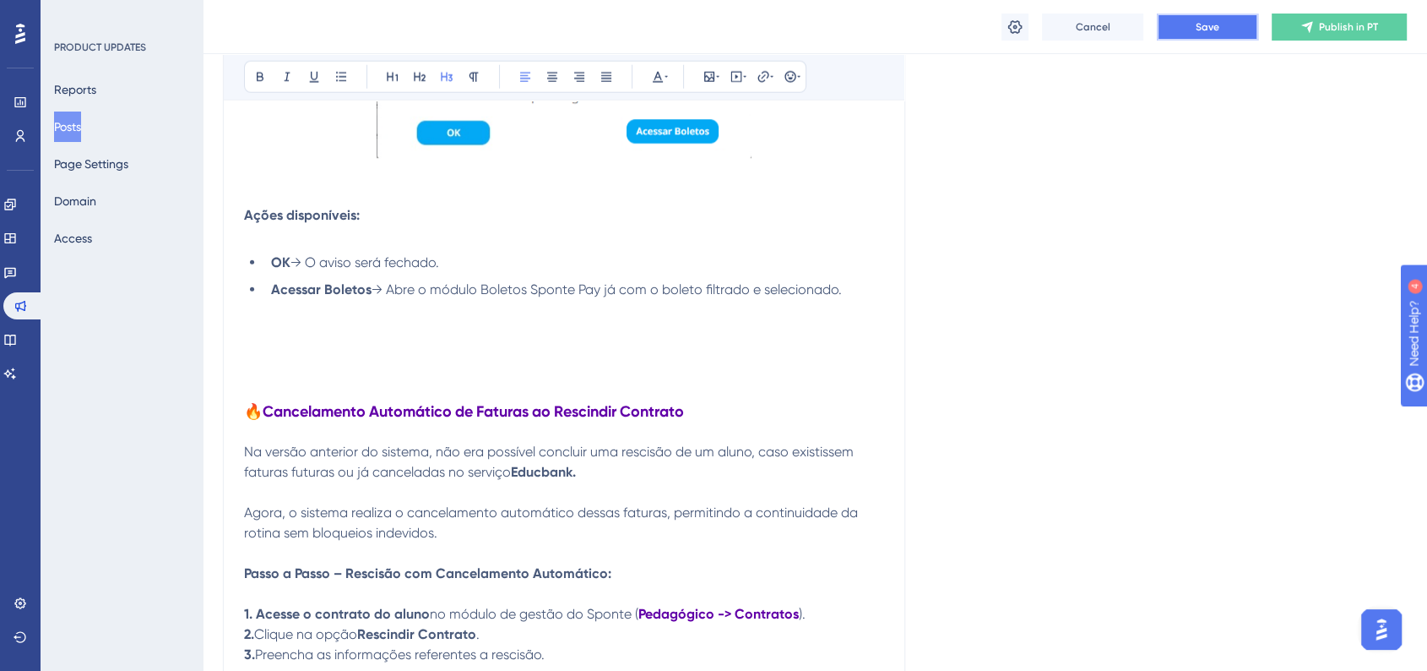
click at [1210, 38] on button "Save" at bounding box center [1207, 27] width 101 height 27
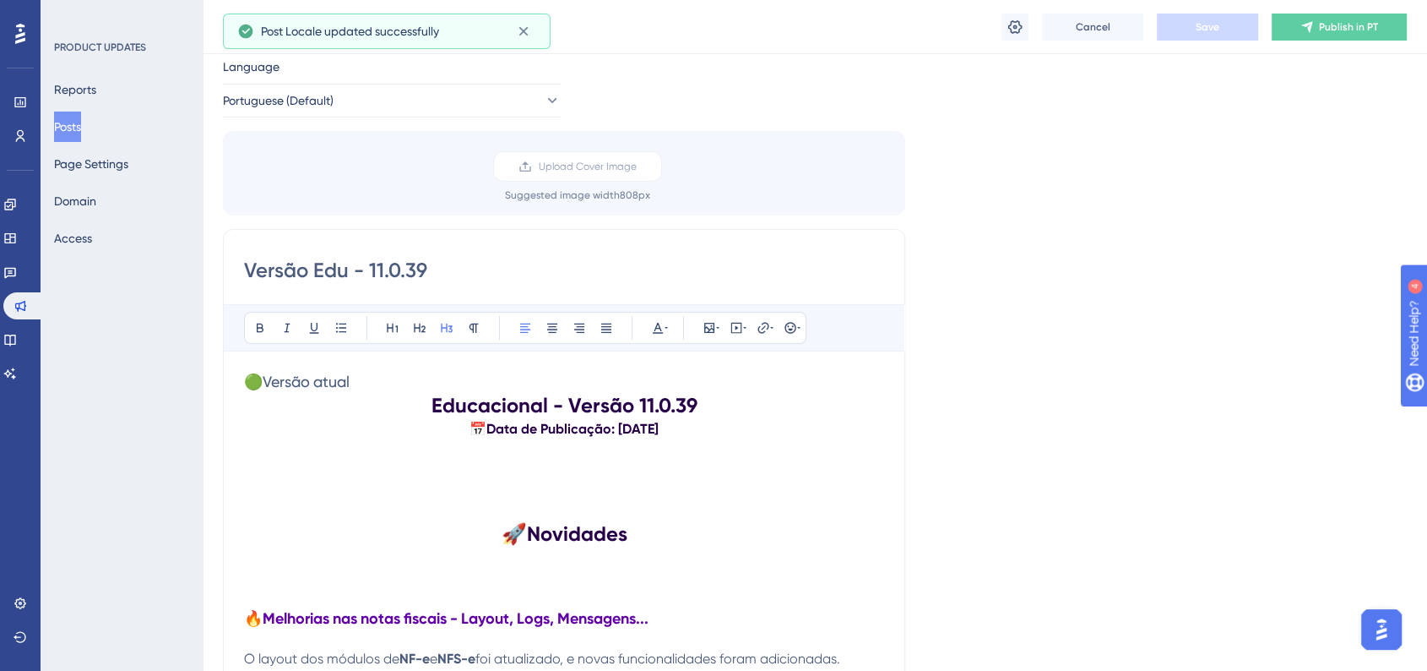
scroll to position [0, 0]
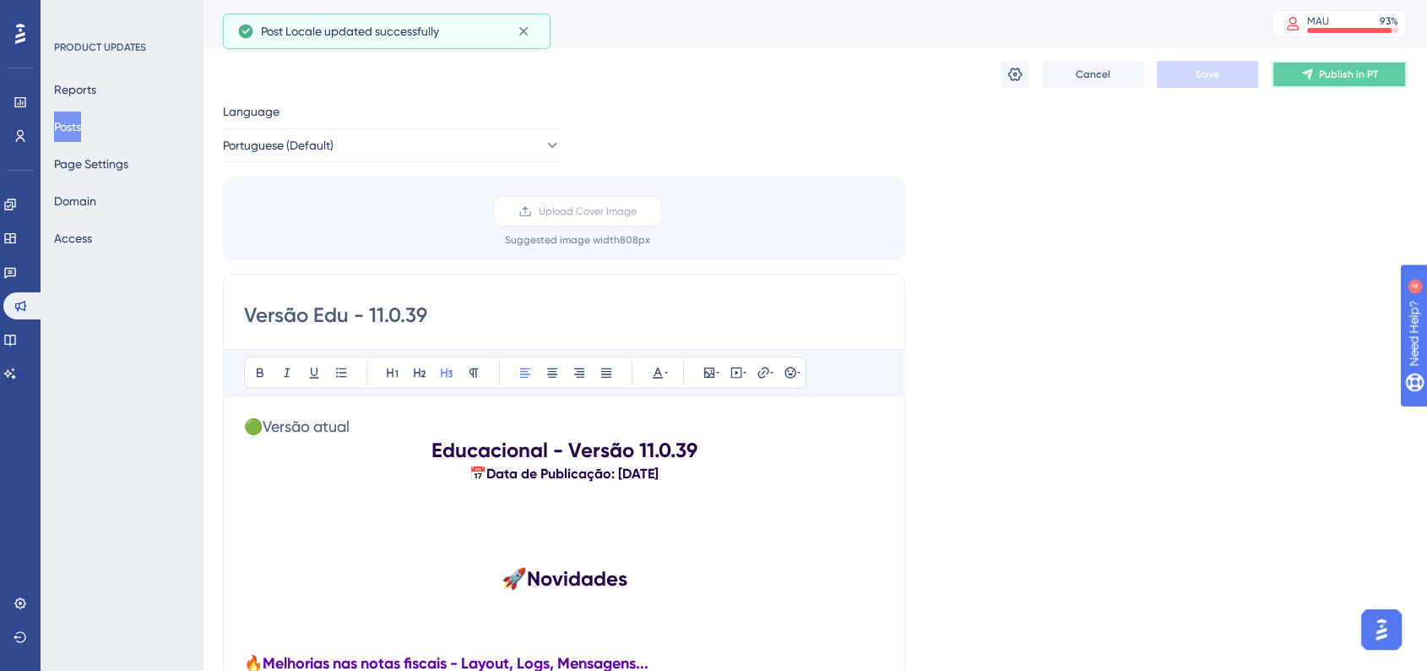
click at [1340, 74] on span "Publish in PT" at bounding box center [1348, 75] width 59 height 14
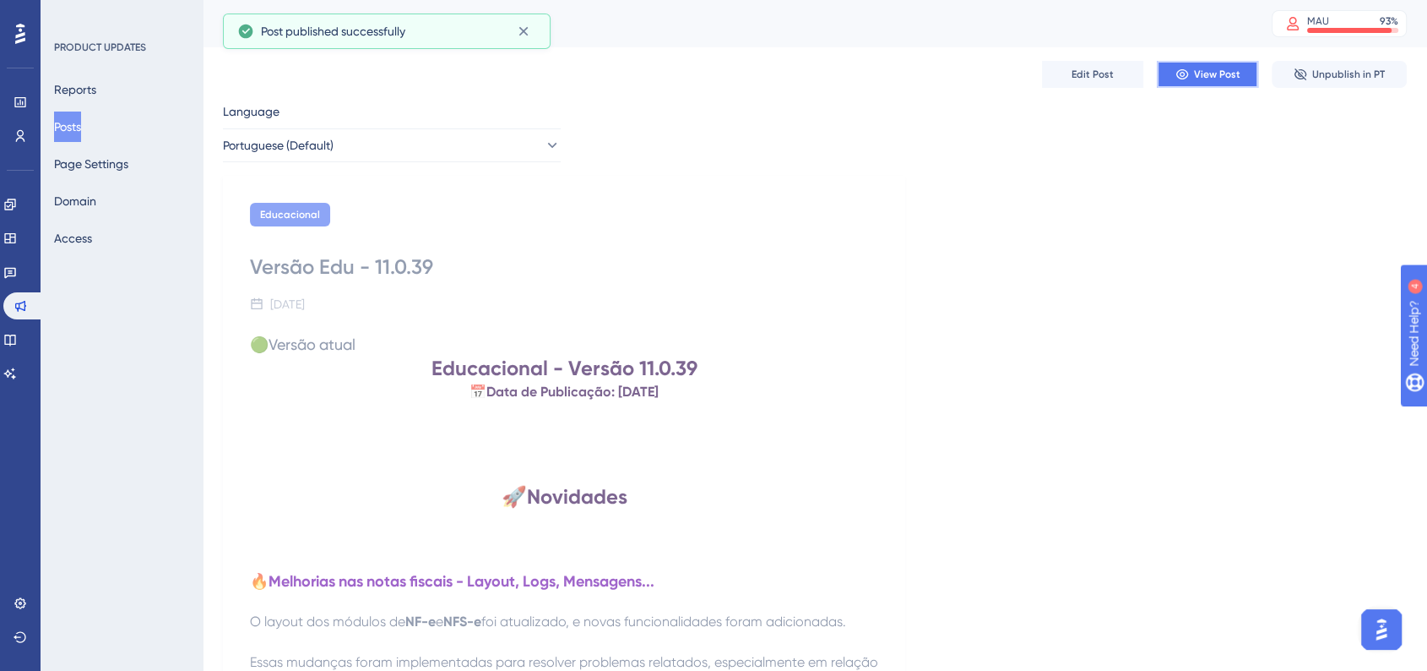
click at [1213, 70] on span "View Post" at bounding box center [1217, 75] width 46 height 14
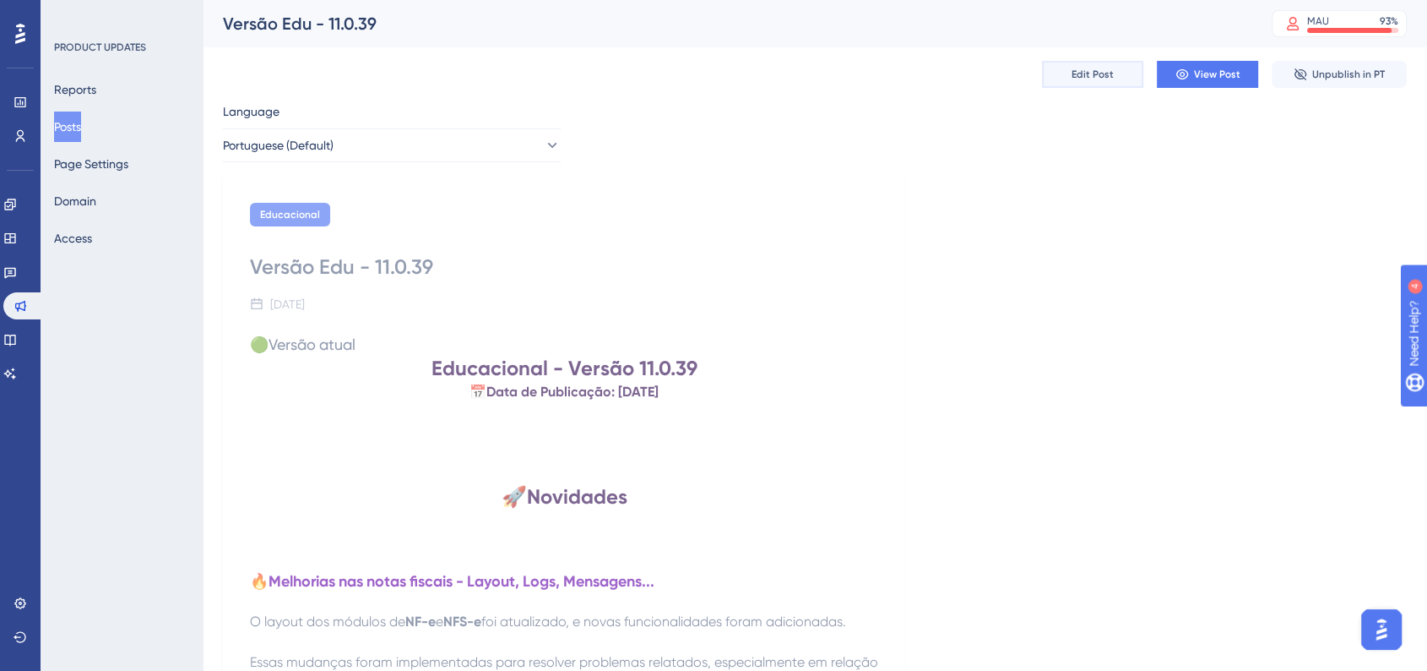
click at [1127, 83] on button "Edit Post" at bounding box center [1092, 74] width 101 height 27
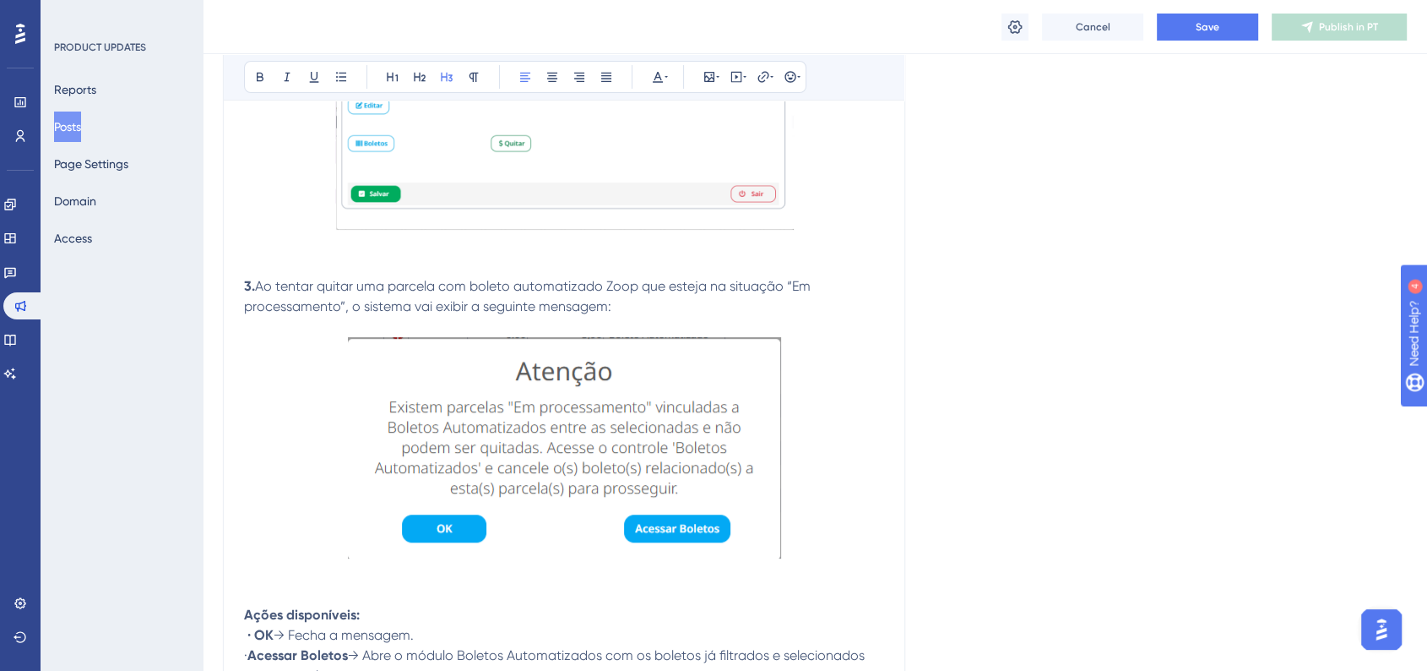
scroll to position [6952, 0]
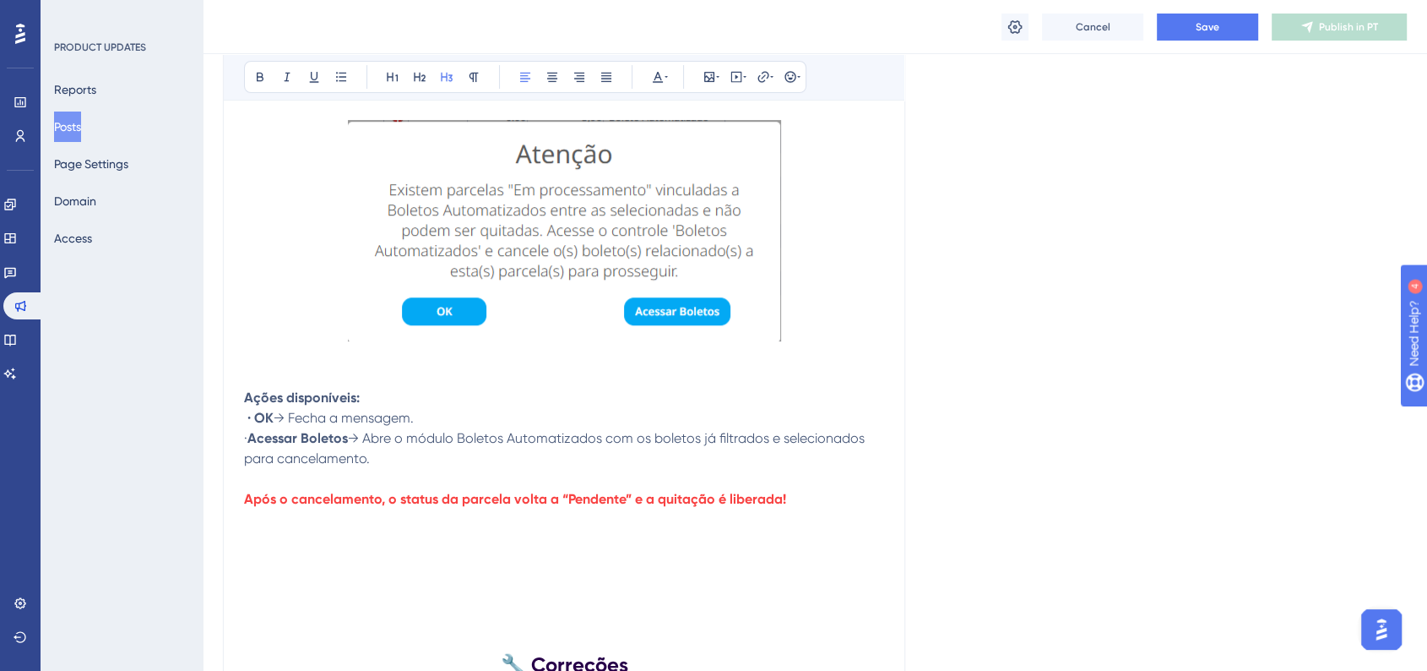
click at [574, 310] on img at bounding box center [564, 230] width 433 height 221
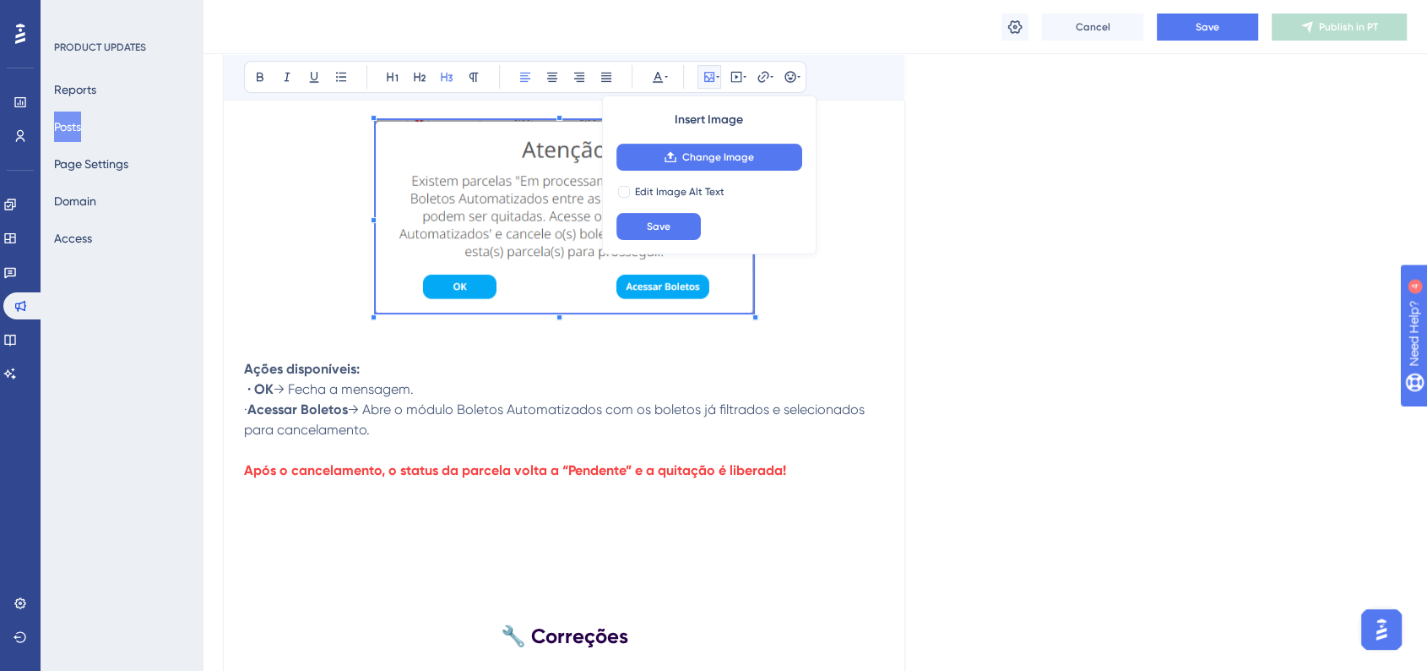
click at [727, 265] on span at bounding box center [565, 219] width 378 height 198
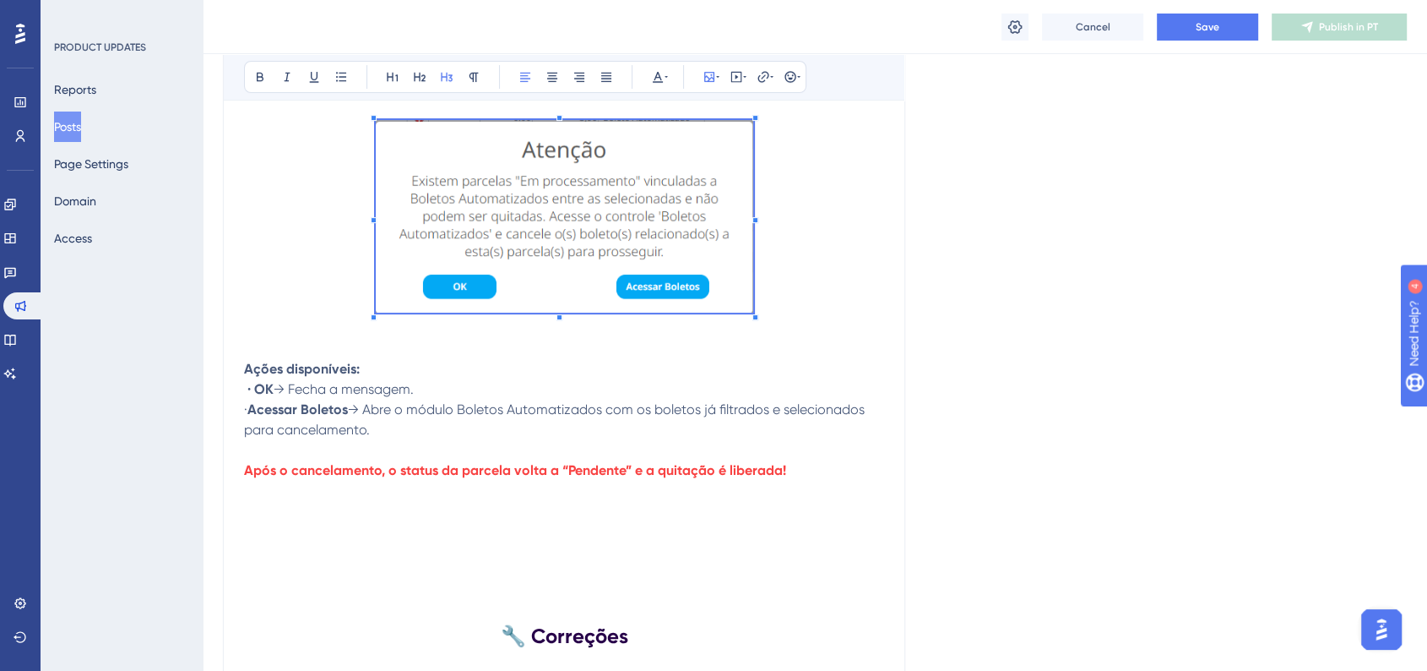
click at [637, 263] on img at bounding box center [565, 216] width 378 height 193
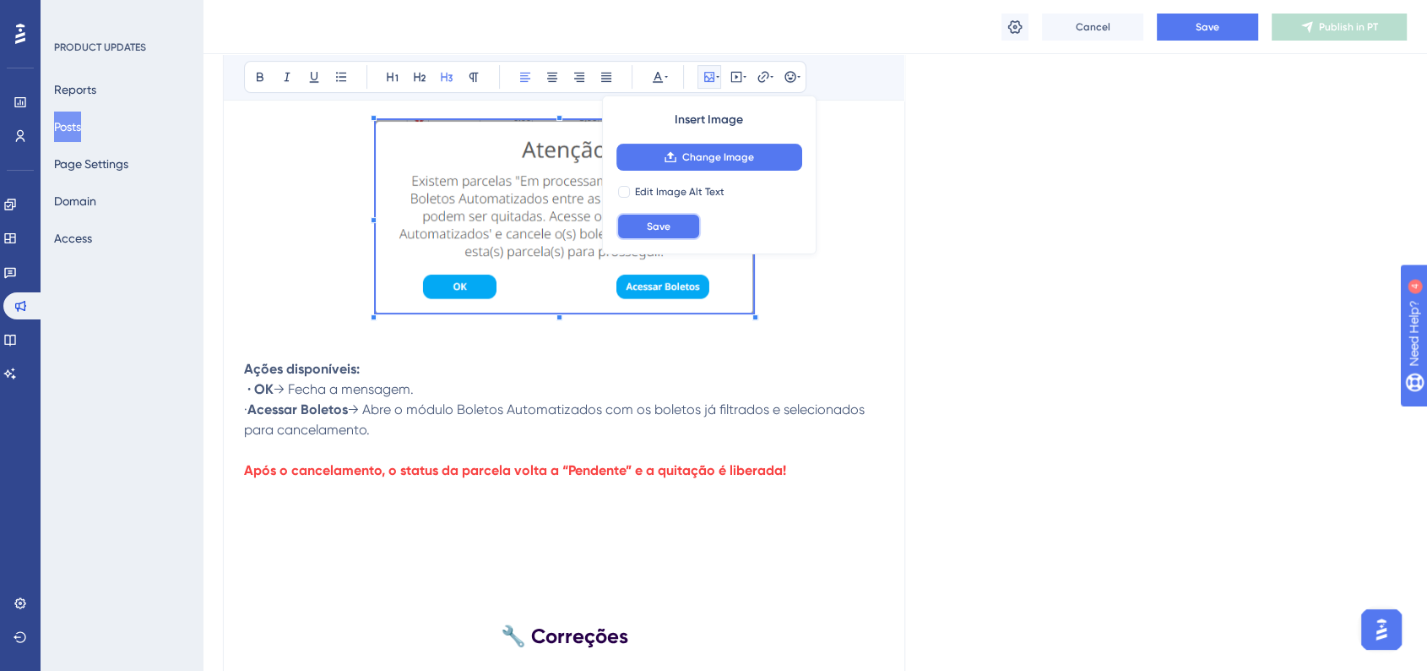
click at [659, 223] on span "Save" at bounding box center [659, 227] width 24 height 14
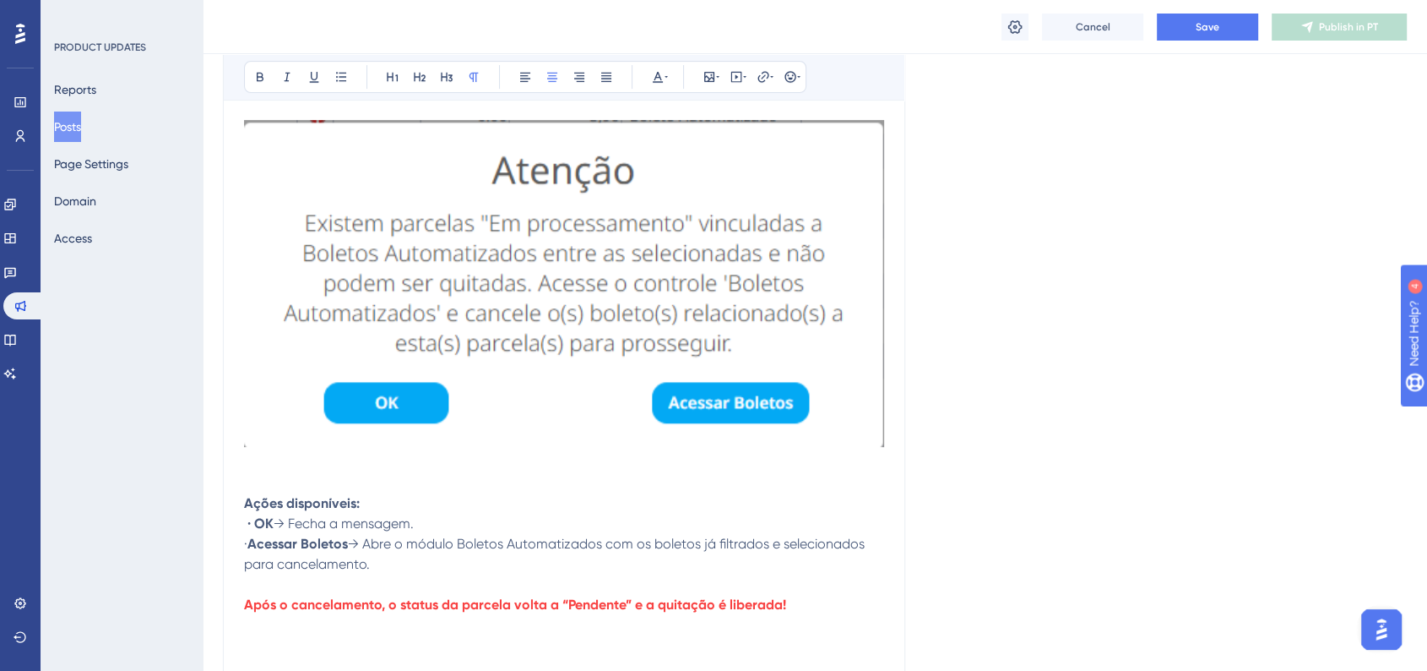
click at [671, 349] on img at bounding box center [564, 283] width 640 height 327
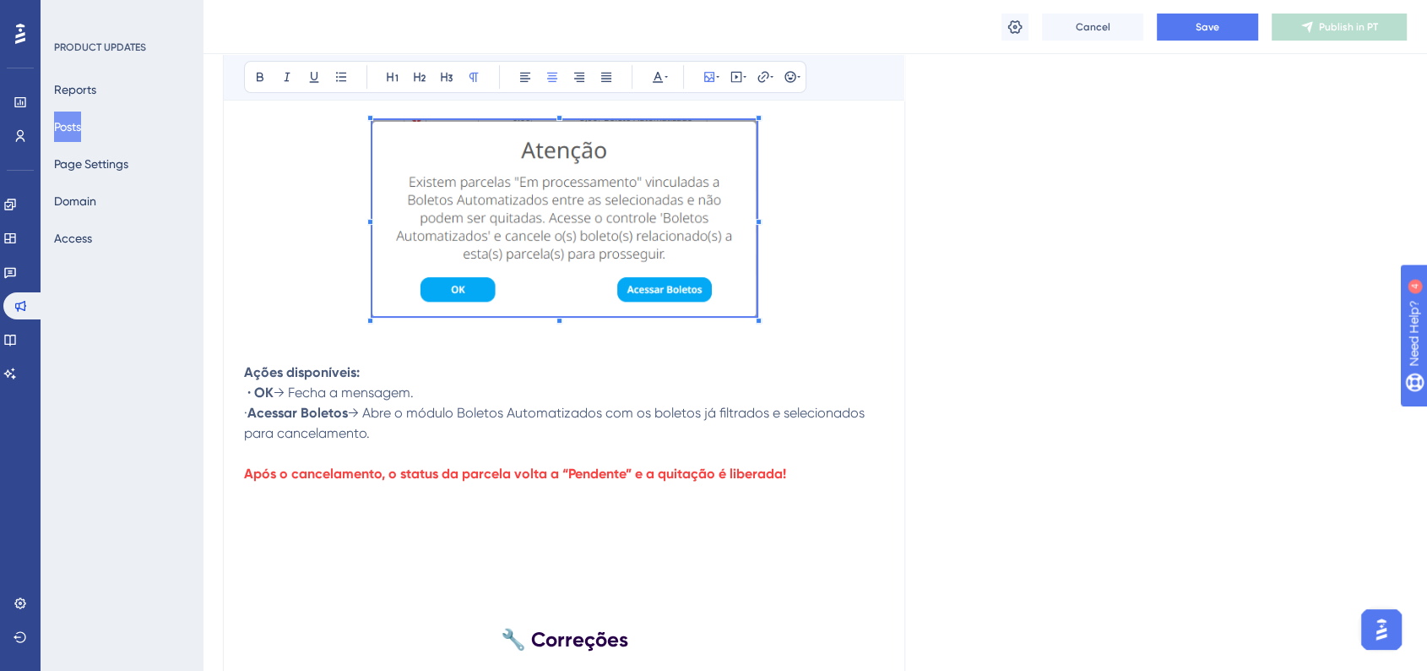
click at [628, 177] on span at bounding box center [564, 221] width 384 height 202
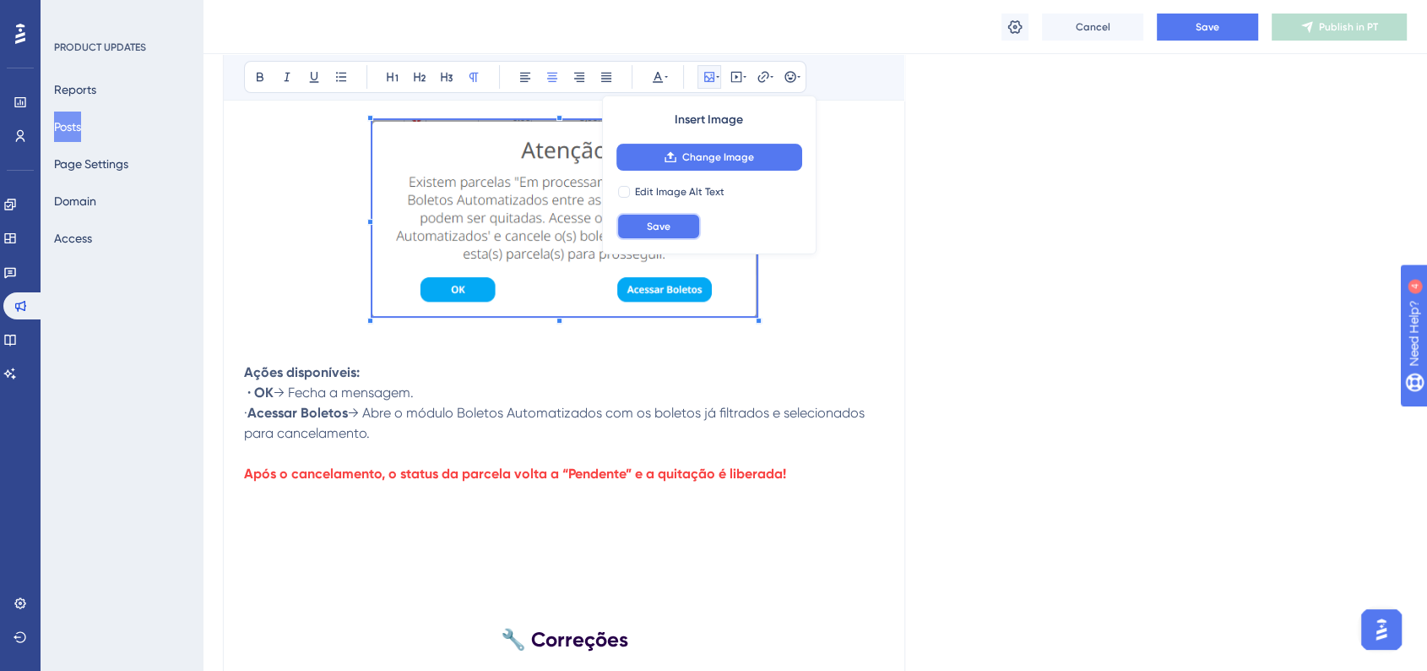
click at [656, 218] on button "Save" at bounding box center [659, 226] width 84 height 27
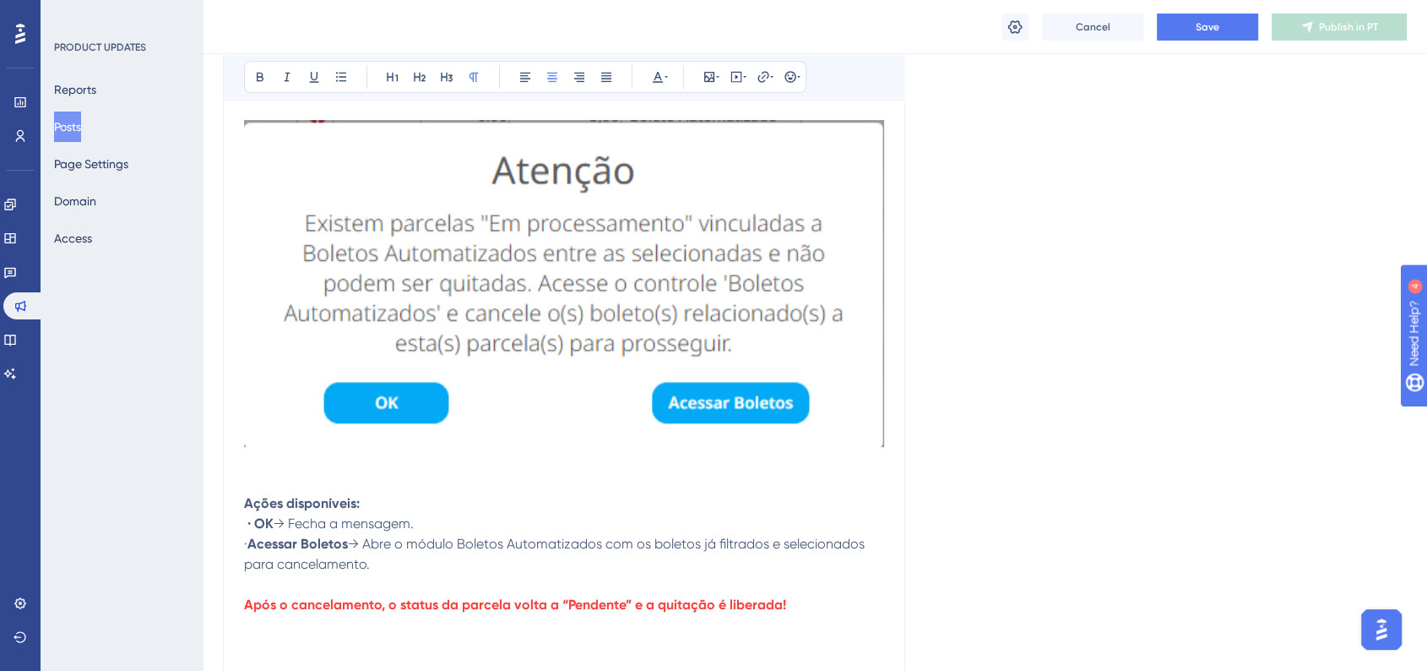
click at [830, 417] on img at bounding box center [564, 283] width 640 height 327
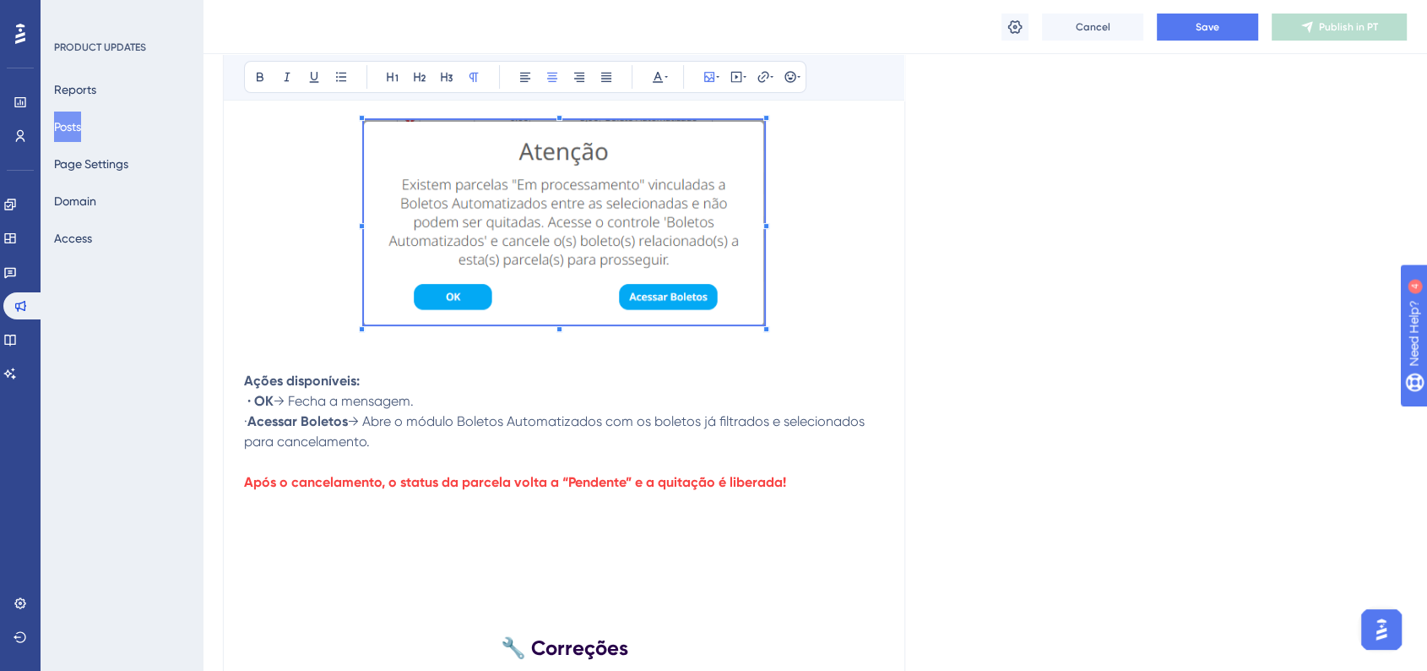
click at [644, 191] on span at bounding box center [564, 225] width 400 height 210
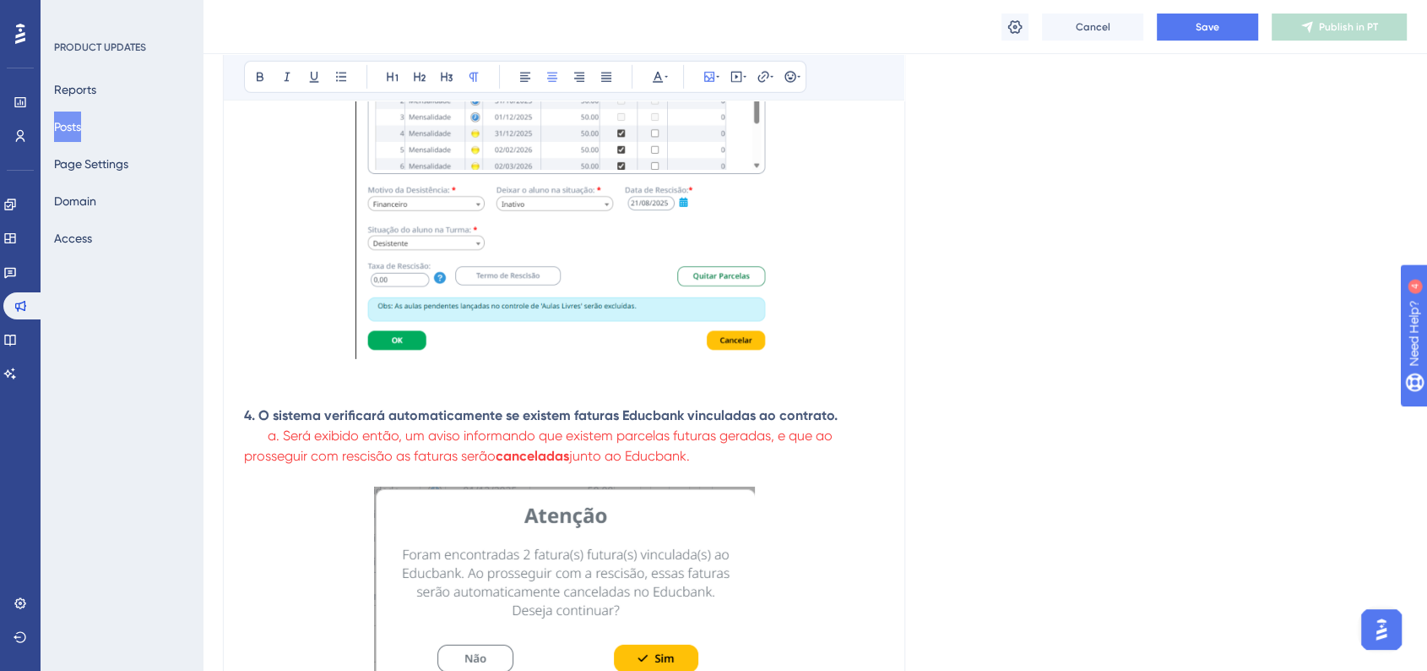
scroll to position [5262, 0]
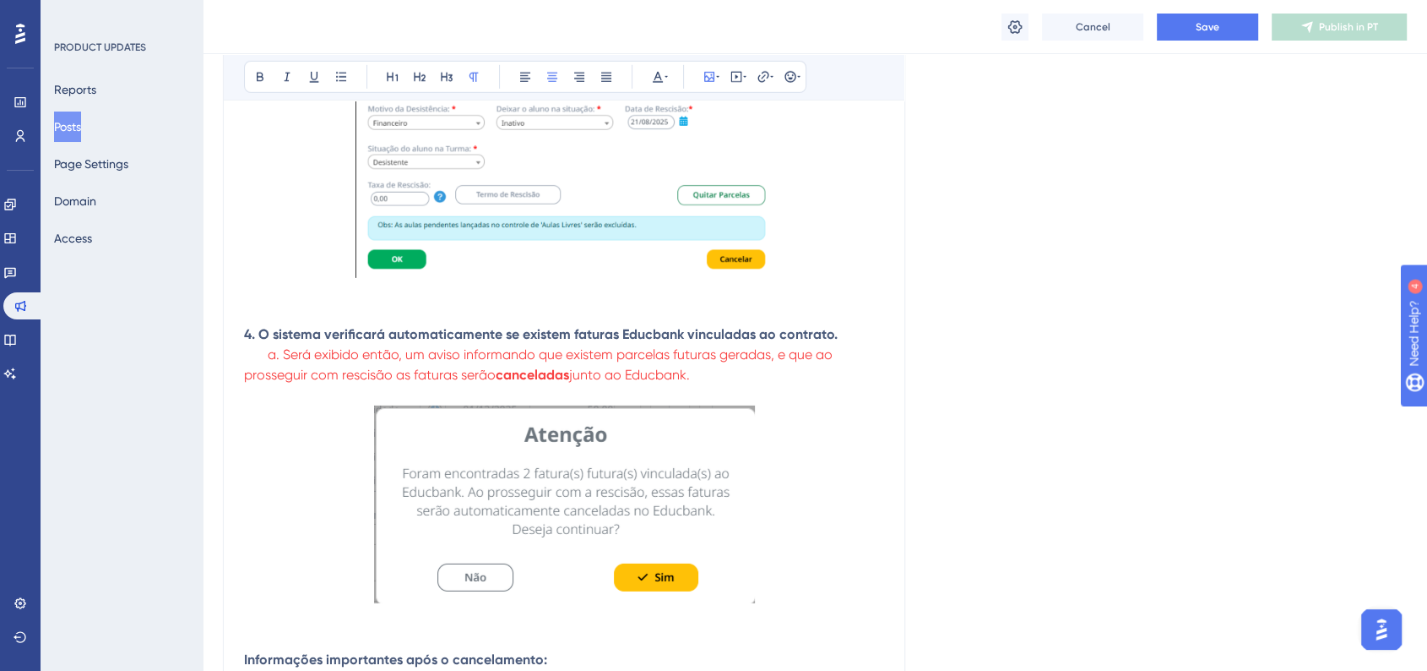
click at [638, 461] on img at bounding box center [564, 504] width 381 height 198
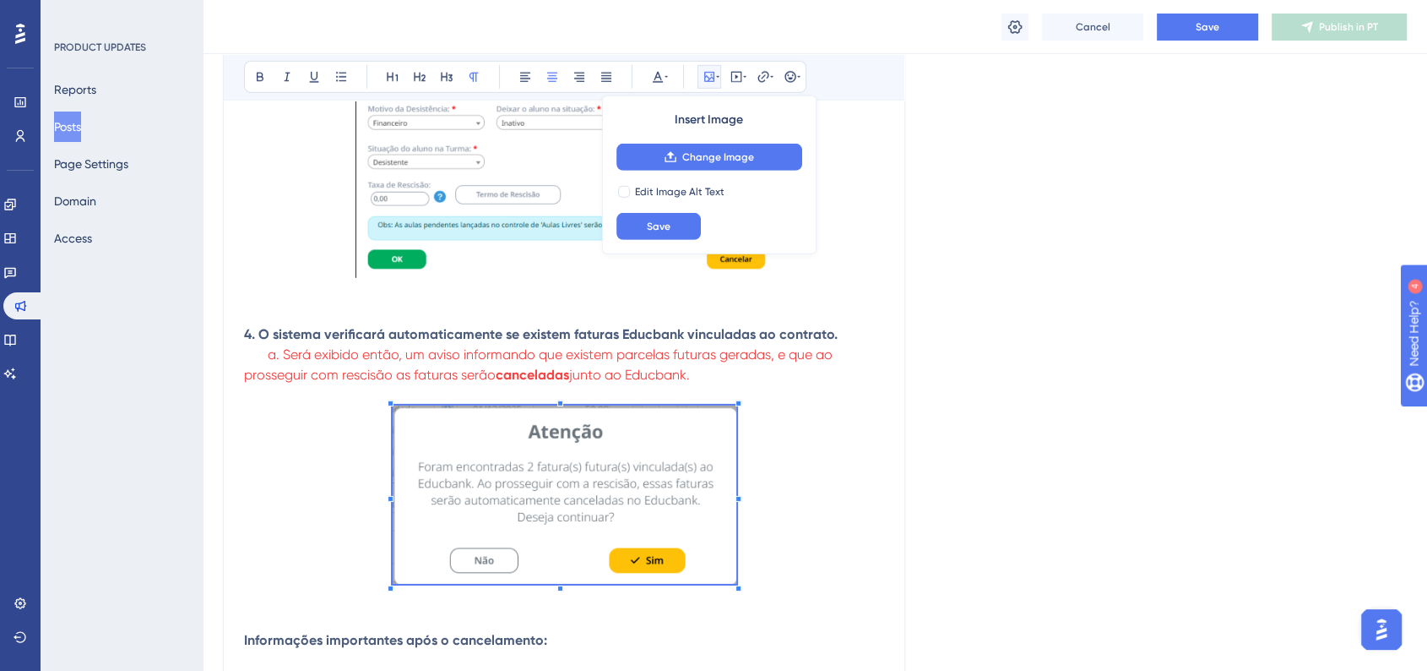
click at [717, 555] on span at bounding box center [565, 497] width 344 height 184
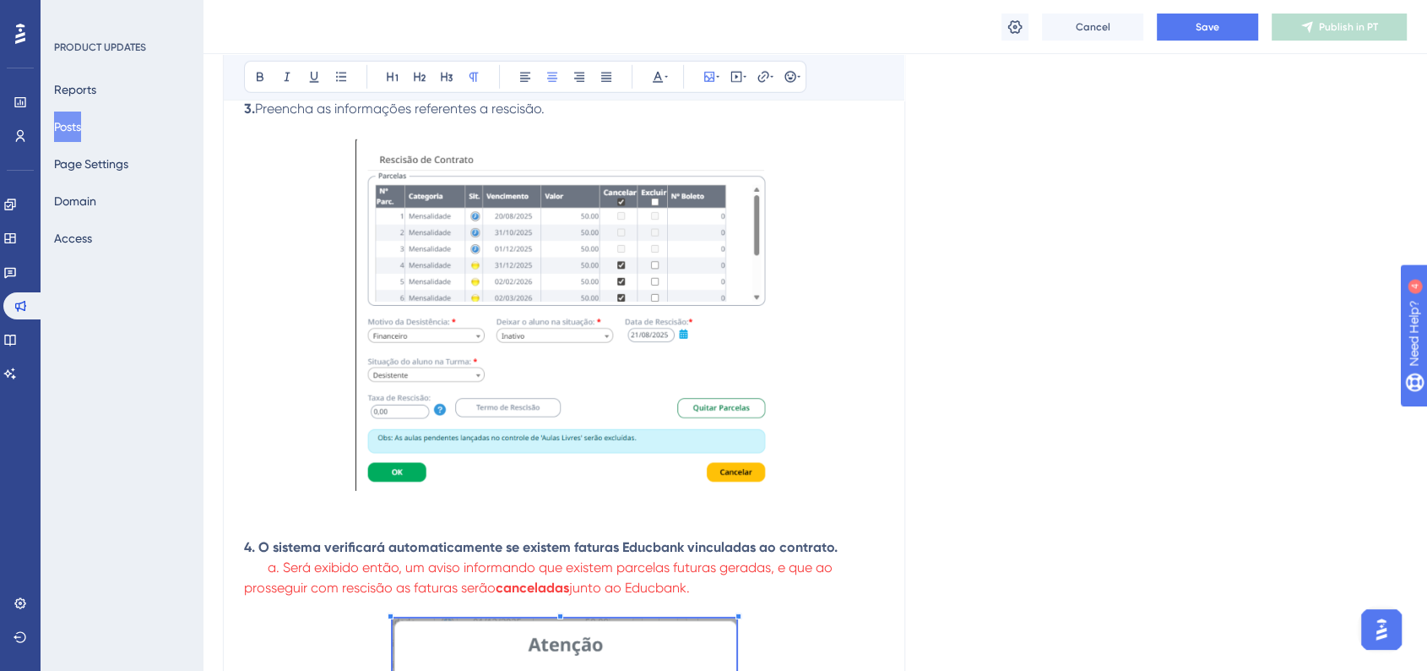
scroll to position [4980, 0]
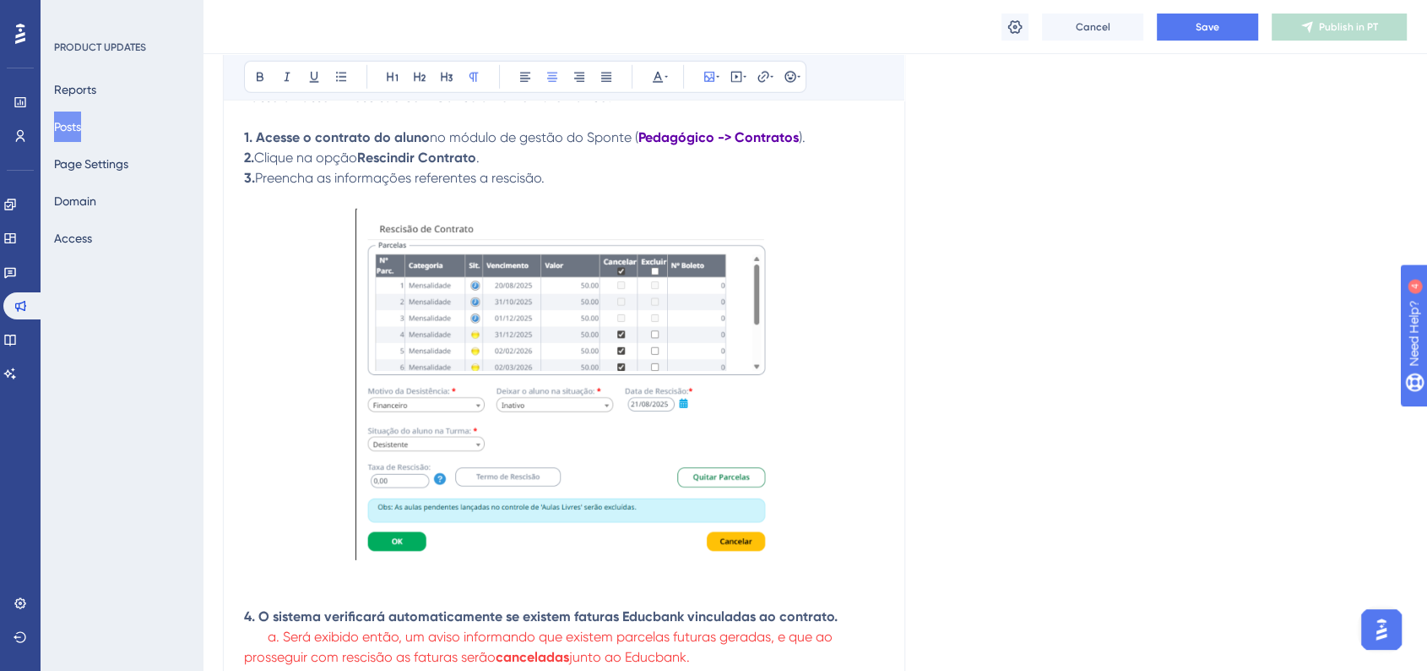
click at [653, 485] on img at bounding box center [565, 385] width 418 height 352
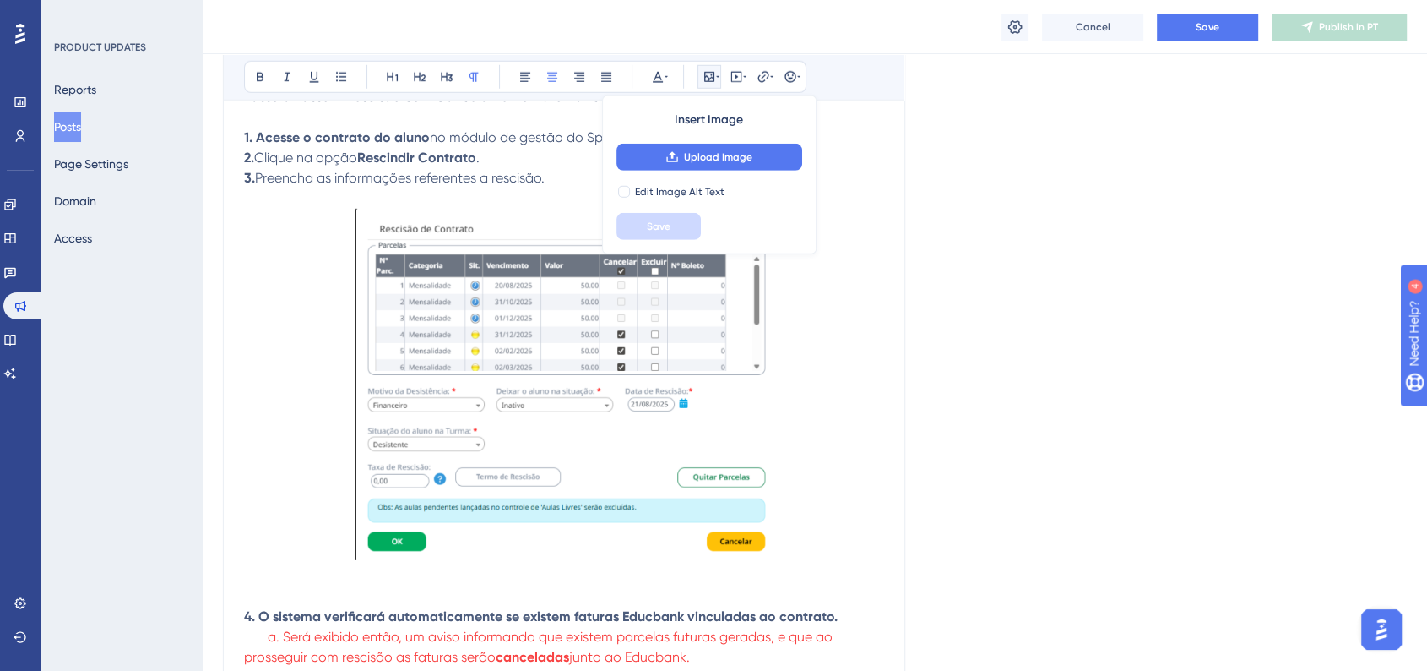
click at [772, 565] on p at bounding box center [564, 388] width 640 height 358
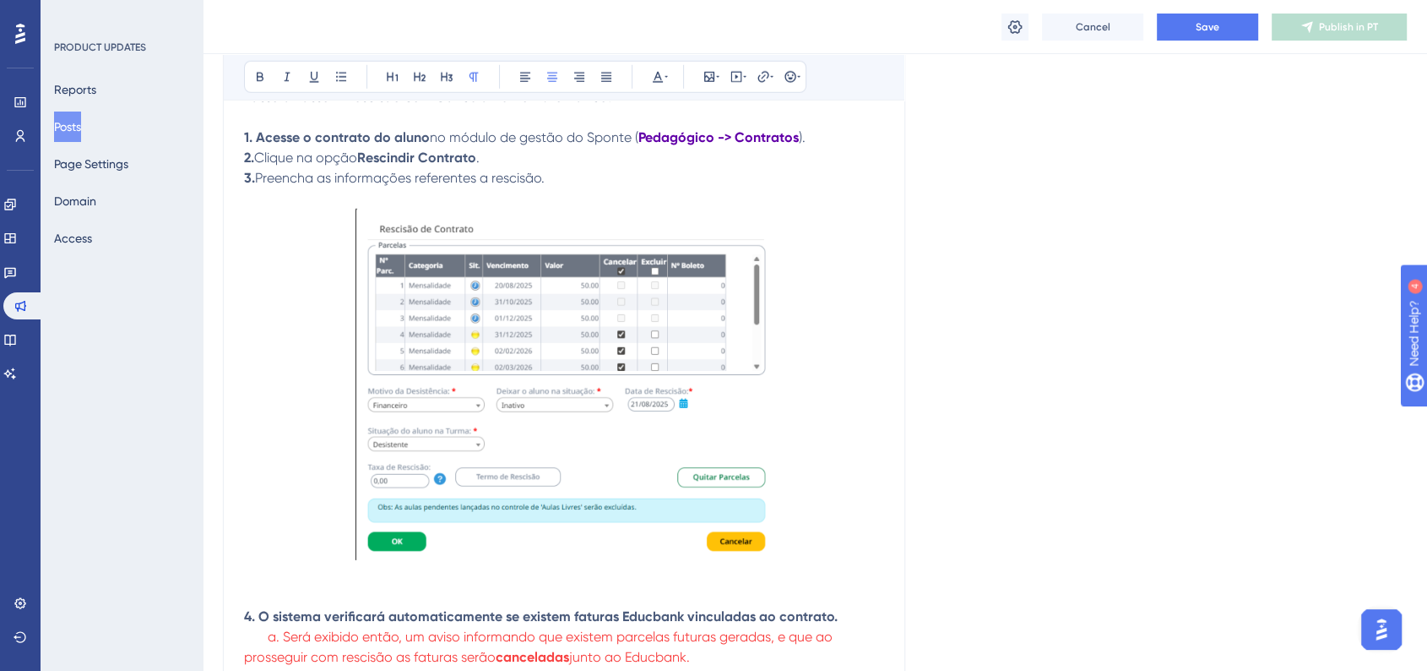
click at [756, 556] on img at bounding box center [565, 385] width 418 height 352
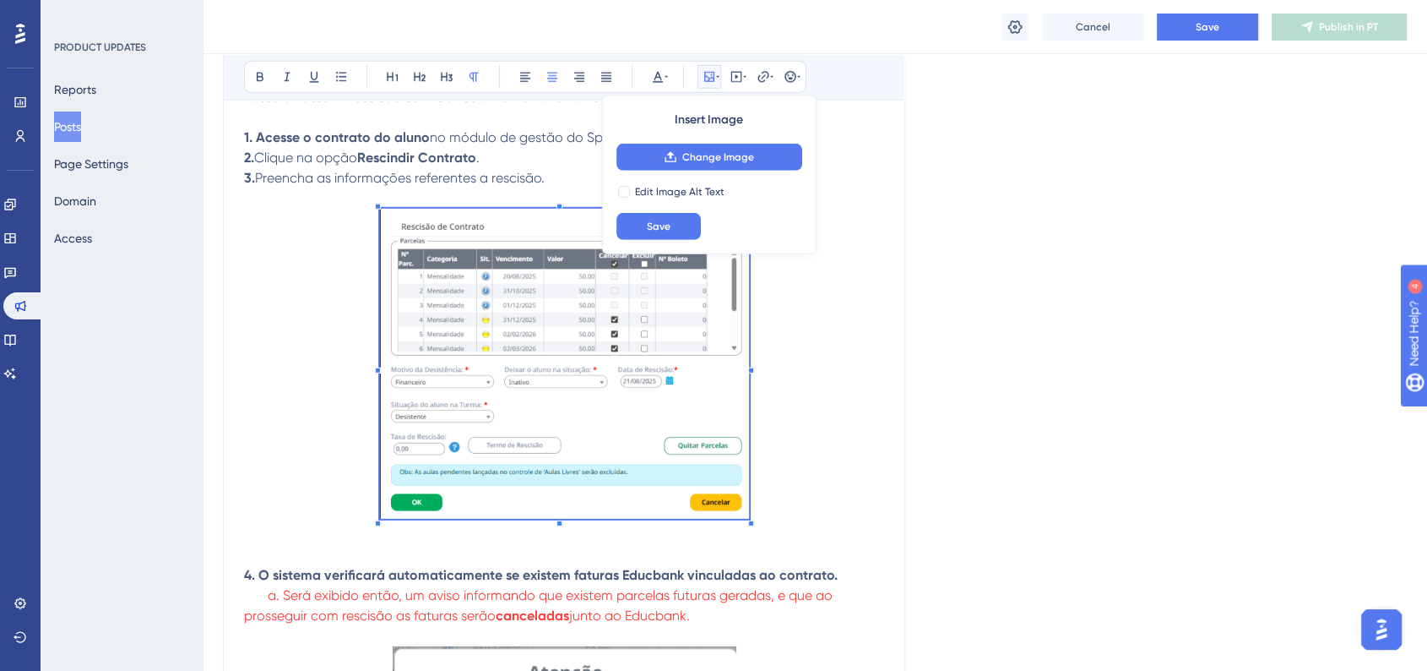
click at [724, 502] on span at bounding box center [564, 367] width 369 height 317
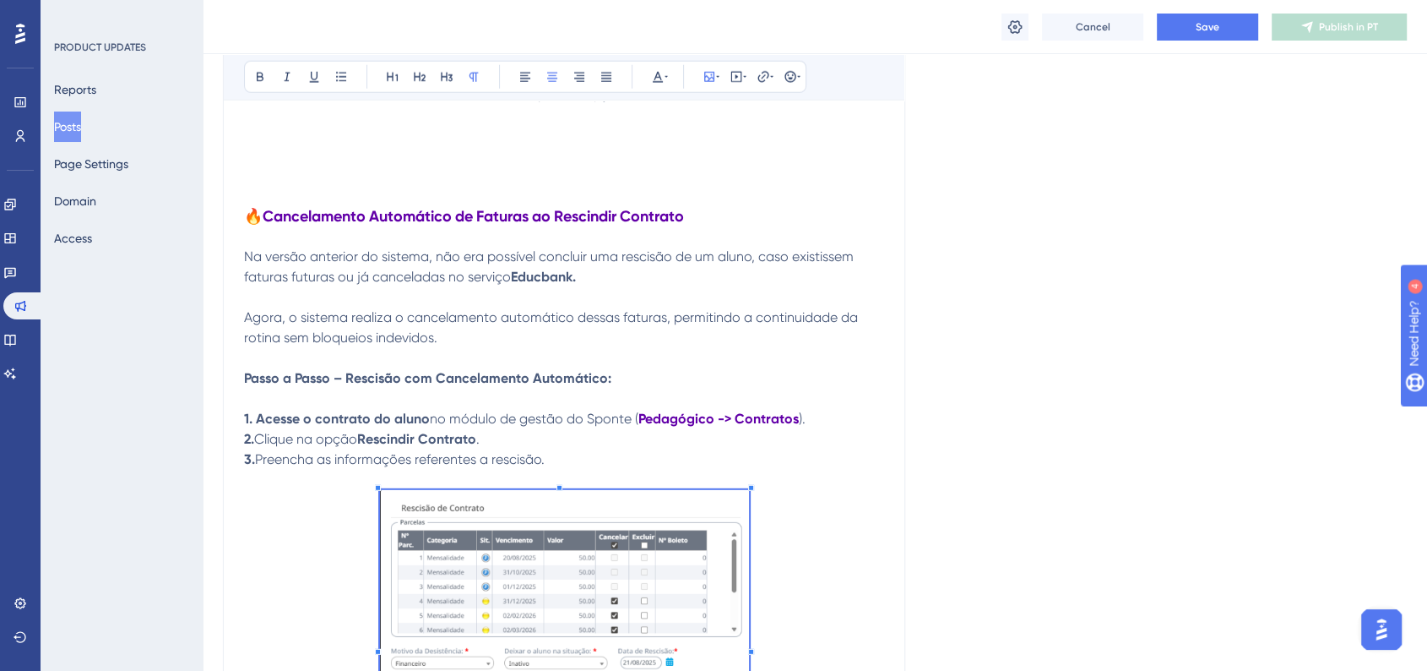
click at [857, 429] on p "1. Acesse o contrato do aluno no módulo de gestão do Sponte ( Pedagógico -> Con…" at bounding box center [564, 419] width 640 height 20
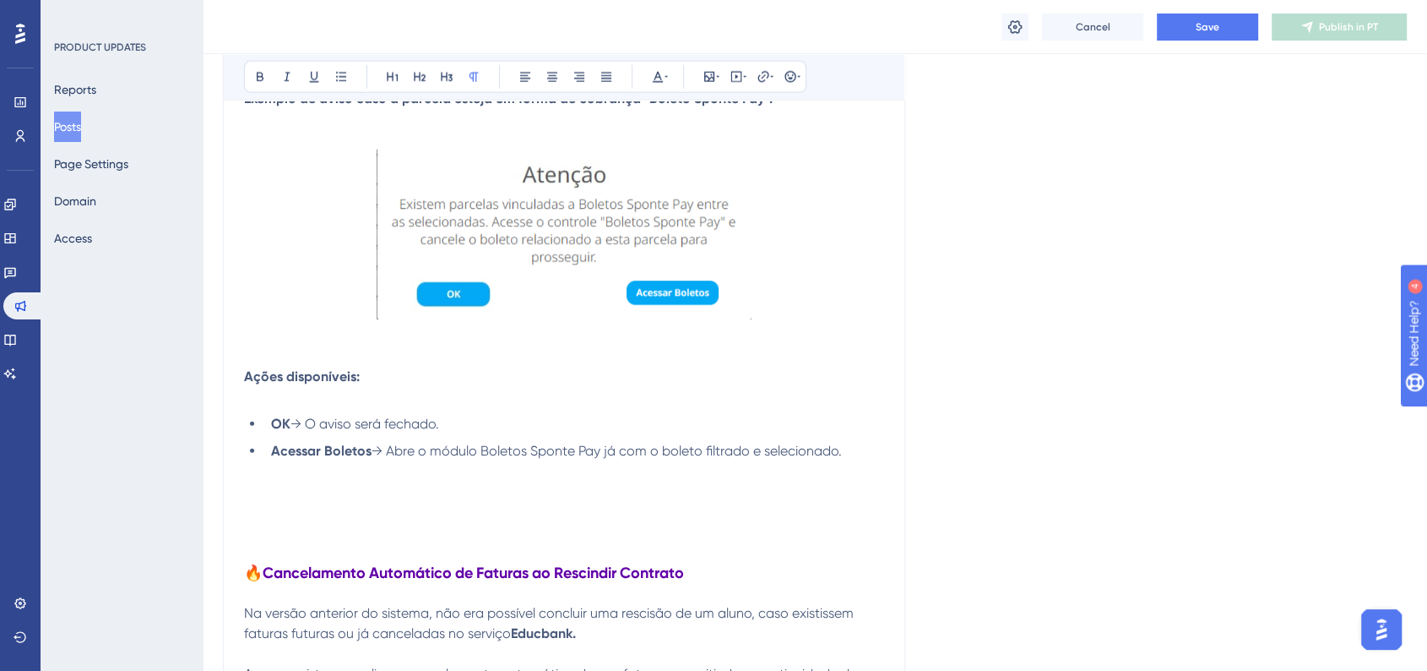
scroll to position [4230, 0]
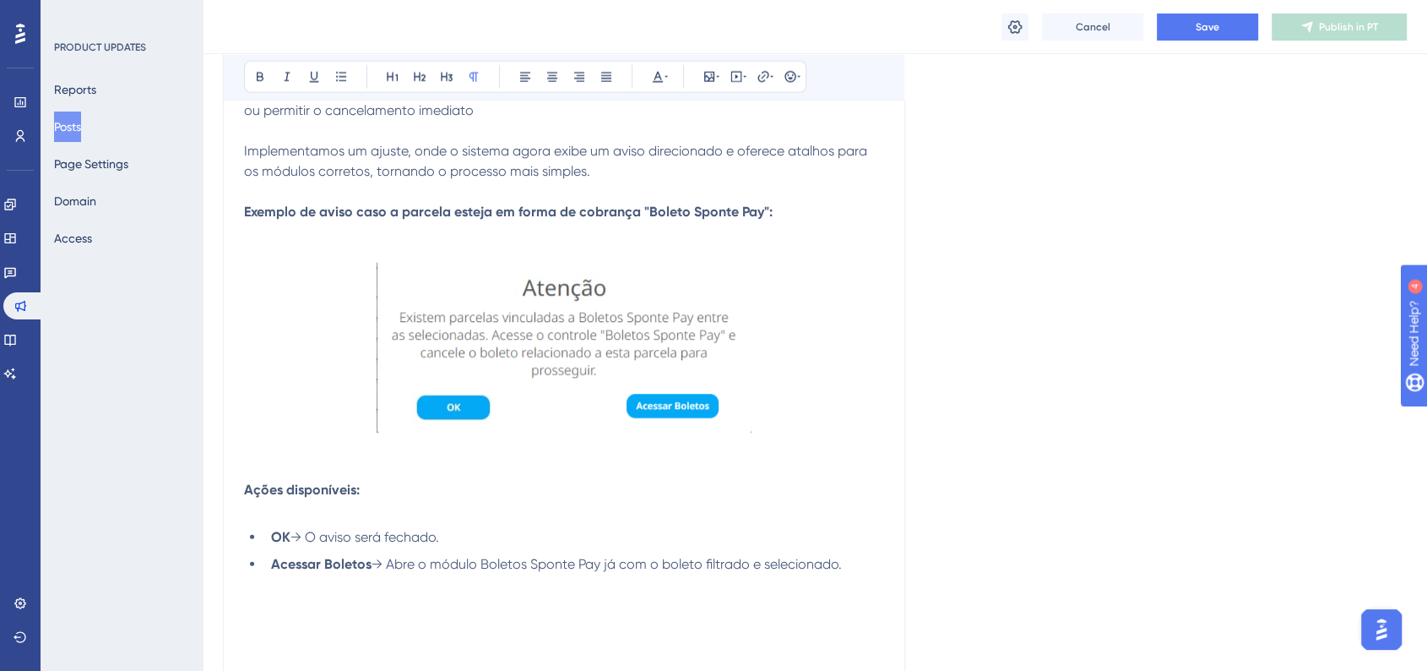
click at [679, 374] on img at bounding box center [564, 348] width 375 height 171
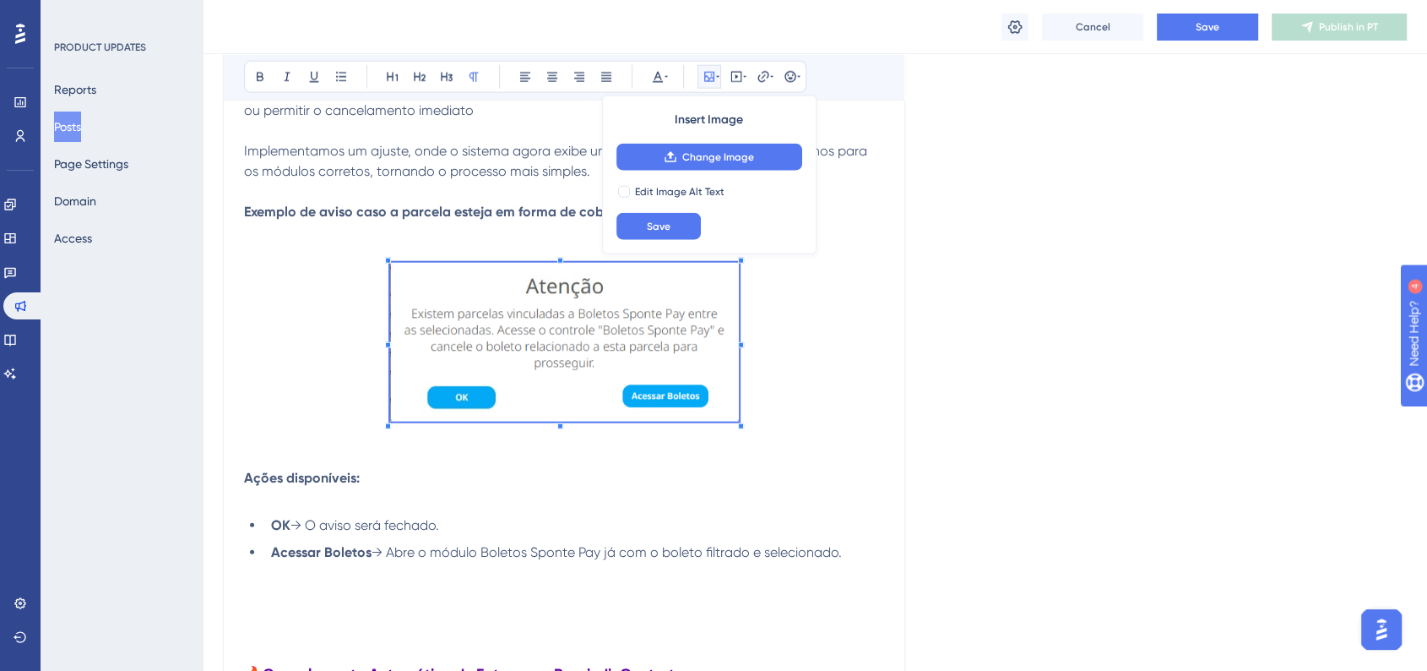
click at [717, 397] on span at bounding box center [564, 345] width 349 height 165
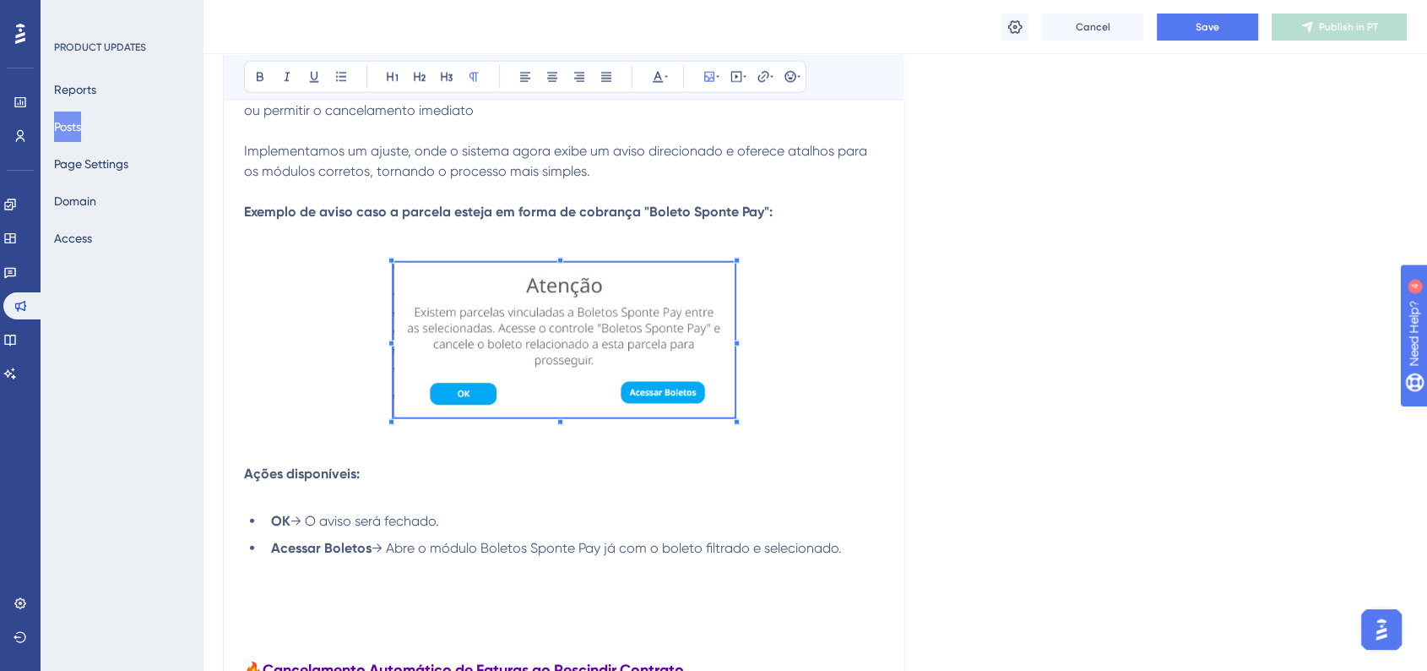
click at [791, 354] on p at bounding box center [564, 343] width 640 height 160
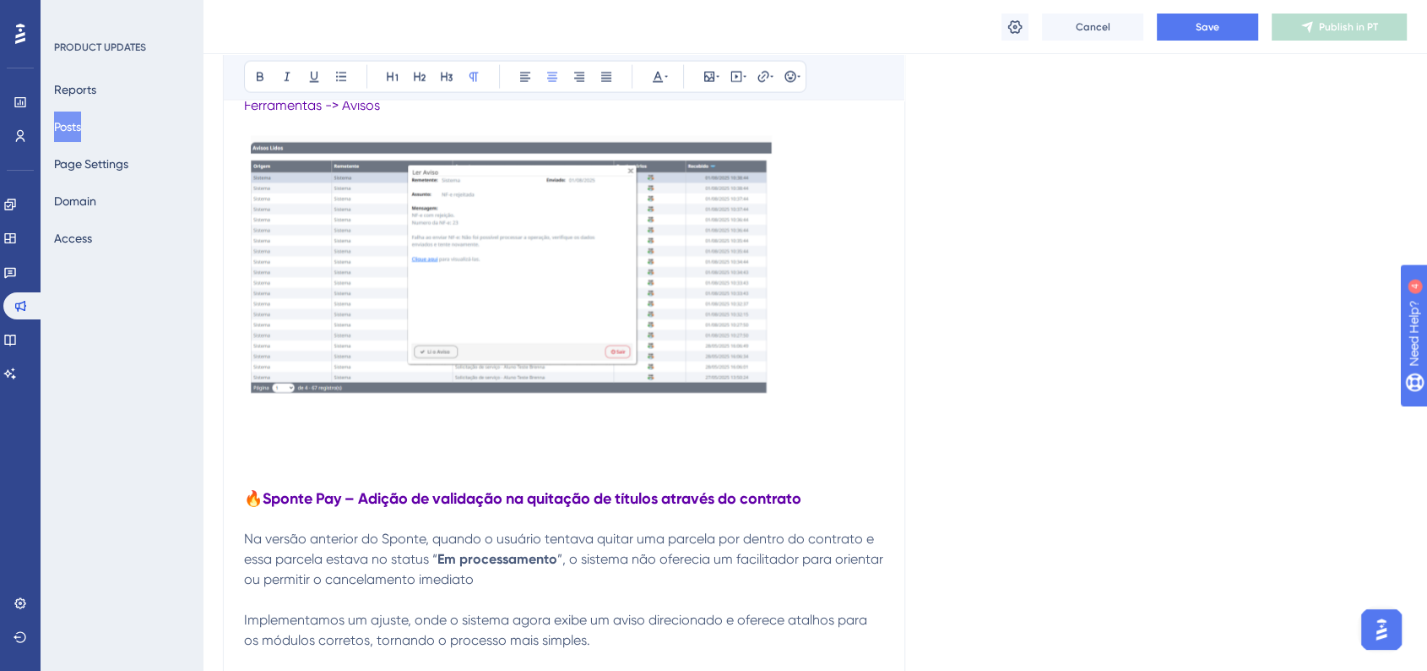
scroll to position [3573, 0]
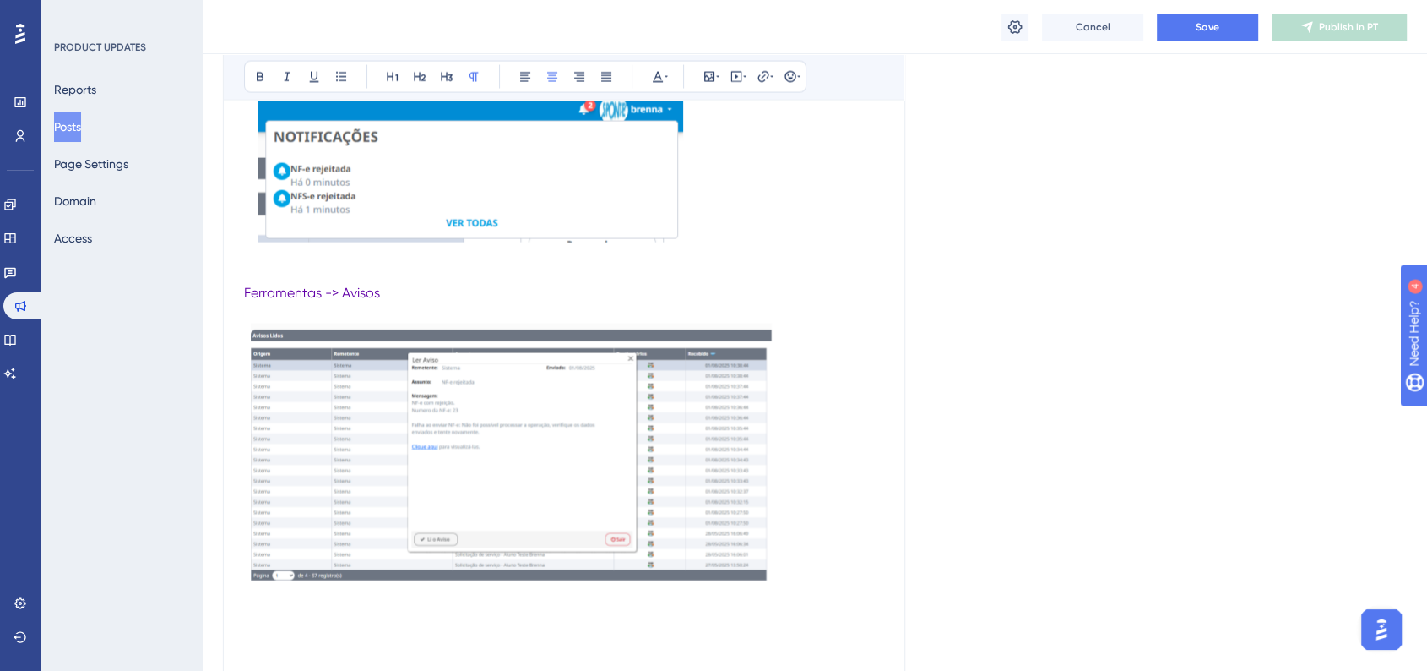
click at [660, 424] on img at bounding box center [511, 455] width 535 height 265
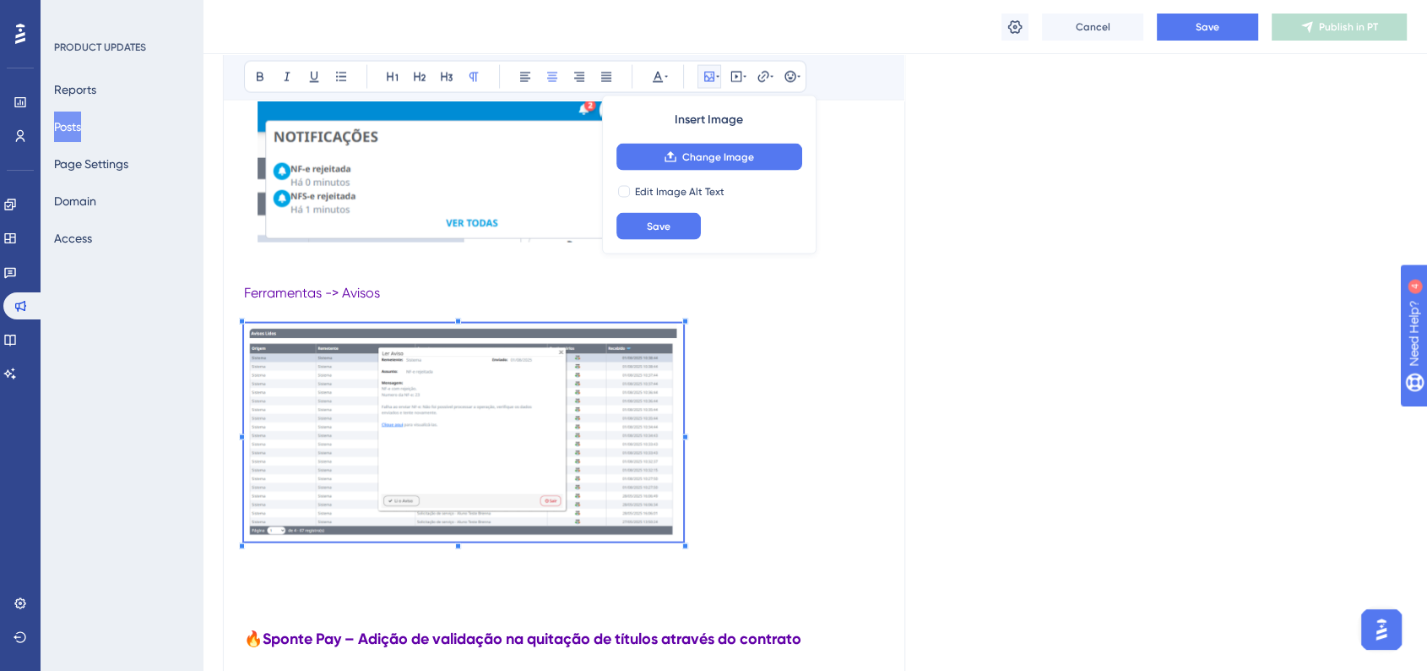
click at [686, 486] on p at bounding box center [564, 435] width 640 height 224
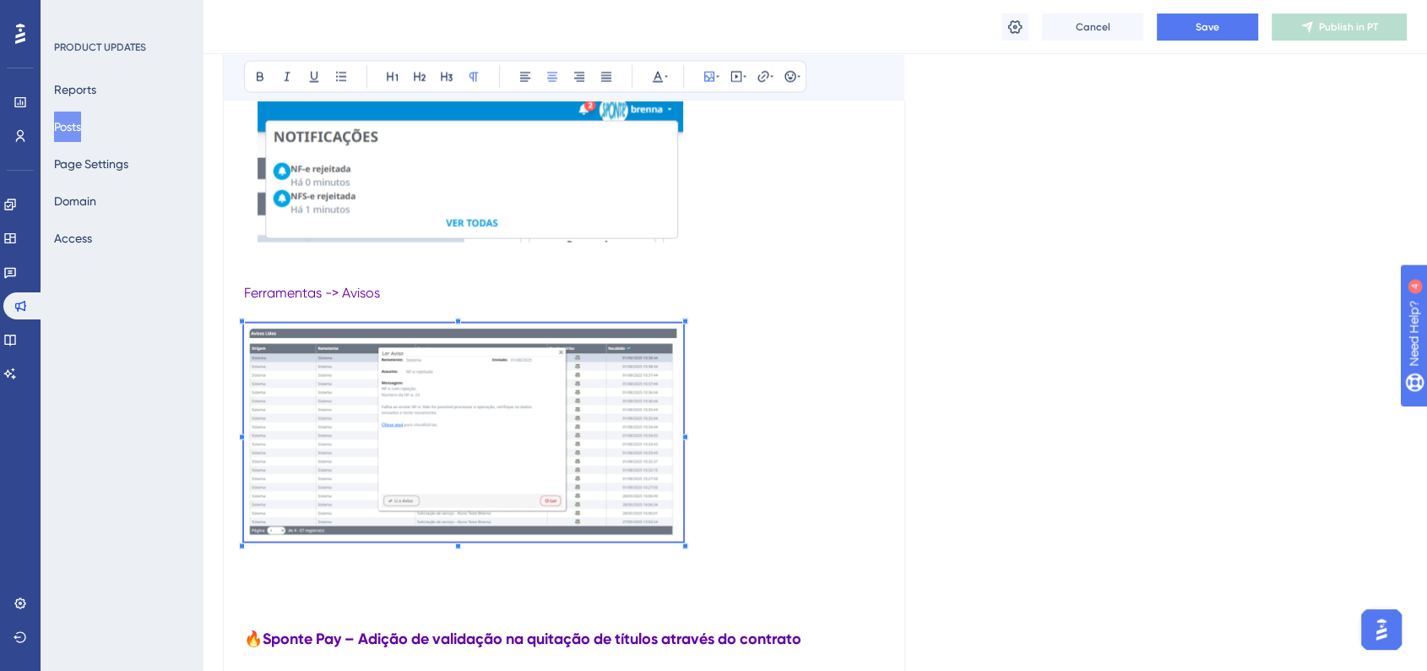
click at [796, 477] on p at bounding box center [564, 435] width 640 height 224
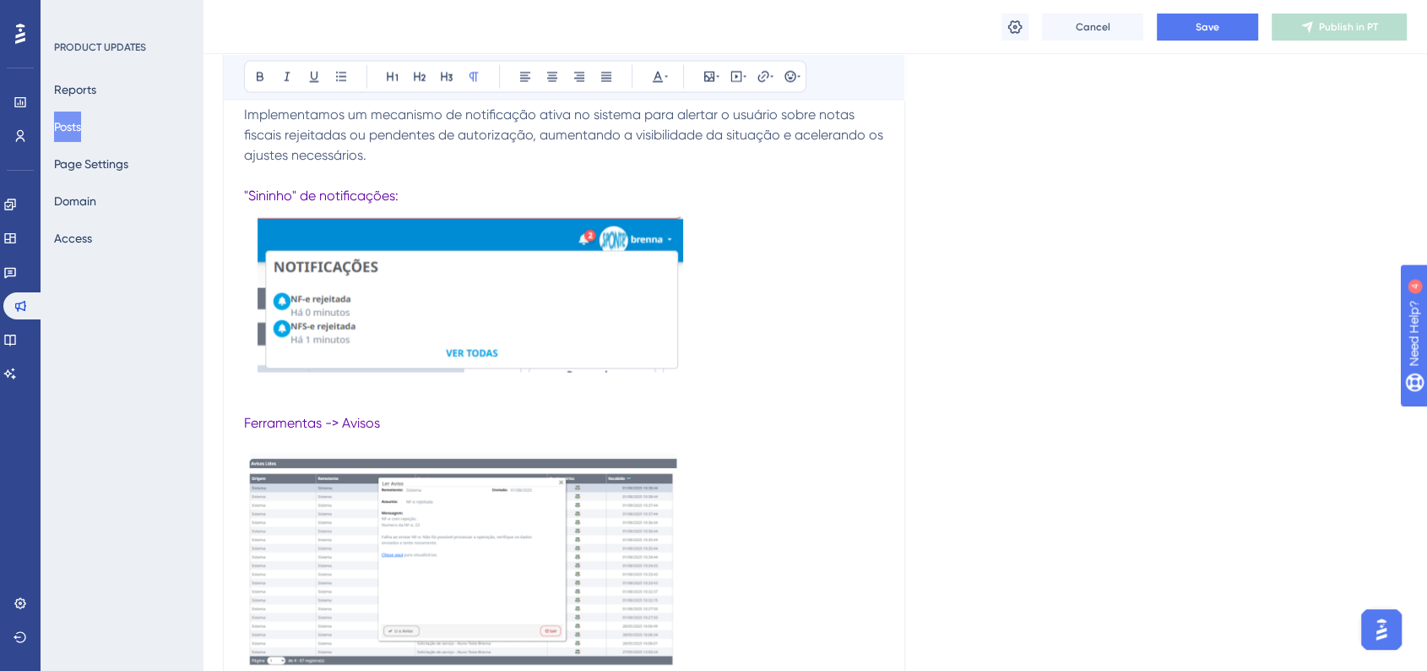
scroll to position [3291, 0]
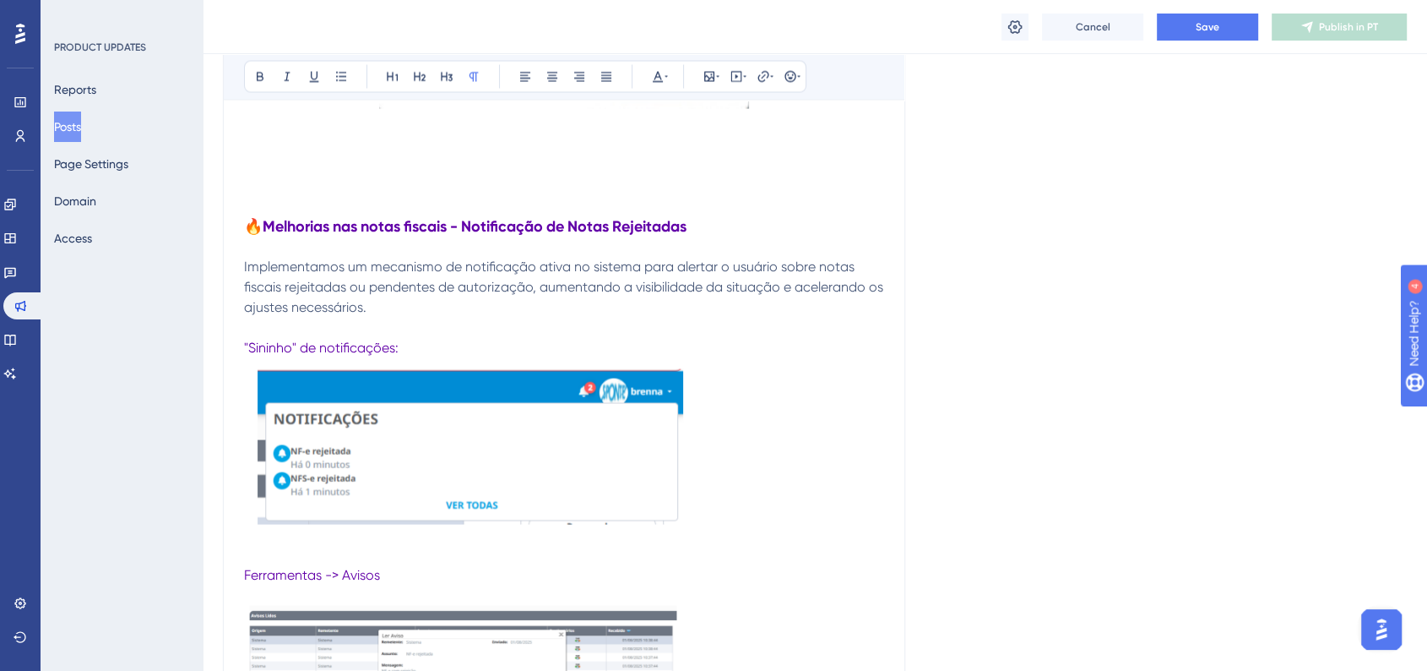
click at [625, 445] on img at bounding box center [466, 448] width 444 height 181
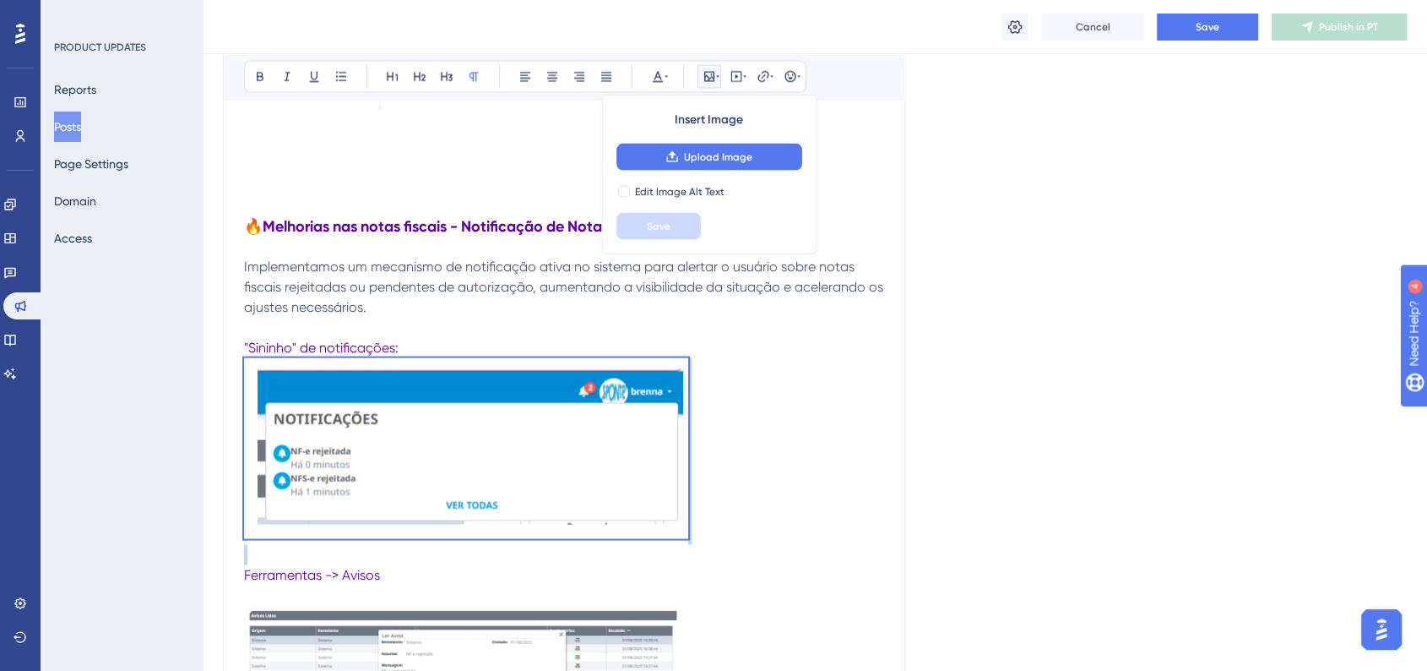
drag, startPoint x: 689, startPoint y: 543, endPoint x: 669, endPoint y: 522, distance: 29.3
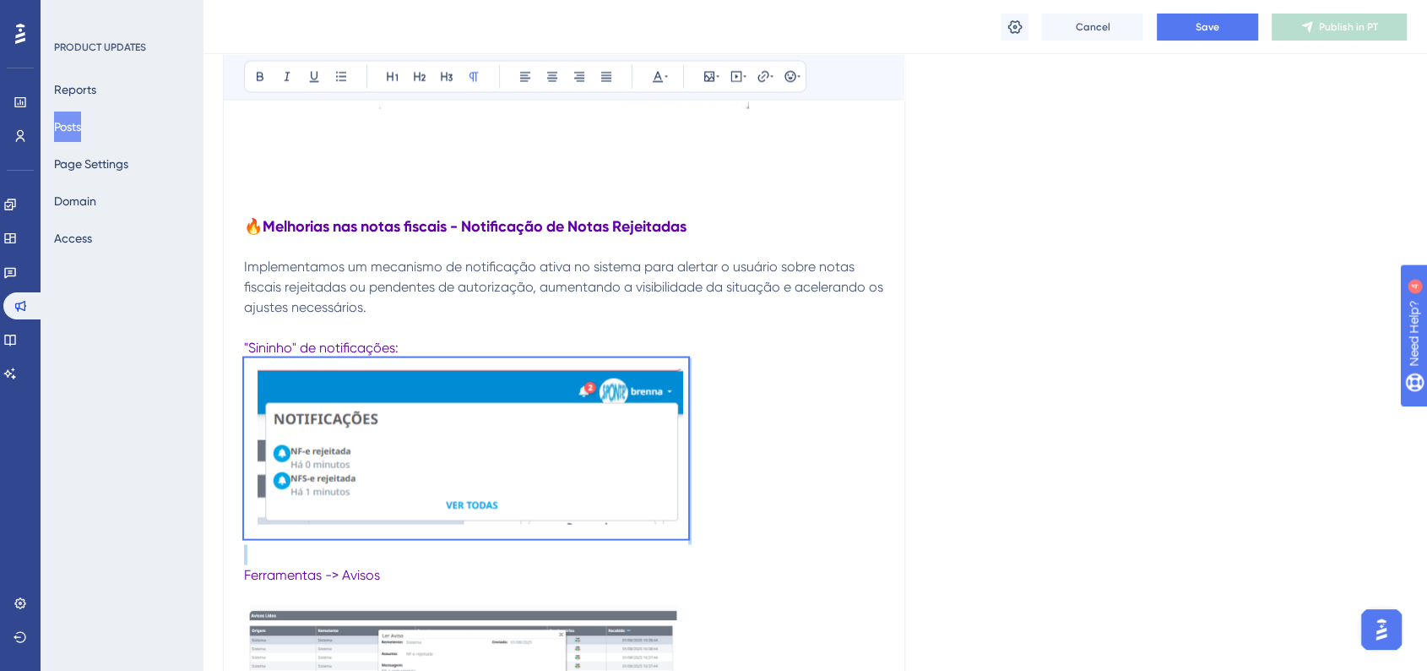
click at [688, 539] on p at bounding box center [564, 451] width 640 height 187
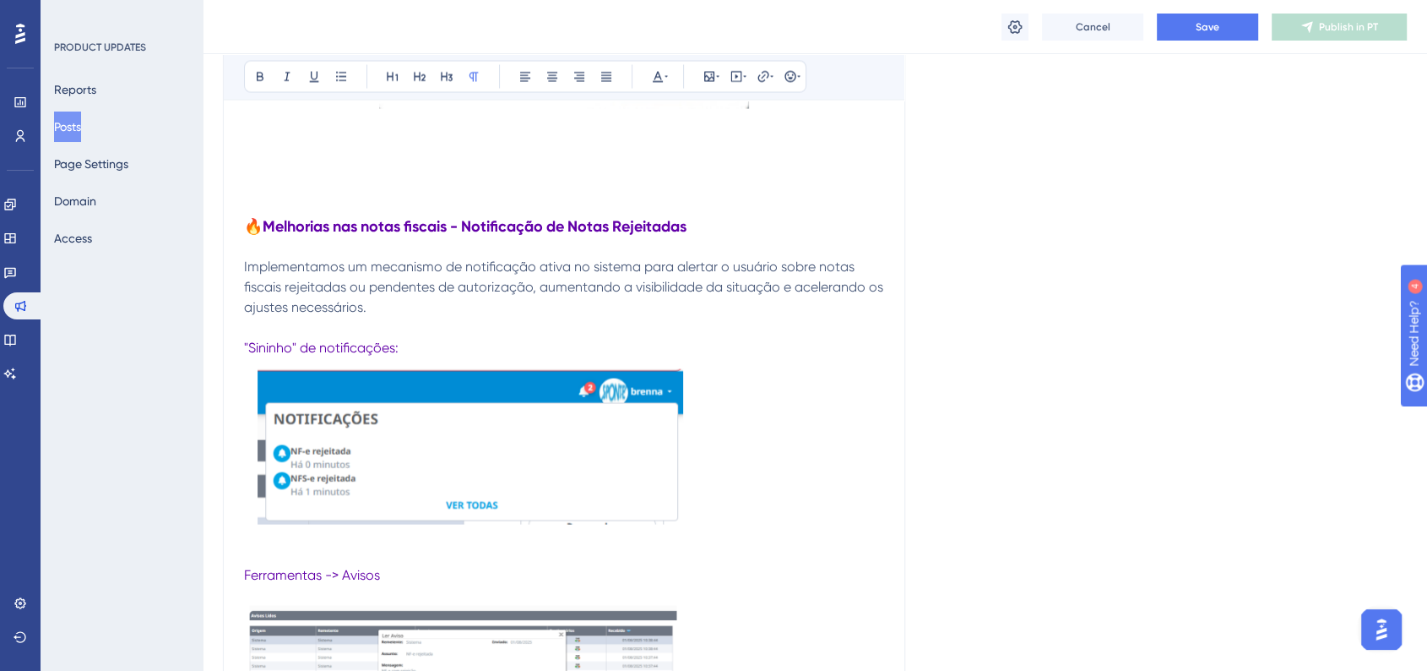
click at [669, 527] on img at bounding box center [466, 448] width 444 height 181
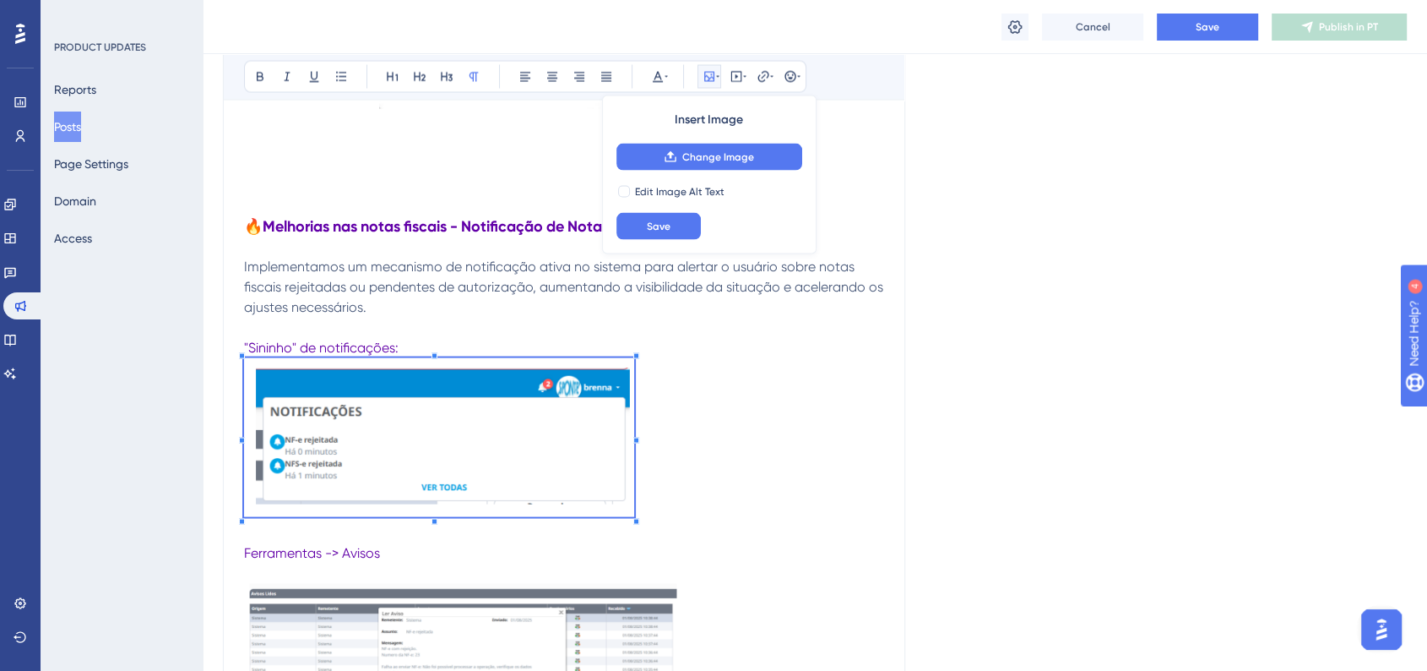
click at [634, 497] on p at bounding box center [564, 440] width 640 height 165
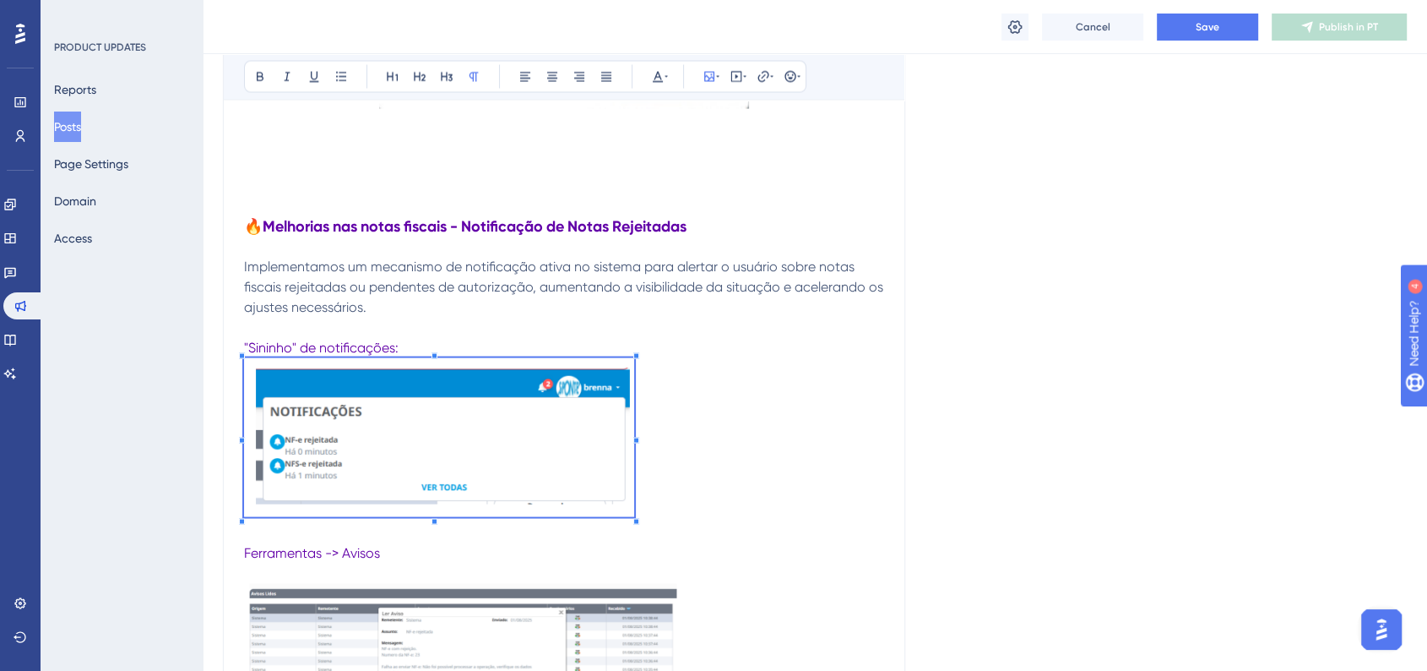
click at [774, 480] on p at bounding box center [564, 440] width 640 height 165
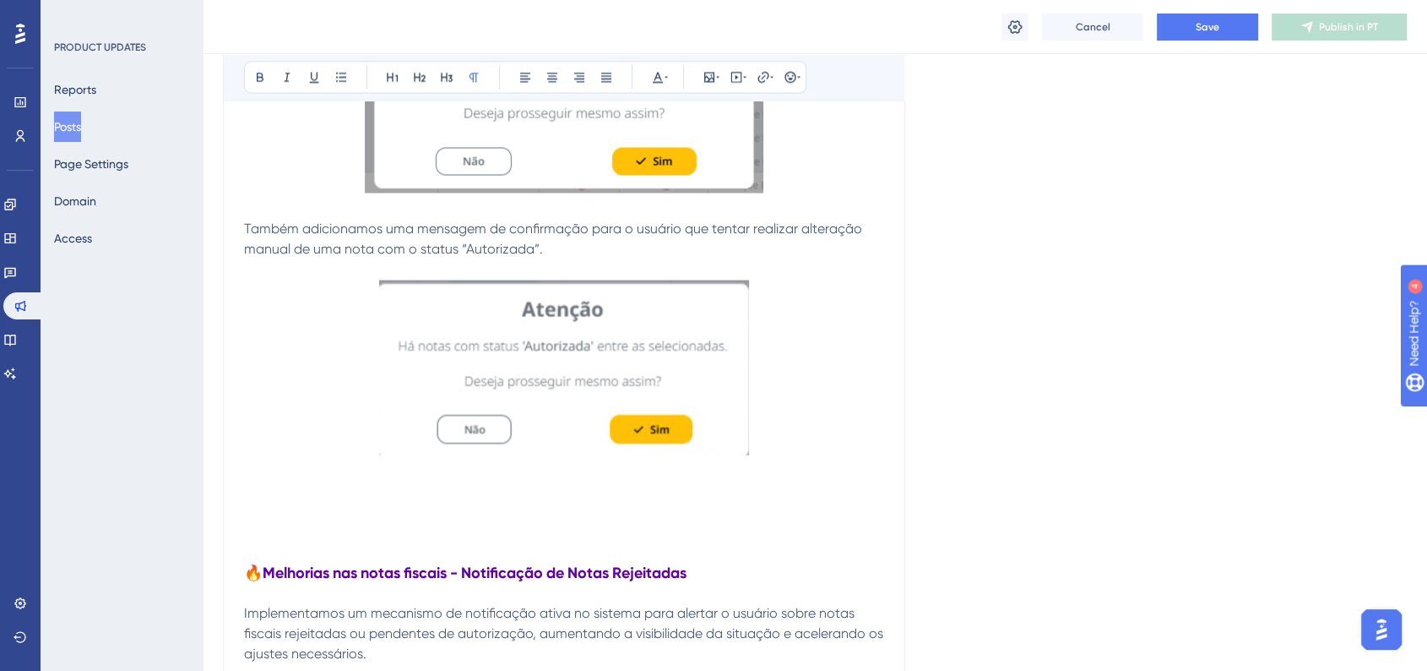
scroll to position [2916, 0]
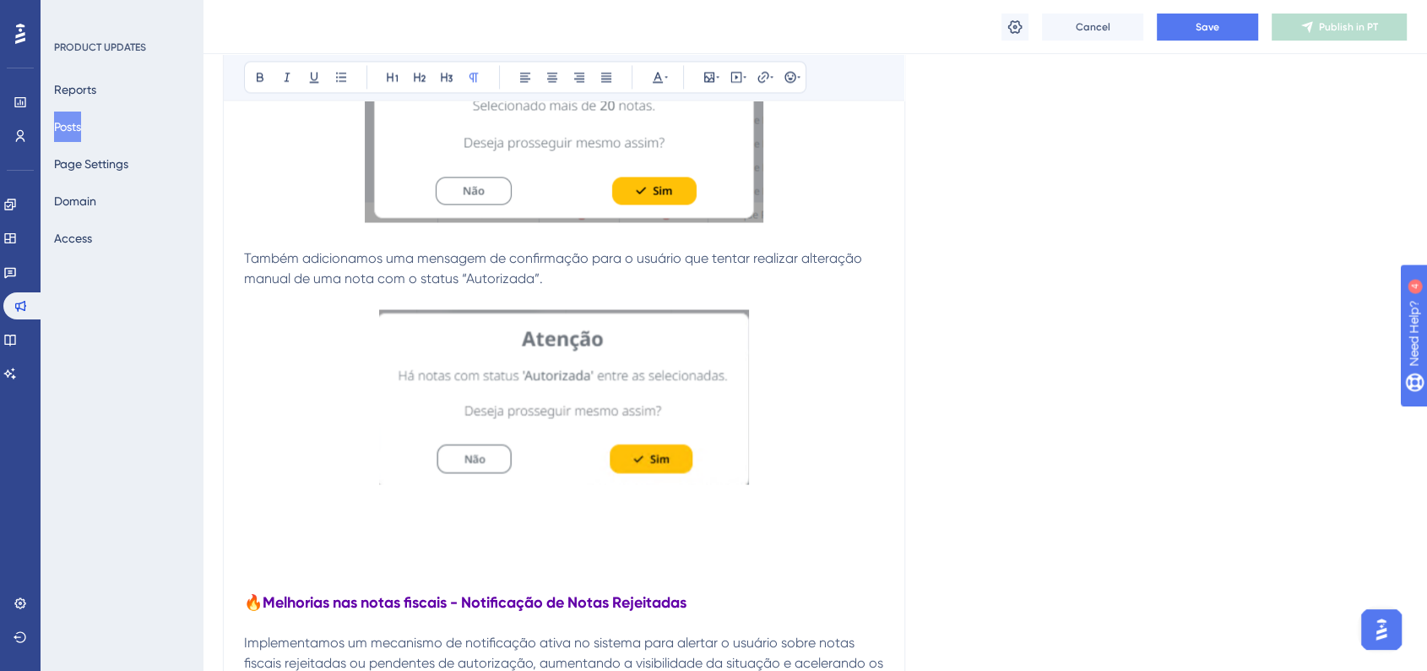
click at [636, 409] on img at bounding box center [564, 396] width 370 height 175
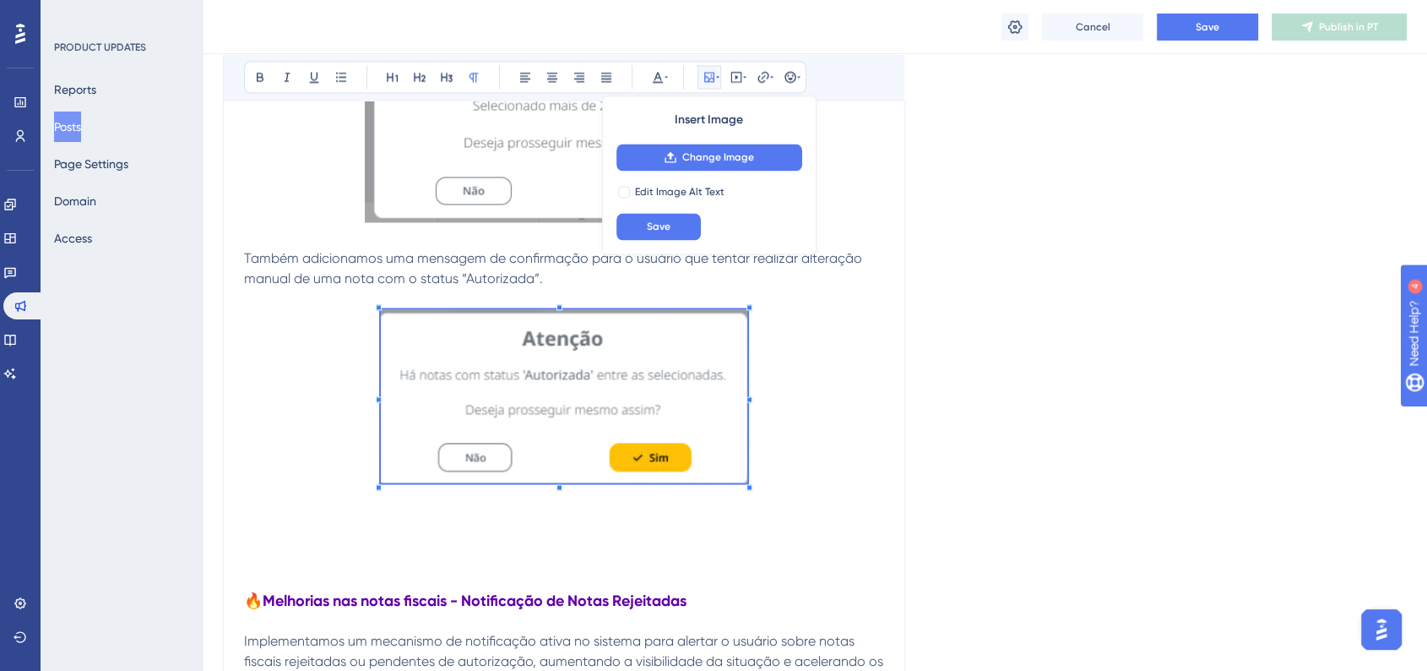
click at [744, 480] on span at bounding box center [564, 398] width 367 height 179
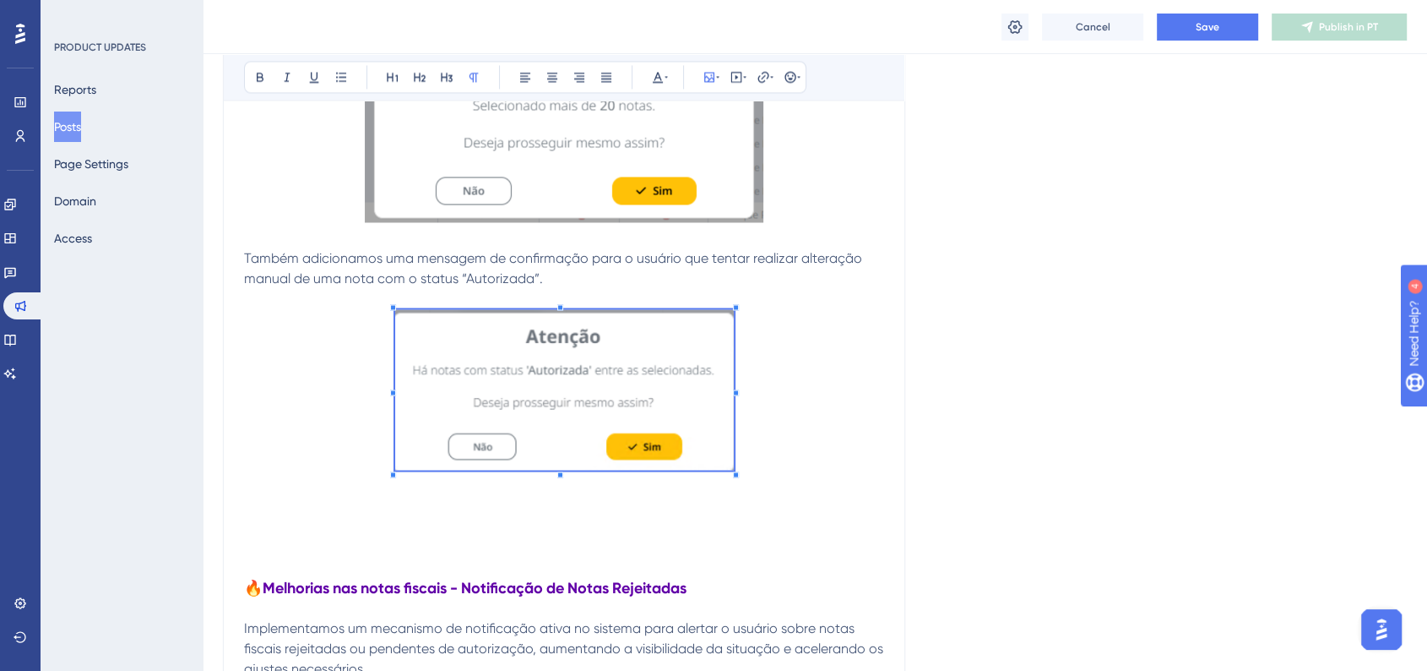
click at [718, 432] on span at bounding box center [564, 392] width 339 height 166
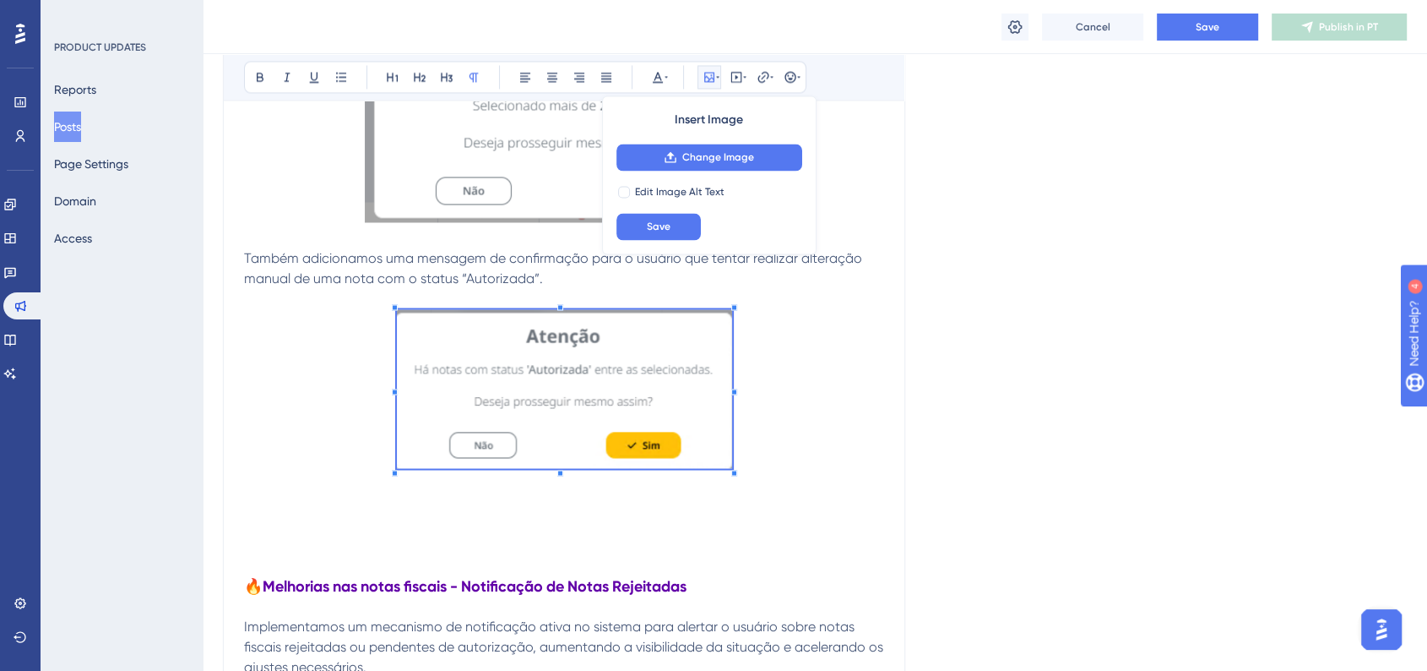
click at [829, 427] on p at bounding box center [564, 391] width 640 height 165
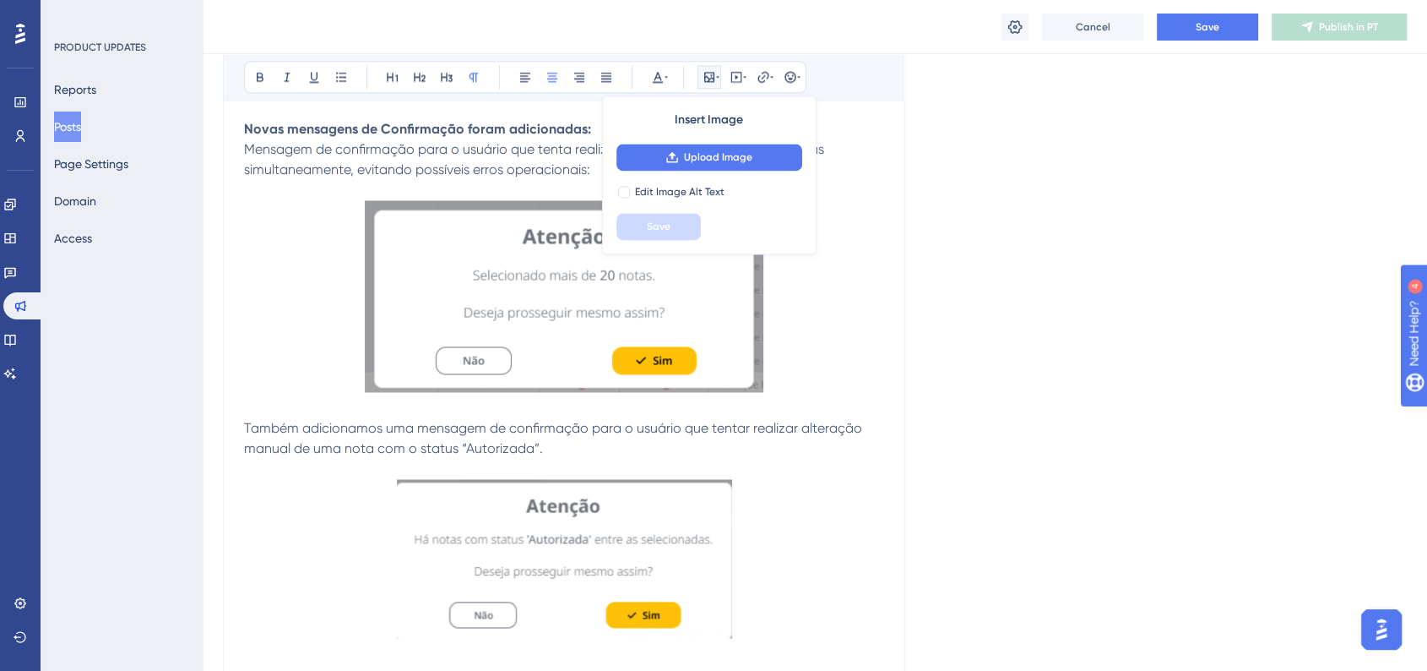
scroll to position [2635, 0]
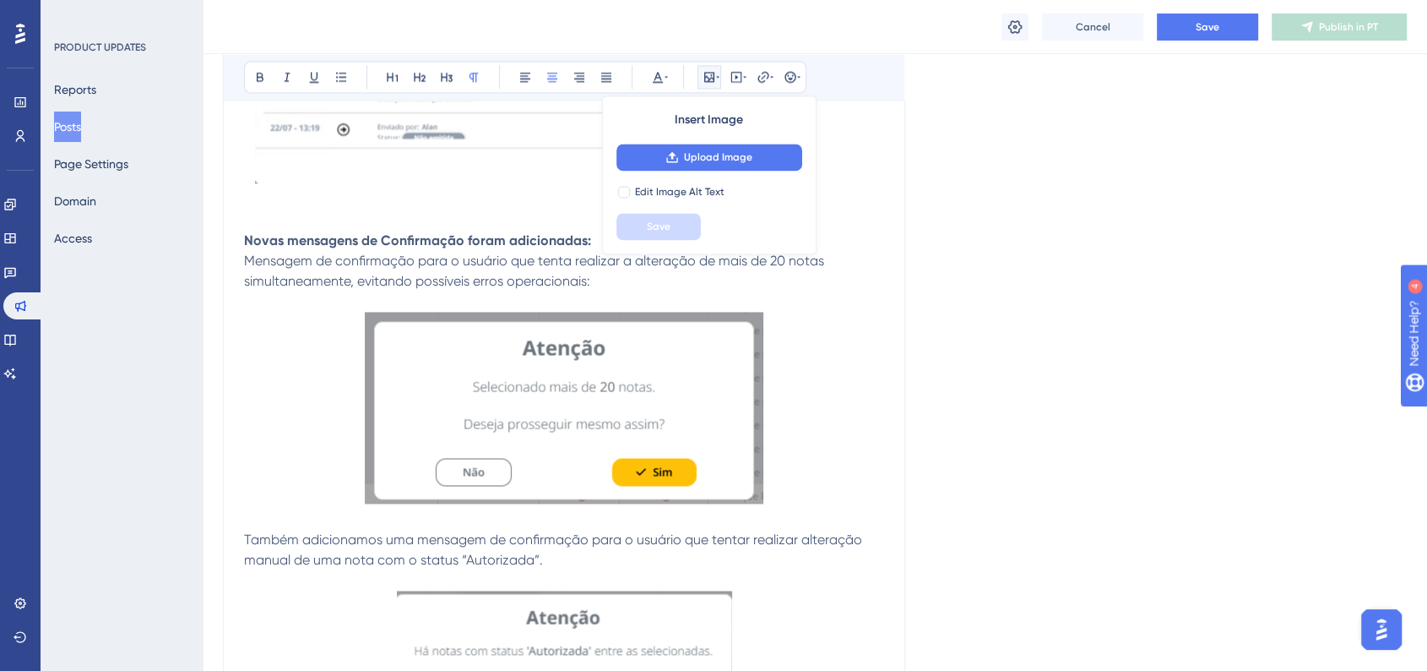
click at [692, 441] on img at bounding box center [564, 408] width 399 height 192
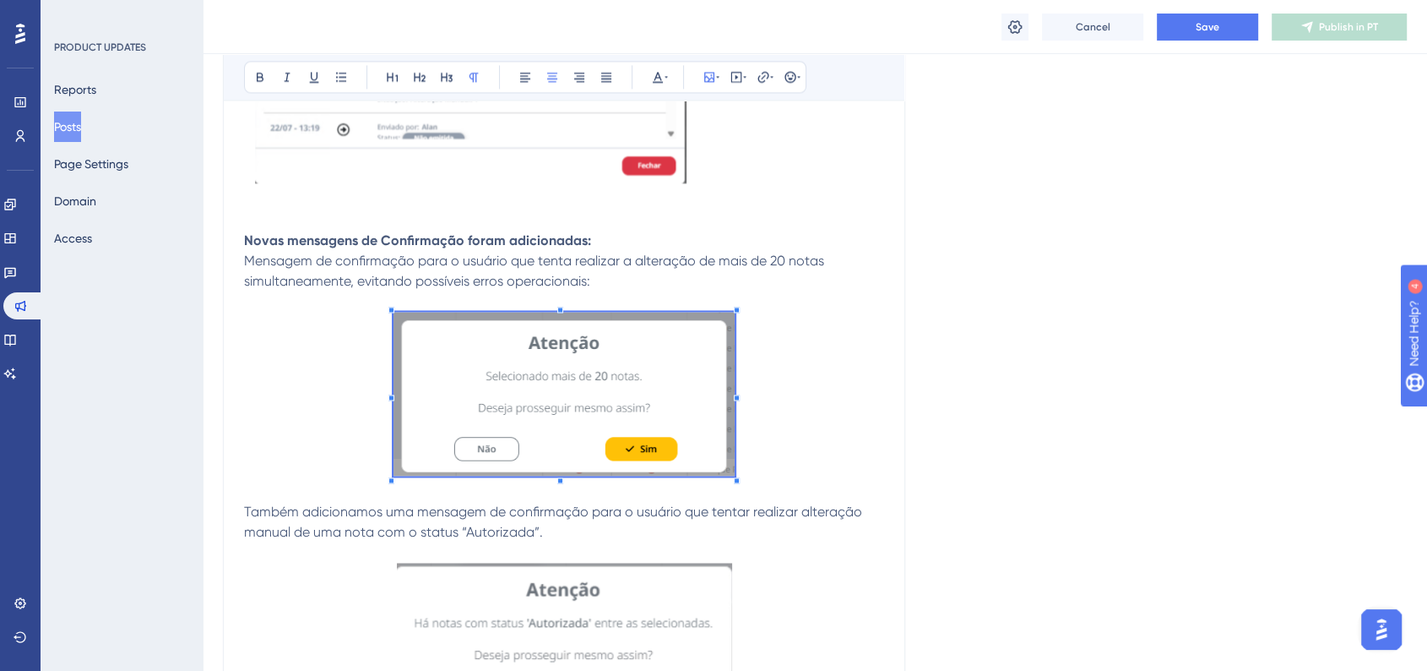
click at [704, 414] on span at bounding box center [564, 397] width 341 height 170
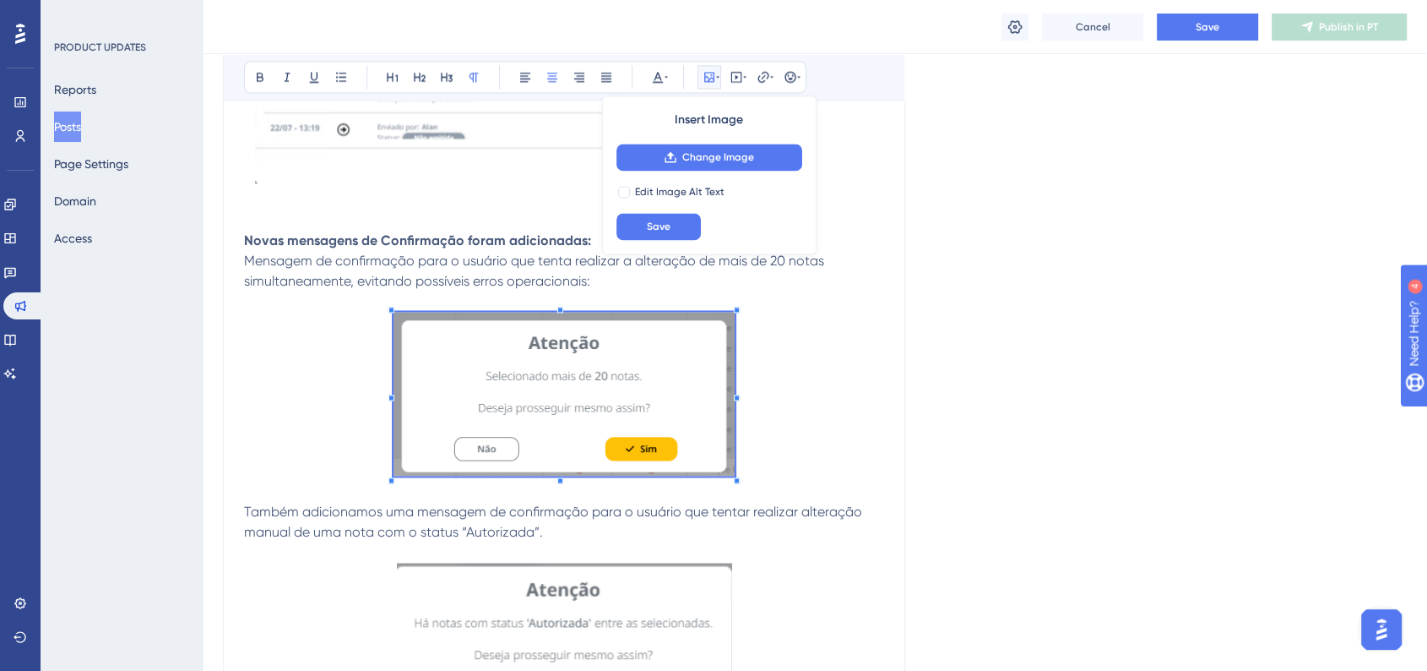
click at [801, 416] on p at bounding box center [564, 397] width 640 height 170
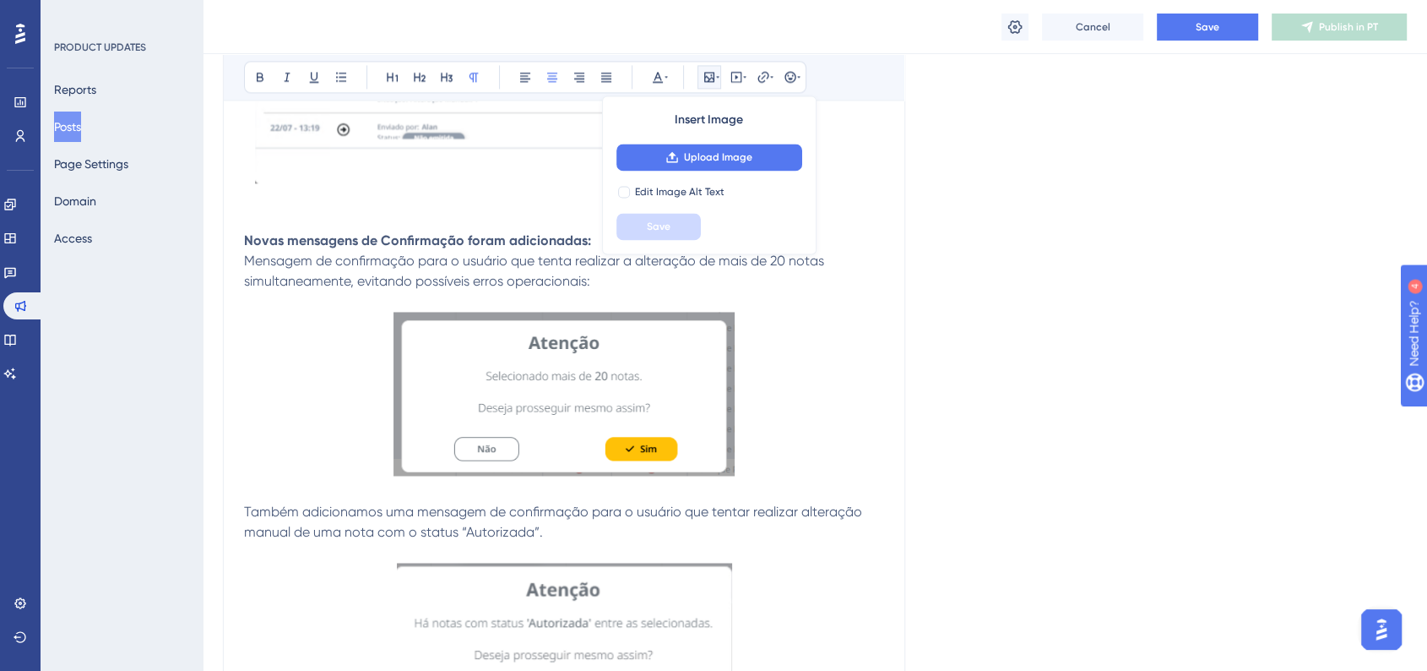
scroll to position [2353, 0]
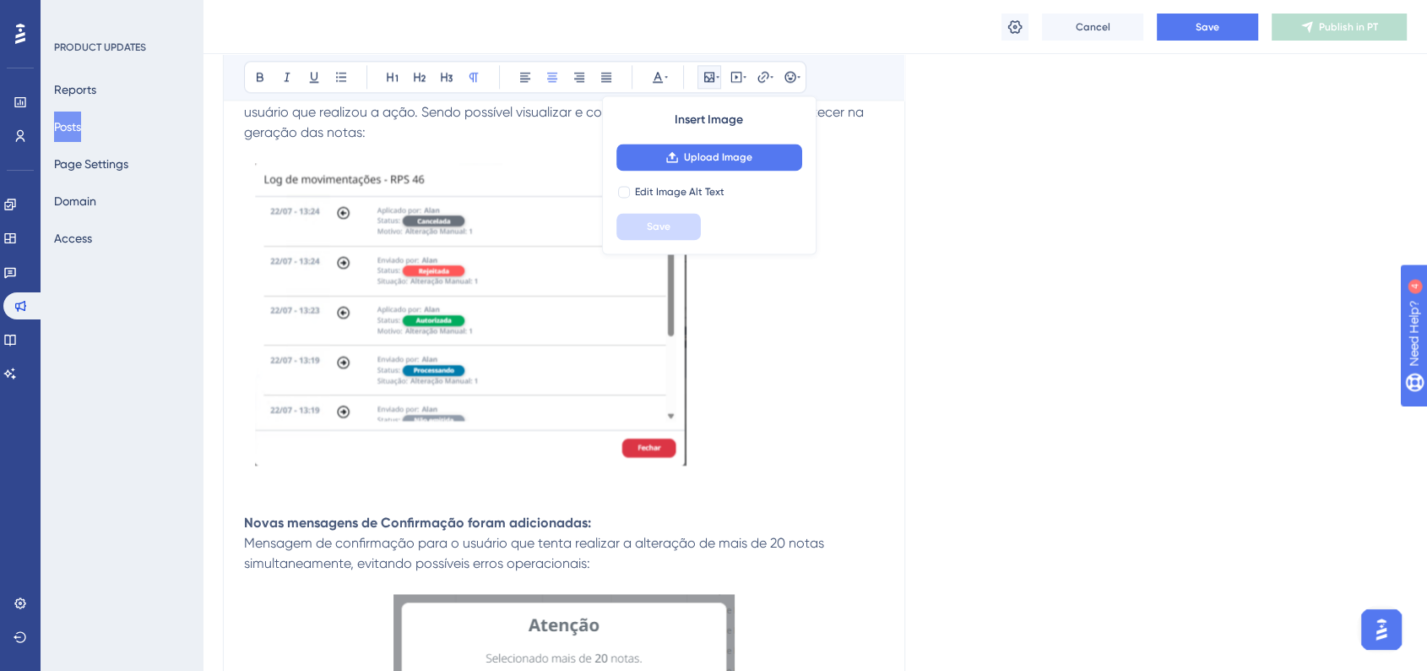
click at [500, 387] on img at bounding box center [467, 314] width 446 height 303
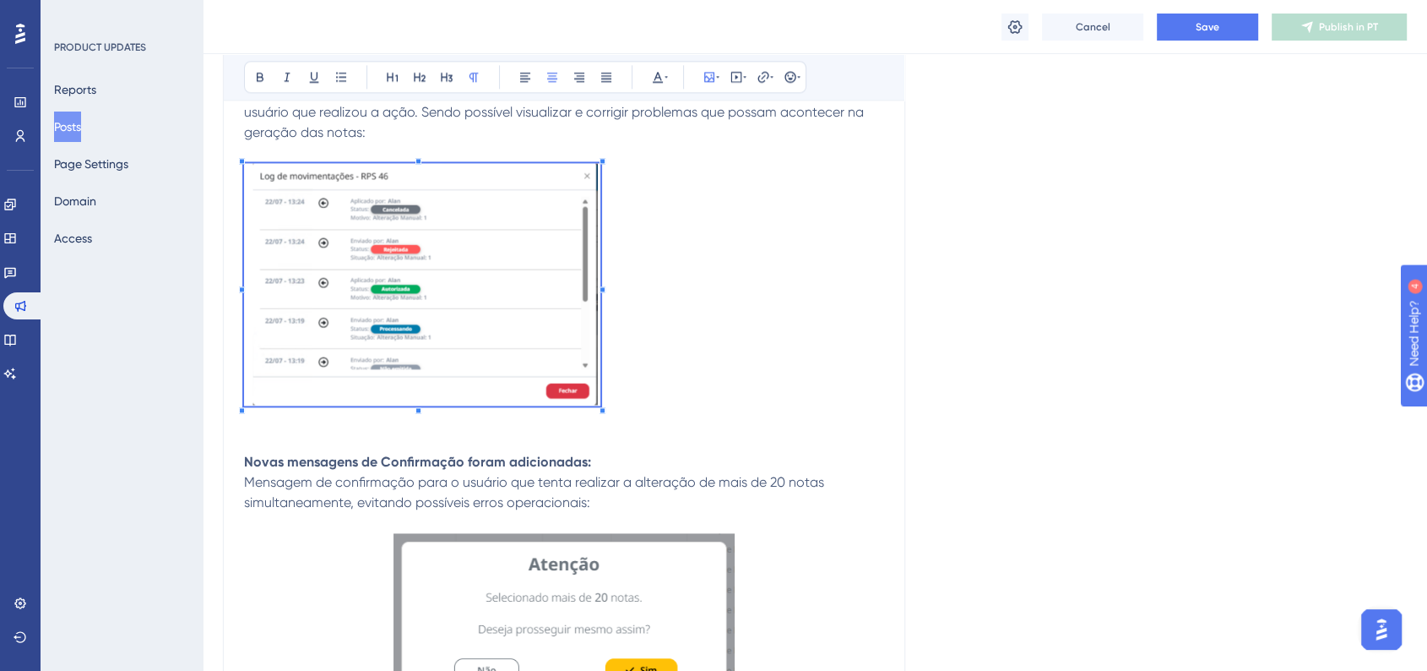
click at [600, 351] on p at bounding box center [564, 287] width 640 height 248
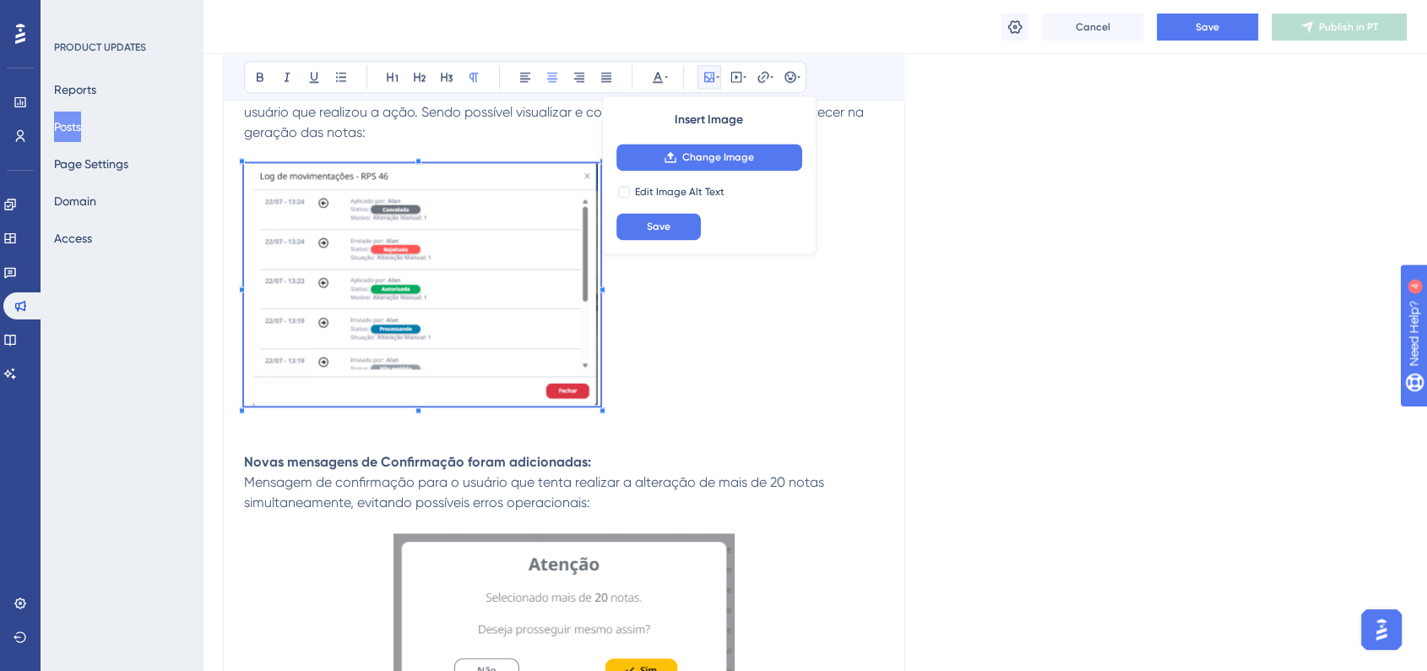
click at [812, 365] on p at bounding box center [564, 287] width 640 height 248
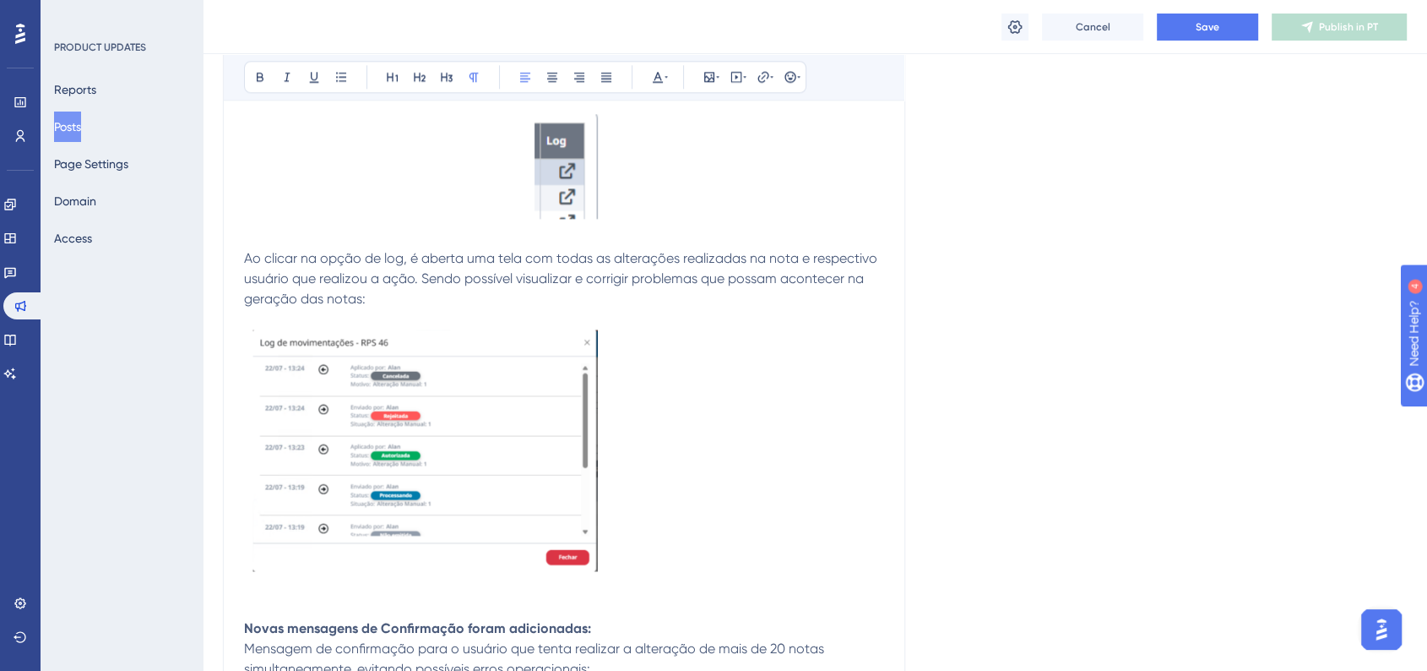
scroll to position [2165, 0]
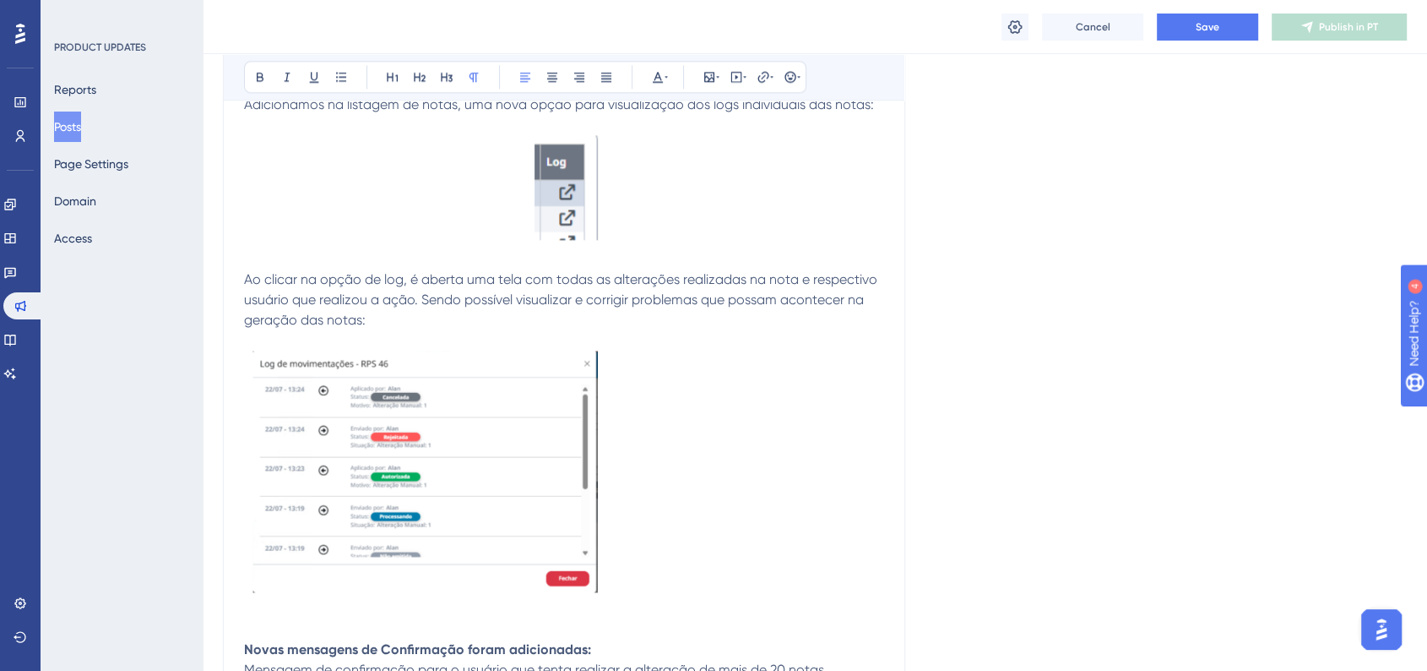
click at [439, 443] on img at bounding box center [422, 471] width 356 height 242
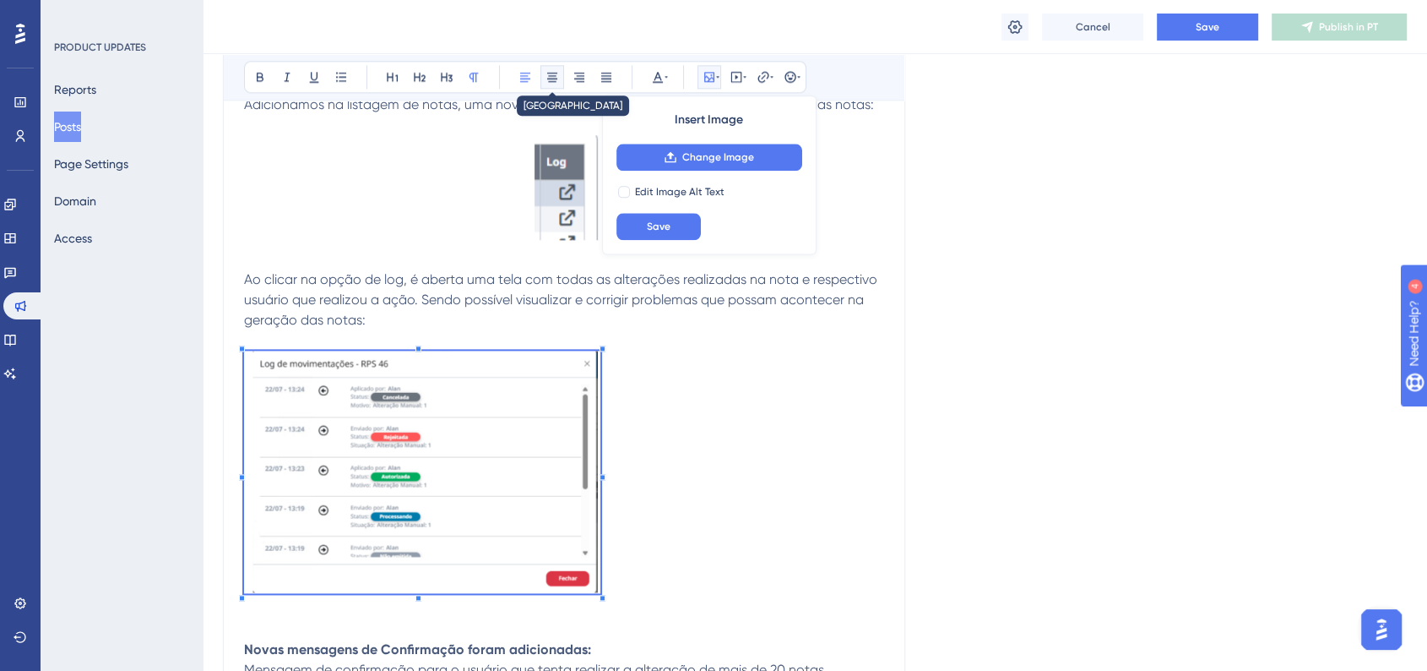
click at [560, 78] on button at bounding box center [553, 77] width 24 height 24
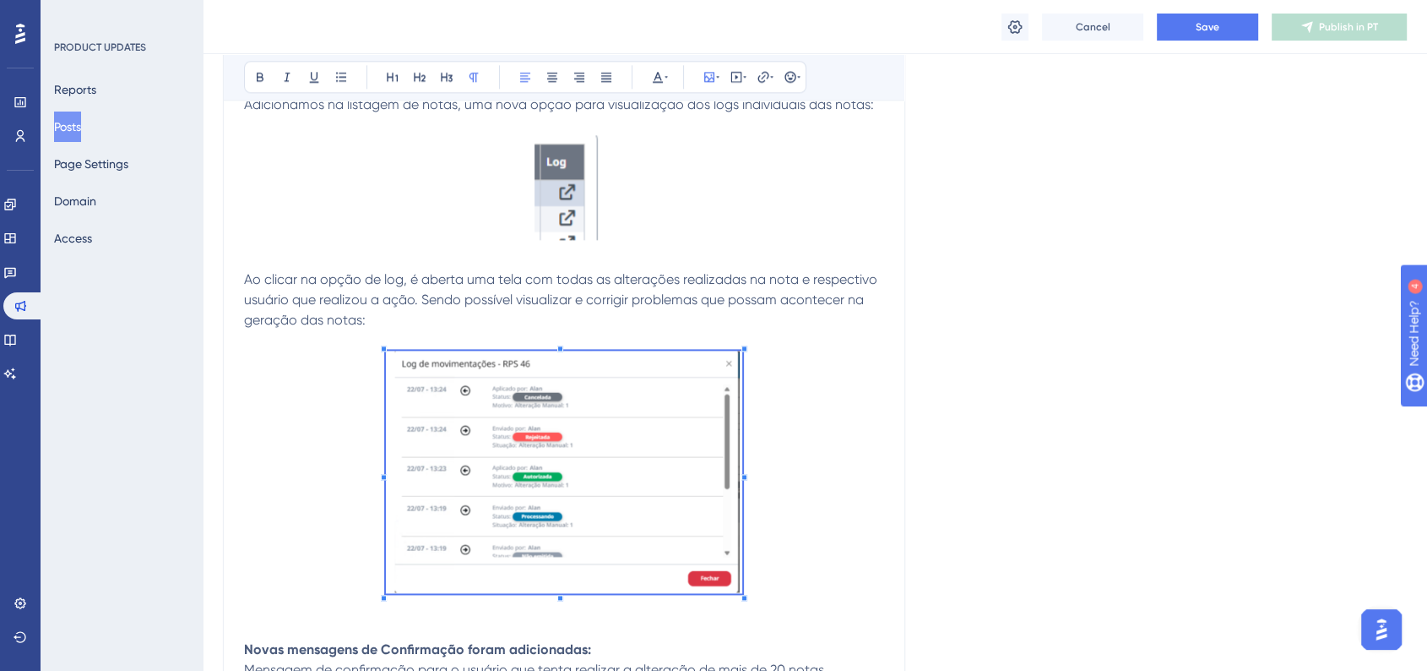
click at [845, 454] on p at bounding box center [564, 474] width 640 height 248
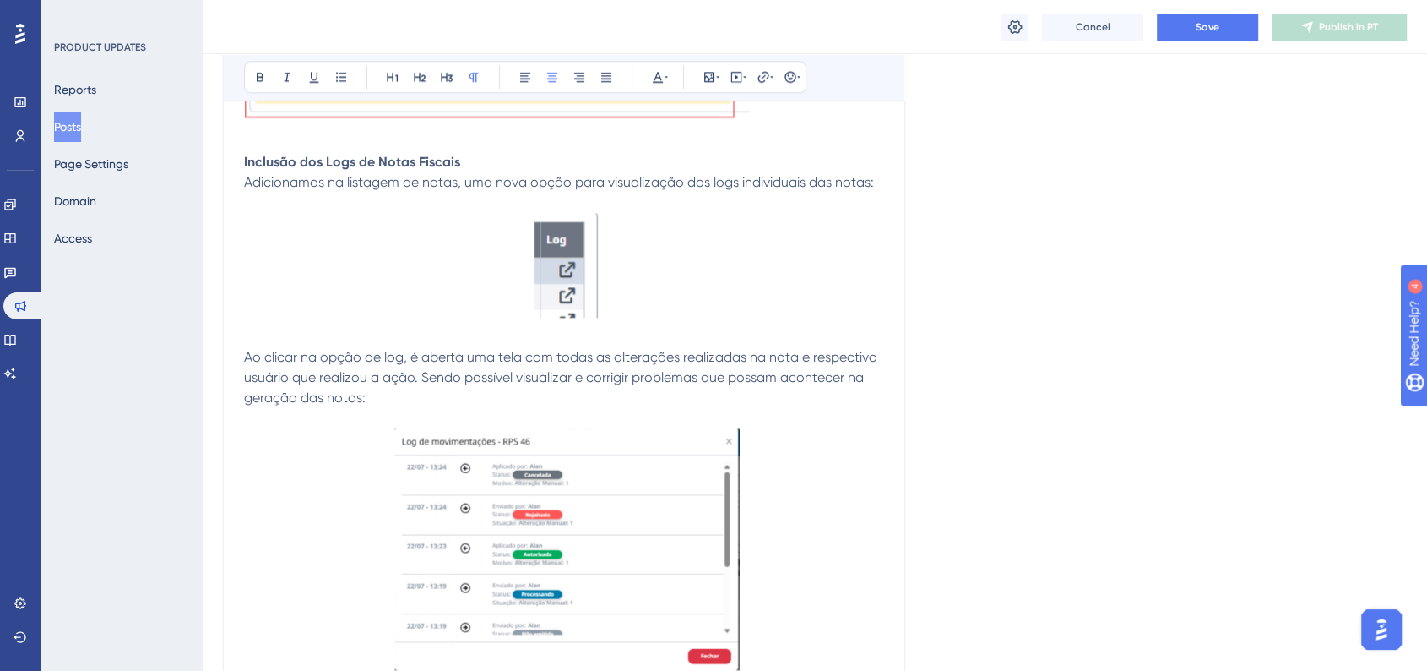
scroll to position [1978, 0]
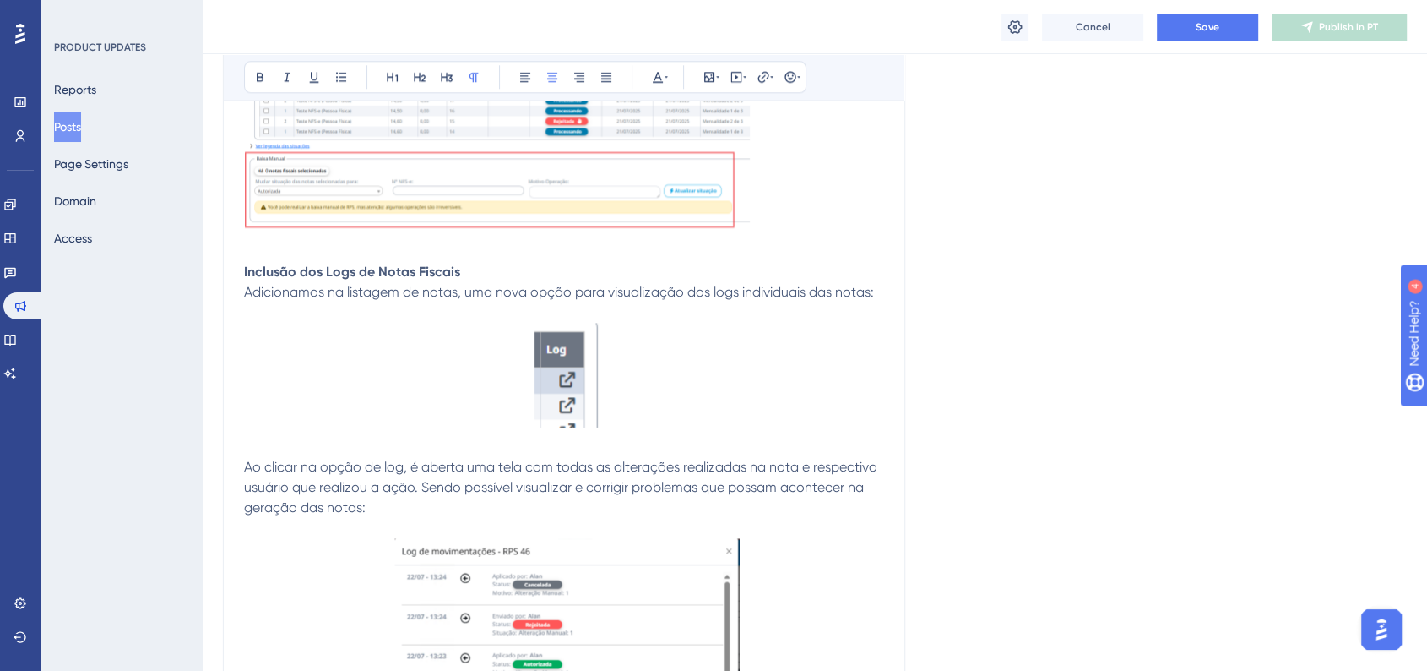
click at [581, 401] on img at bounding box center [564, 377] width 69 height 108
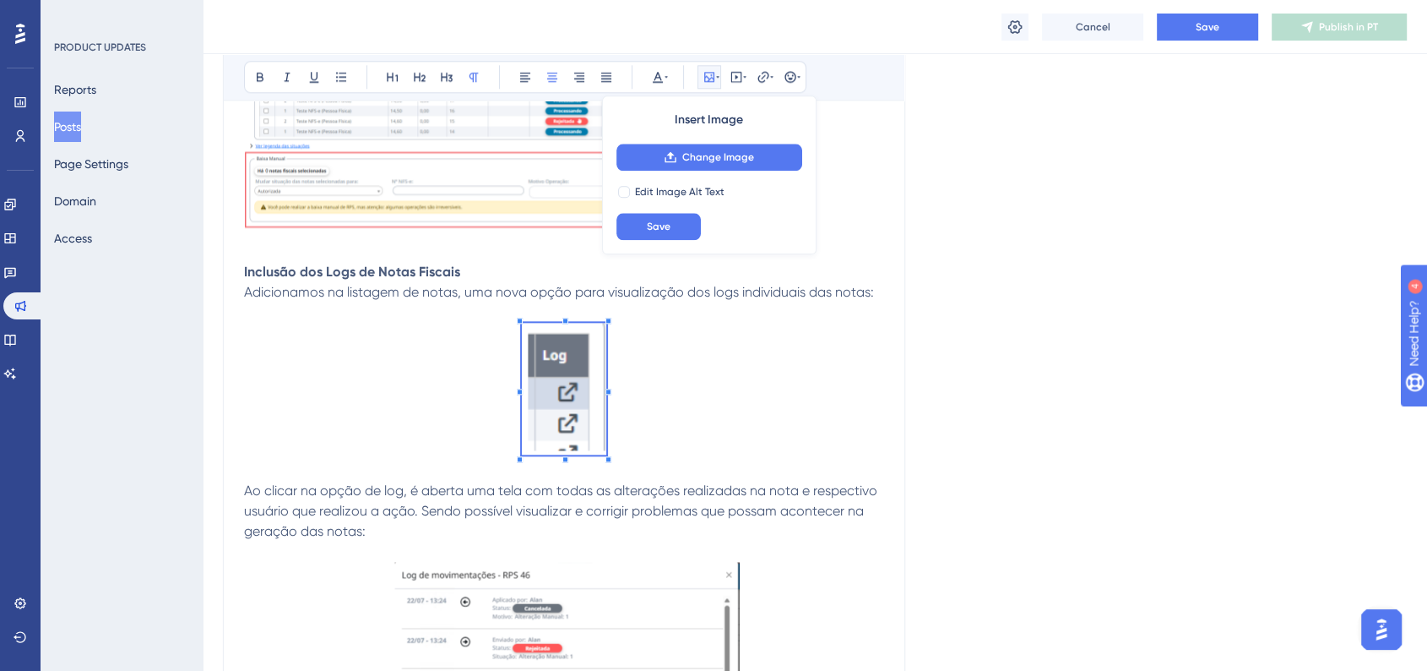
click at [588, 407] on span at bounding box center [564, 392] width 84 height 138
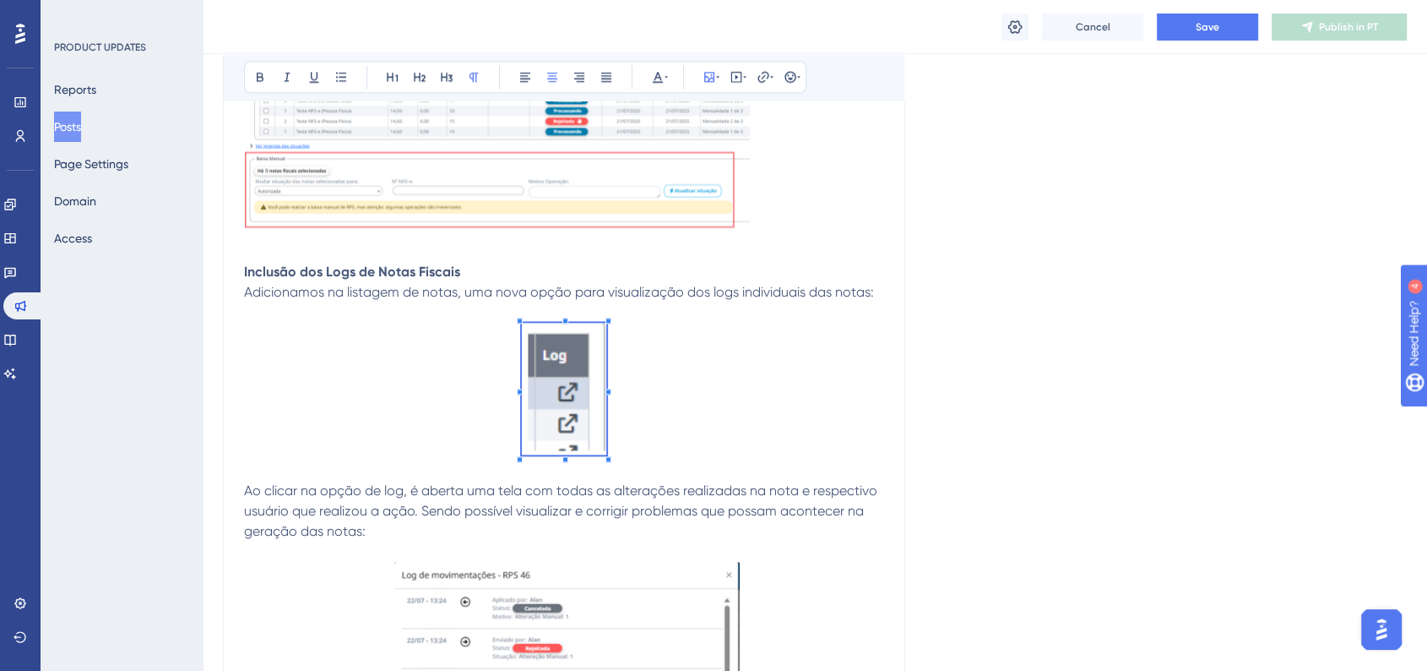
click at [579, 405] on span at bounding box center [564, 392] width 84 height 138
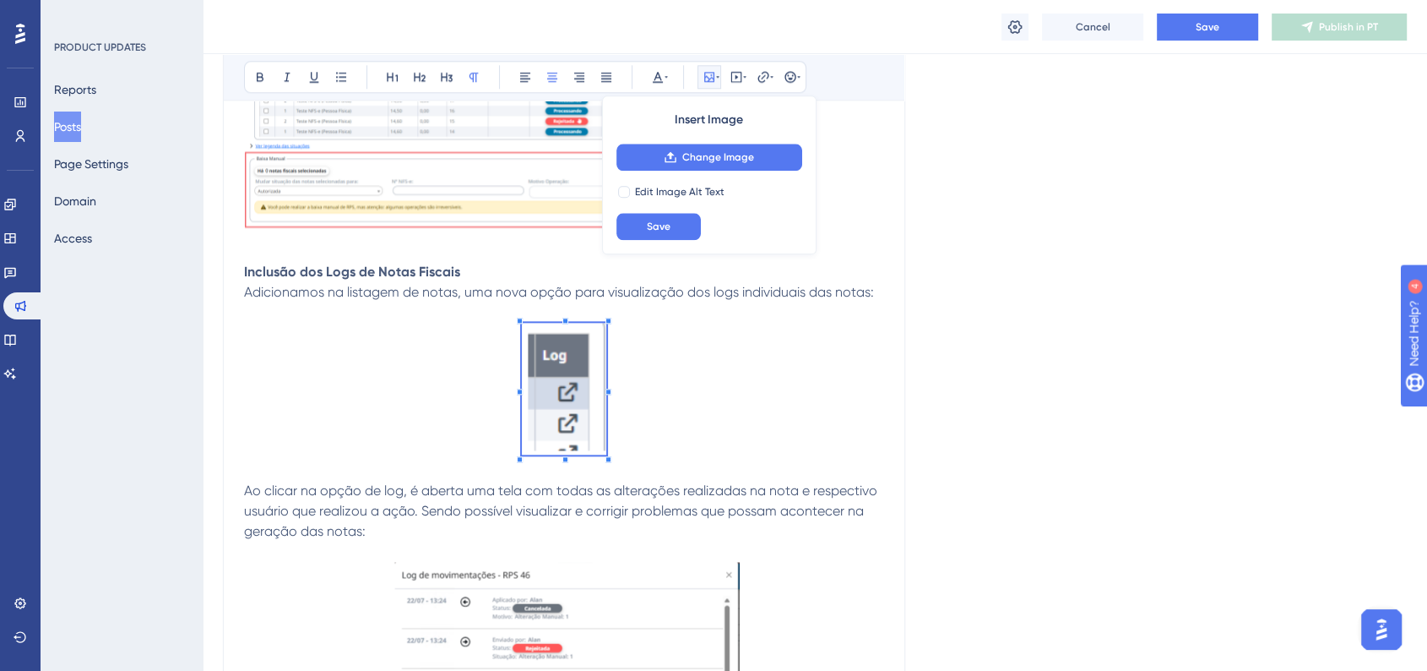
click at [562, 376] on span at bounding box center [564, 392] width 84 height 138
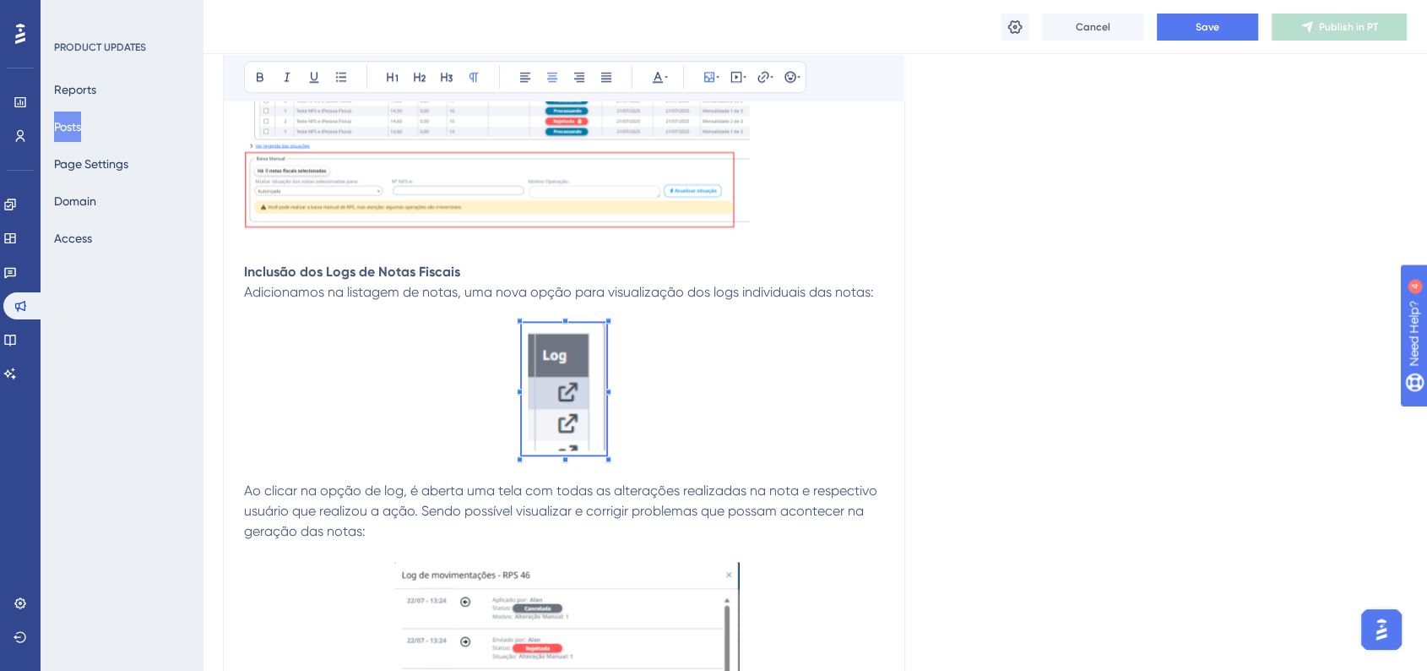
click at [589, 415] on span at bounding box center [564, 392] width 84 height 138
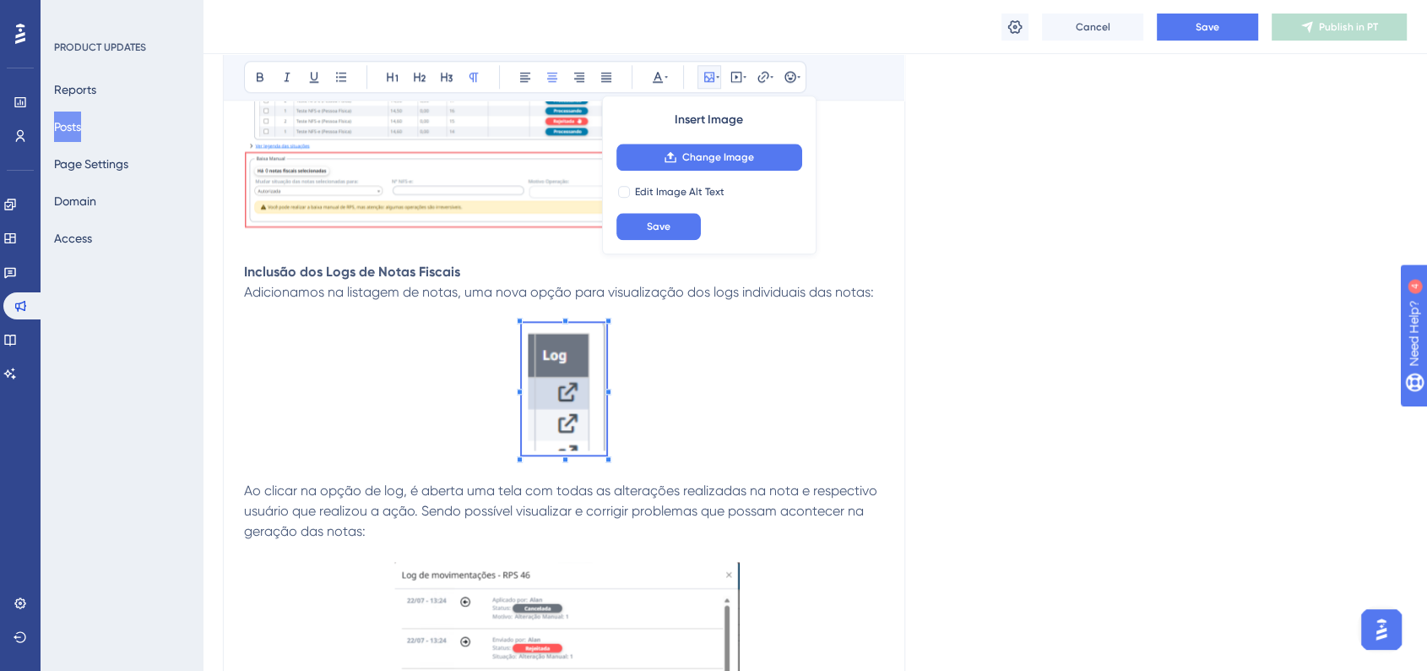
click at [578, 384] on span at bounding box center [564, 392] width 84 height 138
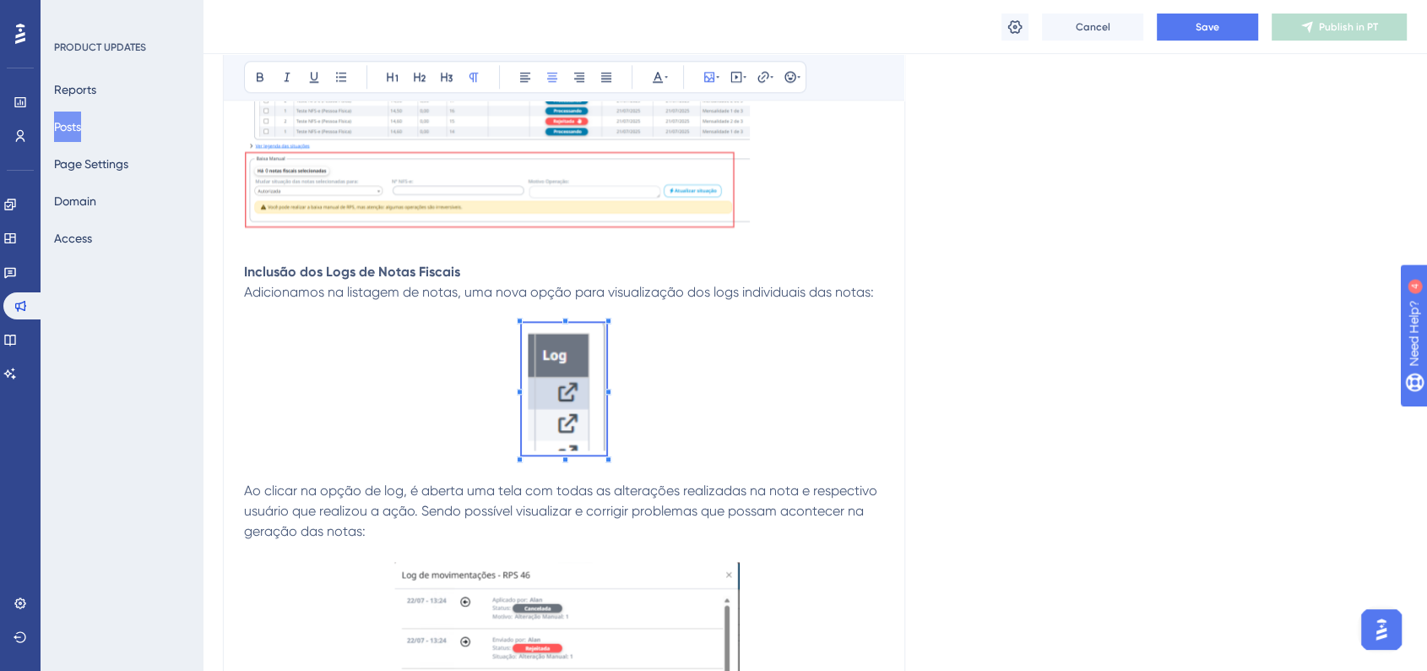
click at [544, 416] on img at bounding box center [564, 389] width 84 height 132
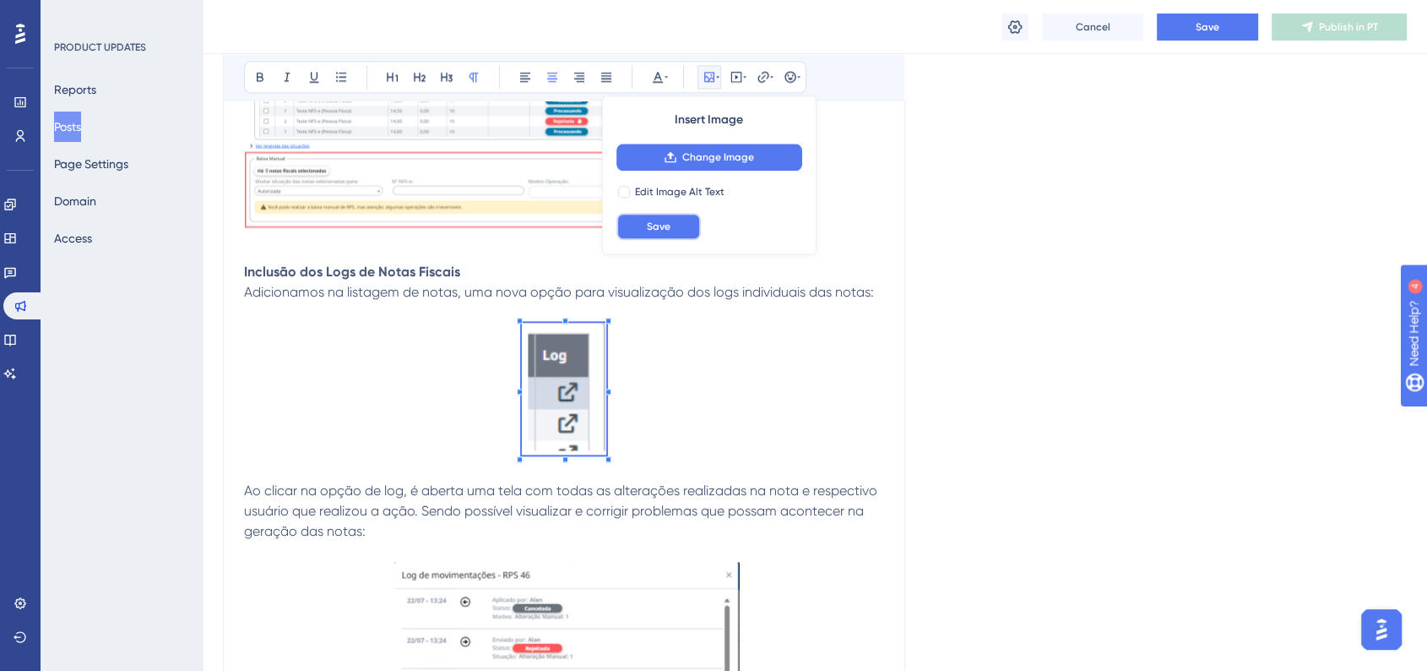
click at [668, 225] on span "Save" at bounding box center [659, 227] width 24 height 14
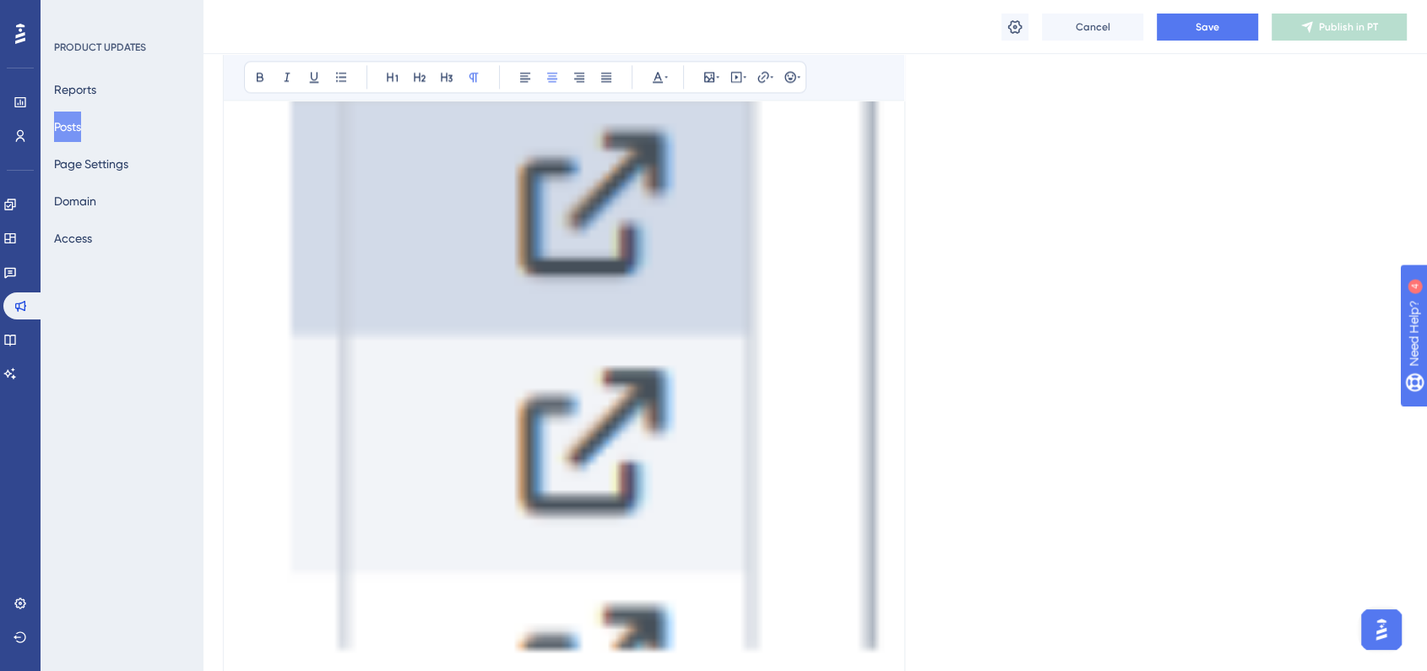
click at [666, 421] on img at bounding box center [564, 180] width 640 height 999
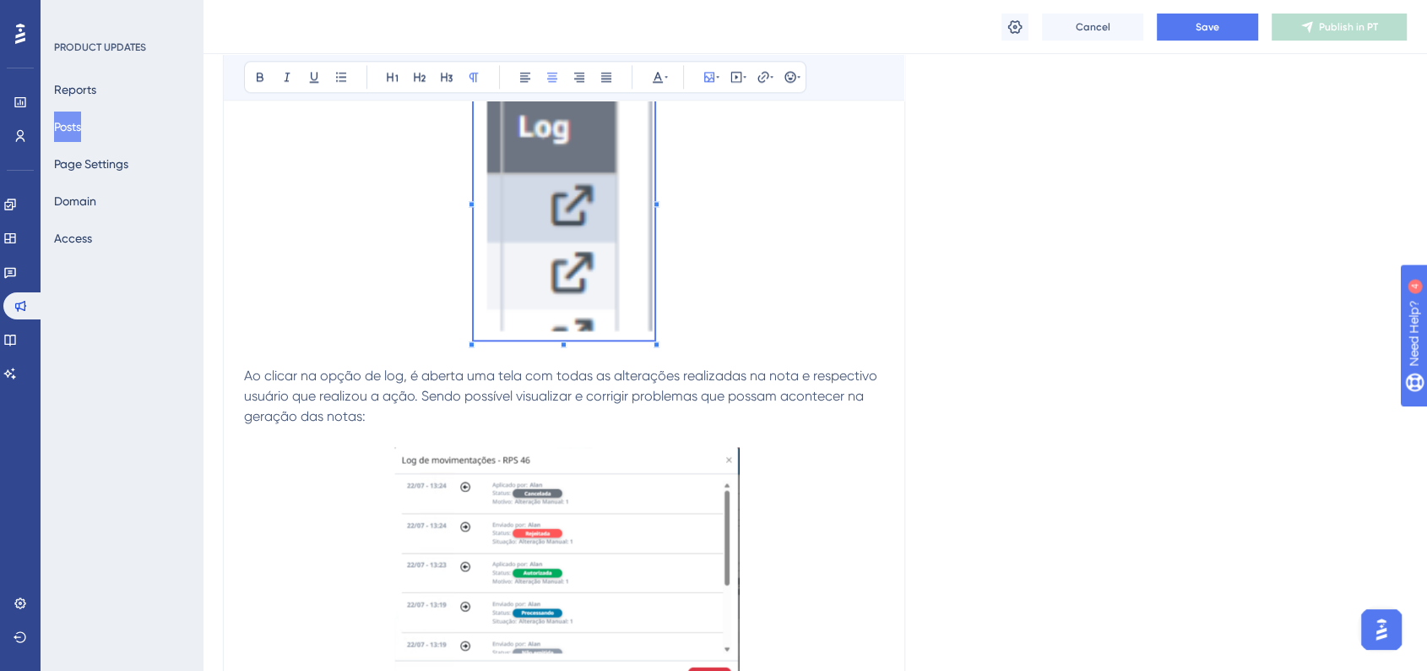
scroll to position [2244, 0]
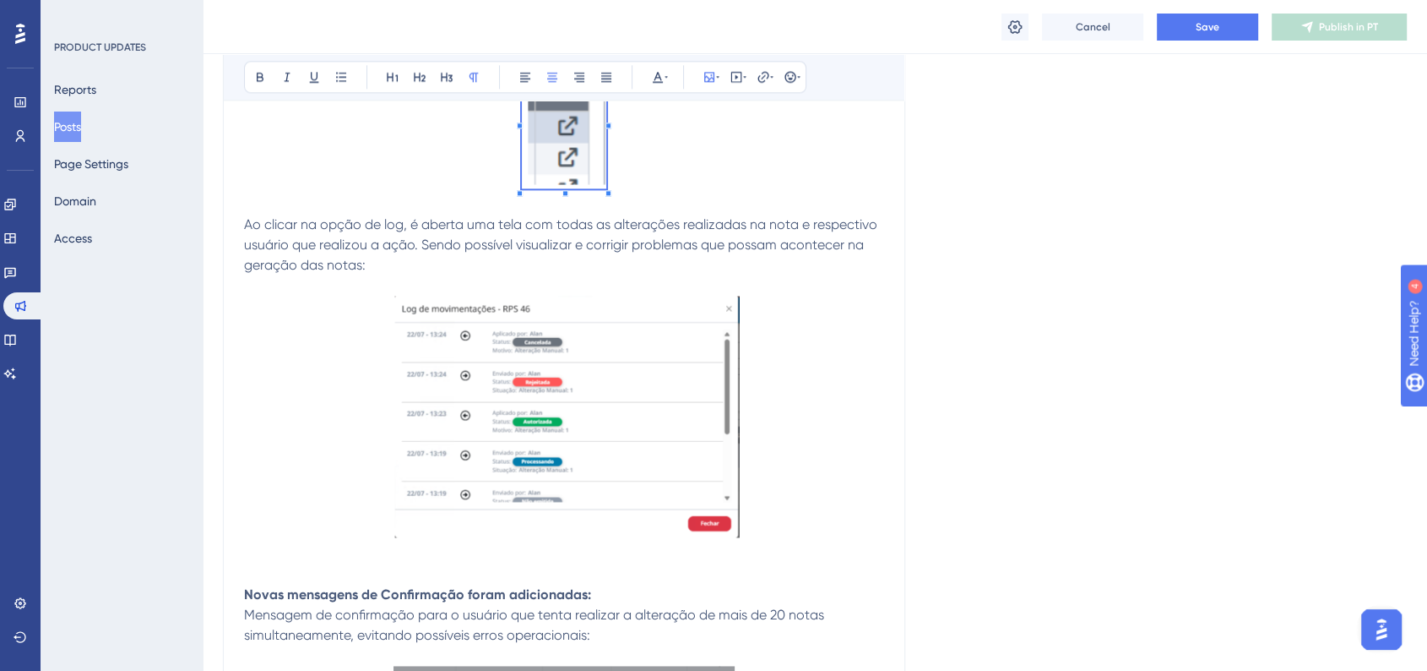
click at [307, 190] on p at bounding box center [564, 126] width 640 height 138
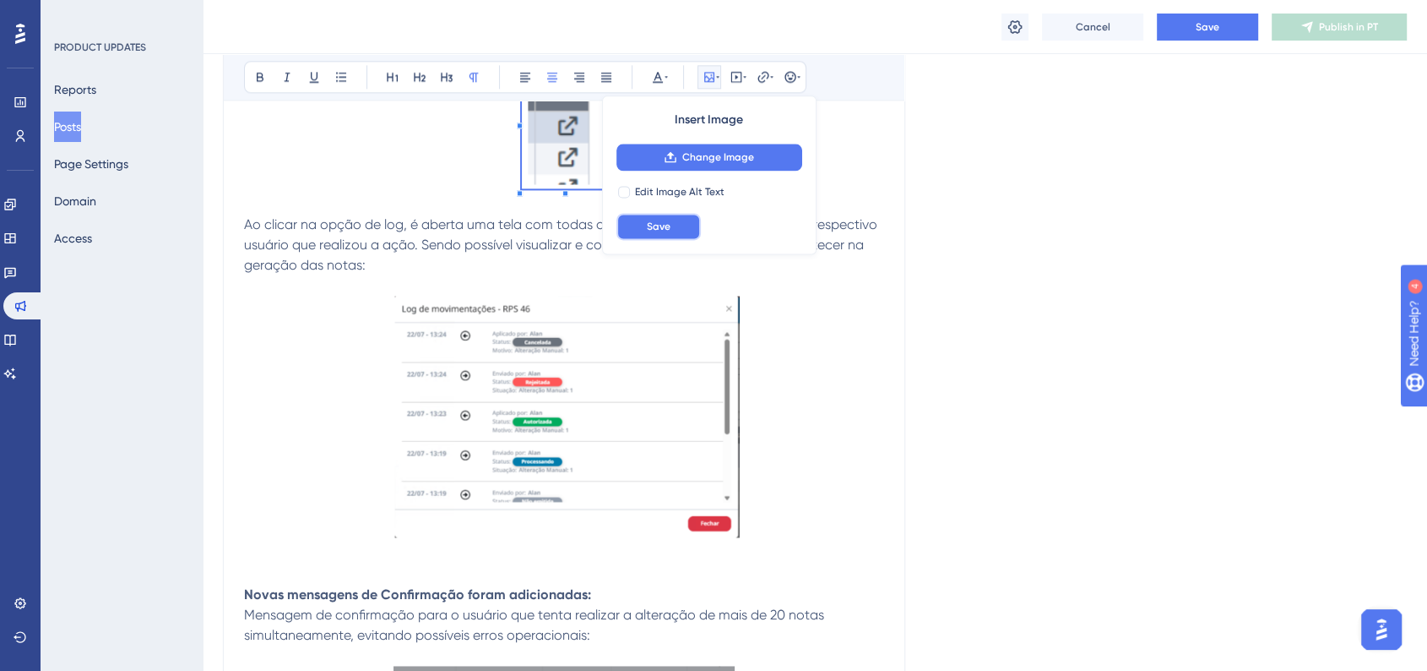
click at [635, 227] on button "Save" at bounding box center [659, 226] width 84 height 27
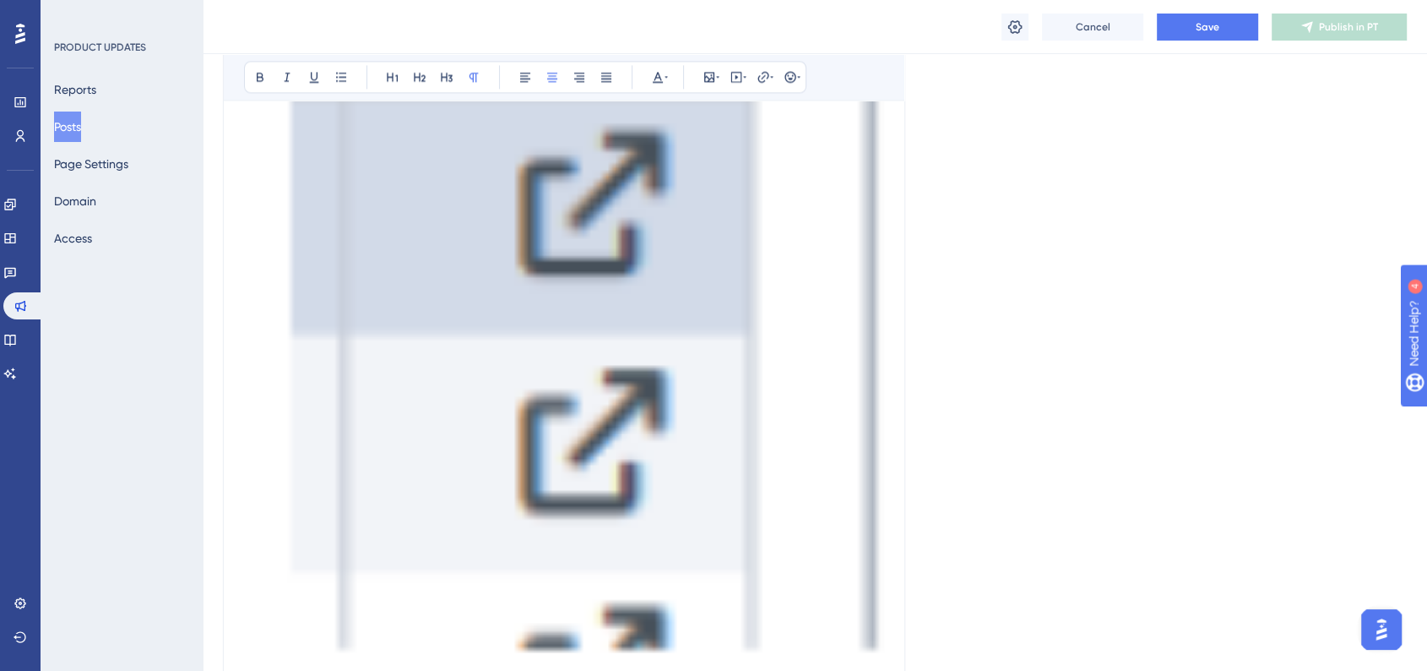
click at [780, 478] on img at bounding box center [564, 180] width 640 height 999
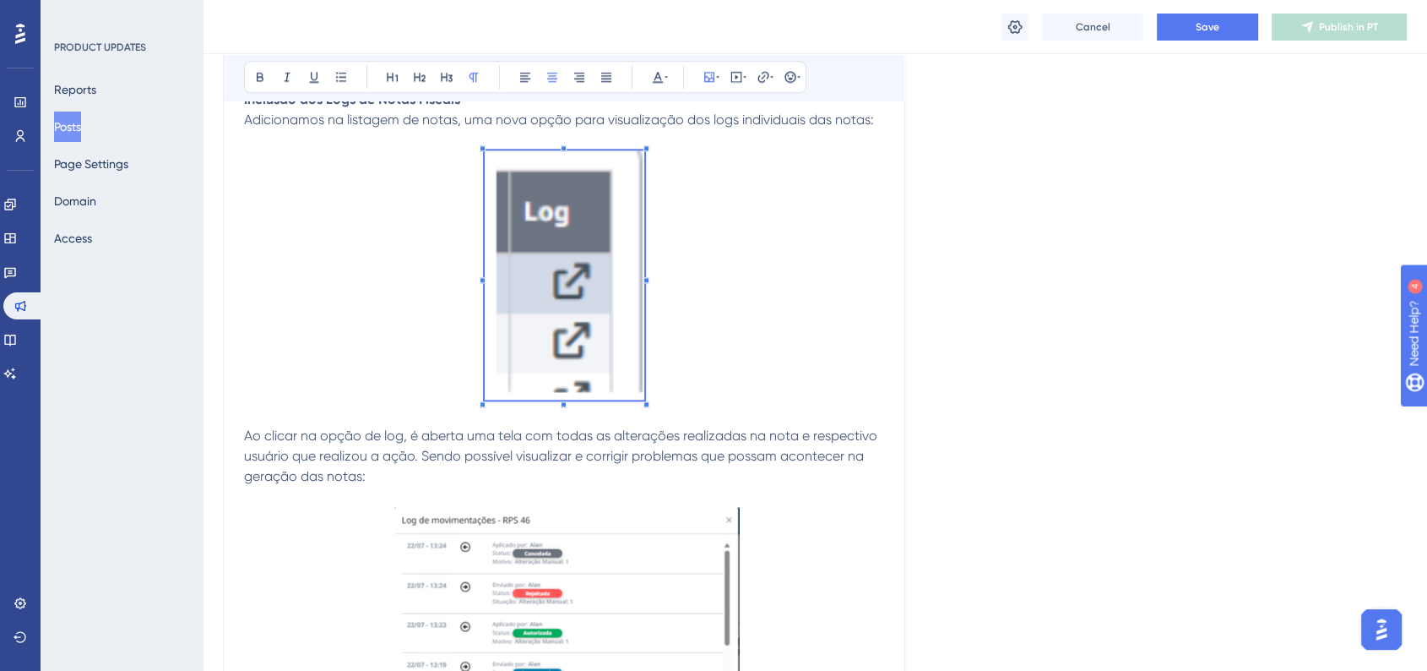
scroll to position [1963, 0]
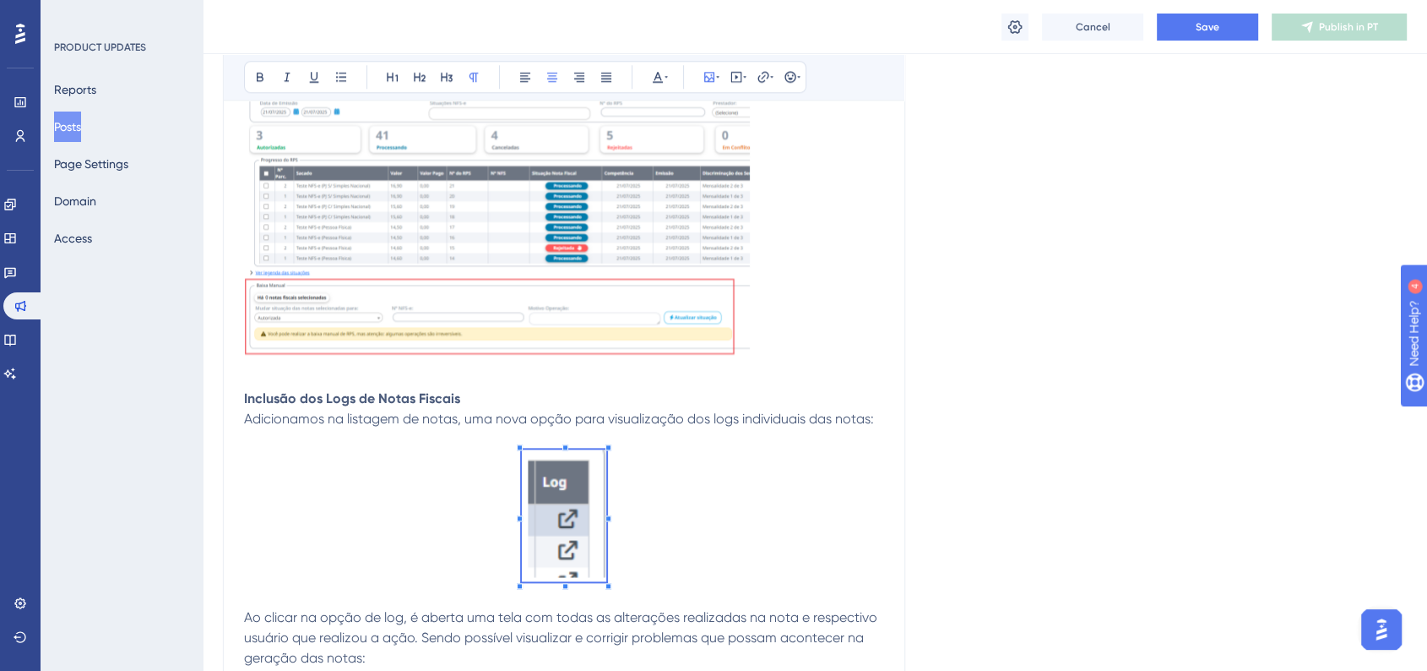
scroll to position [1682, 0]
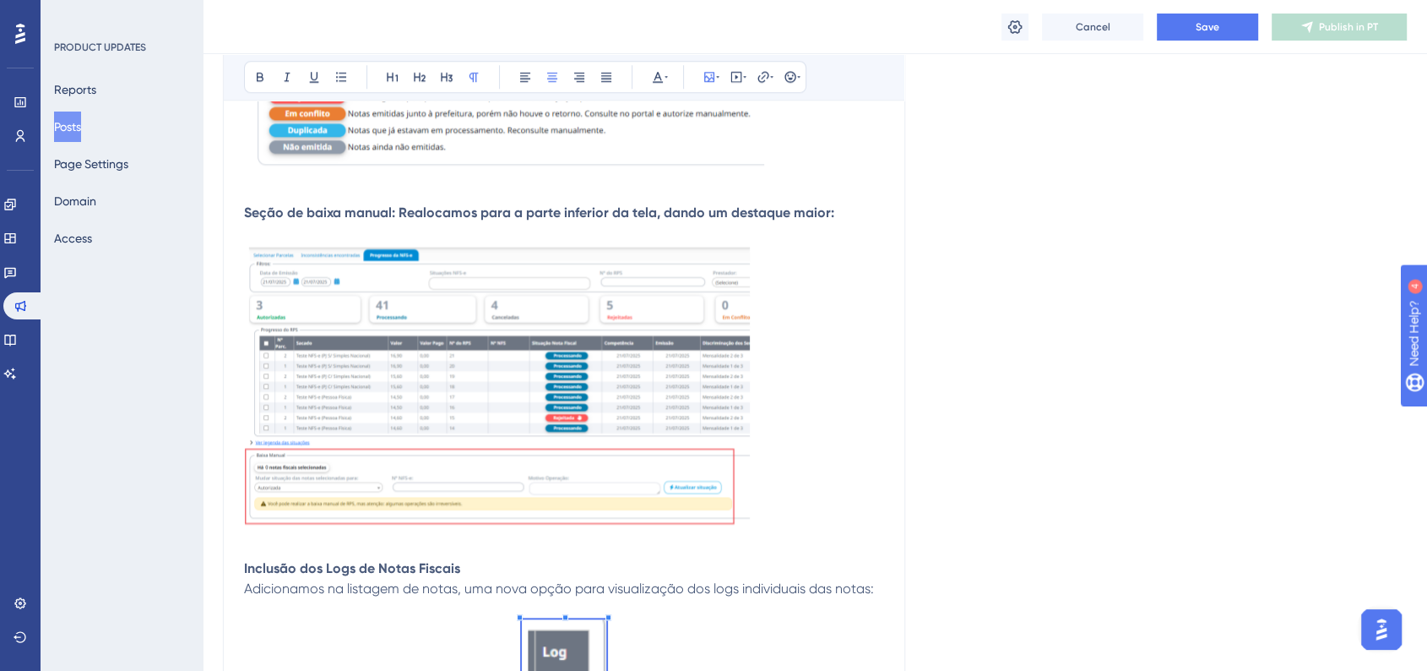
click at [573, 417] on img at bounding box center [499, 387] width 510 height 289
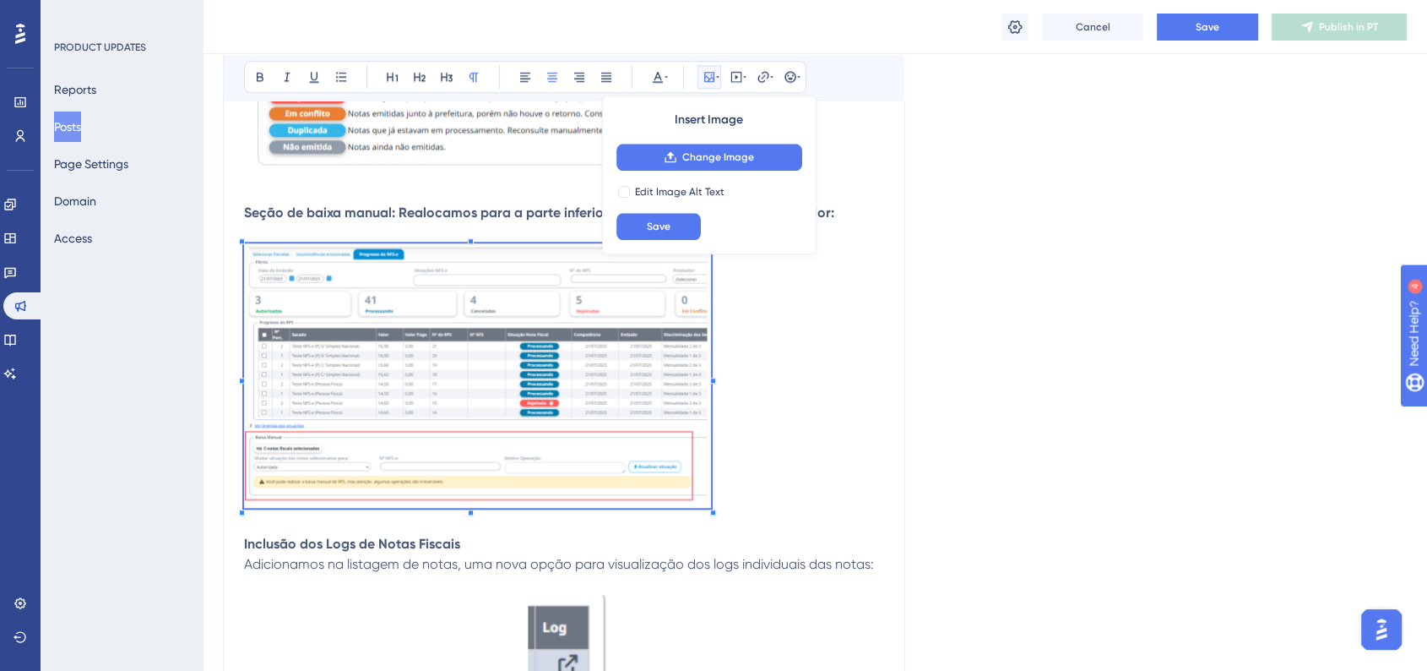
click at [709, 497] on span at bounding box center [477, 378] width 467 height 270
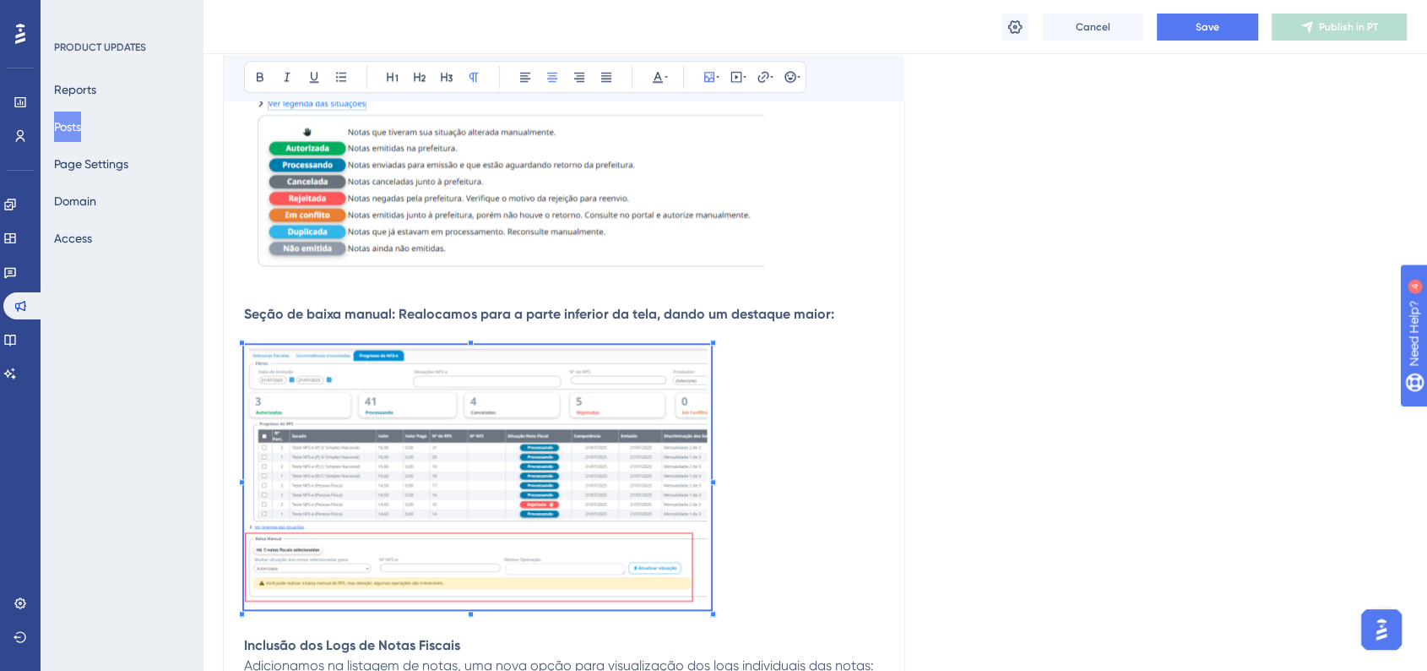
scroll to position [1493, 0]
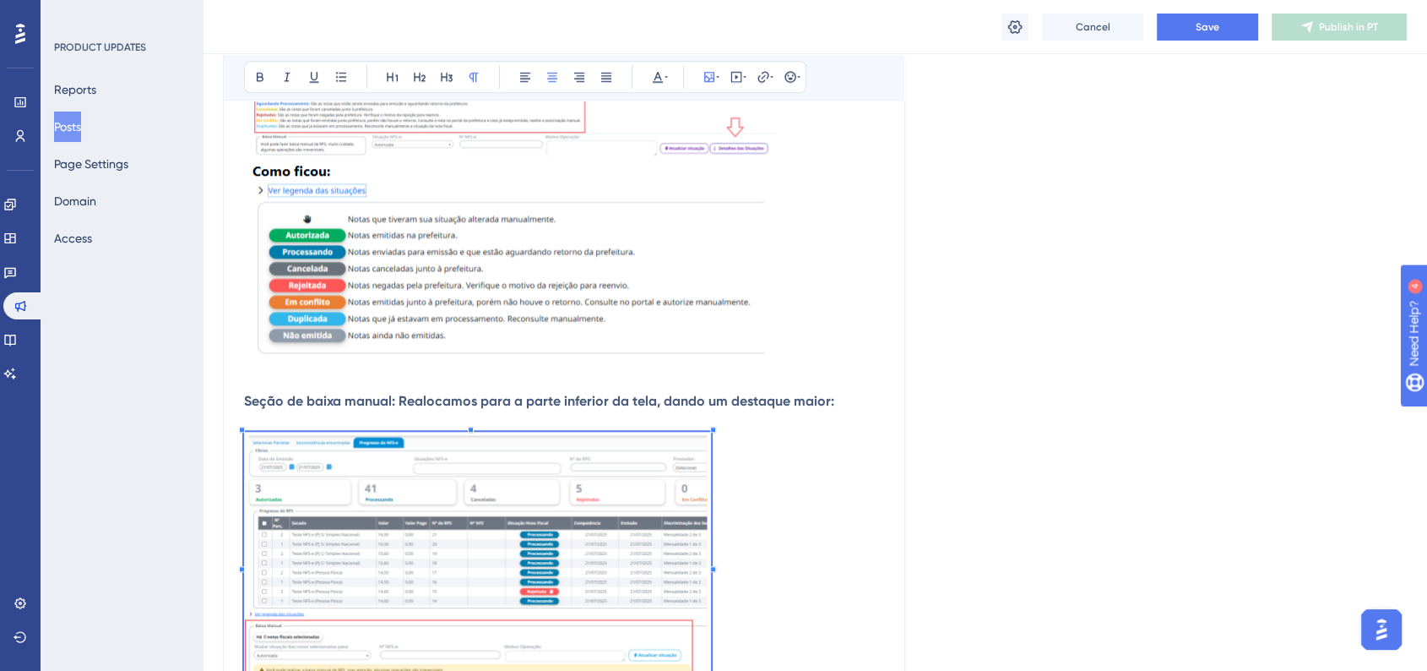
click at [648, 304] on img at bounding box center [524, 213] width 560 height 302
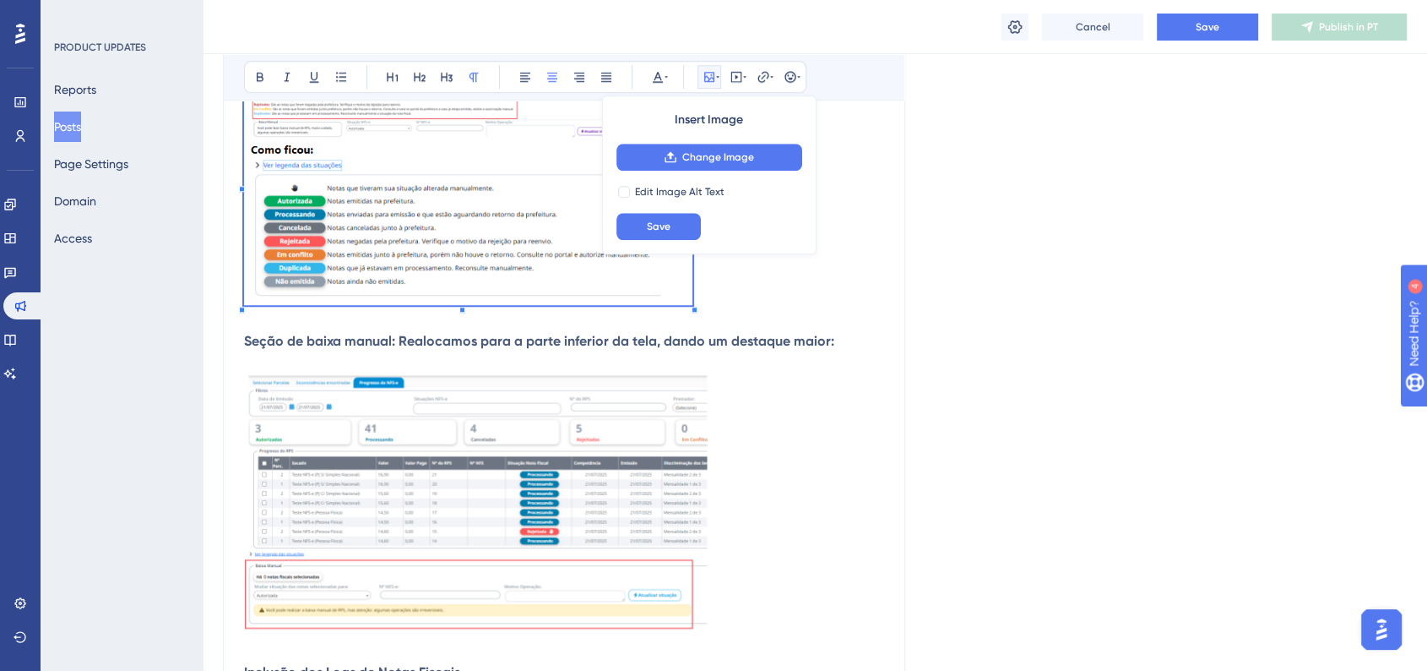
click at [693, 285] on p at bounding box center [564, 186] width 640 height 248
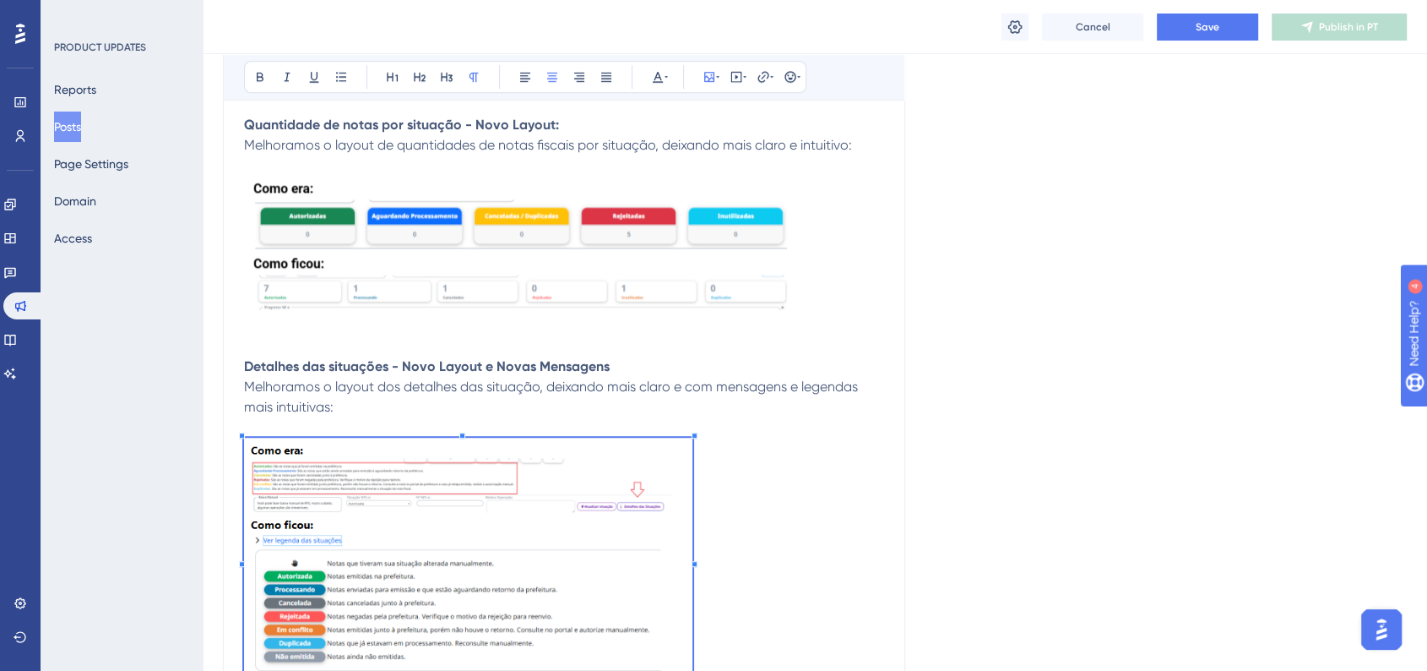
click at [829, 489] on p at bounding box center [564, 561] width 640 height 248
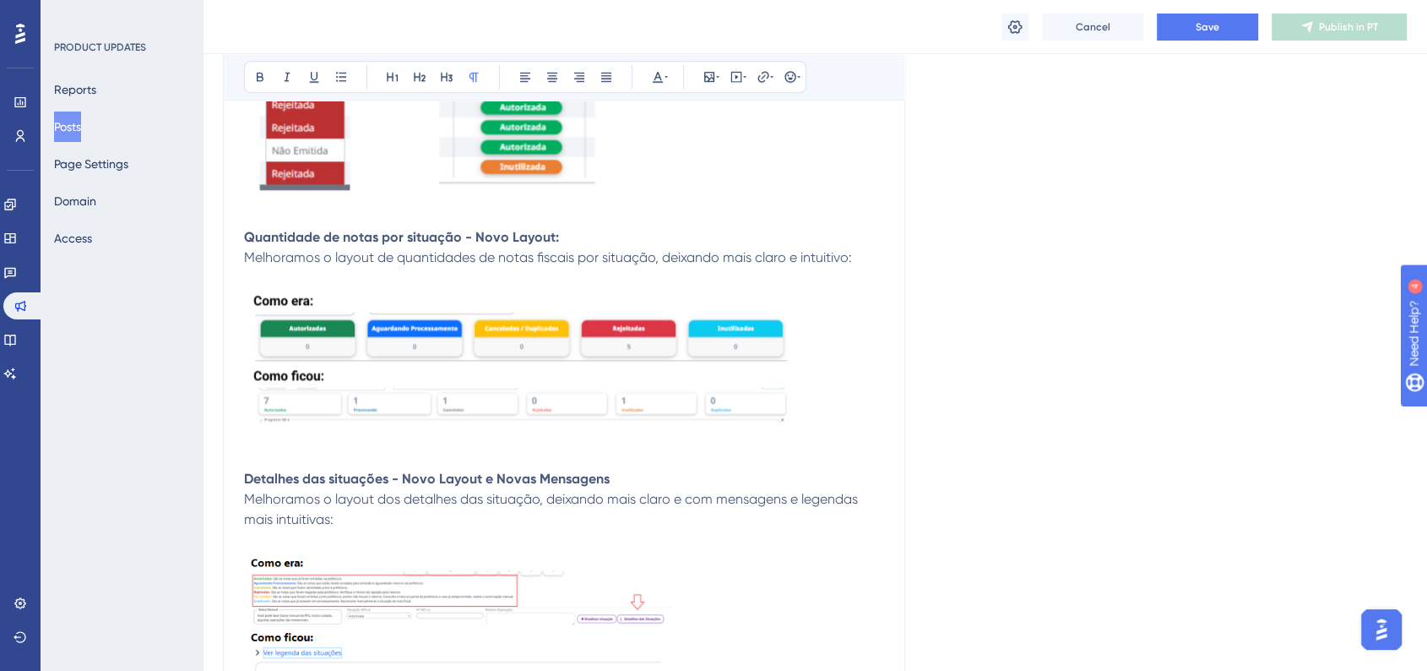
scroll to position [931, 0]
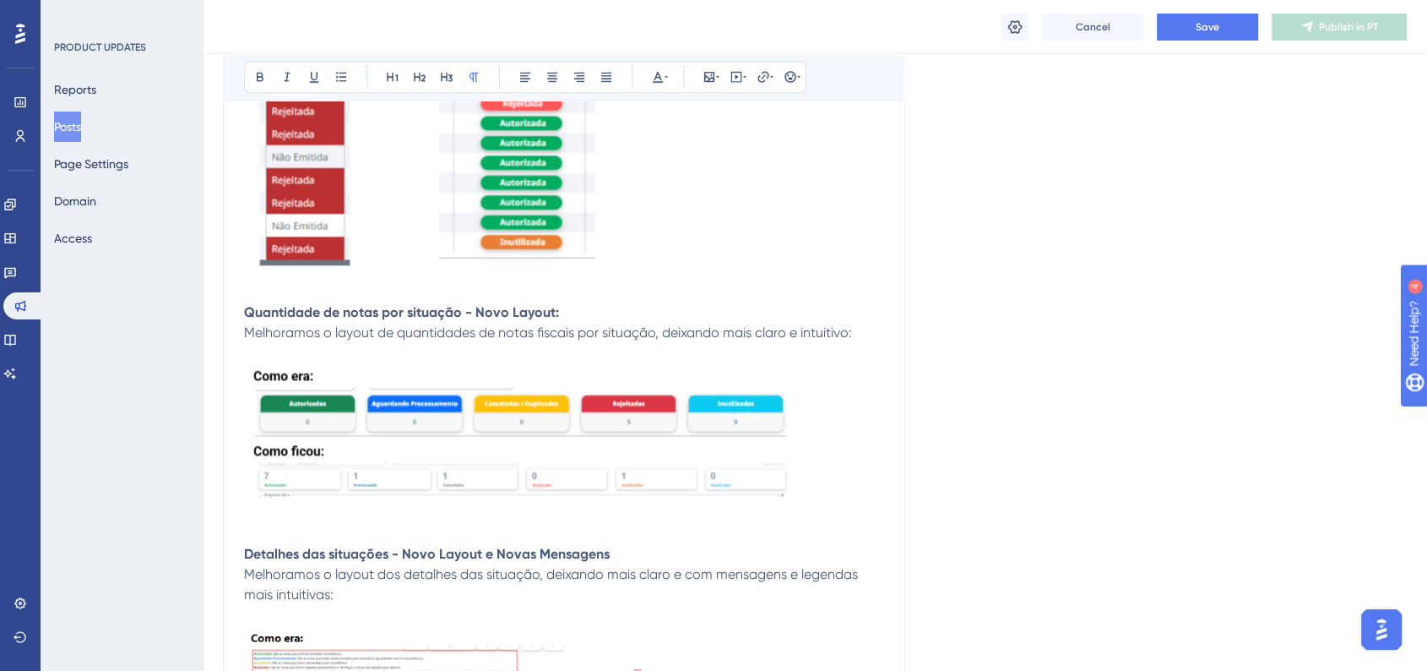
click at [720, 493] on img at bounding box center [525, 440] width 562 height 155
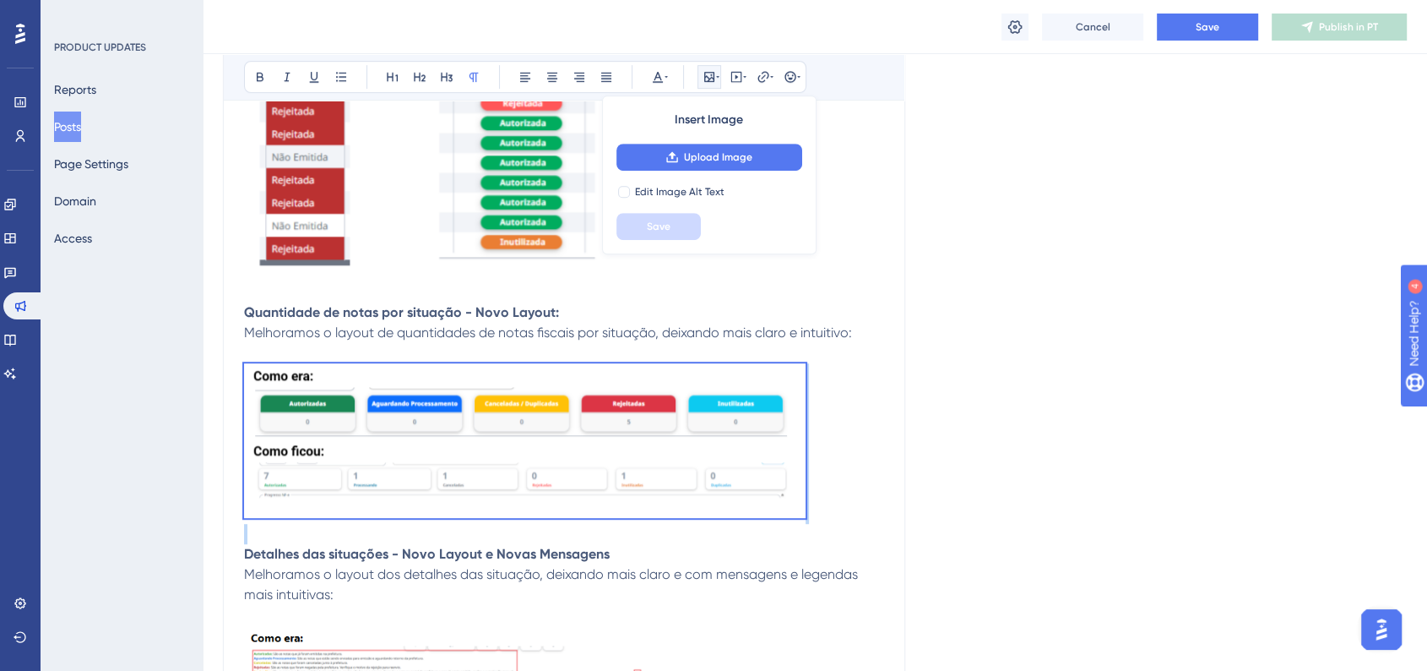
drag, startPoint x: 808, startPoint y: 524, endPoint x: 801, endPoint y: 517, distance: 10.2
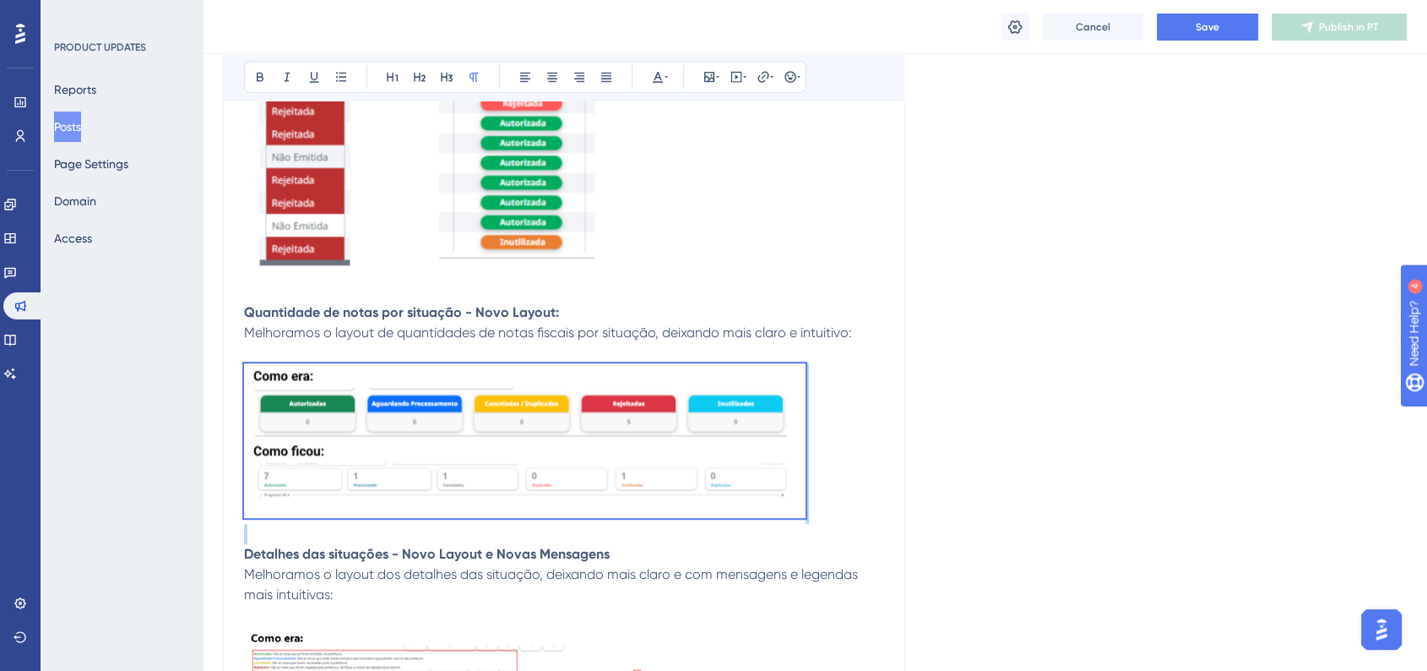
click at [780, 497] on img at bounding box center [525, 440] width 562 height 155
click at [789, 496] on img at bounding box center [525, 440] width 562 height 155
click at [796, 516] on img at bounding box center [525, 440] width 562 height 155
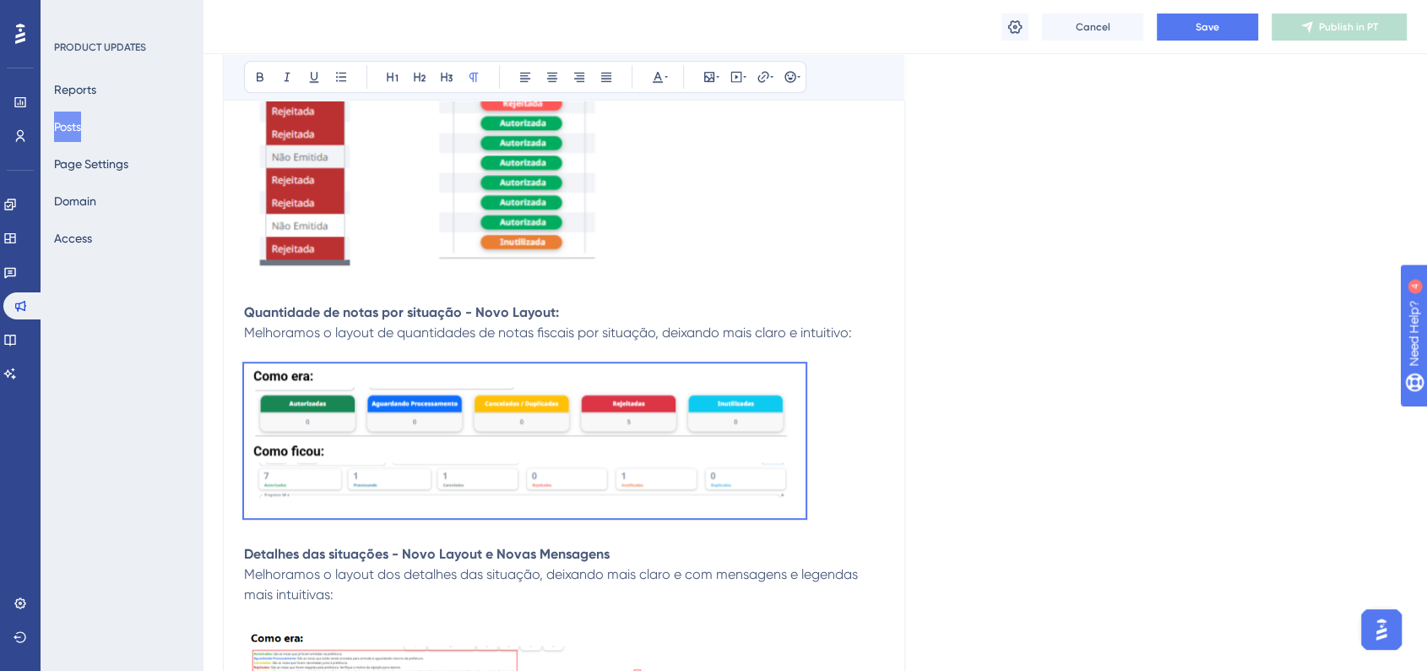
click at [701, 454] on img at bounding box center [525, 440] width 562 height 155
click at [838, 523] on p at bounding box center [564, 443] width 640 height 160
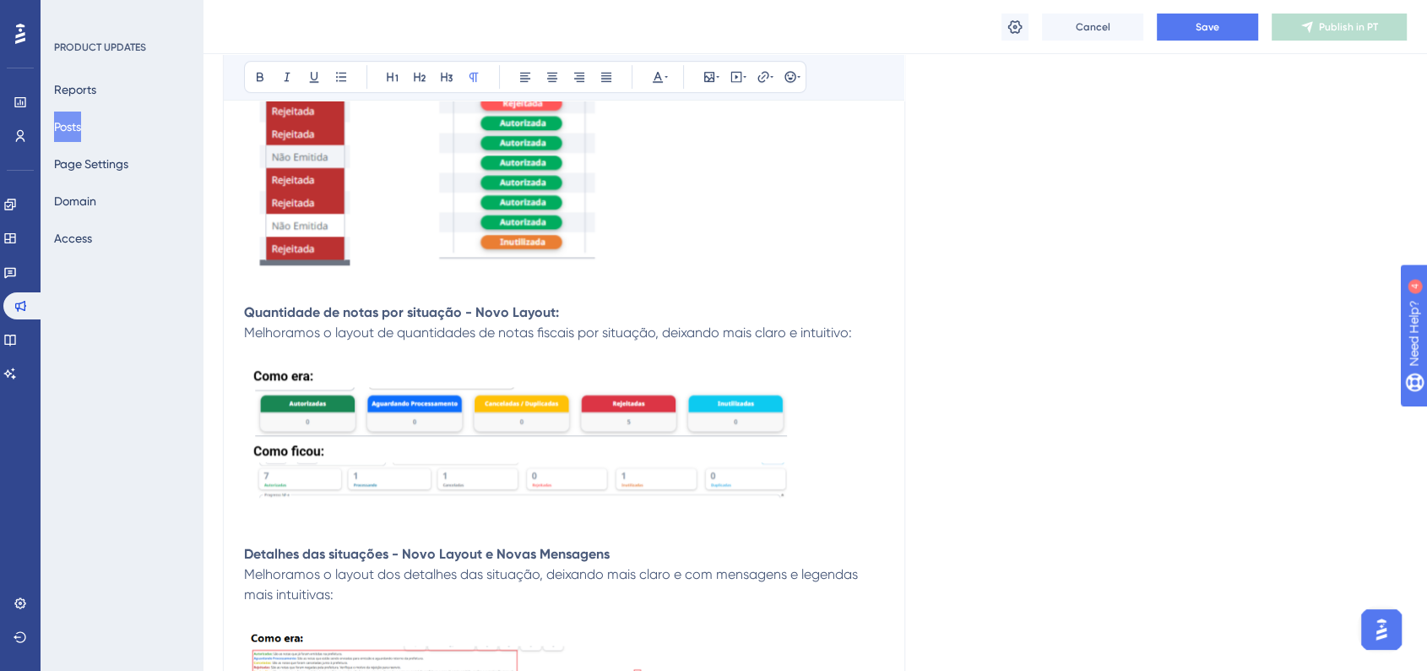
click at [655, 448] on img at bounding box center [525, 440] width 562 height 155
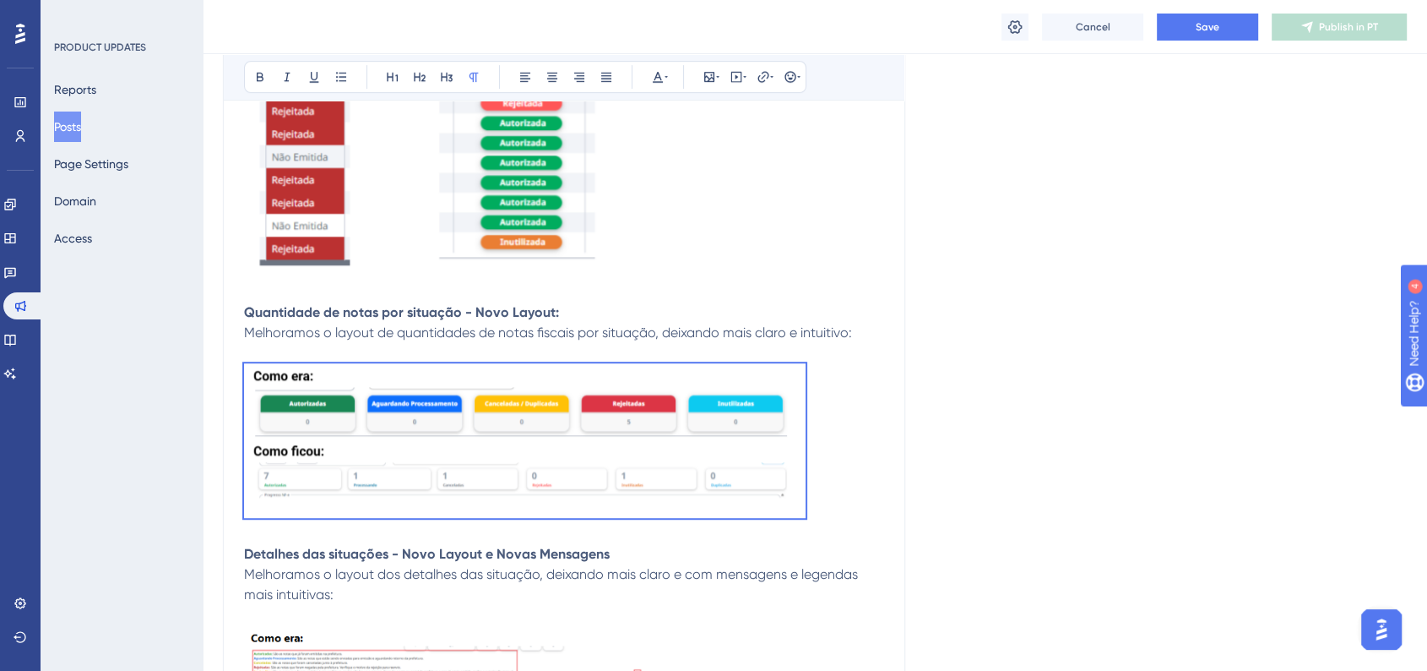
click at [771, 486] on img at bounding box center [525, 440] width 562 height 155
drag, startPoint x: 981, startPoint y: 524, endPoint x: 1077, endPoint y: 535, distance: 96.9
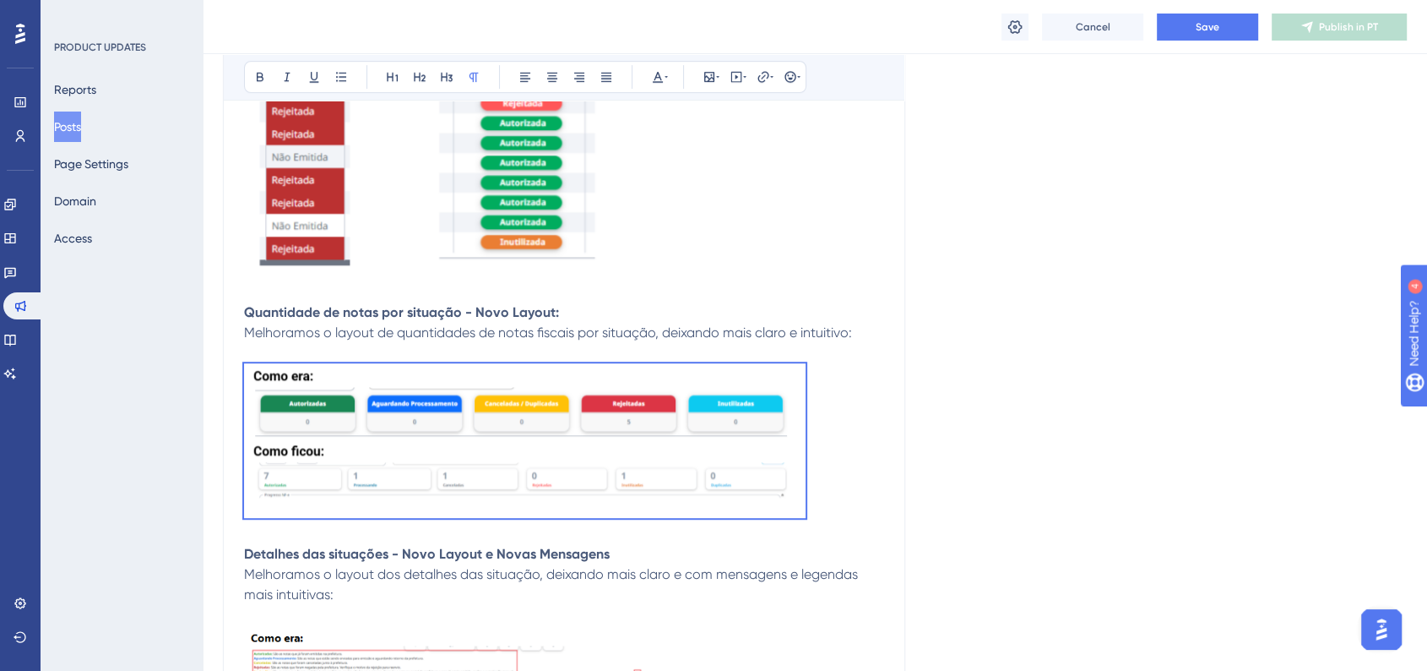
click at [312, 557] on strong "Detalhes das situações - Novo Layout e Novas Mensagens" at bounding box center [427, 554] width 366 height 16
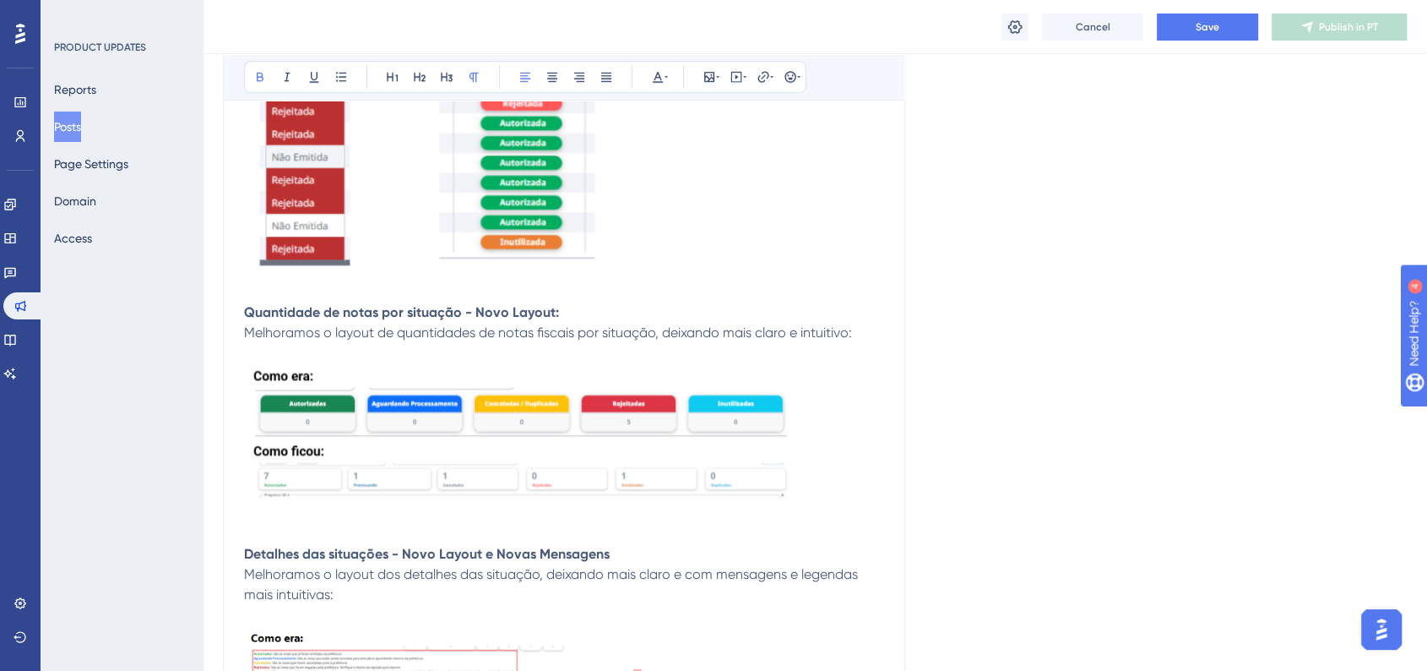
click at [542, 462] on img at bounding box center [525, 440] width 562 height 155
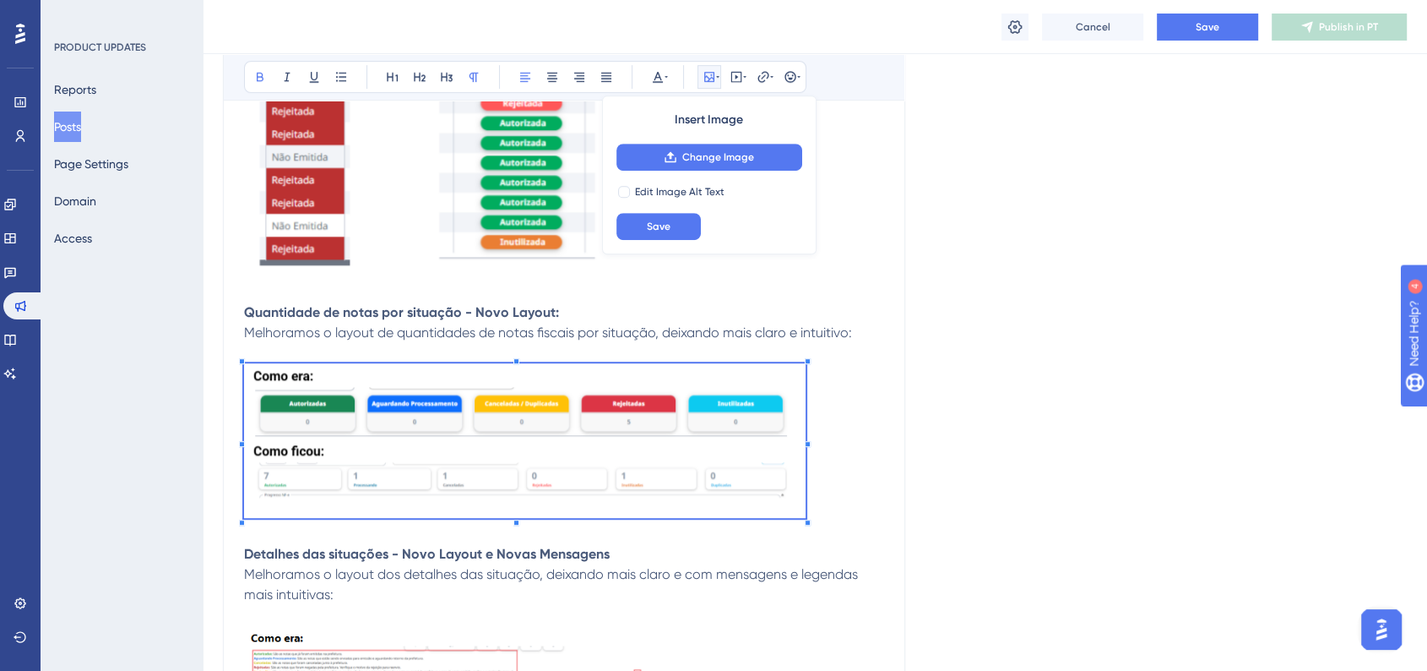
click at [806, 524] on p at bounding box center [564, 534] width 640 height 20
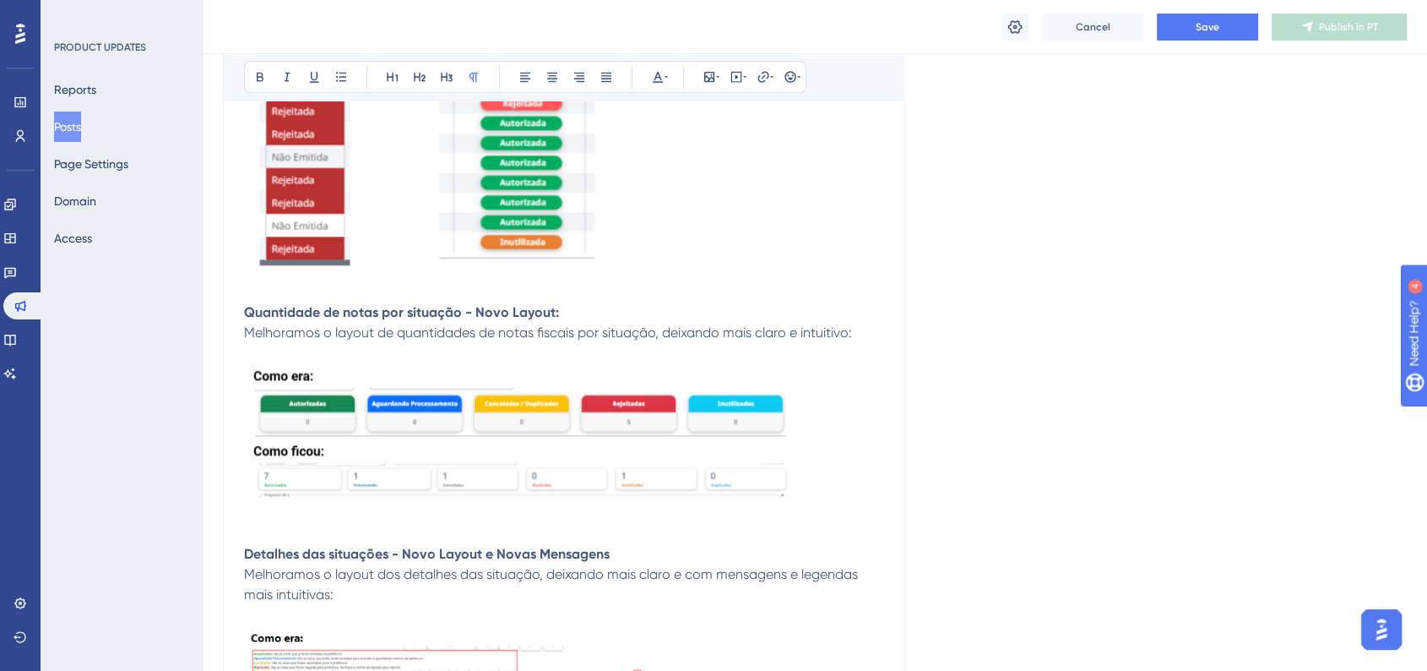
click at [356, 479] on img at bounding box center [525, 440] width 562 height 155
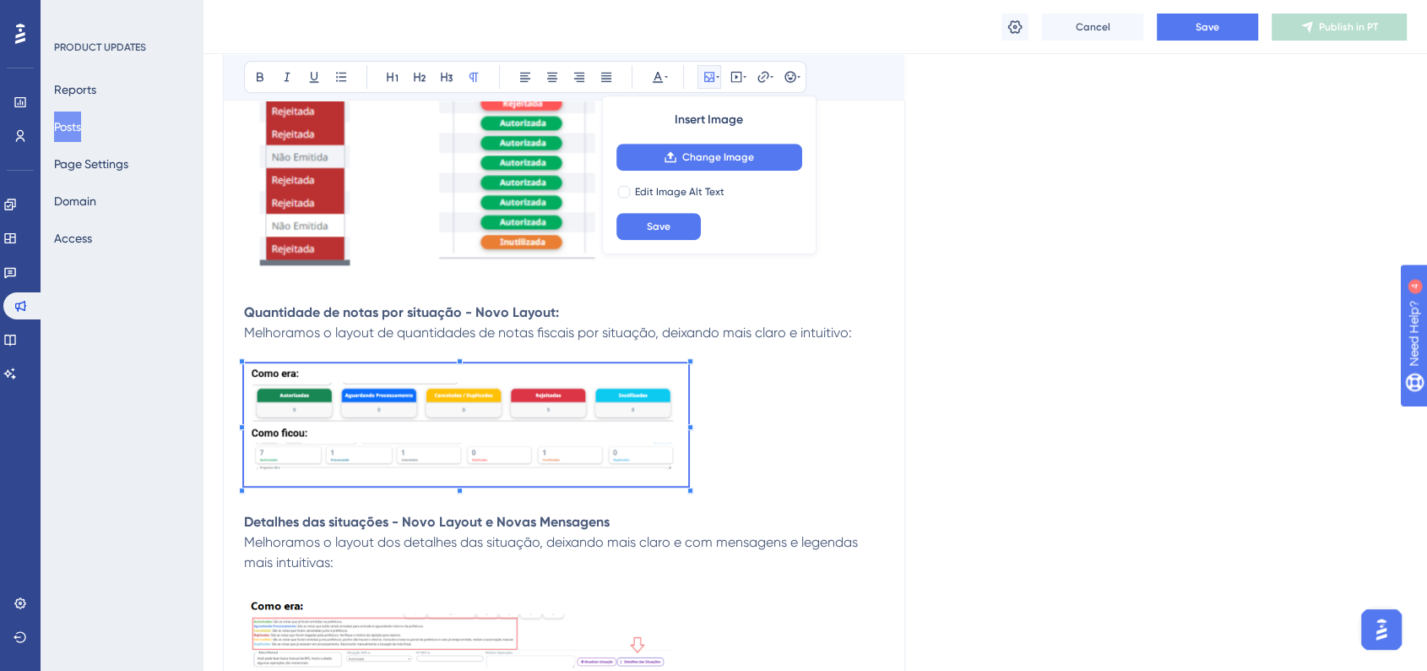
click at [689, 469] on p at bounding box center [564, 427] width 640 height 128
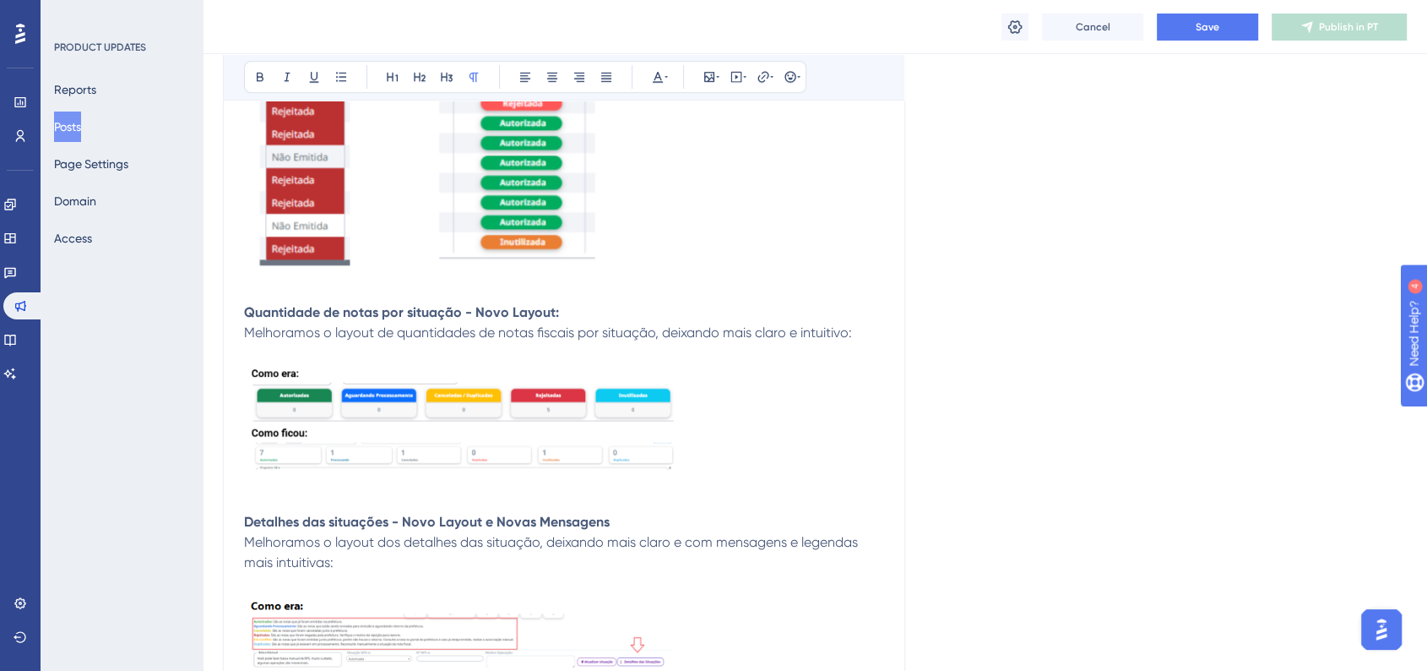
click at [833, 451] on p at bounding box center [564, 427] width 640 height 128
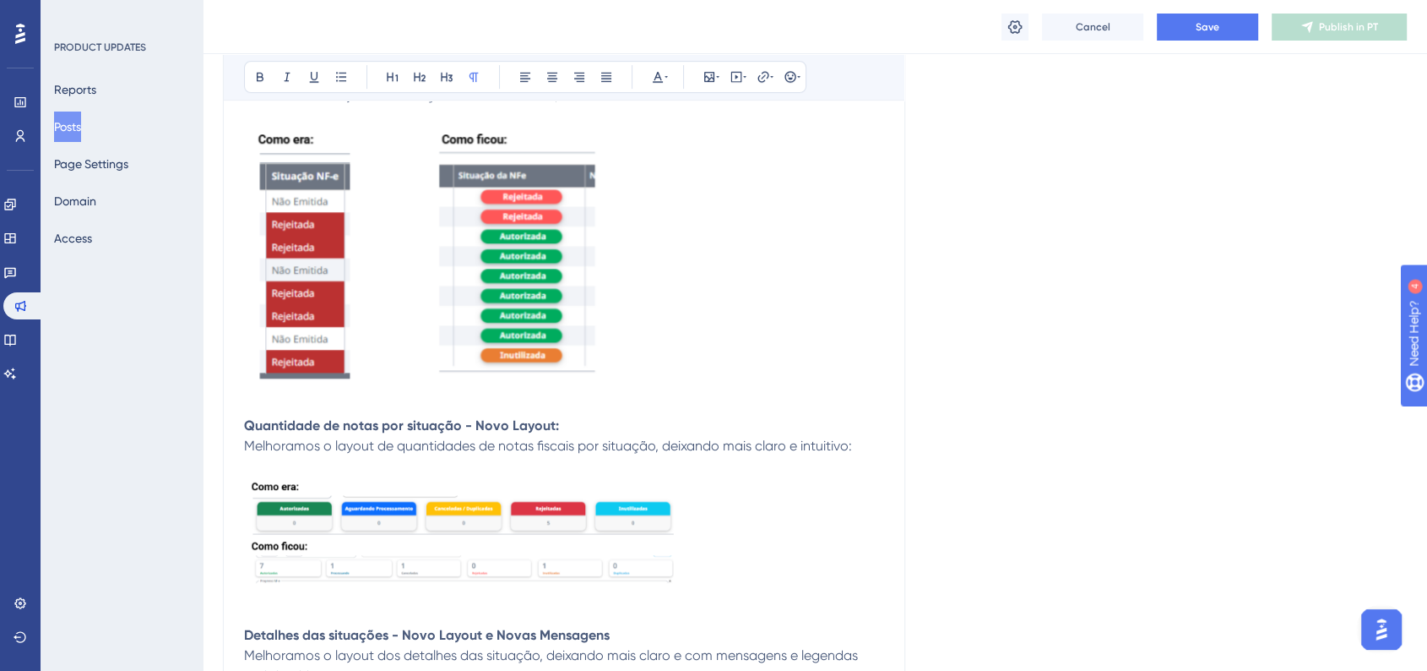
scroll to position [649, 0]
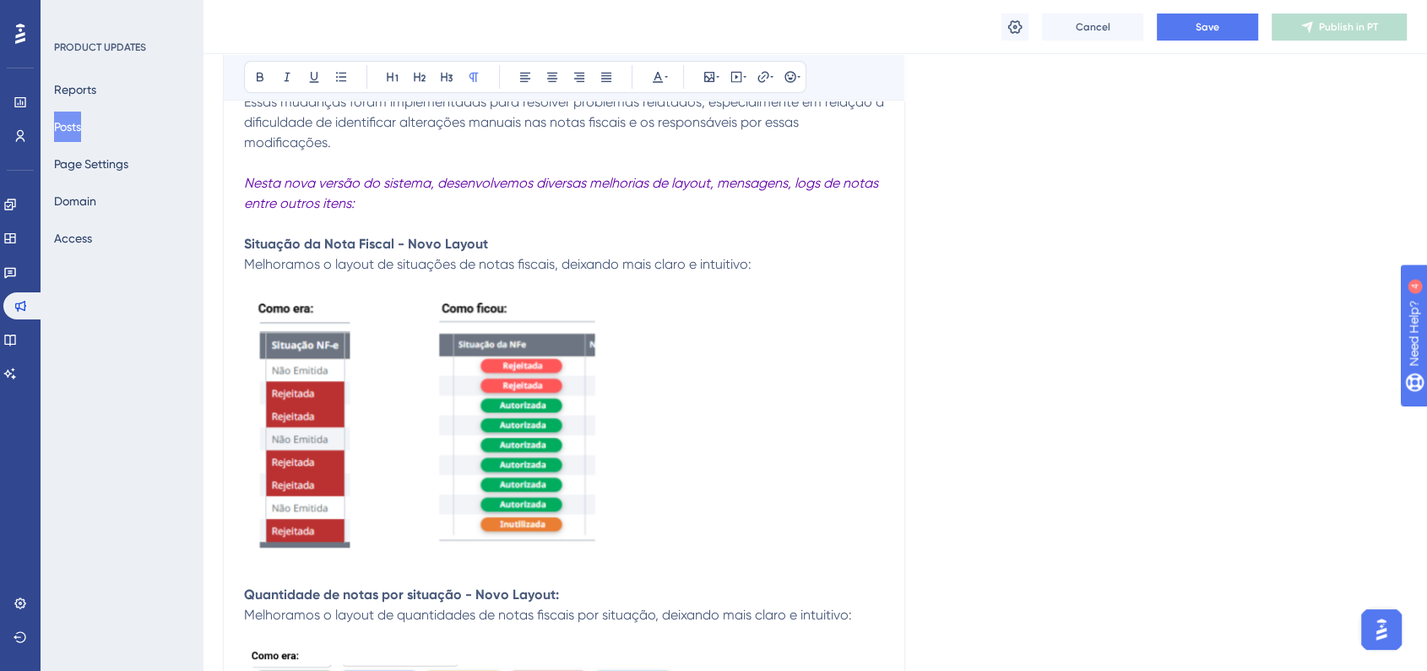
click at [396, 403] on img at bounding box center [429, 427] width 370 height 264
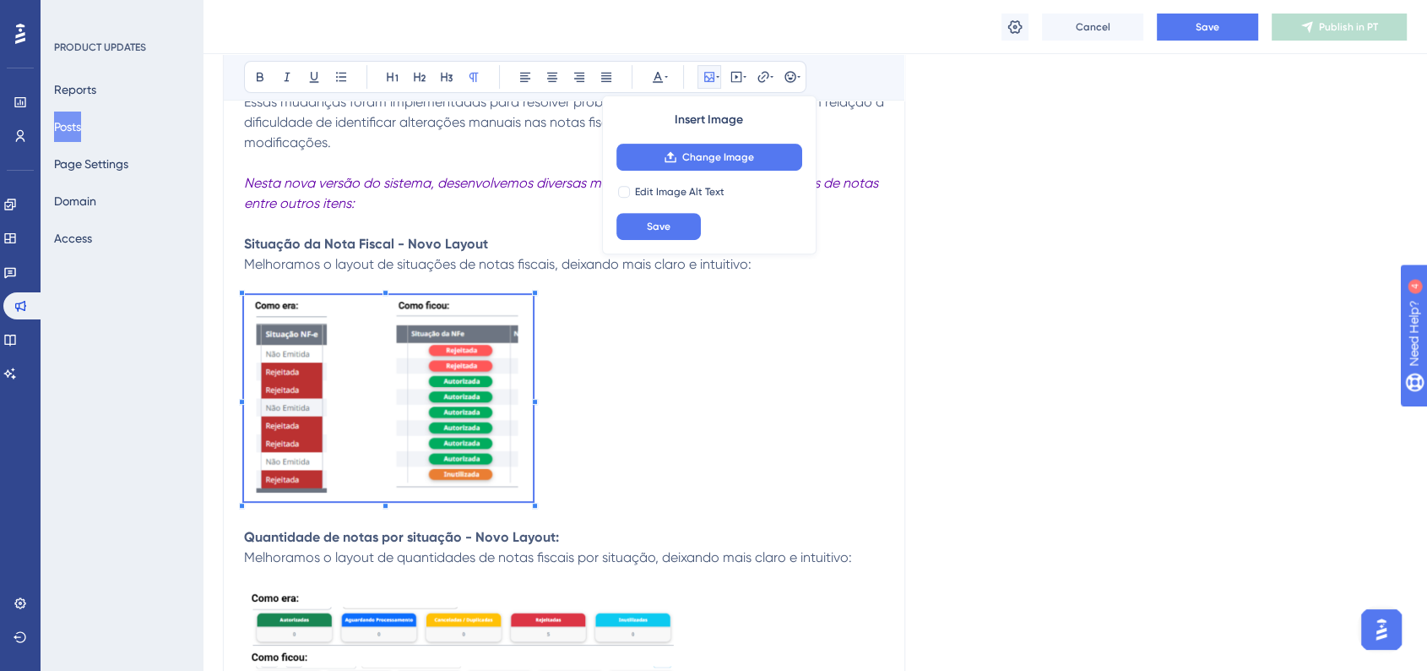
click at [532, 501] on span at bounding box center [388, 401] width 289 height 212
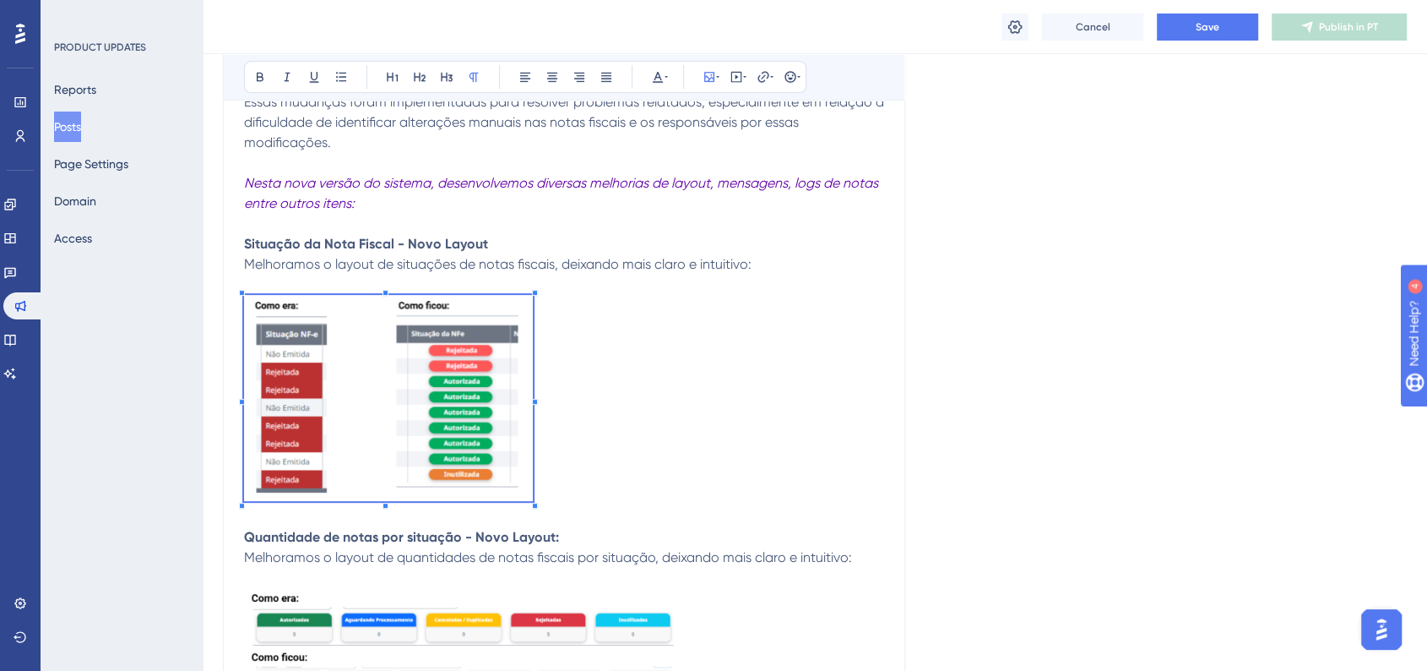
click at [684, 439] on p at bounding box center [564, 401] width 640 height 212
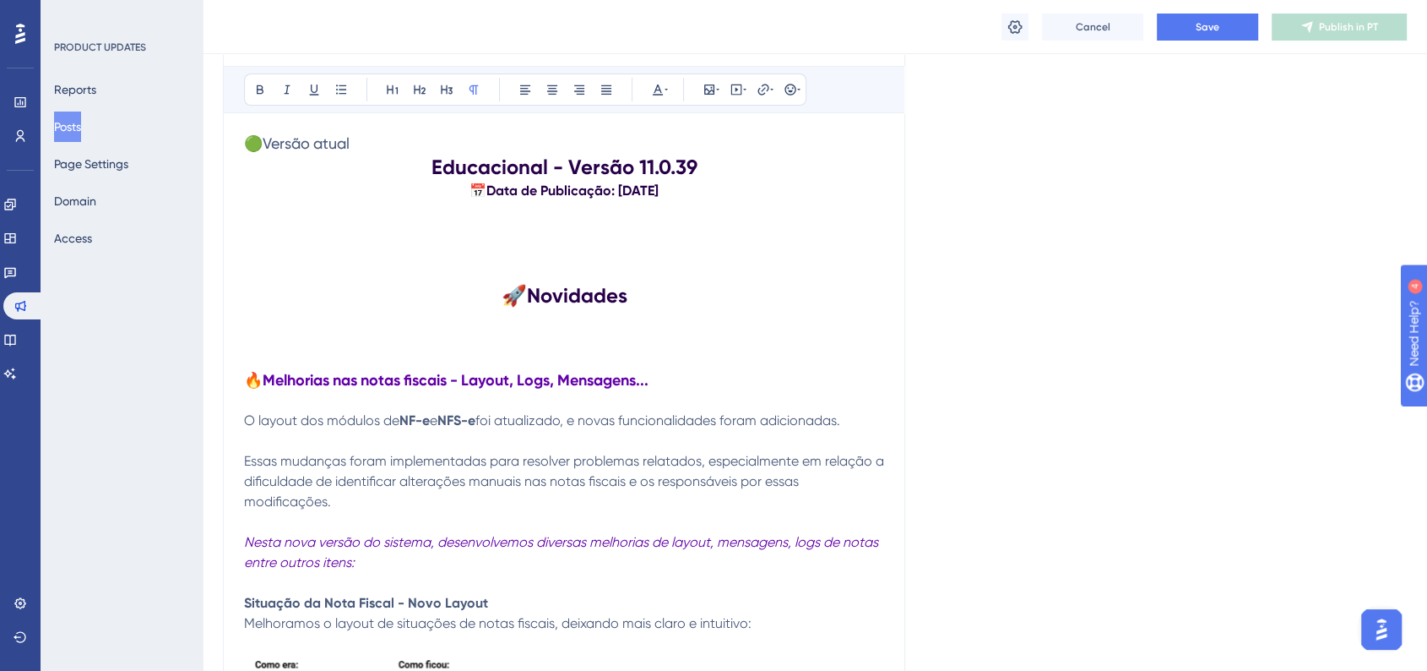
scroll to position [86, 0]
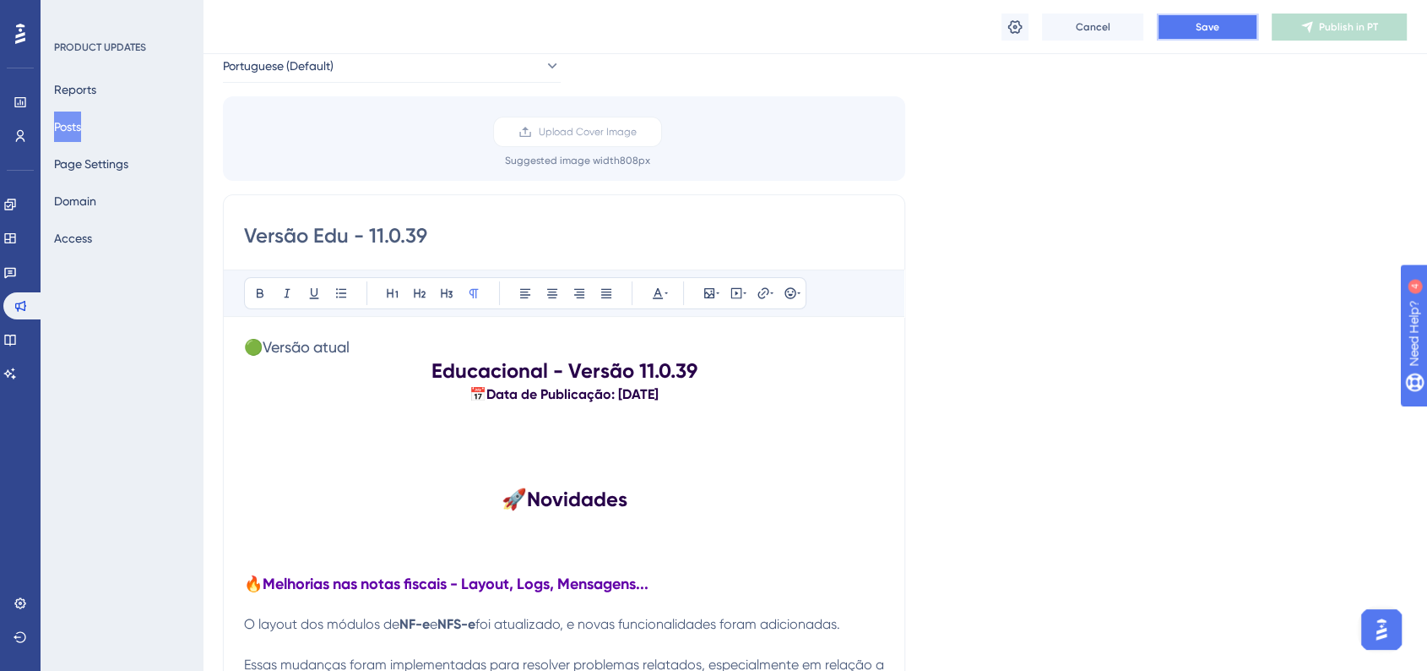
click at [1219, 29] on span "Save" at bounding box center [1208, 27] width 24 height 14
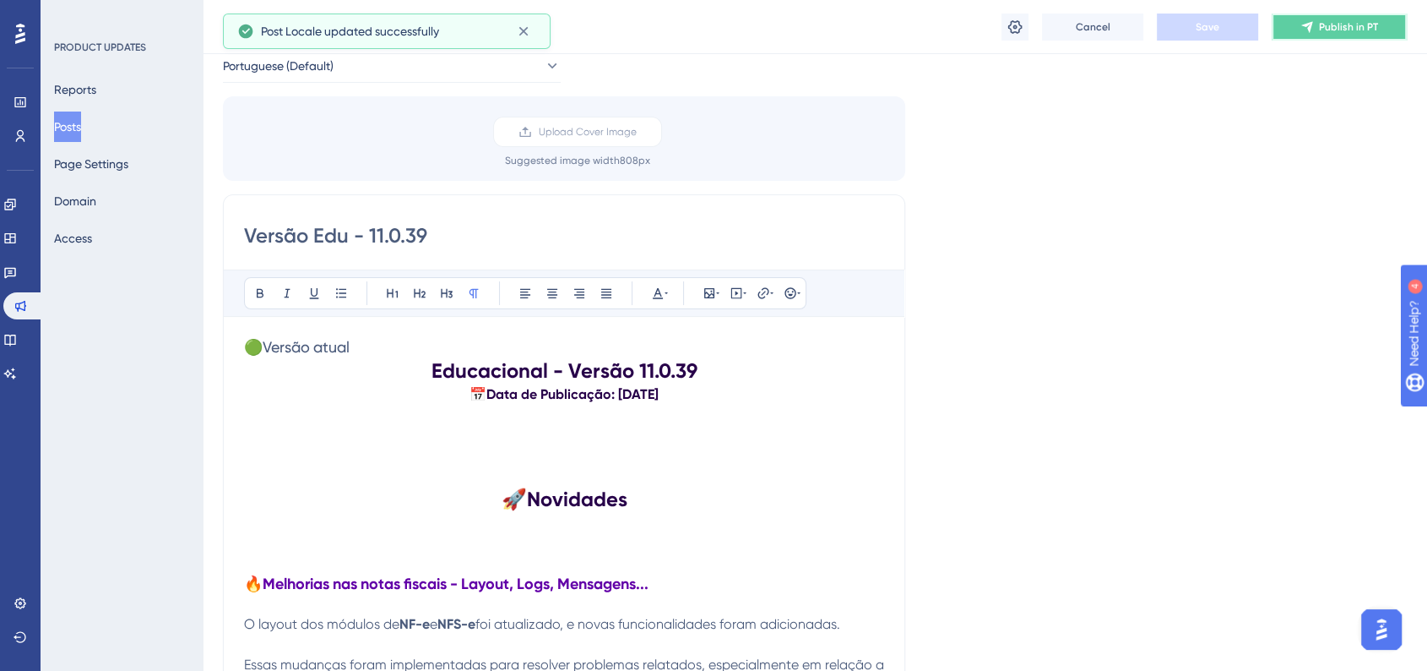
click at [1331, 31] on span "Publish in PT" at bounding box center [1348, 27] width 59 height 14
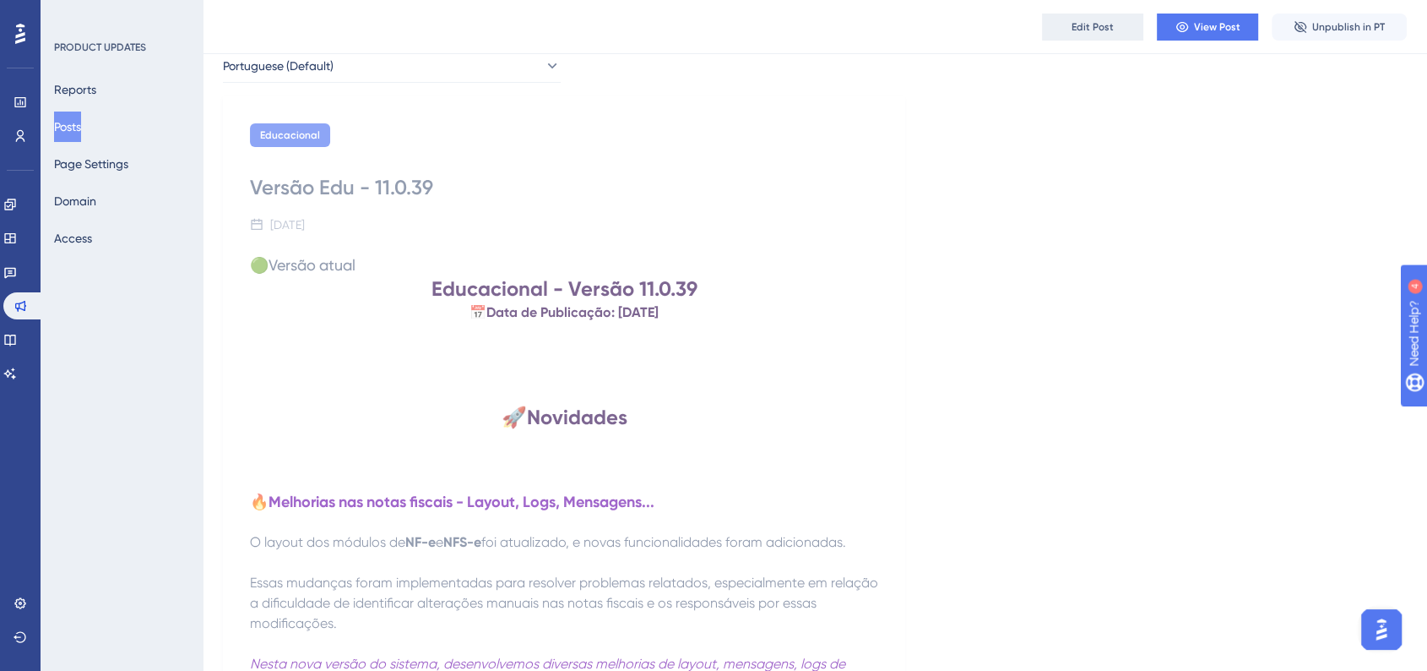
click at [1109, 31] on span "Edit Post" at bounding box center [1093, 27] width 42 height 14
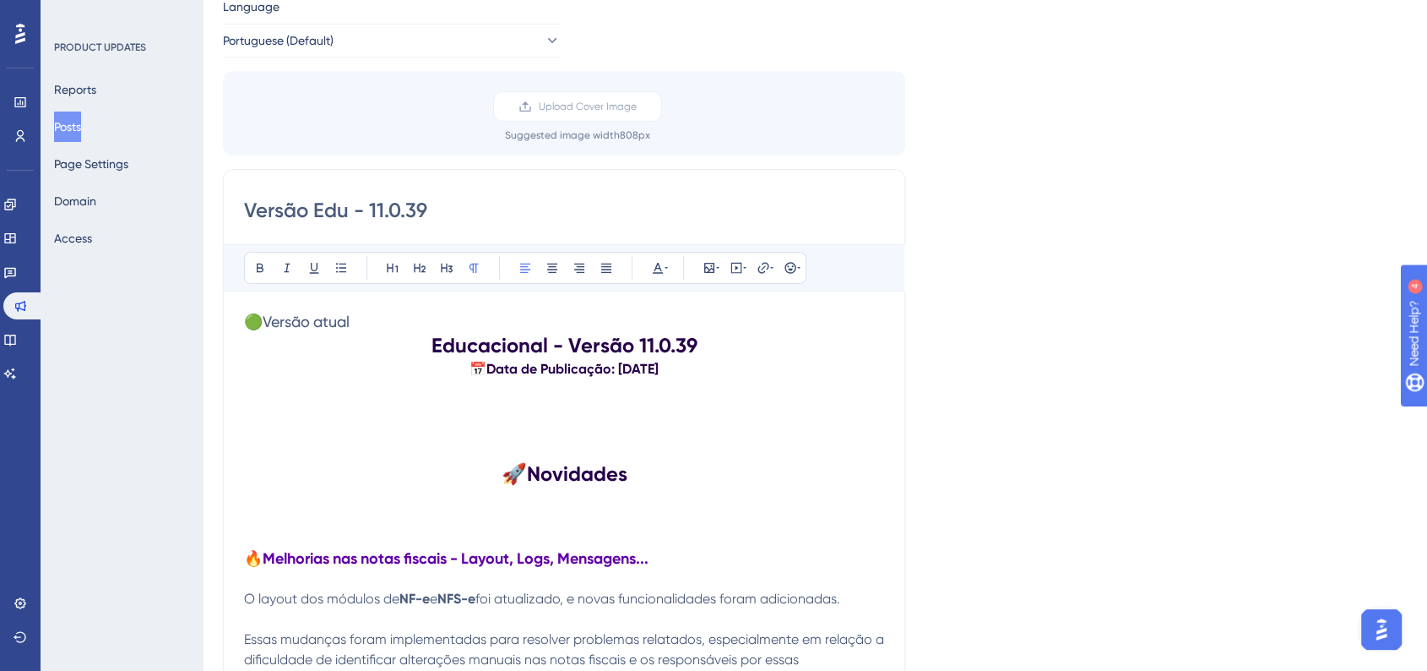
scroll to position [296, 0]
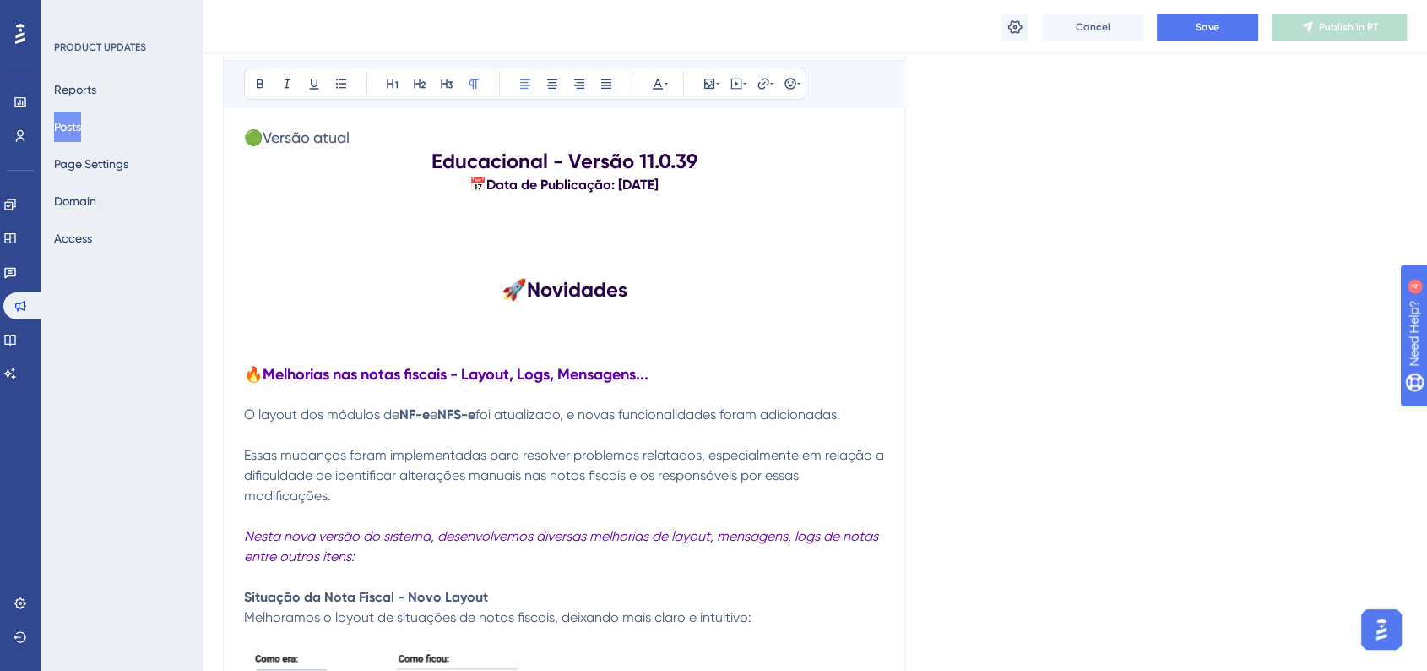
click at [666, 368] on h3 "🔥Melhorias nas notas fiscais - Layout, Logs, Mensagens..." at bounding box center [564, 374] width 640 height 20
click at [1198, 14] on button "Save" at bounding box center [1207, 27] width 101 height 27
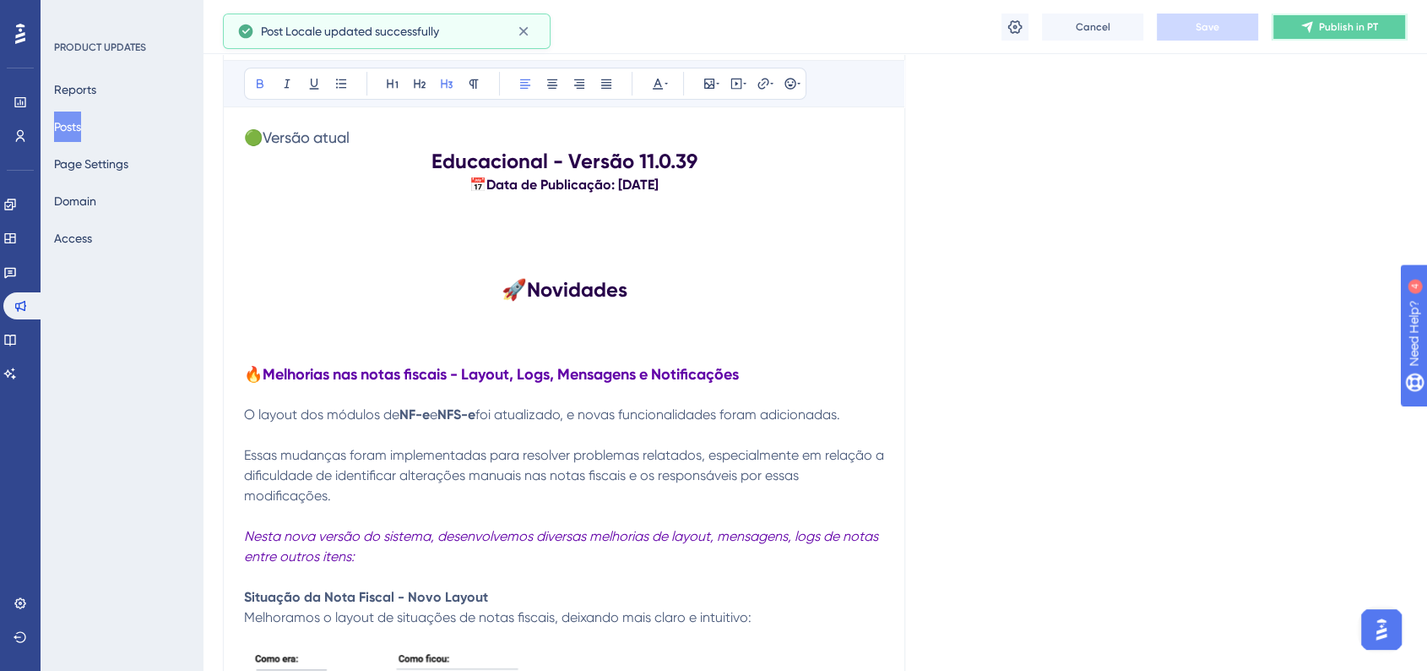
click at [1330, 29] on span "Publish in PT" at bounding box center [1348, 27] width 59 height 14
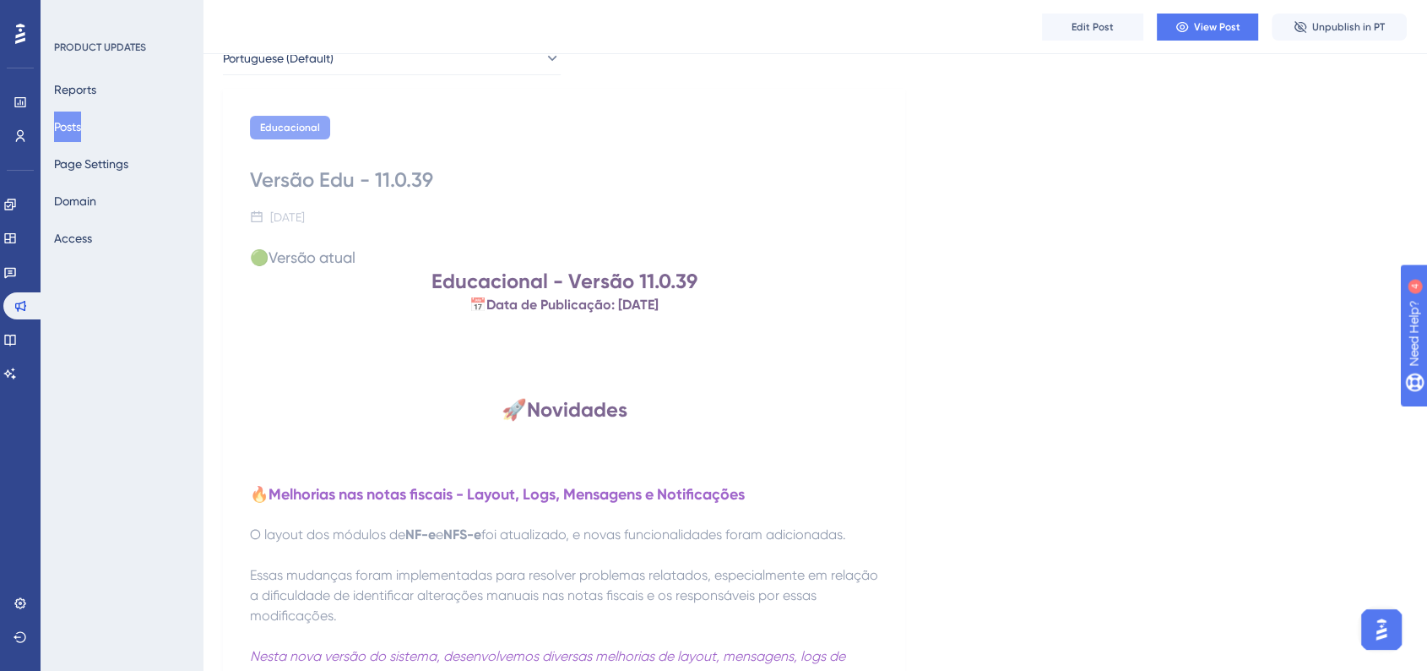
scroll to position [0, 0]
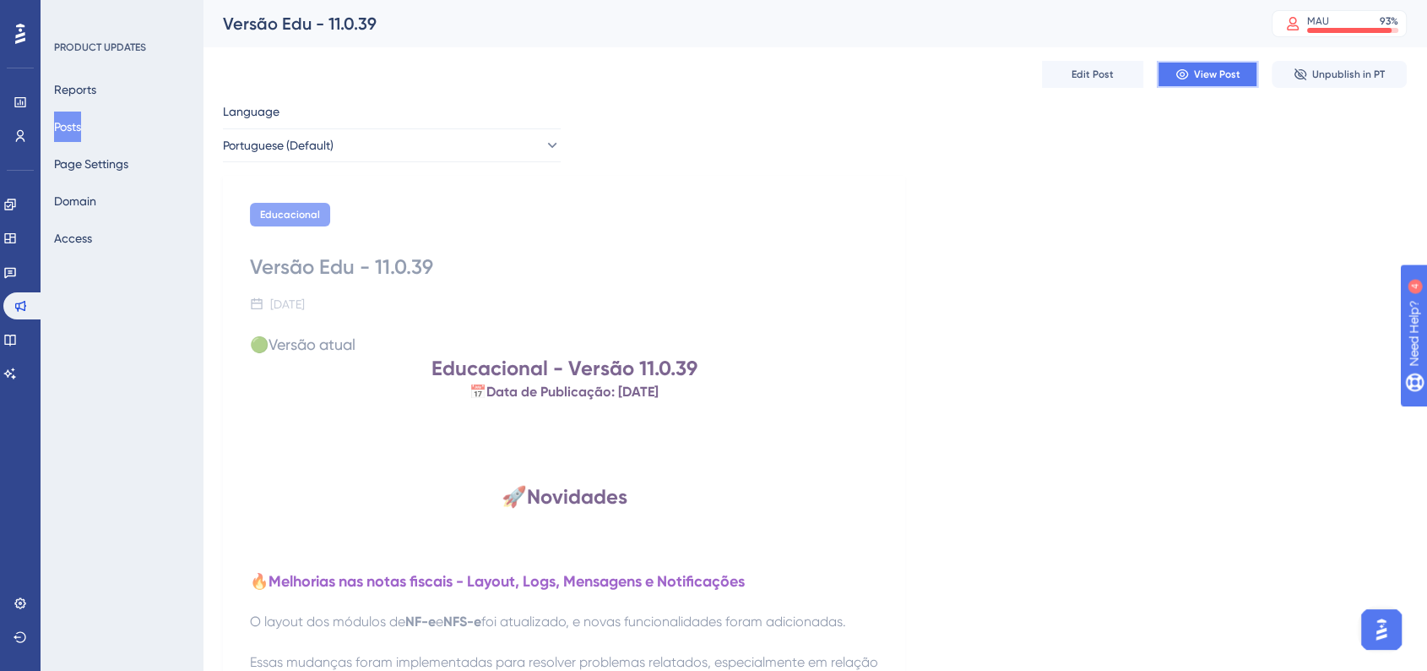
click at [1206, 84] on button "View Post" at bounding box center [1207, 74] width 101 height 27
click at [69, 128] on button "Posts" at bounding box center [67, 126] width 27 height 30
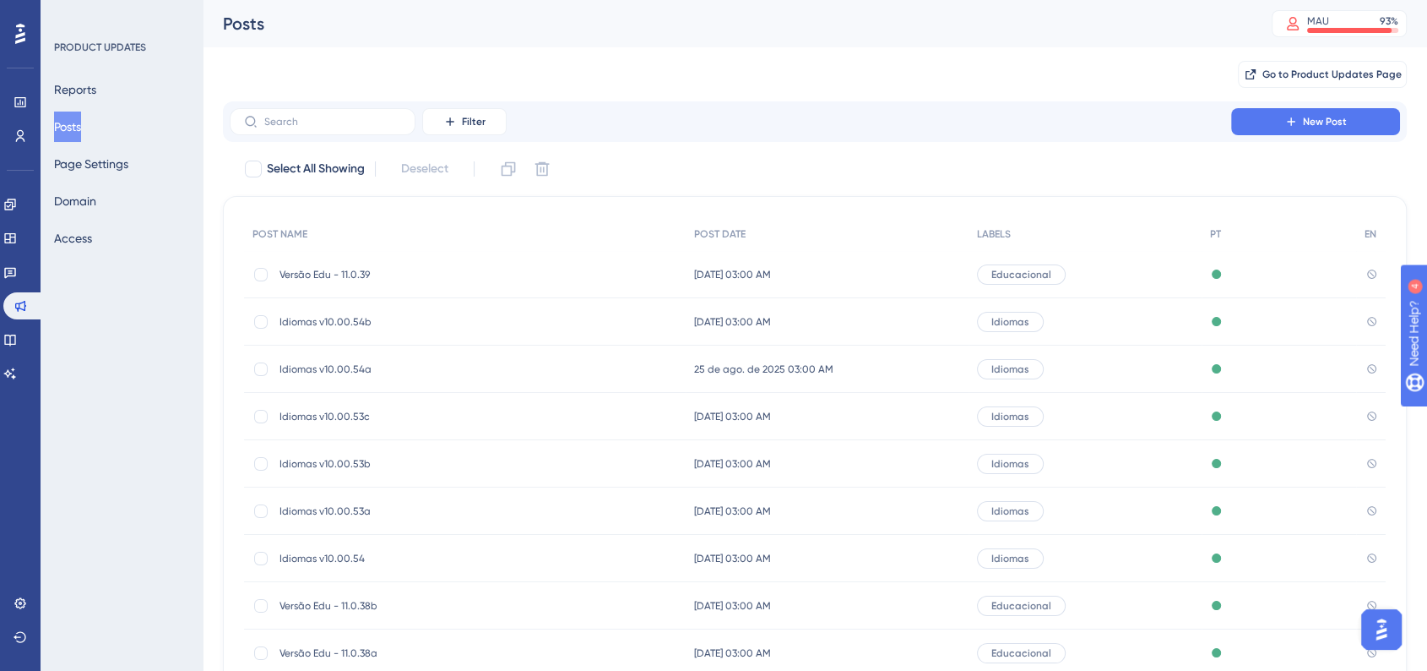
click at [394, 603] on span "Versão Edu - 11.0.38b" at bounding box center [415, 606] width 270 height 14
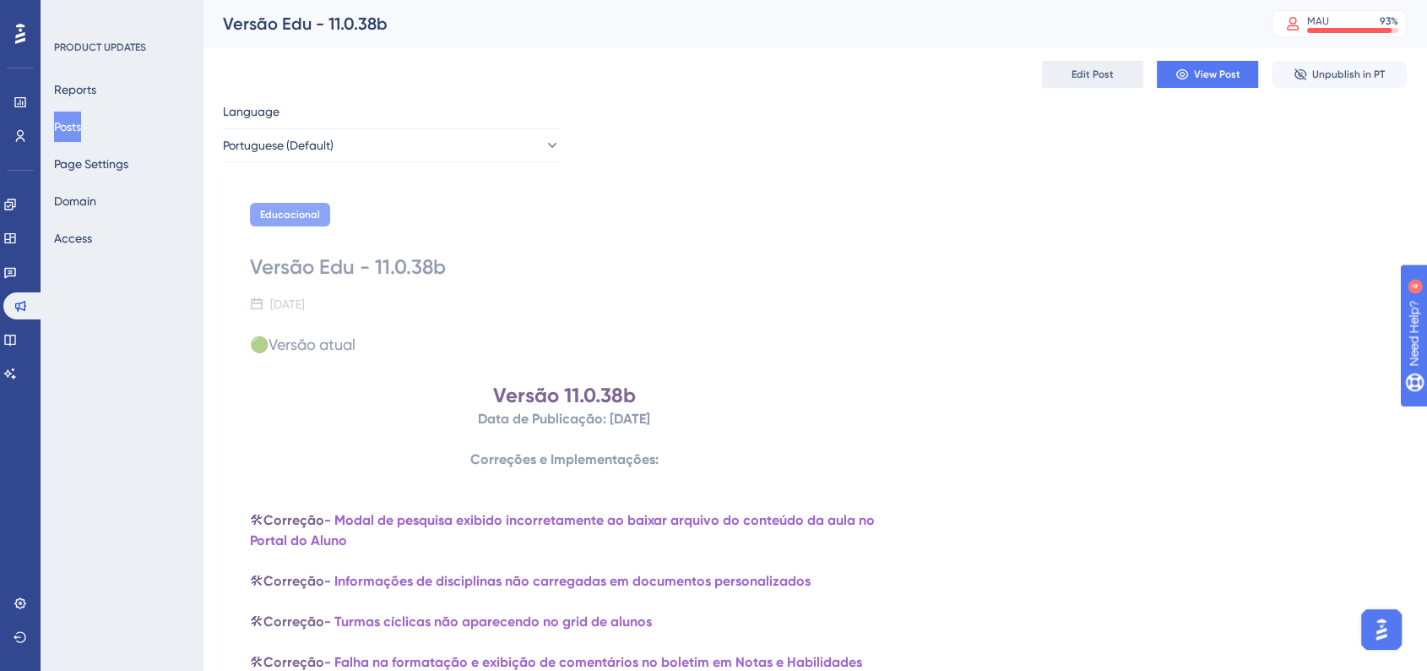
click at [1099, 66] on button "Edit Post" at bounding box center [1092, 74] width 101 height 27
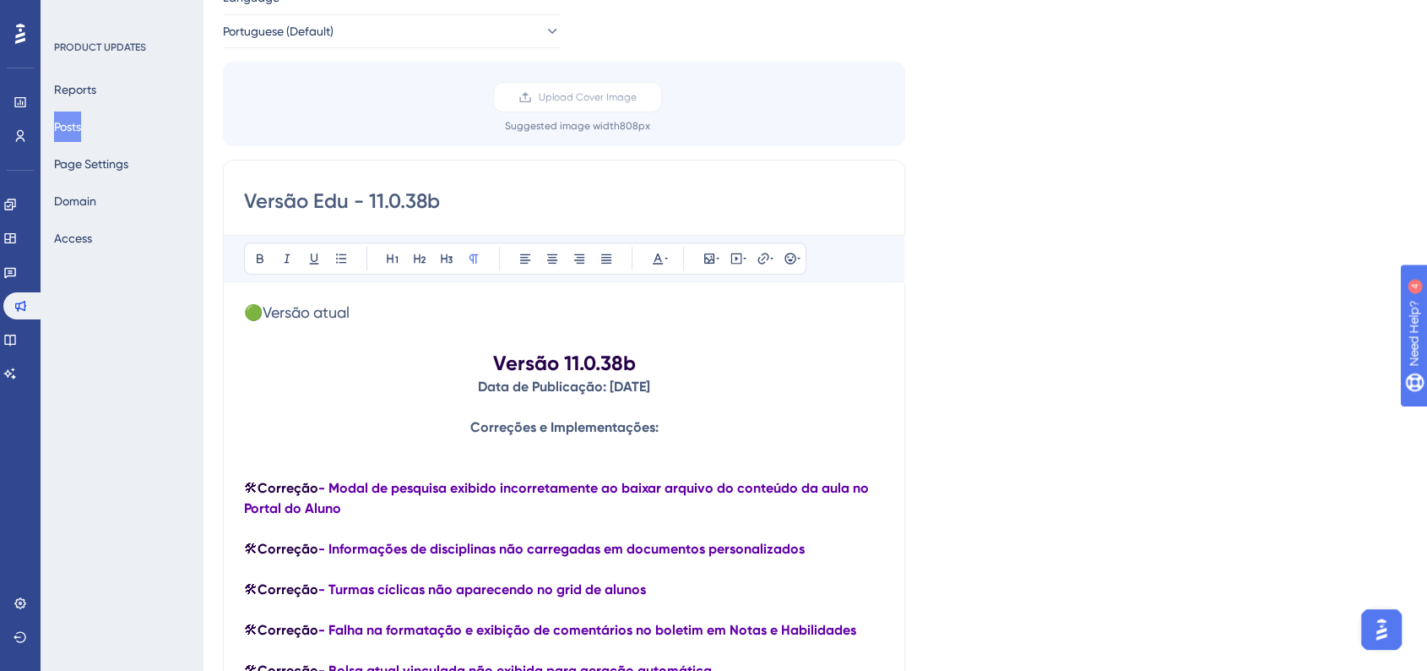
scroll to position [8, 0]
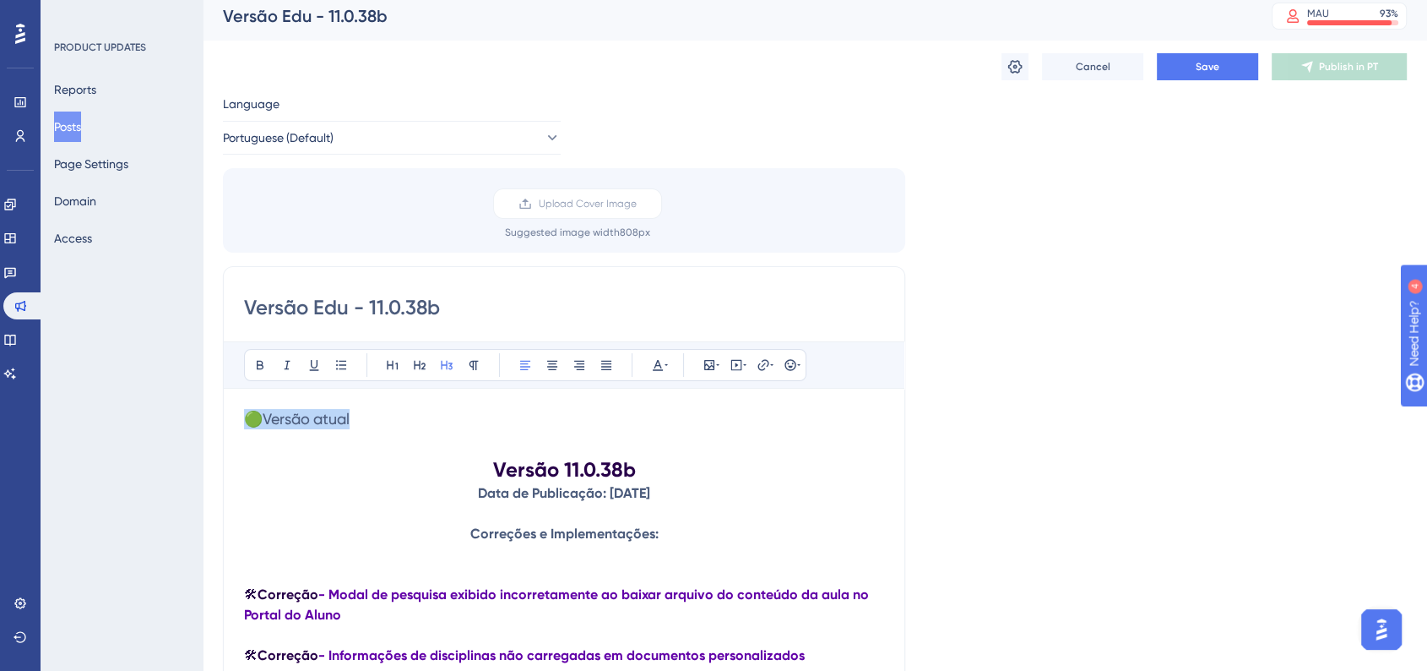
drag, startPoint x: 361, startPoint y: 417, endPoint x: 229, endPoint y: 421, distance: 132.7
click at [229, 421] on div "Versão Edu - 11.0.38b Bold Italic Underline Bullet Point Heading 1 Heading 2 He…" at bounding box center [564, 577] width 682 height 623
click at [1000, 441] on div "Language Portuguese (Default) Upload Cover Image Suggested image width 808 px V…" at bounding box center [815, 539] width 1184 height 890
click at [1209, 79] on div "Cancel Save Publish in PT" at bounding box center [815, 67] width 1184 height 54
click at [1218, 70] on span "Save" at bounding box center [1208, 67] width 24 height 14
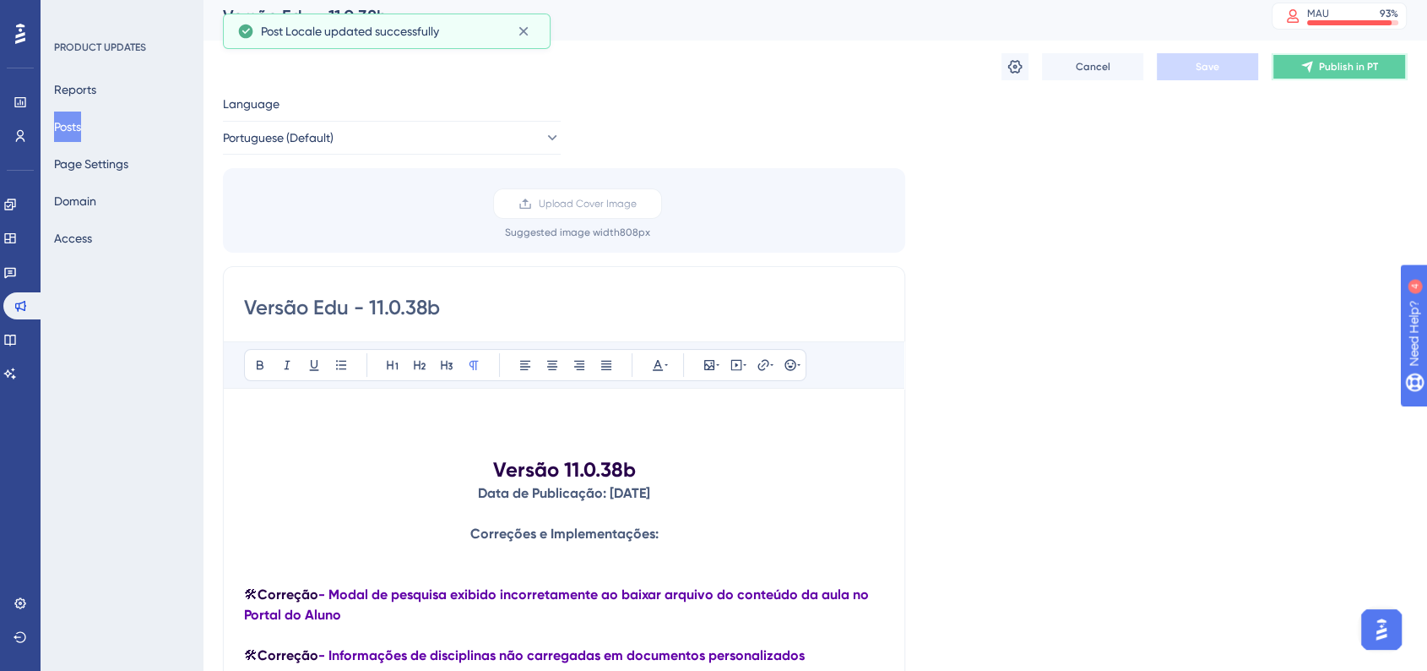
click at [1362, 67] on span "Publish in PT" at bounding box center [1348, 67] width 59 height 14
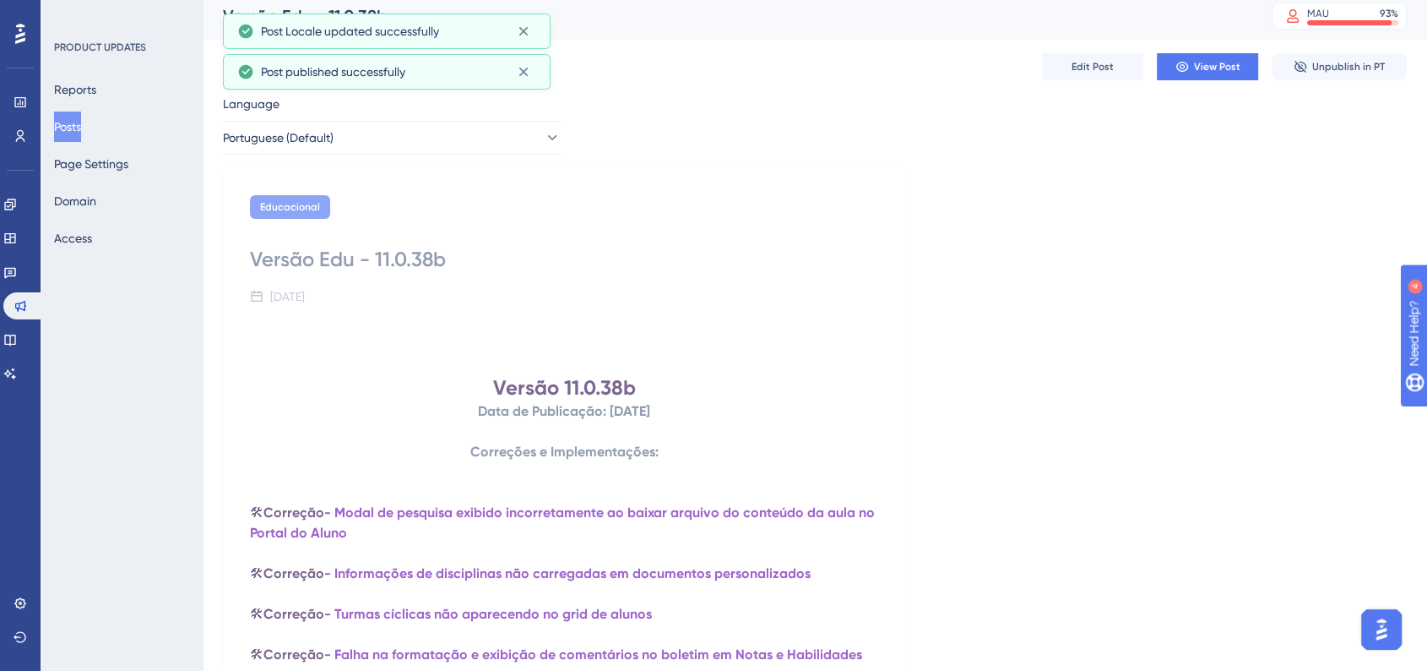
click at [78, 136] on button "Posts" at bounding box center [67, 126] width 27 height 30
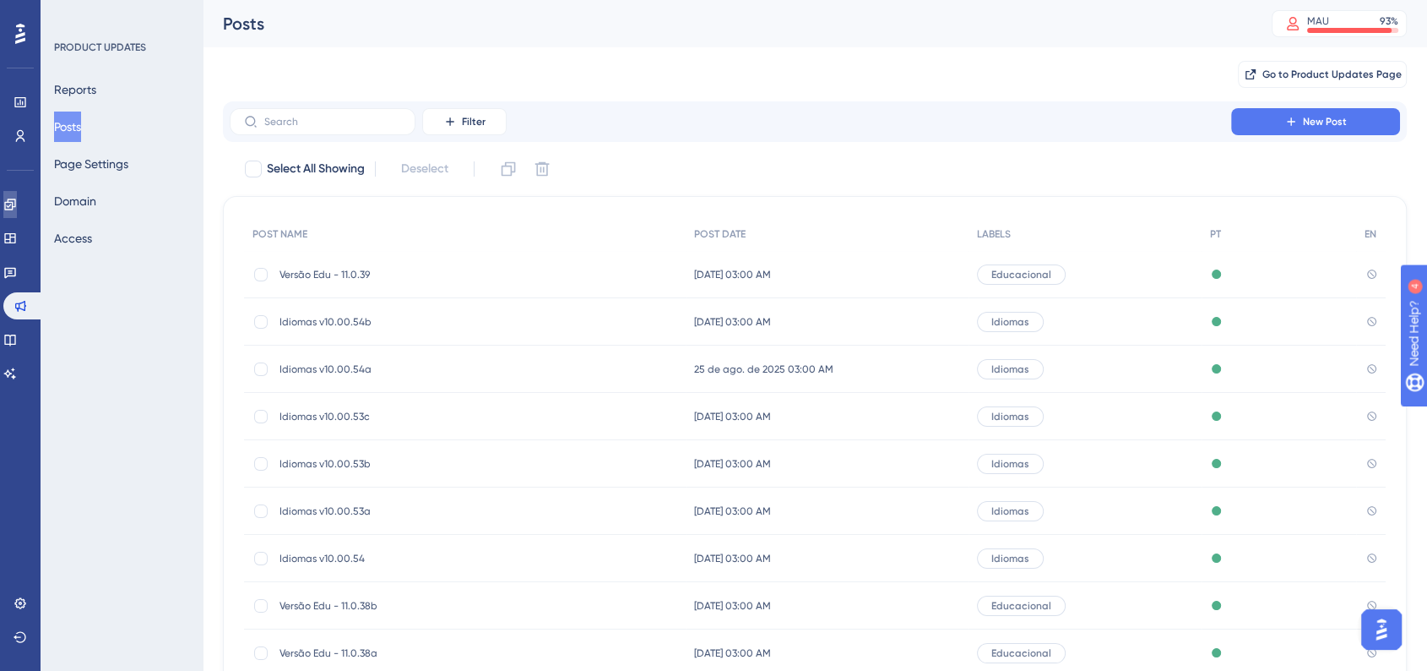
drag, startPoint x: 25, startPoint y: 204, endPoint x: 217, endPoint y: 264, distance: 200.9
click at [15, 204] on icon at bounding box center [9, 203] width 11 height 11
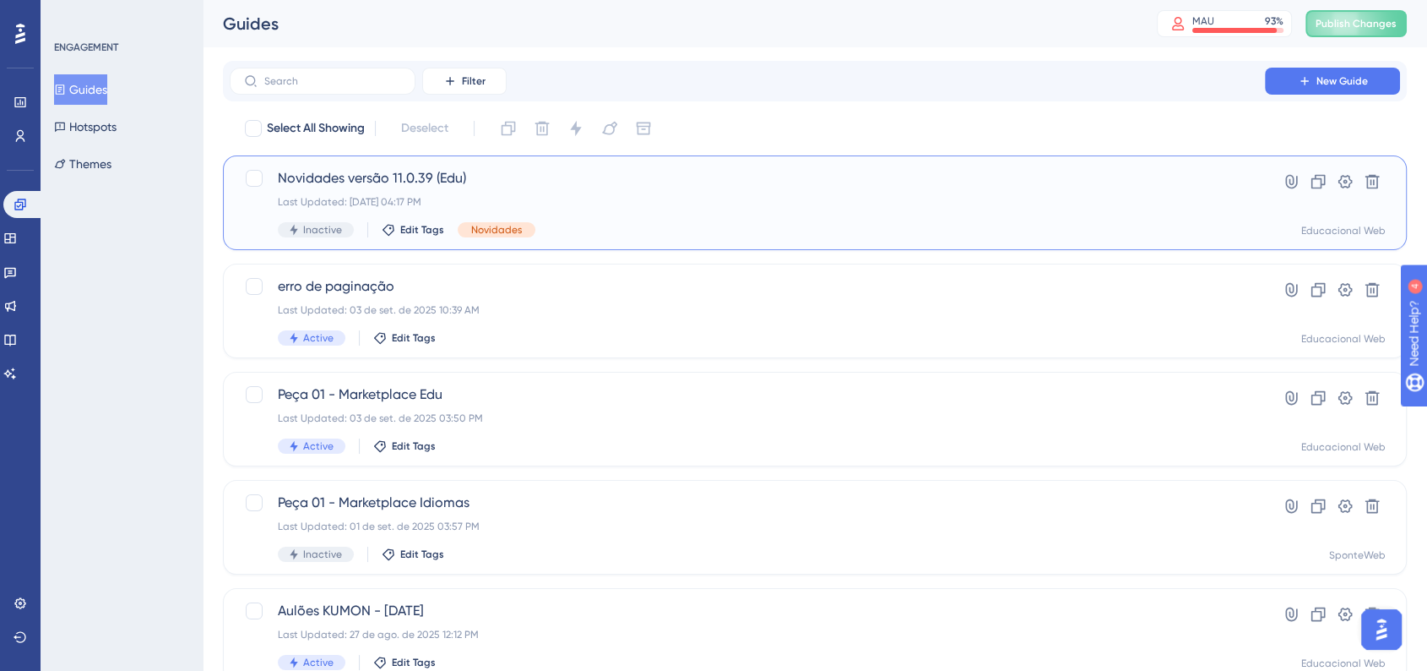
click at [750, 231] on div "Inactive Edit Tags Novidades" at bounding box center [747, 229] width 939 height 15
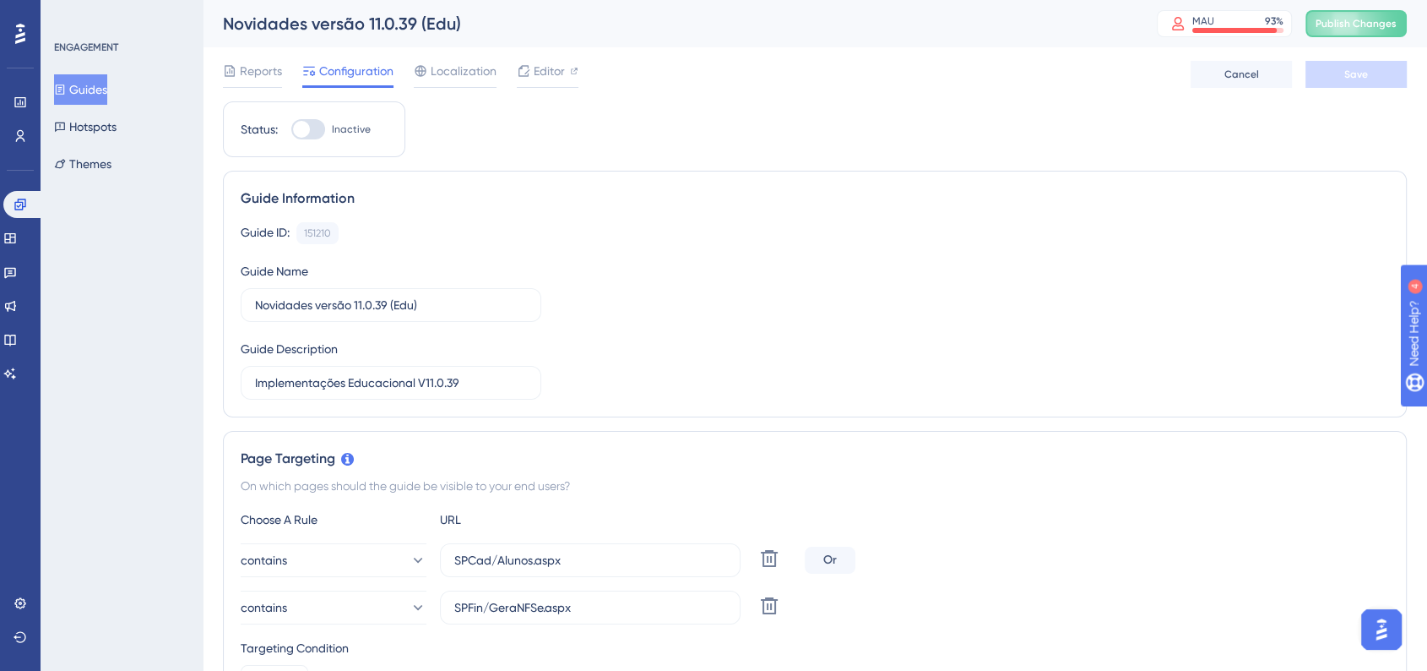
click at [311, 130] on div at bounding box center [308, 129] width 34 height 20
click at [291, 130] on input "Inactive" at bounding box center [291, 129] width 1 height 1
checkbox input "true"
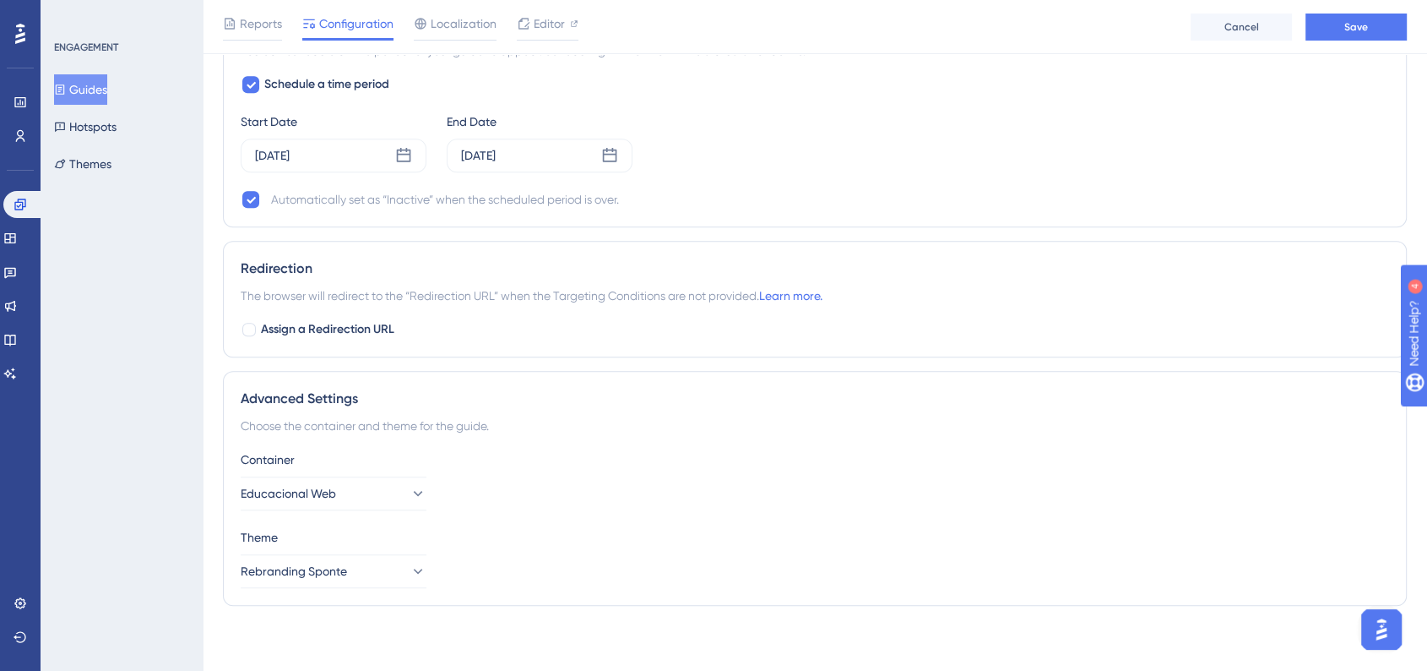
scroll to position [1242, 0]
click at [389, 504] on button "Educacional Web" at bounding box center [334, 492] width 186 height 34
click at [385, 530] on div "Educacional Web Educacional Web" at bounding box center [333, 543] width 137 height 34
click at [723, 479] on div "Container Educacional Web" at bounding box center [815, 478] width 1149 height 61
click at [408, 579] on button "Rebranding Sponte" at bounding box center [334, 569] width 186 height 34
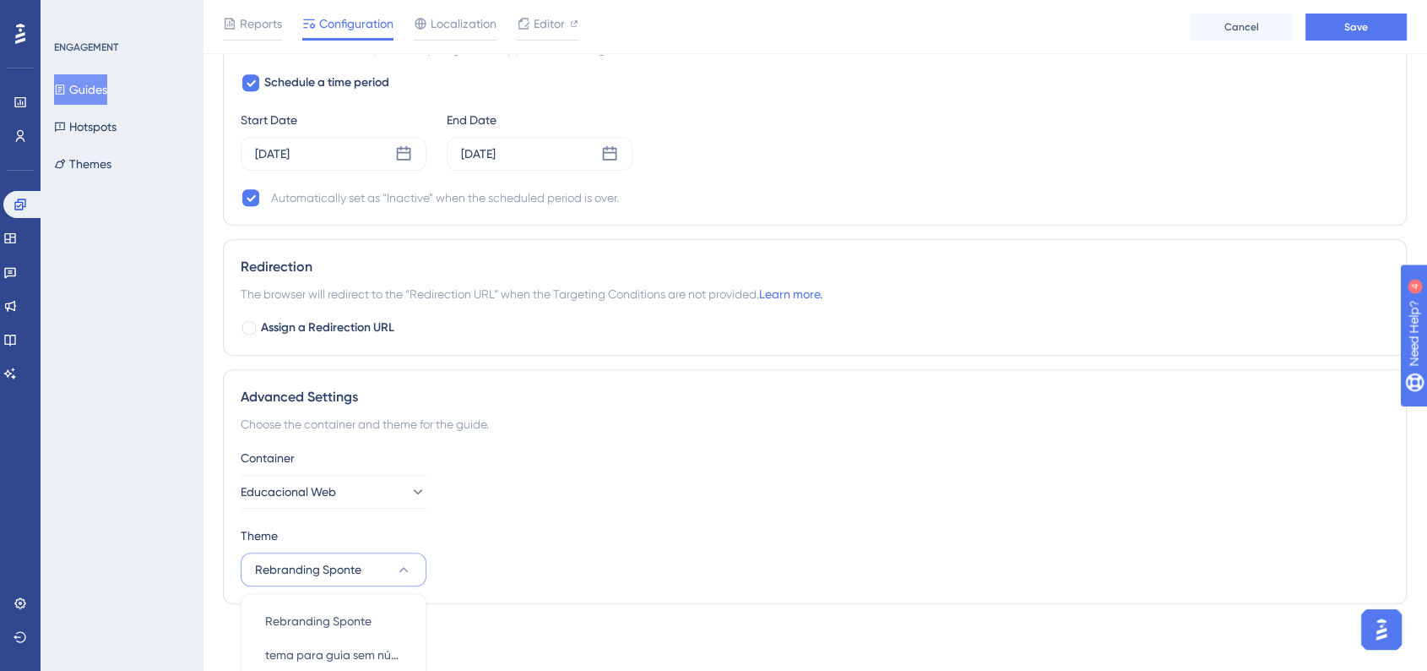
scroll to position [1367, 0]
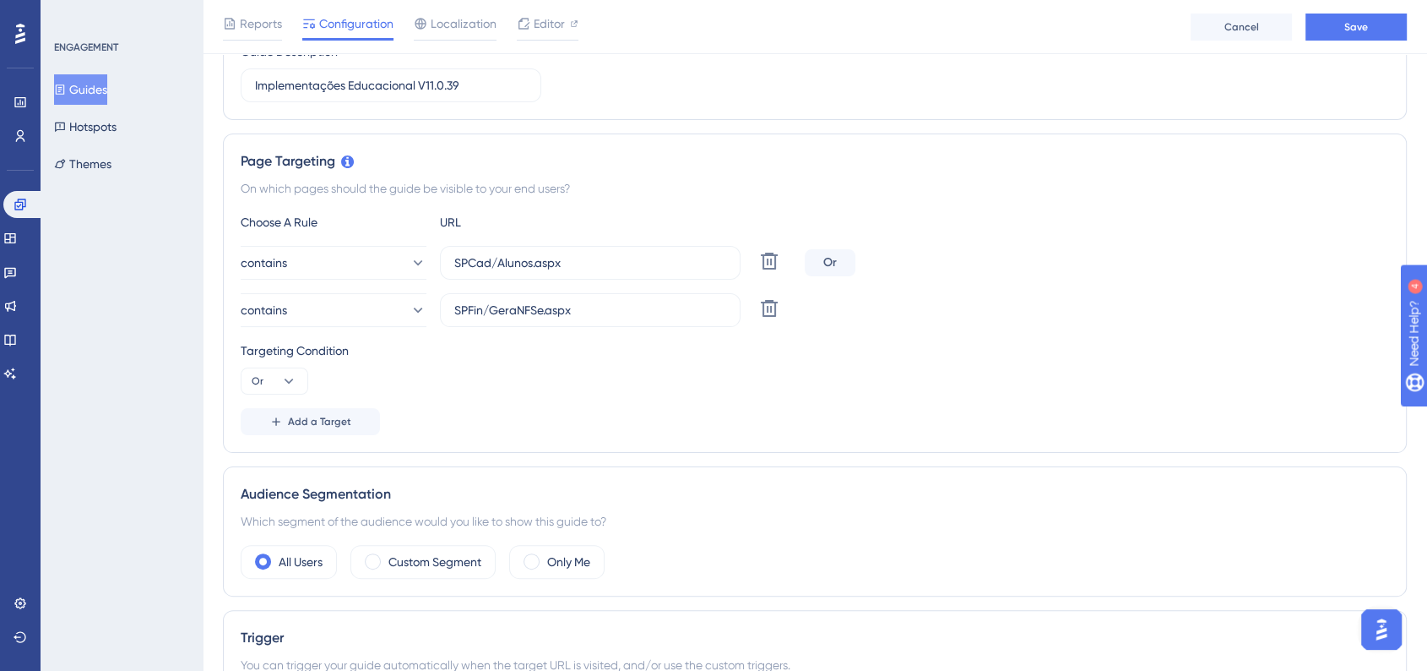
scroll to position [0, 0]
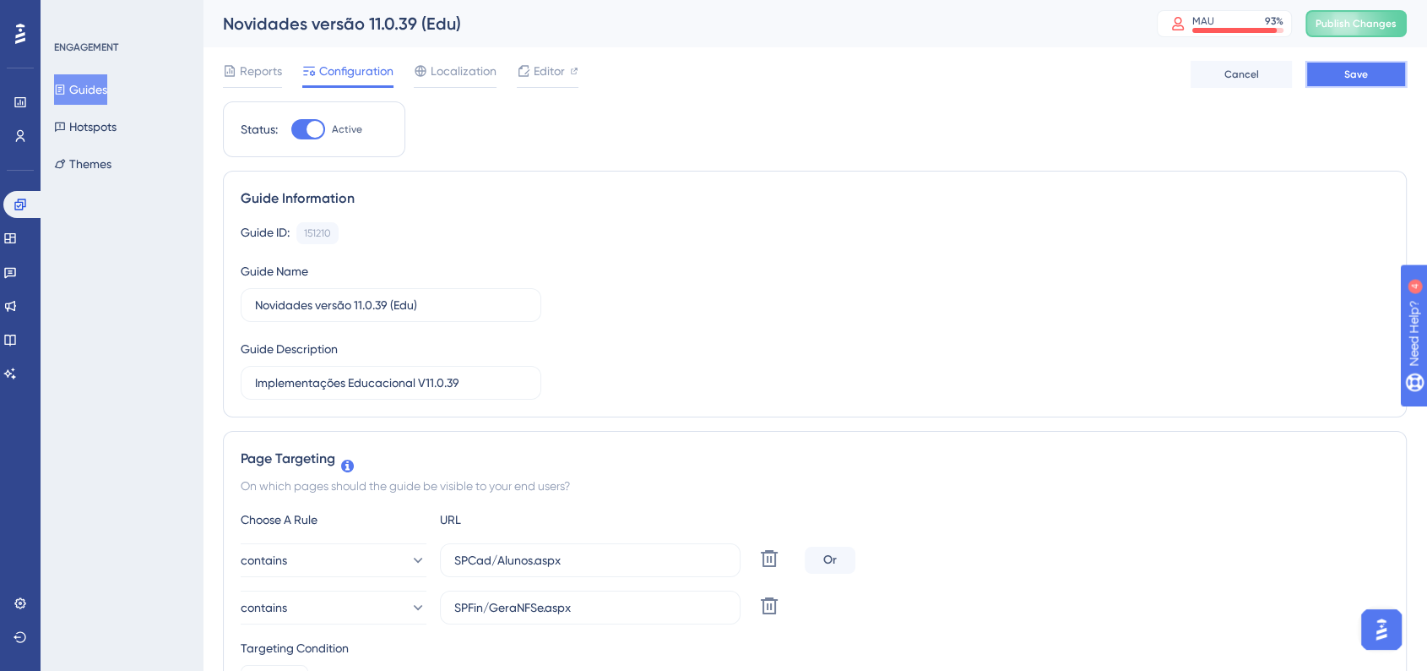
click at [1349, 72] on span "Save" at bounding box center [1357, 75] width 24 height 14
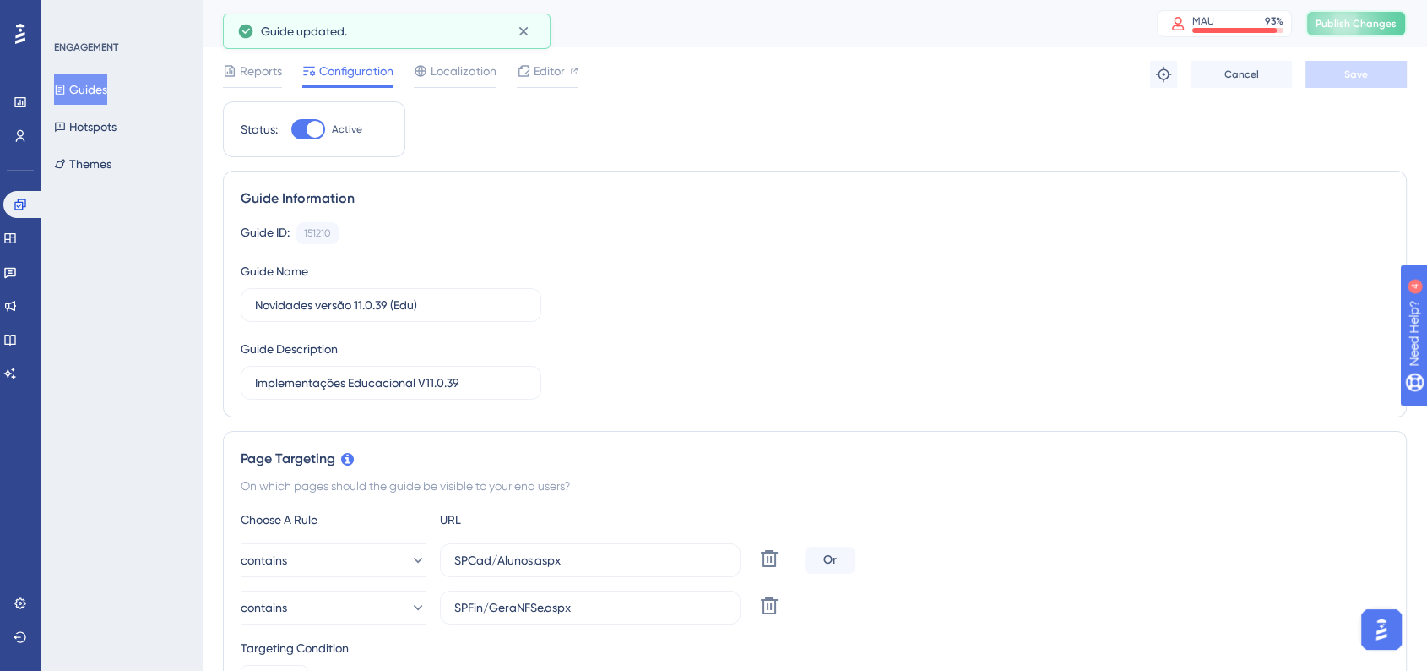
click at [1385, 17] on span "Publish Changes" at bounding box center [1356, 24] width 81 height 14
click at [106, 90] on button "Guides" at bounding box center [80, 89] width 53 height 30
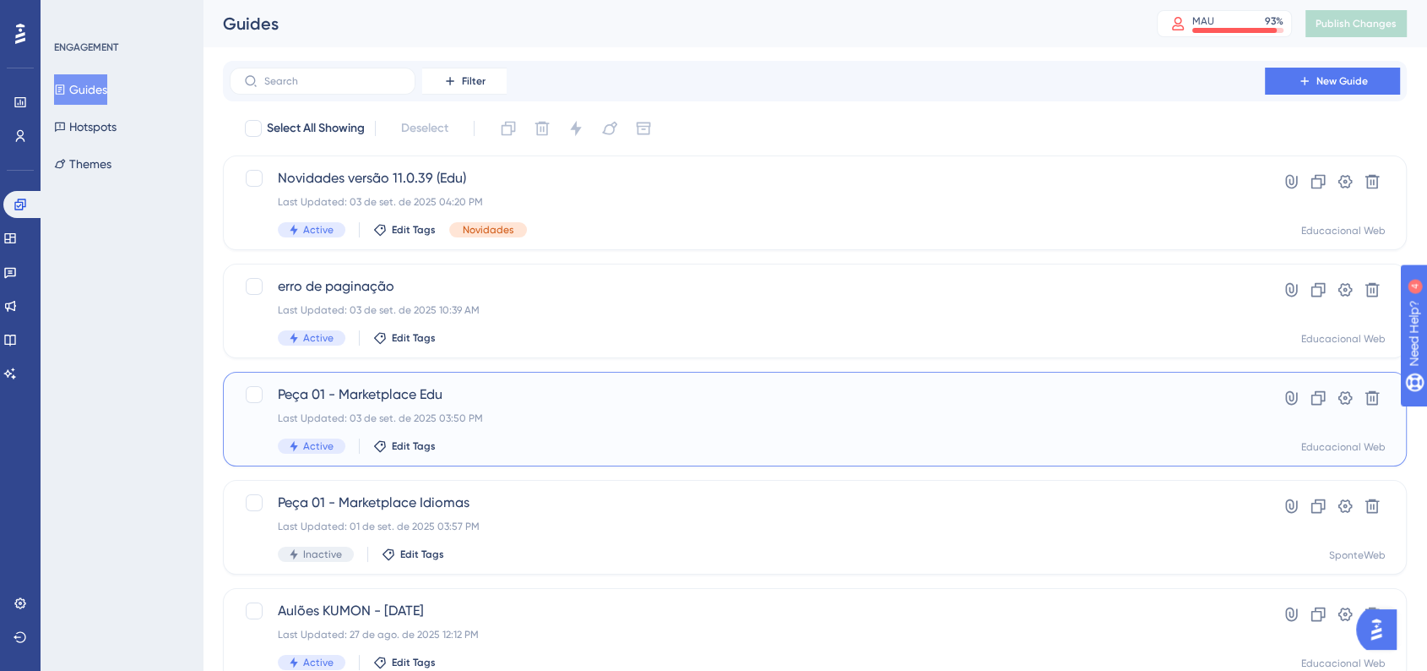
click at [465, 400] on span "Peça 01 - Marketplace Edu" at bounding box center [747, 394] width 939 height 20
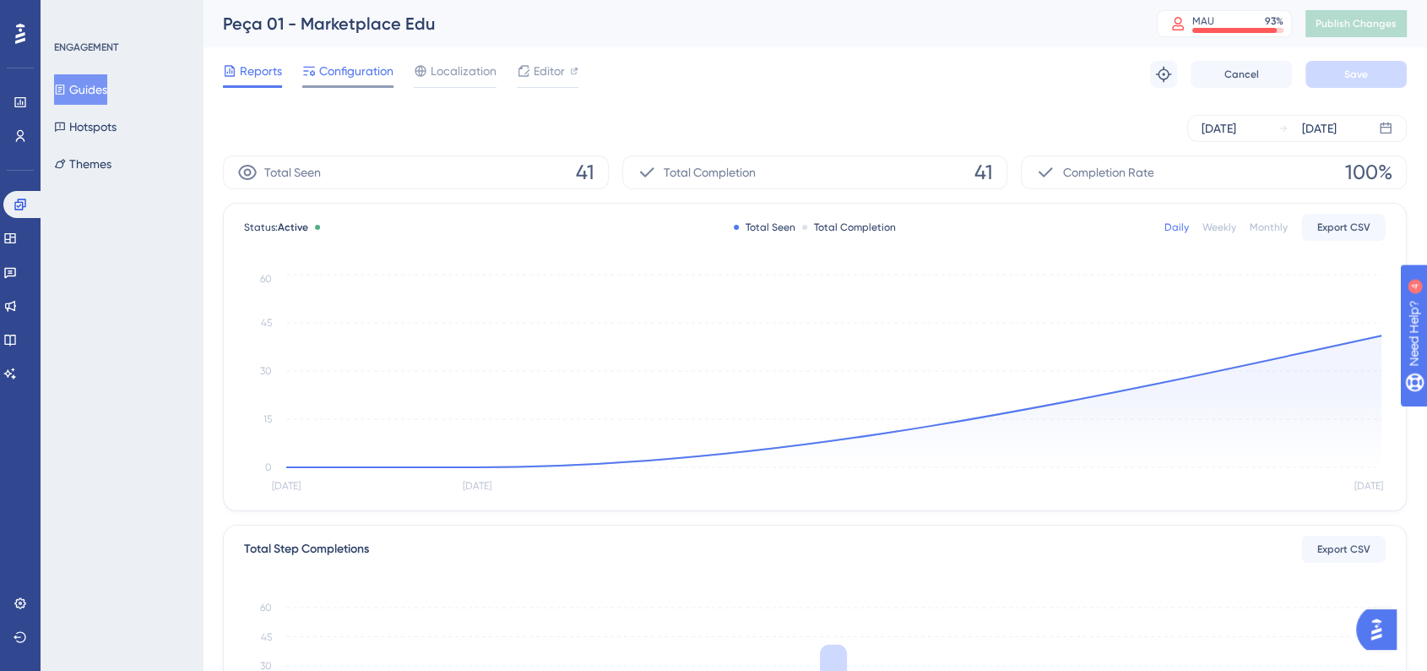
click at [334, 79] on span "Configuration" at bounding box center [356, 71] width 74 height 20
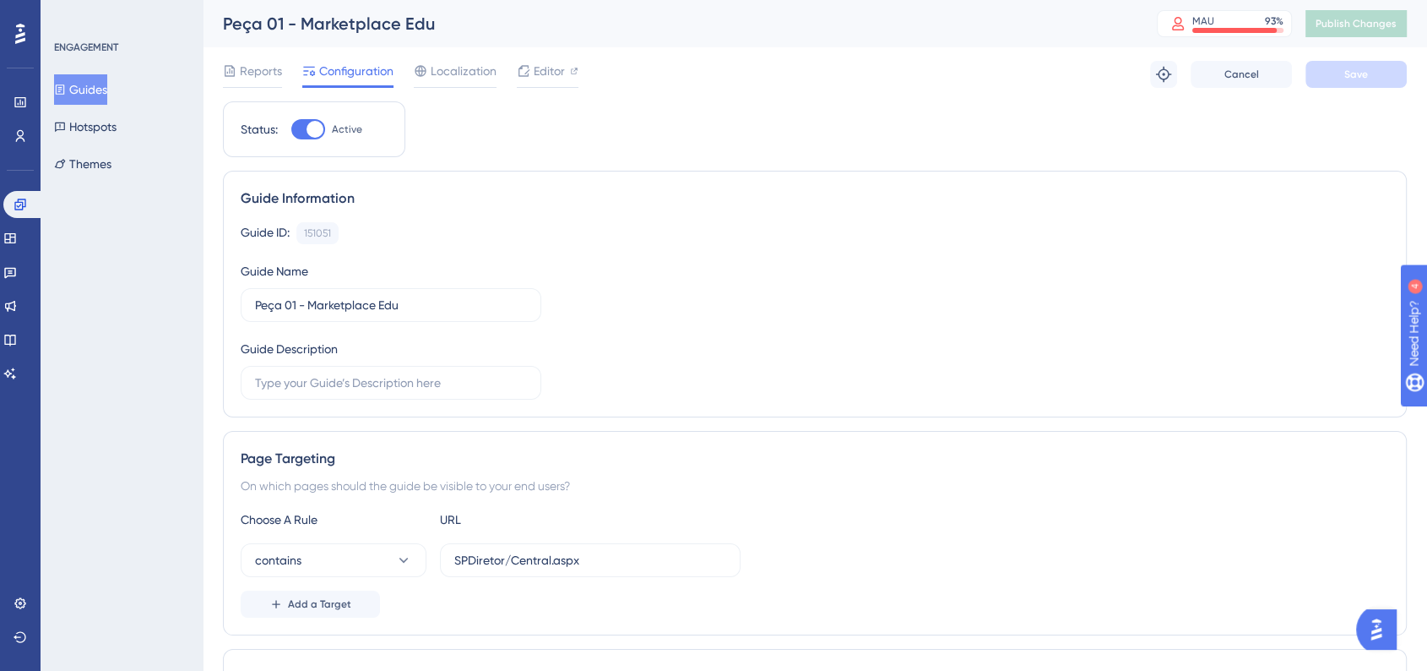
click at [311, 127] on div at bounding box center [315, 129] width 17 height 17
click at [291, 129] on input "Active" at bounding box center [291, 129] width 1 height 1
checkbox input "false"
click at [1351, 73] on span "Save" at bounding box center [1357, 75] width 24 height 14
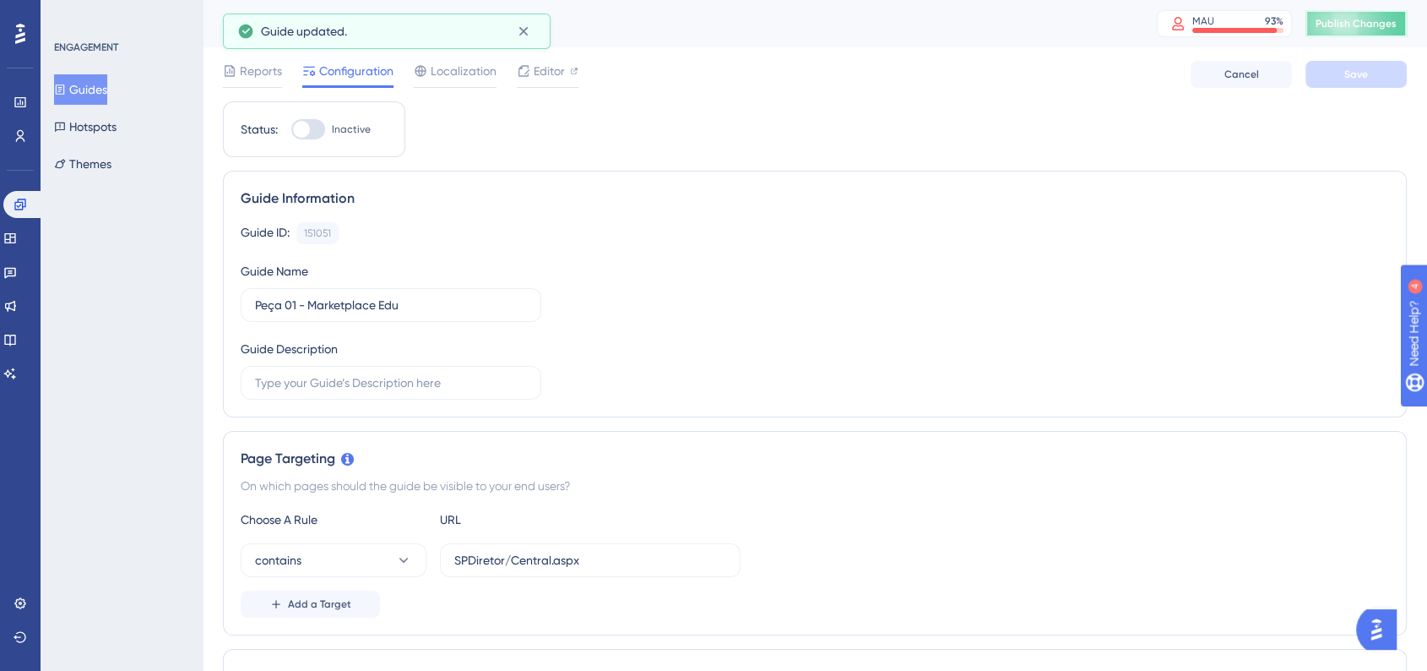
click at [1407, 20] on button "Publish Changes" at bounding box center [1356, 23] width 101 height 27
click at [106, 90] on button "Guides" at bounding box center [80, 89] width 53 height 30
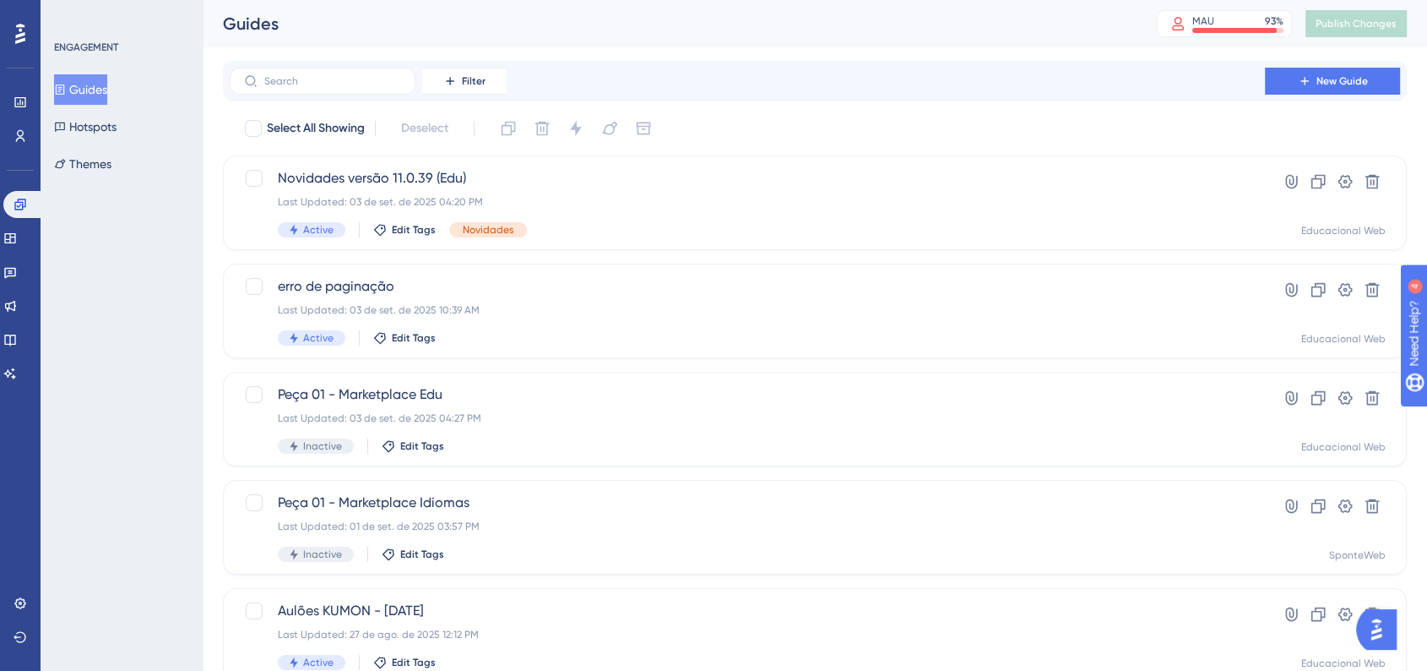
click at [95, 327] on div "ENGAGEMENT Guides Hotspots Themes" at bounding box center [122, 335] width 162 height 671
click at [1369, 25] on span "Publish Changes" at bounding box center [1356, 24] width 81 height 14
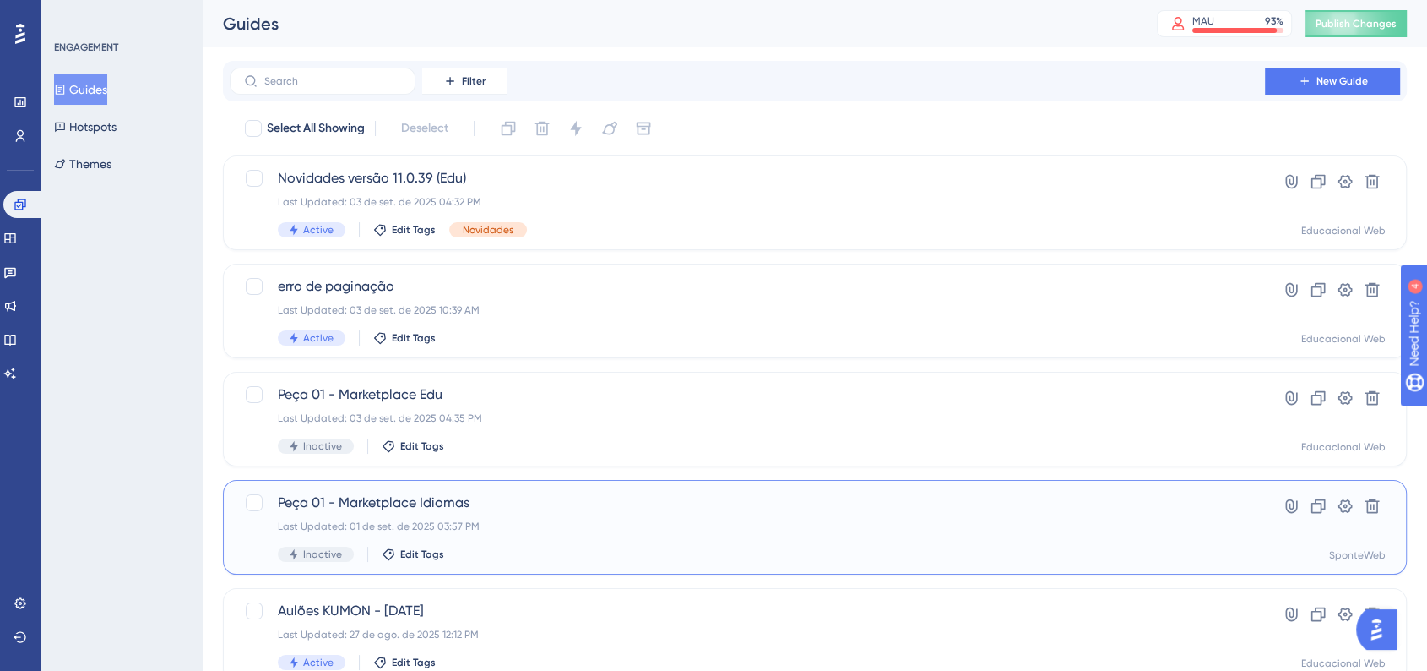
click at [466, 495] on span "Peça 01 - Marketplace Idiomas" at bounding box center [747, 502] width 939 height 20
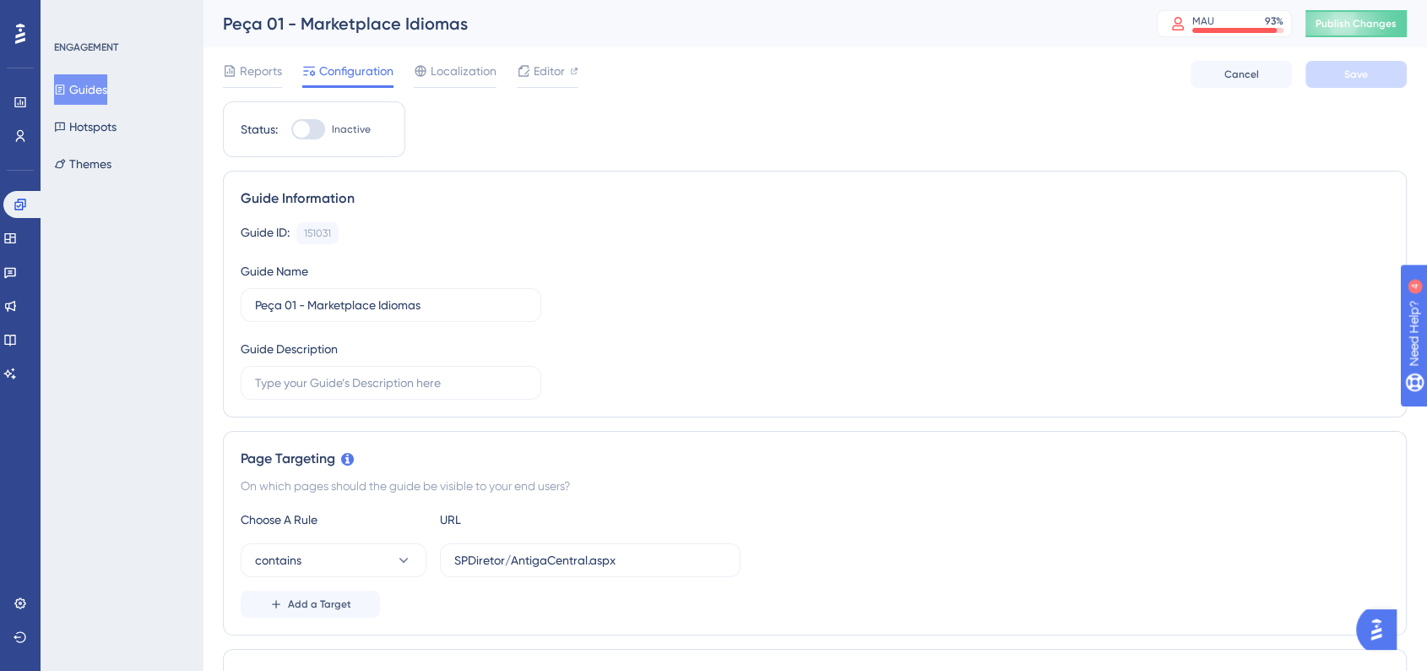
click at [84, 95] on button "Guides" at bounding box center [80, 89] width 53 height 30
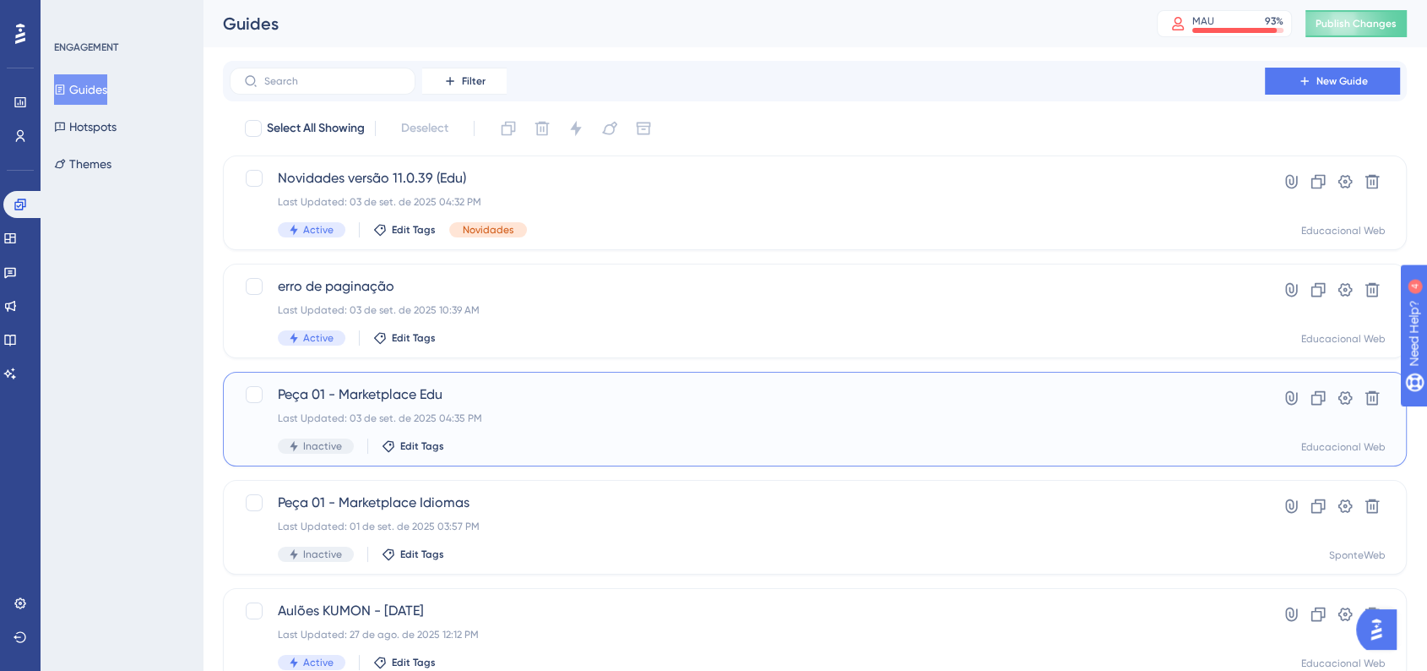
click at [417, 414] on div "Last Updated: 03 de set. de 2025 04:35 PM" at bounding box center [747, 418] width 939 height 14
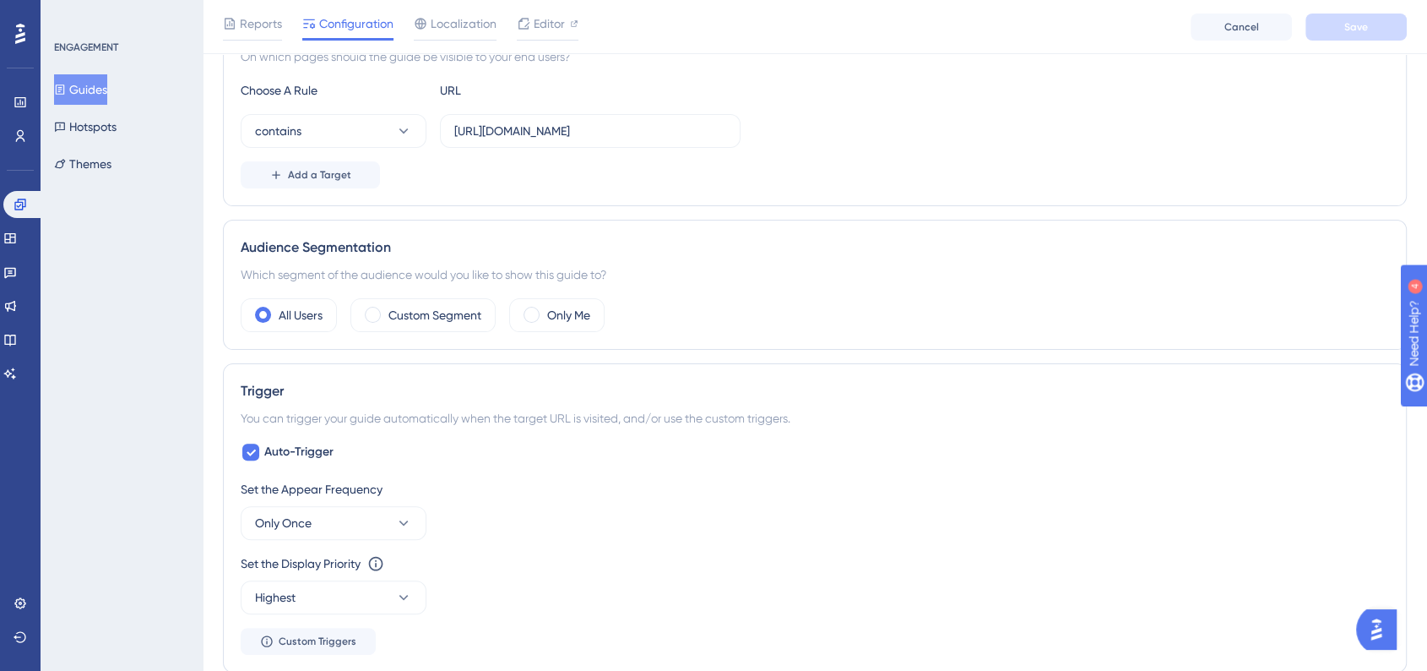
scroll to position [469, 0]
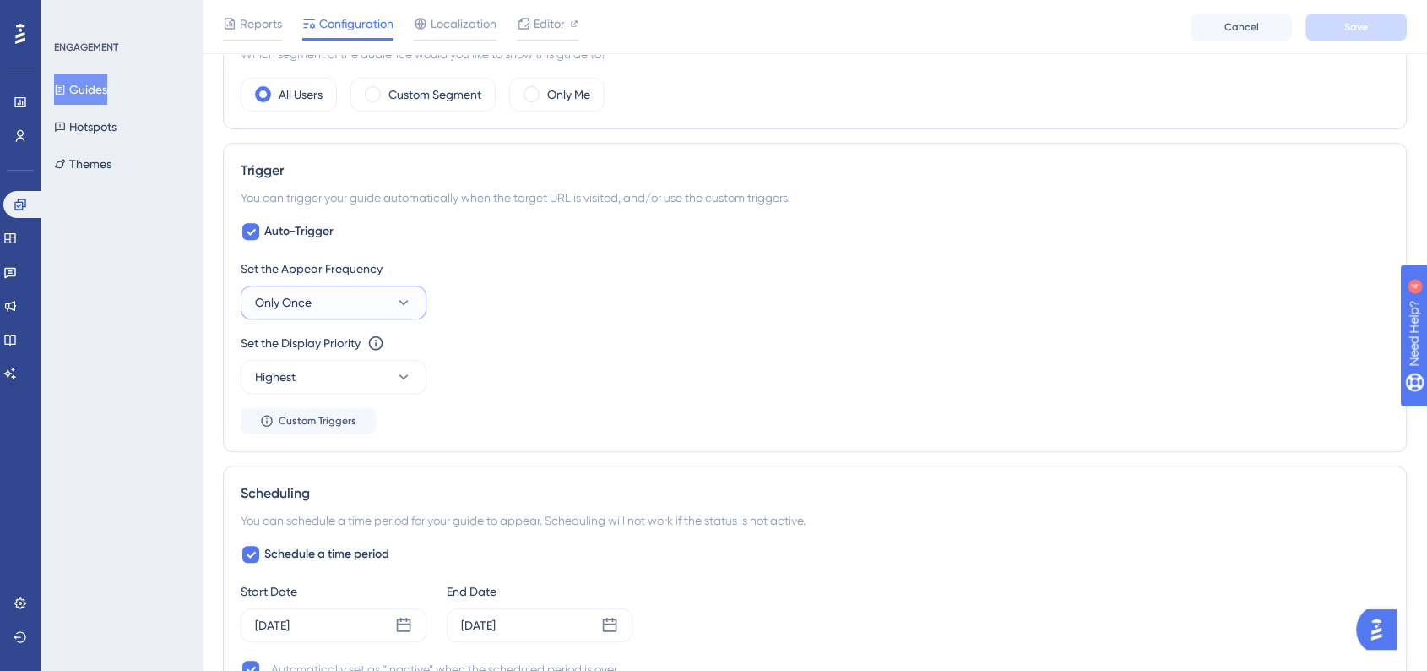
click at [383, 293] on button "Only Once" at bounding box center [334, 302] width 186 height 34
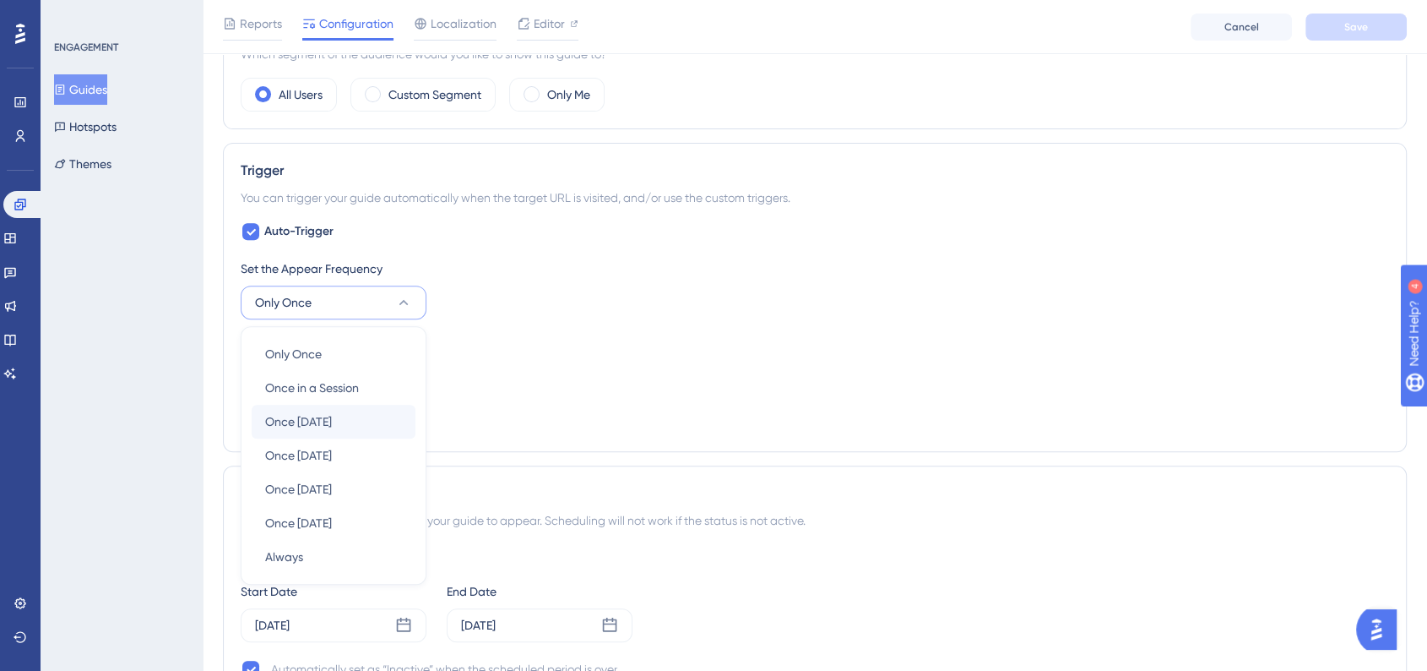
scroll to position [774, 0]
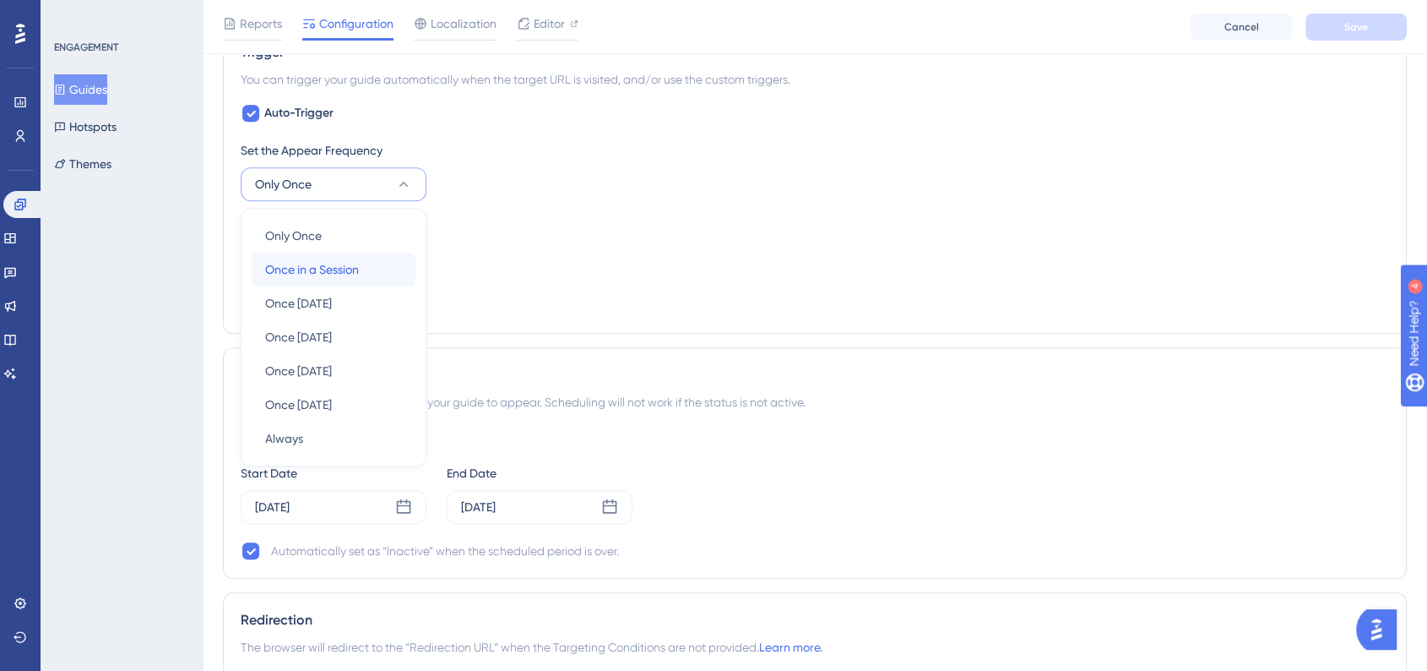
click at [378, 277] on div "Once in a Session Once in a Session" at bounding box center [333, 270] width 137 height 34
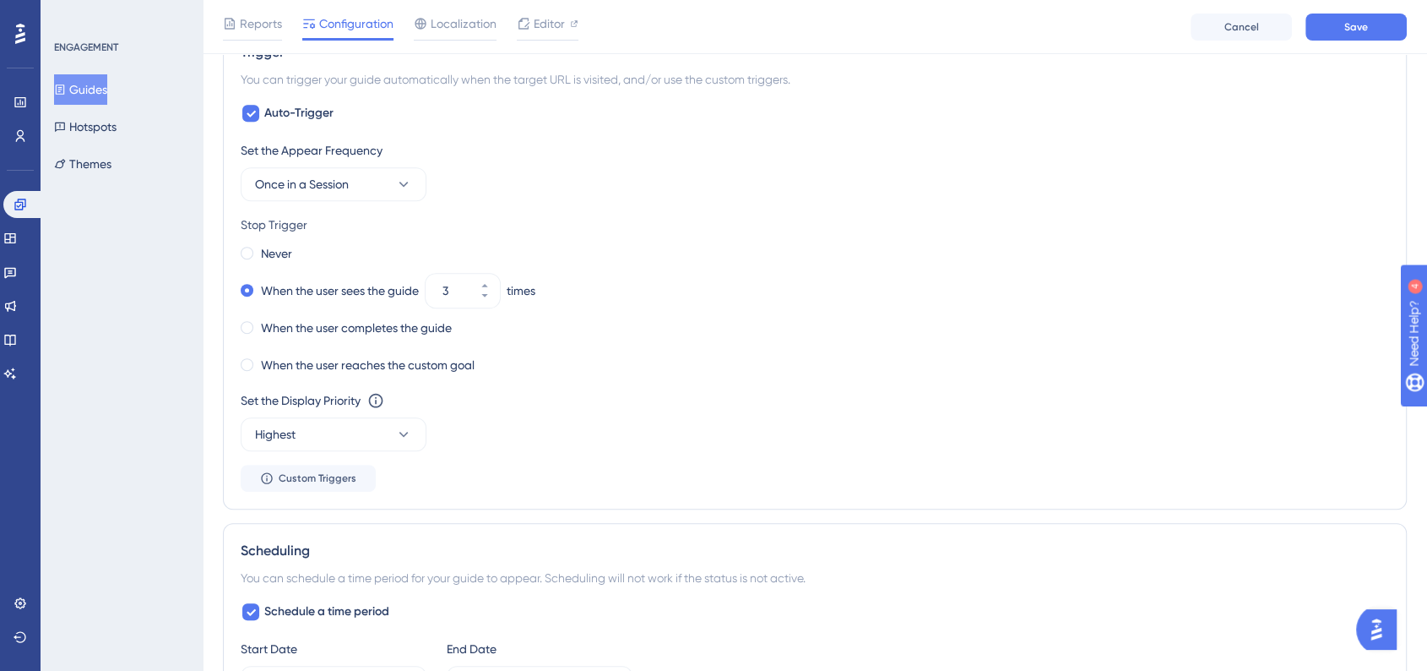
click at [677, 284] on div "When the user sees the guide 3 times" at bounding box center [815, 291] width 1149 height 24
click at [490, 294] on icon at bounding box center [485, 296] width 10 height 10
click at [672, 326] on div "When the user completes the guide" at bounding box center [815, 328] width 1149 height 24
click at [492, 285] on button "2" at bounding box center [485, 282] width 30 height 17
type input "3"
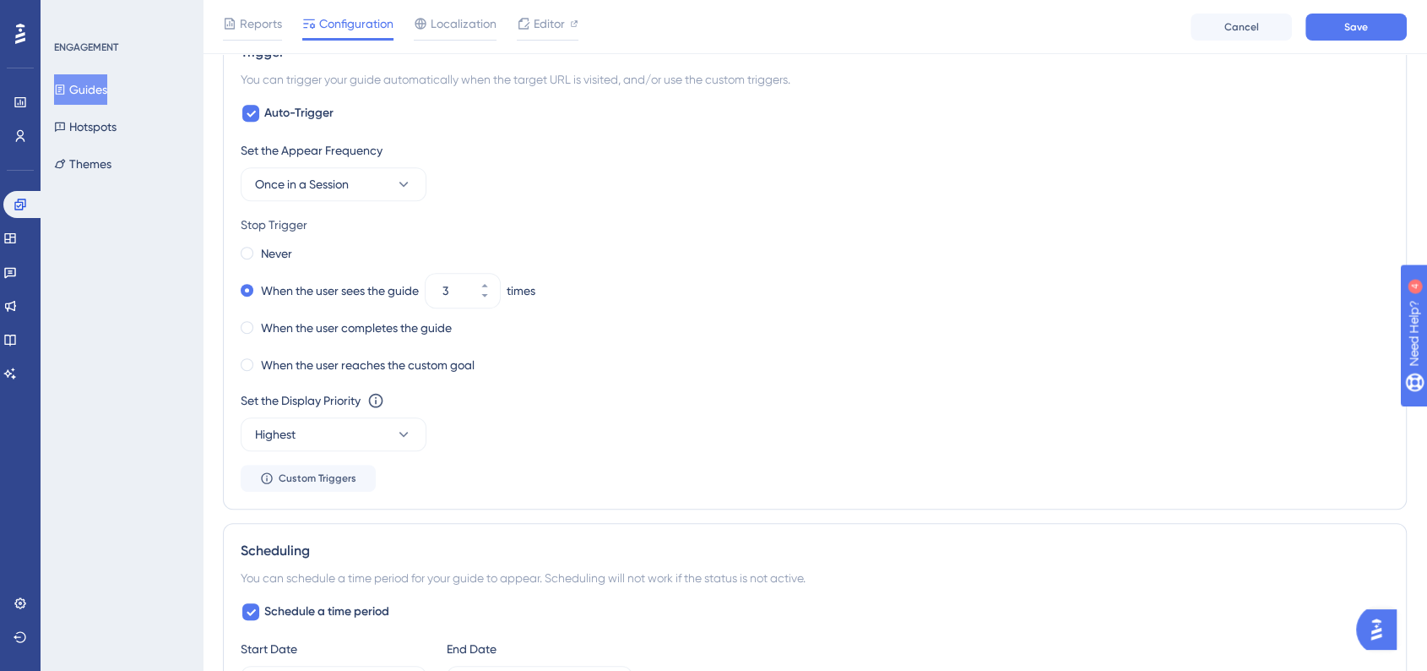
click at [709, 326] on div "When the user completes the guide" at bounding box center [815, 328] width 1149 height 24
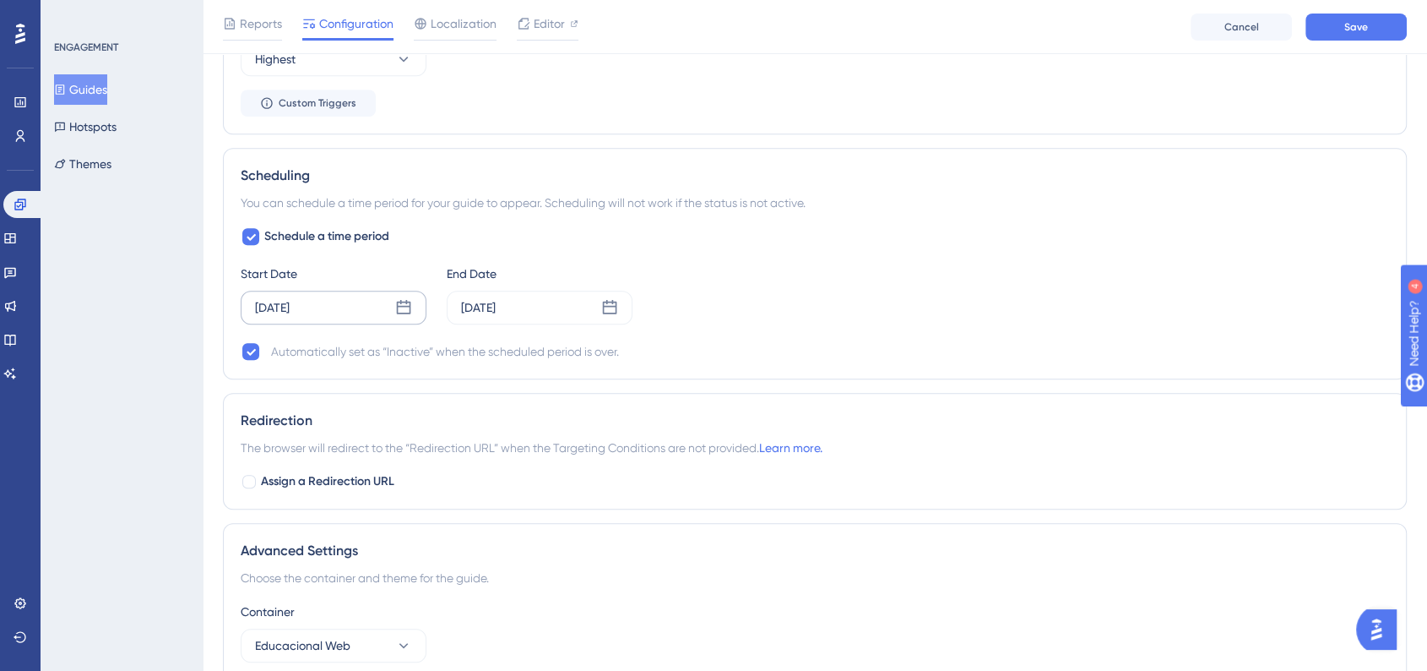
click at [404, 305] on icon at bounding box center [403, 307] width 17 height 17
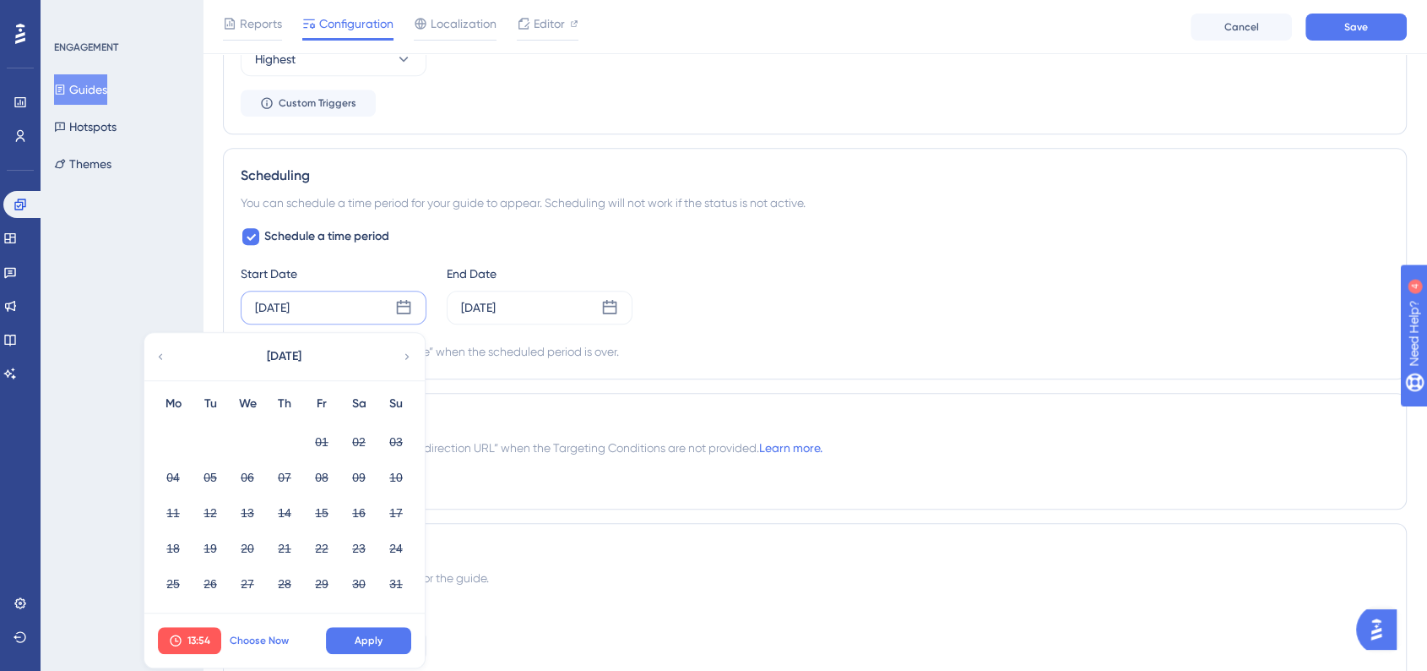
click at [264, 643] on span "Choose Now" at bounding box center [259, 640] width 59 height 14
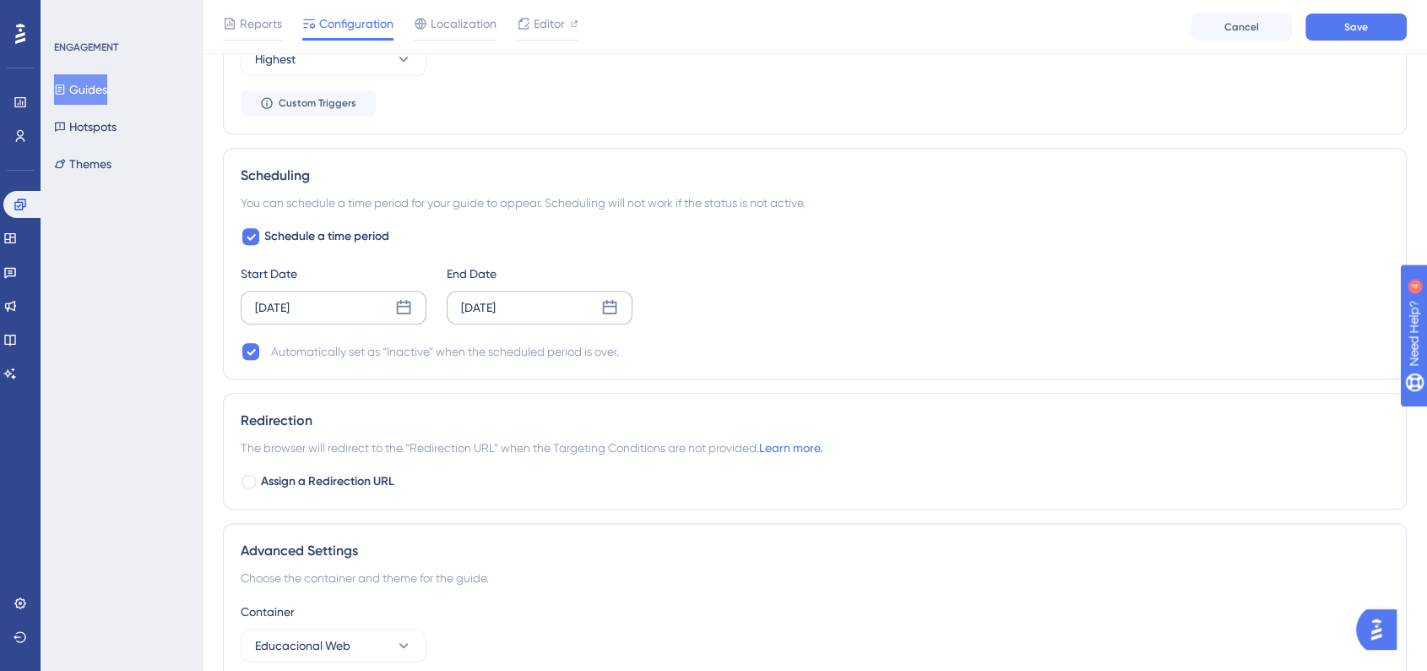
click at [611, 307] on icon at bounding box center [609, 307] width 17 height 17
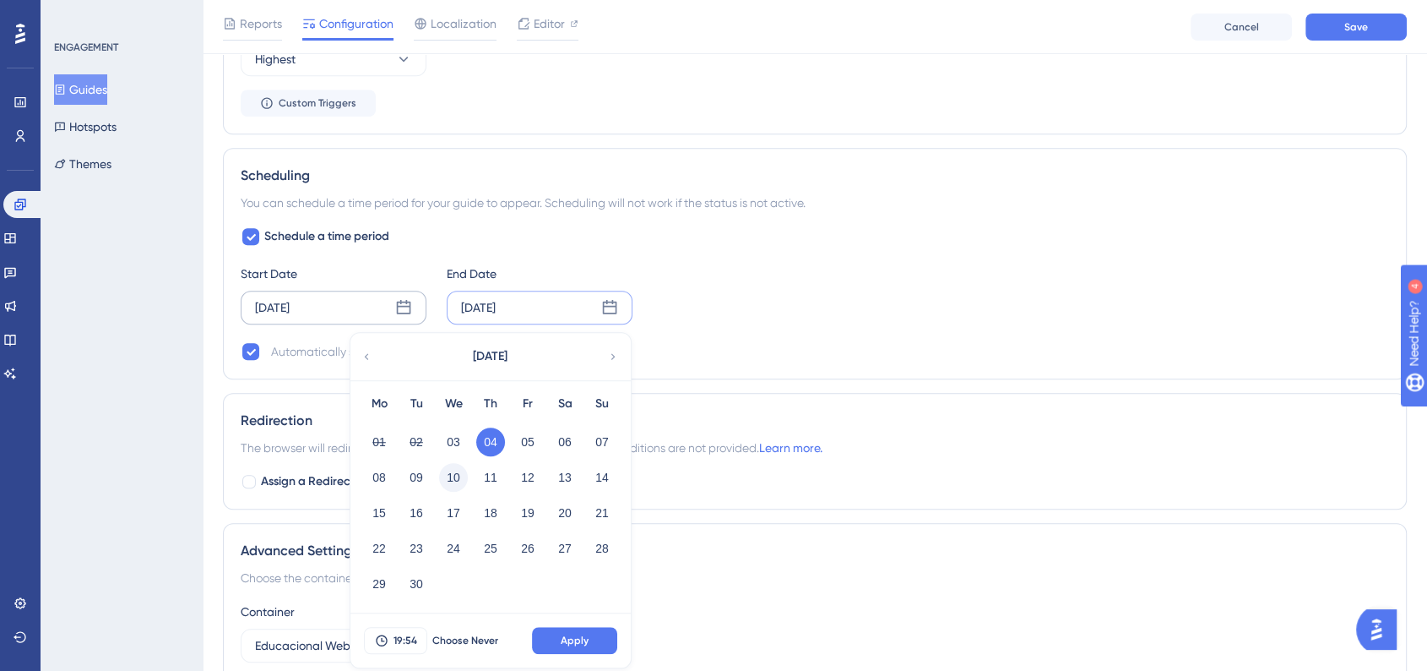
click at [459, 480] on button "10" at bounding box center [453, 477] width 29 height 29
click at [589, 637] on button "Apply" at bounding box center [574, 640] width 85 height 27
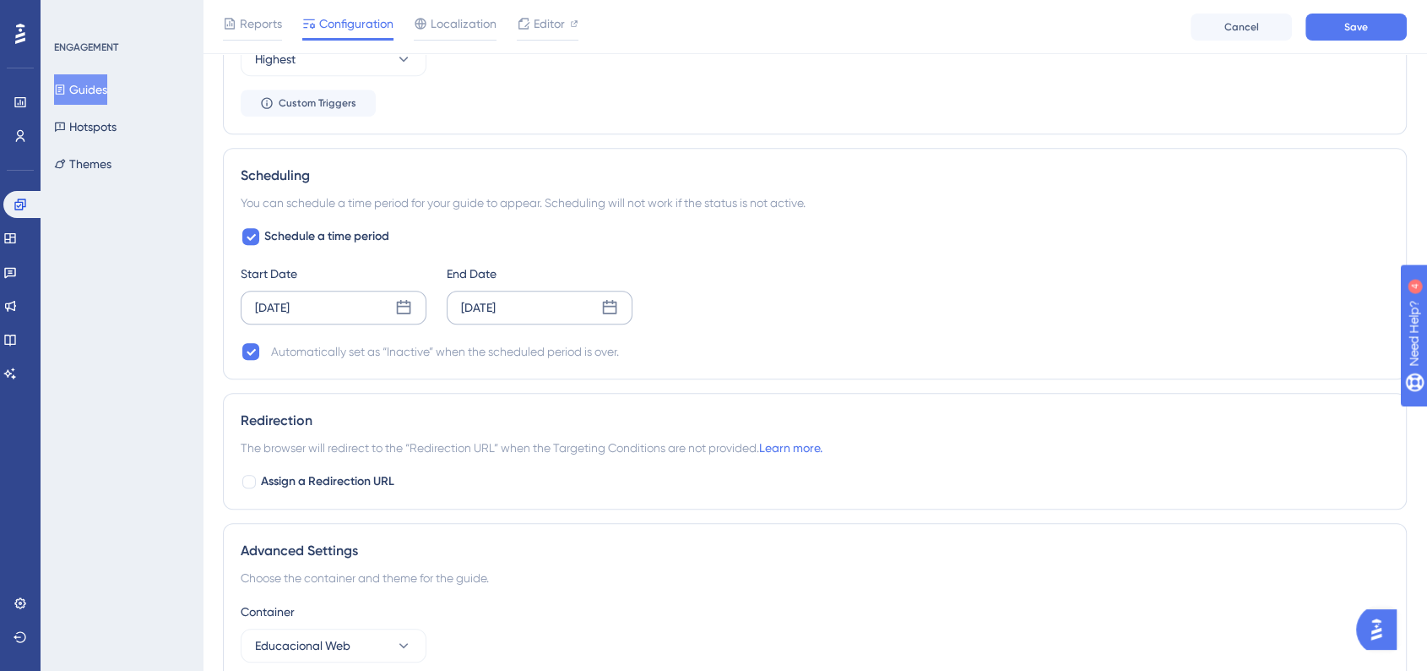
click at [1049, 238] on div "Schedule a time period Start Date Sep 03 2025 End Date Sep 10 2025 Automaticall…" at bounding box center [815, 293] width 1149 height 135
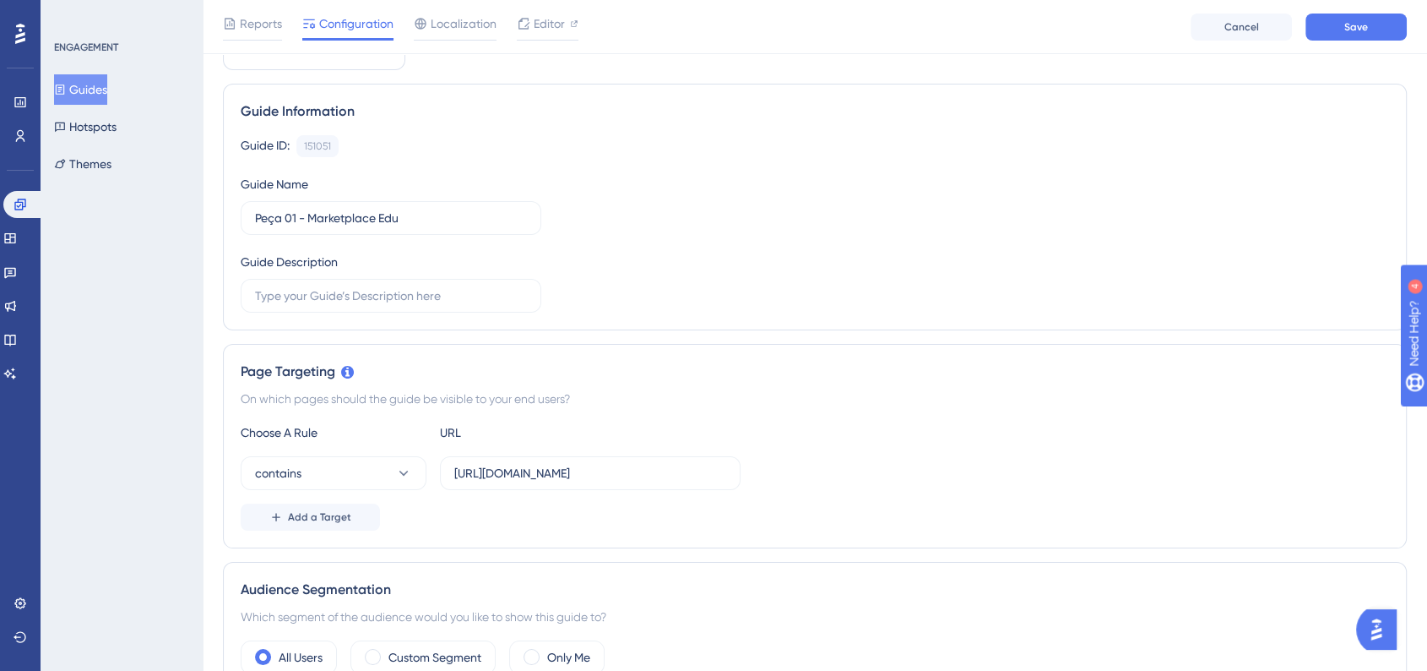
scroll to position [83, 0]
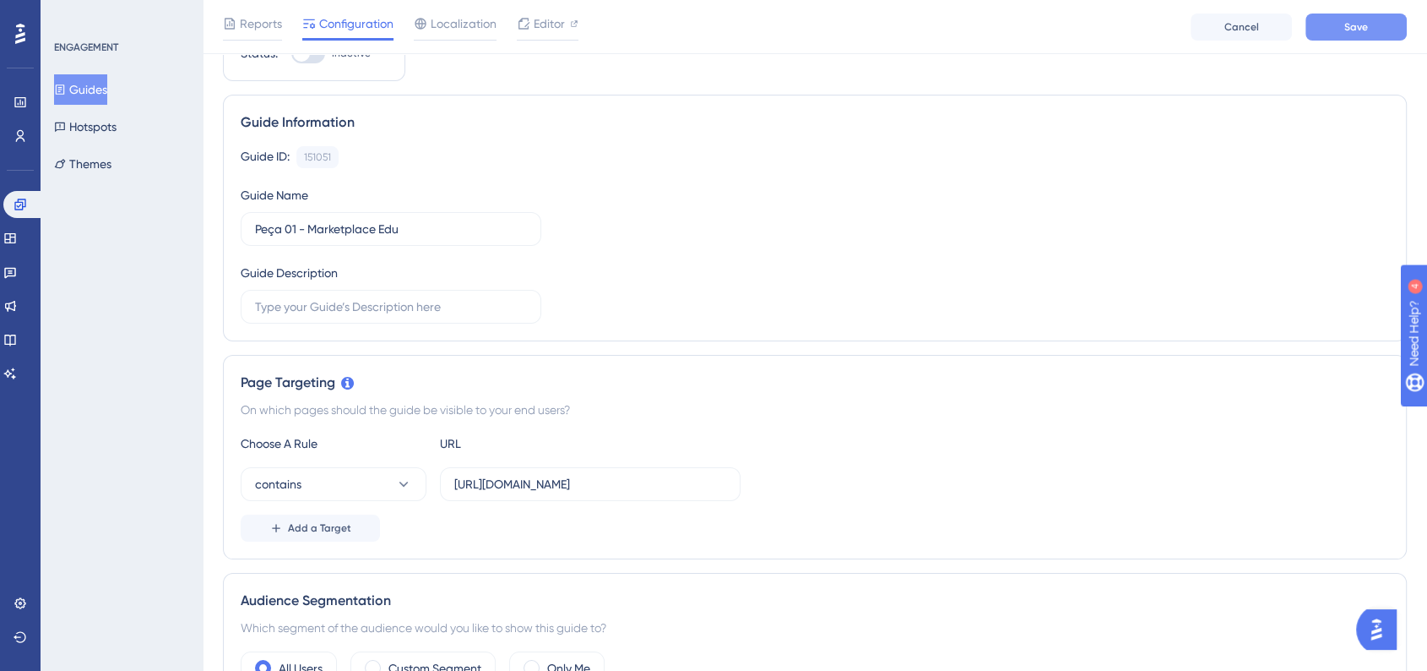
click at [1366, 34] on button "Save" at bounding box center [1356, 27] width 101 height 27
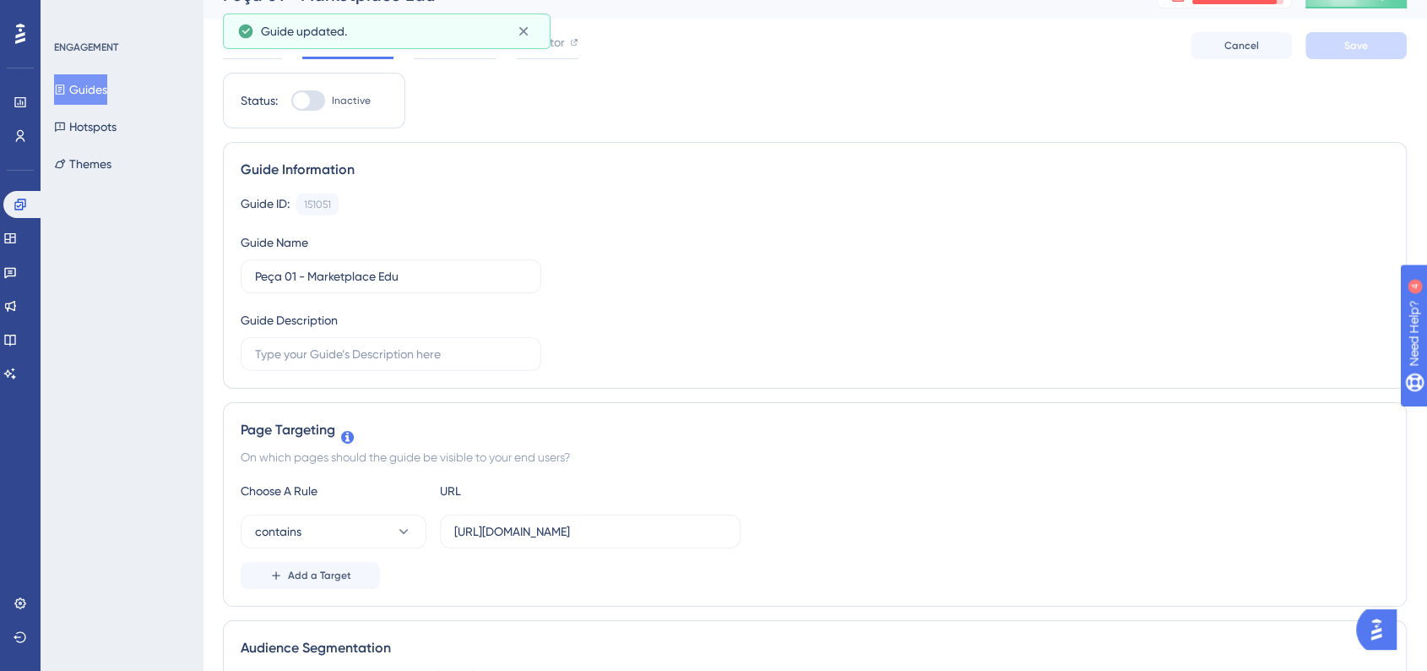
scroll to position [0, 0]
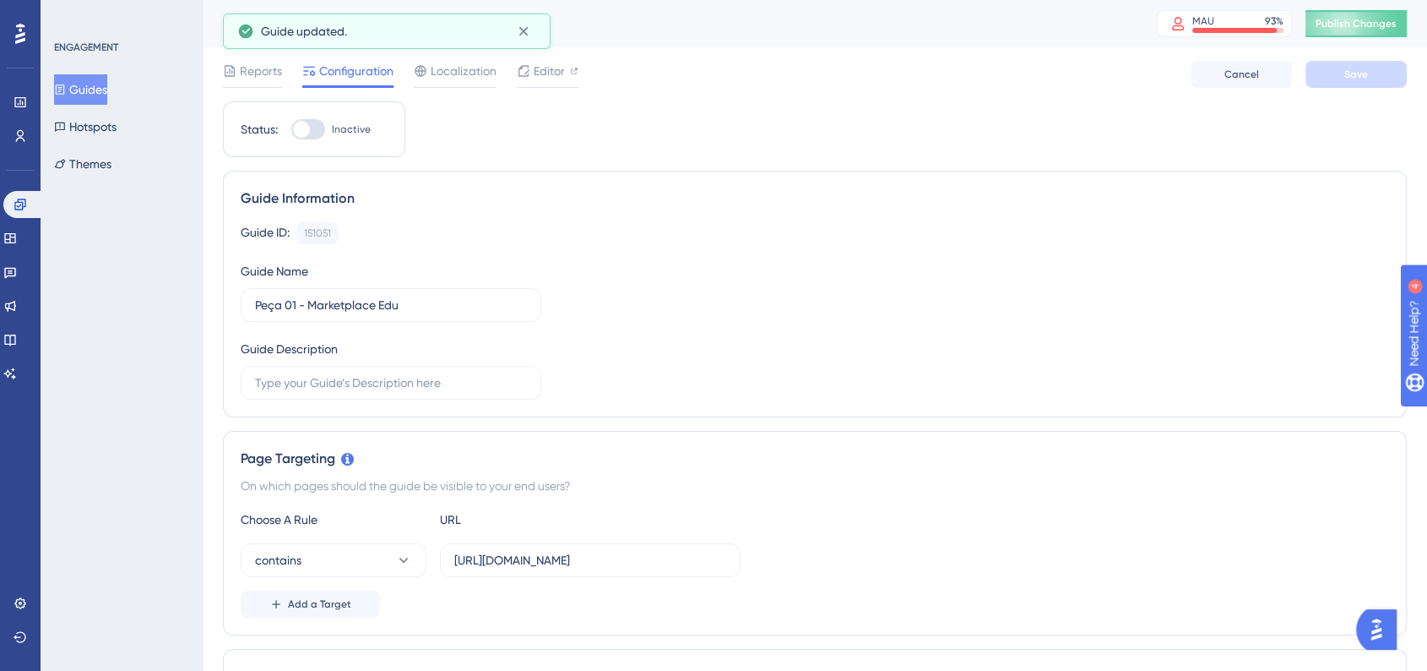
click at [315, 124] on div at bounding box center [308, 129] width 34 height 20
click at [291, 129] on input "Inactive" at bounding box center [291, 129] width 1 height 1
checkbox input "true"
click at [1352, 73] on span "Save" at bounding box center [1357, 75] width 24 height 14
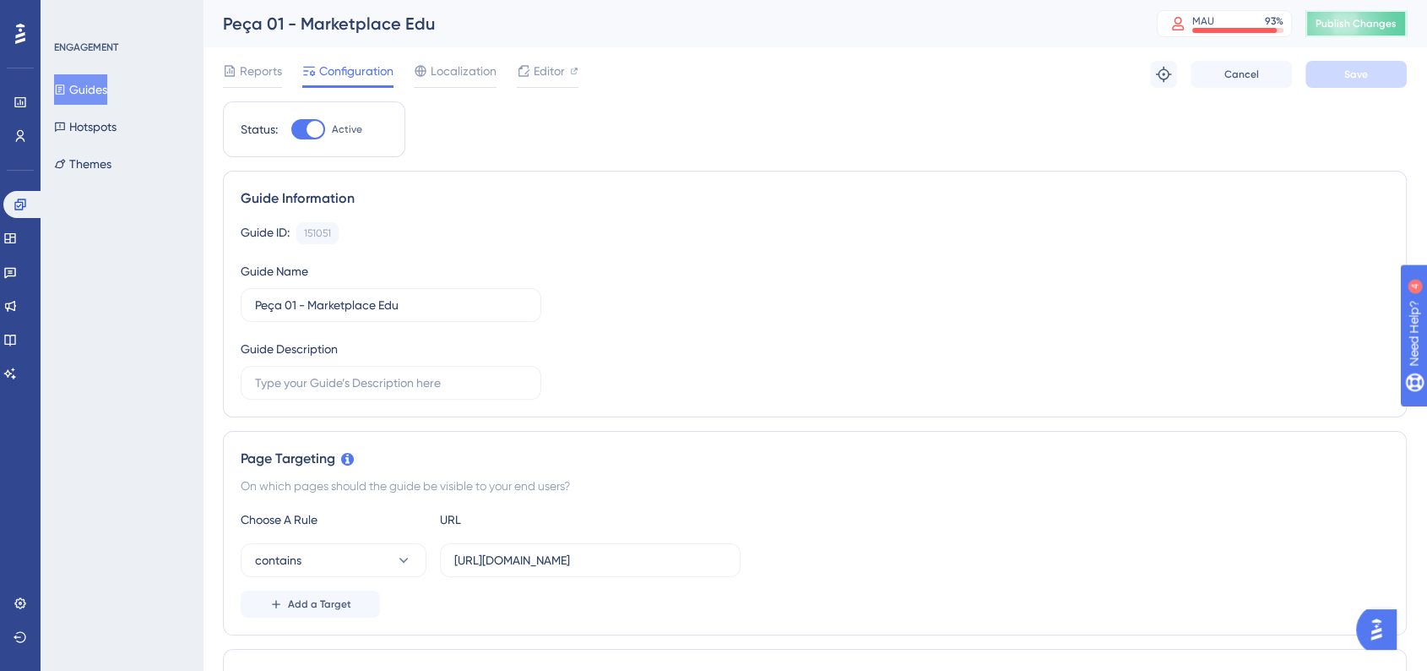
click at [1363, 27] on button "Publish Changes" at bounding box center [1356, 23] width 101 height 27
click at [27, 199] on link at bounding box center [23, 204] width 41 height 27
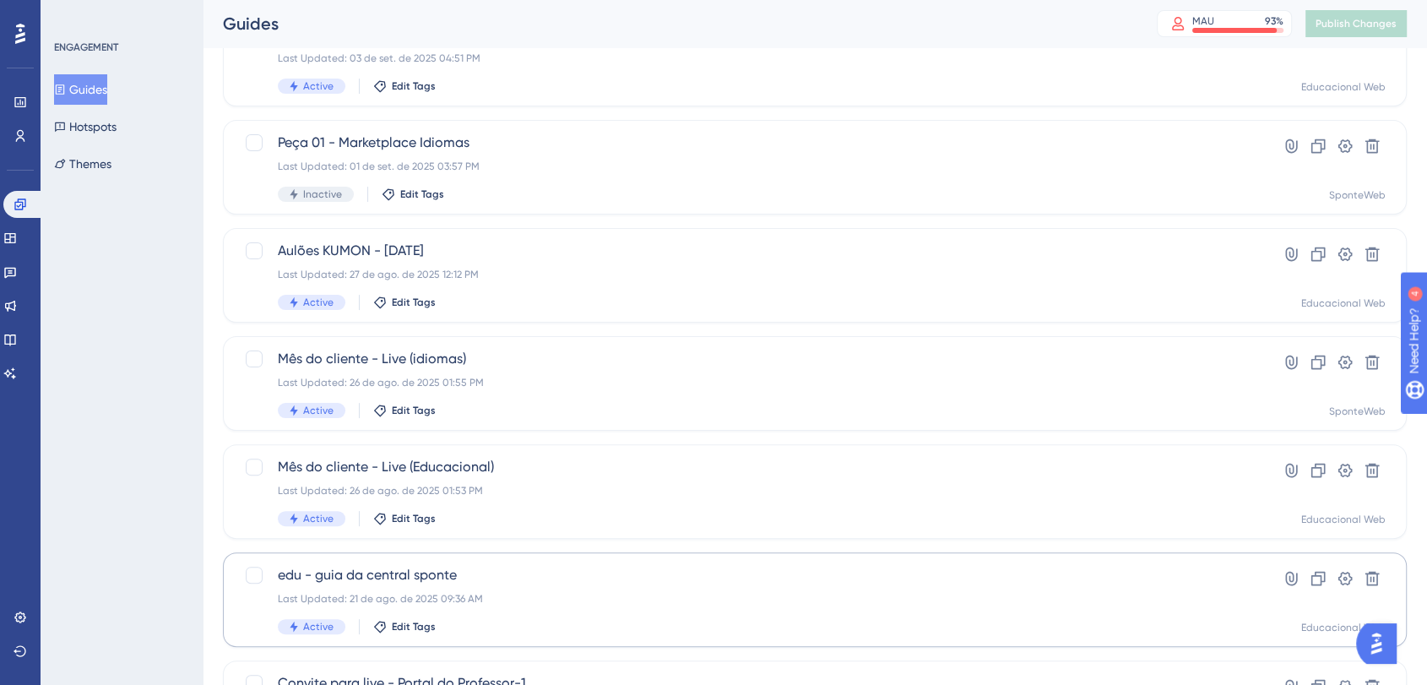
scroll to position [469, 0]
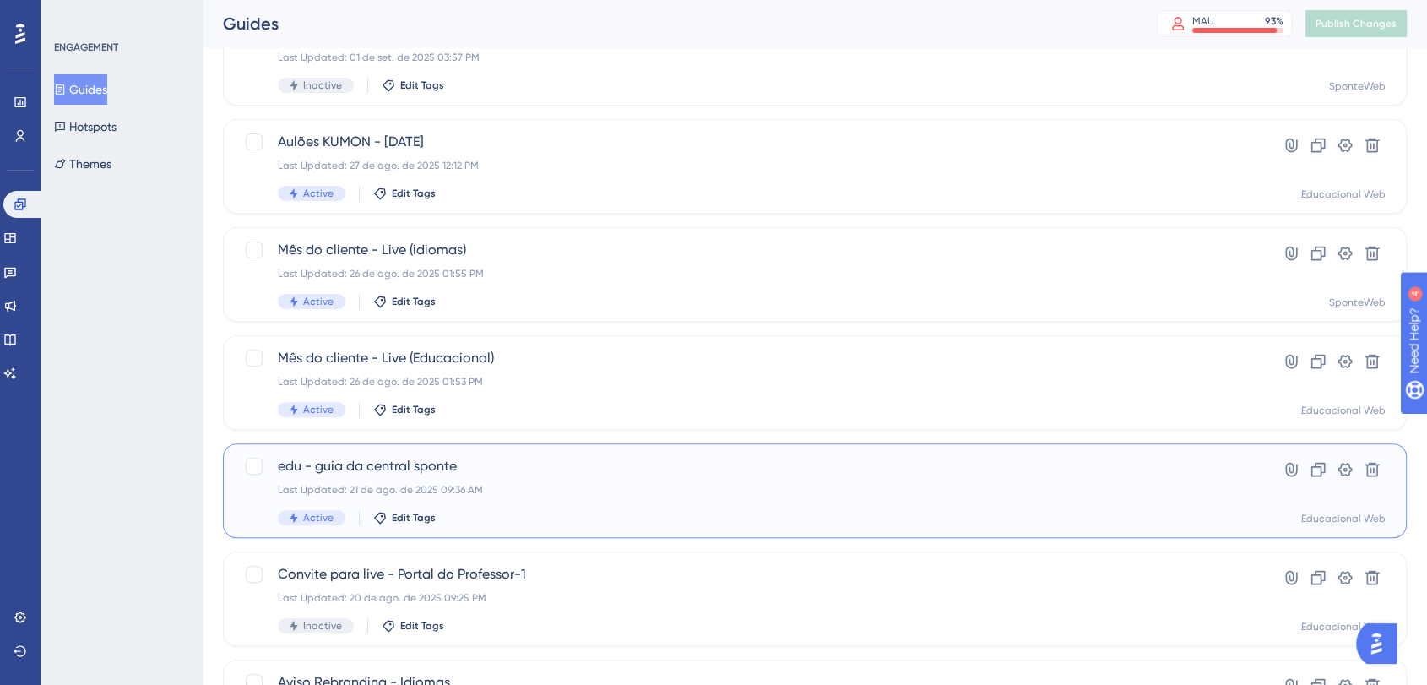
click at [522, 476] on div "edu - guia da central sponte Last Updated: 21 de ago. de 2025 09:36 AM Active E…" at bounding box center [747, 490] width 939 height 69
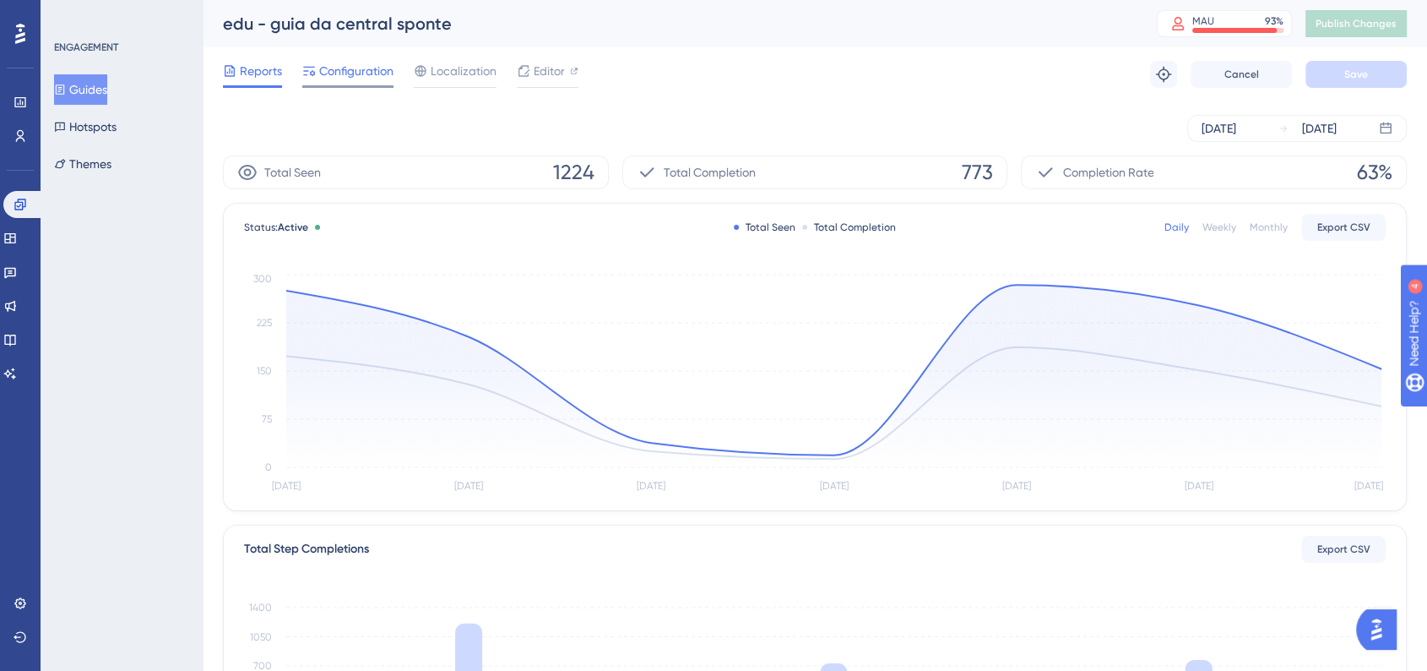
click at [333, 67] on span "Configuration" at bounding box center [356, 71] width 74 height 20
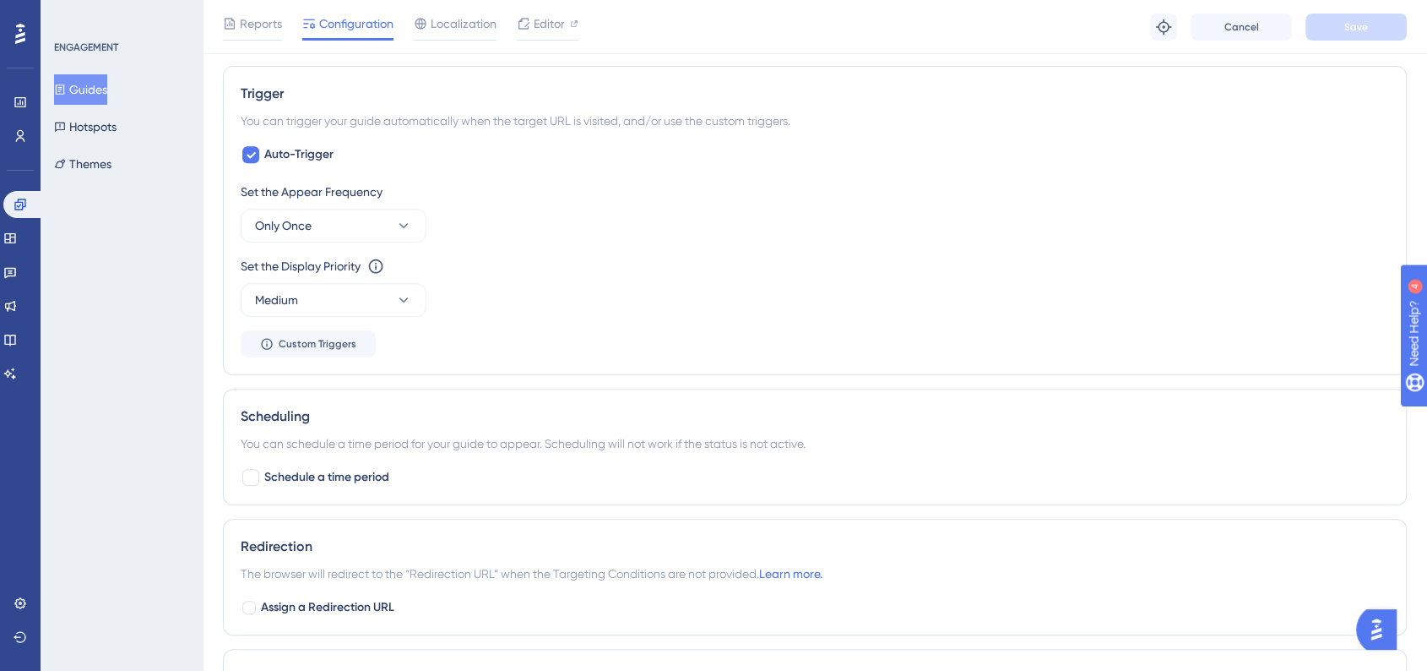
scroll to position [1013, 0]
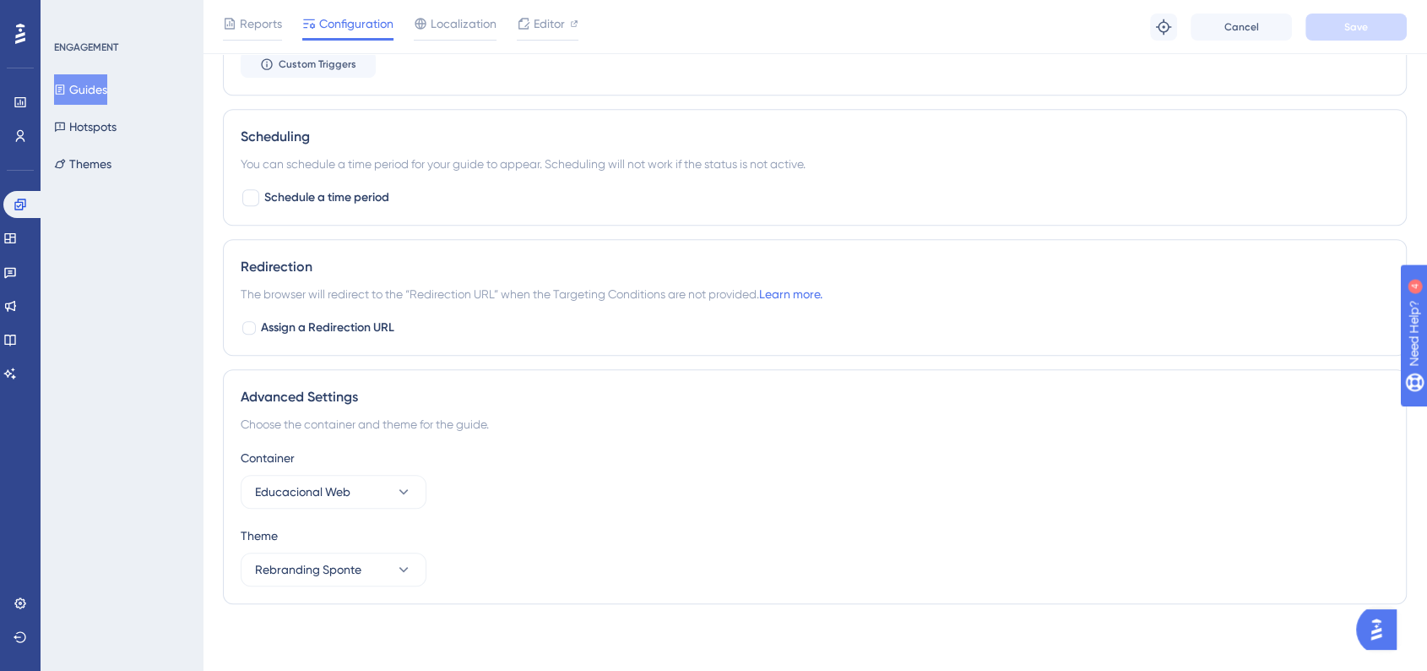
drag, startPoint x: 90, startPoint y: 83, endPoint x: 169, endPoint y: 127, distance: 90.7
click at [90, 83] on button "Guides" at bounding box center [80, 89] width 53 height 30
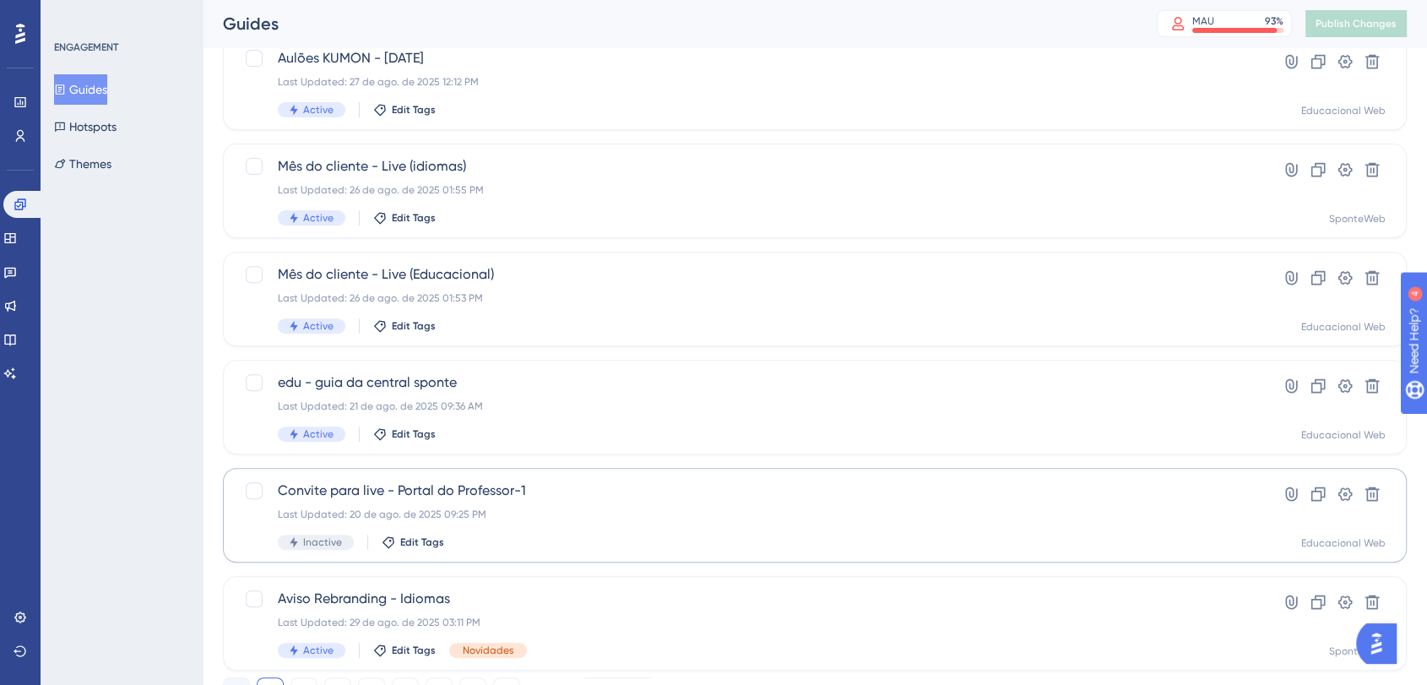
scroll to position [626, 0]
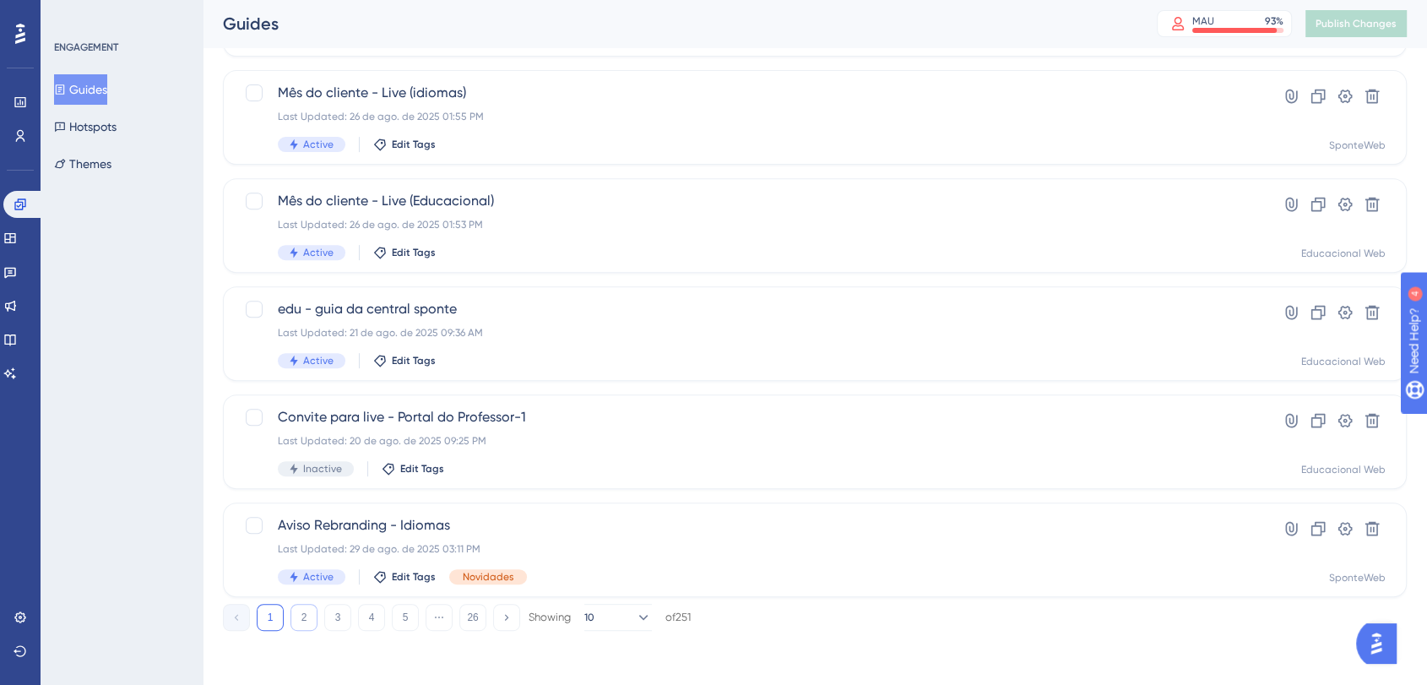
click at [313, 614] on button "2" at bounding box center [304, 617] width 27 height 27
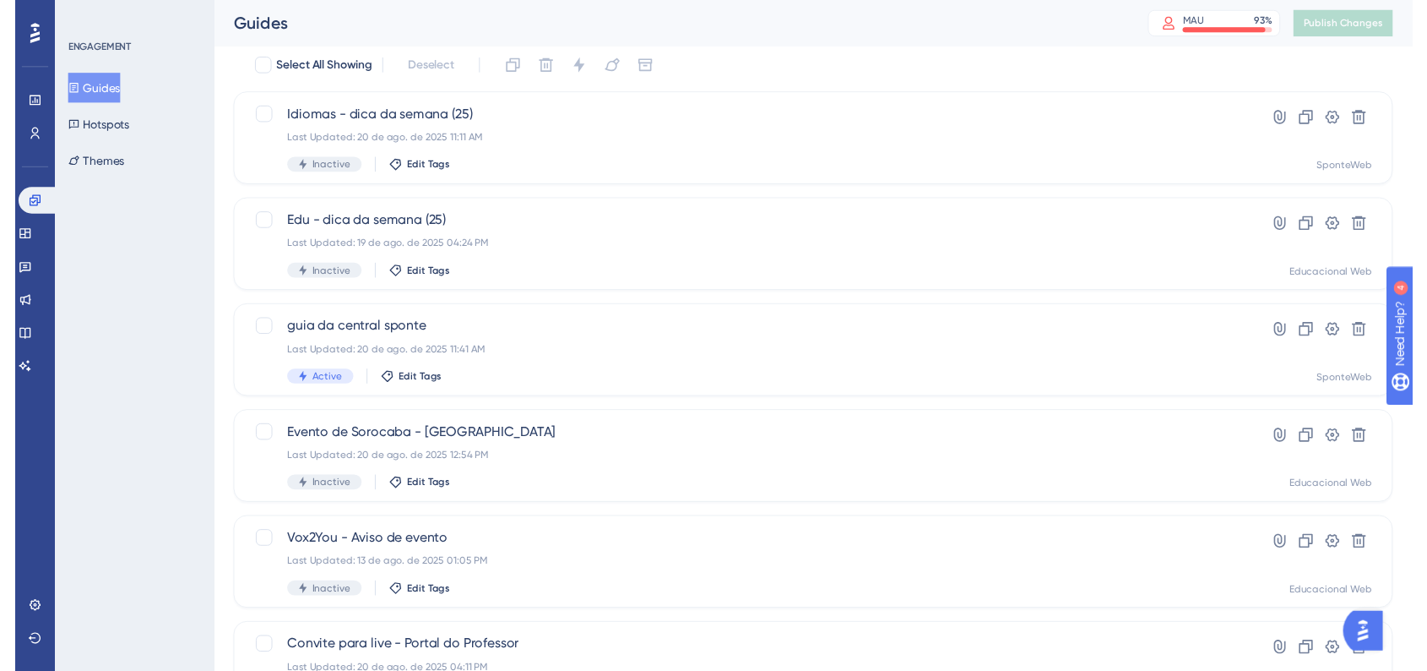
scroll to position [0, 0]
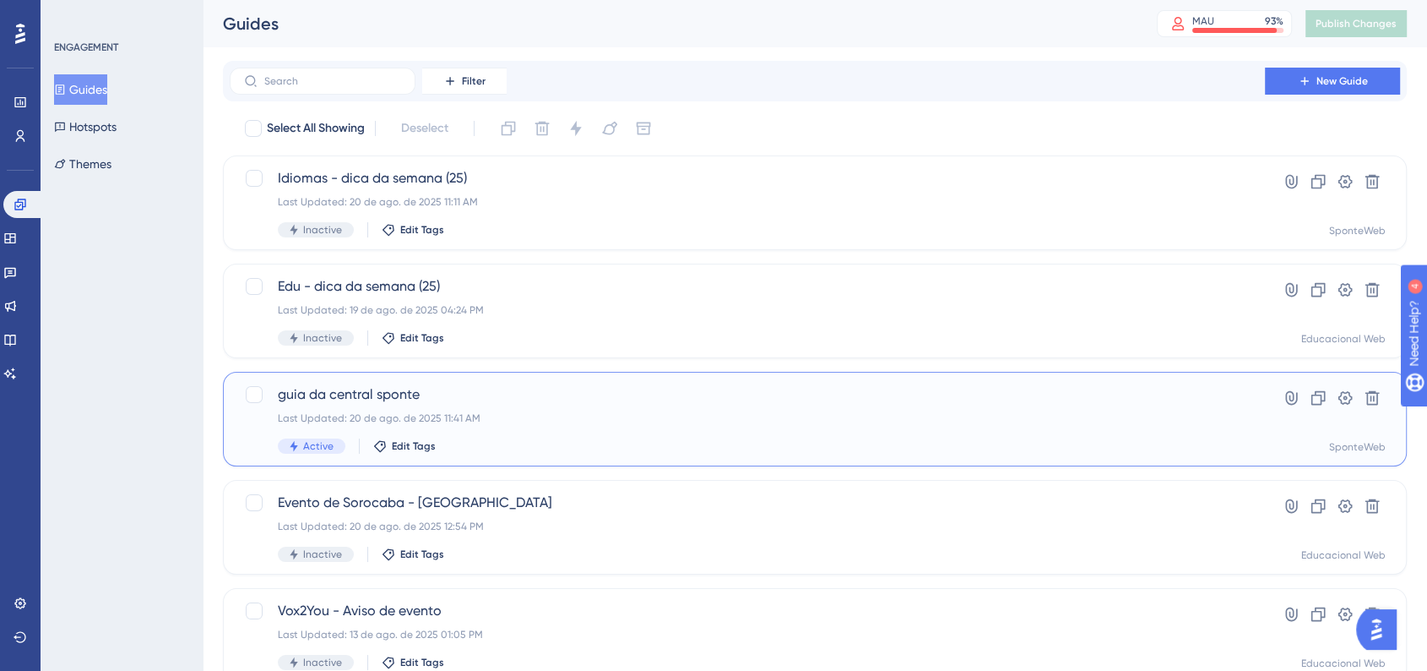
click at [472, 409] on div "guia da central sponte Last Updated: 20 de ago. de 2025 11:41 AM Active Edit Ta…" at bounding box center [747, 418] width 939 height 69
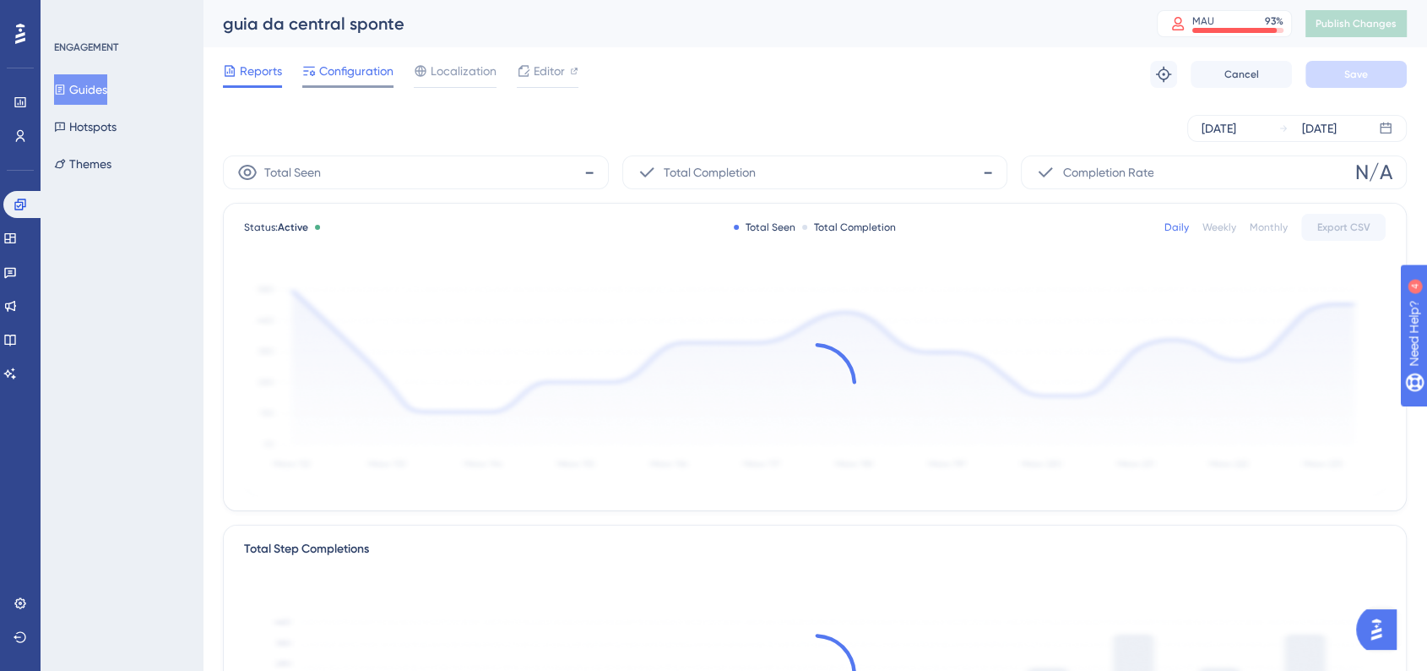
click at [365, 75] on span "Configuration" at bounding box center [356, 71] width 74 height 20
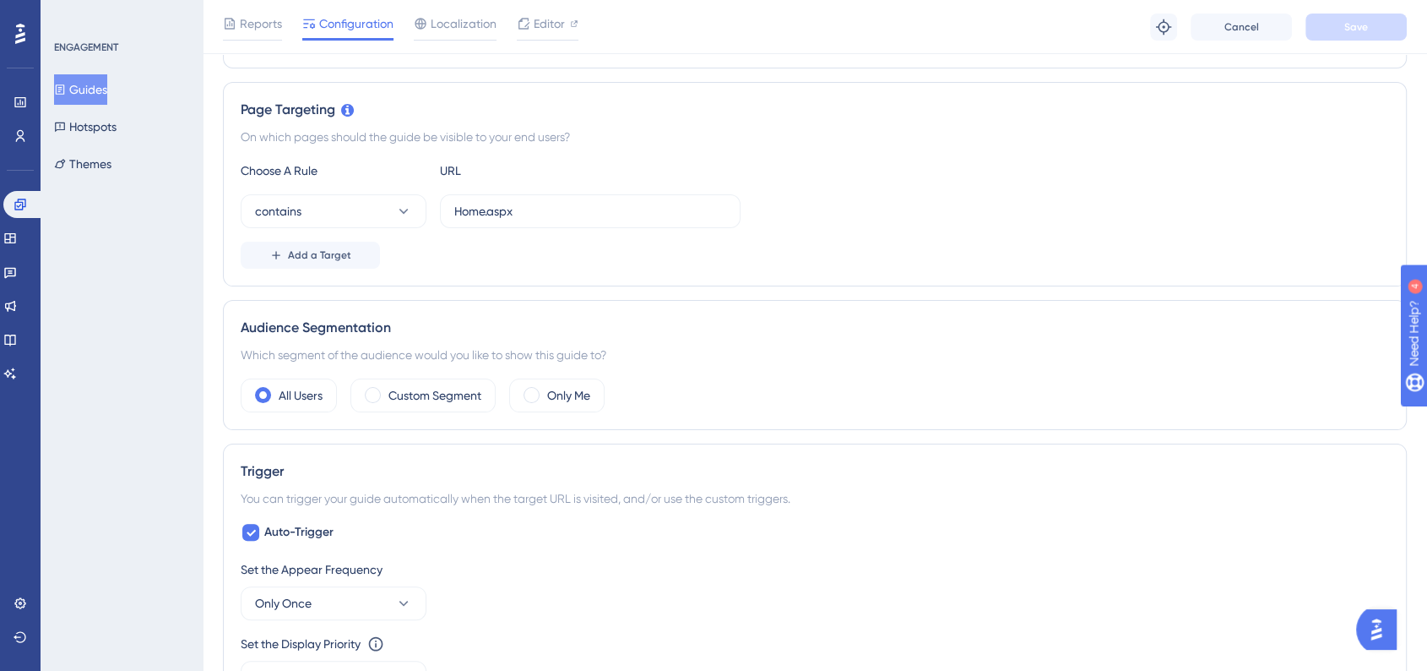
scroll to position [168, 0]
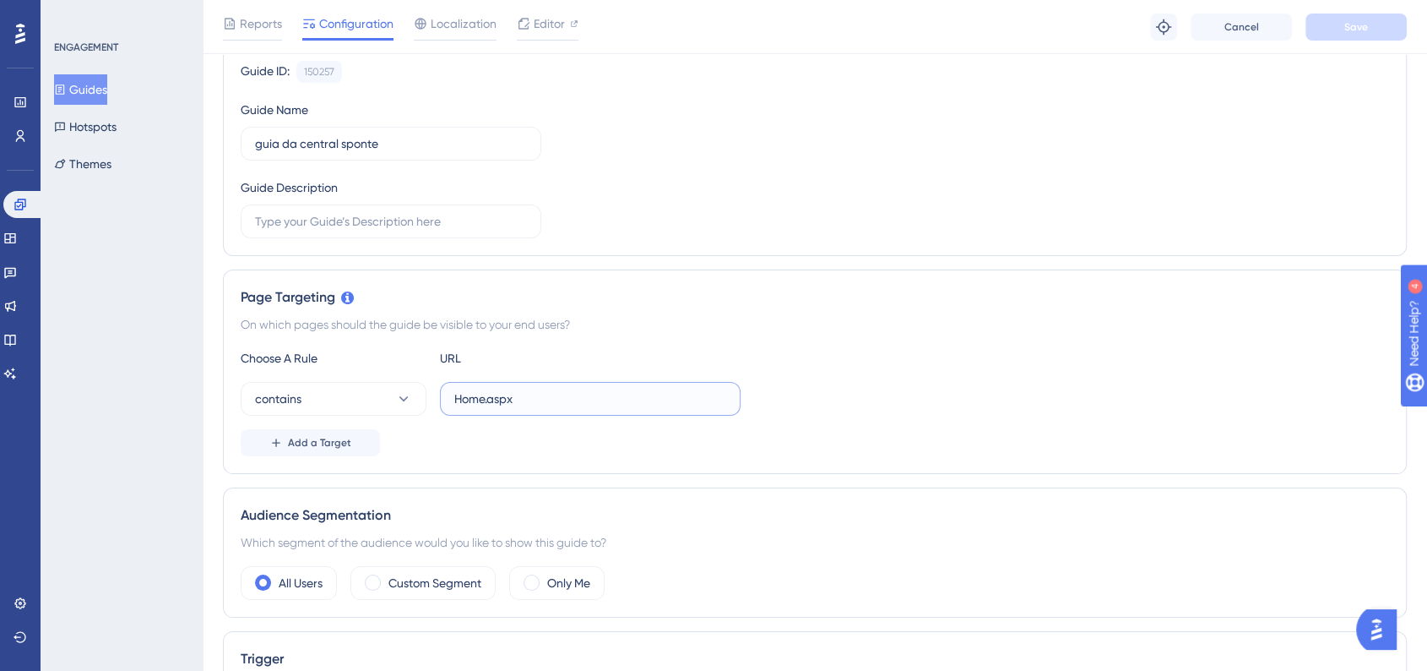
click at [643, 399] on input "Home.aspx" at bounding box center [590, 398] width 272 height 19
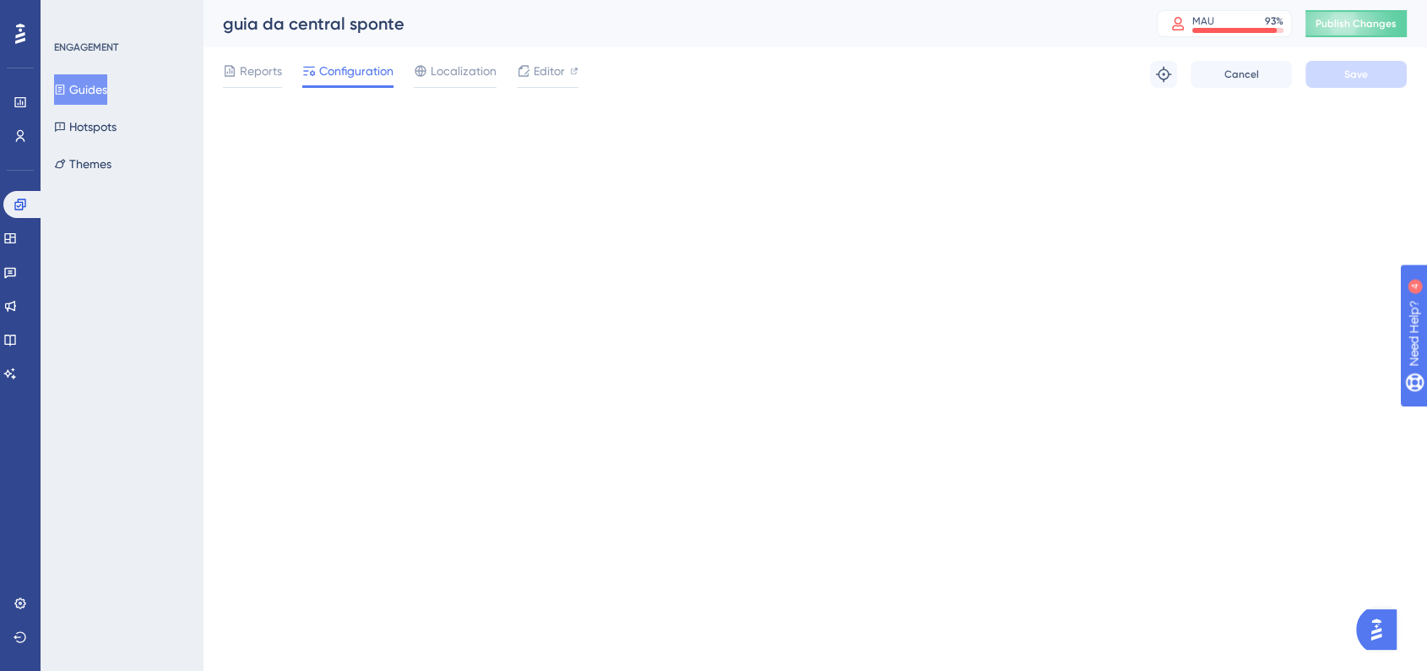
scroll to position [0, 0]
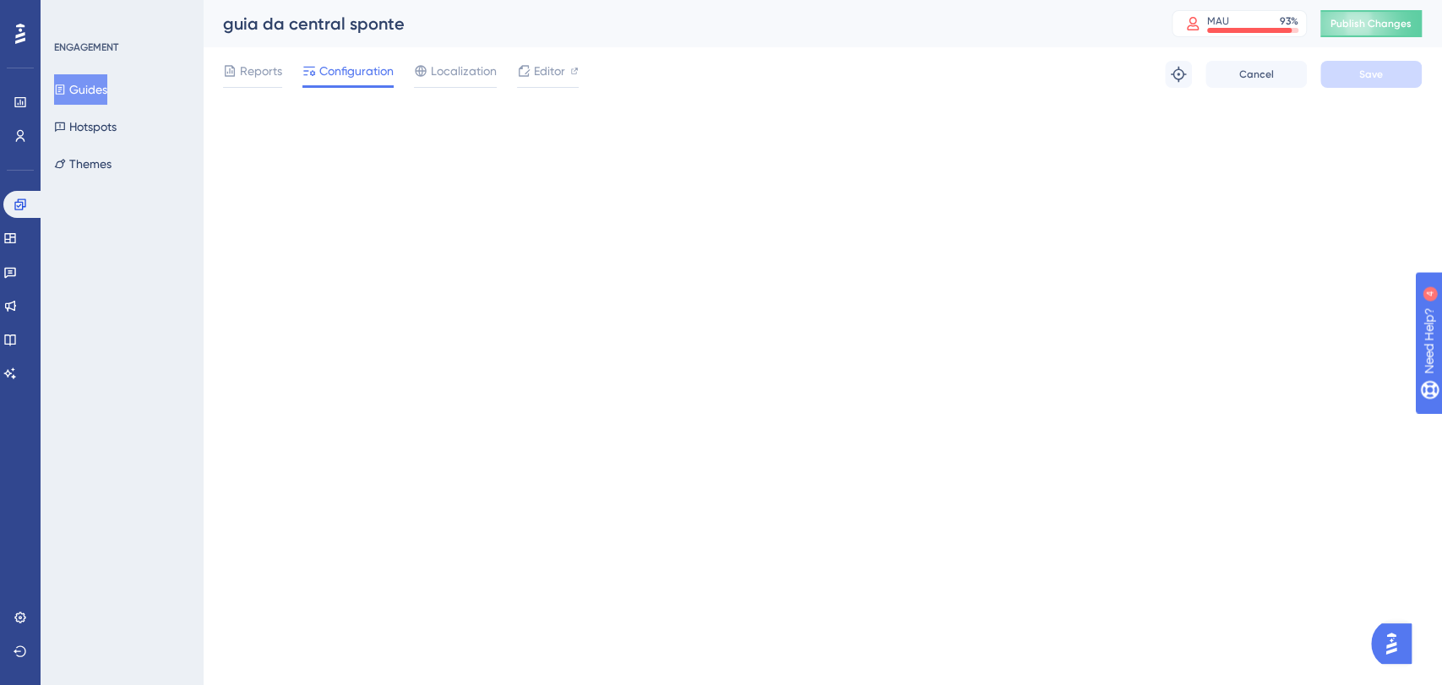
click at [986, 0] on html "Performance Users Engagement Widgets Feedback Product Updates Knowledge Base AI…" at bounding box center [721, 0] width 1442 height 0
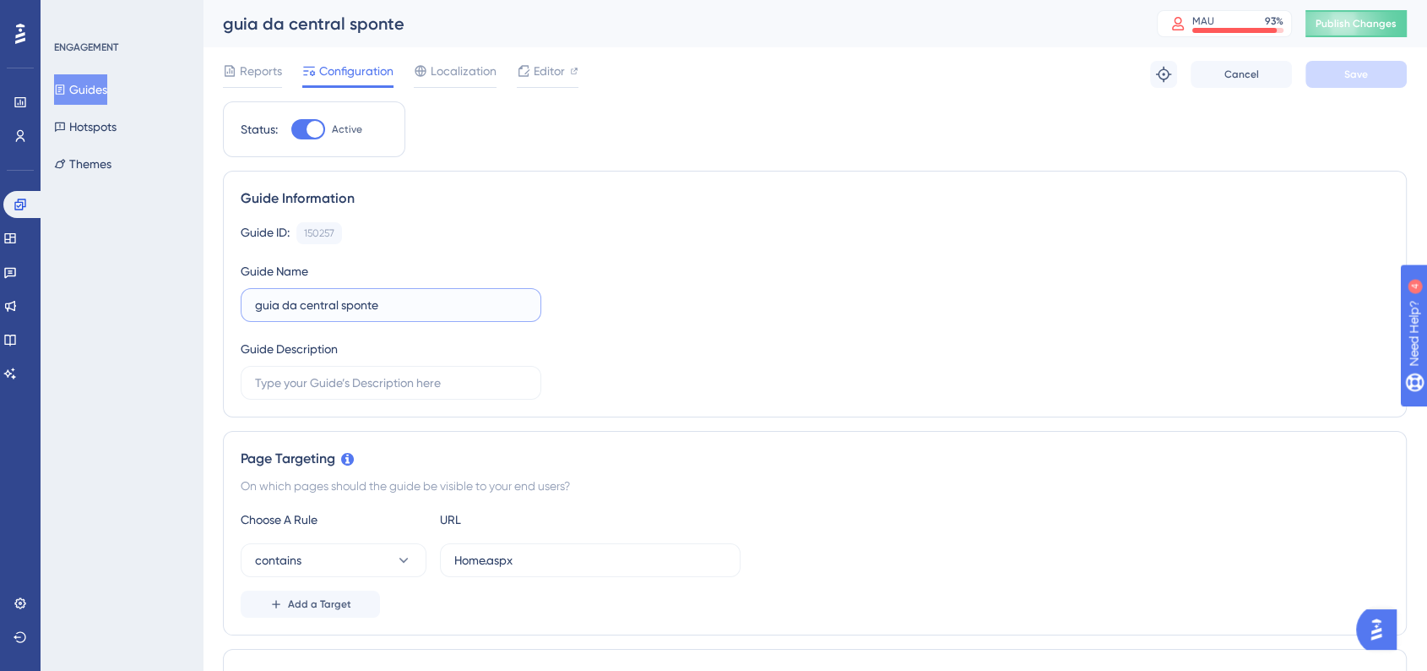
click at [455, 309] on input "guia da central sponte" at bounding box center [391, 305] width 272 height 19
type input "guia da central sponte - idiomas"
click at [862, 317] on div "Guide ID: 150257 Copy Guide Name guia da central sponte - idiomas Guide Descrip…" at bounding box center [815, 310] width 1149 height 177
click at [1318, 78] on button "Save" at bounding box center [1356, 74] width 101 height 27
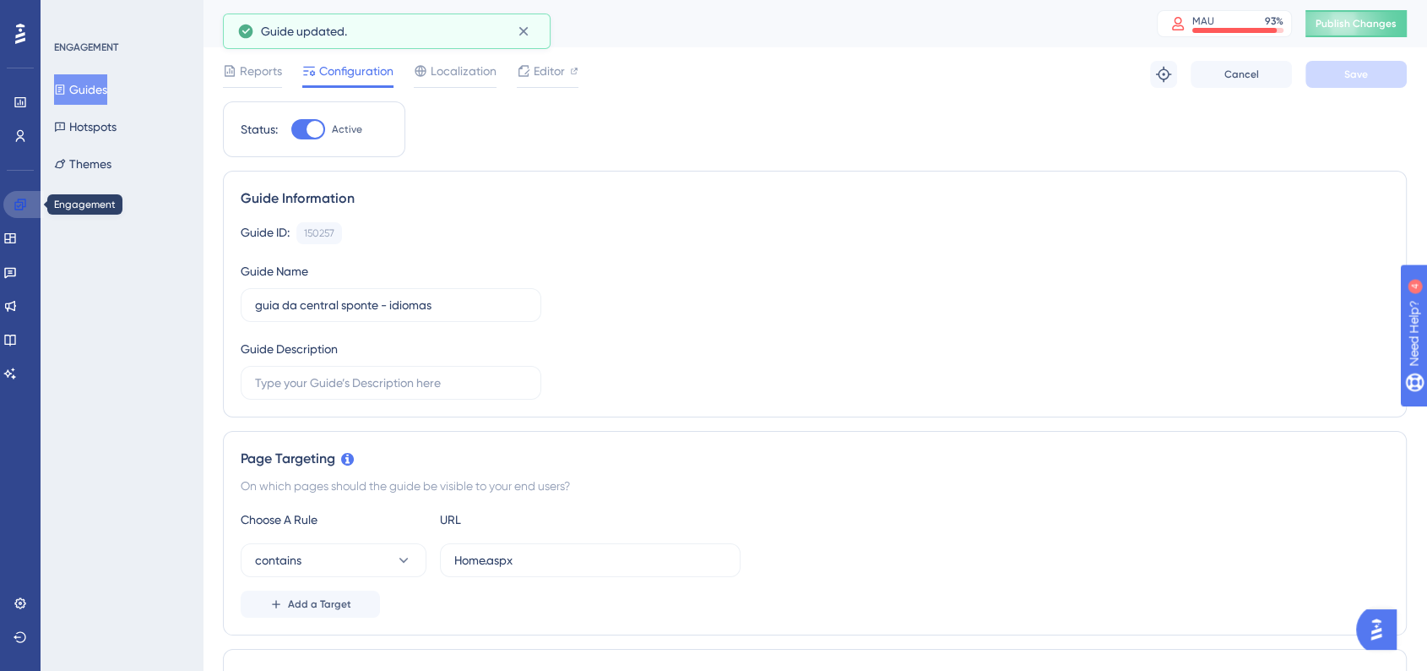
click at [32, 210] on link at bounding box center [23, 204] width 41 height 27
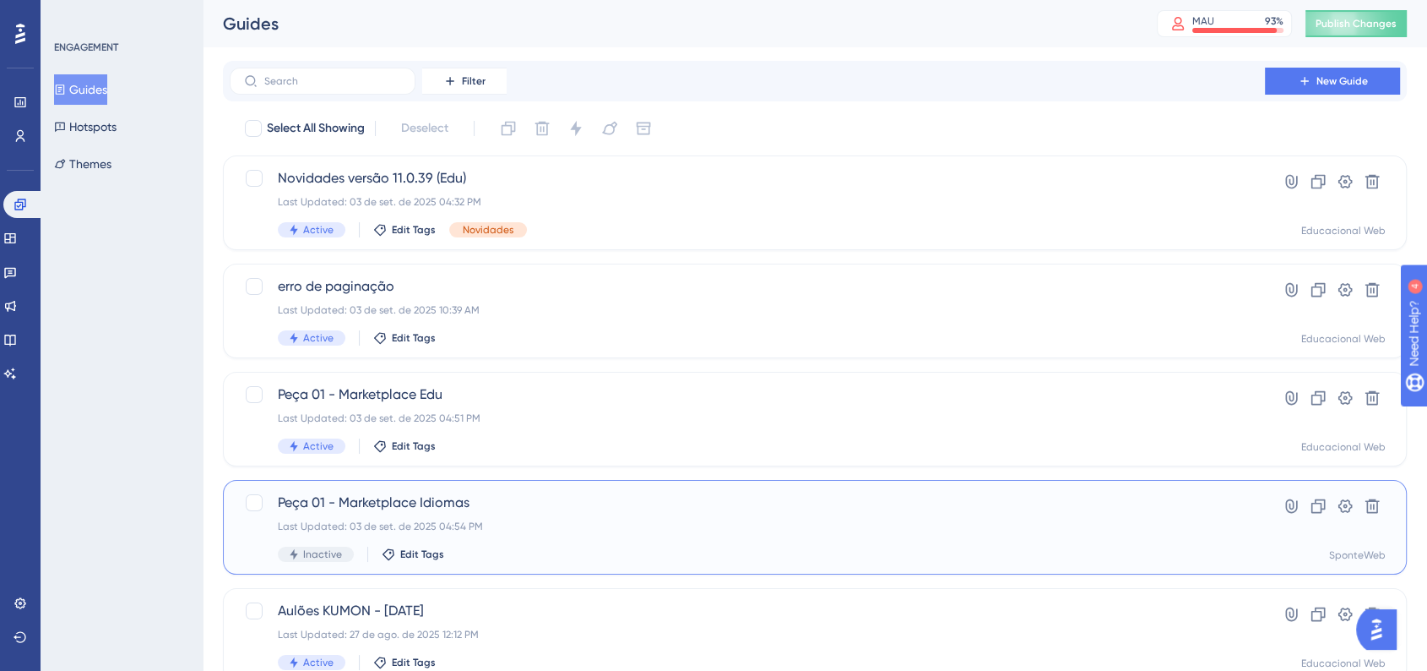
click at [473, 506] on span "Peça 01 - Marketplace Idiomas" at bounding box center [747, 502] width 939 height 20
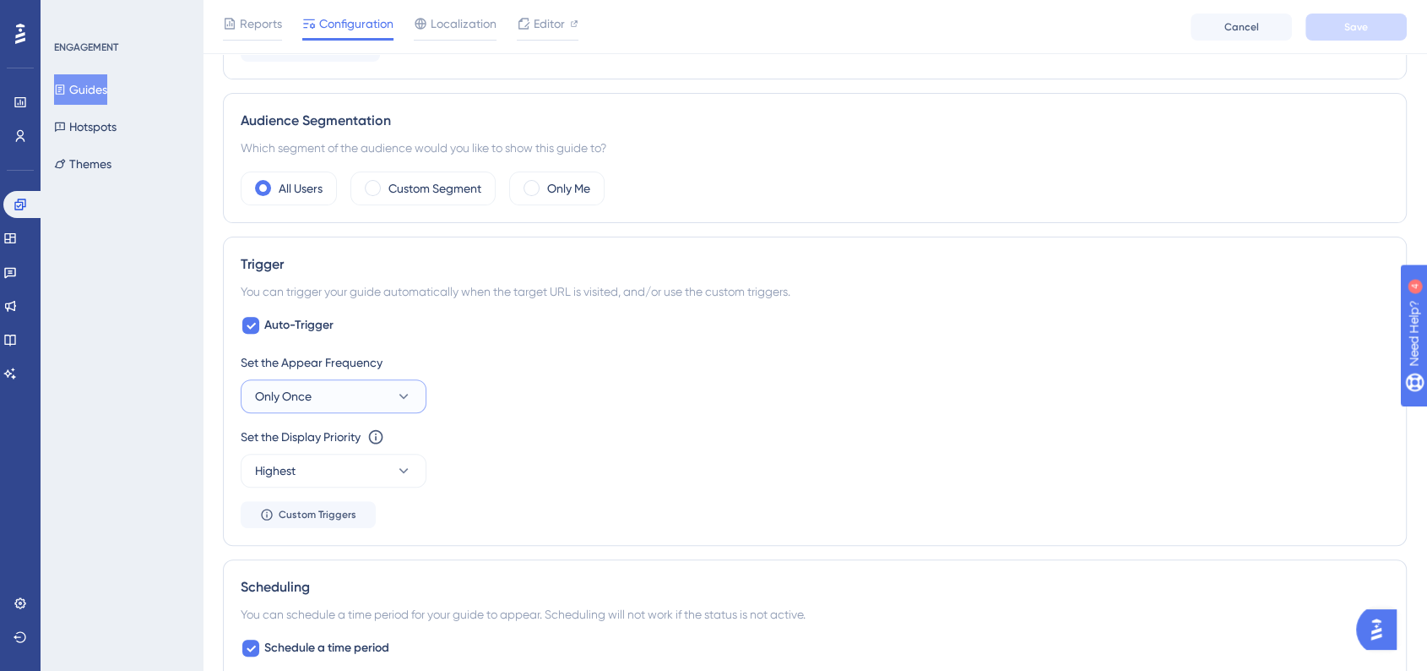
click at [402, 407] on button "Only Once" at bounding box center [334, 396] width 186 height 34
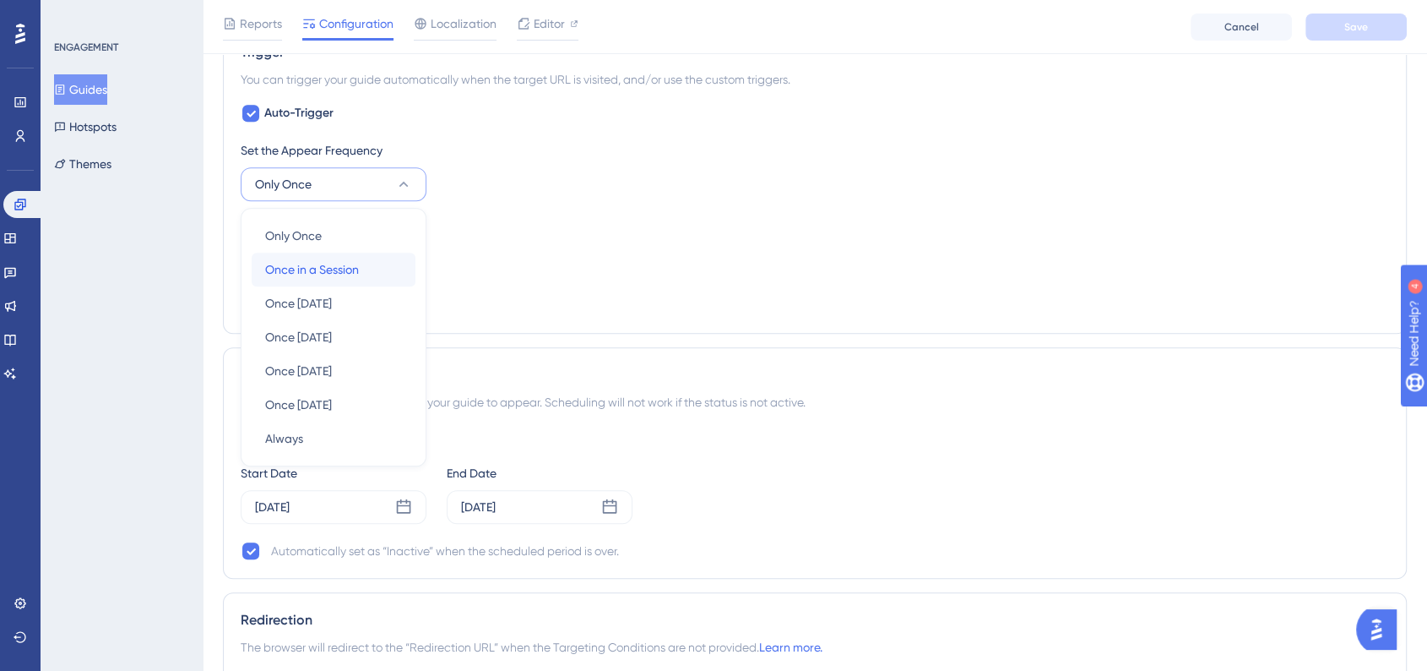
click at [361, 274] on div "Once in a Session Once in a Session" at bounding box center [333, 270] width 137 height 34
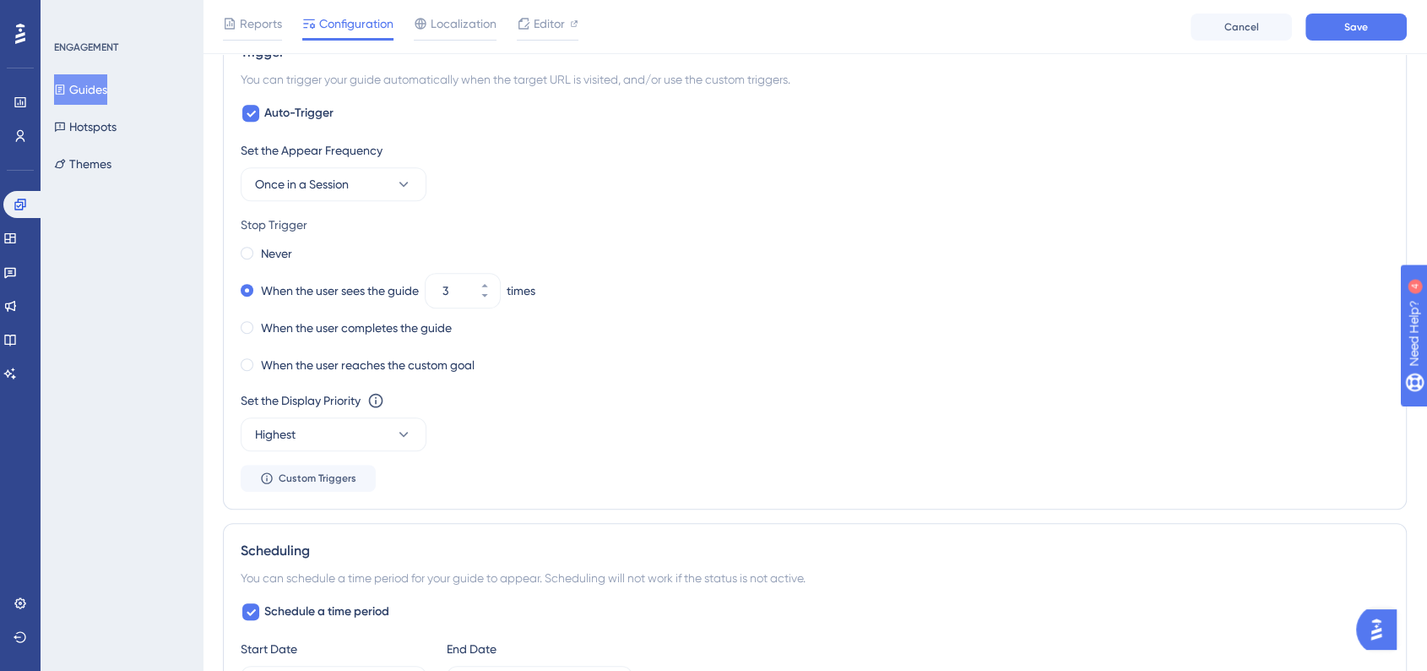
click at [628, 449] on div "Set the Appear Frequency Once in a Session Stop Trigger Never When the user see…" at bounding box center [815, 315] width 1149 height 351
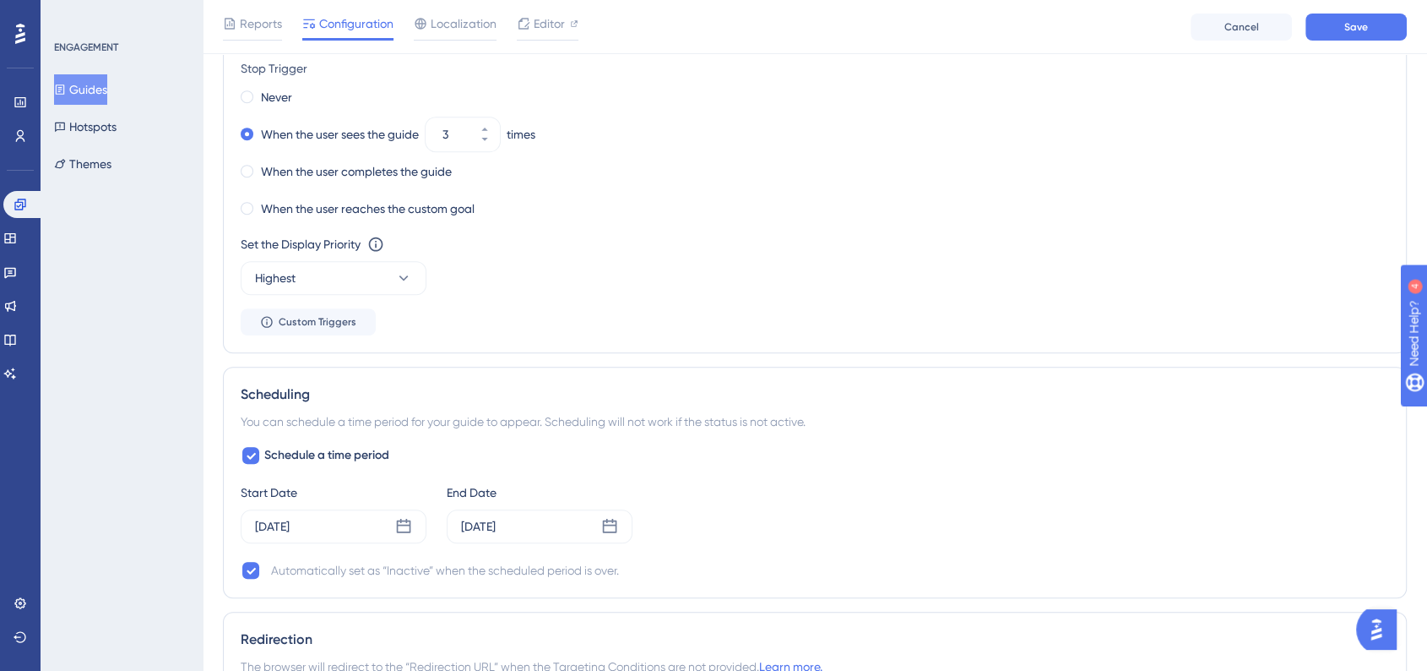
scroll to position [962, 0]
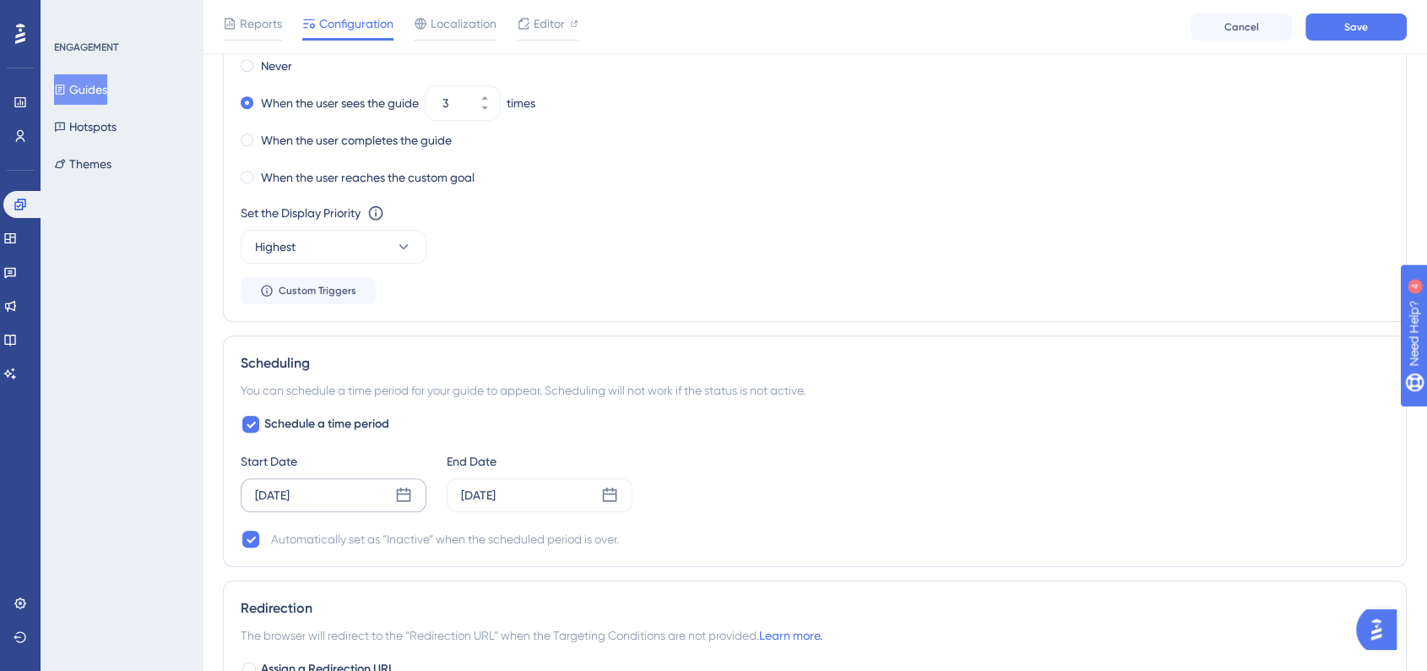
click at [399, 493] on icon at bounding box center [403, 494] width 17 height 17
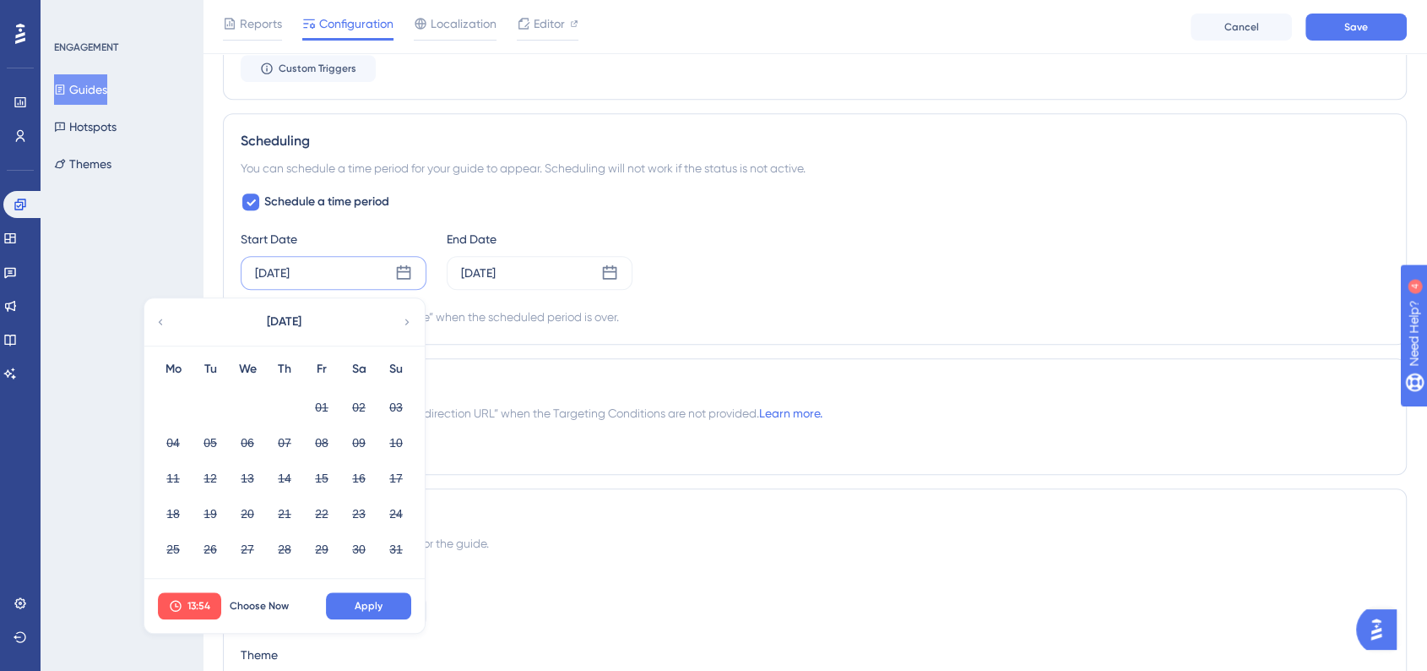
scroll to position [1243, 0]
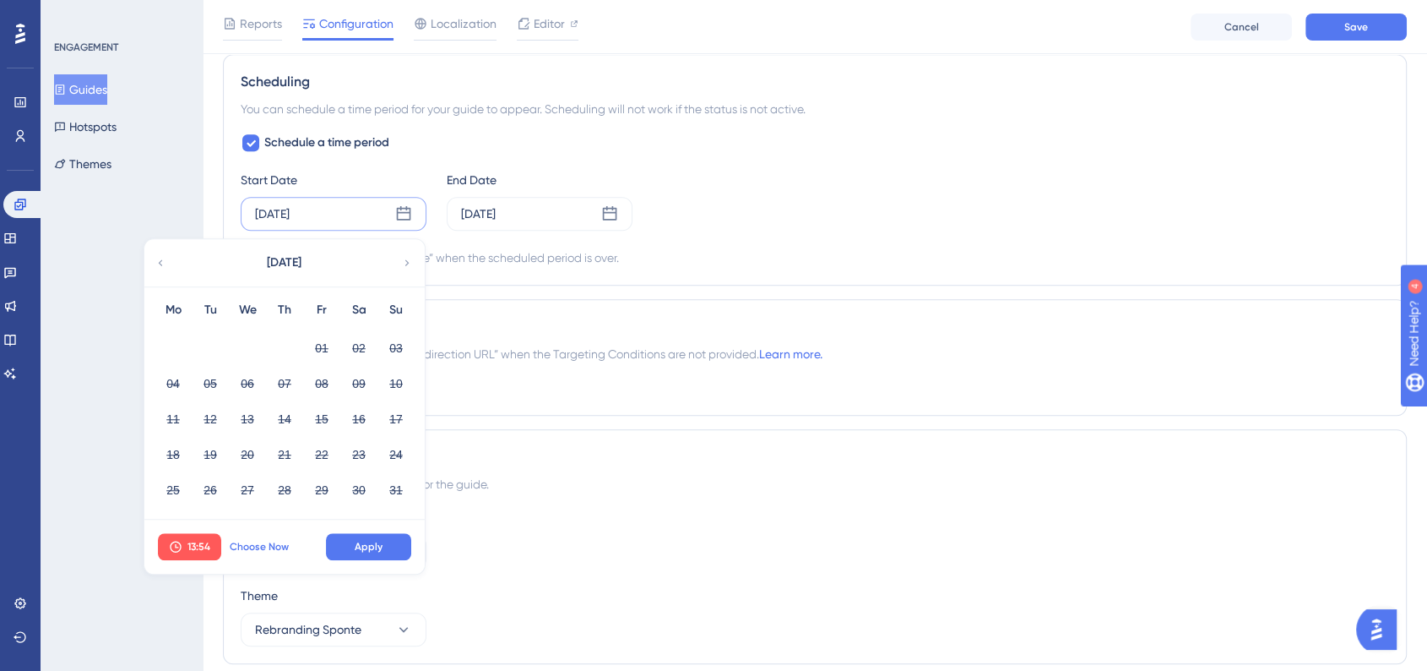
click at [263, 541] on span "Choose Now" at bounding box center [259, 547] width 59 height 14
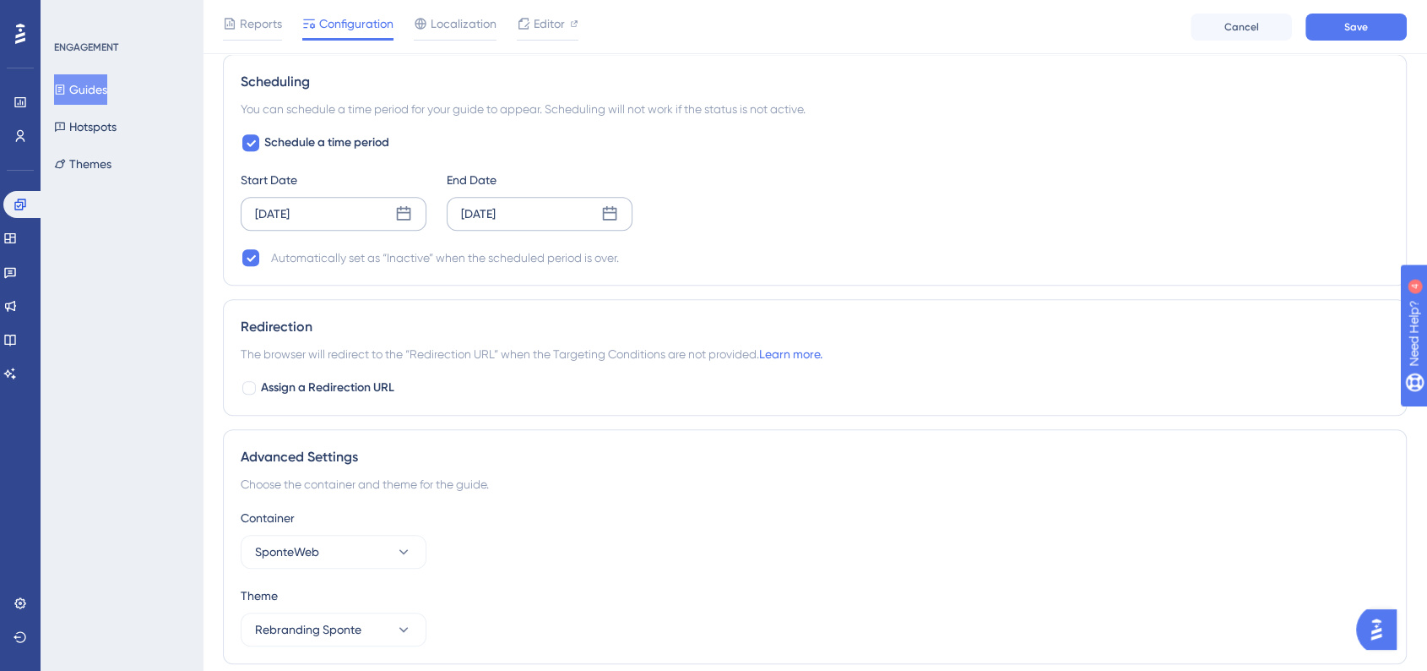
click at [611, 215] on icon at bounding box center [609, 213] width 17 height 17
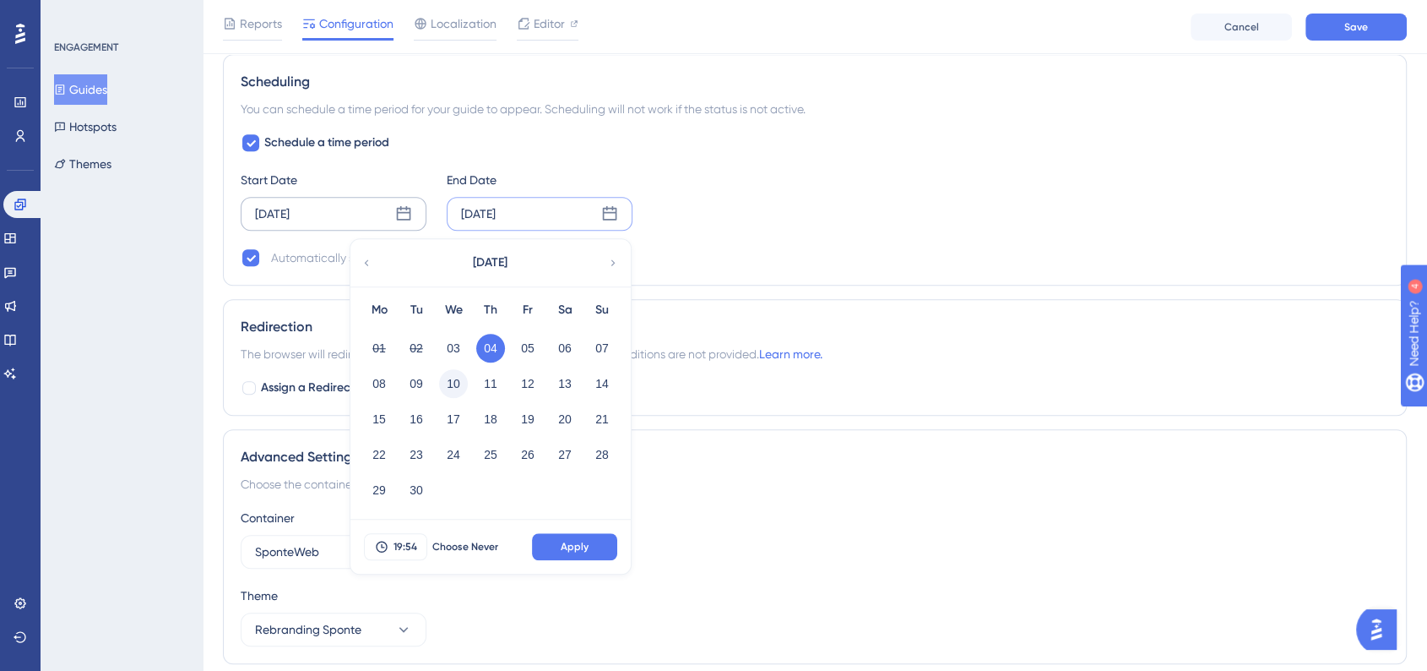
click at [459, 373] on button "10" at bounding box center [453, 383] width 29 height 29
click at [573, 543] on span "Apply" at bounding box center [575, 547] width 28 height 14
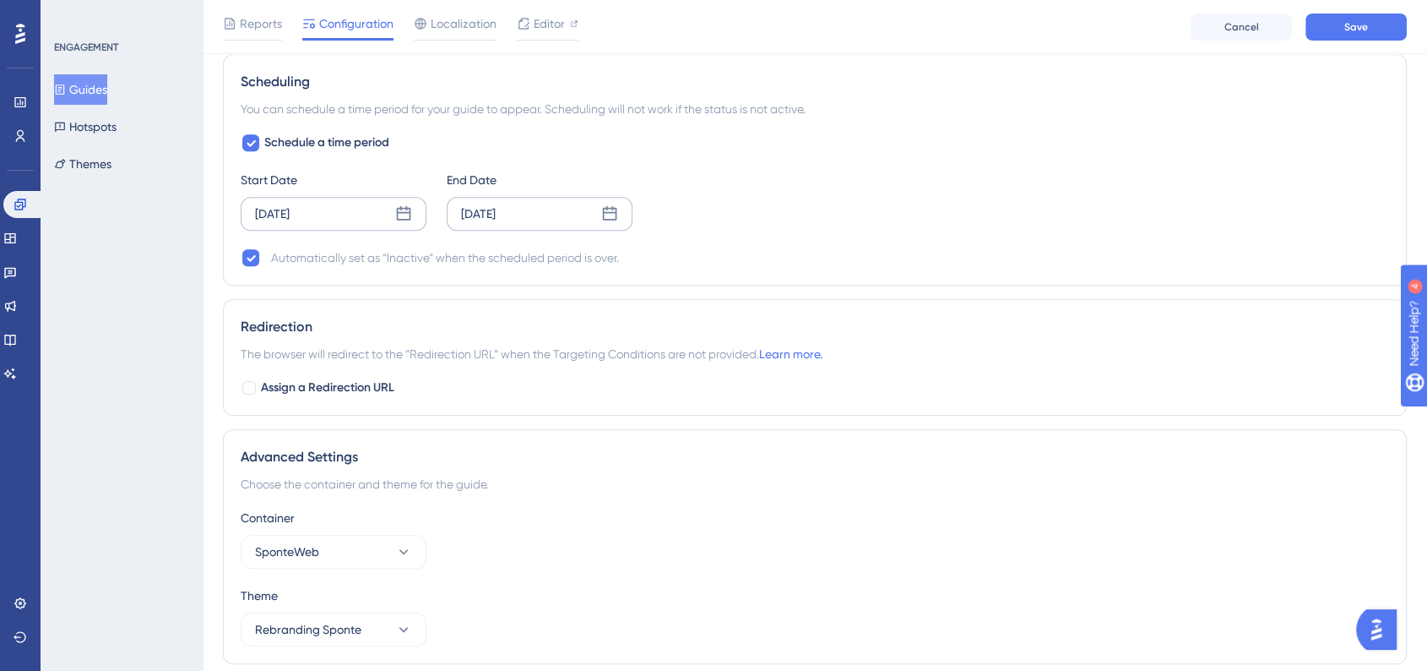
click at [1043, 252] on div "Automatically set as “Inactive” when the scheduled period is over." at bounding box center [815, 257] width 1149 height 20
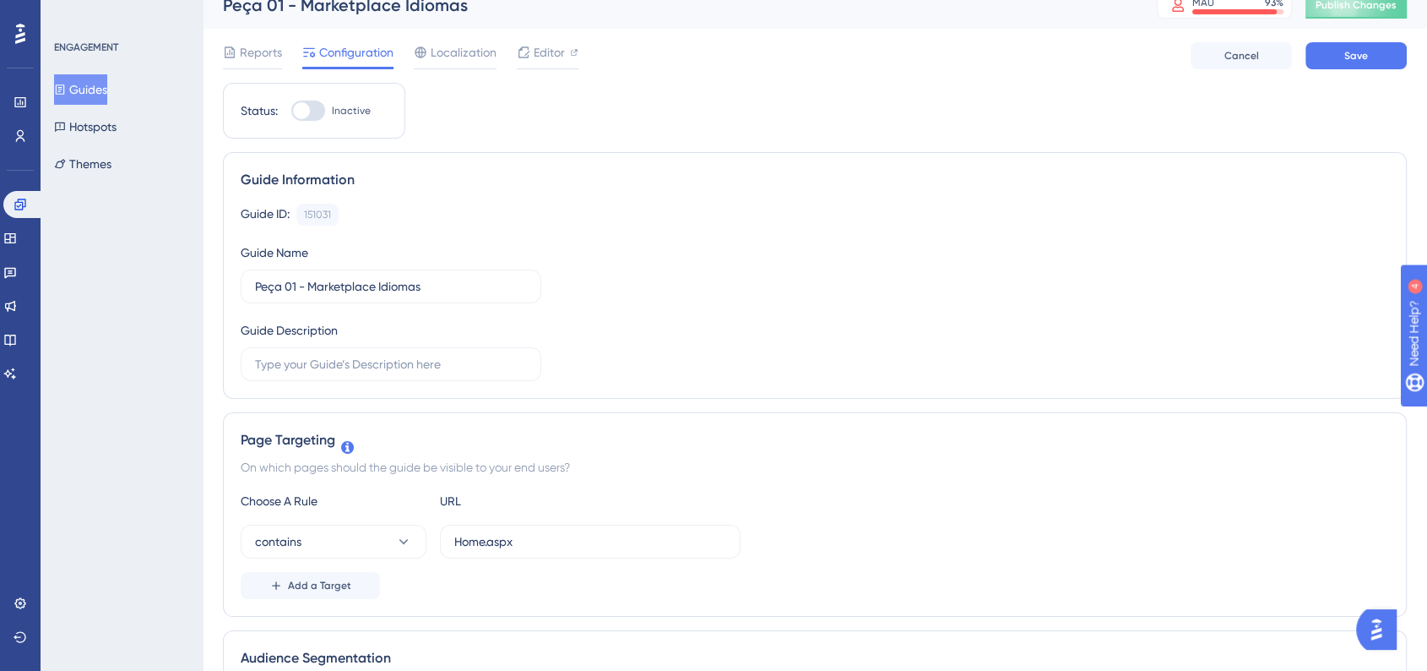
scroll to position [0, 0]
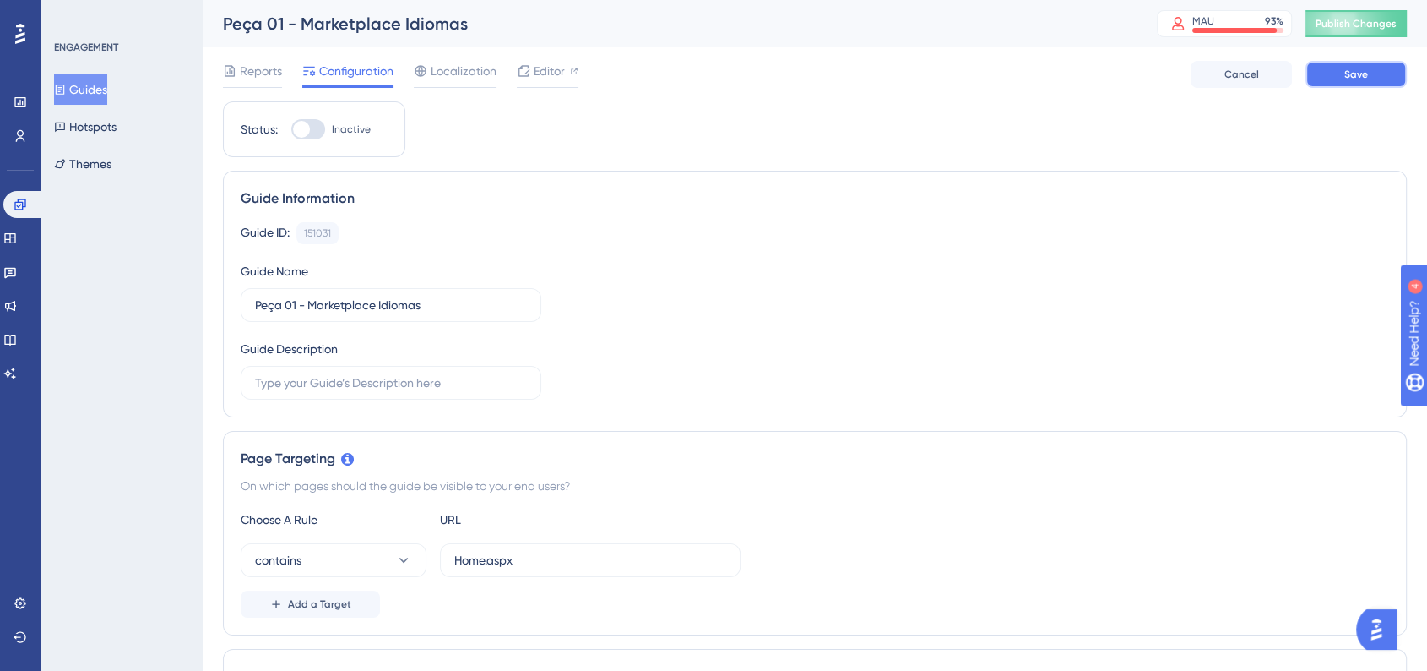
click at [1355, 72] on span "Save" at bounding box center [1357, 75] width 24 height 14
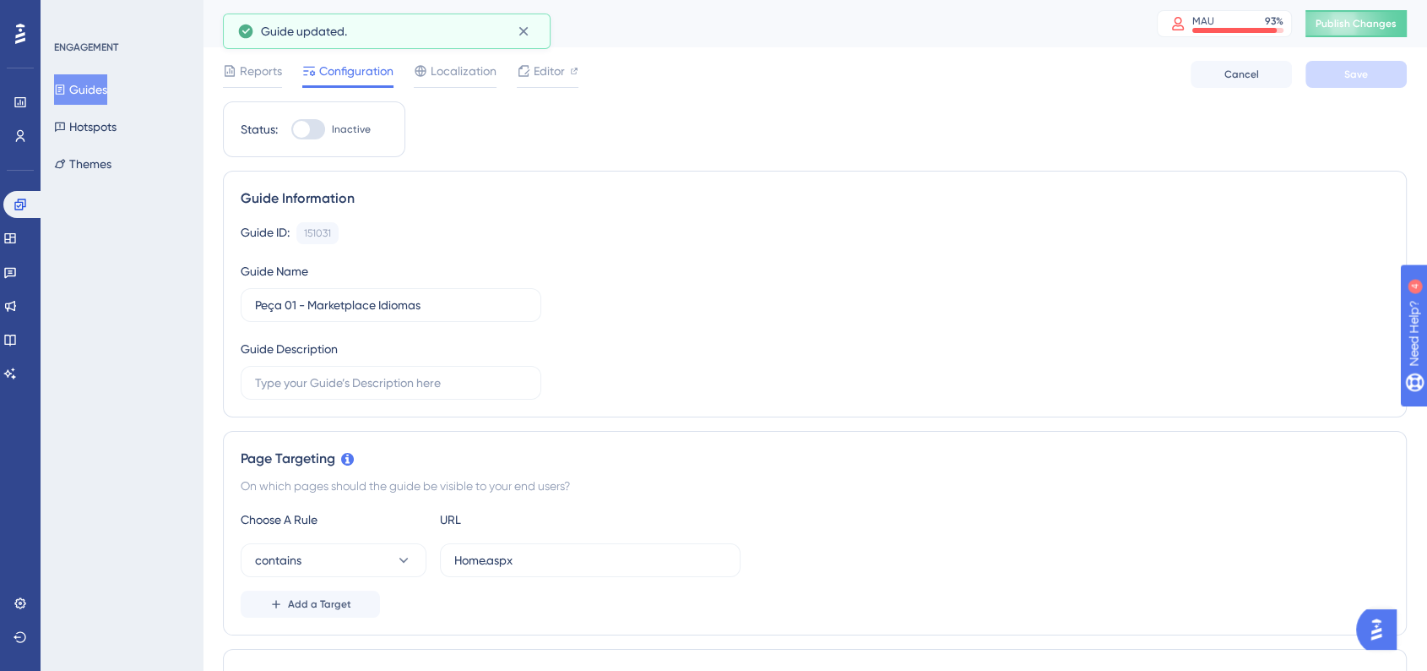
click at [316, 114] on div "Status: Inactive" at bounding box center [314, 129] width 182 height 56
click at [314, 124] on div at bounding box center [308, 129] width 34 height 20
click at [291, 129] on input "Inactive" at bounding box center [291, 129] width 1 height 1
checkbox input "true"
click at [1331, 64] on button "Save" at bounding box center [1356, 74] width 101 height 27
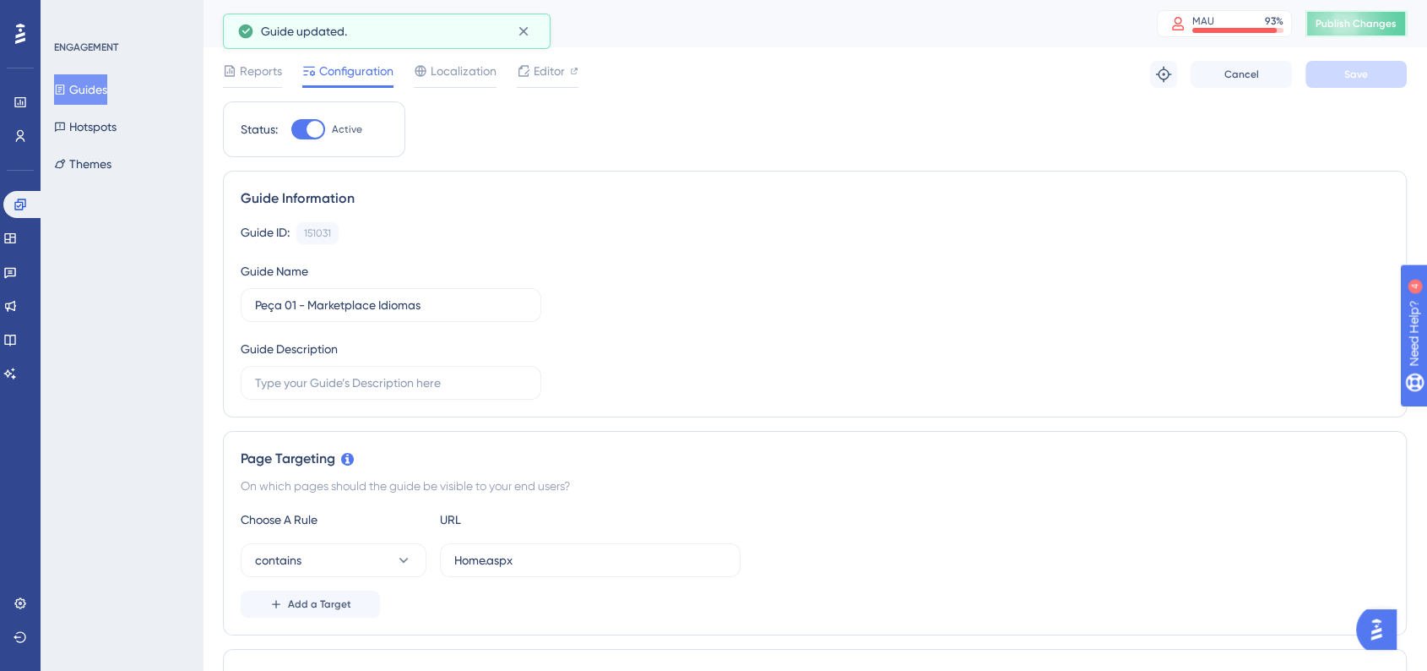
click at [1392, 34] on button "Publish Changes" at bounding box center [1356, 23] width 101 height 27
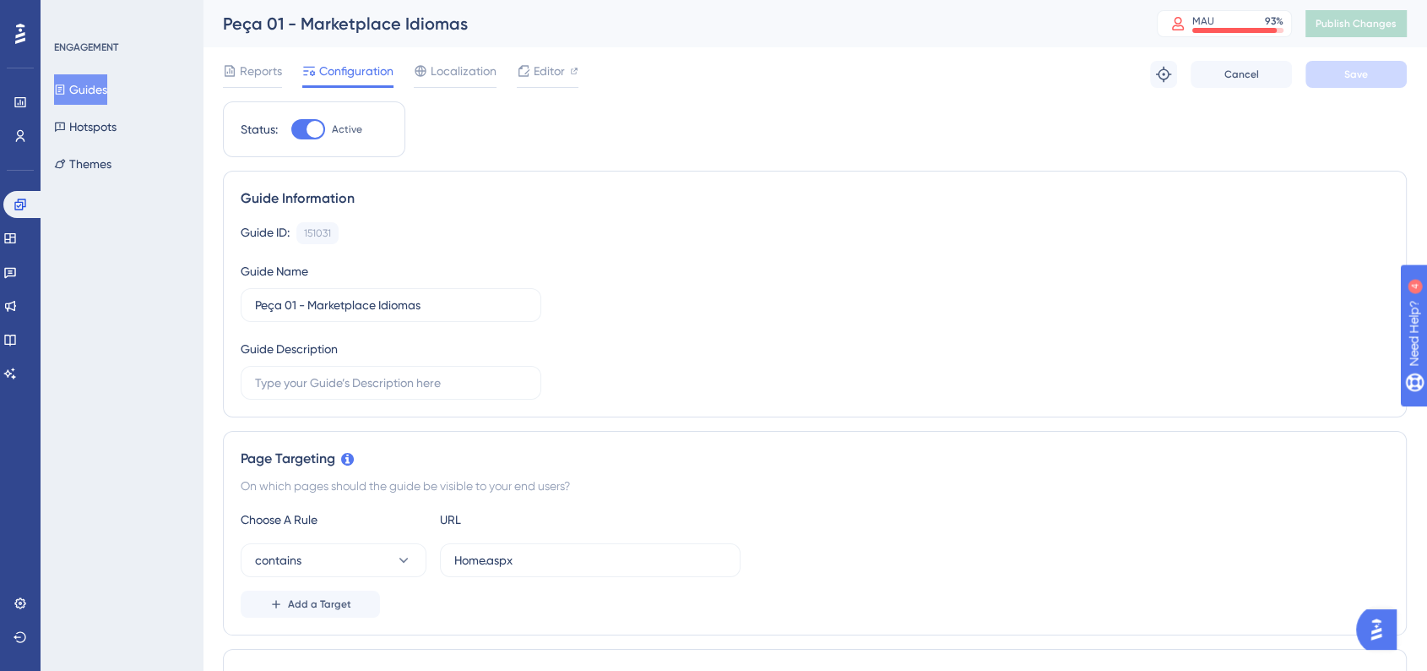
click at [99, 92] on button "Guides" at bounding box center [80, 89] width 53 height 30
